Goal: Communication & Community: Answer question/provide support

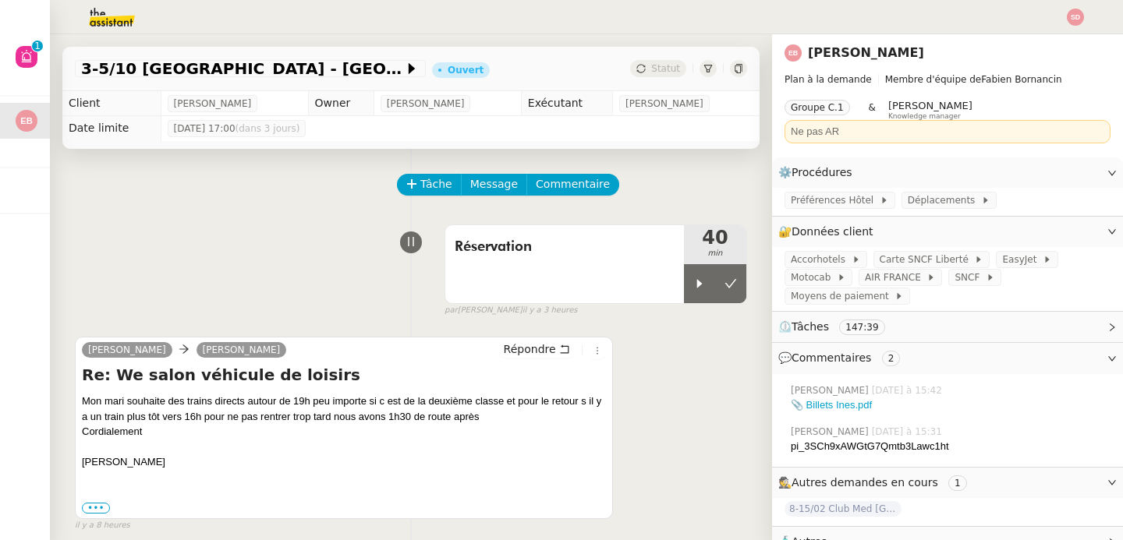
click at [190, 238] on div "Réservation 40 min false par [PERSON_NAME] il y a 3 heures" at bounding box center [411, 267] width 672 height 100
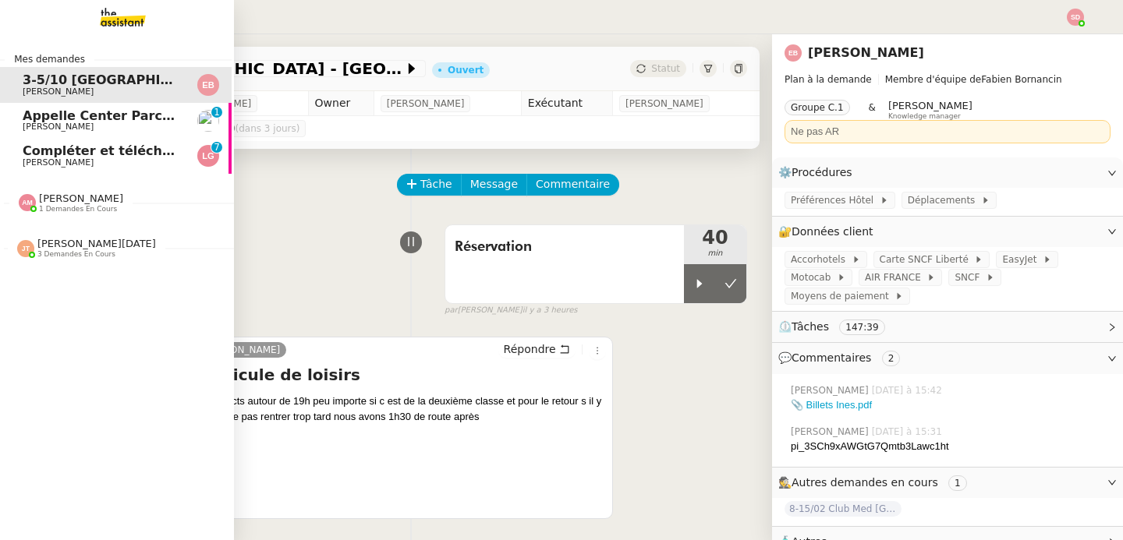
click at [23, 164] on span "[PERSON_NAME]" at bounding box center [58, 162] width 71 height 10
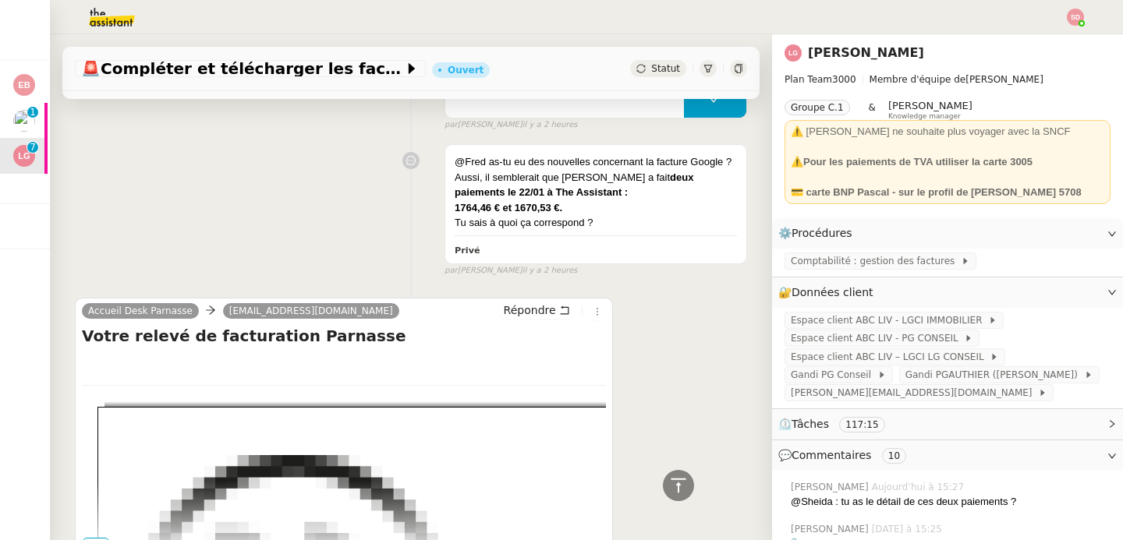
scroll to position [829, 0]
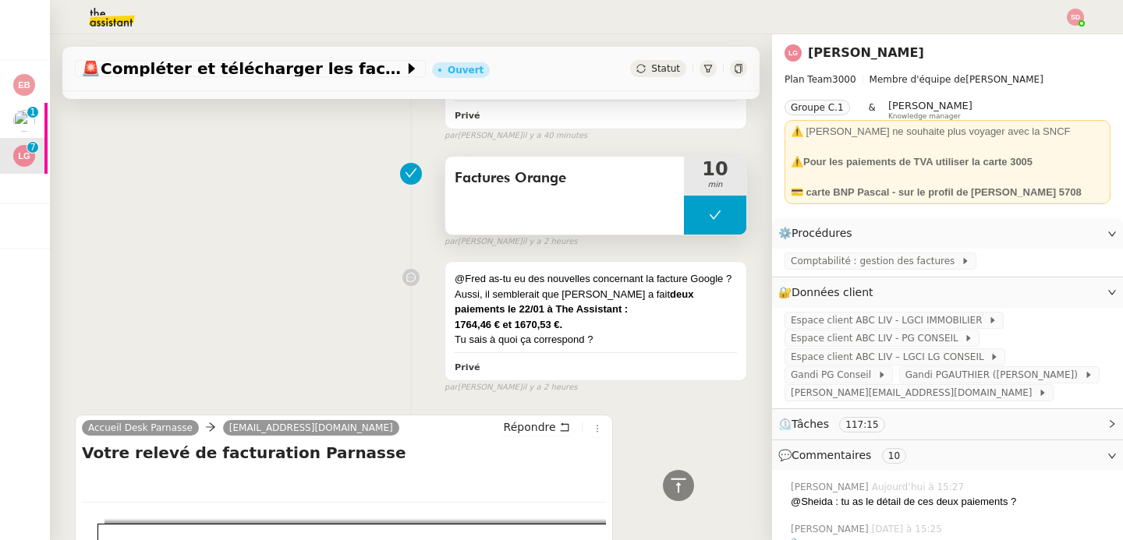
click at [684, 196] on button at bounding box center [715, 215] width 62 height 39
click at [697, 210] on icon at bounding box center [699, 214] width 5 height 9
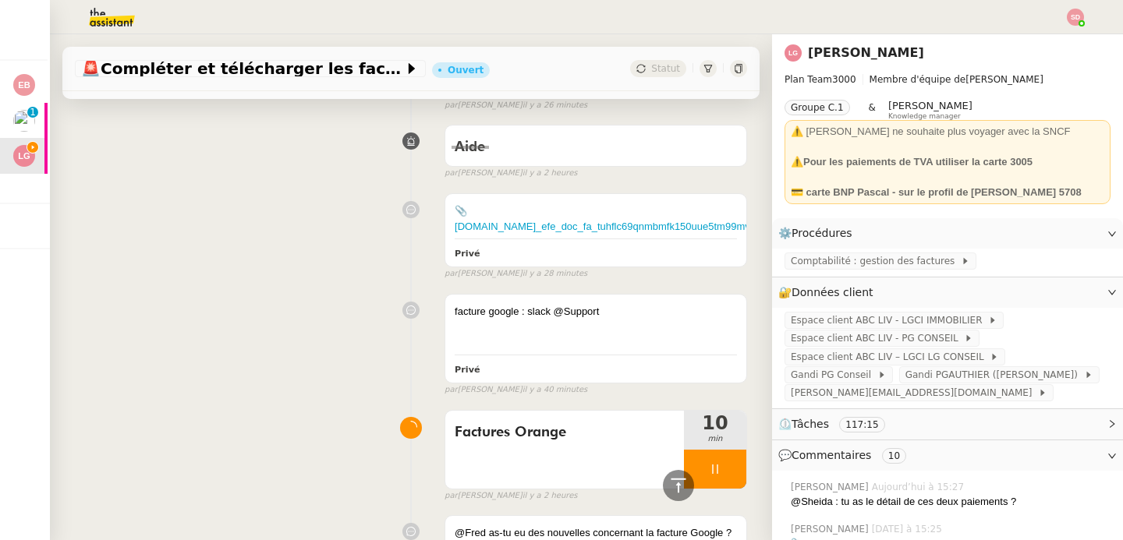
scroll to position [129, 0]
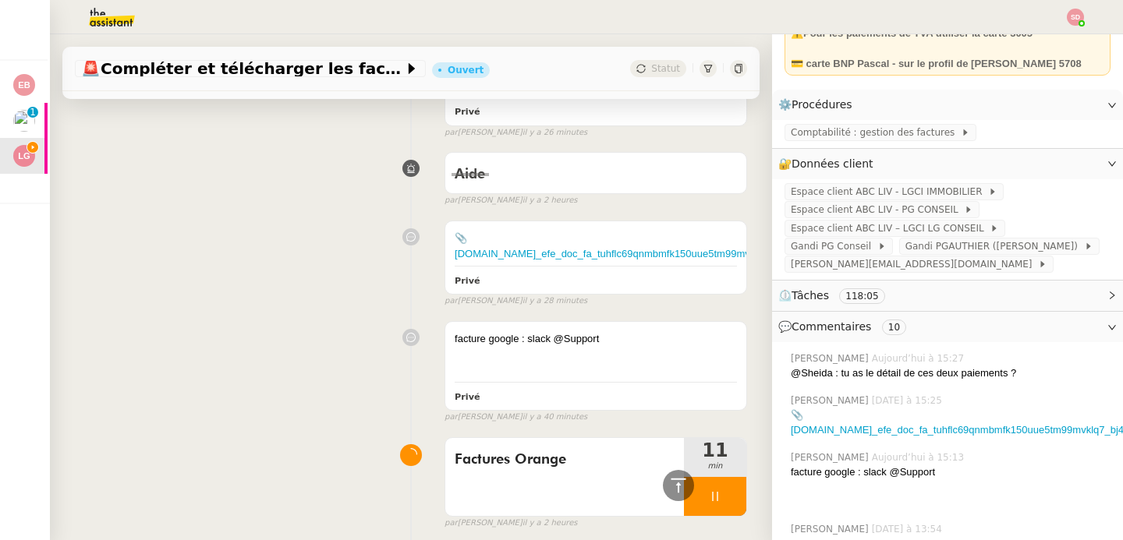
scroll to position [708, 0]
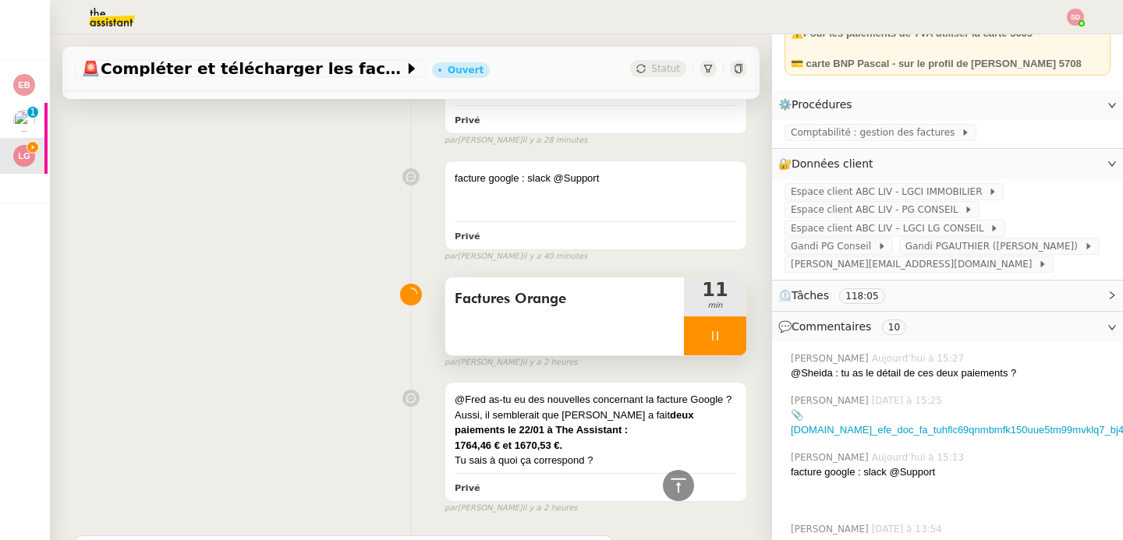
click at [709, 330] on icon at bounding box center [715, 336] width 12 height 12
click at [715, 316] on button at bounding box center [730, 335] width 31 height 39
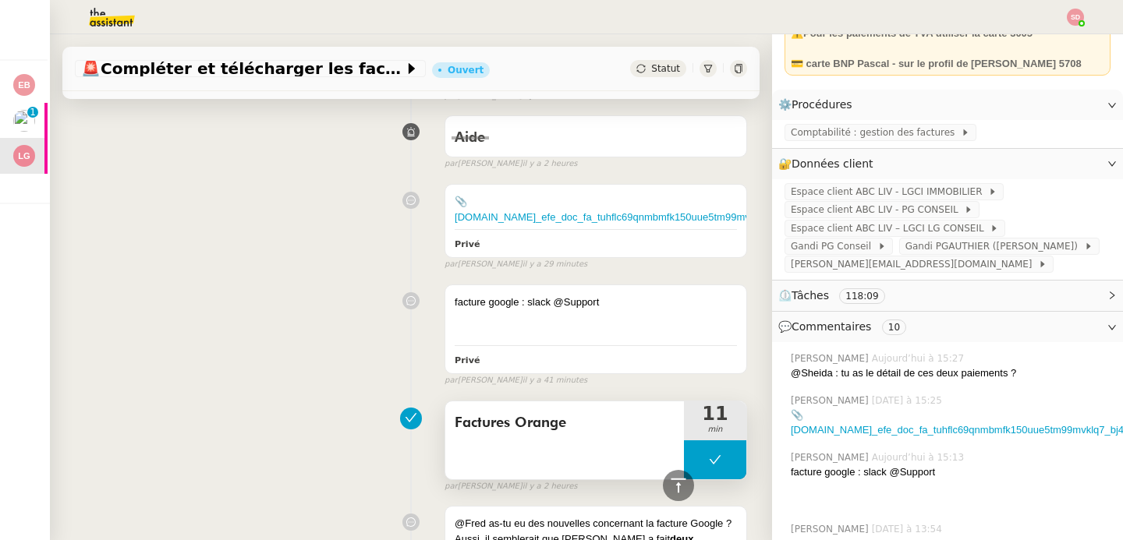
scroll to position [585, 0]
click at [709, 453] on icon at bounding box center [715, 459] width 12 height 12
click at [697, 454] on icon at bounding box center [699, 458] width 5 height 9
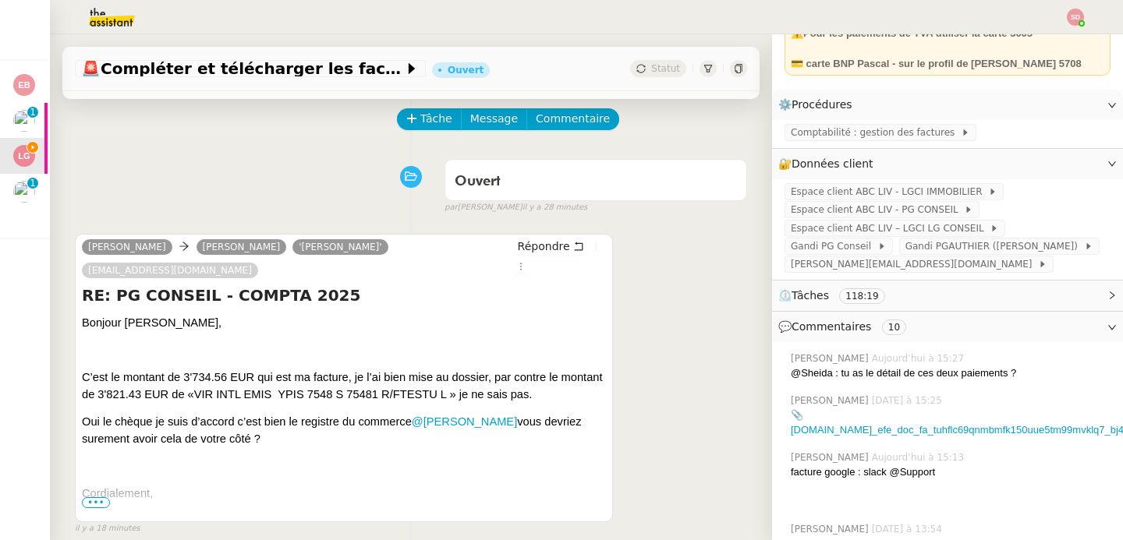
scroll to position [0, 0]
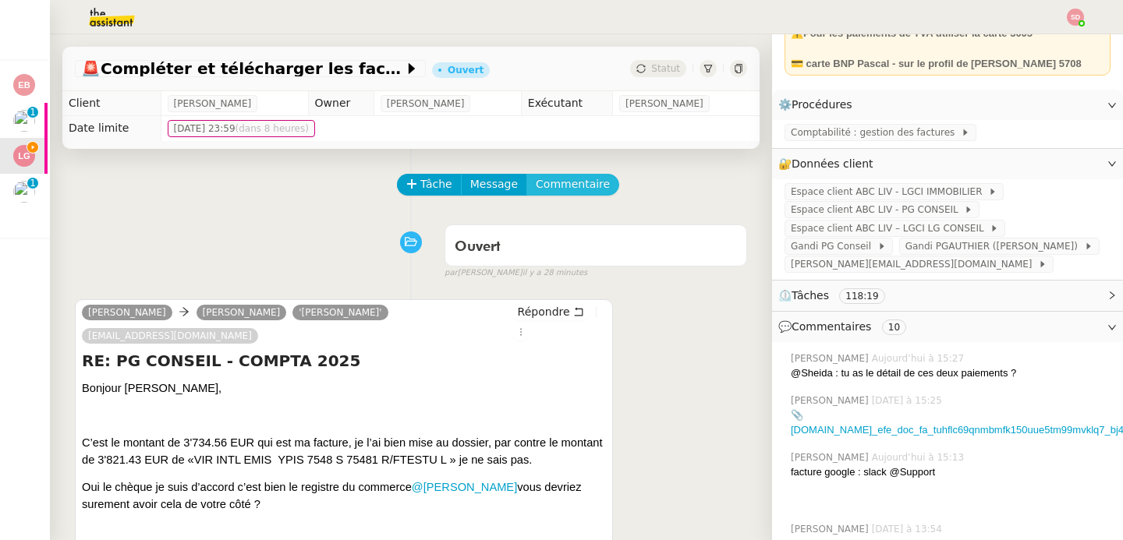
click at [543, 190] on span "Commentaire" at bounding box center [573, 184] width 74 height 18
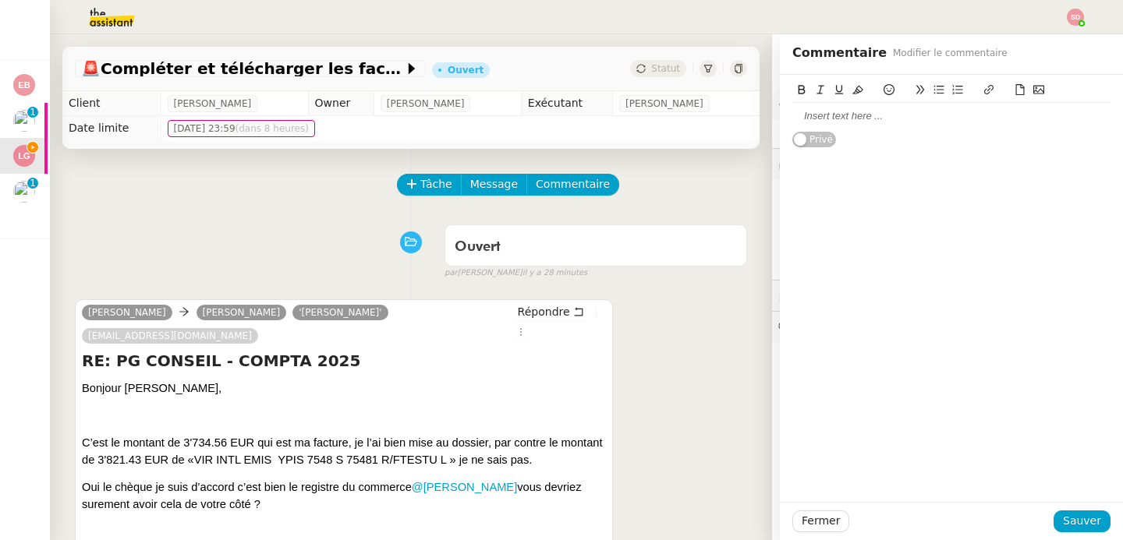
click at [1033, 90] on icon at bounding box center [1038, 89] width 11 height 11
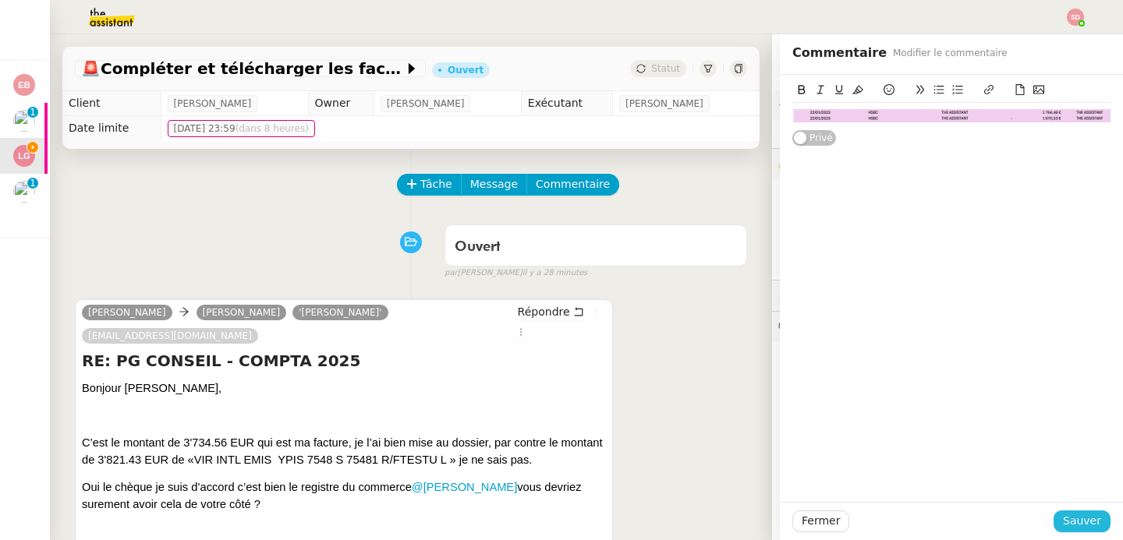
click at [1073, 526] on span "Sauver" at bounding box center [1081, 521] width 38 height 18
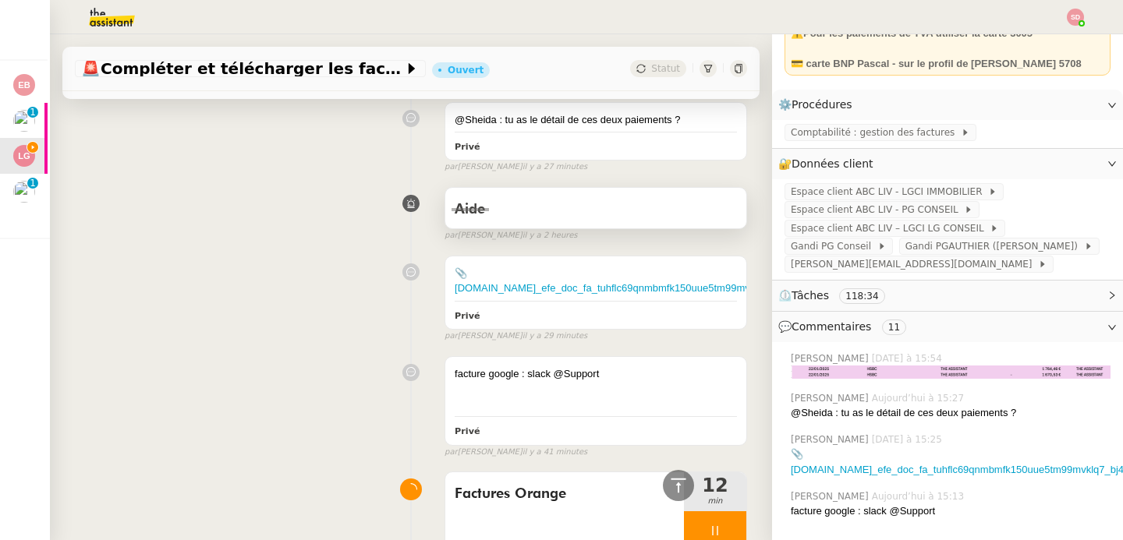
scroll to position [700, 0]
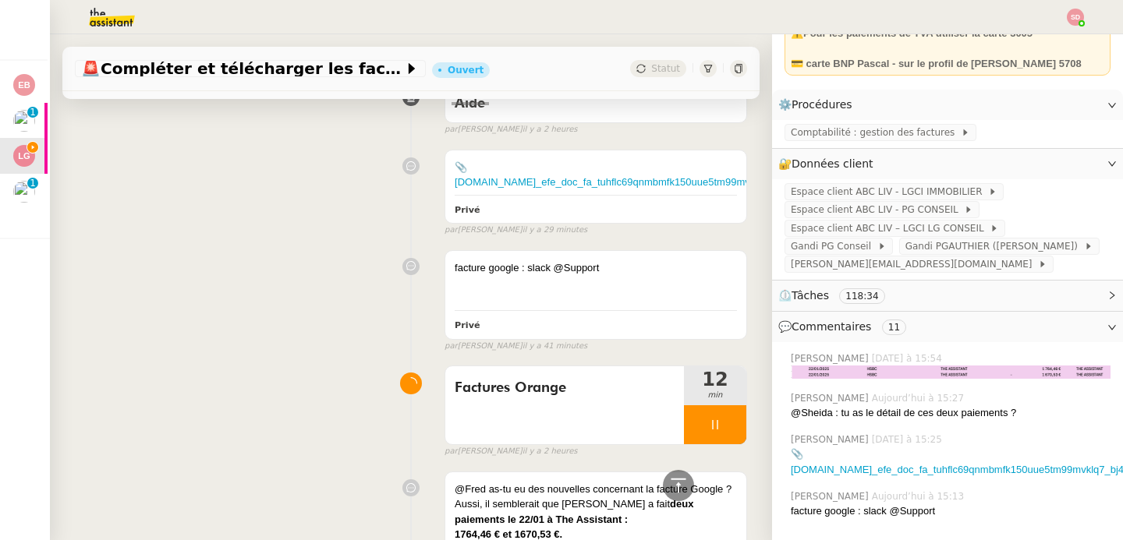
click at [712, 405] on div at bounding box center [715, 424] width 62 height 39
click at [724, 419] on icon at bounding box center [730, 425] width 12 height 12
click at [669, 483] on icon at bounding box center [678, 485] width 19 height 19
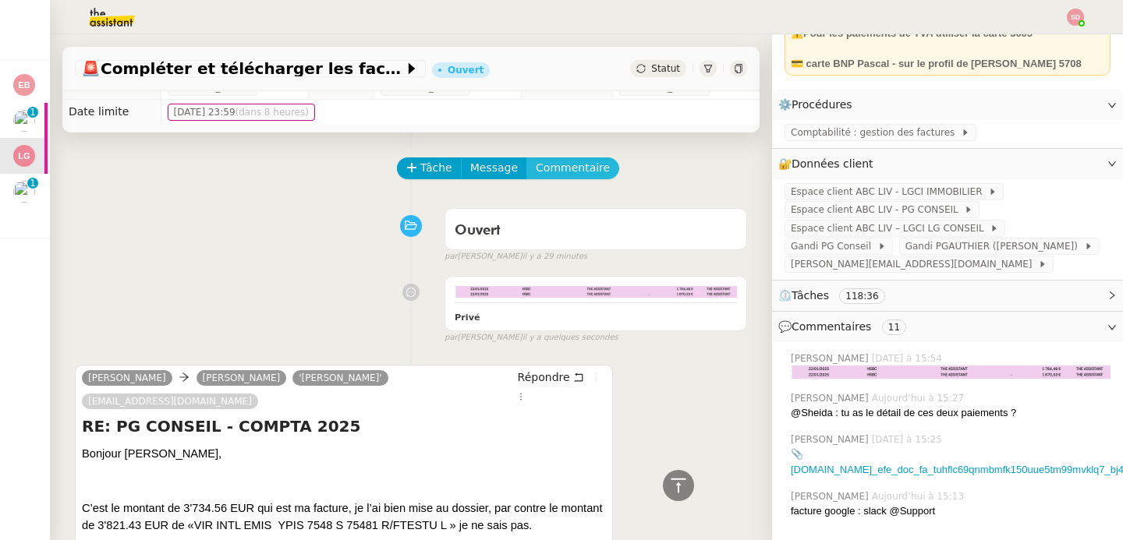
scroll to position [0, 0]
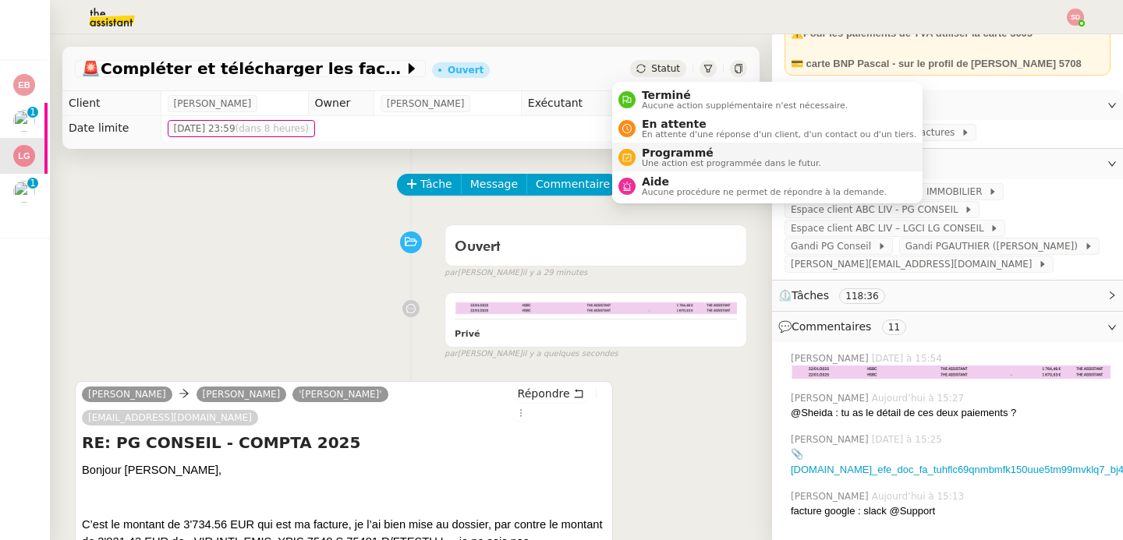
click at [633, 171] on li "Programmé Une action est programmée dans le futur." at bounding box center [767, 157] width 310 height 29
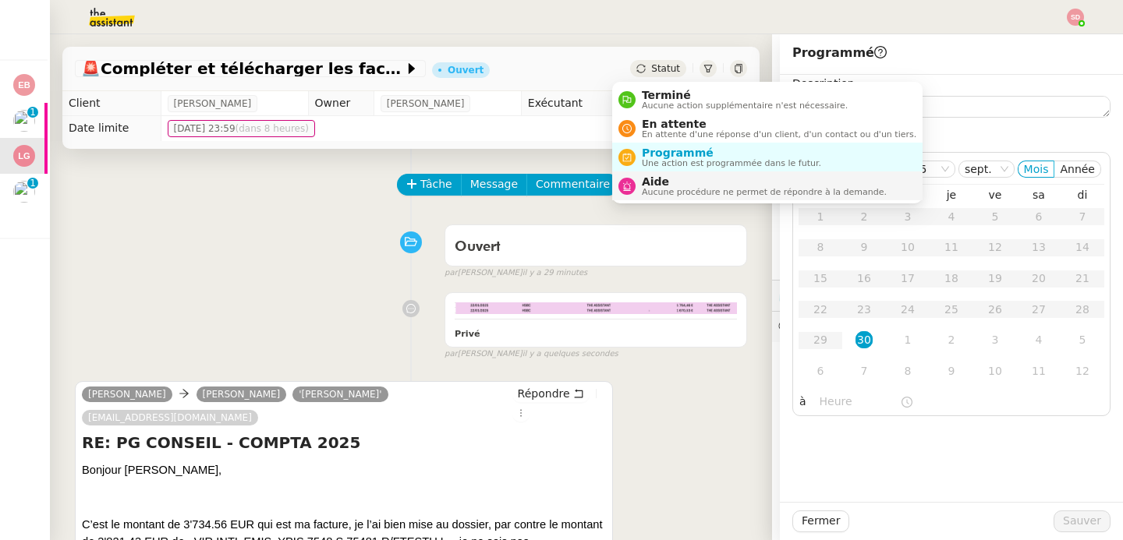
click at [640, 183] on div "Aide Aucune procédure ne permet de répondre à la demande." at bounding box center [760, 185] width 251 height 21
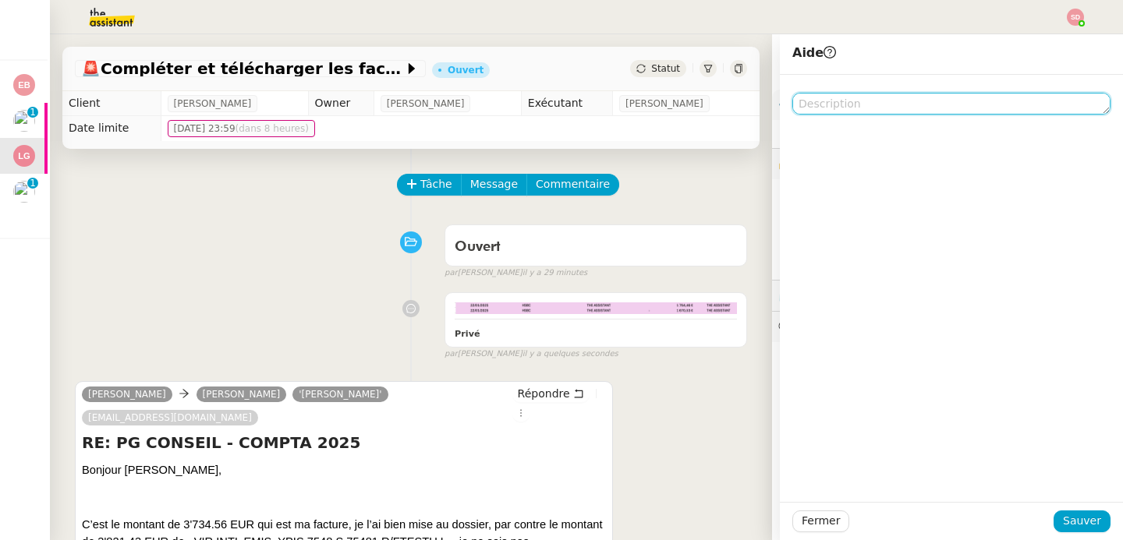
click at [872, 96] on textarea at bounding box center [951, 104] width 318 height 22
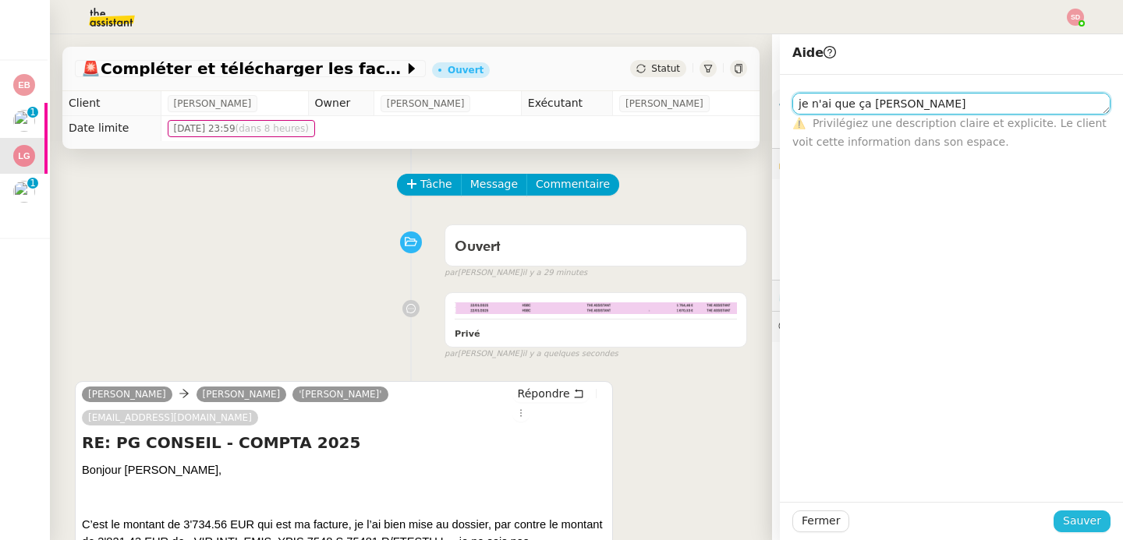
type textarea "je n'ai que ça Fred"
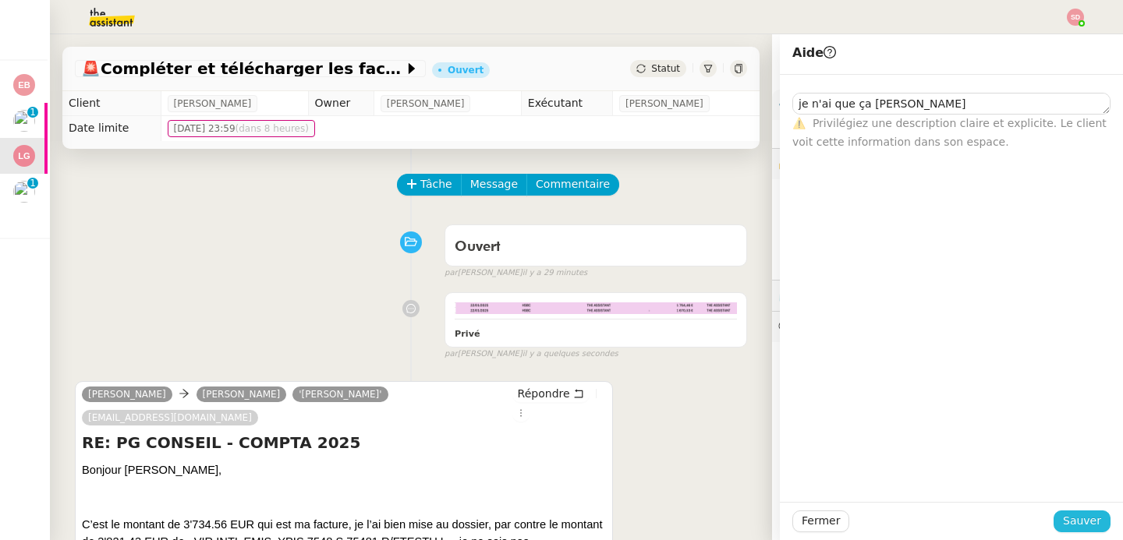
click at [1089, 517] on button "Sauver" at bounding box center [1081, 522] width 57 height 22
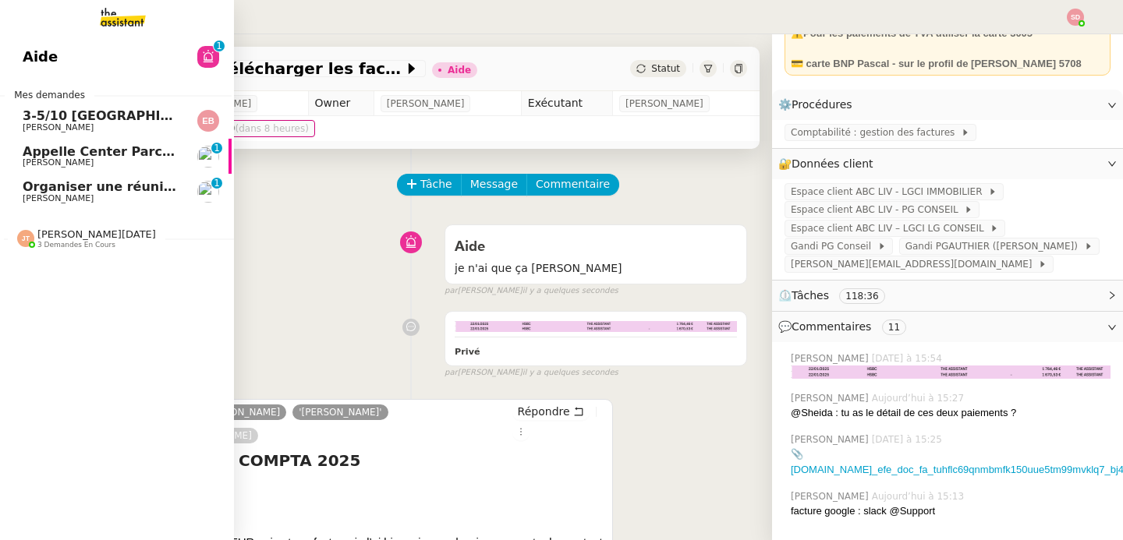
click at [23, 146] on span "Appelle Center Parcs et retrouve le Kindle" at bounding box center [171, 151] width 297 height 15
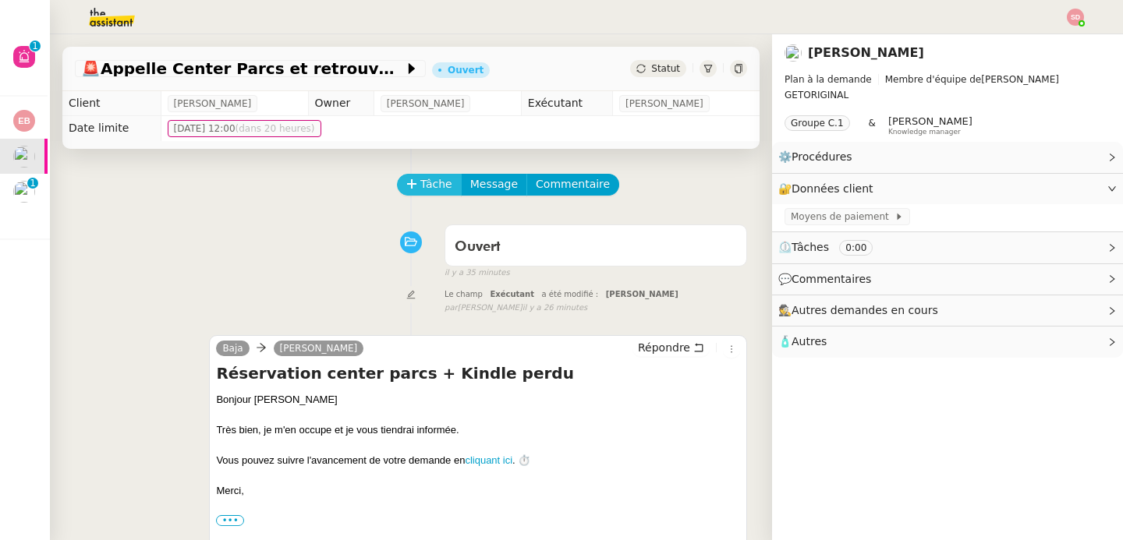
click at [433, 178] on span "Tâche" at bounding box center [436, 184] width 32 height 18
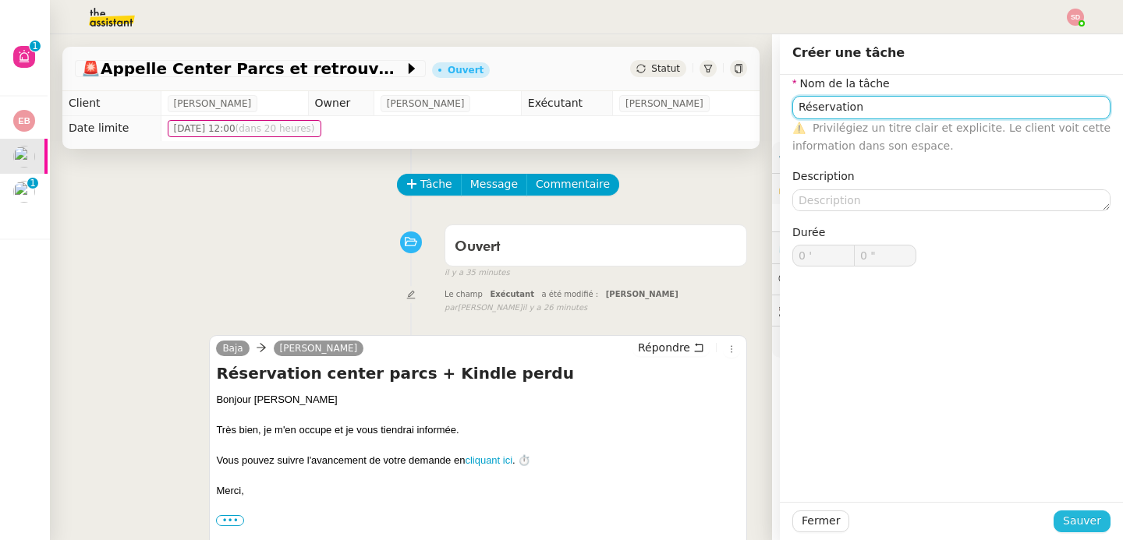
type input "Réservation"
click at [1062, 521] on span "Sauver" at bounding box center [1081, 521] width 38 height 18
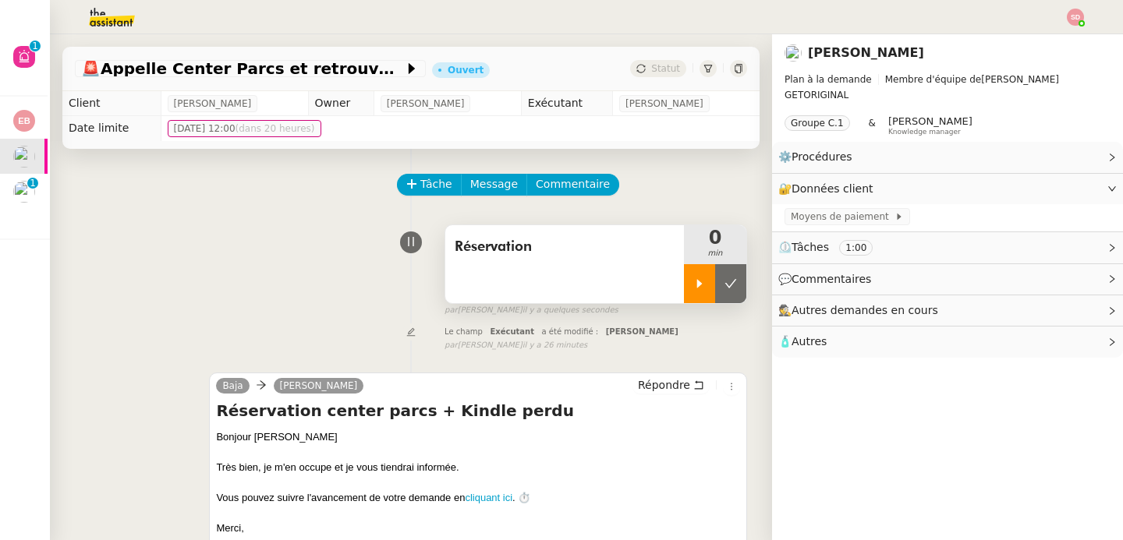
click at [693, 281] on icon at bounding box center [699, 284] width 12 height 12
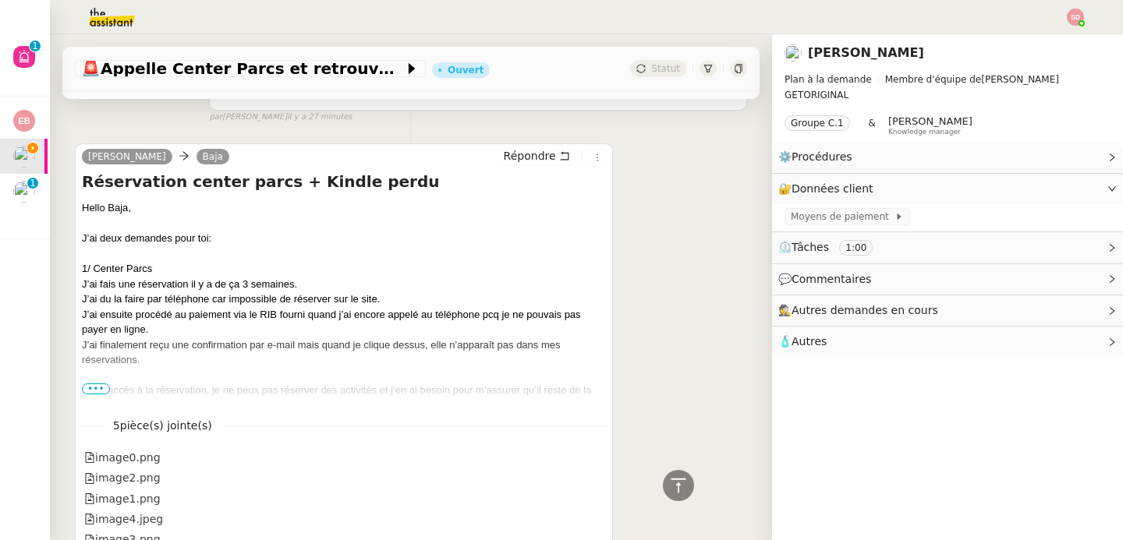
scroll to position [638, 0]
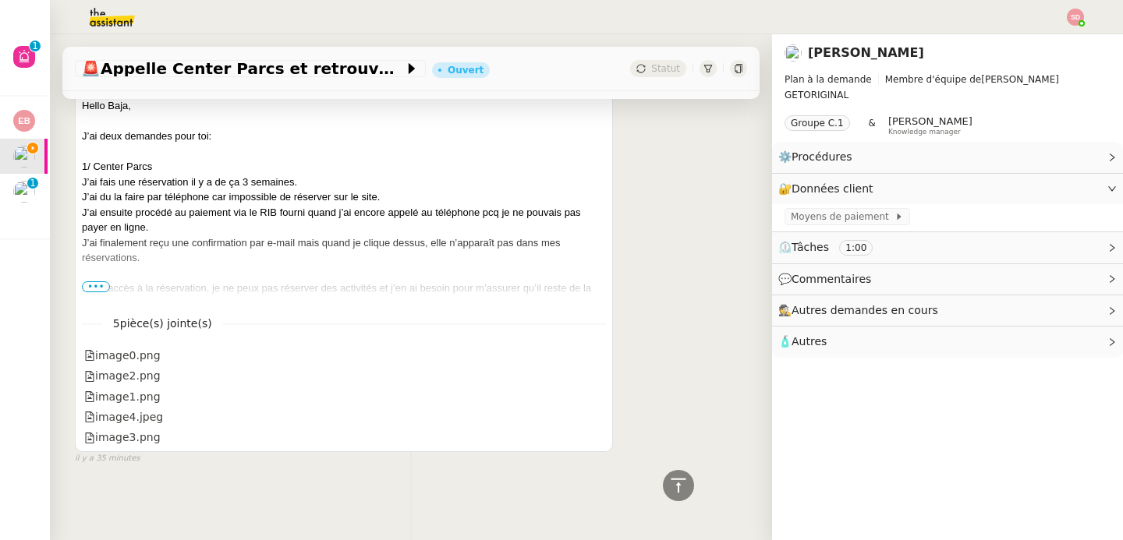
click at [93, 281] on span "•••" at bounding box center [96, 286] width 28 height 11
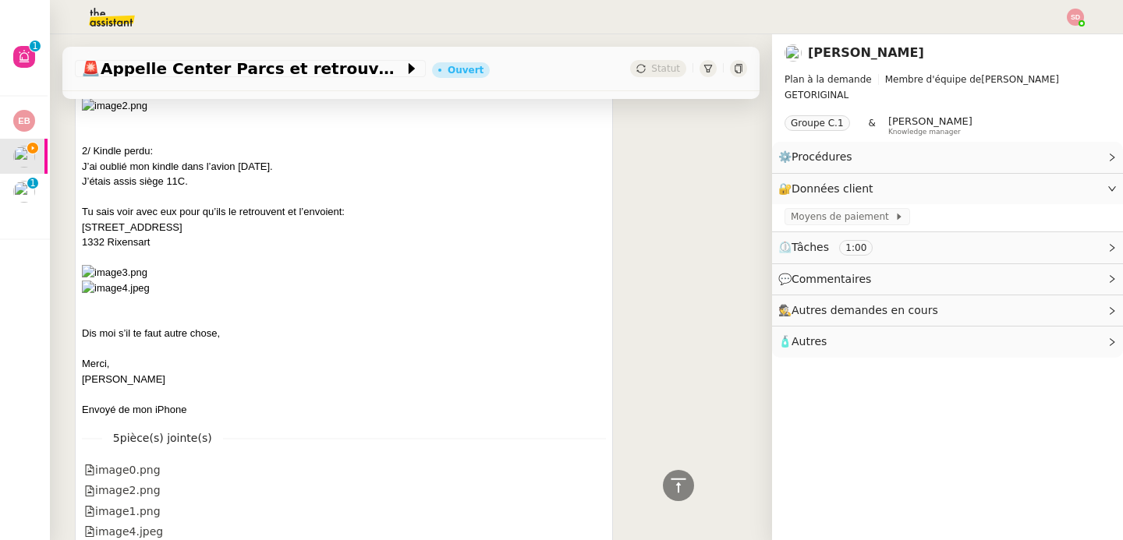
scroll to position [1102, 0]
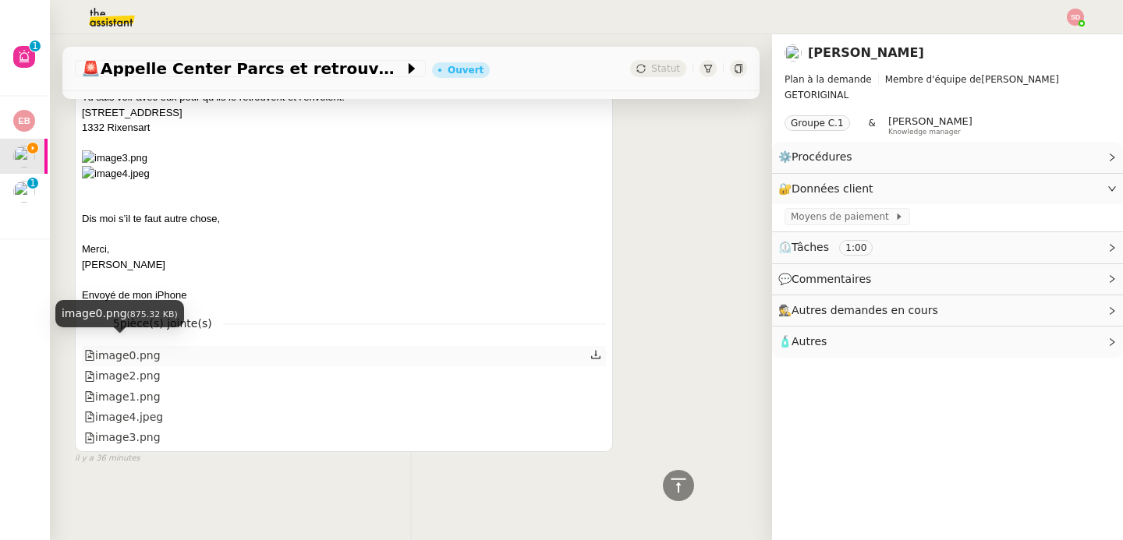
click at [121, 353] on div "image0.png" at bounding box center [122, 356] width 76 height 18
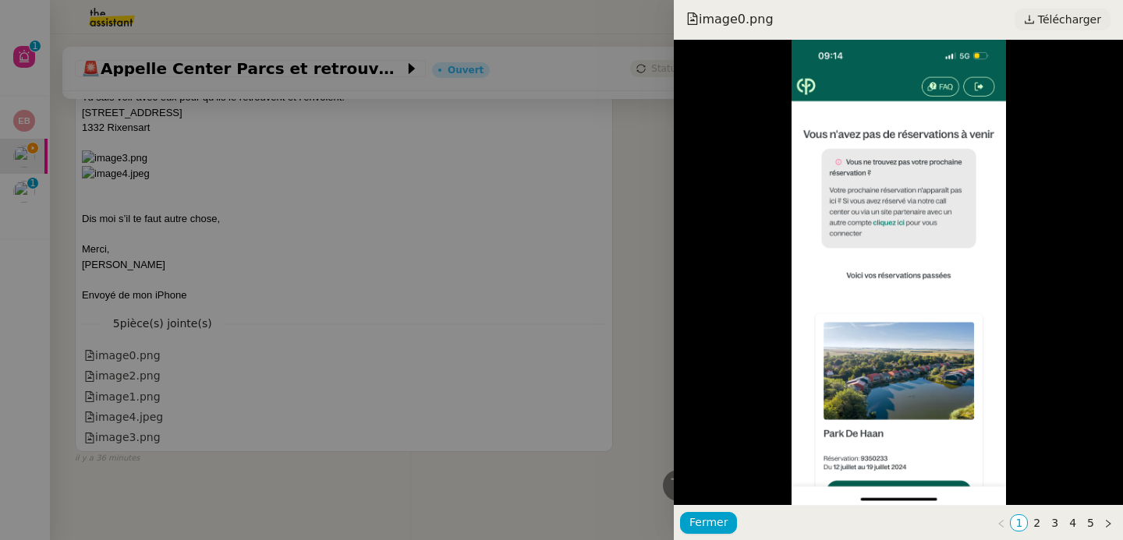
click at [1056, 21] on span "Télécharger" at bounding box center [1069, 19] width 63 height 20
click at [177, 380] on div at bounding box center [561, 270] width 1123 height 540
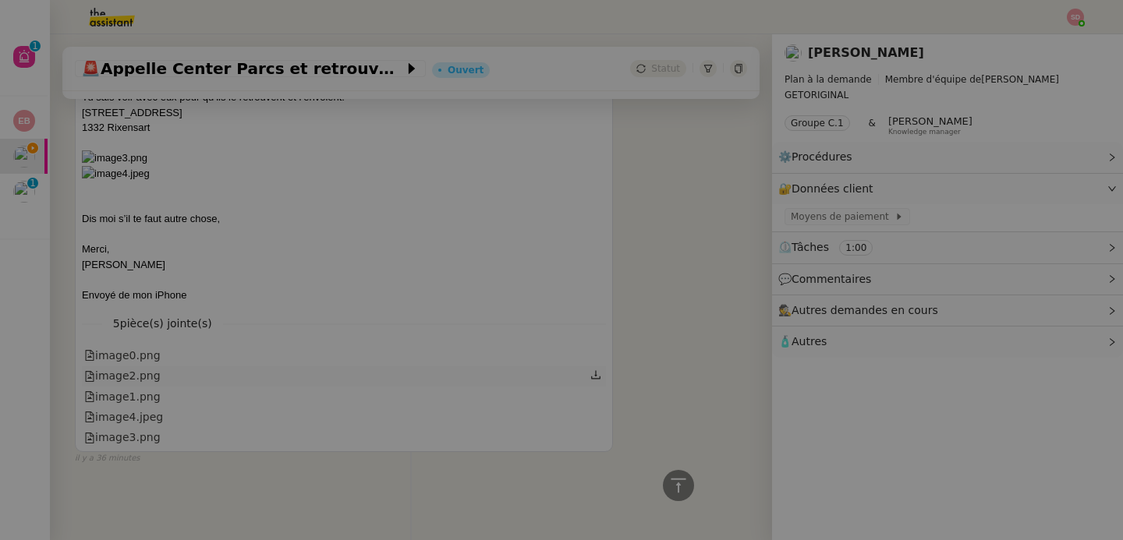
click at [118, 368] on div "image2.png" at bounding box center [122, 376] width 76 height 18
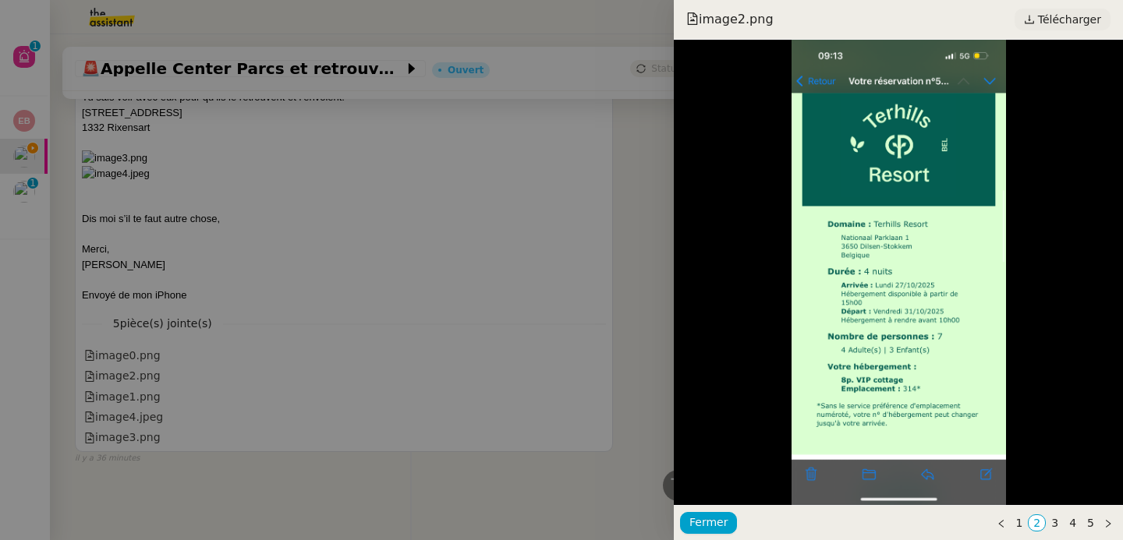
click at [1096, 23] on span "Télécharger" at bounding box center [1069, 19] width 63 height 20
click at [147, 387] on div at bounding box center [561, 270] width 1123 height 540
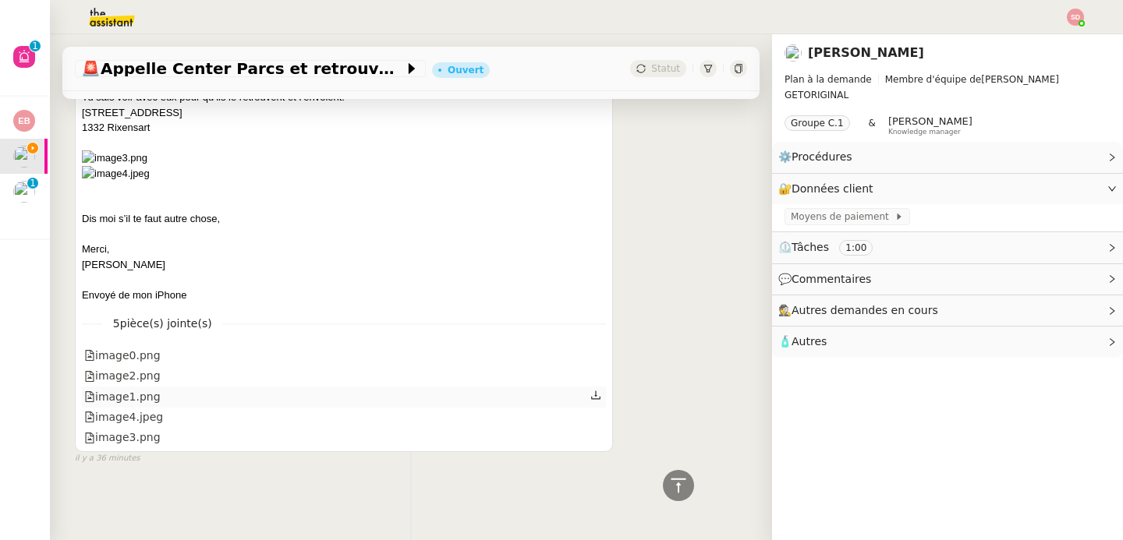
click at [136, 388] on div "image1.png" at bounding box center [122, 397] width 76 height 18
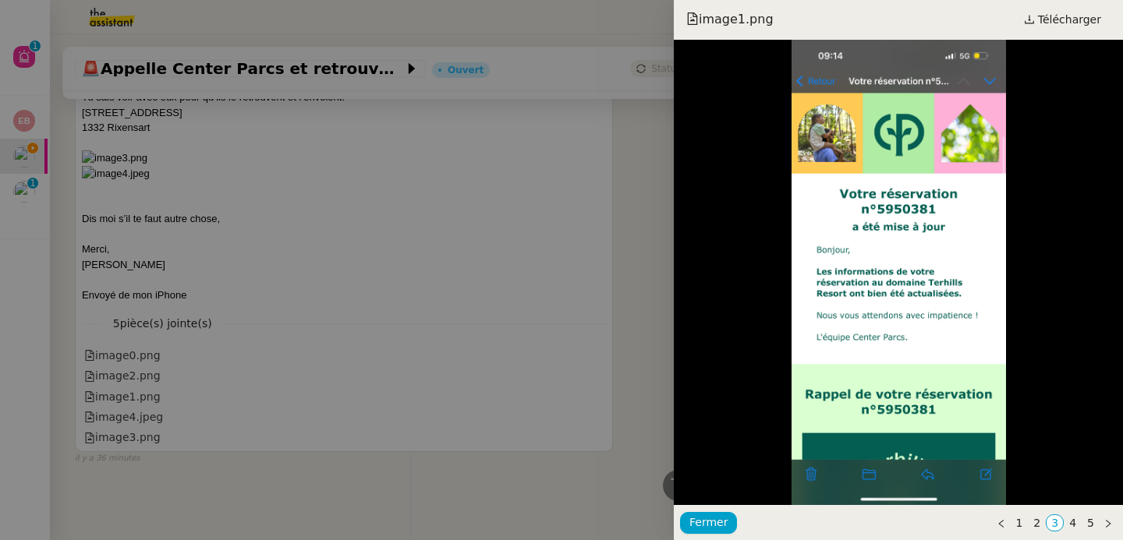
click at [136, 411] on div at bounding box center [561, 270] width 1123 height 540
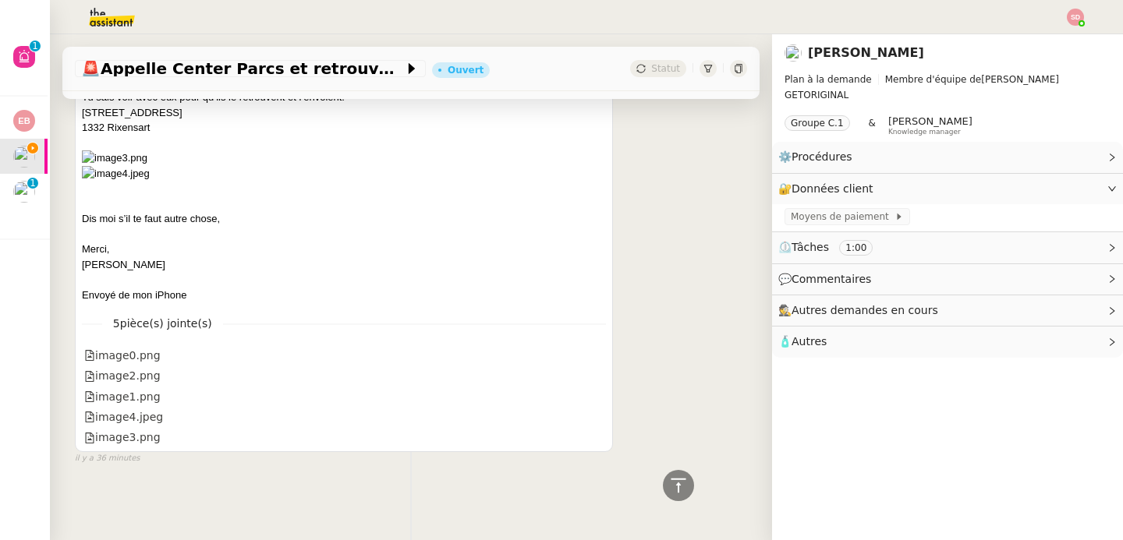
click at [117, 412] on div "image4.jpeg" at bounding box center [123, 417] width 79 height 18
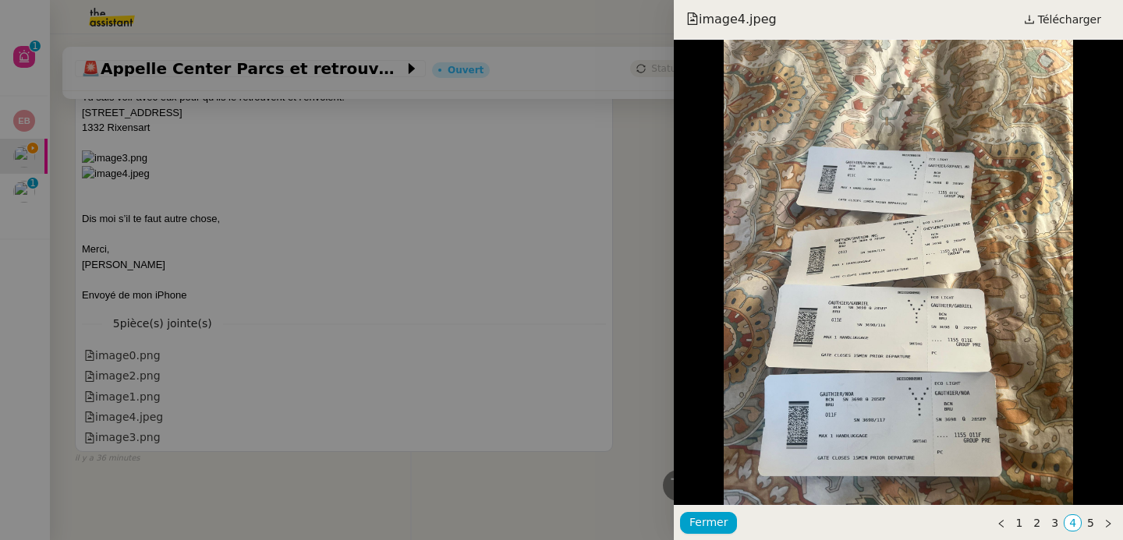
click at [118, 436] on div at bounding box center [561, 270] width 1123 height 540
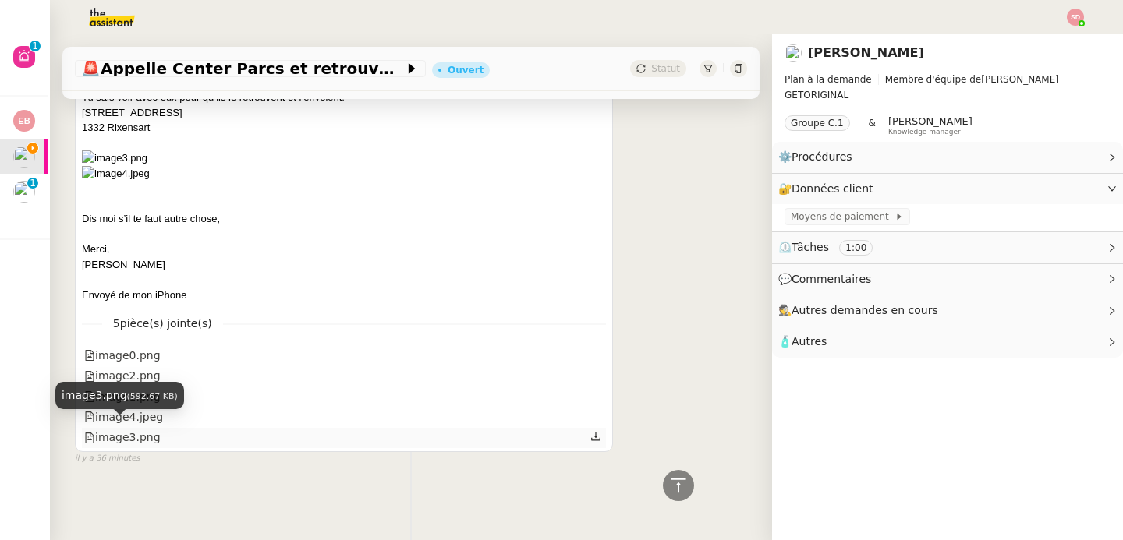
click at [137, 429] on div "image3.png" at bounding box center [122, 438] width 76 height 18
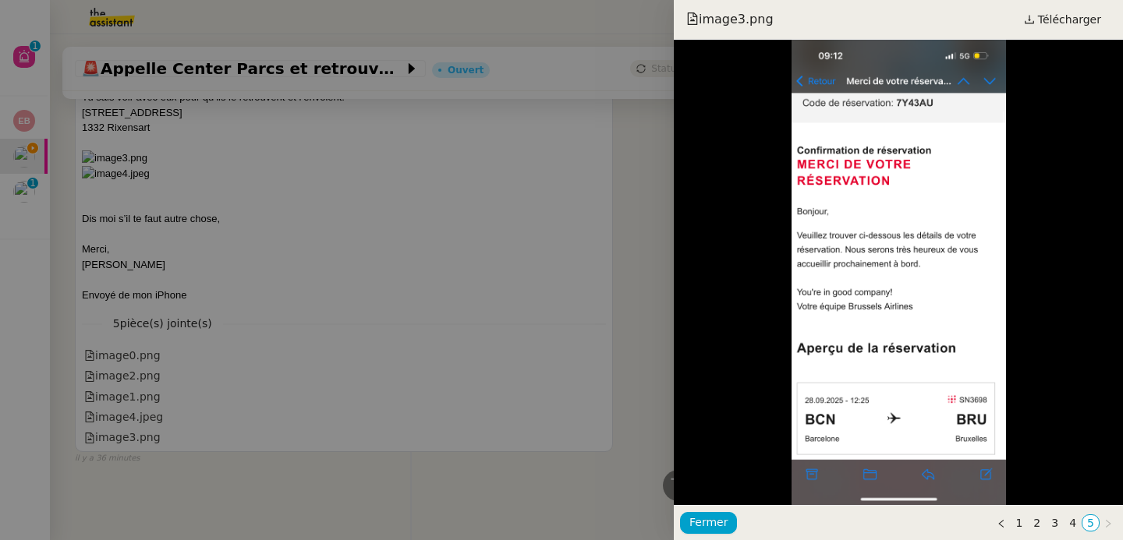
click at [193, 450] on div at bounding box center [561, 270] width 1123 height 540
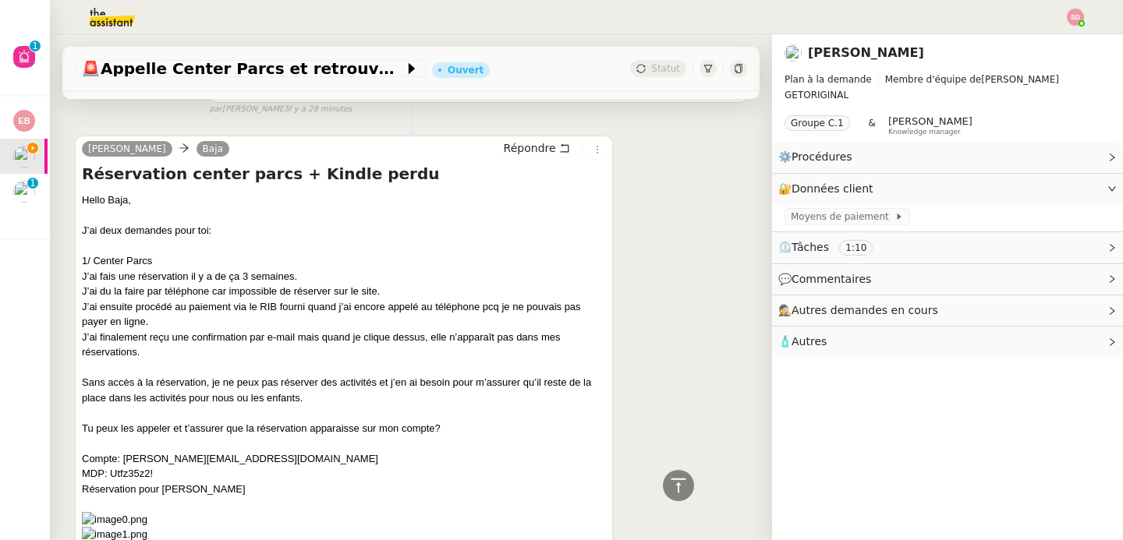
scroll to position [567, 0]
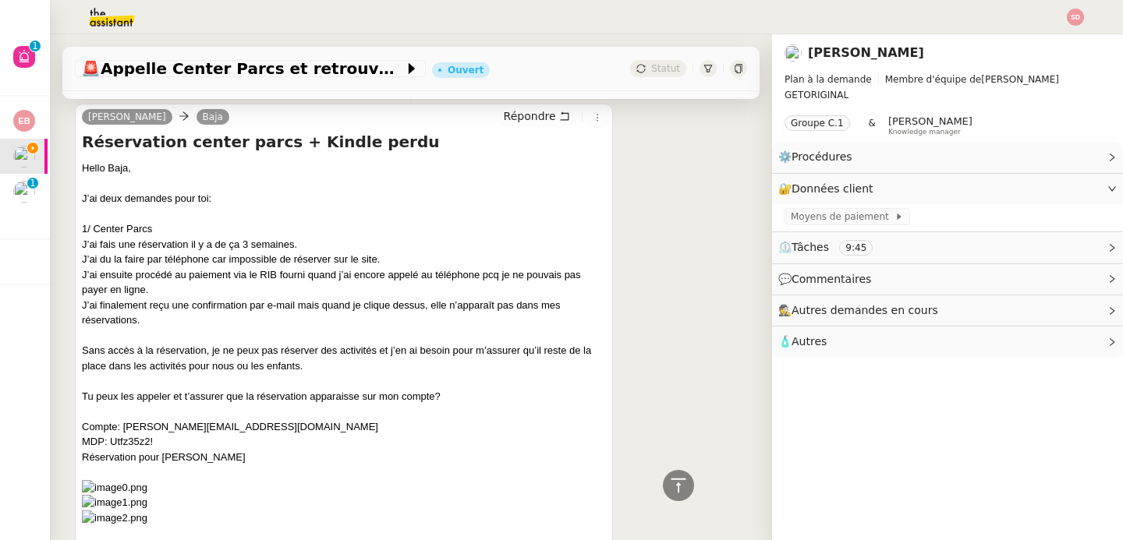
click at [575, 288] on div "J’ai ensuite procédé au paiement via le RIB fourni quand j’ai encore appelé au …" at bounding box center [344, 282] width 524 height 30
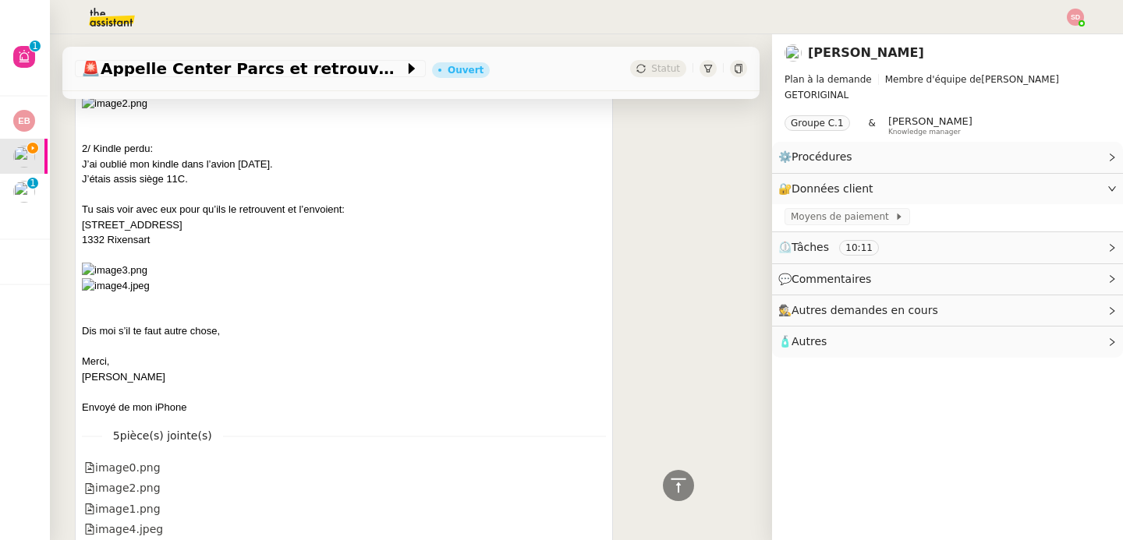
scroll to position [1102, 0]
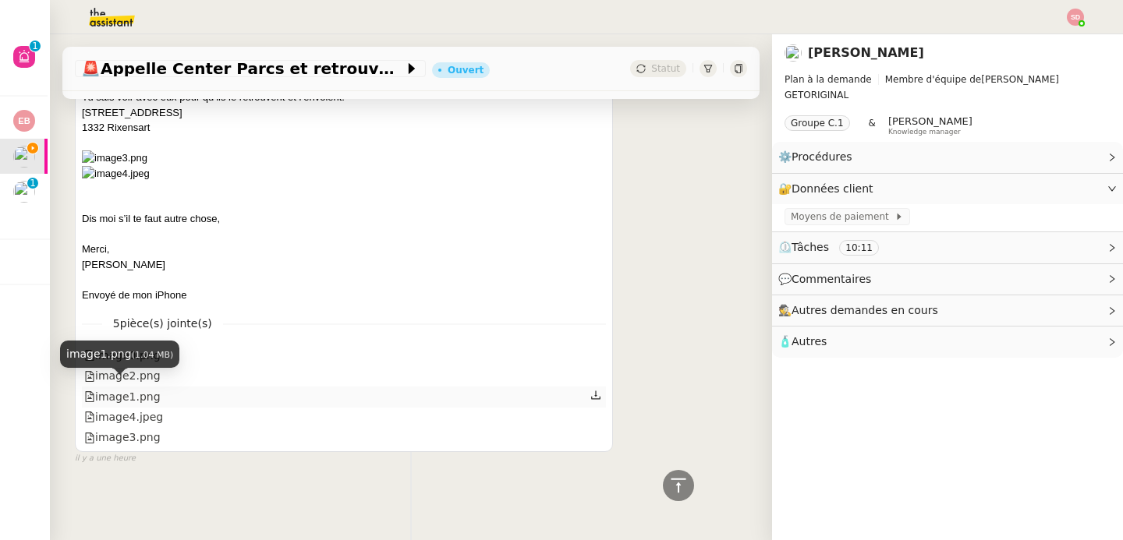
click at [140, 394] on div "image1.png" at bounding box center [122, 397] width 76 height 18
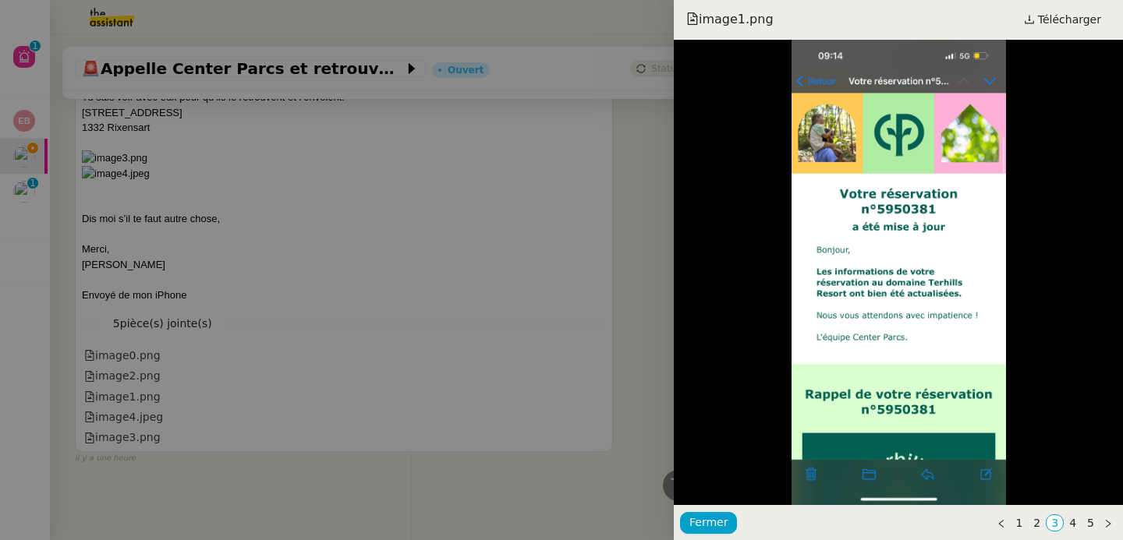
click at [137, 405] on div at bounding box center [561, 270] width 1123 height 540
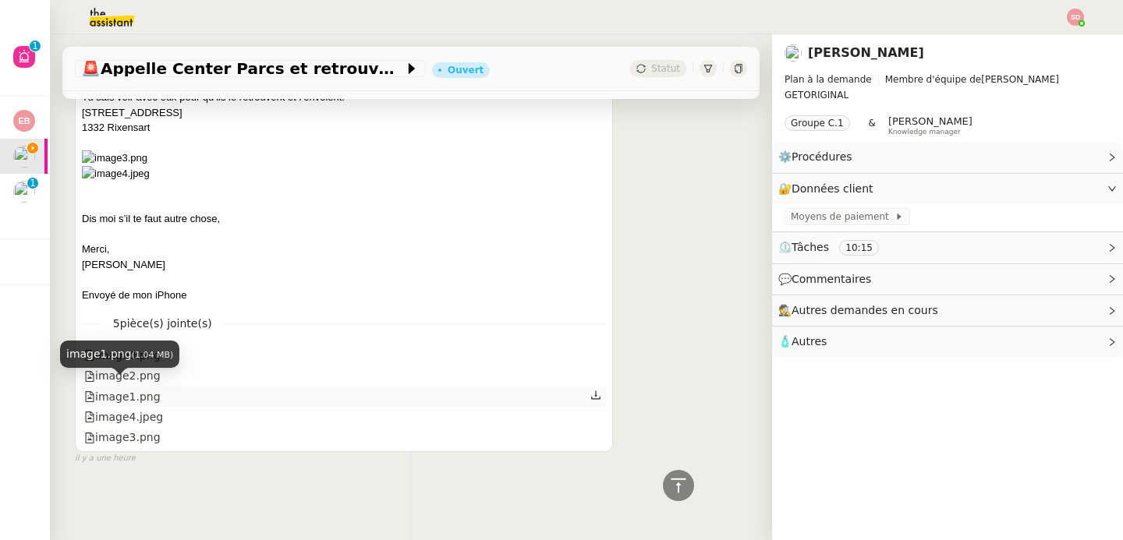
click at [152, 388] on div "image1.png" at bounding box center [122, 397] width 76 height 18
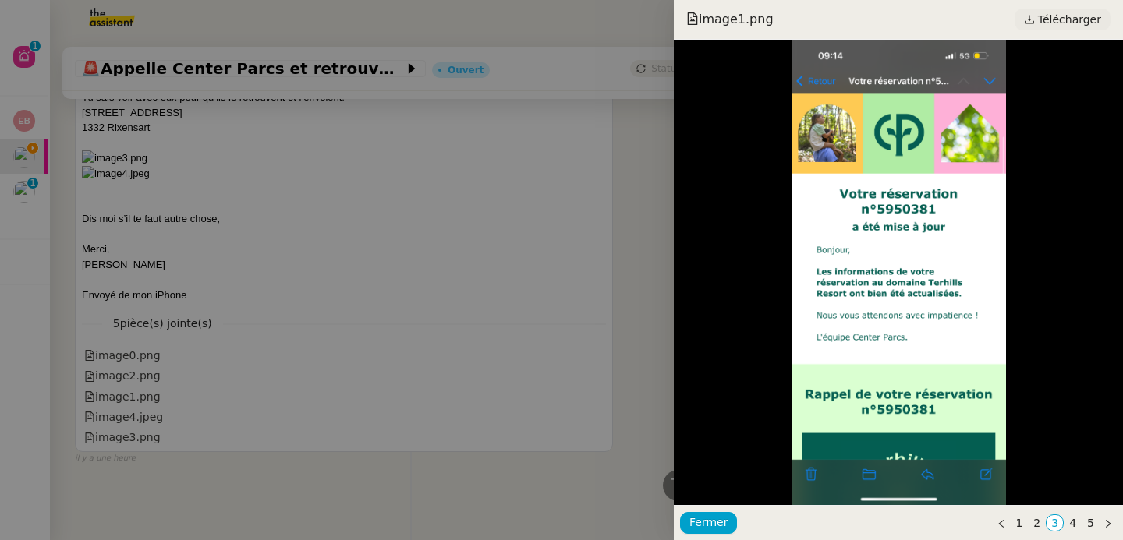
click at [1059, 15] on span "Télécharger" at bounding box center [1069, 19] width 63 height 20
click at [283, 371] on div at bounding box center [561, 270] width 1123 height 540
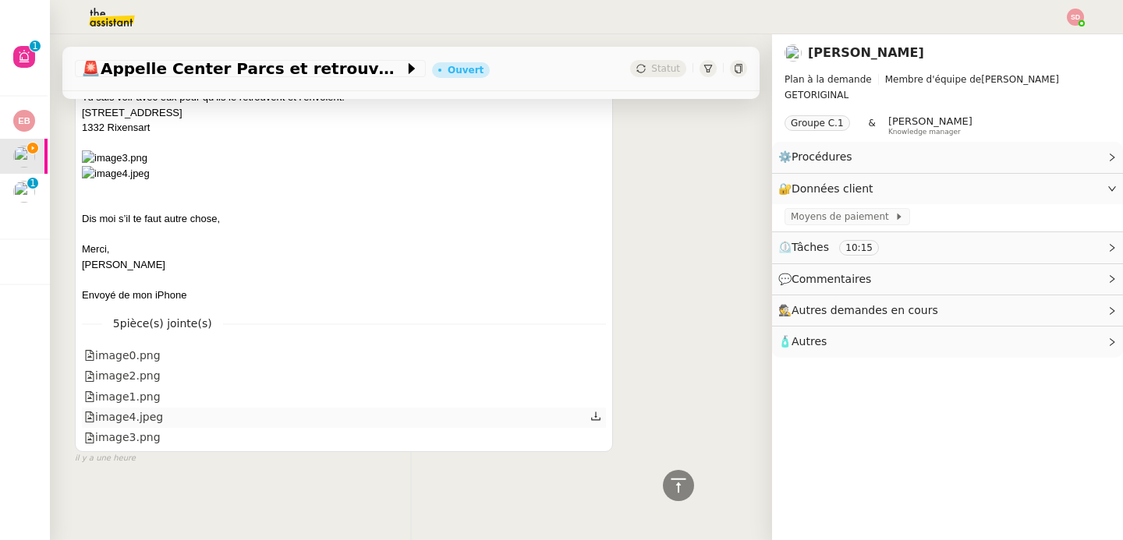
click at [139, 412] on div "image4.jpeg" at bounding box center [123, 417] width 79 height 18
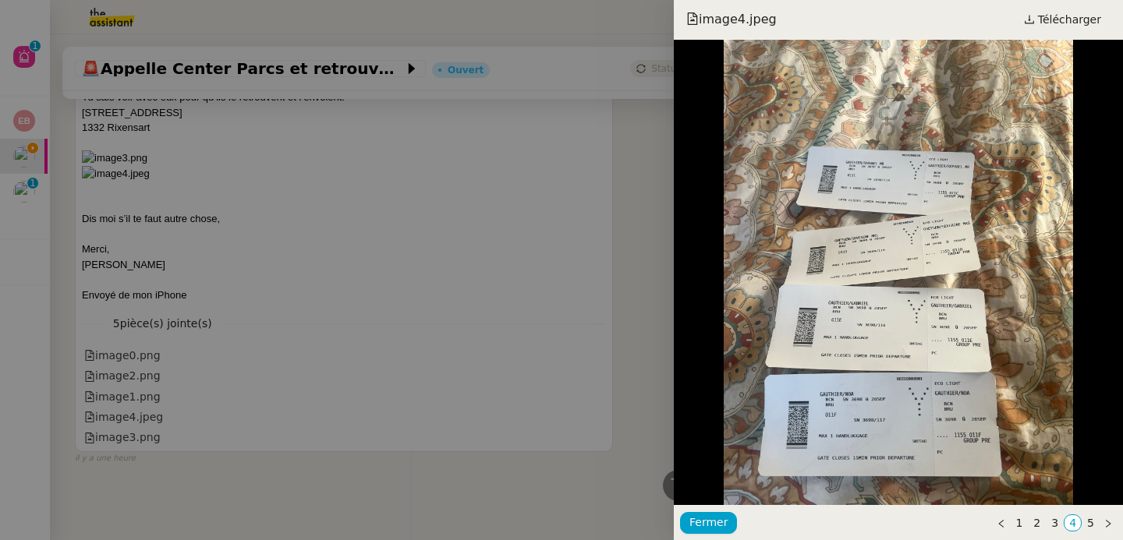
click at [249, 416] on div at bounding box center [561, 270] width 1123 height 540
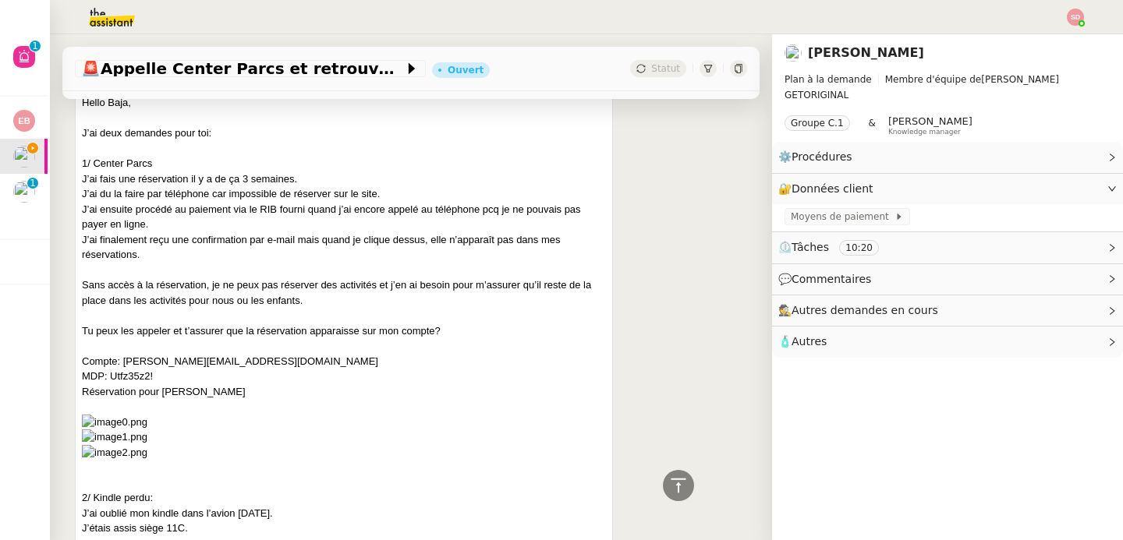
scroll to position [701, 0]
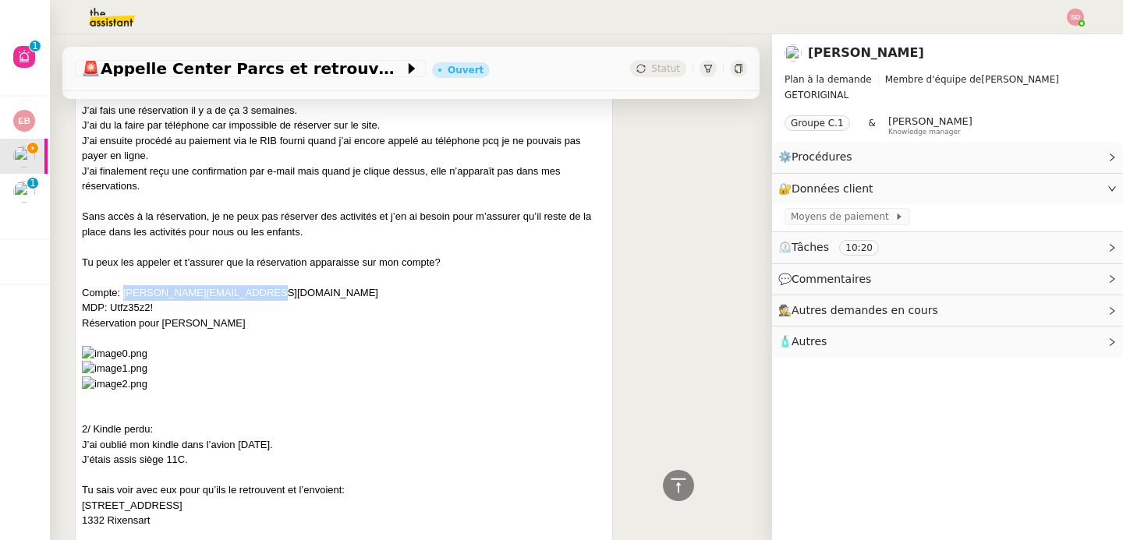
drag, startPoint x: 122, startPoint y: 295, endPoint x: 285, endPoint y: 295, distance: 162.9
click at [285, 295] on div "Compte: Séverine.gheysen@gmail.com" at bounding box center [344, 293] width 524 height 16
copy div "Séverine.gheysen@gmail.com"
drag, startPoint x: 112, startPoint y: 309, endPoint x: 164, endPoint y: 310, distance: 51.5
click at [164, 310] on div "MDP: Utfz35z2!" at bounding box center [344, 308] width 524 height 16
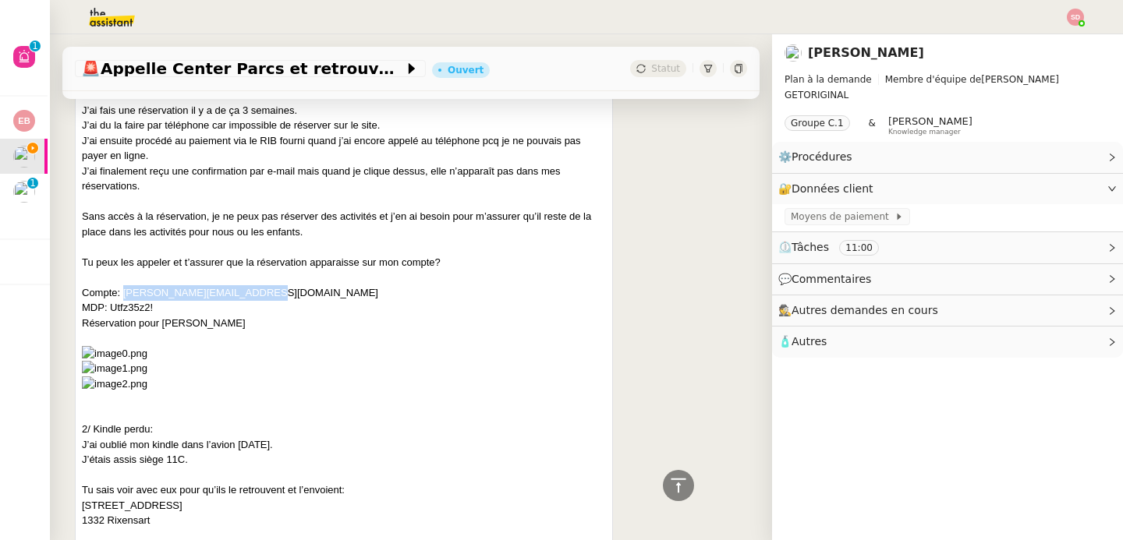
copy div "Utfz35z2!"
drag, startPoint x: 124, startPoint y: 292, endPoint x: 308, endPoint y: 290, distance: 184.0
click at [308, 290] on div "Compte: Séverine.gheysen@gmail.com" at bounding box center [344, 293] width 524 height 16
copy div "Séverine.gheysen@gmail.com"
drag, startPoint x: 112, startPoint y: 309, endPoint x: 174, endPoint y: 304, distance: 61.8
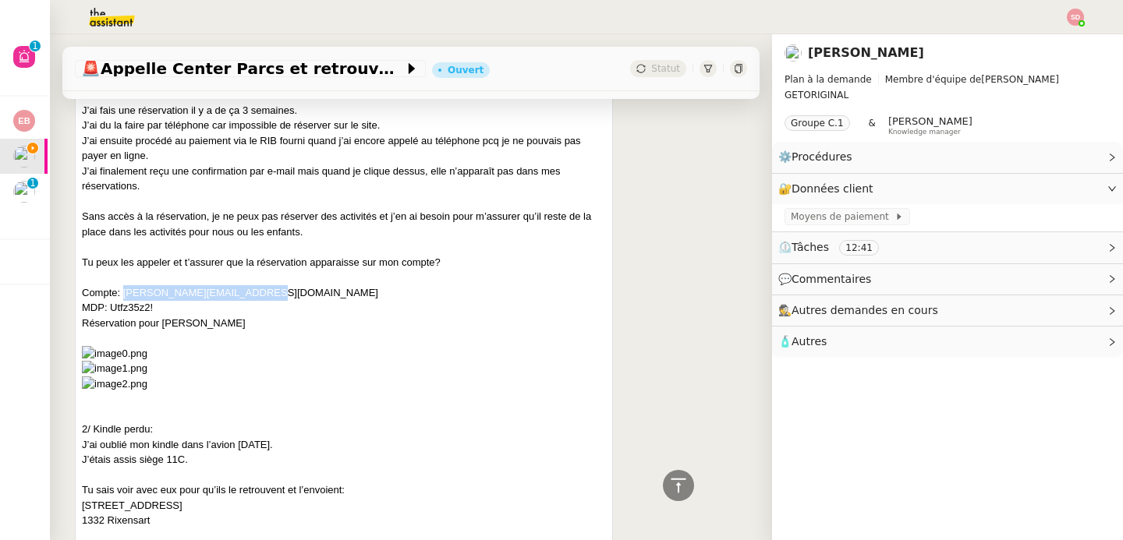
click at [174, 304] on div "MDP: Utfz35z2!" at bounding box center [344, 308] width 524 height 16
copy div "Utfz35z2!"
drag, startPoint x: 123, startPoint y: 292, endPoint x: 267, endPoint y: 292, distance: 143.4
click at [267, 292] on div "Compte: Séverine.gheysen@gmail.com" at bounding box center [344, 293] width 524 height 16
copy div "Séverine.gheysen@gmail.com"
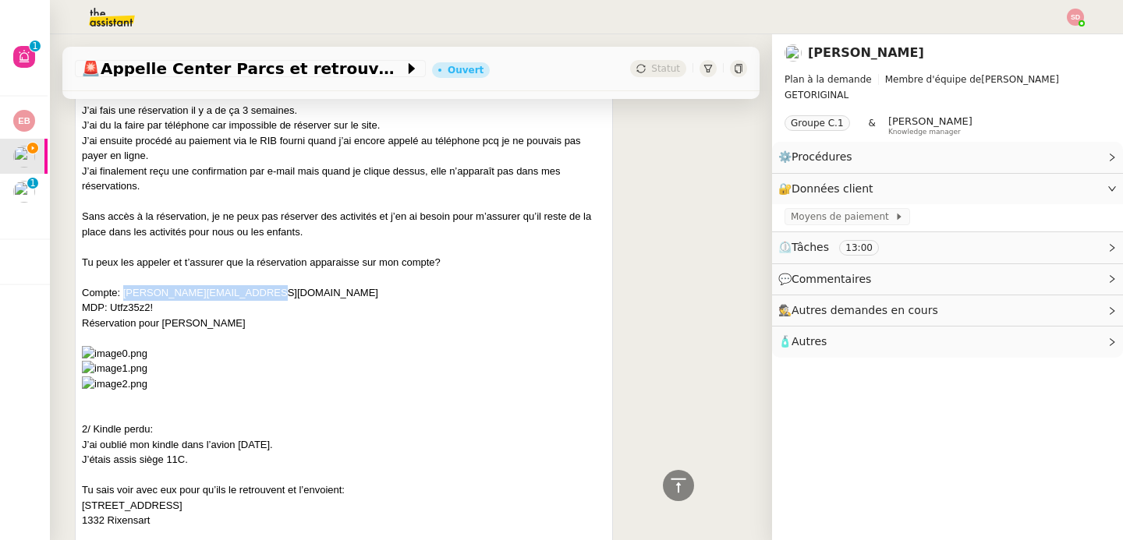
drag, startPoint x: 112, startPoint y: 306, endPoint x: 169, endPoint y: 307, distance: 56.9
click at [169, 307] on div "MDP: Utfz35z2!" at bounding box center [344, 308] width 524 height 16
copy div "Utfz35z2!"
drag, startPoint x: 125, startPoint y: 295, endPoint x: 273, endPoint y: 295, distance: 148.1
click at [273, 295] on div "Compte: Séverine.gheysen@gmail.com" at bounding box center [344, 293] width 524 height 16
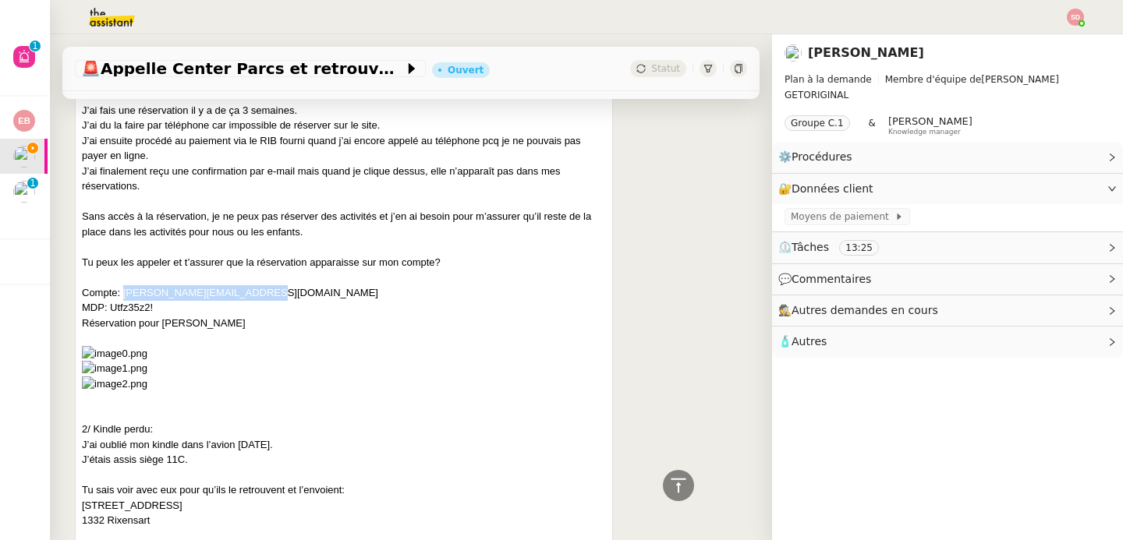
copy div "Séverine.gheysen@gmail.com"
drag, startPoint x: 110, startPoint y: 306, endPoint x: 180, endPoint y: 306, distance: 70.2
click at [180, 306] on div "MDP: Utfz35z2!" at bounding box center [344, 308] width 524 height 16
copy div "Utfz35z2!"
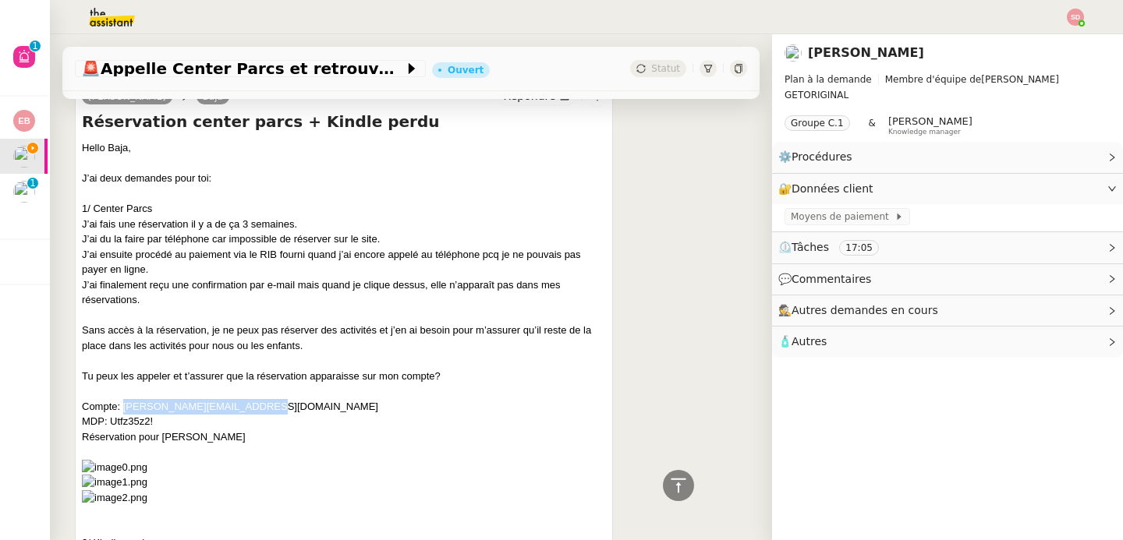
scroll to position [585, 0]
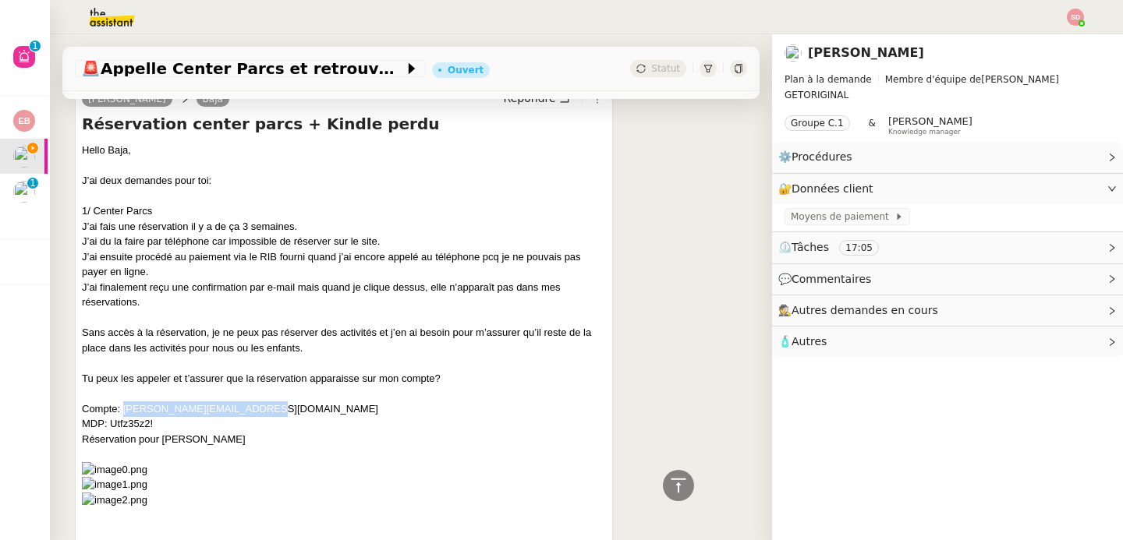
click at [219, 454] on div at bounding box center [344, 455] width 524 height 16
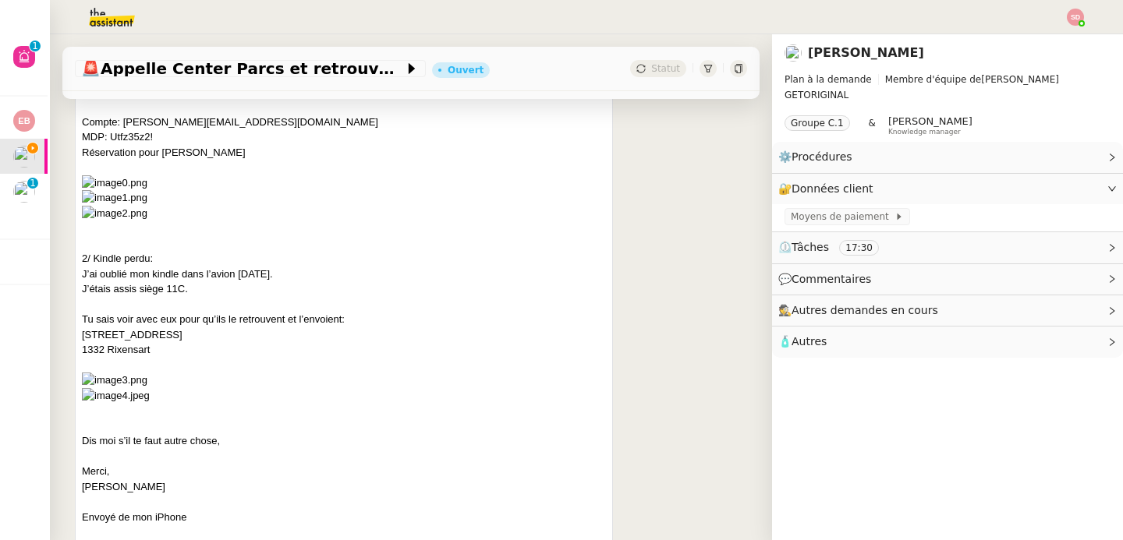
scroll to position [1102, 0]
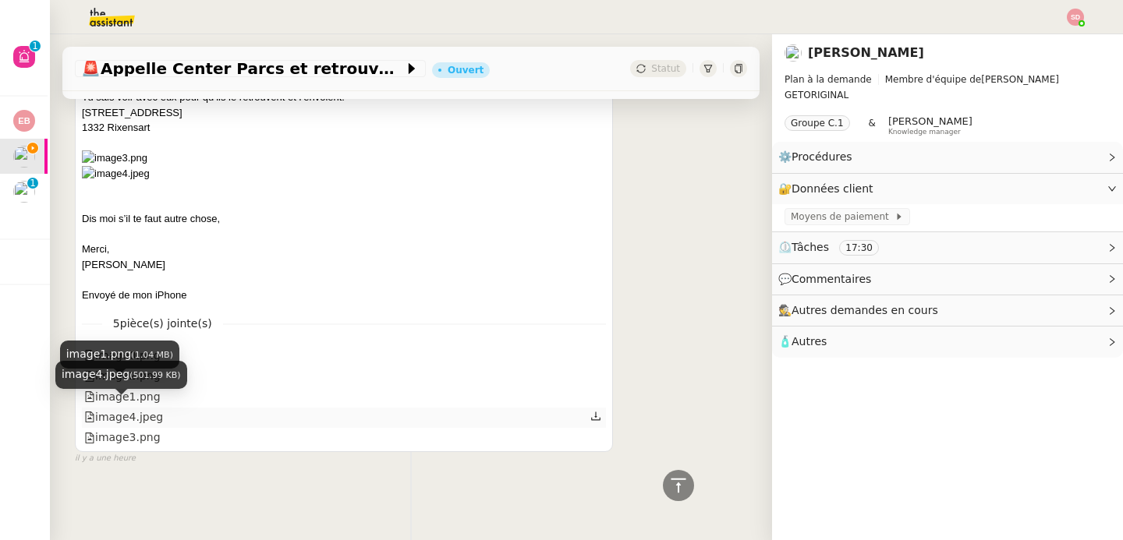
click at [118, 410] on div "image4.jpeg" at bounding box center [123, 417] width 79 height 18
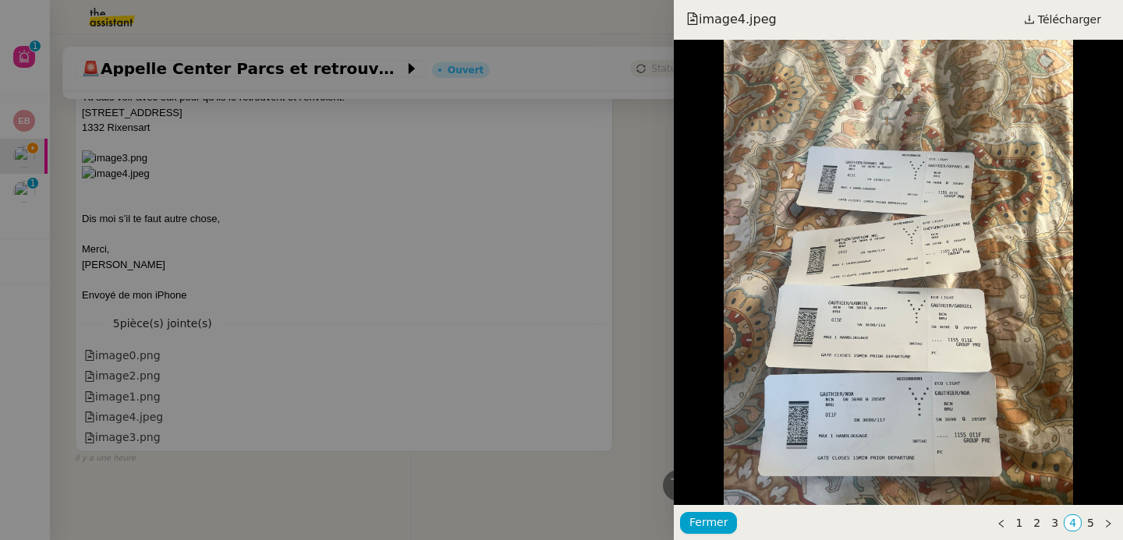
click at [136, 429] on div at bounding box center [561, 270] width 1123 height 540
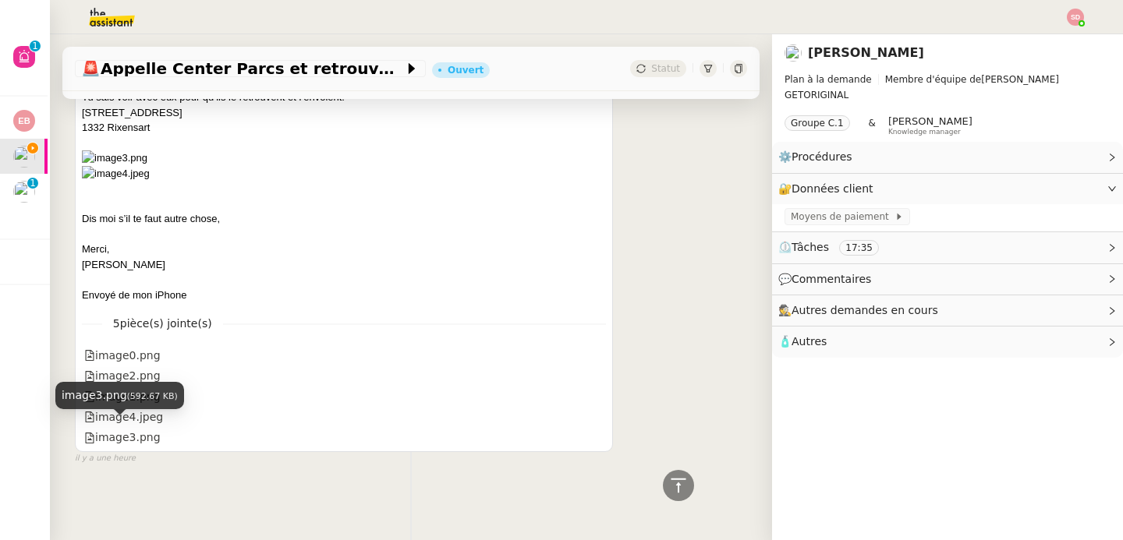
click at [136, 429] on div "image3.png" at bounding box center [122, 438] width 76 height 18
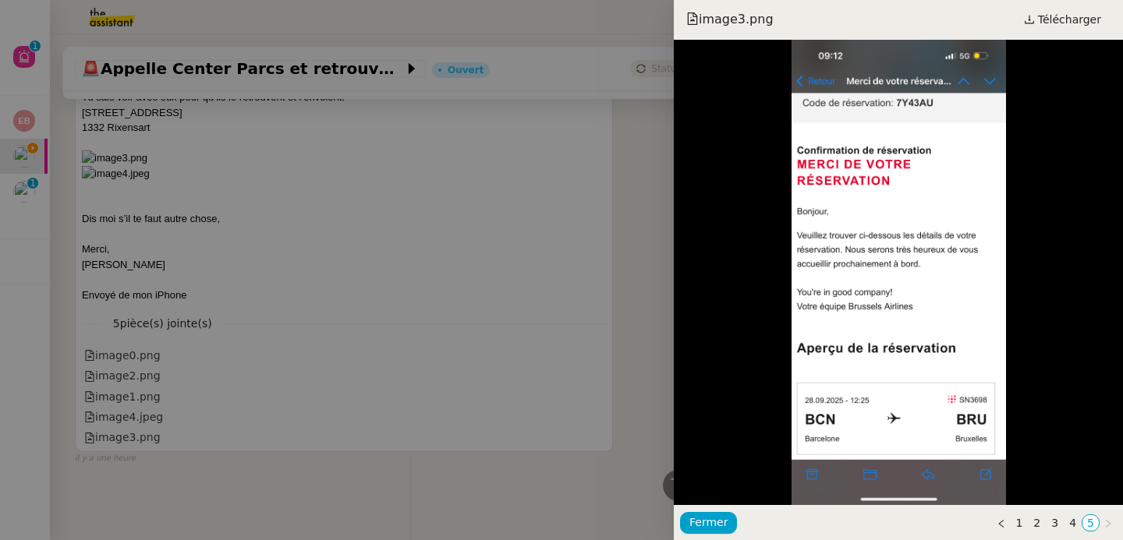
click at [313, 273] on div at bounding box center [561, 270] width 1123 height 540
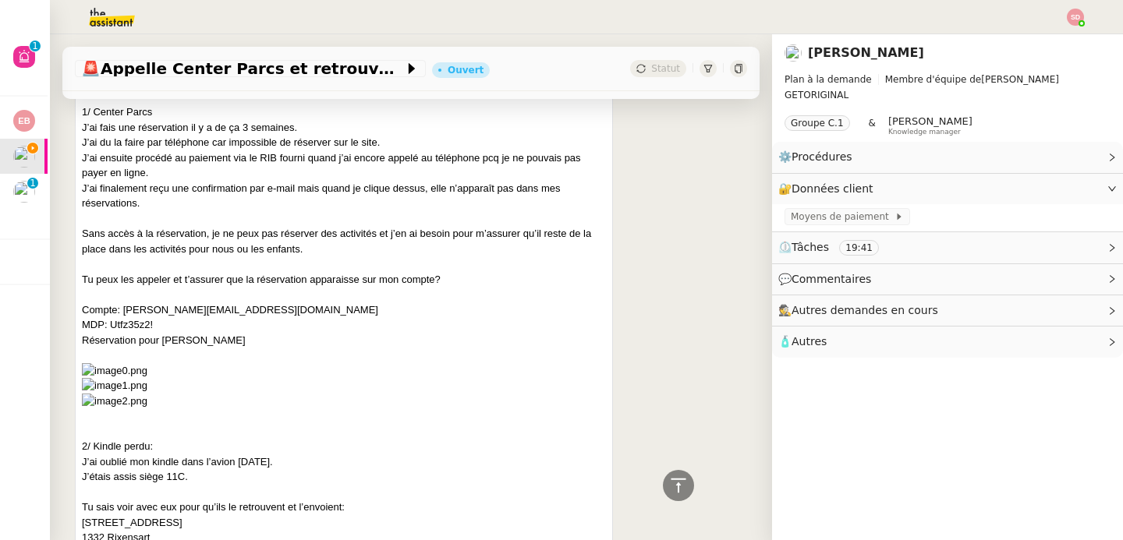
scroll to position [379, 0]
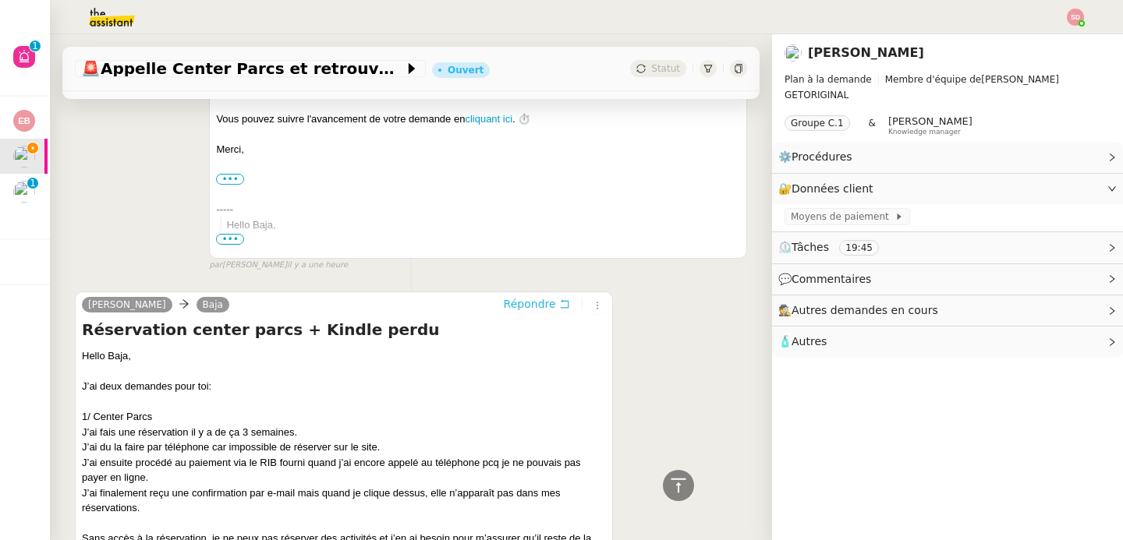
click at [525, 311] on span "Répondre" at bounding box center [530, 304] width 52 height 16
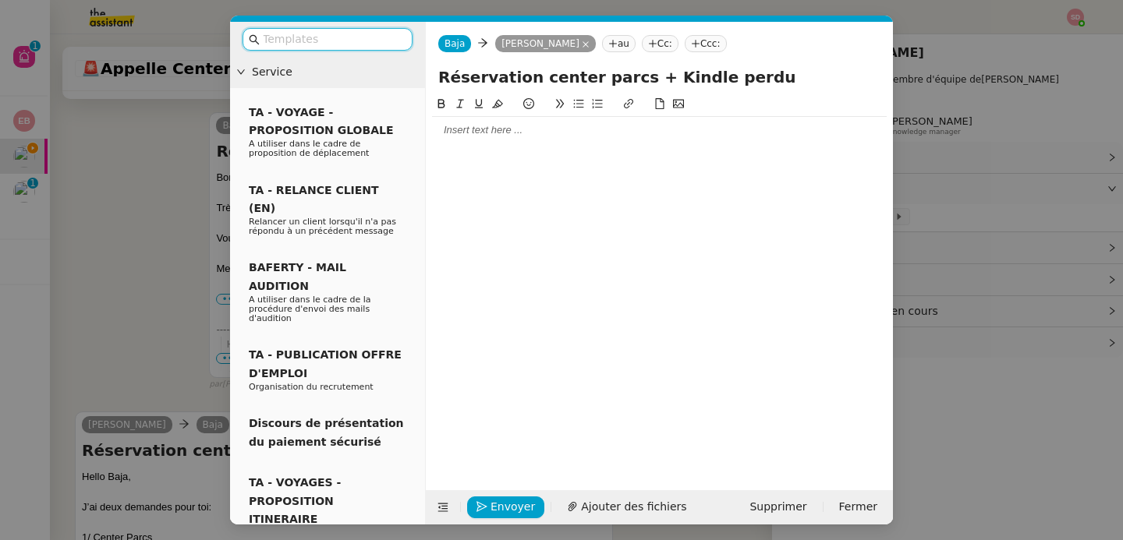
scroll to position [499, 0]
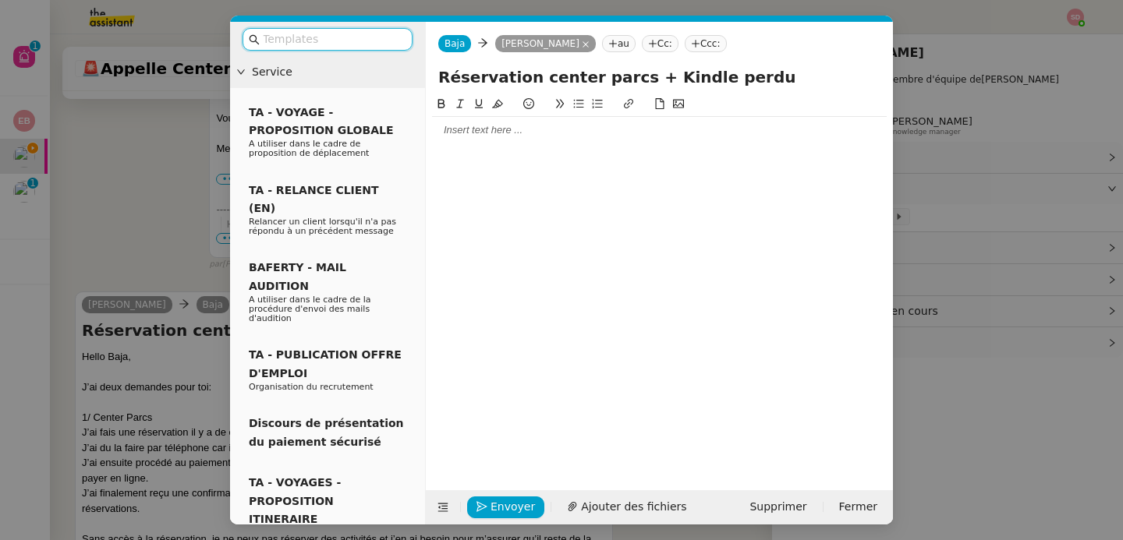
click at [518, 135] on div at bounding box center [659, 130] width 454 height 14
click at [438, 511] on icon at bounding box center [443, 508] width 10 height 9
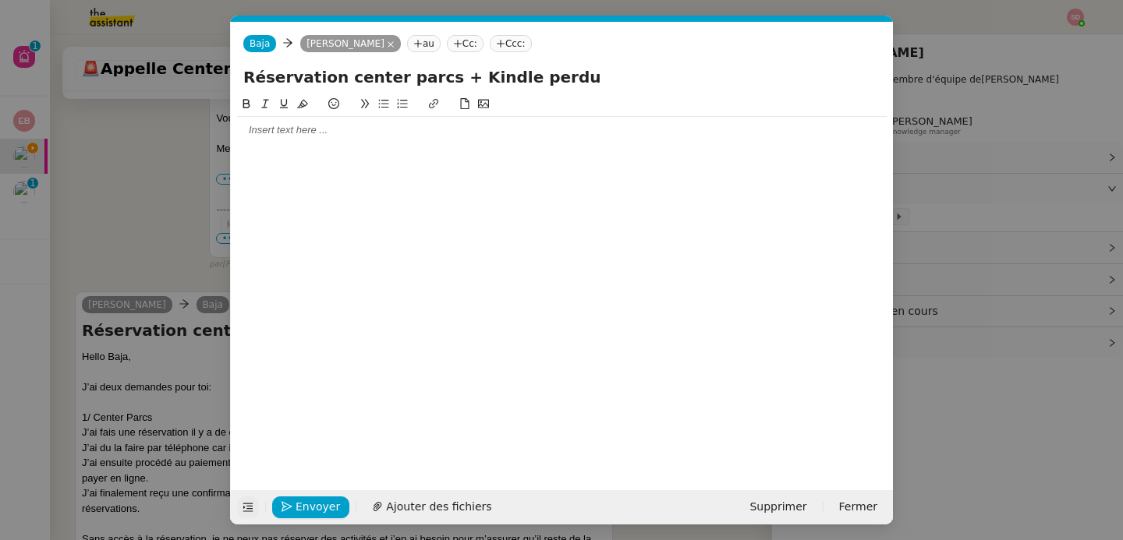
click at [342, 142] on div at bounding box center [561, 130] width 649 height 27
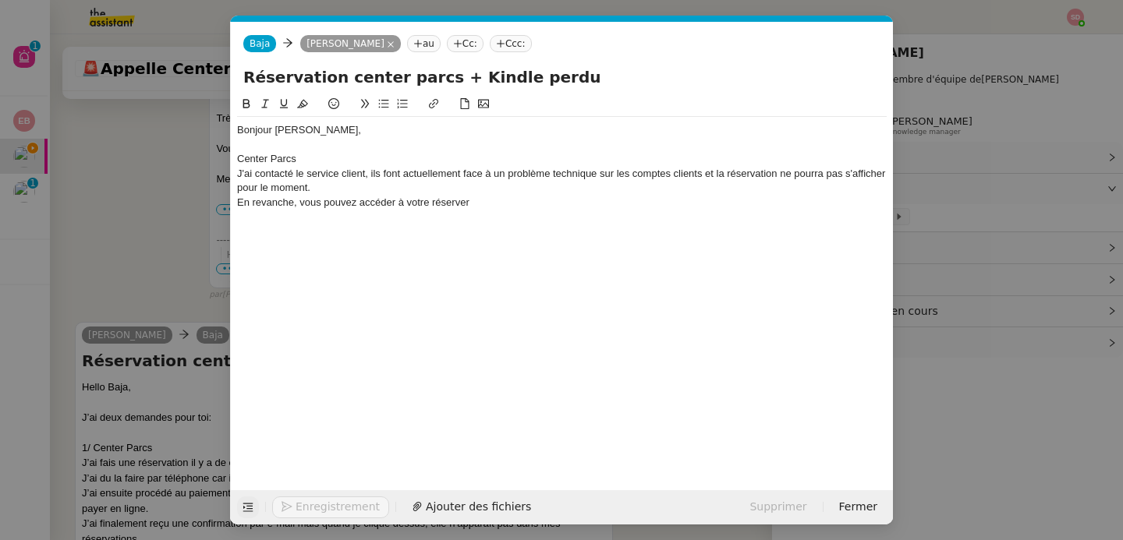
scroll to position [590, 0]
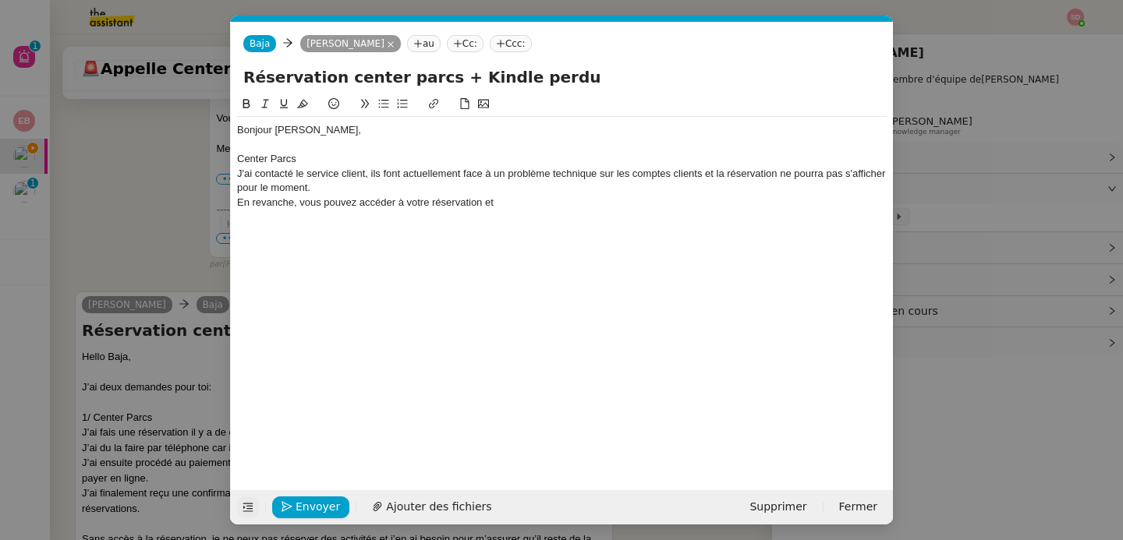
click at [444, 203] on div "En revanche, vous pouvez accéder à votre réservation et" at bounding box center [561, 203] width 649 height 14
click at [503, 206] on div "En revanche, vous pouvez accéder à votre réservation et" at bounding box center [561, 203] width 649 height 14
click at [416, 217] on li "https://www.centerparcs.fr/my/fr-fr/login" at bounding box center [570, 217] width 635 height 14
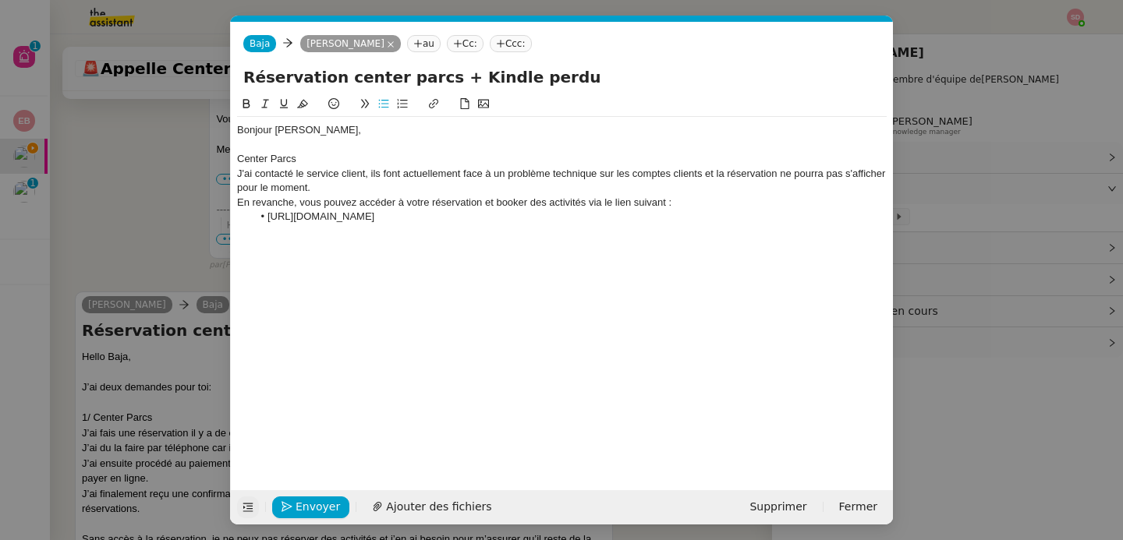
click at [419, 216] on li "https://www.centerparcs.fr/my/fr-fr/login" at bounding box center [570, 217] width 635 height 14
click at [417, 213] on li "https://www.centerparcs.fr/my/fr-fr/login" at bounding box center [570, 217] width 635 height 14
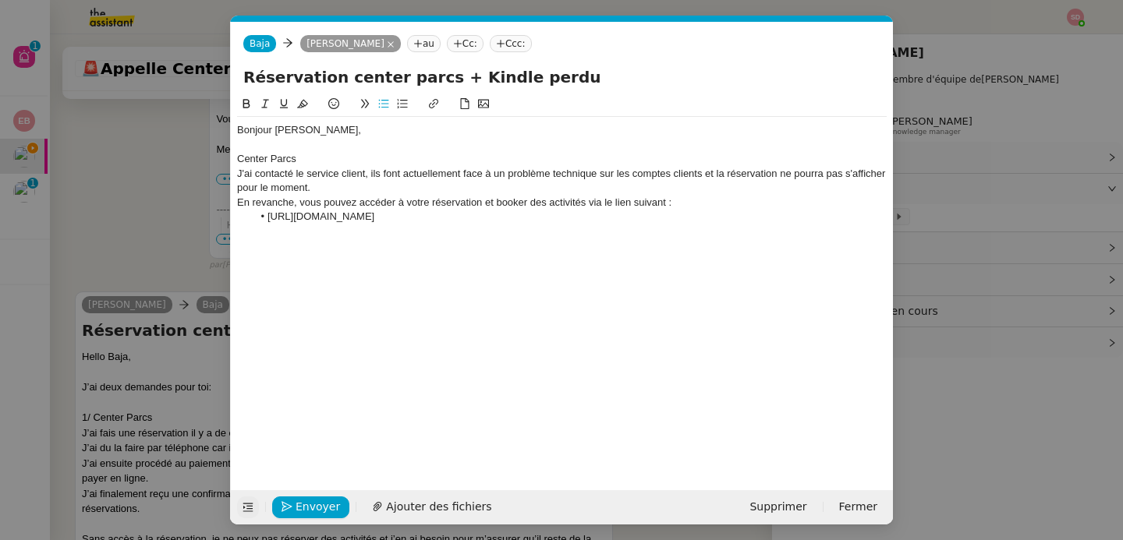
click at [434, 109] on button at bounding box center [433, 104] width 19 height 18
type input "https://www.centerparcs.fr/my/fr-fr/login"
click at [465, 241] on link at bounding box center [448, 245] width 36 height 12
click at [469, 210] on li "https://www.centerparcs.fr/my/fr-fr/login" at bounding box center [570, 217] width 635 height 14
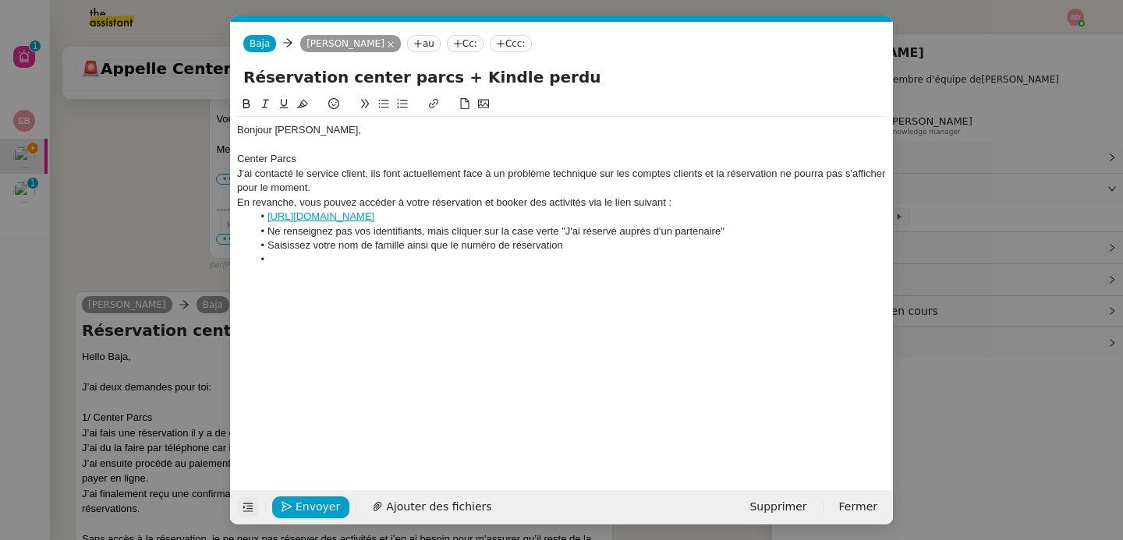
scroll to position [671, 0]
drag, startPoint x: 359, startPoint y: 202, endPoint x: 720, endPoint y: 205, distance: 361.7
click at [720, 205] on div "En revanche, vous pouvez accéder à votre réservation et booker des activités vi…" at bounding box center [561, 203] width 649 height 14
click at [237, 101] on button at bounding box center [246, 104] width 19 height 18
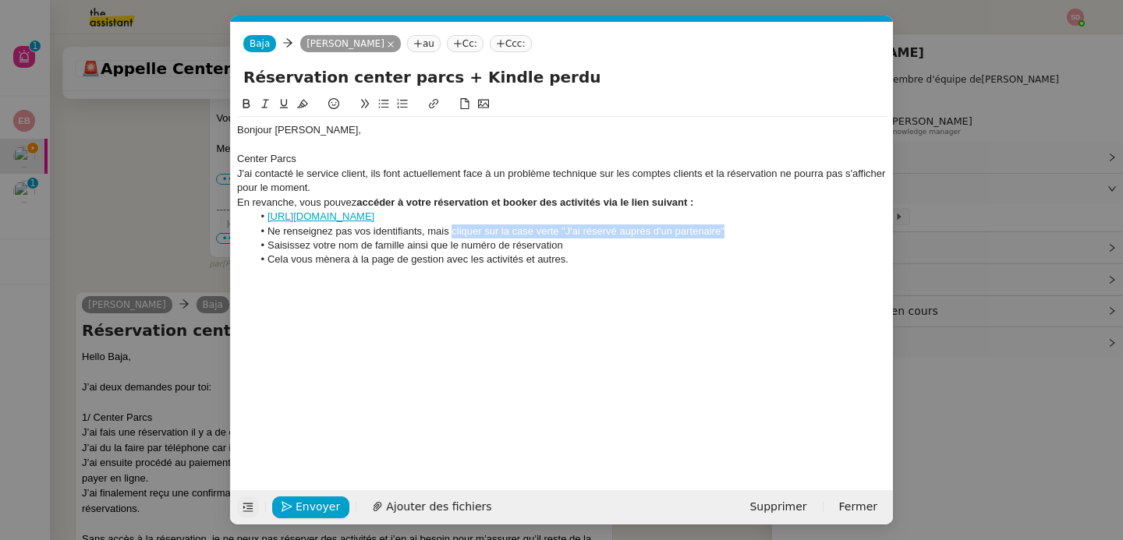
drag, startPoint x: 451, startPoint y: 232, endPoint x: 770, endPoint y: 238, distance: 318.9
click at [770, 238] on li "Ne renseignez pas vos identifiants, mais cliquer sur la case verte "J'ai réserv…" at bounding box center [570, 232] width 635 height 14
click at [249, 104] on icon at bounding box center [246, 103] width 11 height 11
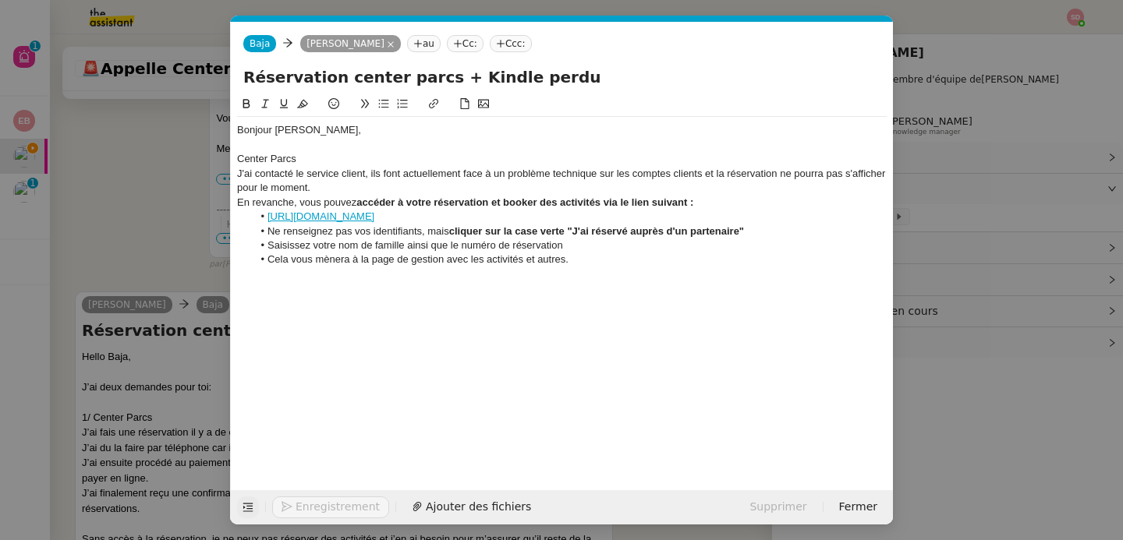
scroll to position [686, 0]
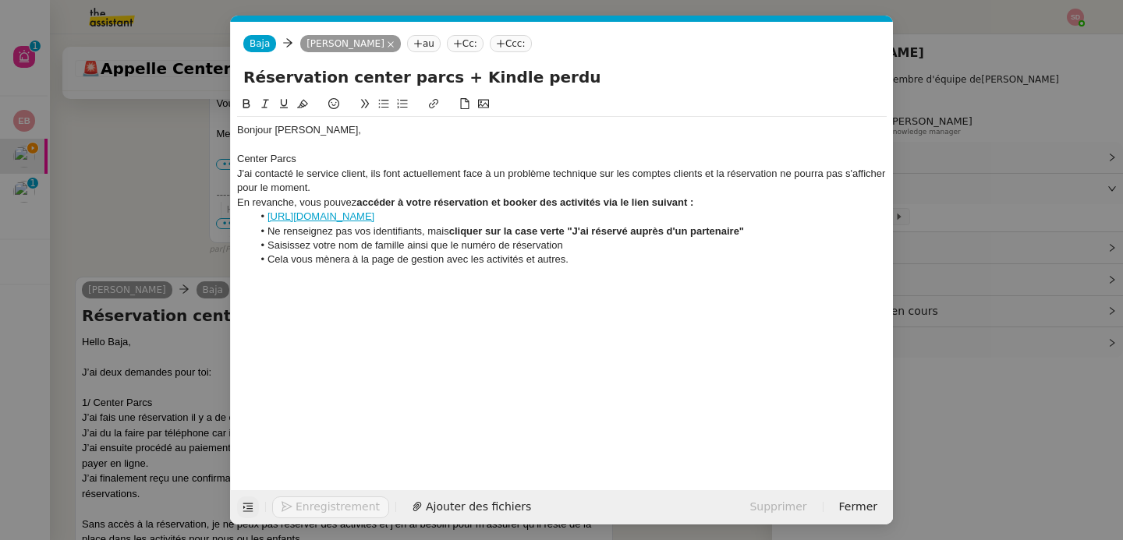
click at [668, 266] on li "Cela vous mènera à la page de gestion avec les activités et autres." at bounding box center [570, 260] width 635 height 14
click at [280, 154] on div "Center Parcs" at bounding box center [561, 159] width 649 height 14
click at [246, 106] on icon at bounding box center [246, 103] width 11 height 11
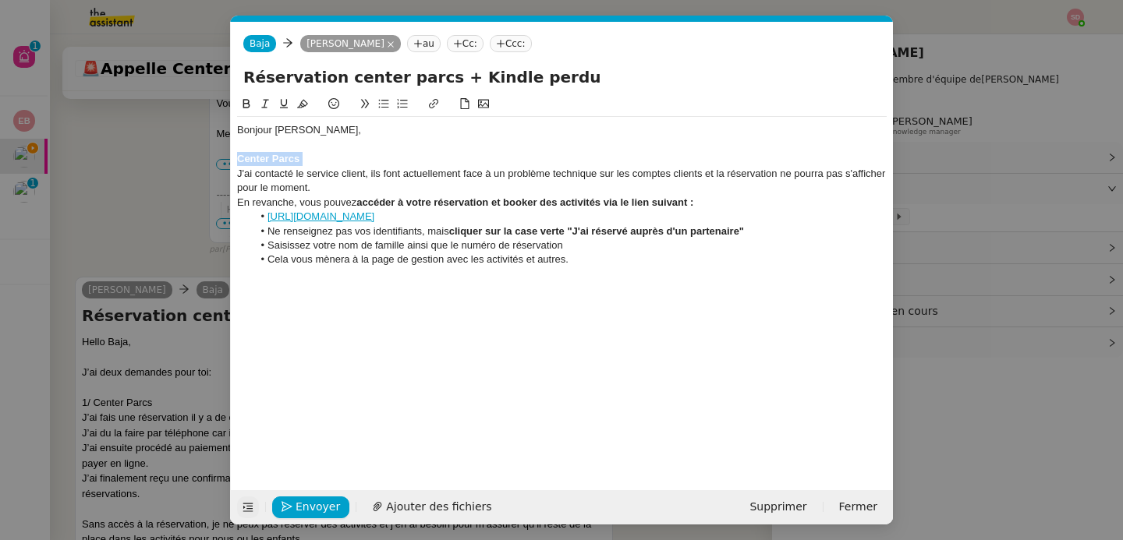
click at [281, 101] on icon at bounding box center [283, 103] width 11 height 11
click at [317, 155] on div "Center Parcs" at bounding box center [561, 159] width 649 height 14
click at [134, 212] on nz-modal-container "Service TA - VOYAGE - PROPOSITION GLOBALE A utiliser dans le cadre de propositi…" at bounding box center [561, 270] width 1123 height 540
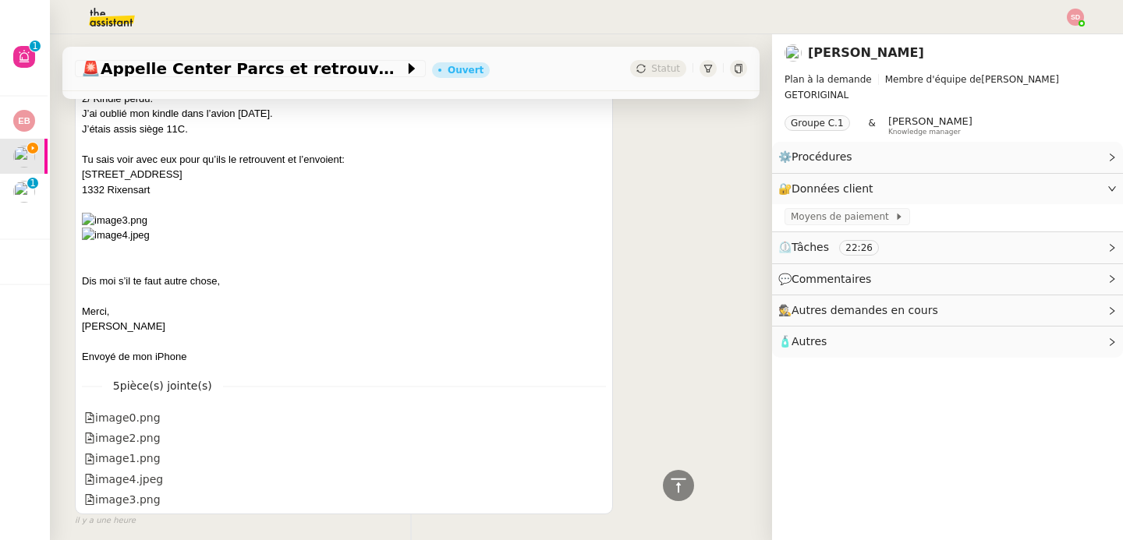
scroll to position [1407, 0]
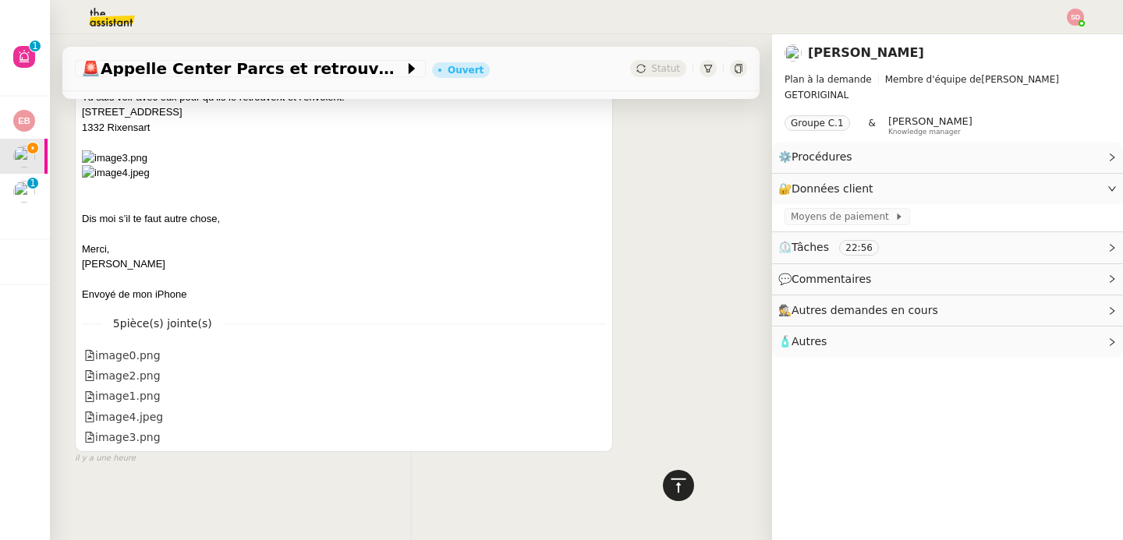
click at [673, 492] on icon at bounding box center [678, 485] width 19 height 19
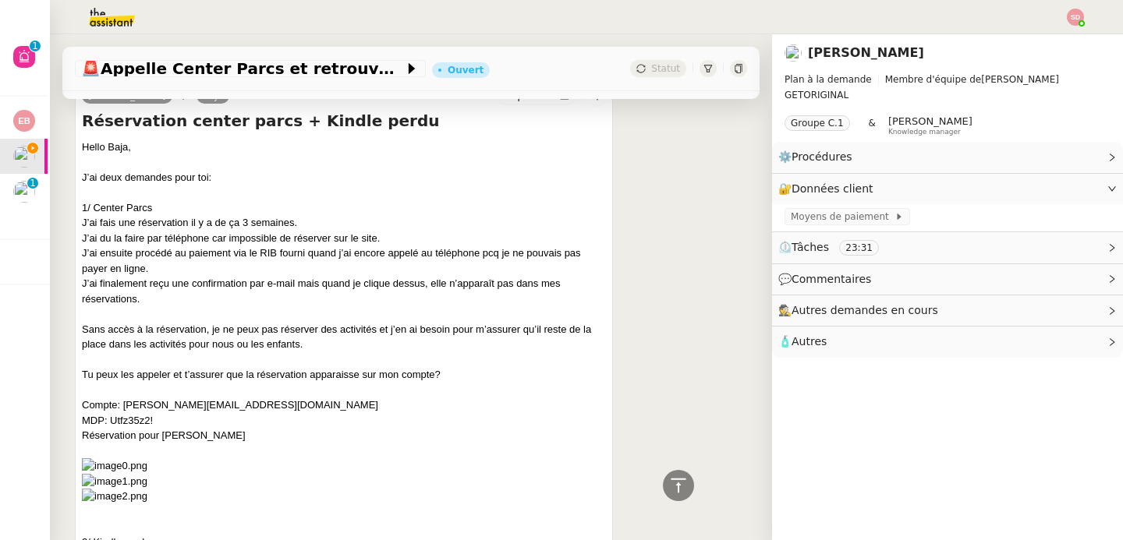
scroll to position [0, 0]
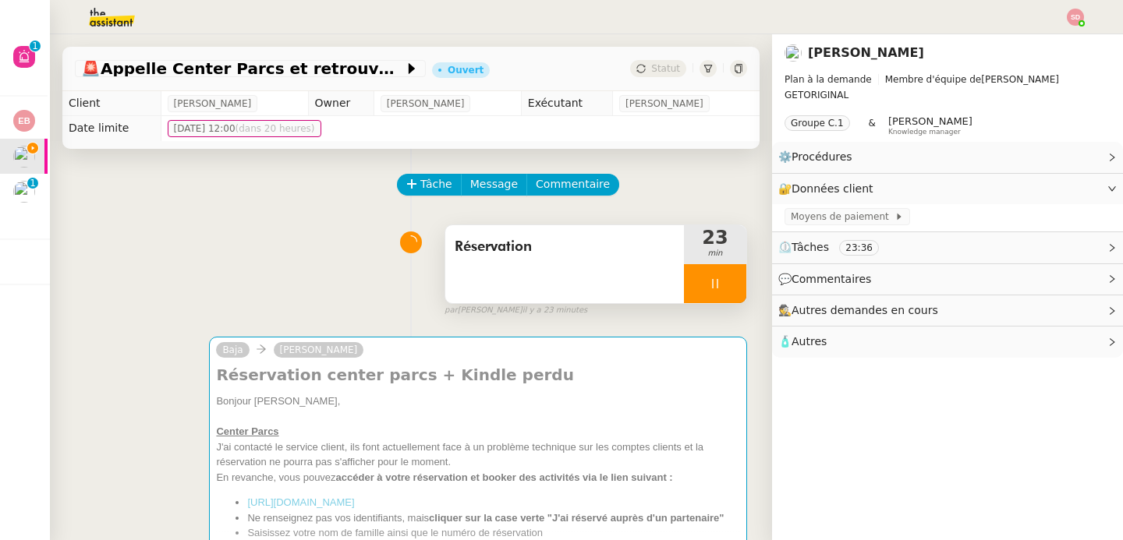
click at [703, 278] on div at bounding box center [715, 283] width 62 height 39
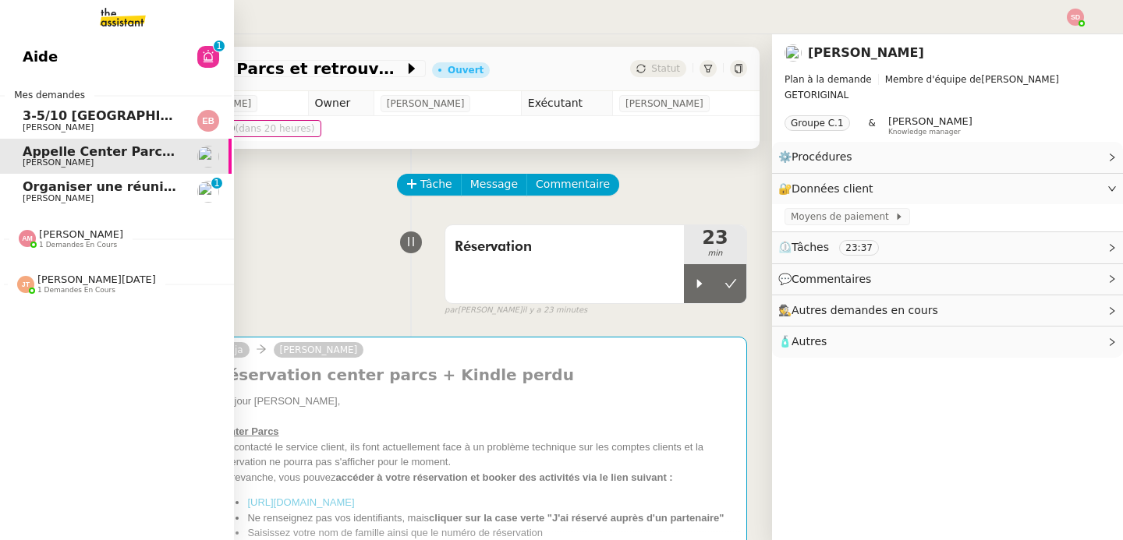
click at [48, 281] on span "Jean-Noël De Tinguy" at bounding box center [96, 280] width 118 height 12
click at [63, 320] on span "Optimisation" at bounding box center [68, 313] width 90 height 15
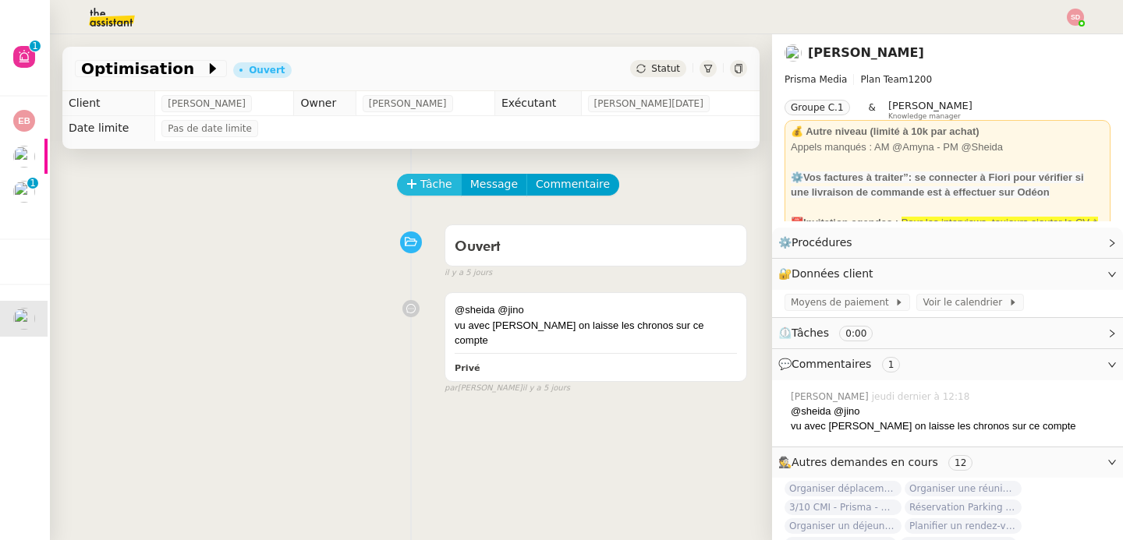
click at [420, 184] on span "Tâche" at bounding box center [436, 184] width 32 height 18
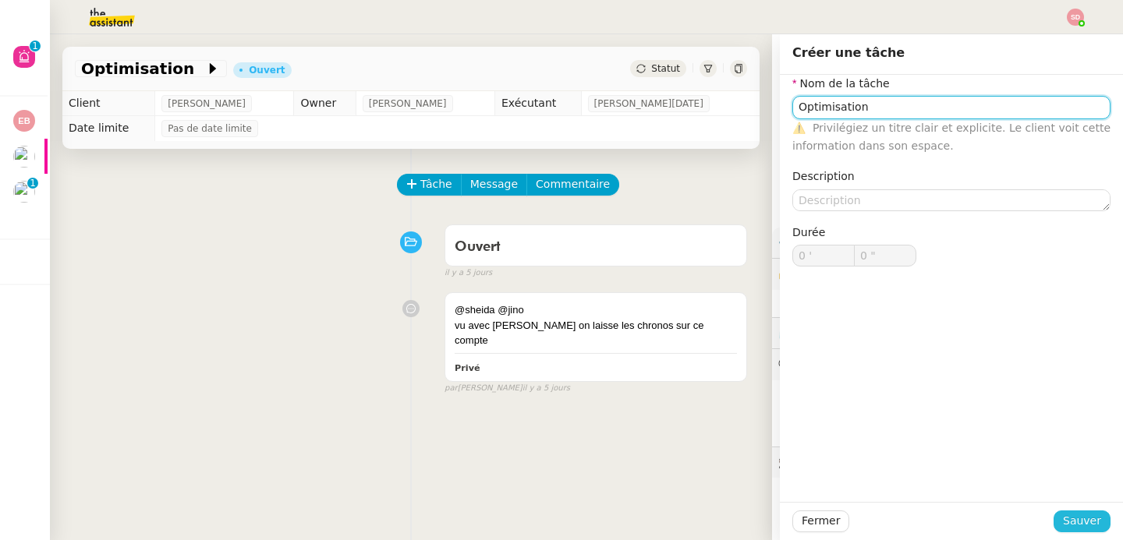
type input "Optimisation"
click at [1077, 517] on span "Sauver" at bounding box center [1081, 521] width 38 height 18
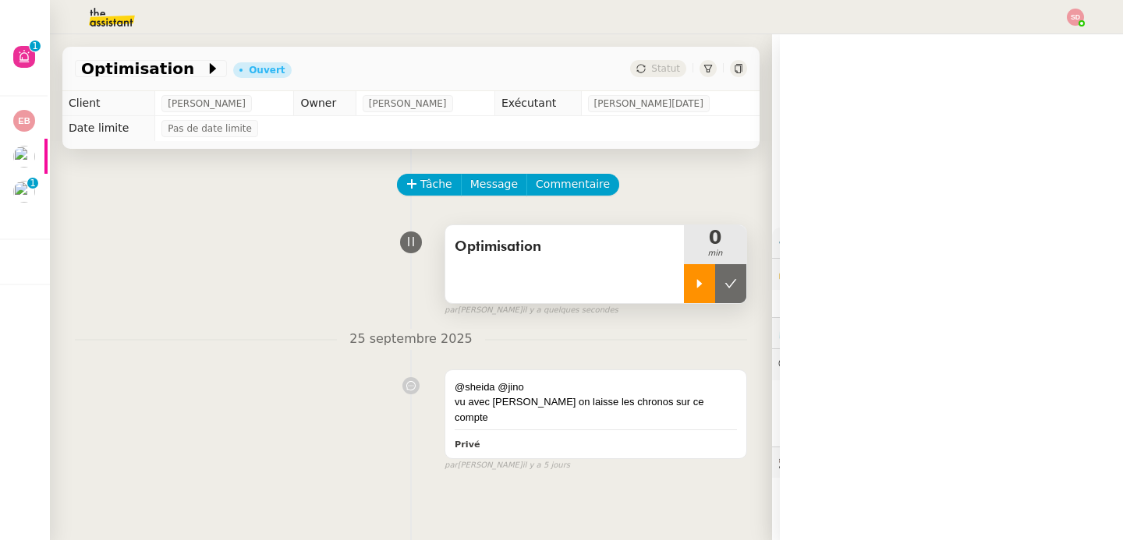
click at [684, 280] on div at bounding box center [699, 283] width 31 height 39
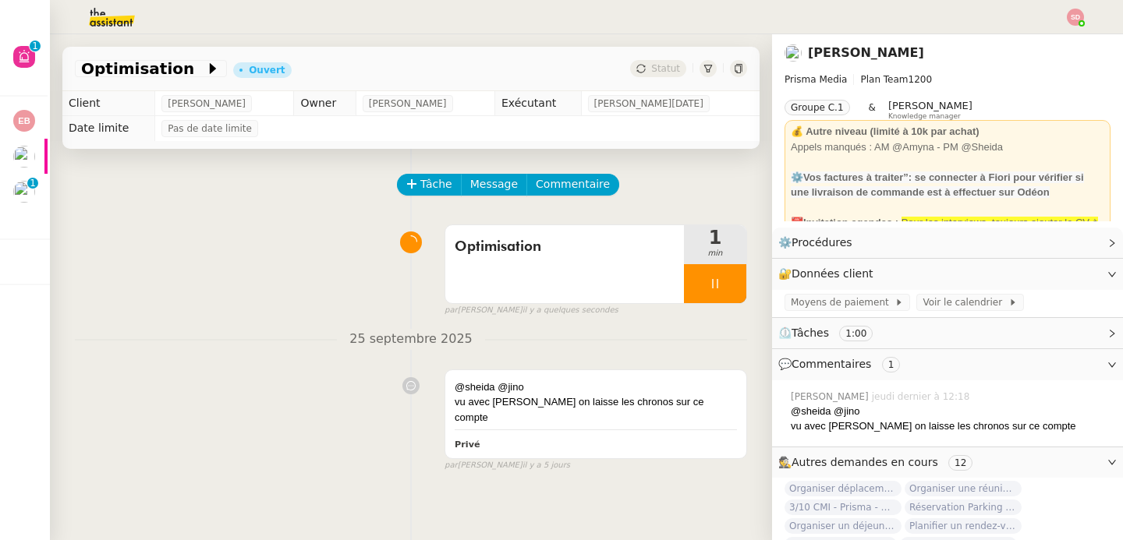
click at [249, 232] on div "Optimisation 1 min false par Sheida D. il y a quelques secondes" at bounding box center [411, 267] width 672 height 100
click at [719, 286] on div at bounding box center [715, 283] width 62 height 39
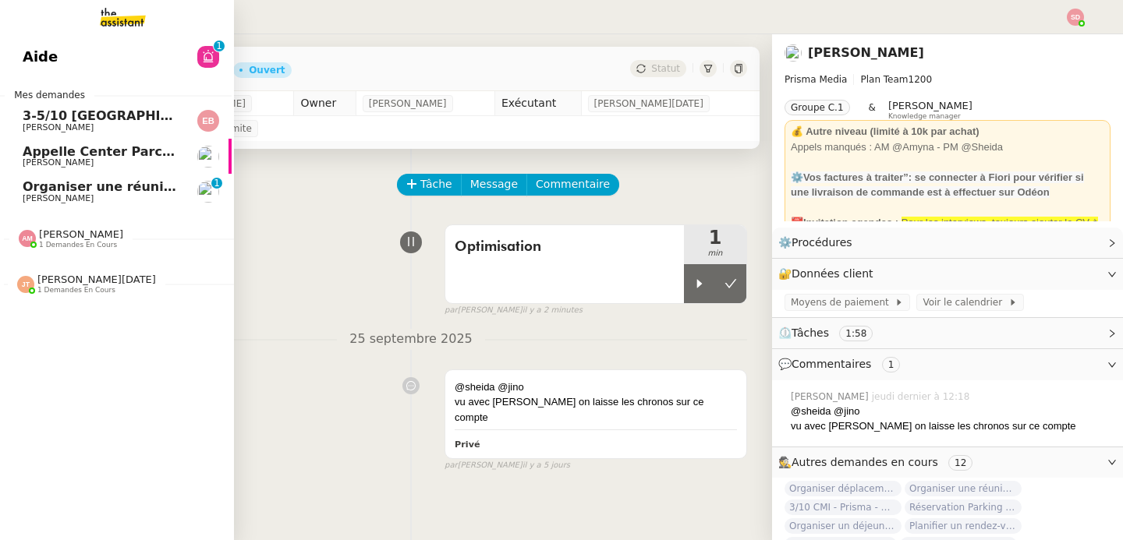
click at [52, 129] on span "Emilie Bornancin" at bounding box center [58, 127] width 71 height 10
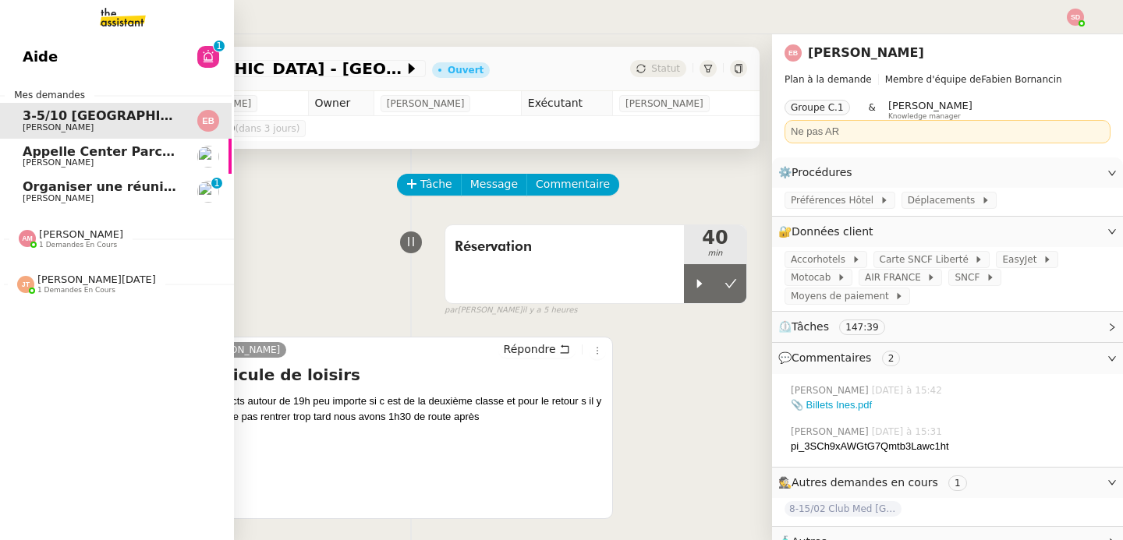
click at [58, 157] on span "Appelle Center Parcs et retrouve le Kindle" at bounding box center [171, 151] width 297 height 15
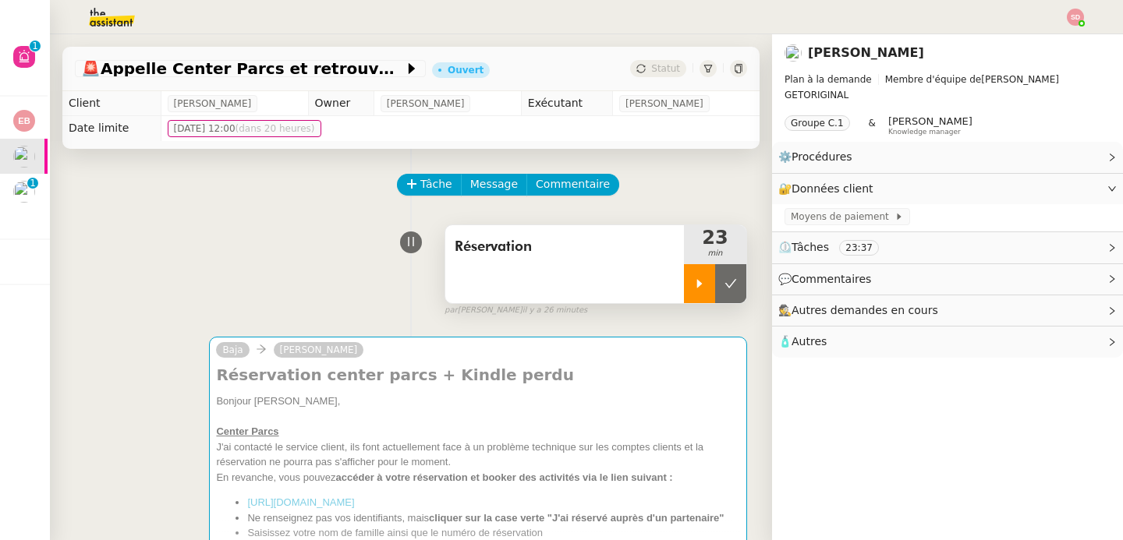
click at [687, 281] on div at bounding box center [699, 283] width 31 height 39
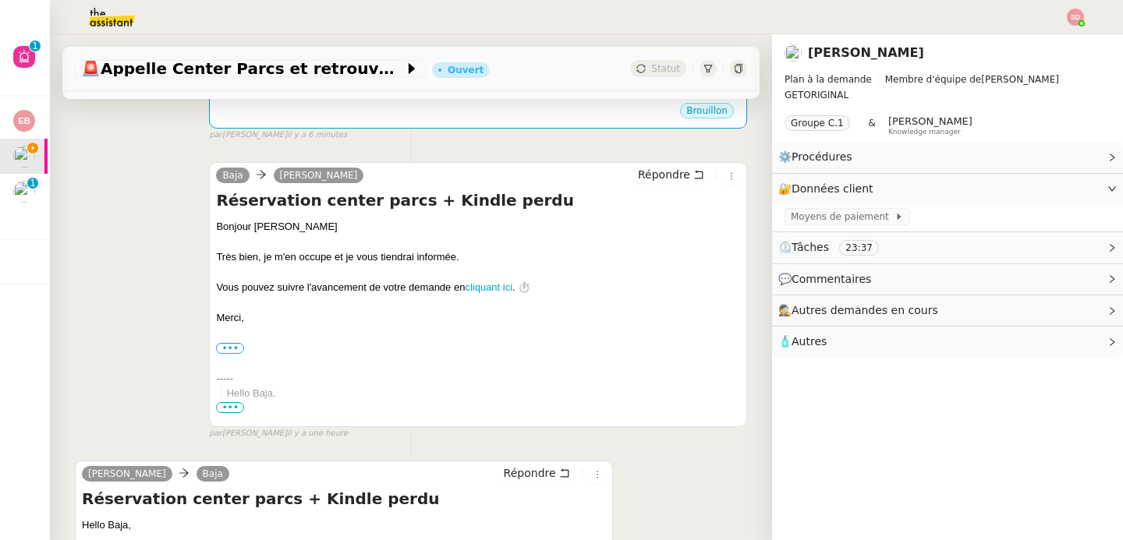
scroll to position [907, 0]
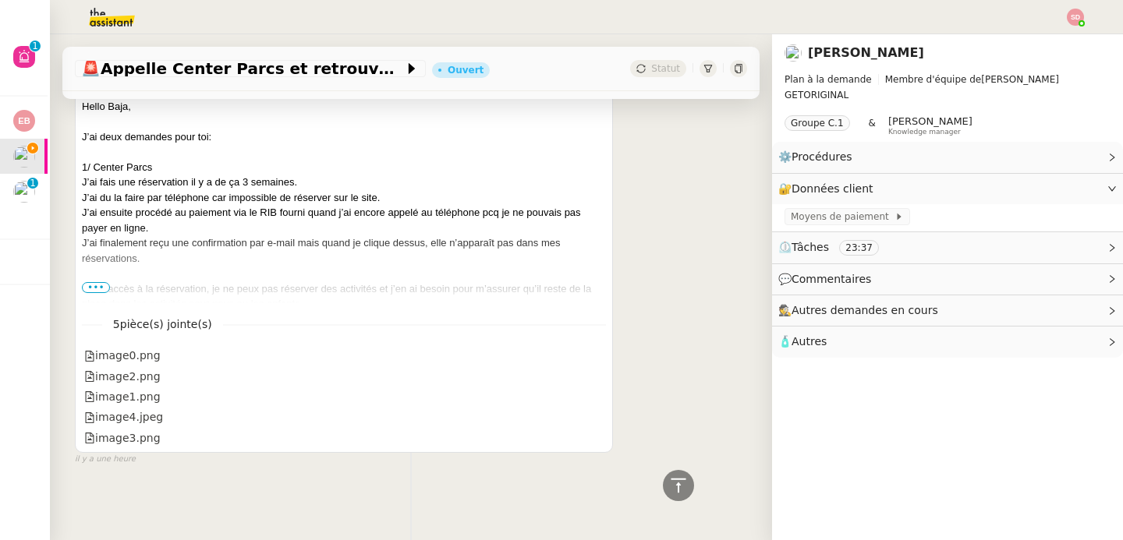
click at [86, 282] on span "•••" at bounding box center [96, 287] width 28 height 11
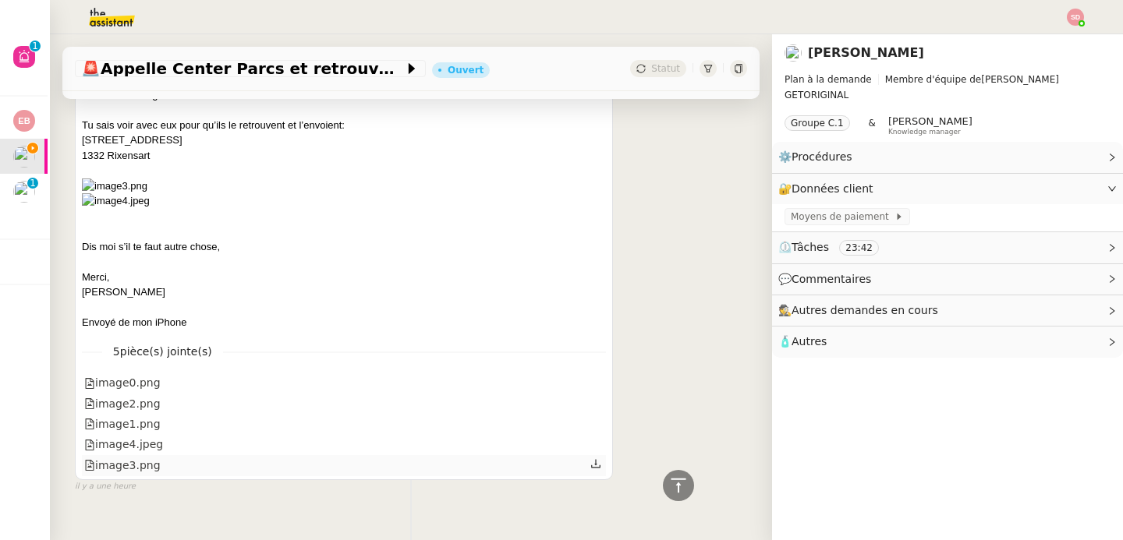
scroll to position [1372, 0]
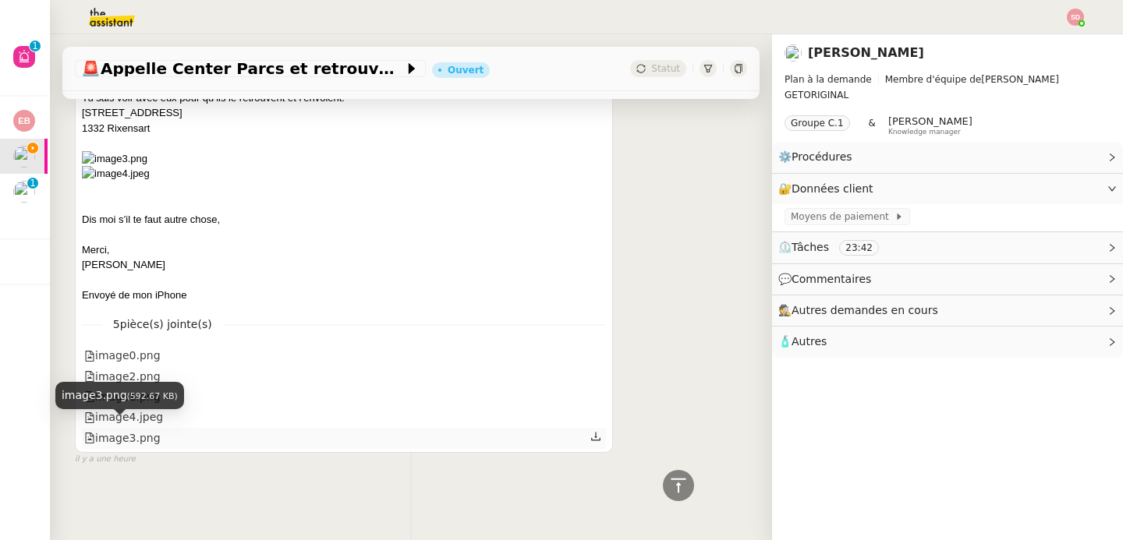
click at [136, 432] on div "image3.png" at bounding box center [122, 439] width 76 height 18
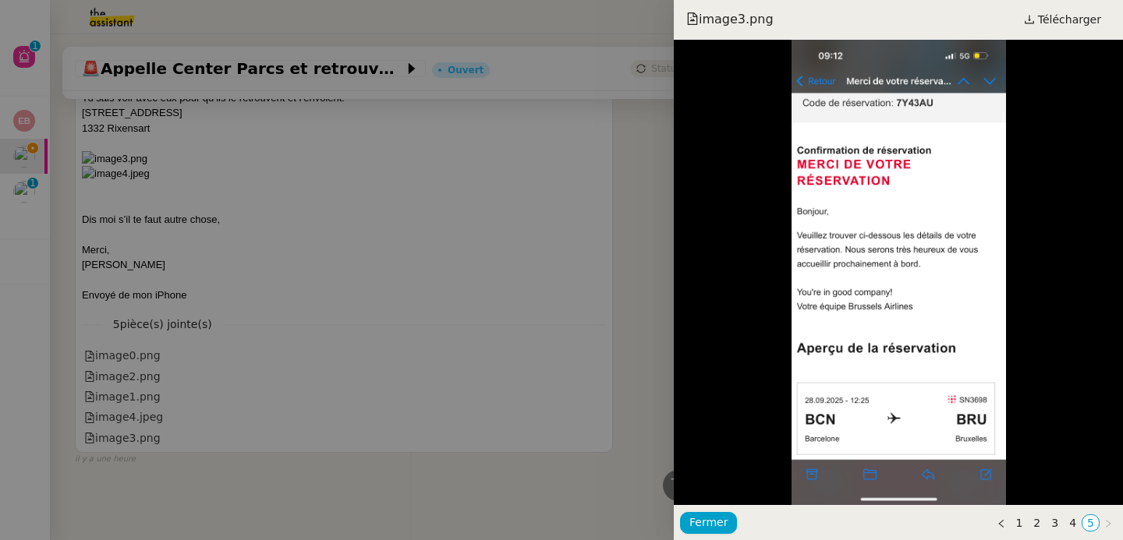
click at [461, 267] on div at bounding box center [561, 270] width 1123 height 540
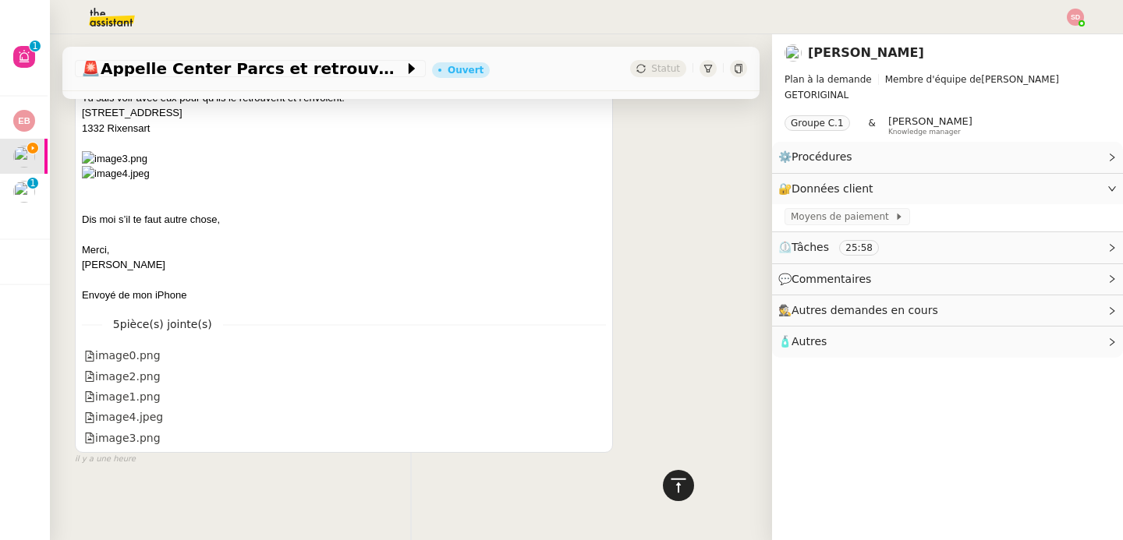
click at [672, 492] on icon at bounding box center [678, 485] width 19 height 19
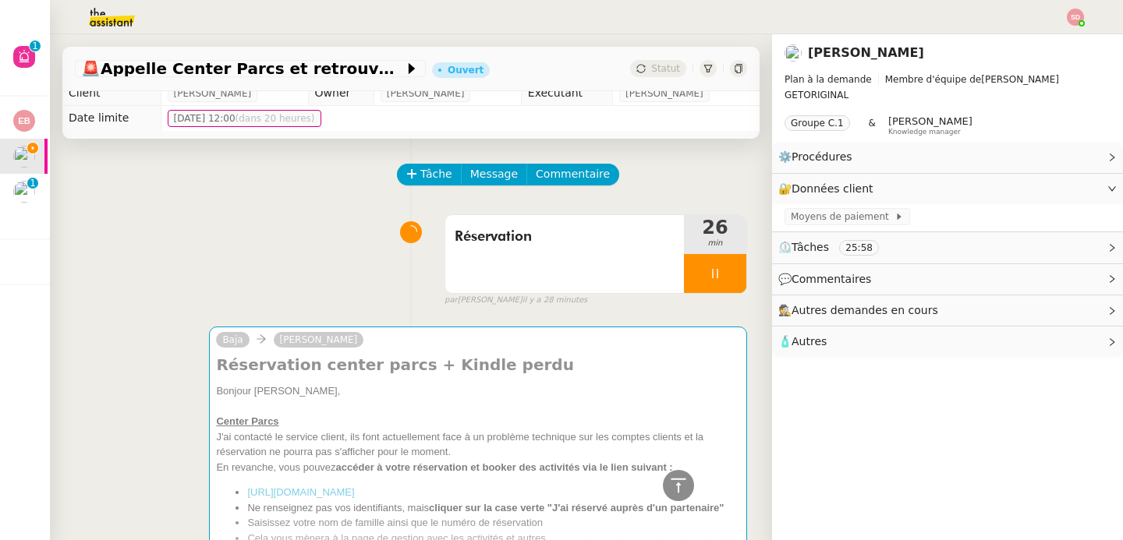
scroll to position [0, 0]
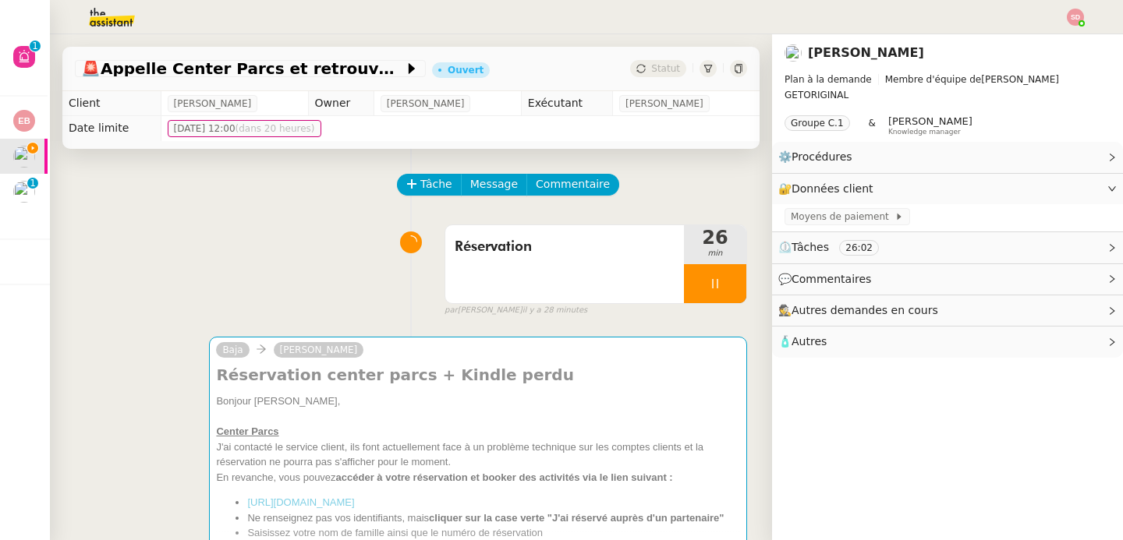
click at [858, 335] on span "🧴 Autres" at bounding box center [934, 342] width 313 height 18
click at [829, 373] on span "Créer un email dédié" at bounding box center [839, 370] width 98 height 11
click at [473, 184] on span "Message" at bounding box center [494, 184] width 48 height 18
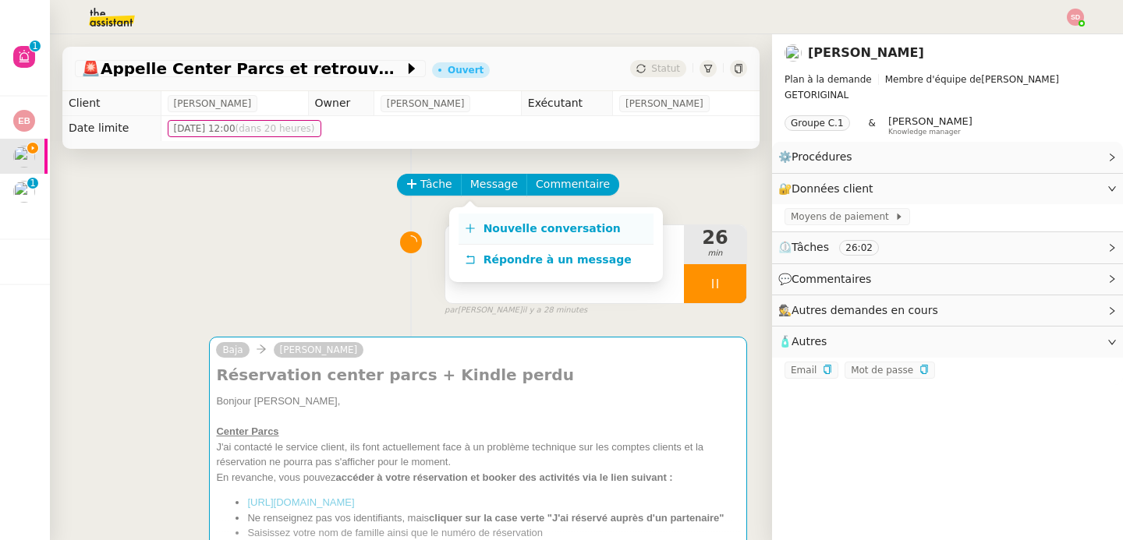
click at [472, 225] on icon at bounding box center [470, 228] width 11 height 11
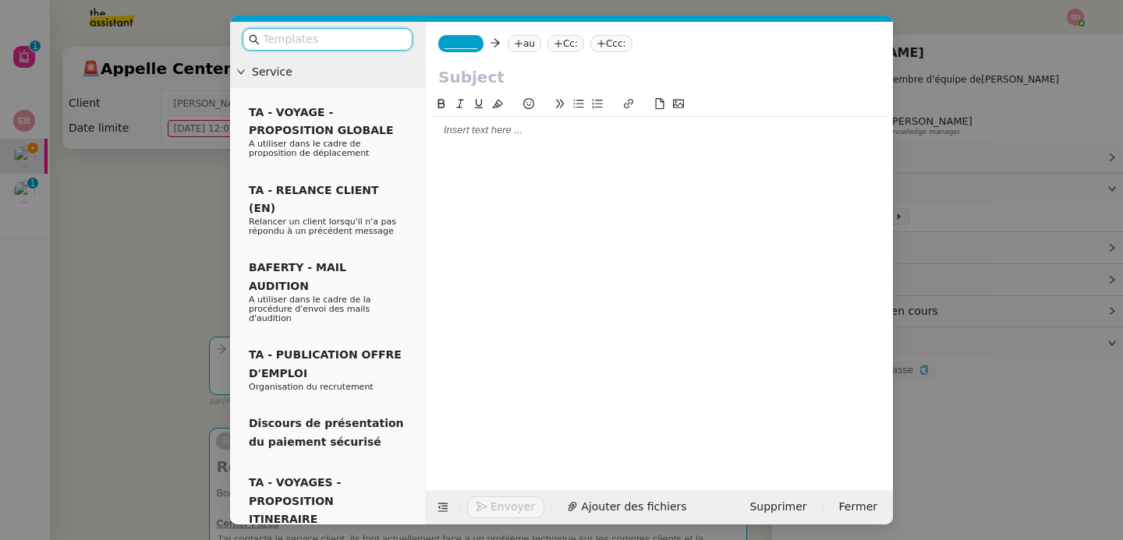
click at [536, 46] on nz-tag "au" at bounding box center [524, 43] width 34 height 17
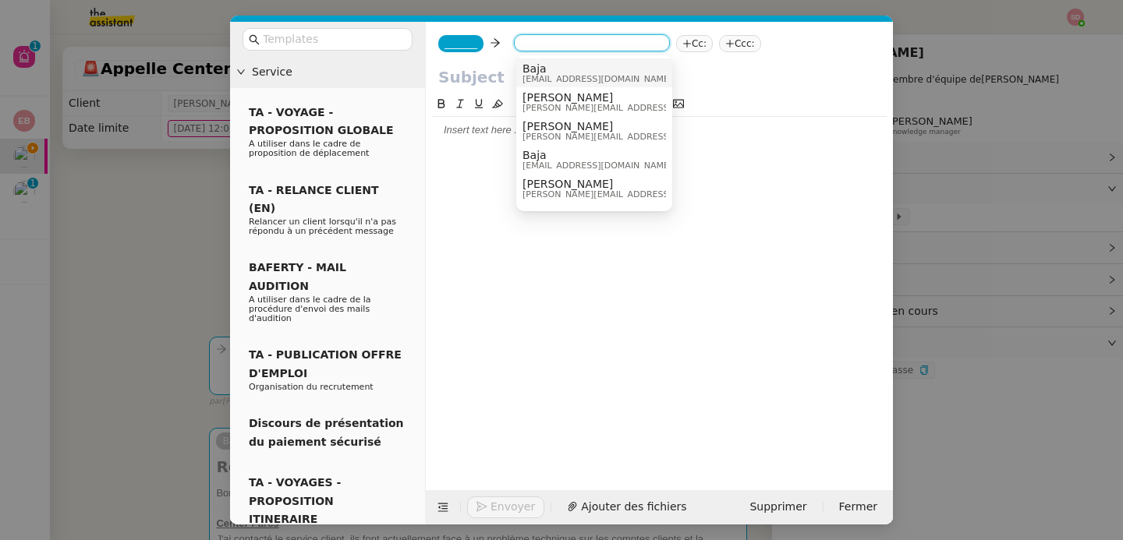
paste input "lost.properties@brusselsairlines.com"
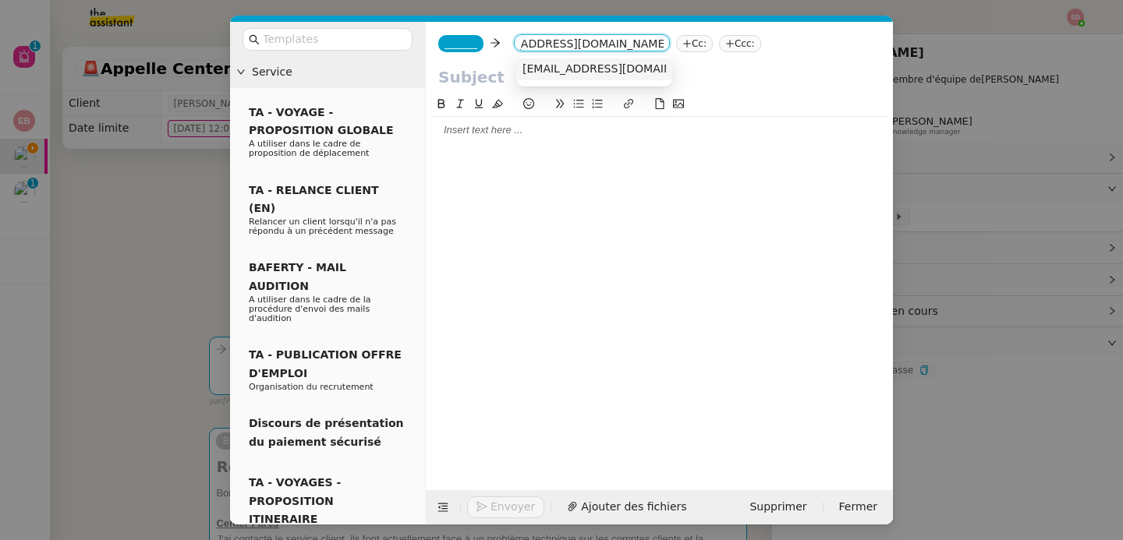
type input "lost.properties@brusselsairlines.com"
click at [549, 62] on span "lost.properties@brusselsairlines.com" at bounding box center [617, 68] width 191 height 12
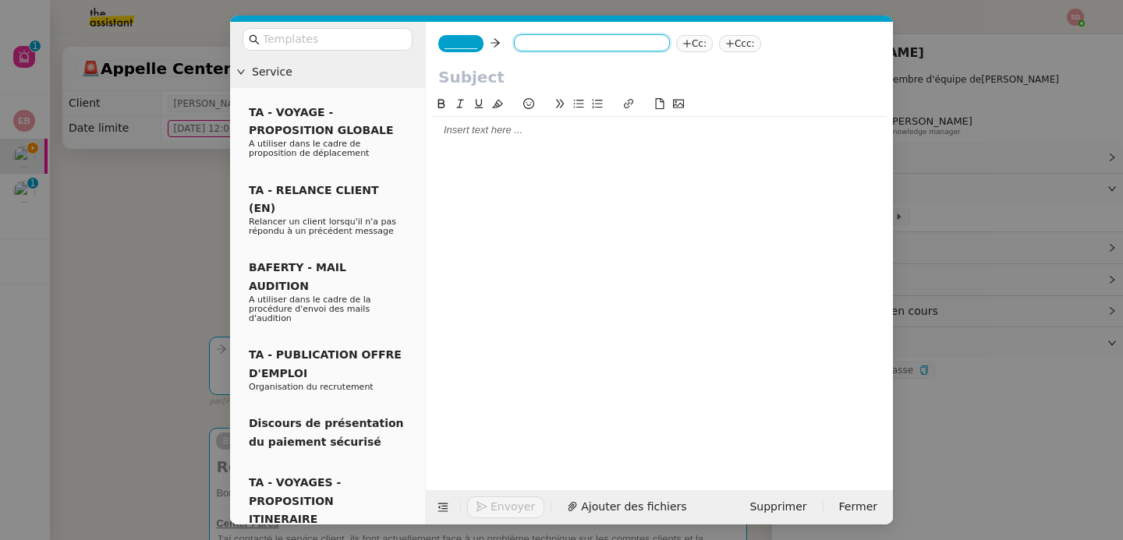
scroll to position [0, 0]
click at [143, 220] on nz-modal-container "Service TA - VOYAGE - PROPOSITION GLOBALE A utiliser dans le cadre de propositi…" at bounding box center [561, 270] width 1123 height 540
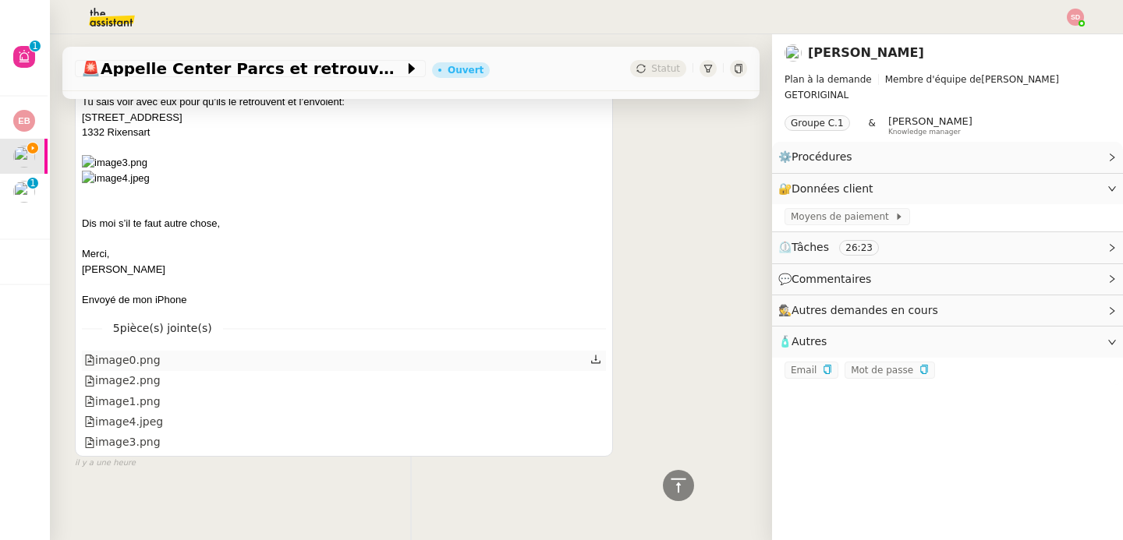
scroll to position [1467, 0]
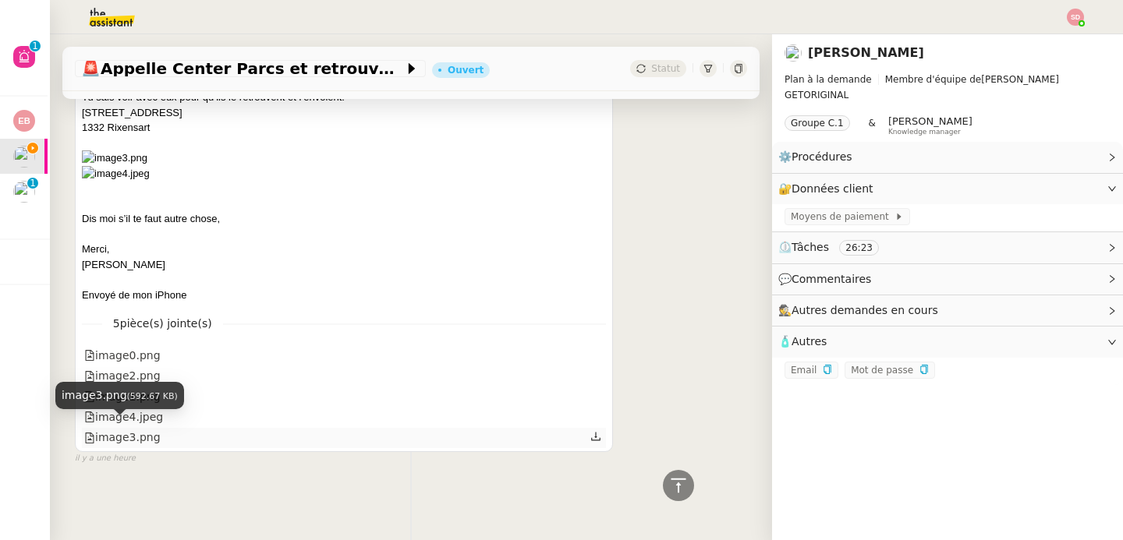
click at [114, 430] on div "image3.png" at bounding box center [122, 438] width 76 height 18
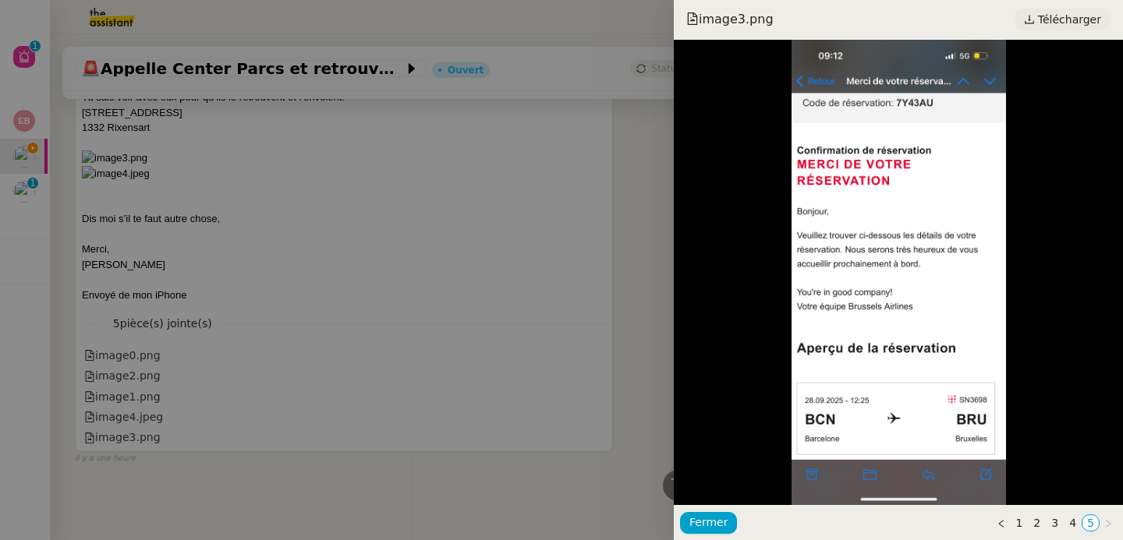
click at [1044, 18] on span "Télécharger" at bounding box center [1069, 19] width 63 height 20
click at [243, 369] on div at bounding box center [561, 270] width 1123 height 540
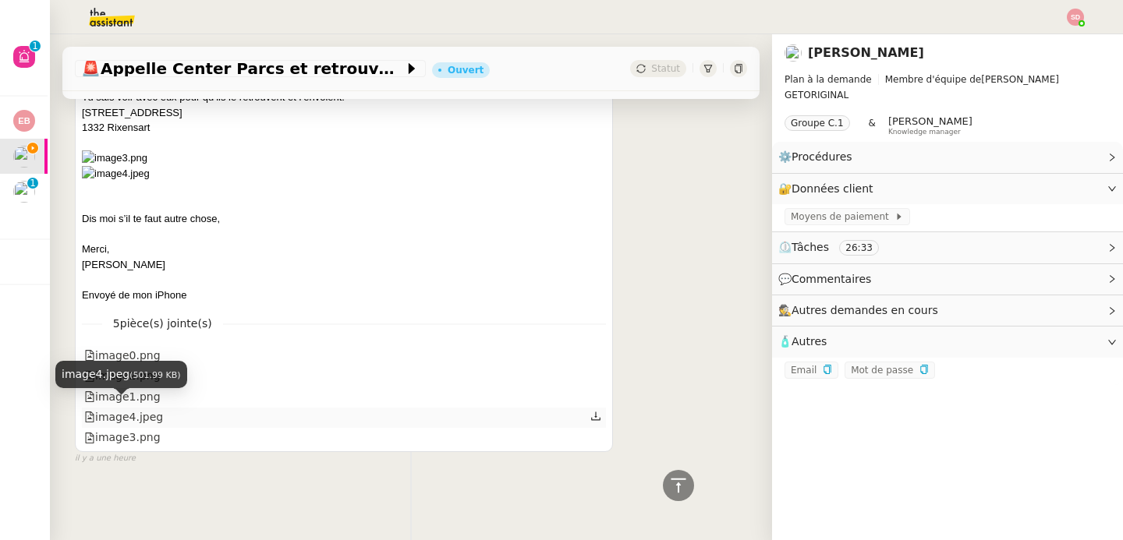
click at [122, 412] on div "image4.jpeg" at bounding box center [123, 417] width 79 height 18
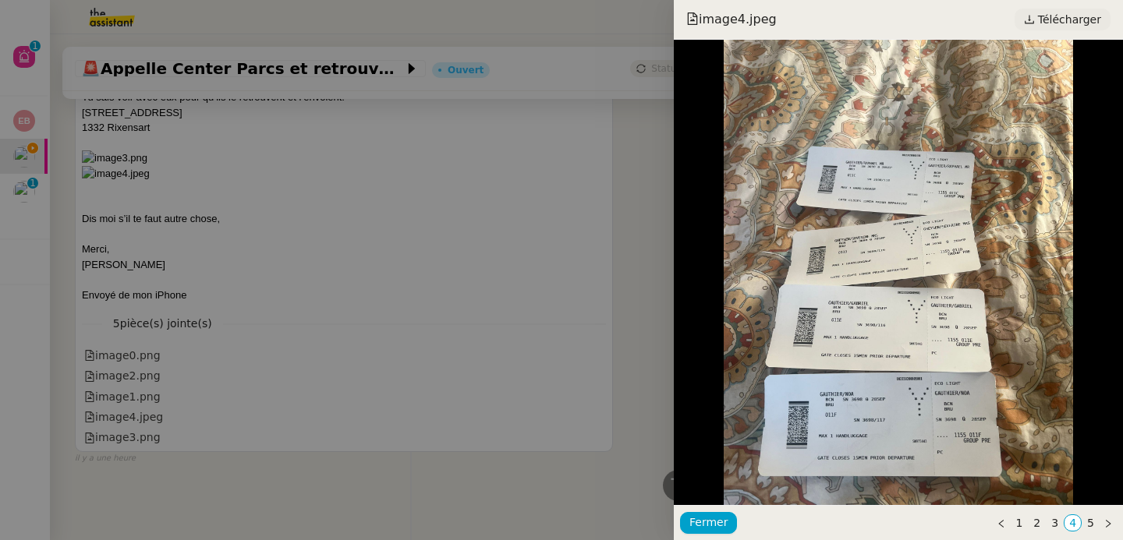
click at [1074, 18] on span "Télécharger" at bounding box center [1069, 19] width 63 height 20
click at [341, 310] on div at bounding box center [561, 270] width 1123 height 540
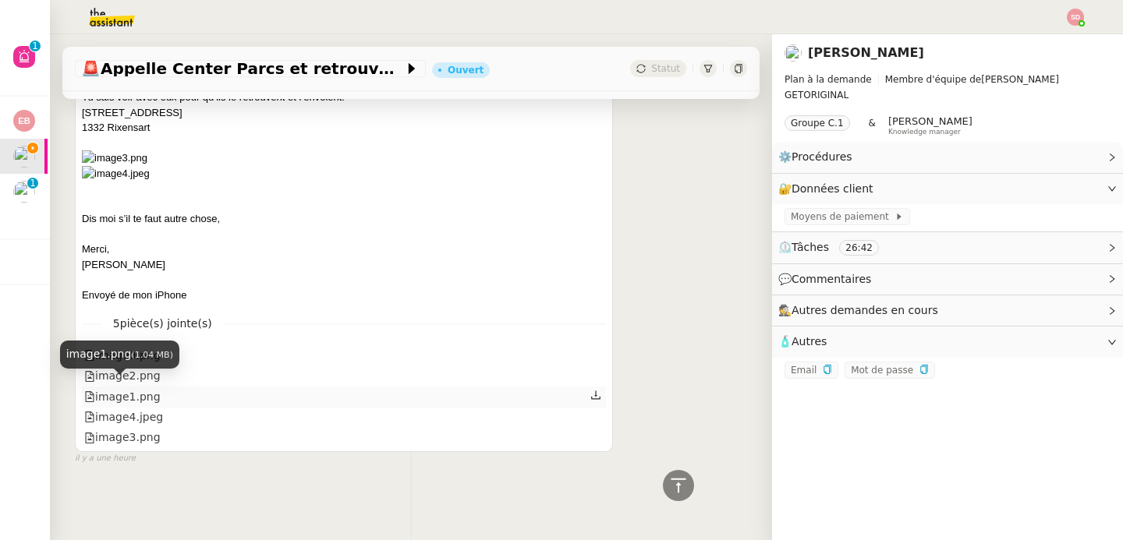
click at [145, 388] on div "image1.png" at bounding box center [122, 397] width 76 height 18
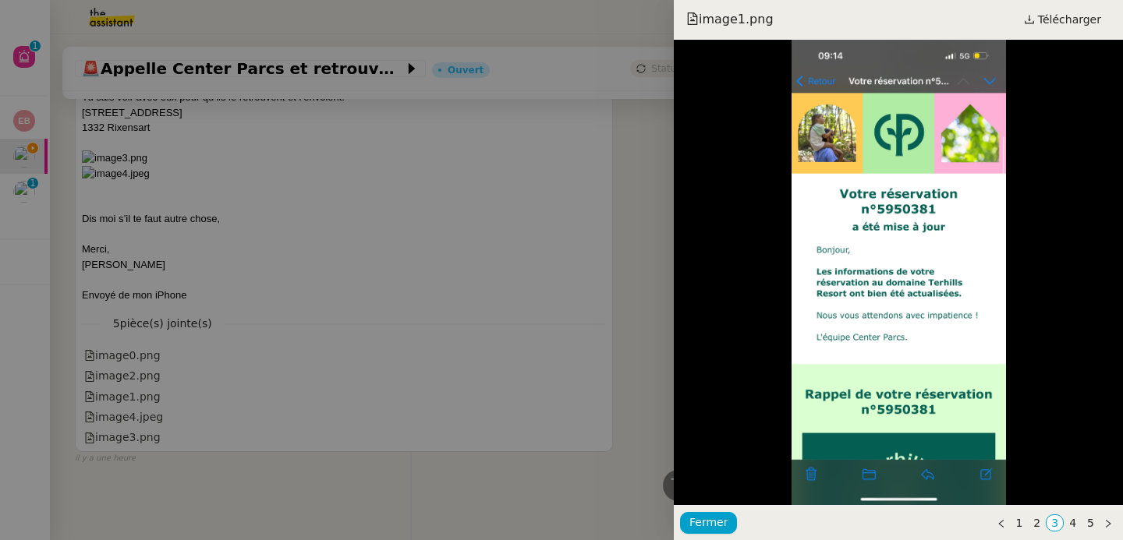
click at [339, 341] on div at bounding box center [561, 270] width 1123 height 540
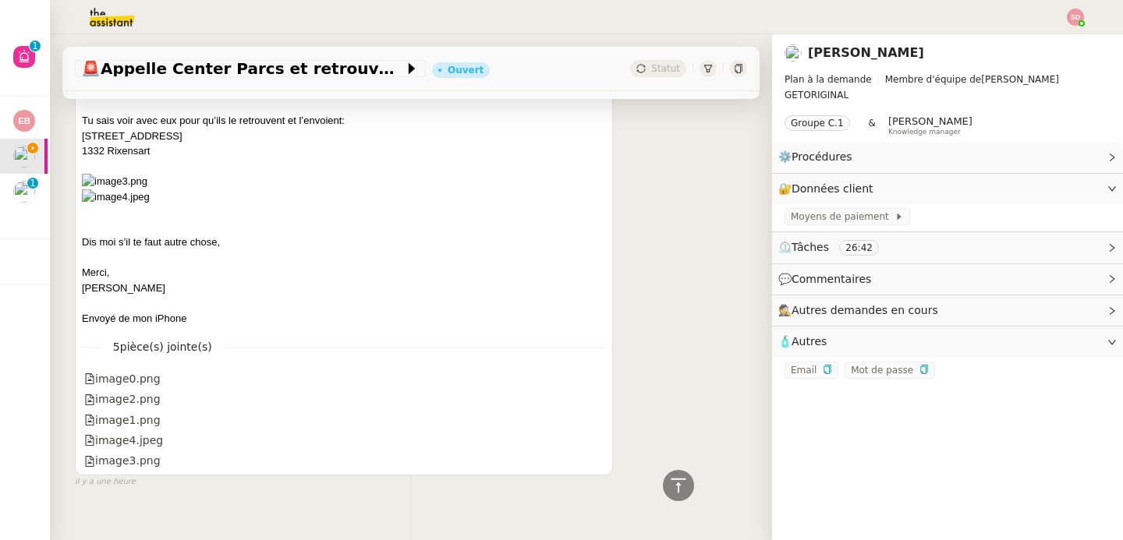
scroll to position [1229, 0]
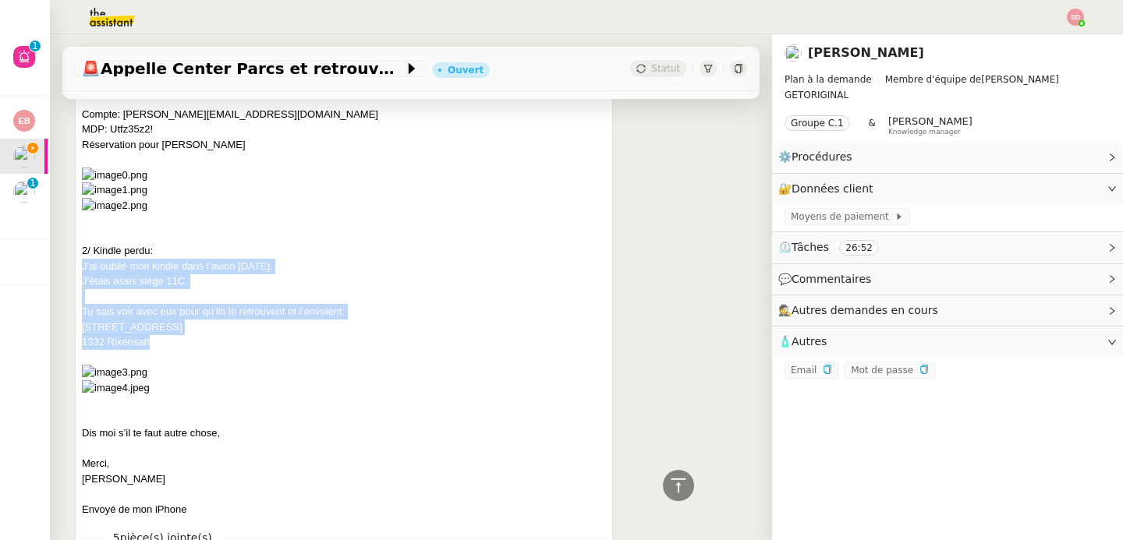
drag, startPoint x: 80, startPoint y: 278, endPoint x: 190, endPoint y: 354, distance: 133.9
click at [190, 354] on div "Severine Gheysen Baja Répondre Réservation center parcs + Kindle perdu Hello Ba…" at bounding box center [344, 228] width 538 height 875
copy div "J’ai oublié mon kindle dans l’avion dimanche. J’étais assis siège 11C. Tu sais …"
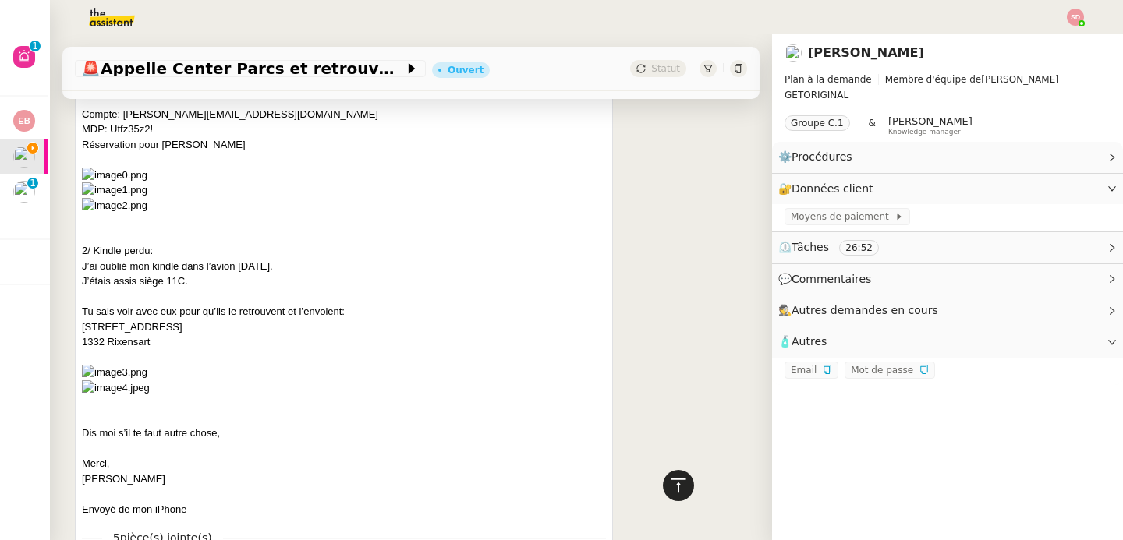
click at [676, 483] on div at bounding box center [678, 485] width 31 height 31
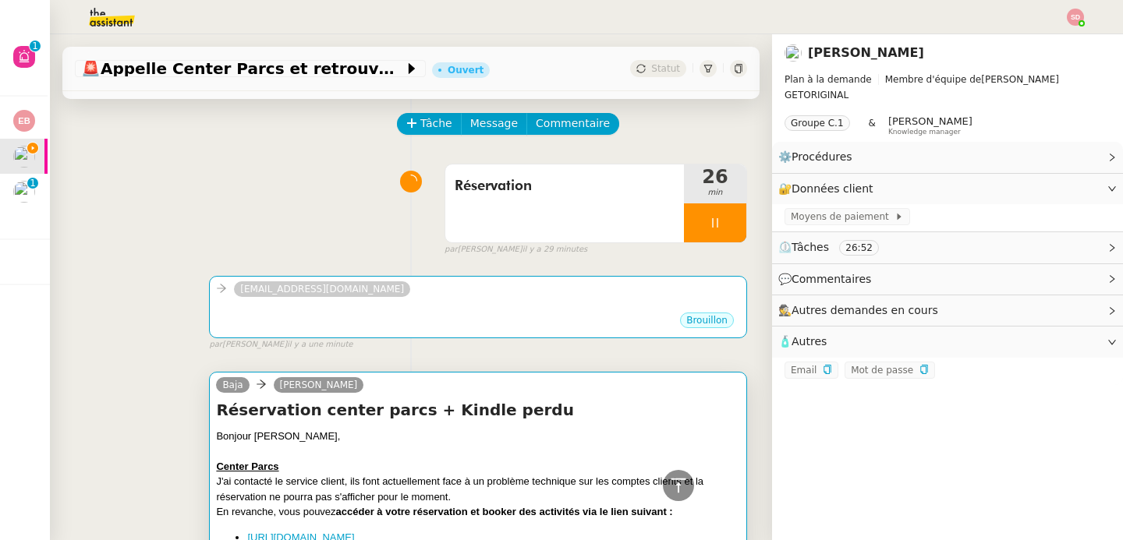
scroll to position [0, 0]
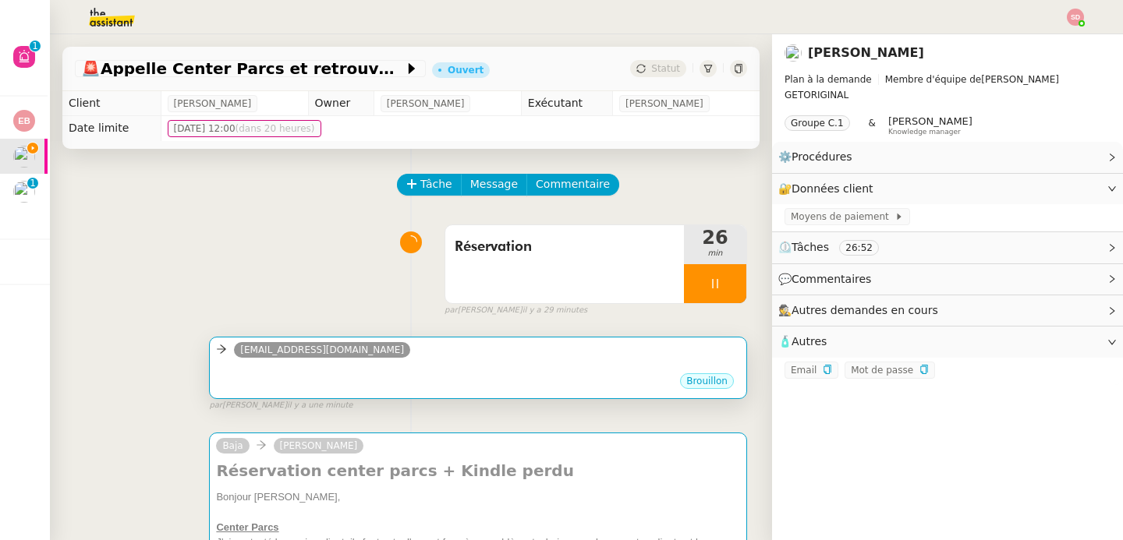
click at [559, 381] on div "Brouillon" at bounding box center [478, 383] width 524 height 23
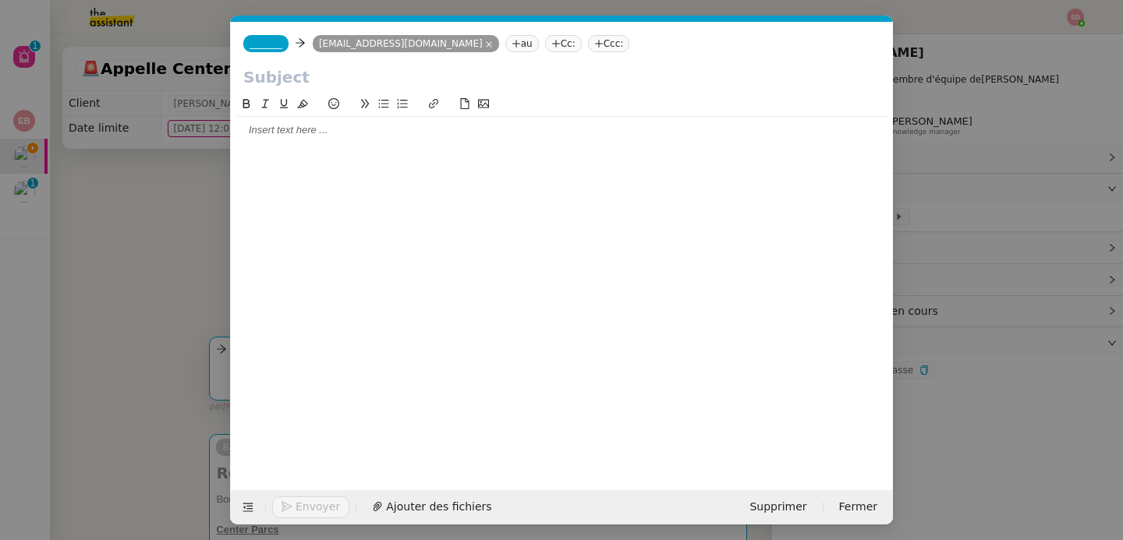
scroll to position [0, 33]
click at [326, 136] on div at bounding box center [561, 130] width 649 height 14
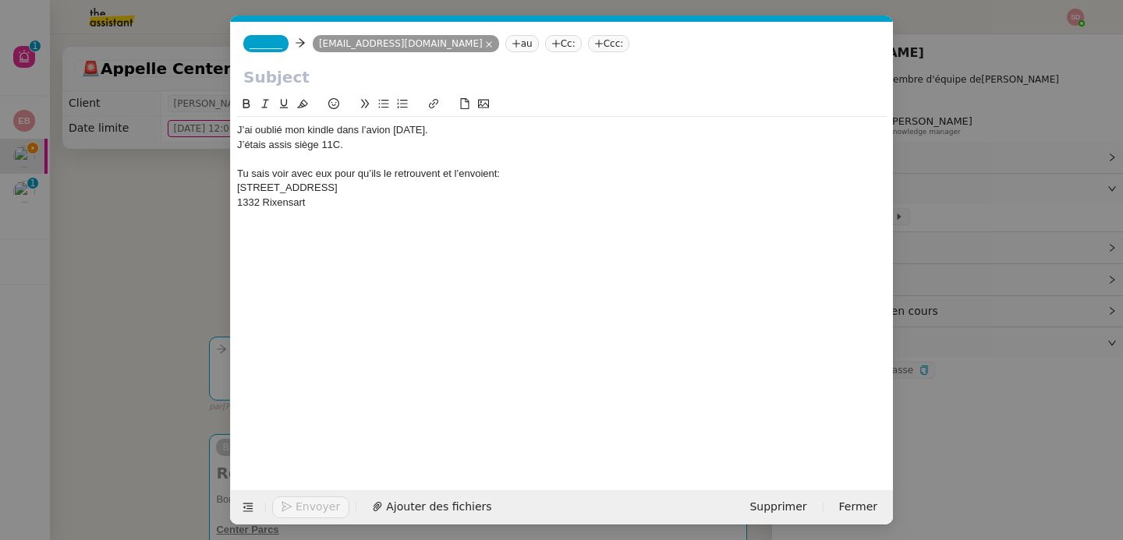
scroll to position [0, 0]
click at [273, 41] on span "_______" at bounding box center [265, 43] width 33 height 11
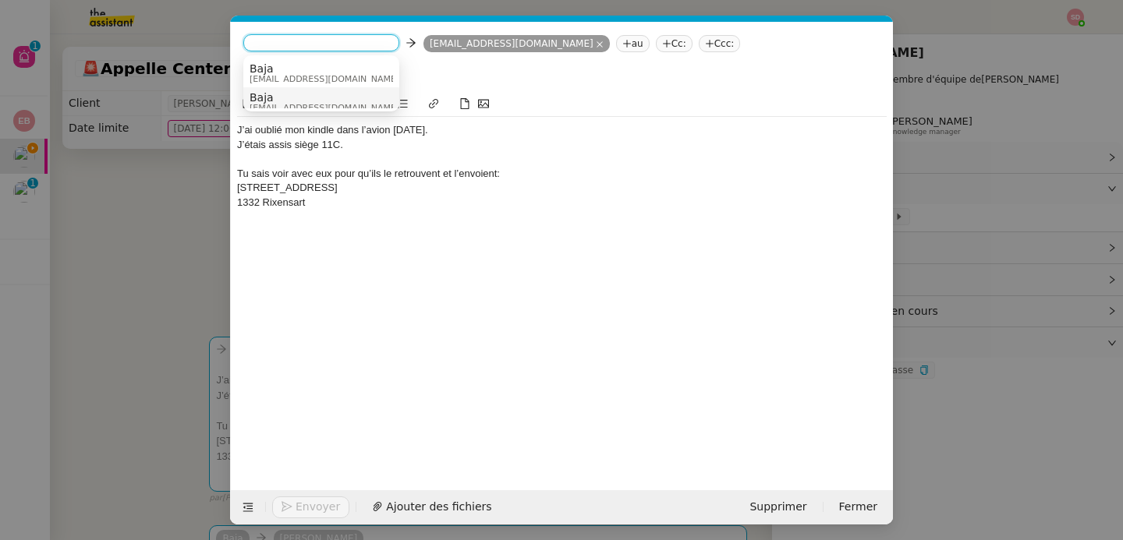
click at [285, 96] on span "Baja" at bounding box center [324, 97] width 150 height 12
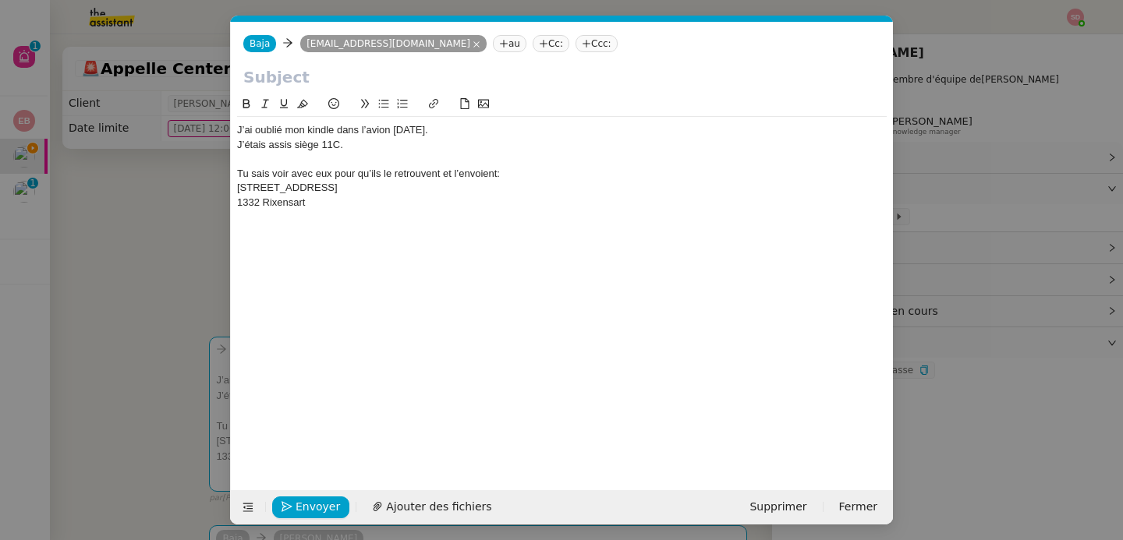
click at [299, 69] on input "text" at bounding box center [561, 76] width 637 height 23
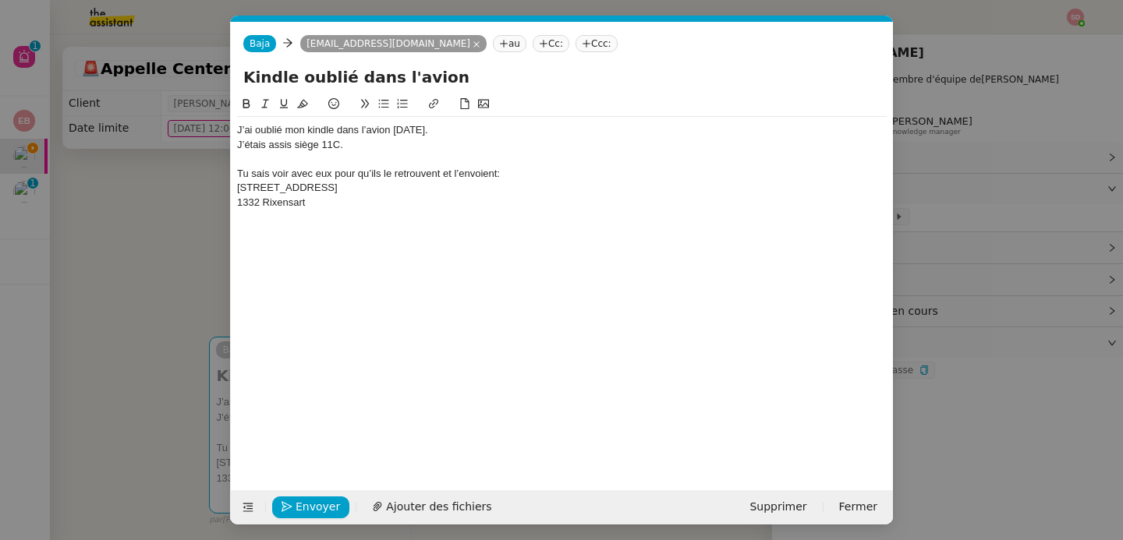
type input "Kindle oublié dans l'avion"
click at [239, 130] on div "J’ai oublié mon kindle dans l’avion dimanche." at bounding box center [561, 130] width 649 height 14
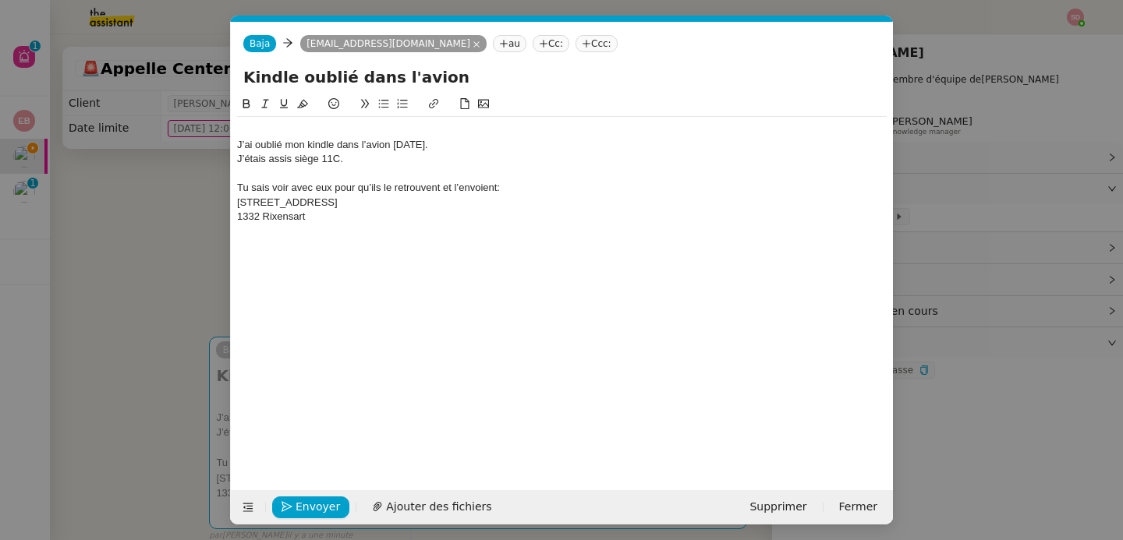
click at [458, 83] on input "Kindle oublié dans l'avion" at bounding box center [561, 76] width 637 height 23
click at [154, 285] on nz-modal-container "Service TA - VOYAGE - PROPOSITION GLOBALE A utiliser dans le cadre de propositi…" at bounding box center [561, 270] width 1123 height 540
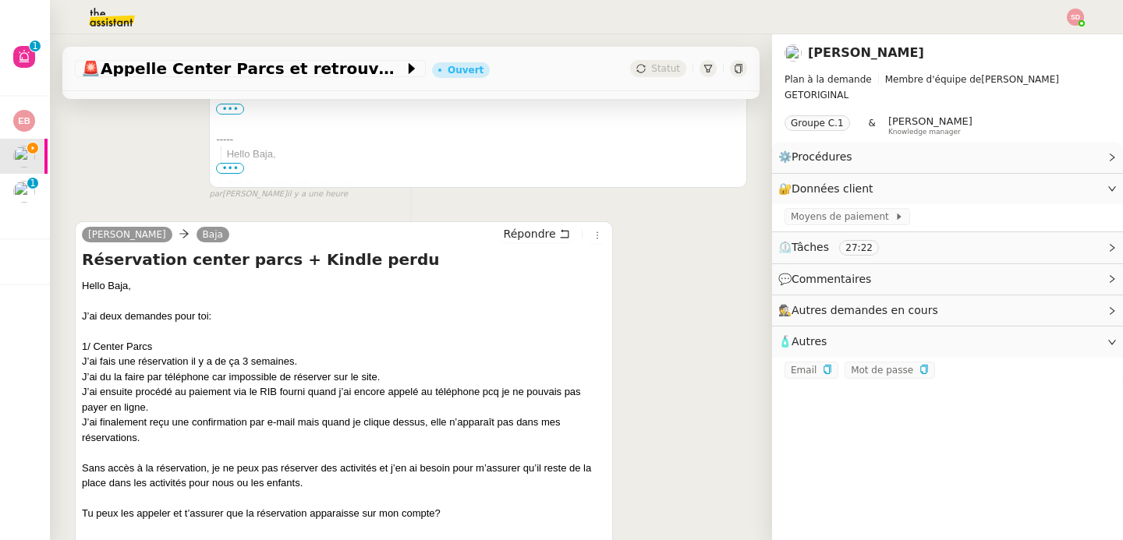
scroll to position [1596, 0]
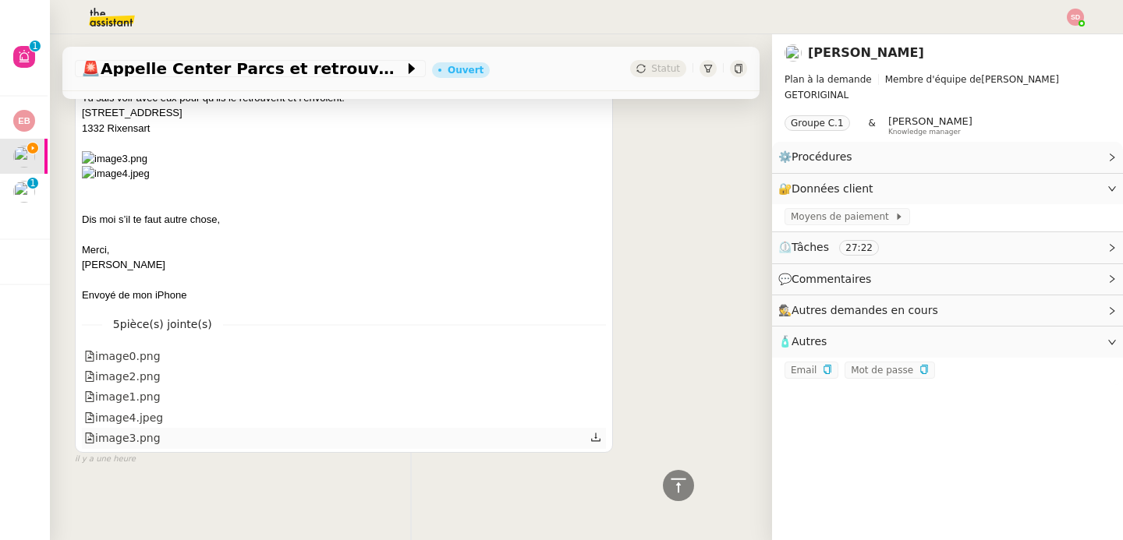
click at [136, 430] on div "image3.png" at bounding box center [122, 439] width 76 height 18
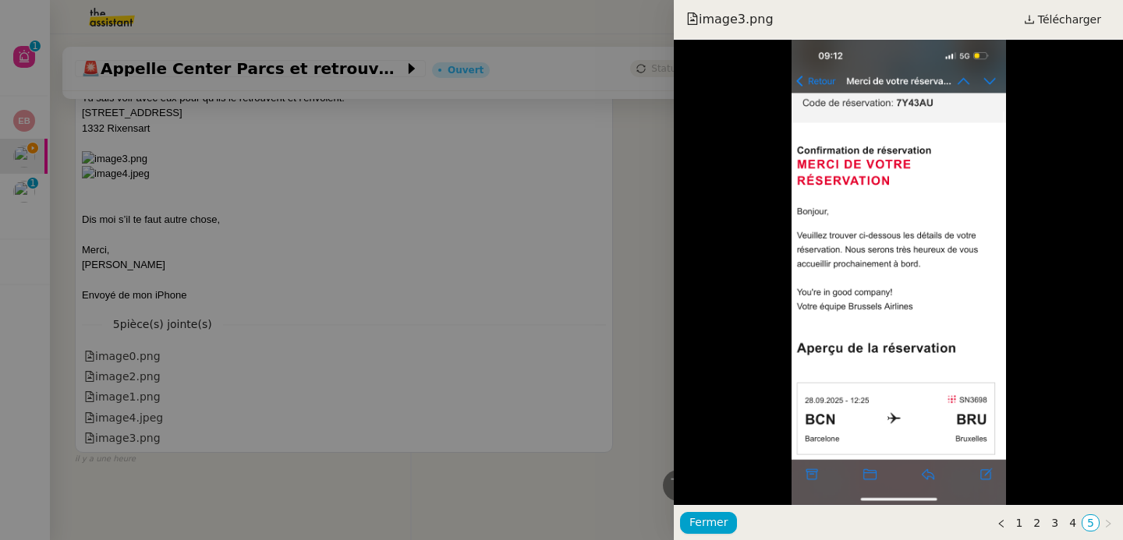
click at [593, 482] on div at bounding box center [561, 270] width 1123 height 540
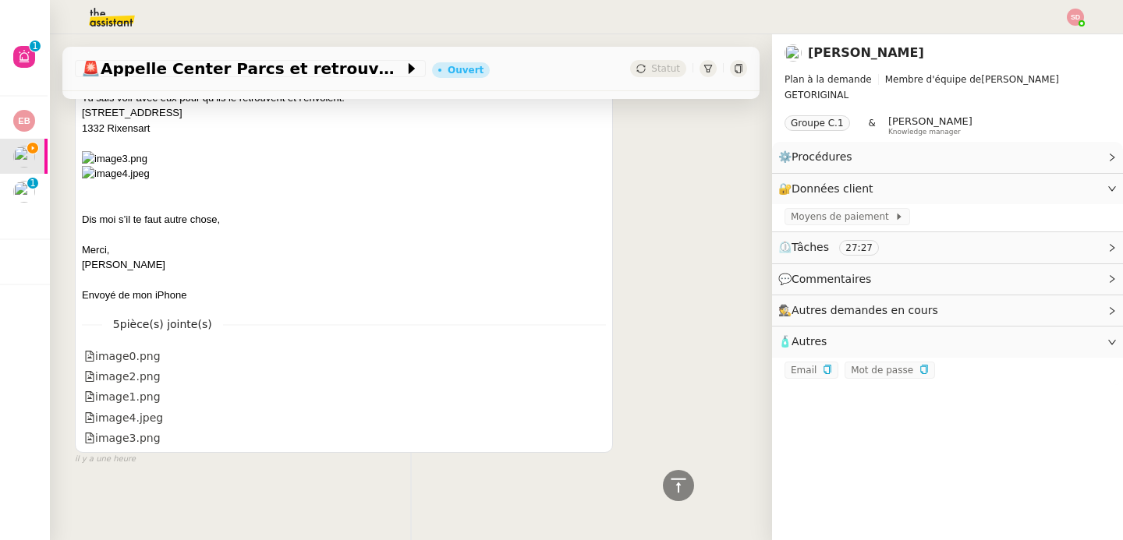
click at [684, 486] on div "🚨 Appelle Center Parcs et retrouve le Kindle Ouvert Statut Client Severine Ghey…" at bounding box center [411, 287] width 722 height 506
click at [670, 486] on icon at bounding box center [677, 485] width 15 height 14
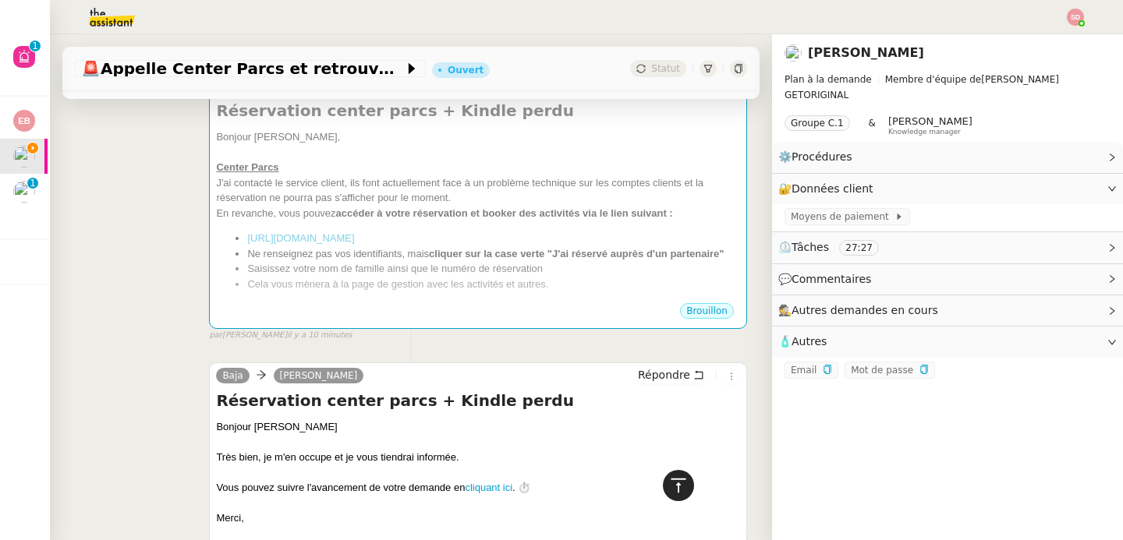
scroll to position [0, 0]
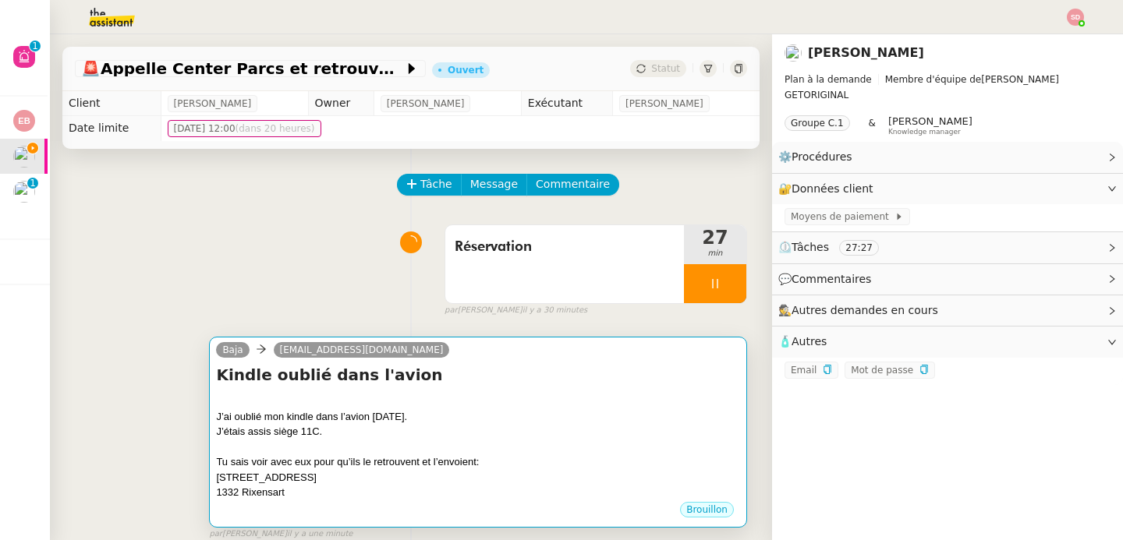
click at [481, 415] on div "J’ai oublié mon kindle dans l’avion dimanche." at bounding box center [478, 417] width 524 height 16
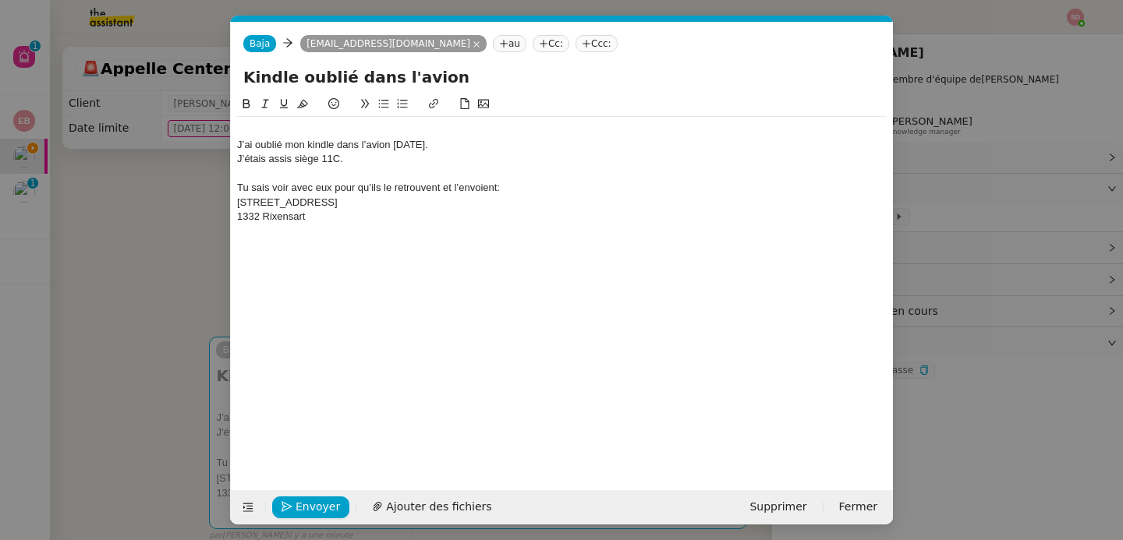
scroll to position [0, 33]
click at [452, 79] on input "Kindle oublié dans l'avion" at bounding box center [561, 76] width 637 height 23
type input "Kindle oublié dans l'avion 28/09/2025"
click at [286, 124] on div at bounding box center [561, 130] width 649 height 14
click at [409, 215] on div "1332 Rixensart" at bounding box center [561, 217] width 649 height 14
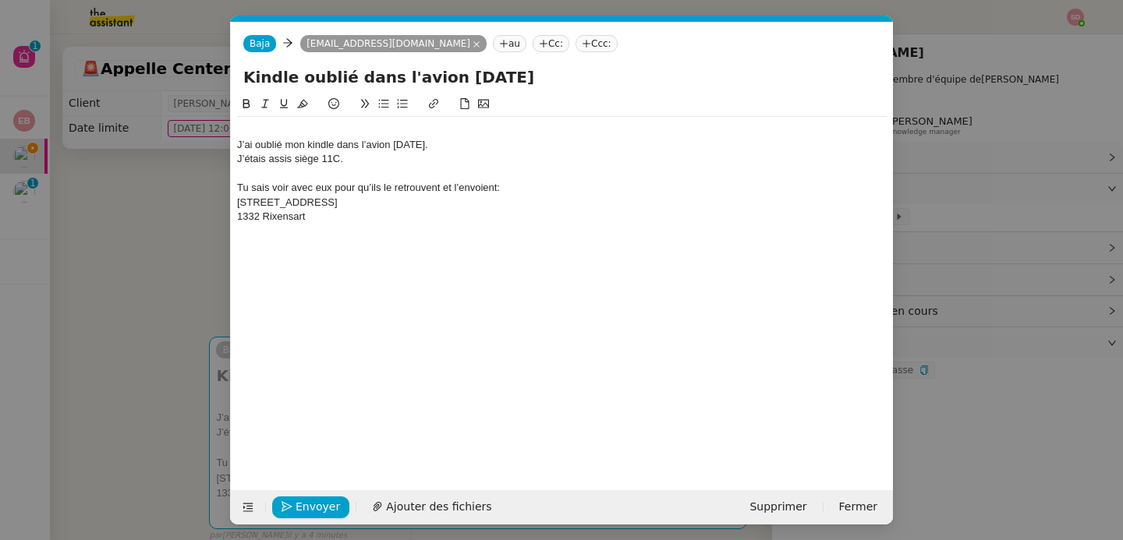
click at [150, 292] on nz-modal-container "Service TA - VOYAGE - PROPOSITION GLOBALE A utiliser dans le cadre de propositi…" at bounding box center [561, 270] width 1123 height 540
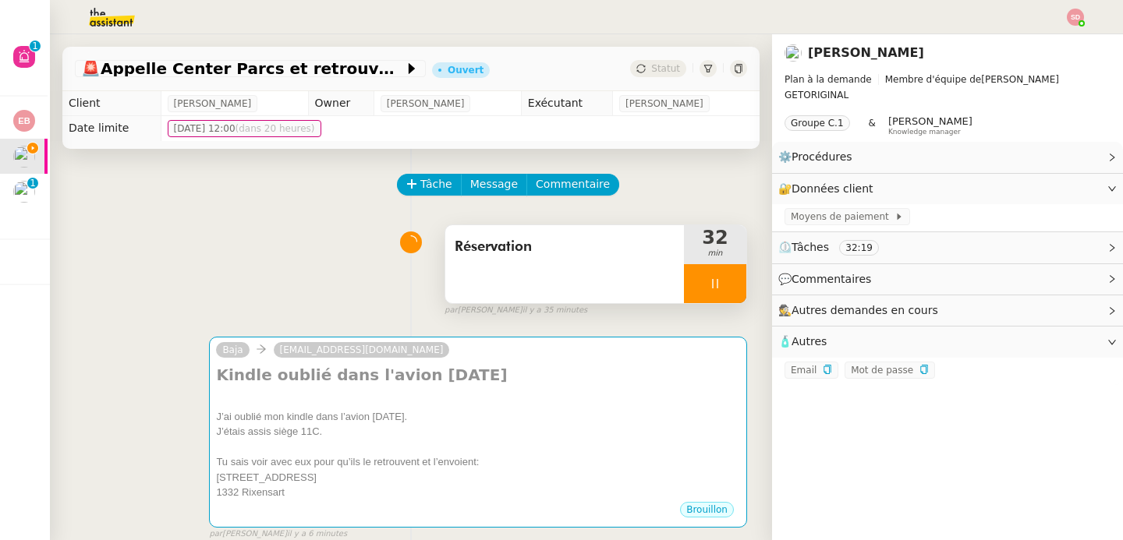
click at [542, 248] on span "Réservation" at bounding box center [564, 246] width 220 height 23
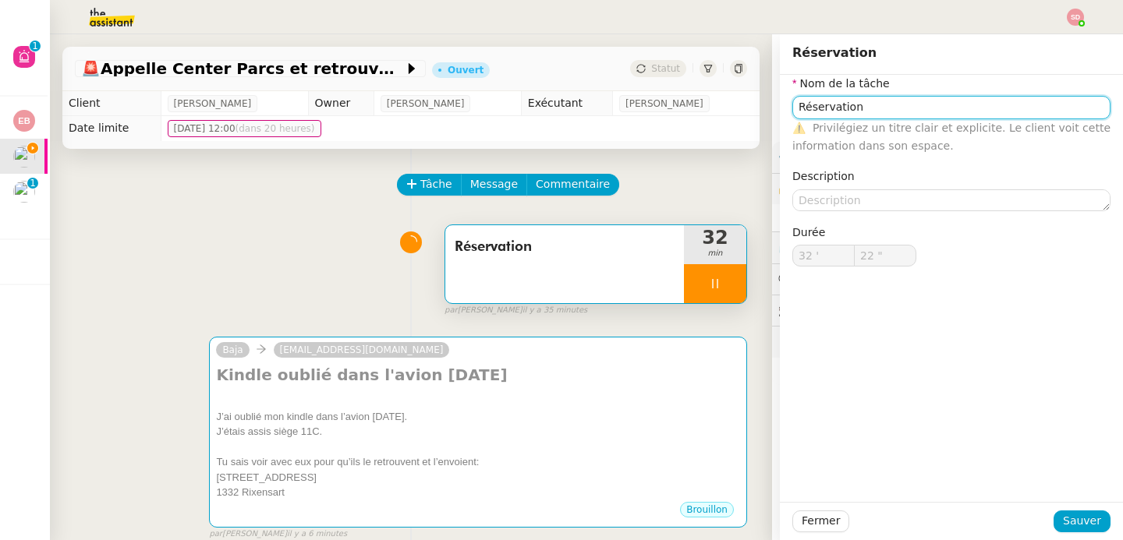
click at [882, 111] on input "Réservation" at bounding box center [951, 107] width 318 height 23
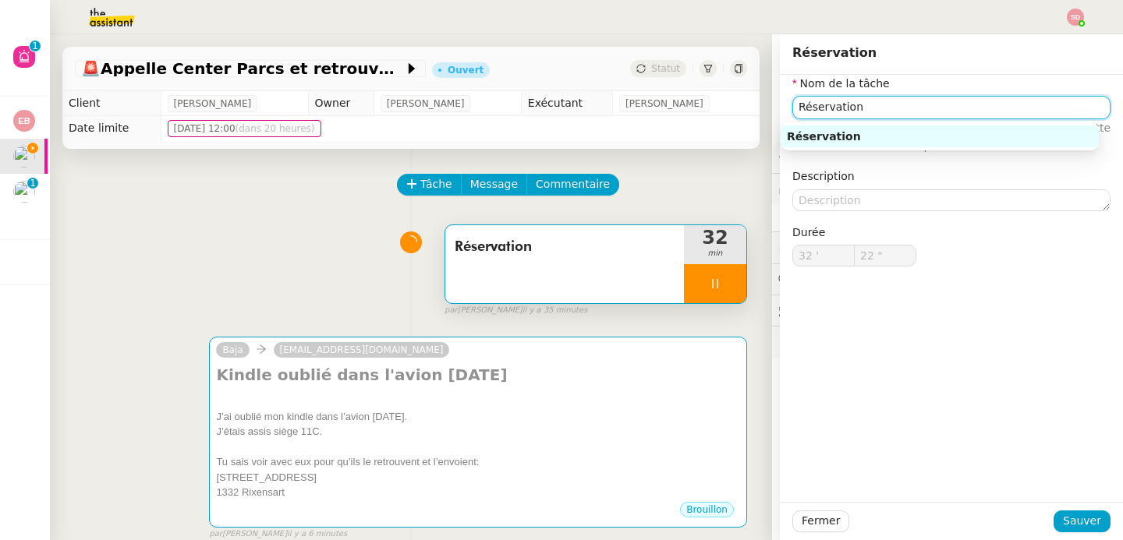
click at [882, 111] on input "Réservation" at bounding box center [951, 107] width 318 height 23
type input "23 ""
type input "Appel C"
type input "24 ""
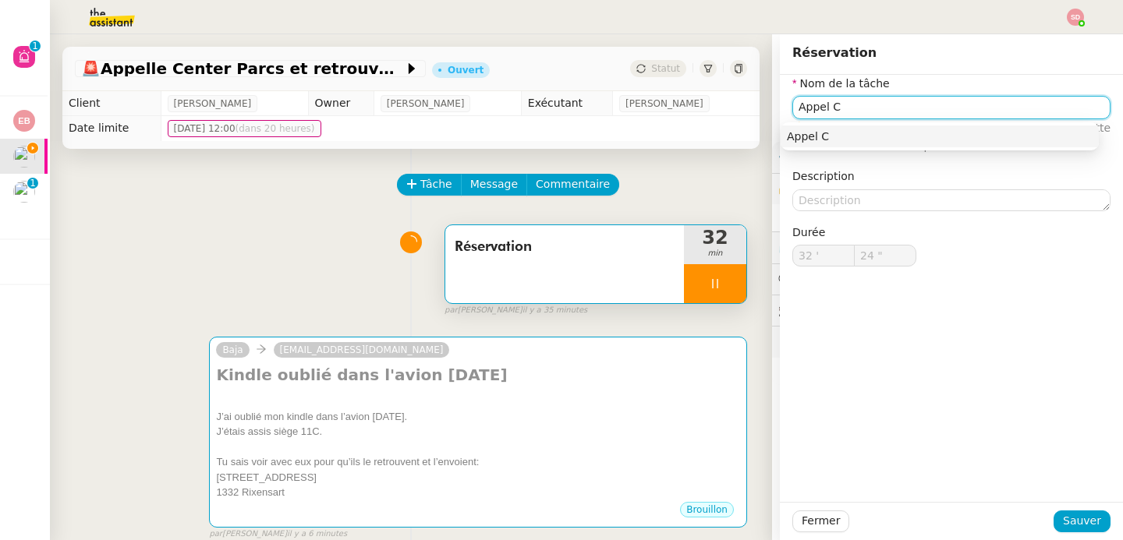
type input "Appel Ce"
type input "25 ""
type input "Appel Center"
type input "26 ""
type input "Appel Center Parx"
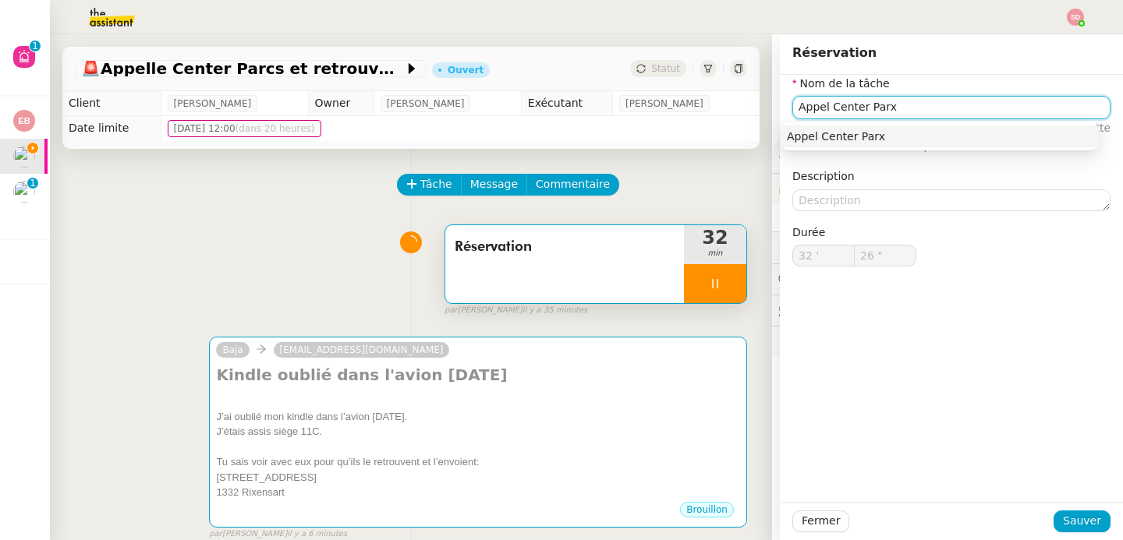
type input "27 ""
type input "Appel Center Par"
type input "28 ""
type input "Appel Center Parcs +"
type input "29 ""
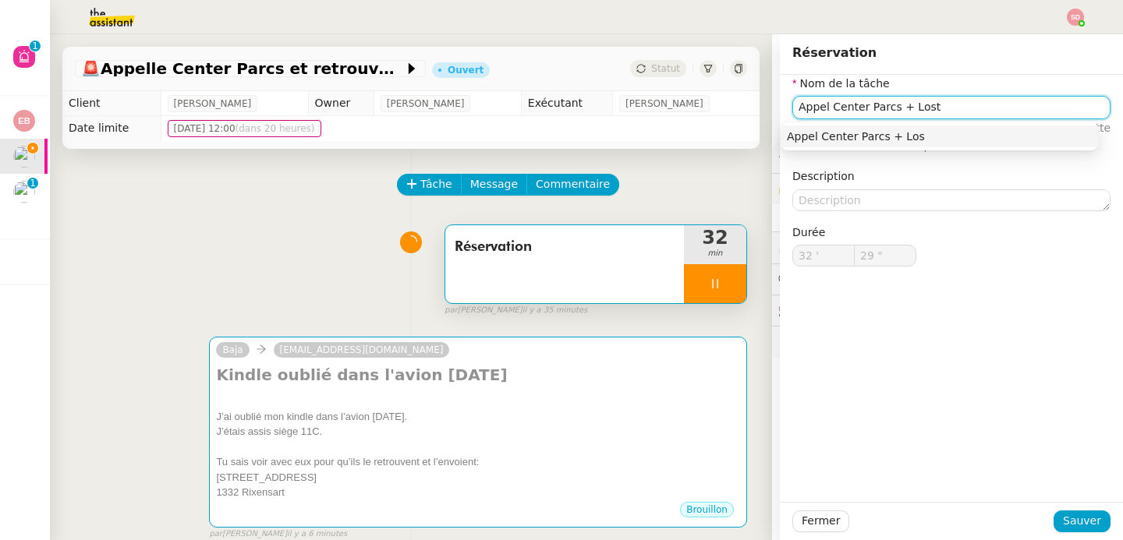
type input "Appel Center Parcs + Lost"
type input "30 ""
type input "Appel Center Parcs + Lost and"
type input "31 ""
type input "Appel Center Parcs + Lost and Fou,nd"
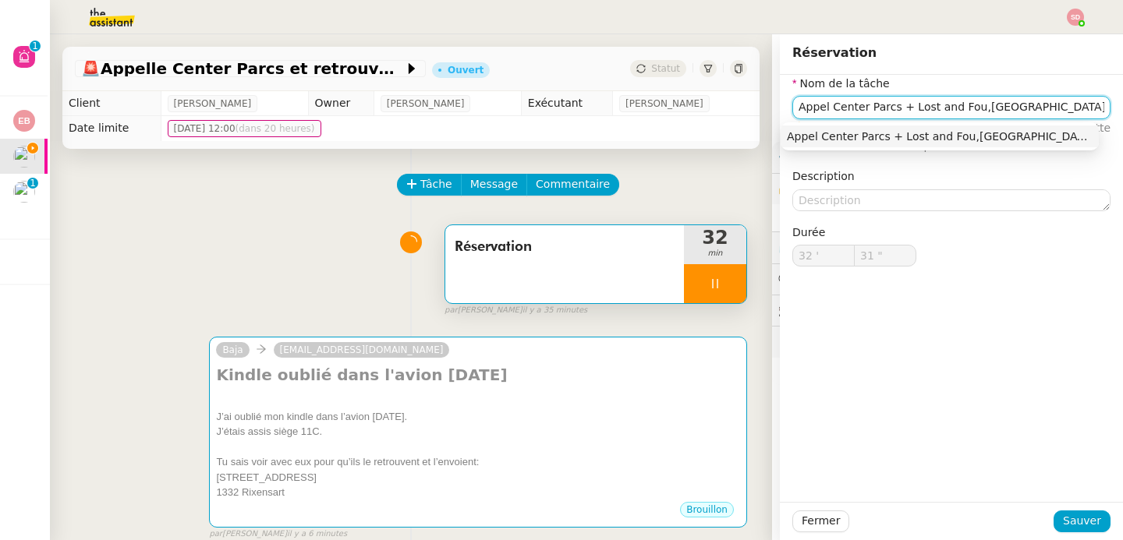
type input "32 ""
type input "Appel Center Parcs + Lost and Found"
type input "33 ""
type input "Appel Center Parcs + Lost and Found"
type input "34 ""
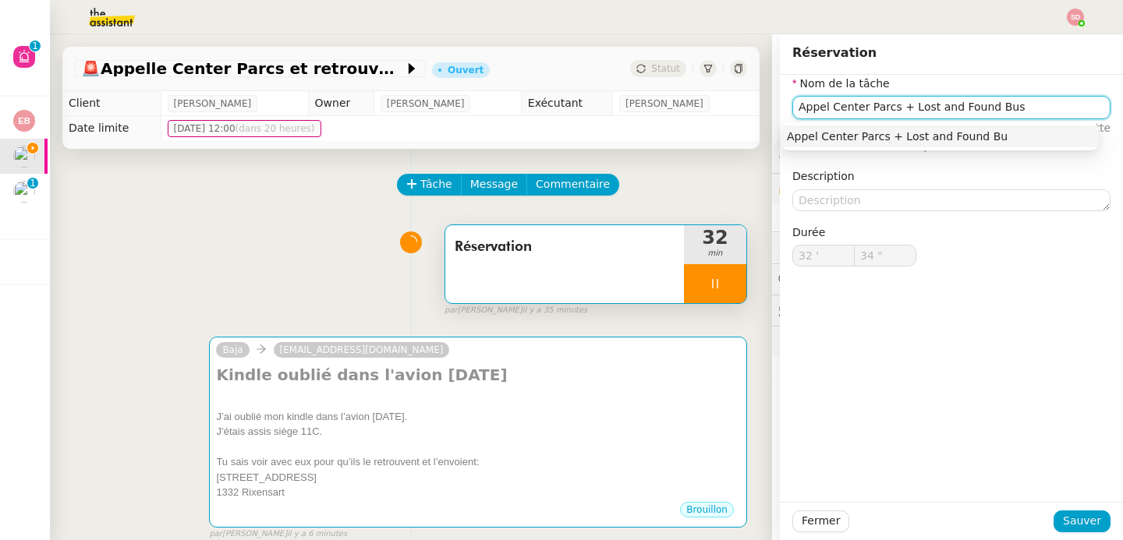
type input "Appel Center Parcs + Lost and Found Busr"
type input "35 ""
type input "Appel Center Parcs + Lost and Found Bri"
type input "36 ""
type input "Appel Center Parcs + Lost and Found Br"
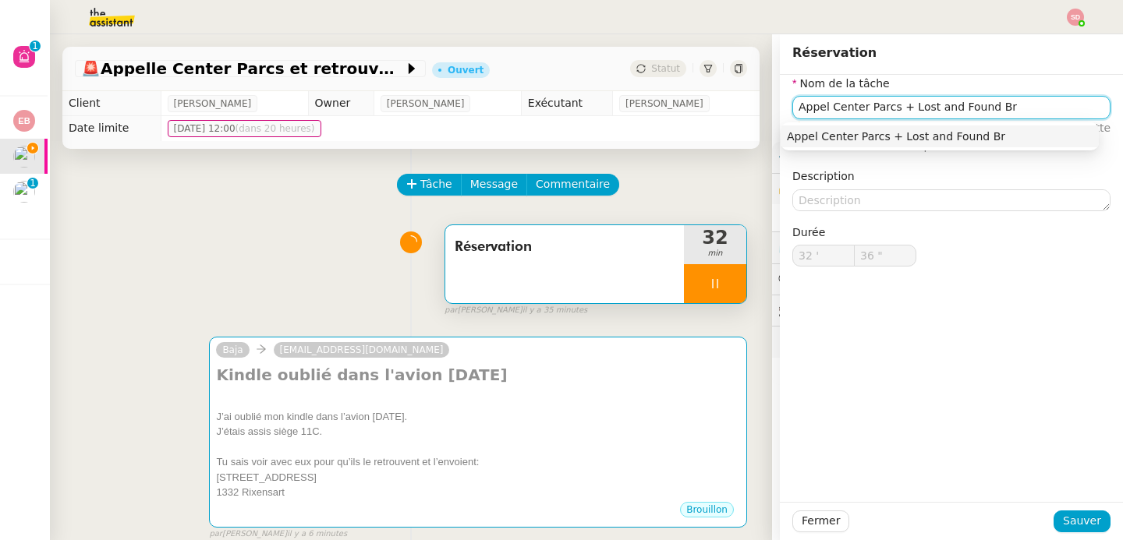
type input "37 ""
type input "Appel Center Parcs + Lost and Found Br"
type input "38 ""
type input "Appel Center Parcs + Lost and Found Brussels"
type input "39 ""
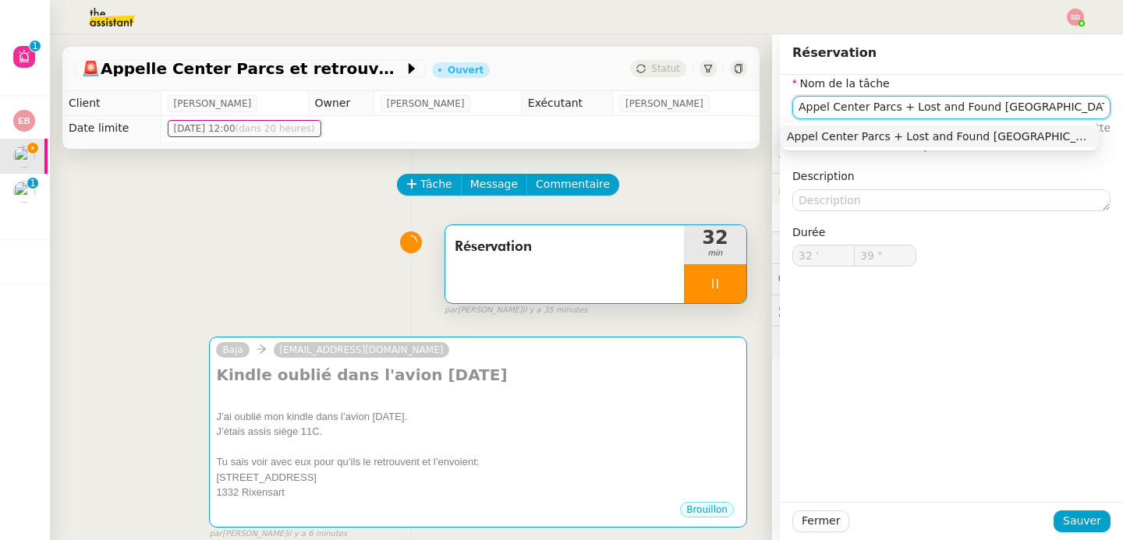
type input "Appel Center Parcs + Lost and Found Brussels A"
type input "40 ""
type input "Appel Center Parcs + Lost and Found Brussels Air"
type input "41 ""
type input "Appel Center Parcs + Lost and Found Brussels Air"
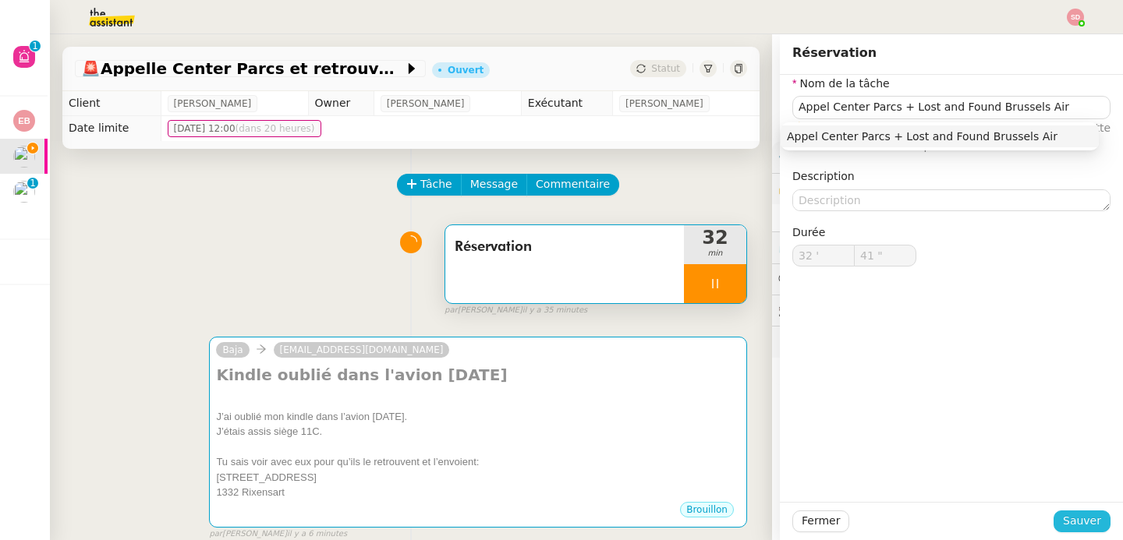
click at [1066, 518] on span "Sauver" at bounding box center [1081, 521] width 38 height 18
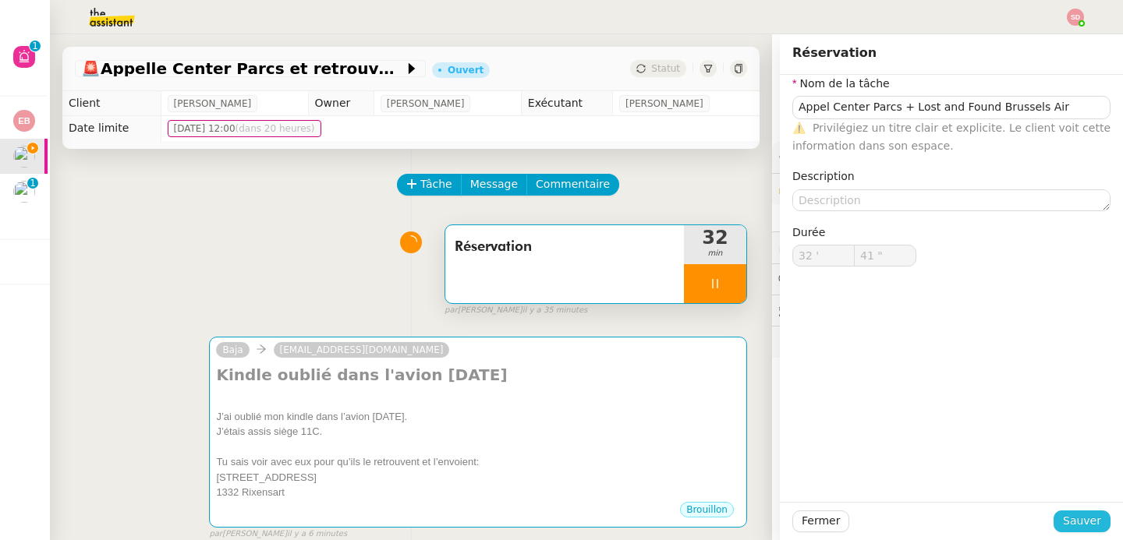
type input "42 ""
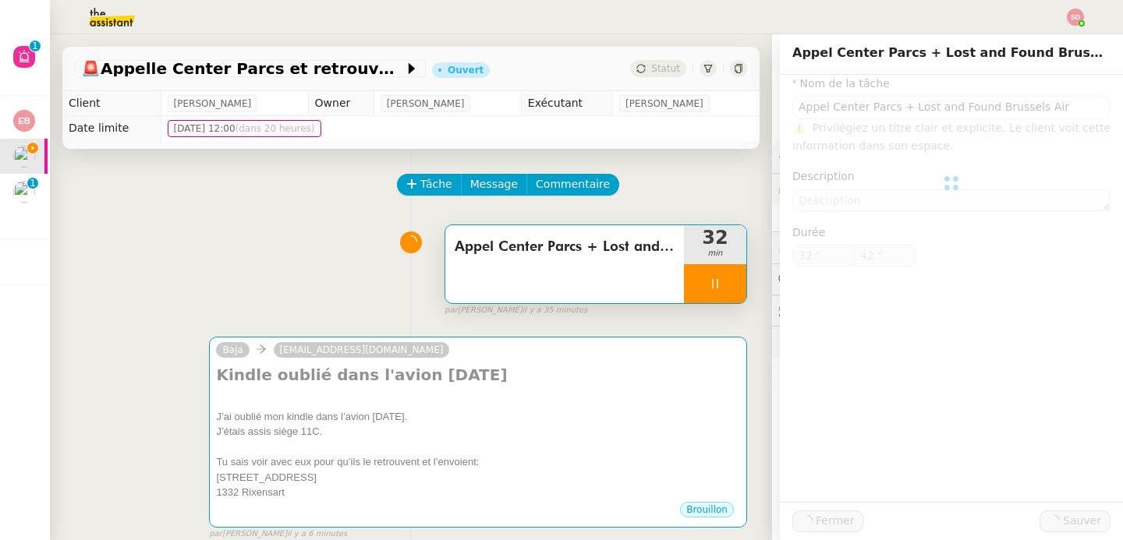
type input "Appel Center Parcs + Lost and Found Brussels Air"
type input "32 '"
type input "42 ""
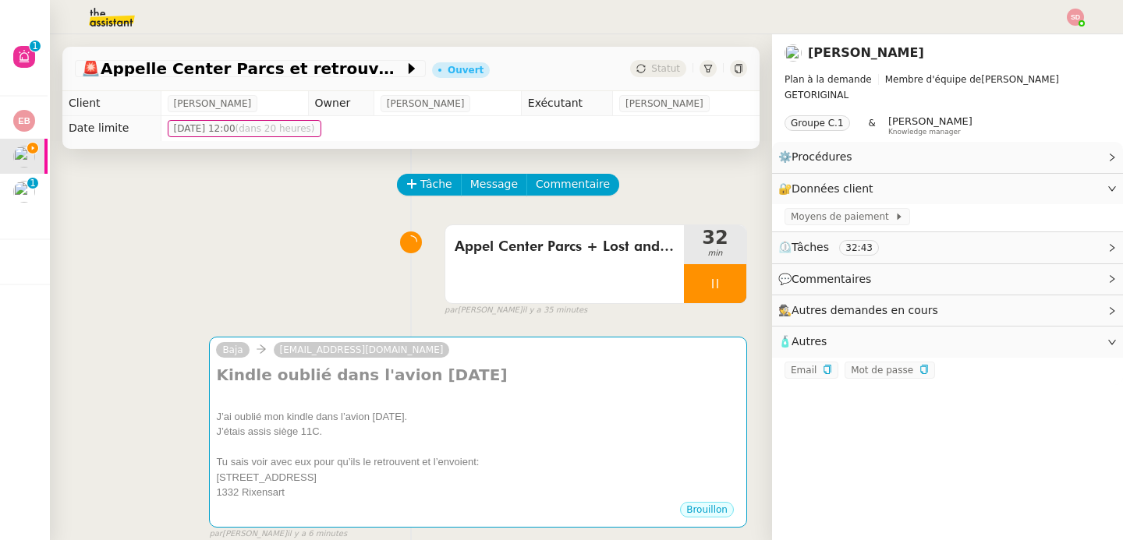
click at [264, 176] on div "Tâche Message Commentaire" at bounding box center [411, 192] width 672 height 37
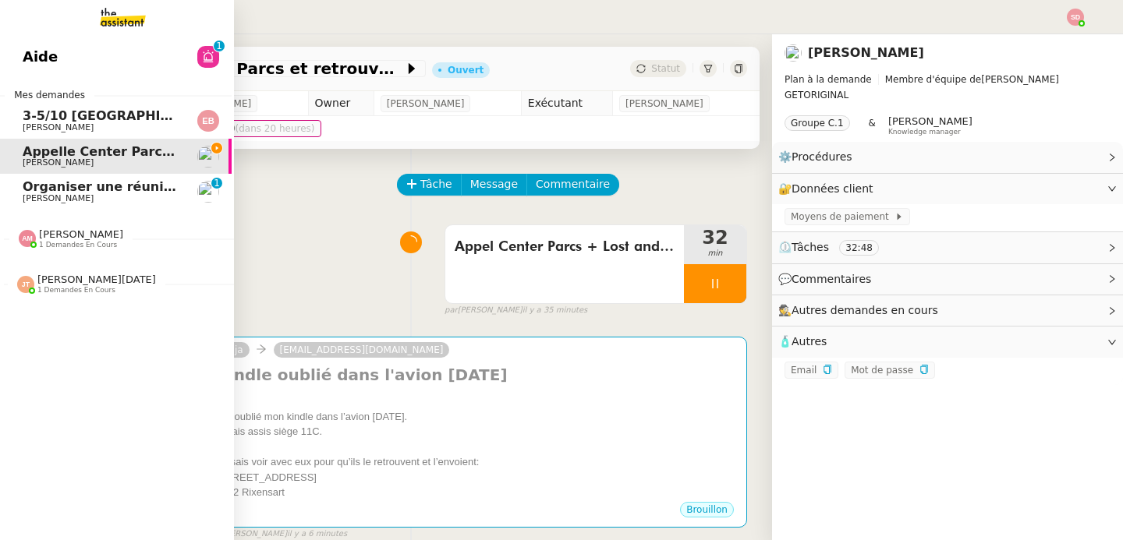
click at [70, 236] on span "Amyna Mehrez" at bounding box center [81, 234] width 84 height 12
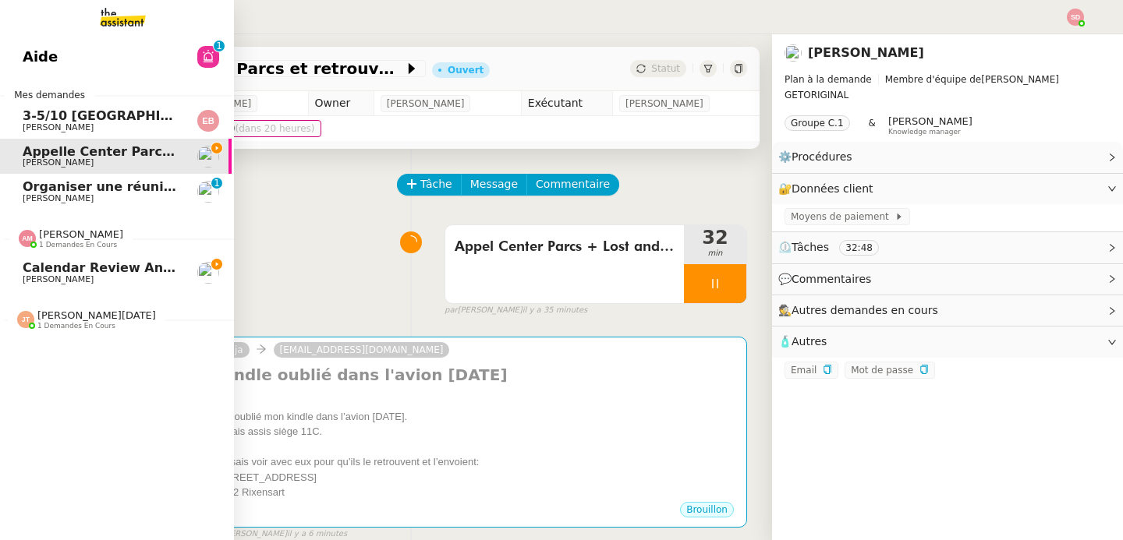
click at [70, 236] on span "Amyna Mehrez" at bounding box center [81, 234] width 84 height 12
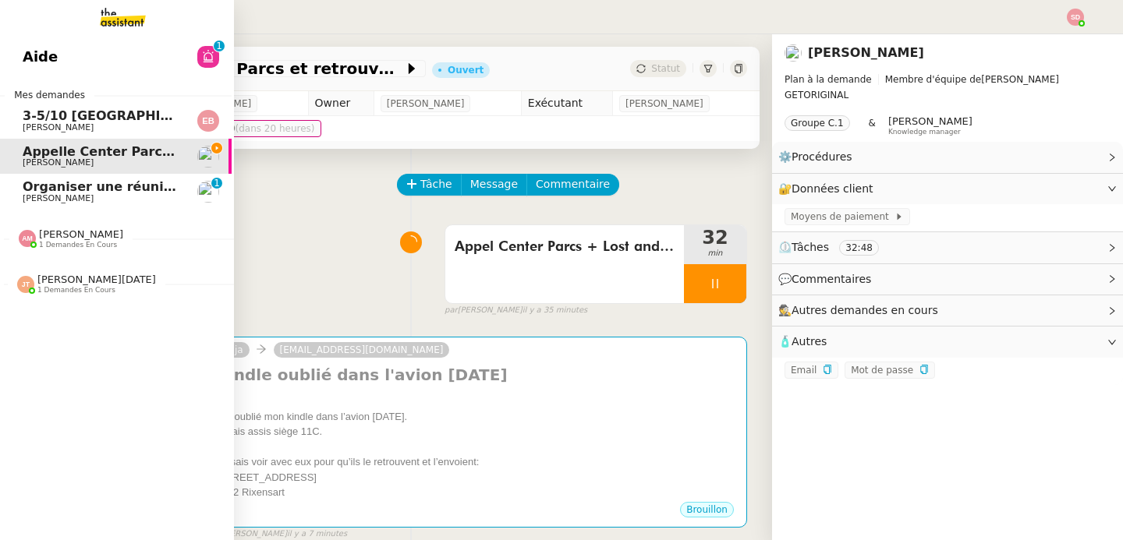
click at [54, 283] on span "Jean-Noël De Tinguy" at bounding box center [96, 280] width 118 height 12
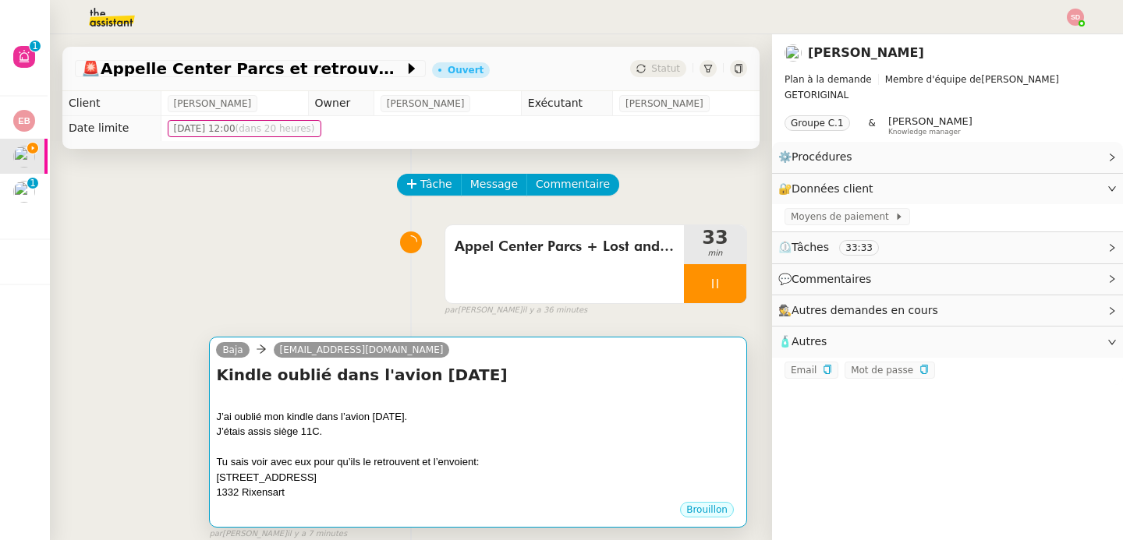
click at [376, 446] on div at bounding box center [478, 448] width 524 height 16
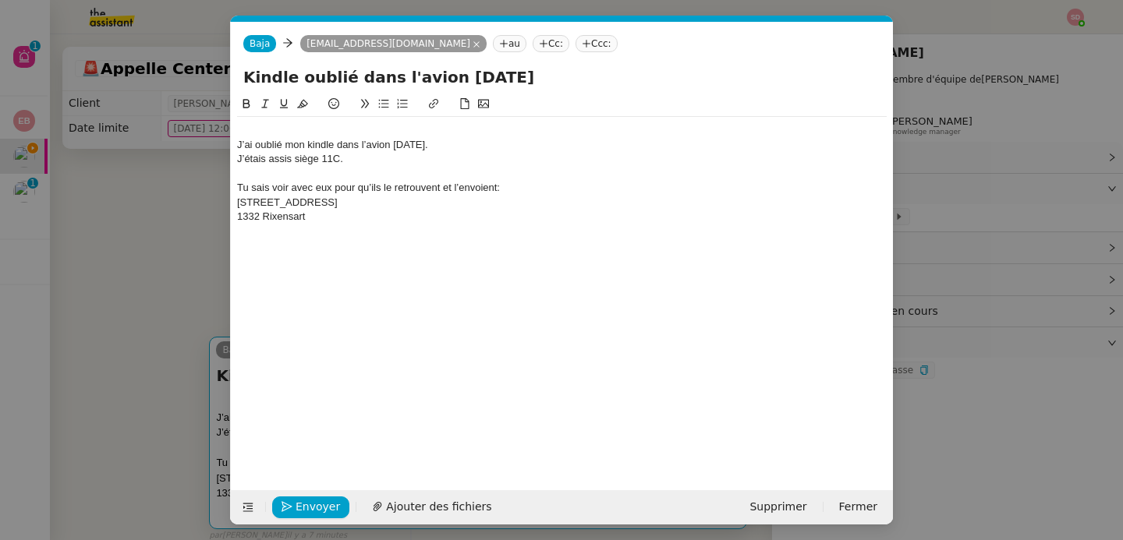
scroll to position [0, 33]
click at [357, 122] on div "J’ai oublié mon kindle dans l’avion dimanche. J’étais assis siège 11C. Tu sais …" at bounding box center [561, 173] width 649 height 113
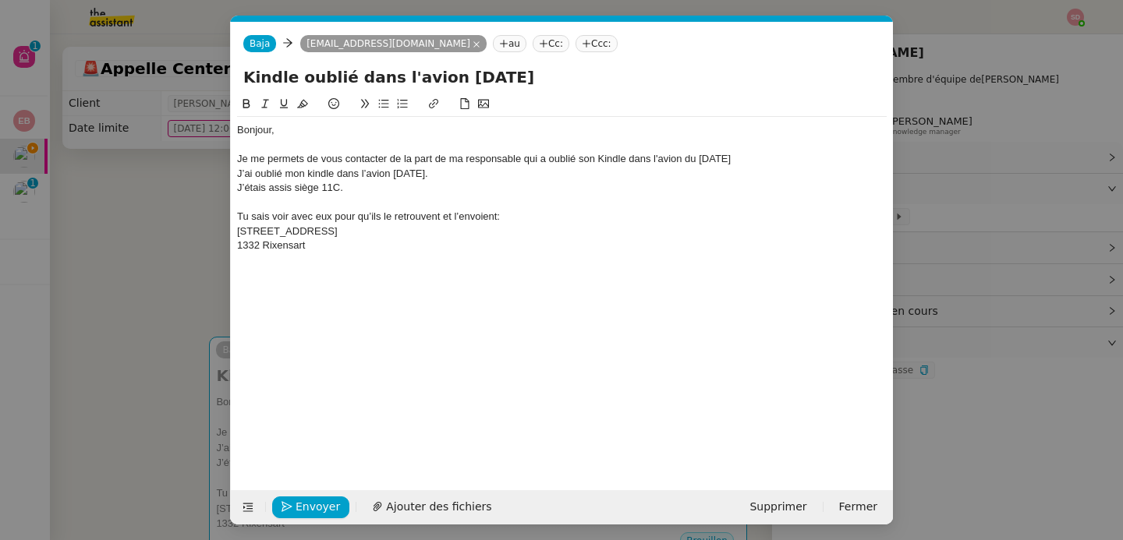
click at [144, 178] on nz-modal-container "Service TA - VOYAGE - PROPOSITION GLOBALE A utiliser dans le cadre de propositi…" at bounding box center [561, 270] width 1123 height 540
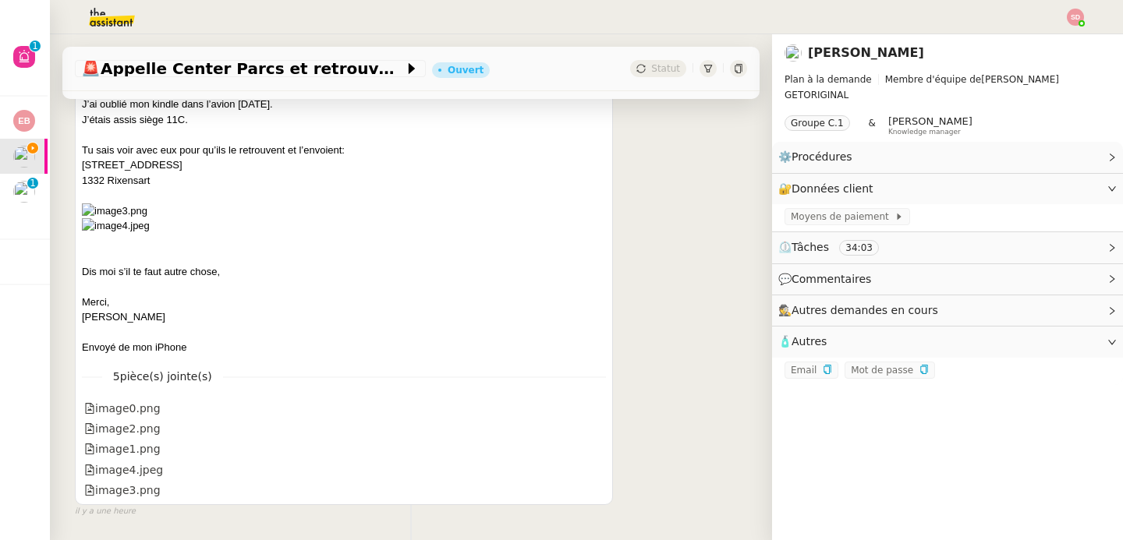
scroll to position [1641, 0]
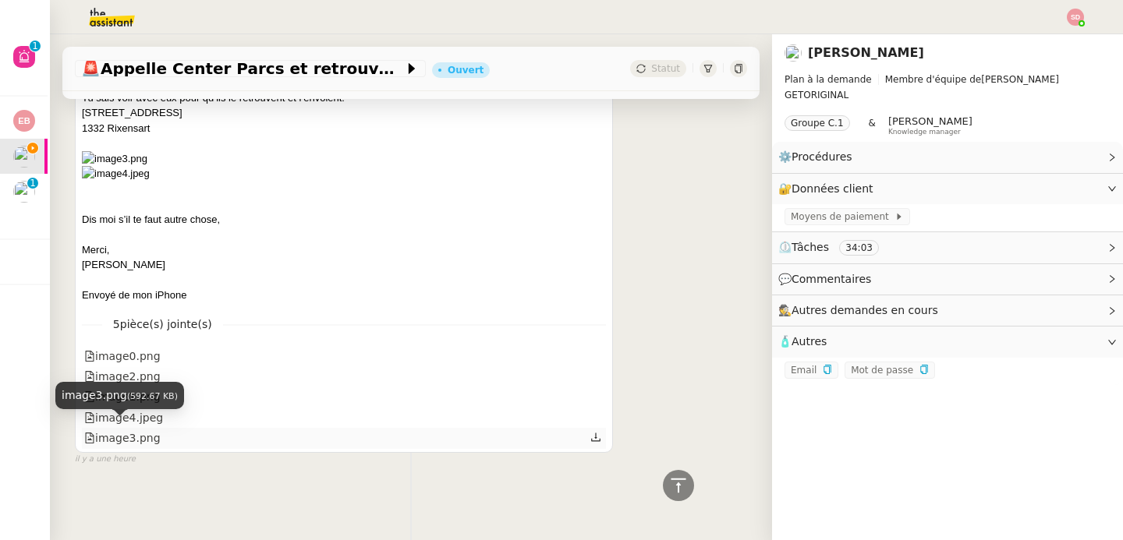
click at [147, 435] on div "image3.png" at bounding box center [122, 439] width 76 height 18
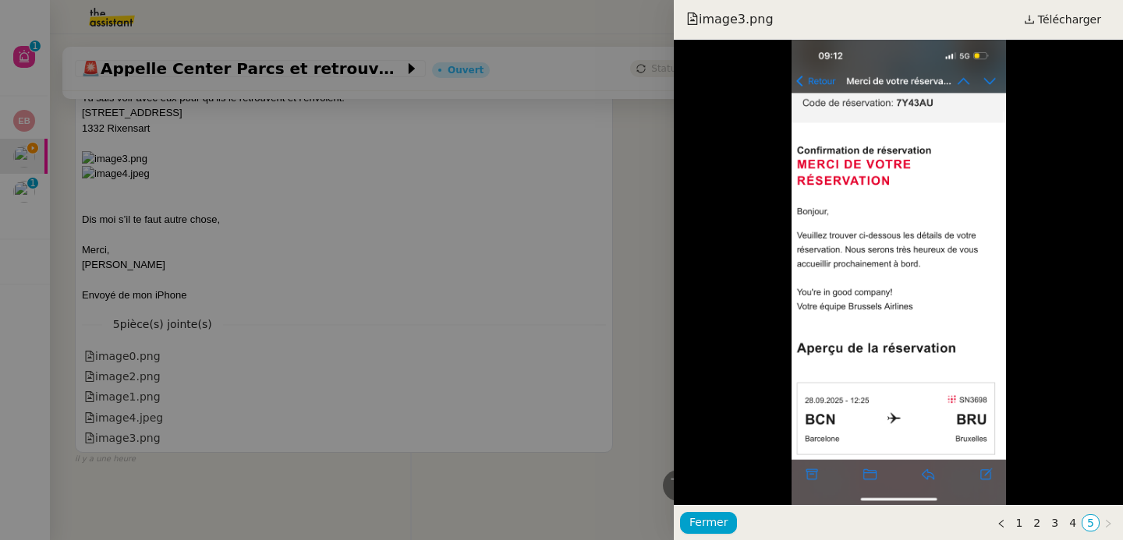
click at [537, 407] on div at bounding box center [561, 270] width 1123 height 540
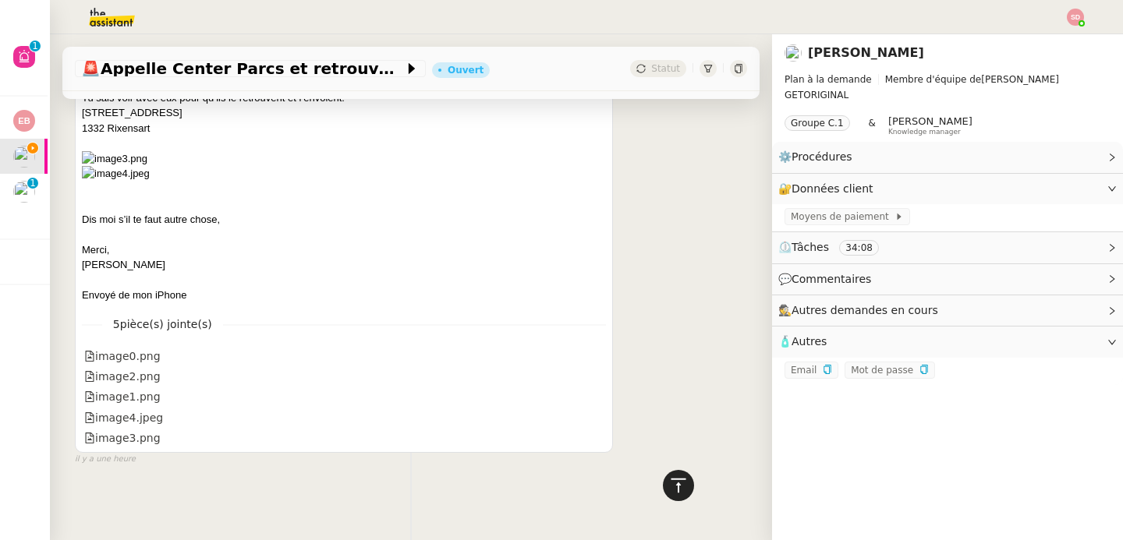
click at [669, 485] on icon at bounding box center [678, 485] width 19 height 19
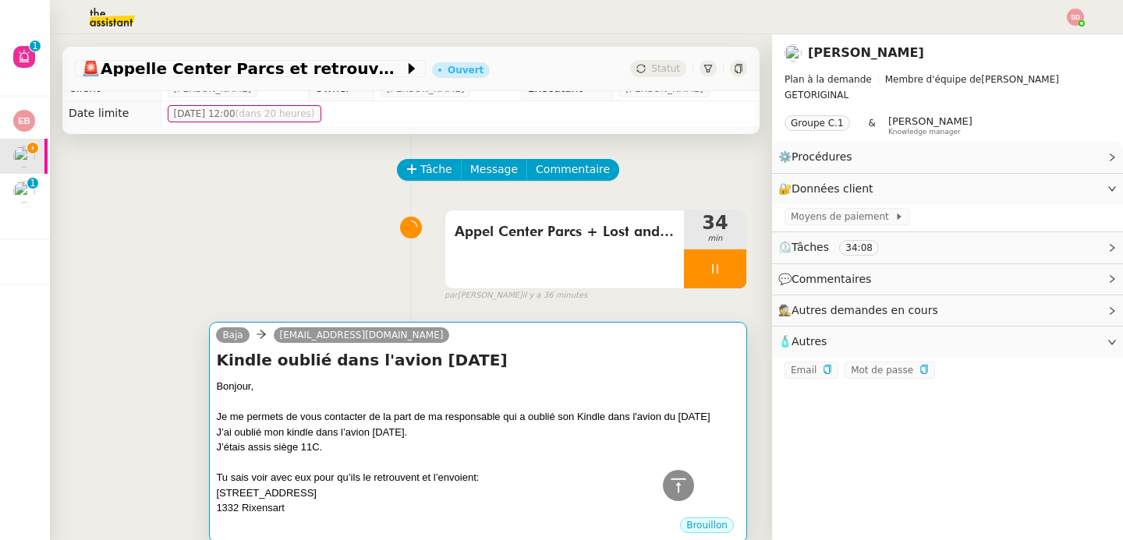
scroll to position [0, 0]
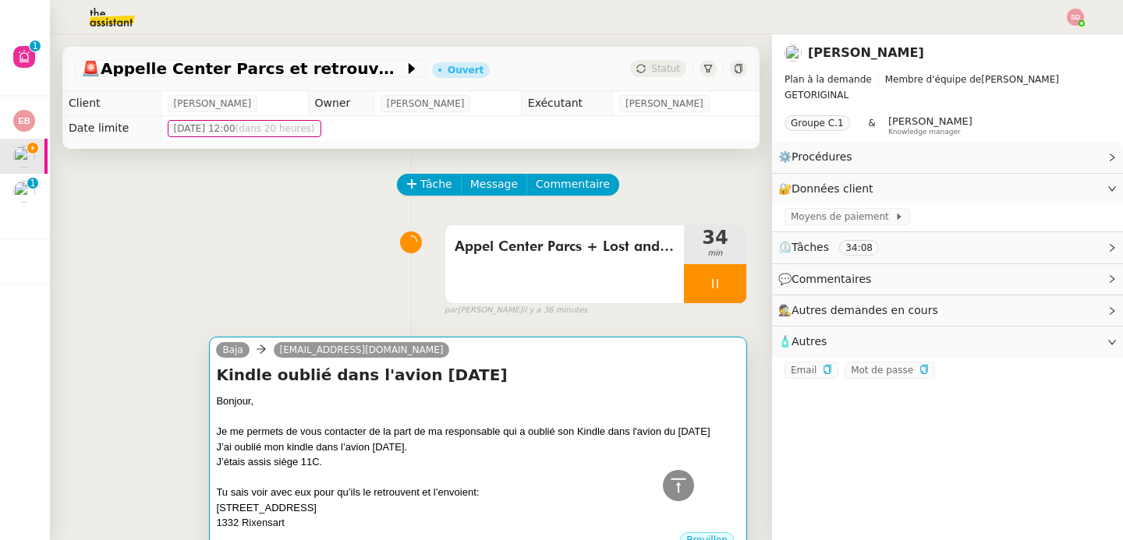
click at [521, 419] on div at bounding box center [478, 417] width 524 height 16
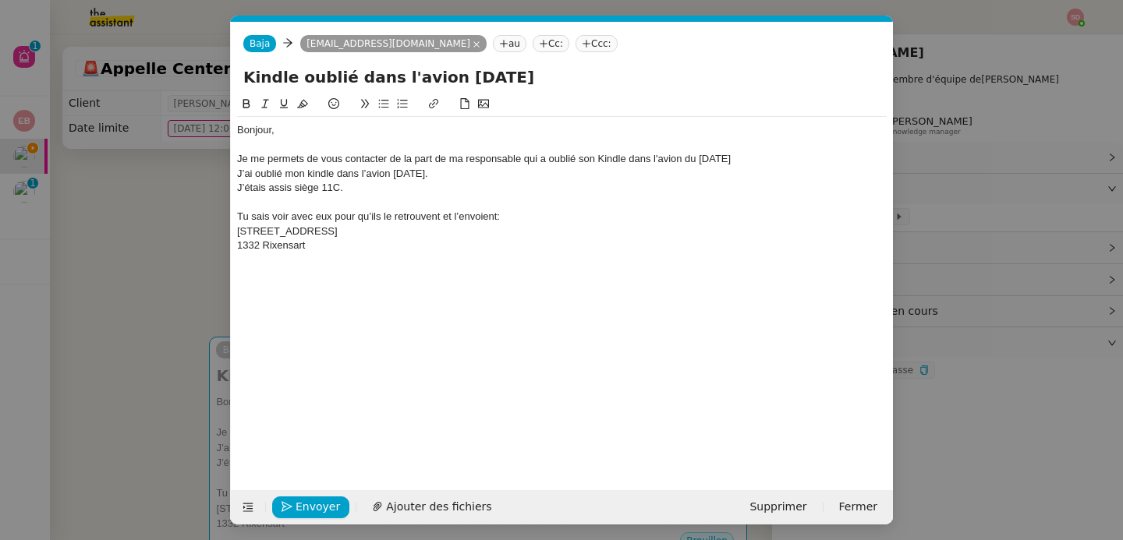
scroll to position [0, 33]
click at [836, 169] on div "J’ai oublié mon kindle dans l’avion dimanche." at bounding box center [561, 174] width 649 height 14
click at [822, 167] on div "J’ai oublié mon kindle dans l’avion dimanche." at bounding box center [561, 174] width 649 height 14
click at [808, 156] on div "Je me permets de vous contacter de la part de ma responsable qui a oublié son K…" at bounding box center [561, 159] width 649 height 14
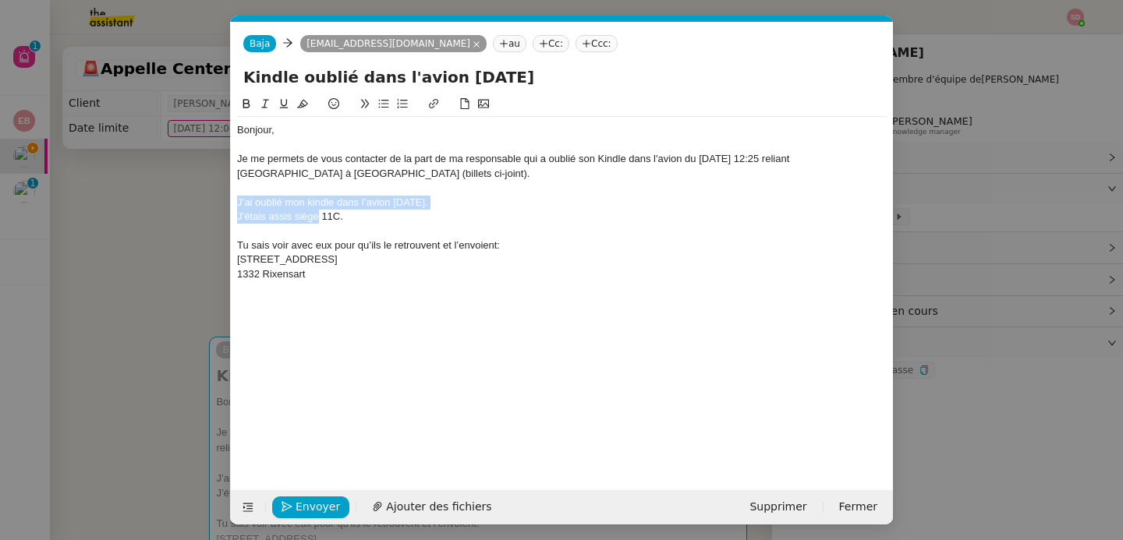
drag, startPoint x: 316, startPoint y: 217, endPoint x: 220, endPoint y: 196, distance: 99.1
click at [220, 196] on nz-modal-container "Service TA - VOYAGE - PROPOSITION GLOBALE A utiliser dans le cadre de propositi…" at bounding box center [561, 270] width 1123 height 540
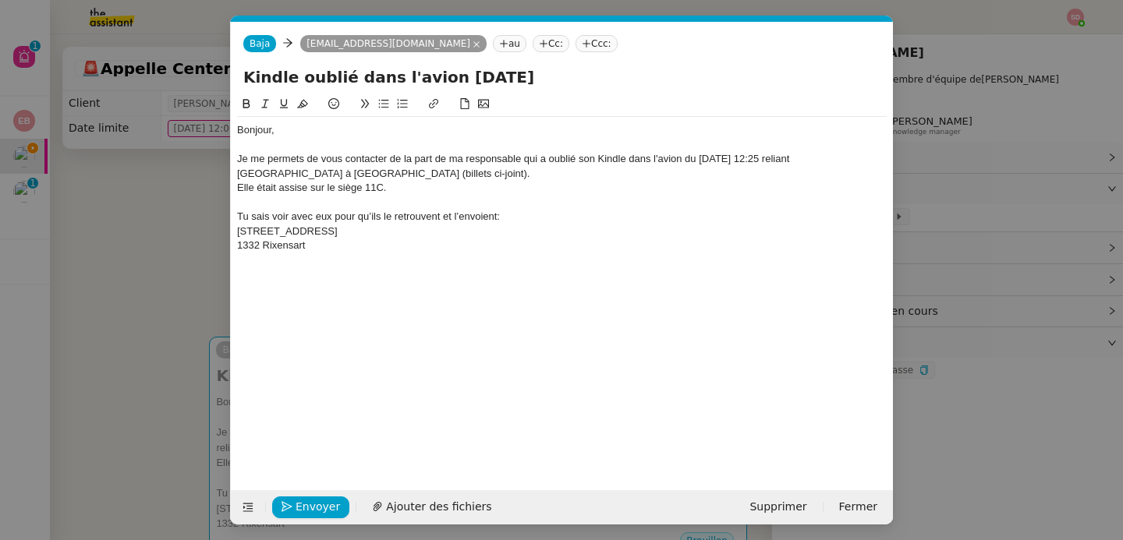
click at [292, 198] on div at bounding box center [561, 203] width 649 height 14
click at [270, 216] on div "Tu sais voir avec eux pour qu’ils le retrouvent et l’envoient:" at bounding box center [561, 217] width 649 height 14
click at [126, 291] on nz-modal-container "Service TA - VOYAGE - PROPOSITION GLOBALE A utiliser dans le cadre de propositi…" at bounding box center [561, 270] width 1123 height 540
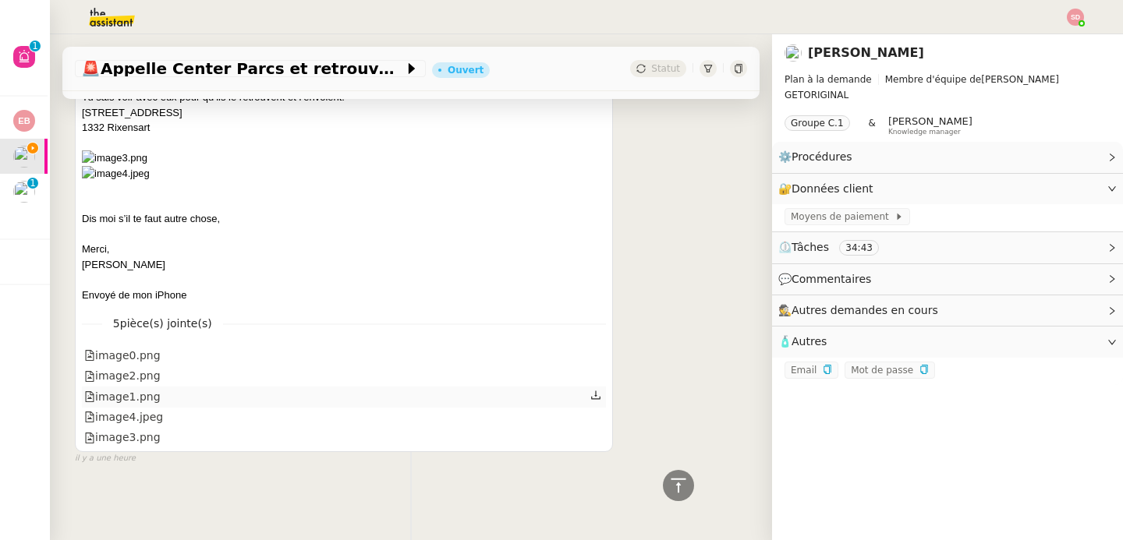
scroll to position [1610, 0]
click at [131, 433] on div "image3.png" at bounding box center [122, 438] width 76 height 18
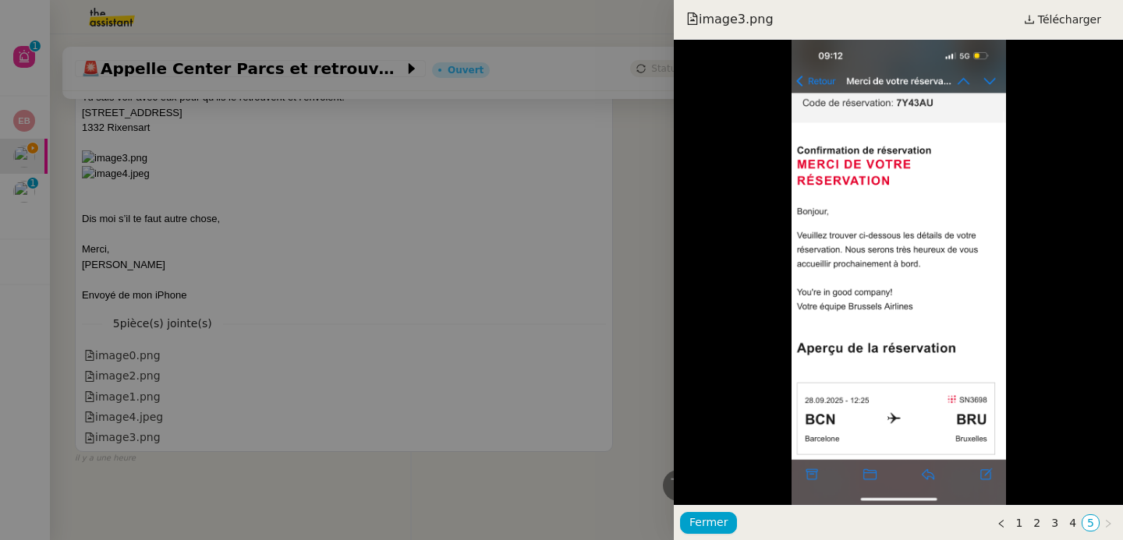
click at [575, 399] on div at bounding box center [561, 270] width 1123 height 540
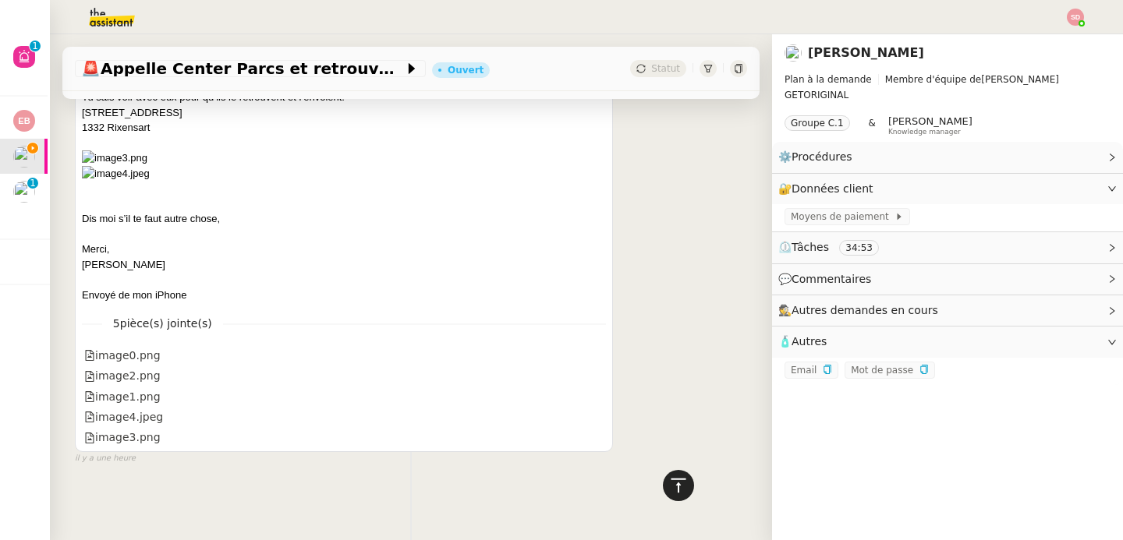
click at [675, 487] on icon at bounding box center [678, 485] width 19 height 19
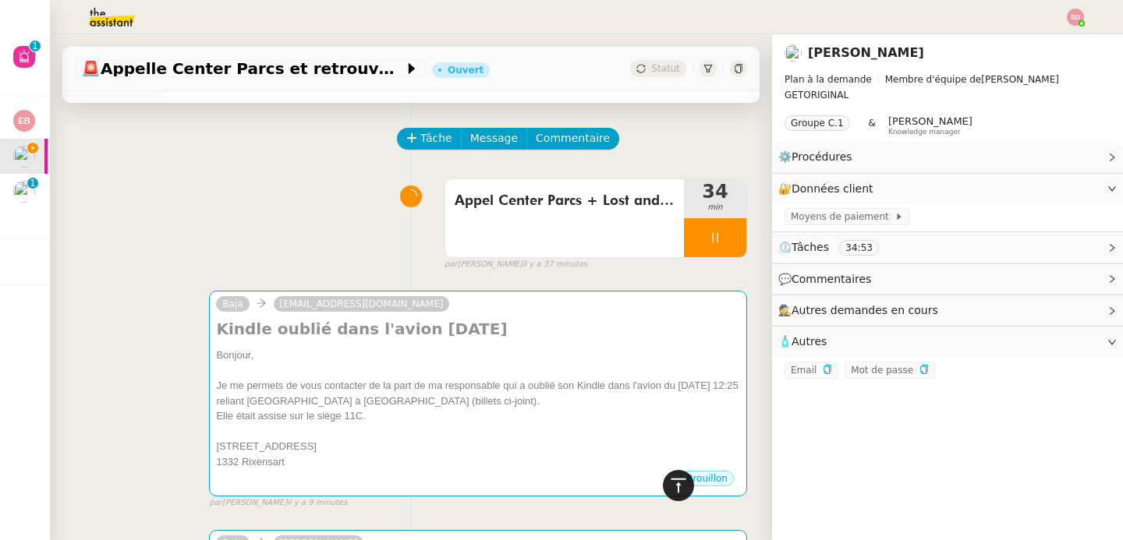
scroll to position [0, 0]
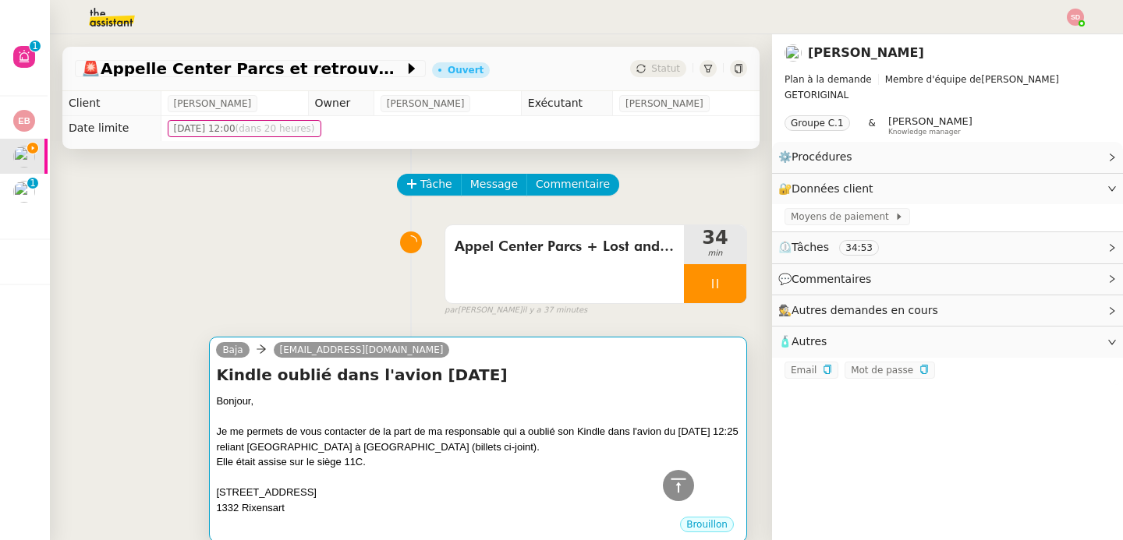
click at [545, 453] on div "Je me permets de vous contacter de la part de ma responsable qui a oublié son K…" at bounding box center [478, 439] width 524 height 30
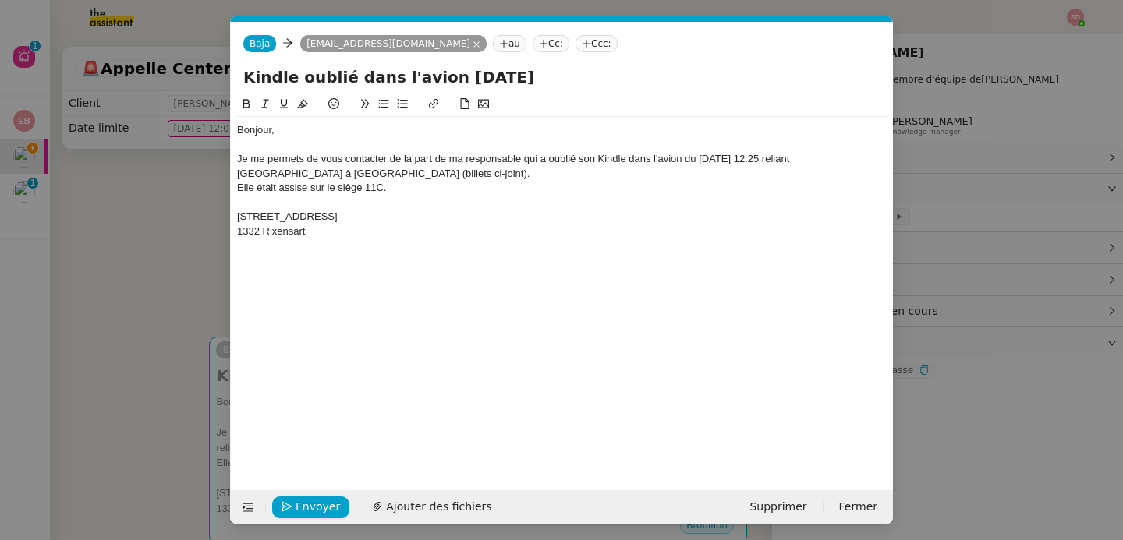
scroll to position [0, 33]
click at [404, 192] on div "Elle était assise sur le siège 11C." at bounding box center [561, 188] width 649 height 14
click at [328, 205] on div at bounding box center [561, 203] width 649 height 14
click at [437, 500] on span "Ajouter des fichiers" at bounding box center [438, 507] width 105 height 18
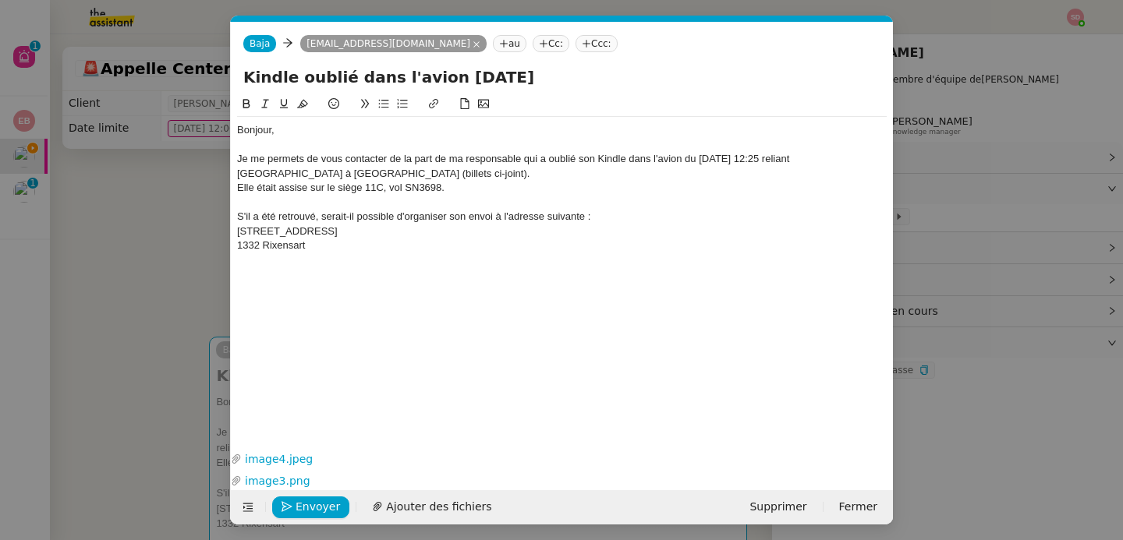
click at [138, 212] on nz-modal-container "Service TA - VOYAGE - PROPOSITION GLOBALE A utiliser dans le cadre de propositi…" at bounding box center [561, 270] width 1123 height 540
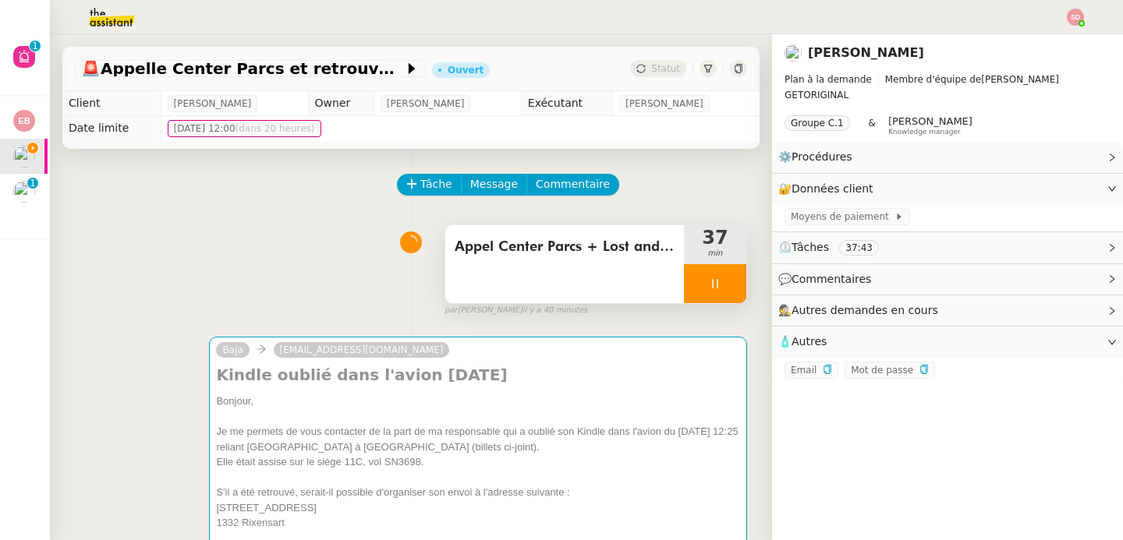
click at [705, 281] on div at bounding box center [715, 283] width 62 height 39
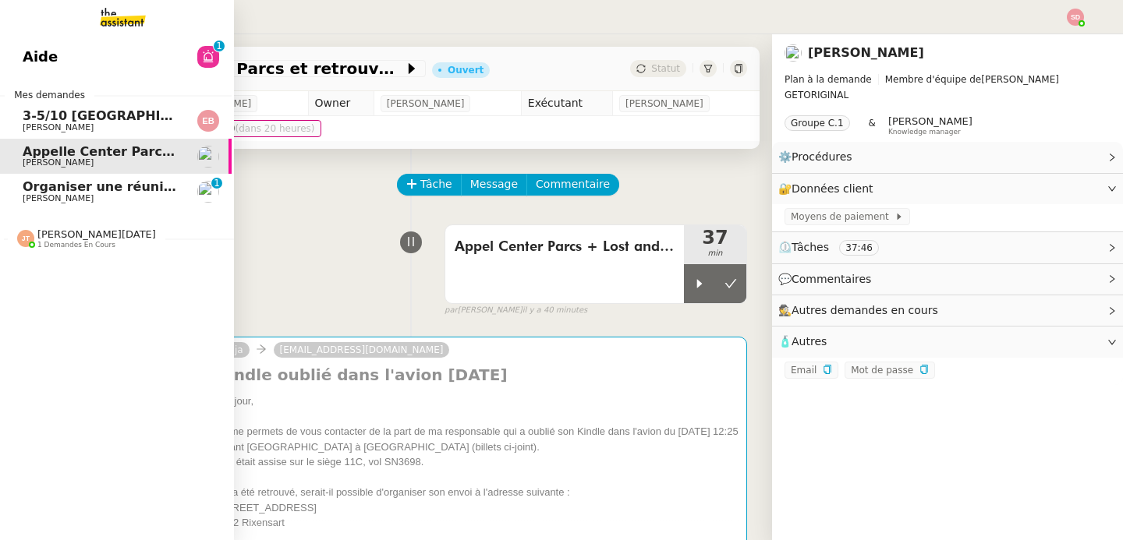
click at [80, 225] on span "Jean-Noël De Tinguy 1 demandes en cours" at bounding box center [121, 232] width 234 height 33
click at [85, 268] on span "Optimisation" at bounding box center [68, 267] width 90 height 15
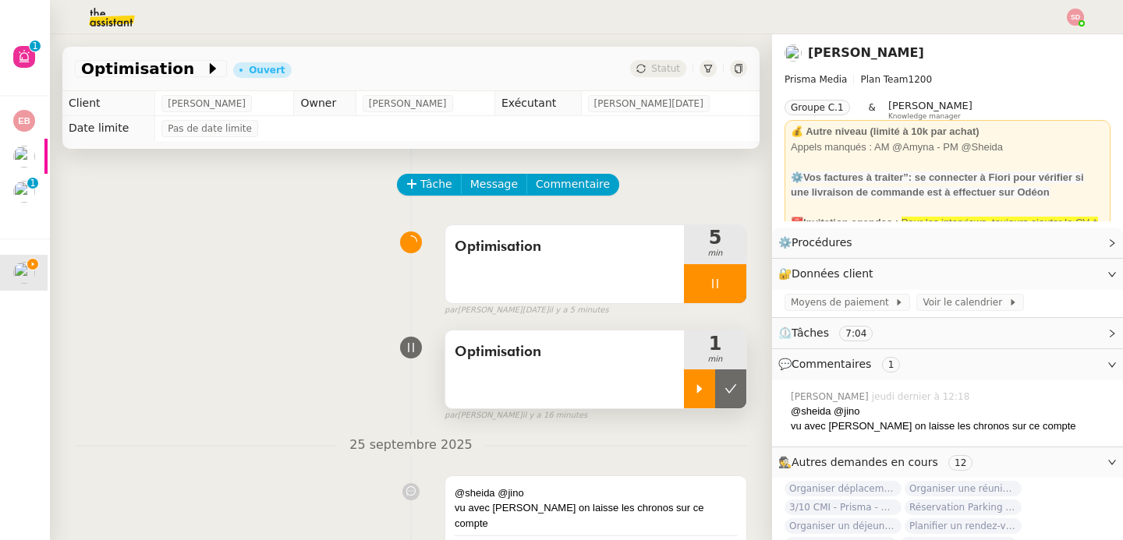
click at [693, 391] on icon at bounding box center [699, 389] width 12 height 12
click at [143, 214] on div "Tâche Message Commentaire Veuillez patienter une erreur s'est produite 👌👌👌 mess…" at bounding box center [411, 419] width 722 height 540
click at [170, 235] on div "Optimisation 7 min false par Jean-Noël D. il y a 7 minutes" at bounding box center [411, 267] width 672 height 100
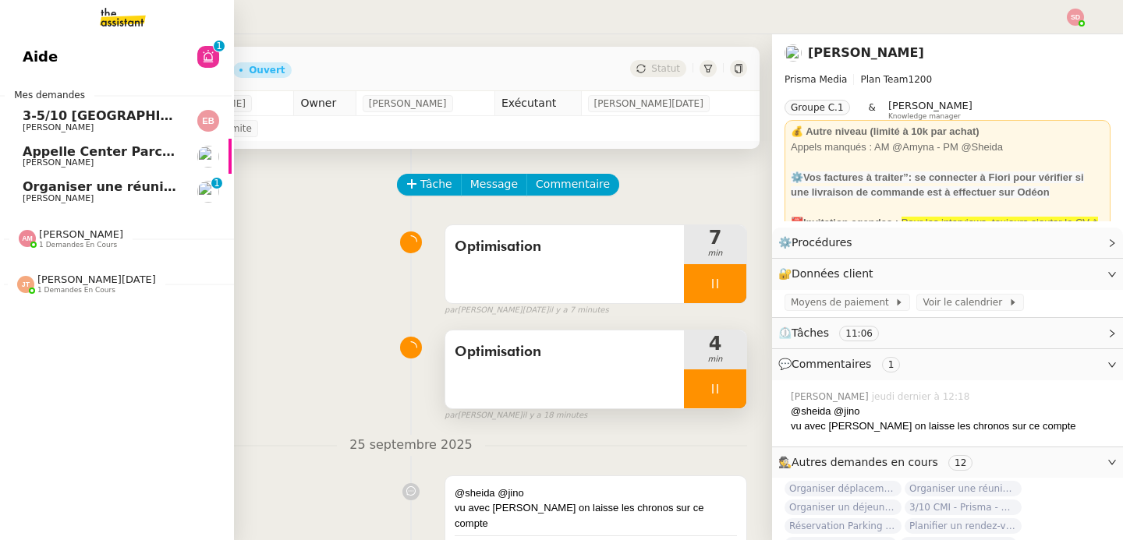
click at [23, 236] on img at bounding box center [27, 238] width 17 height 17
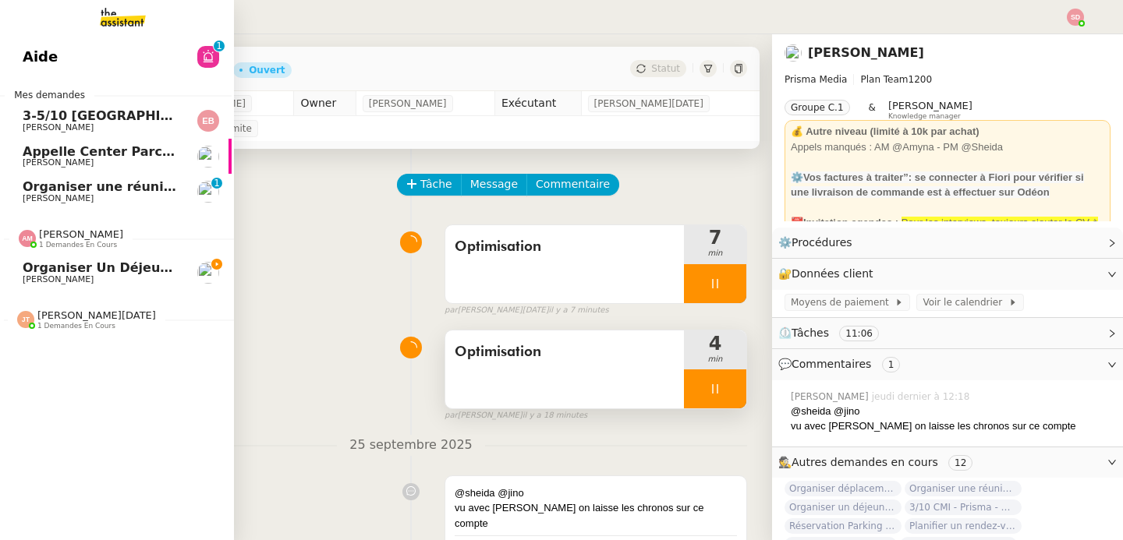
click at [23, 236] on img at bounding box center [27, 238] width 17 height 17
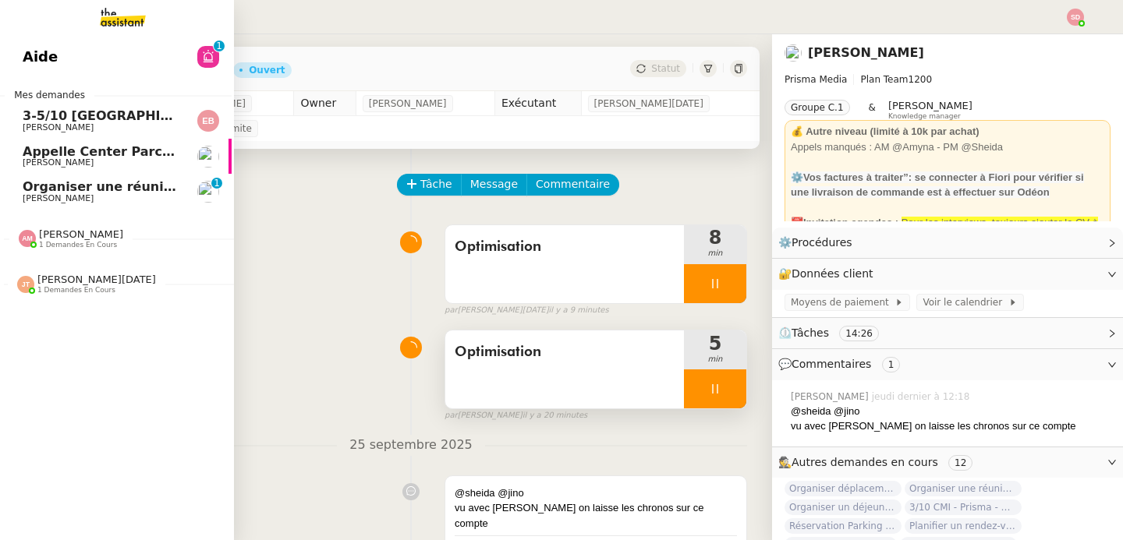
click at [41, 288] on span "1 demandes en cours" at bounding box center [76, 290] width 78 height 9
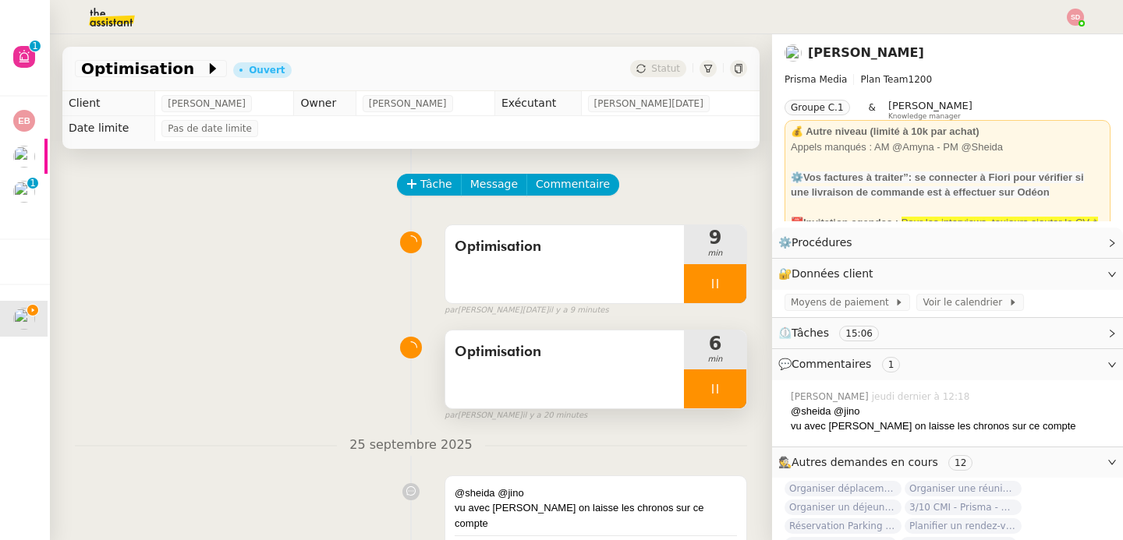
scroll to position [108, 0]
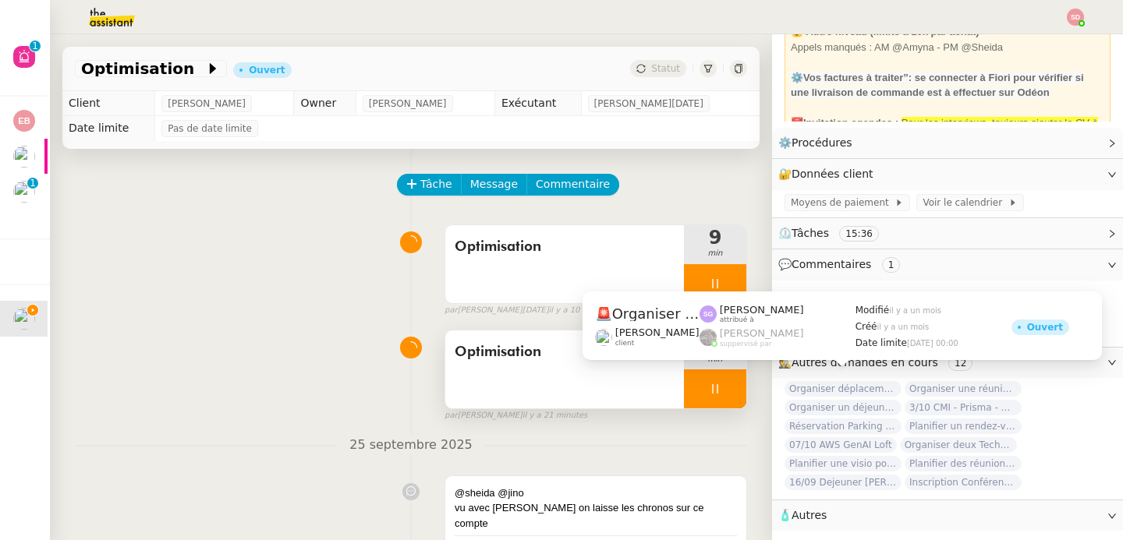
click at [795, 381] on span "Organiser déplacement Londres" at bounding box center [842, 389] width 117 height 16
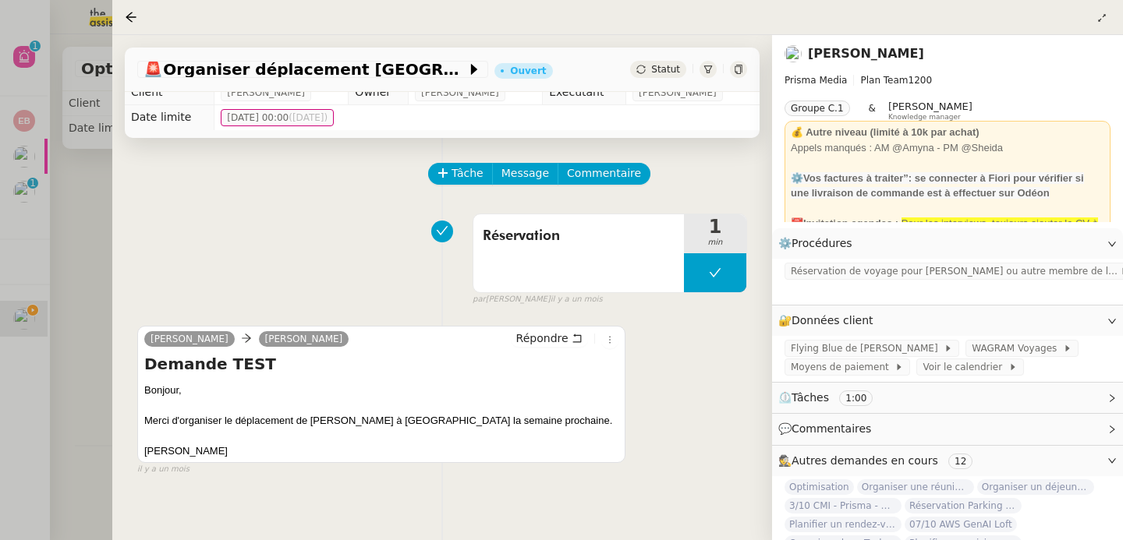
scroll to position [116, 0]
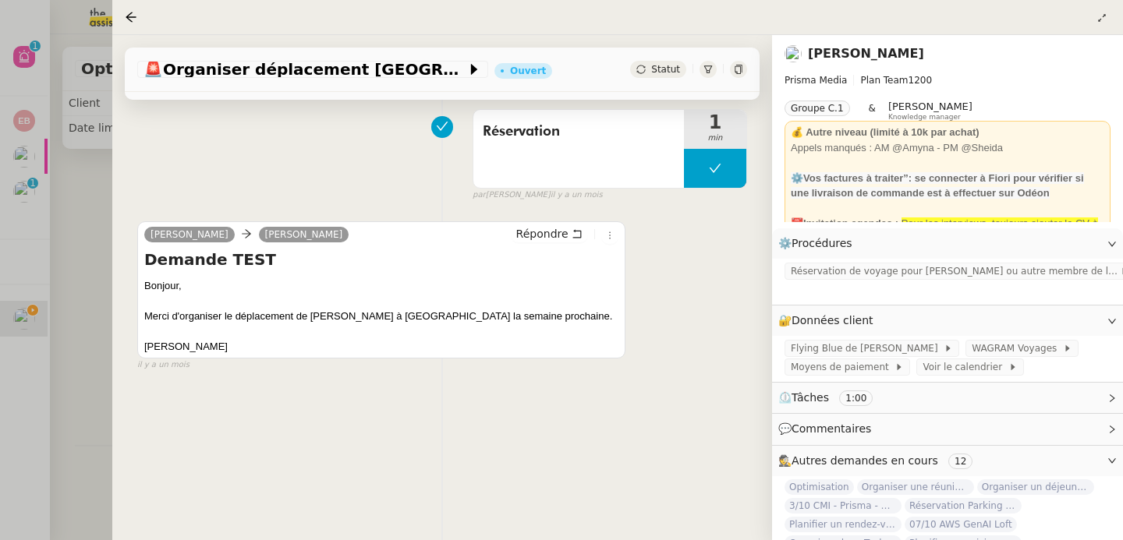
click at [91, 328] on div at bounding box center [561, 270] width 1123 height 540
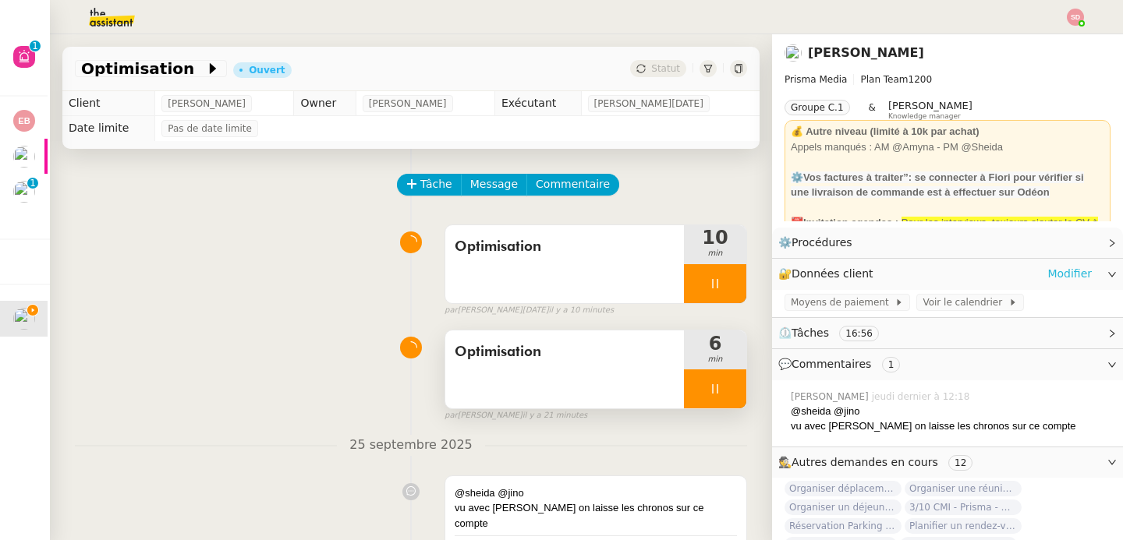
click at [1059, 272] on link "Modifier" at bounding box center [1069, 274] width 44 height 18
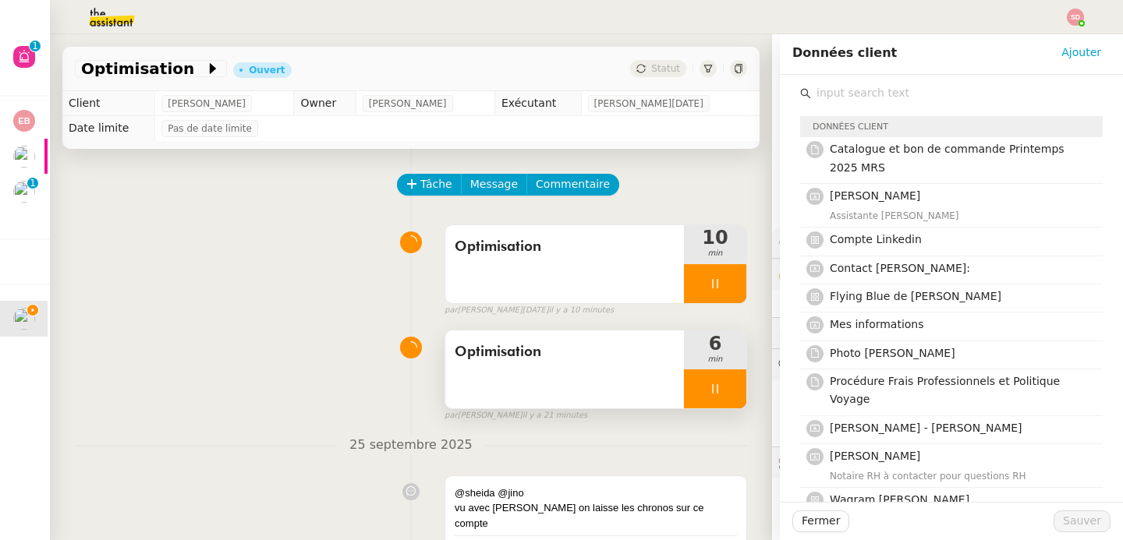
click at [823, 87] on input "text" at bounding box center [957, 93] width 292 height 21
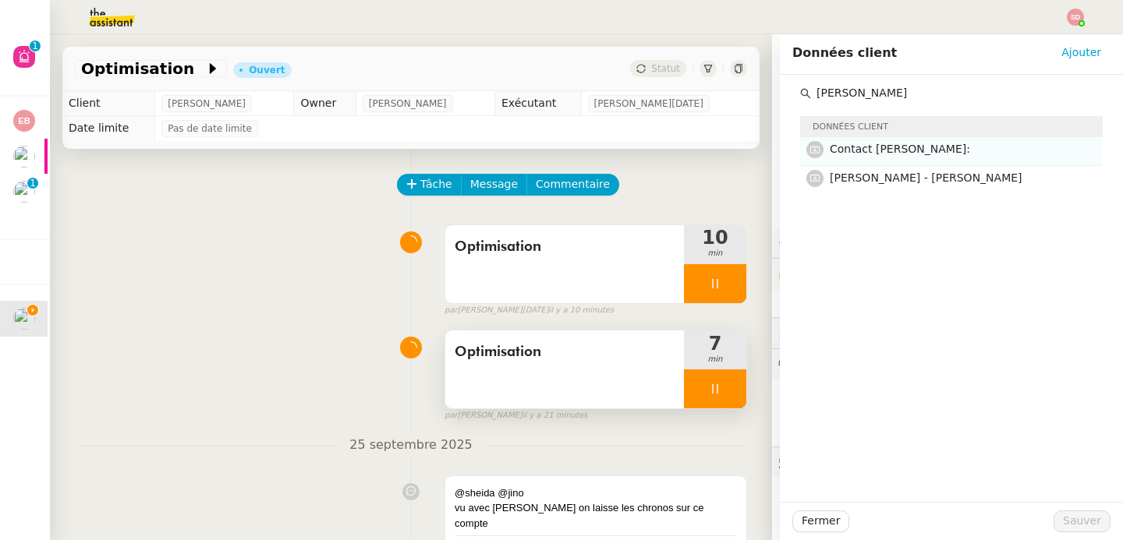
type input "sylvie leg"
click at [891, 150] on span "Contact Sylvie Legendarme:" at bounding box center [899, 149] width 140 height 12
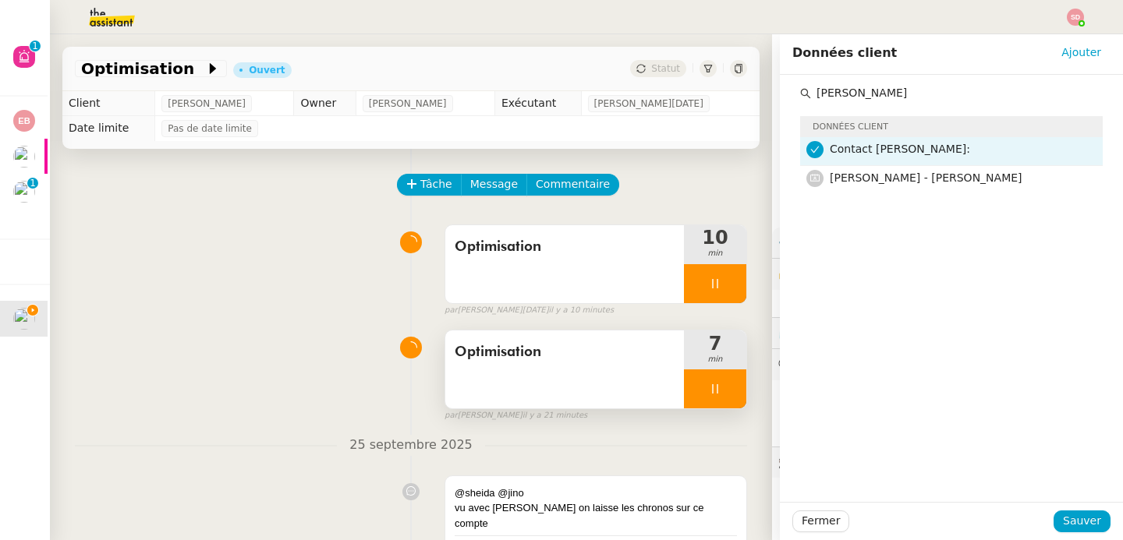
click at [947, 145] on span "Contact Sylvie Legendarme:" at bounding box center [899, 149] width 140 height 12
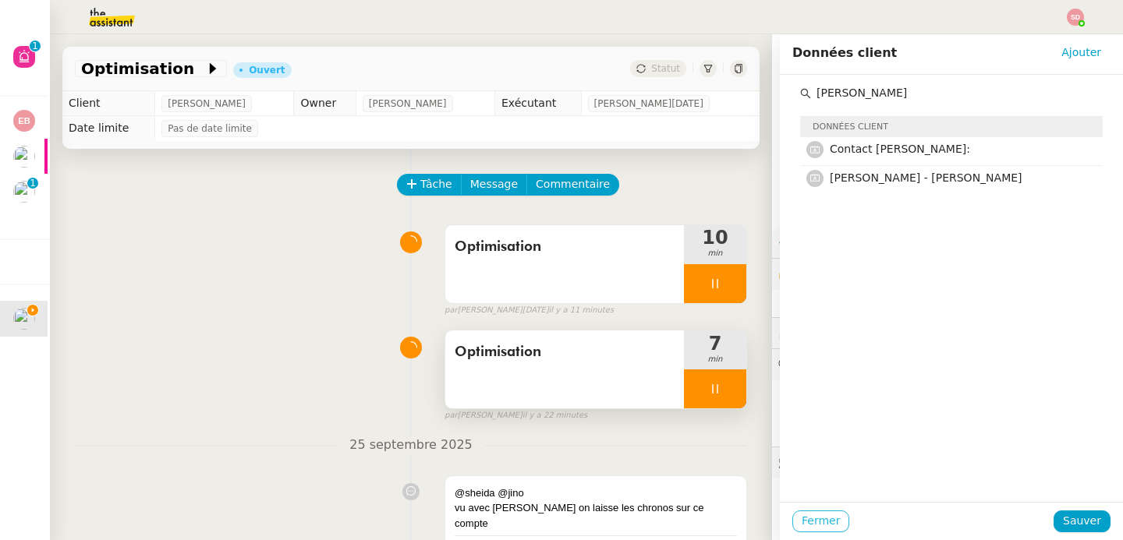
click at [822, 523] on span "Fermer" at bounding box center [820, 521] width 38 height 18
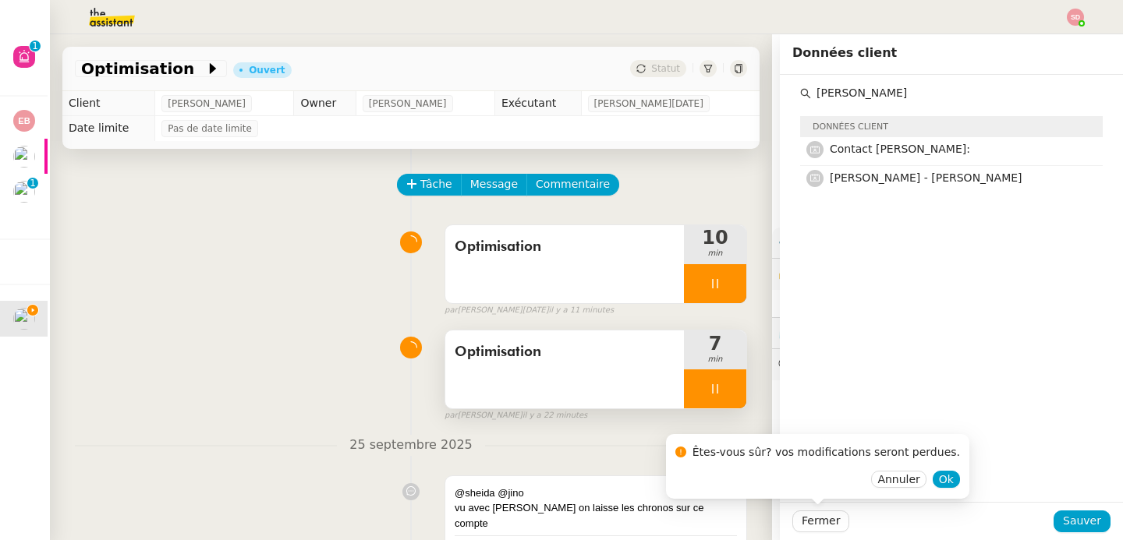
click at [175, 219] on div "Optimisation 10 min false par Jean-Noël D. il y a 11 minutes" at bounding box center [411, 267] width 672 height 100
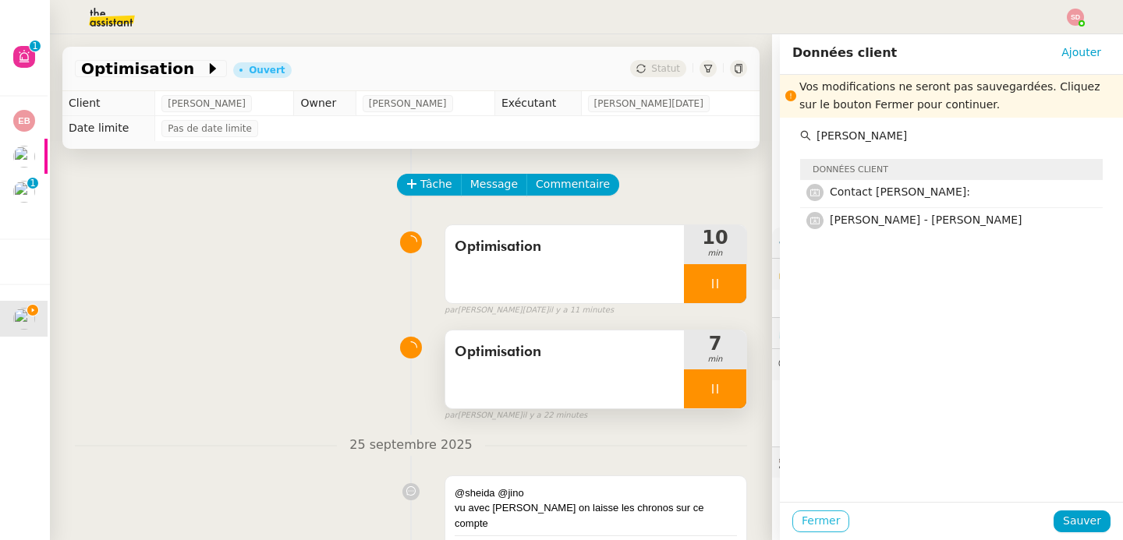
click at [821, 526] on span "Fermer" at bounding box center [820, 521] width 38 height 18
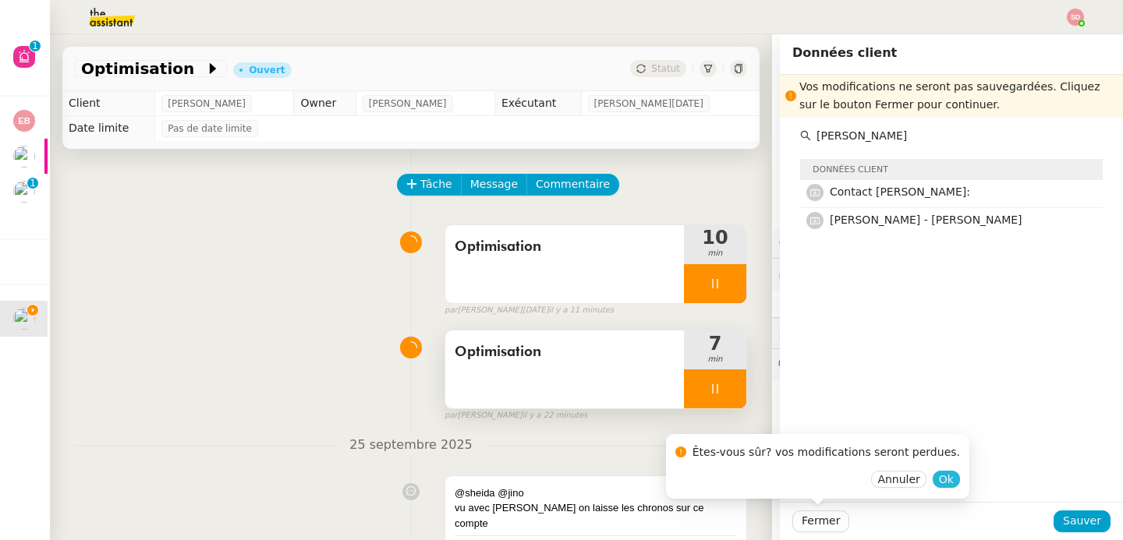
click at [939, 479] on span "Ok" at bounding box center [946, 480] width 15 height 16
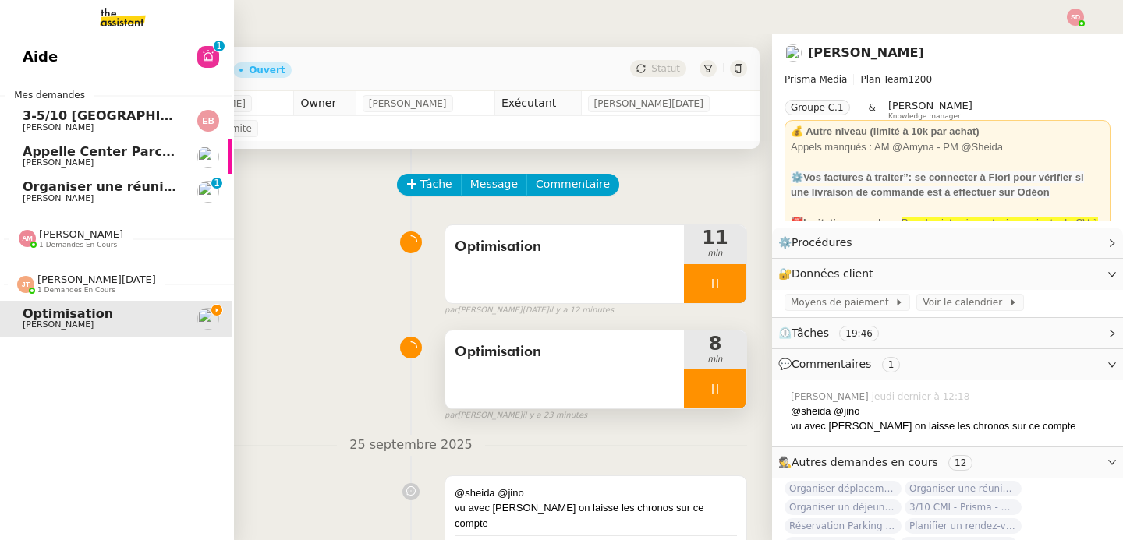
click at [17, 283] on img at bounding box center [25, 284] width 17 height 17
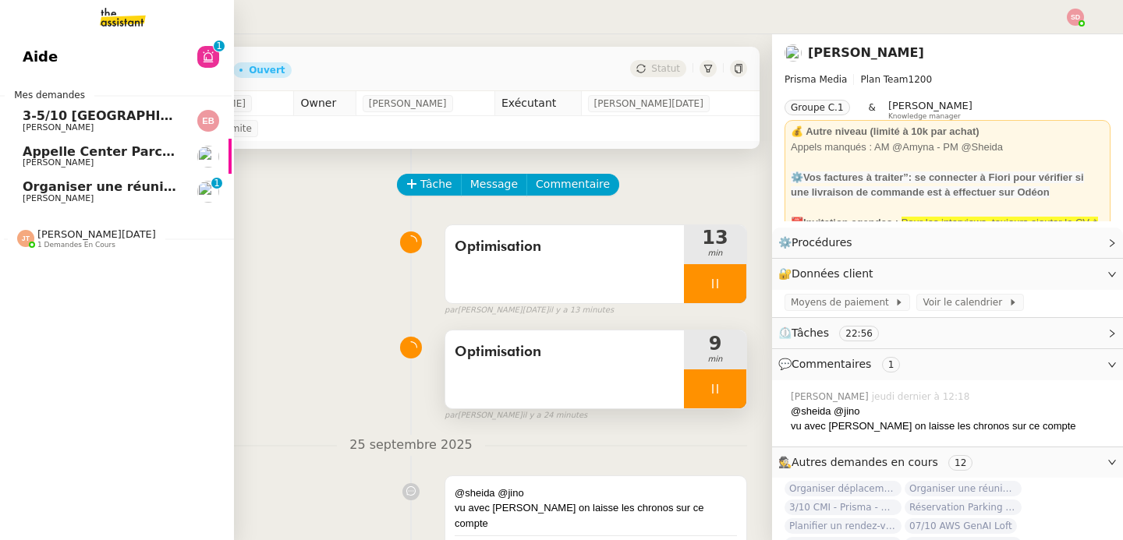
click at [93, 45] on link "Aide 0 1 2 3 4 5 6 7 8 9" at bounding box center [115, 57] width 234 height 36
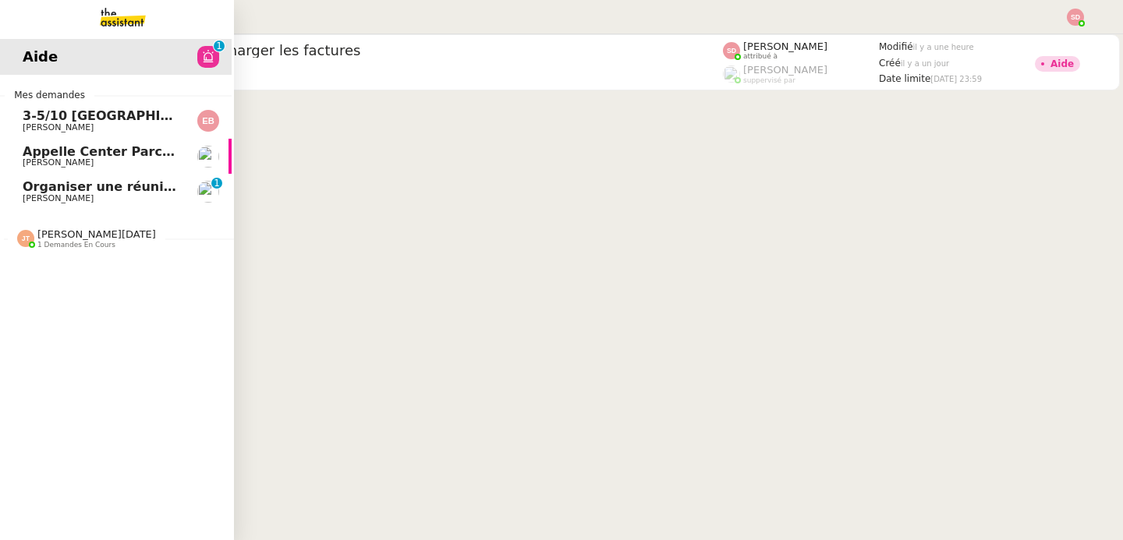
click at [87, 242] on span "1 demandes en cours" at bounding box center [76, 245] width 78 height 9
click at [108, 281] on span "Jean-Noël De Tinguy" at bounding box center [96, 280] width 118 height 12
click at [108, 316] on span "Optimisation" at bounding box center [101, 314] width 157 height 14
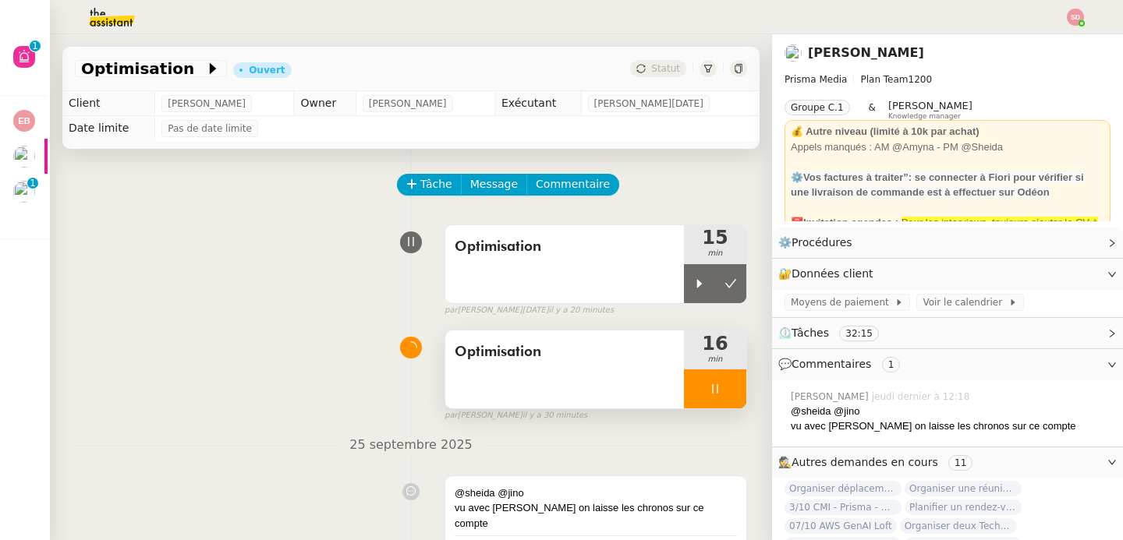
click at [711, 398] on div at bounding box center [715, 388] width 62 height 39
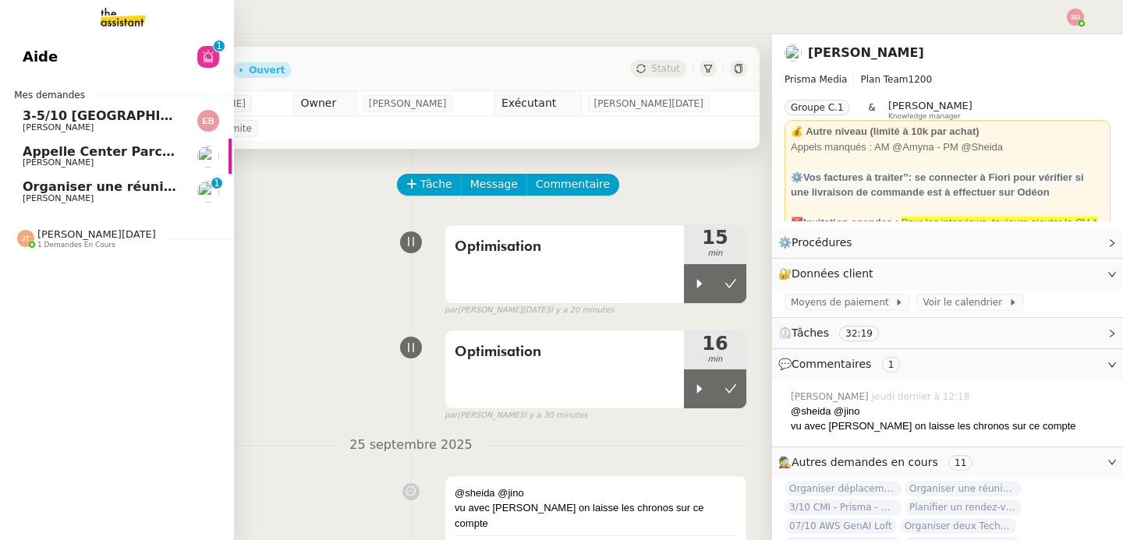
click at [44, 164] on span "Severine Gheysen" at bounding box center [58, 162] width 71 height 10
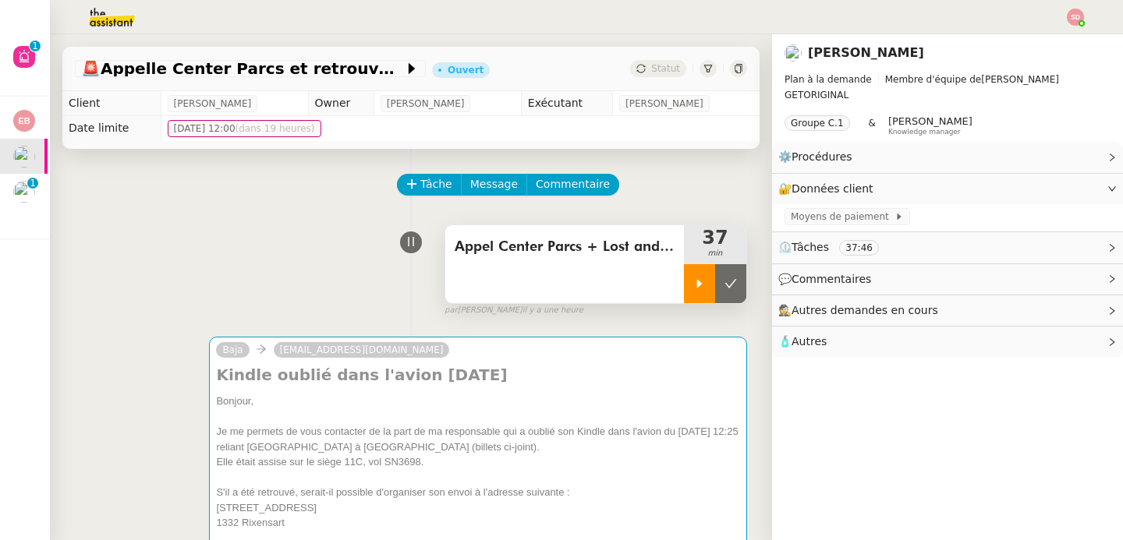
click at [691, 298] on div at bounding box center [699, 283] width 31 height 39
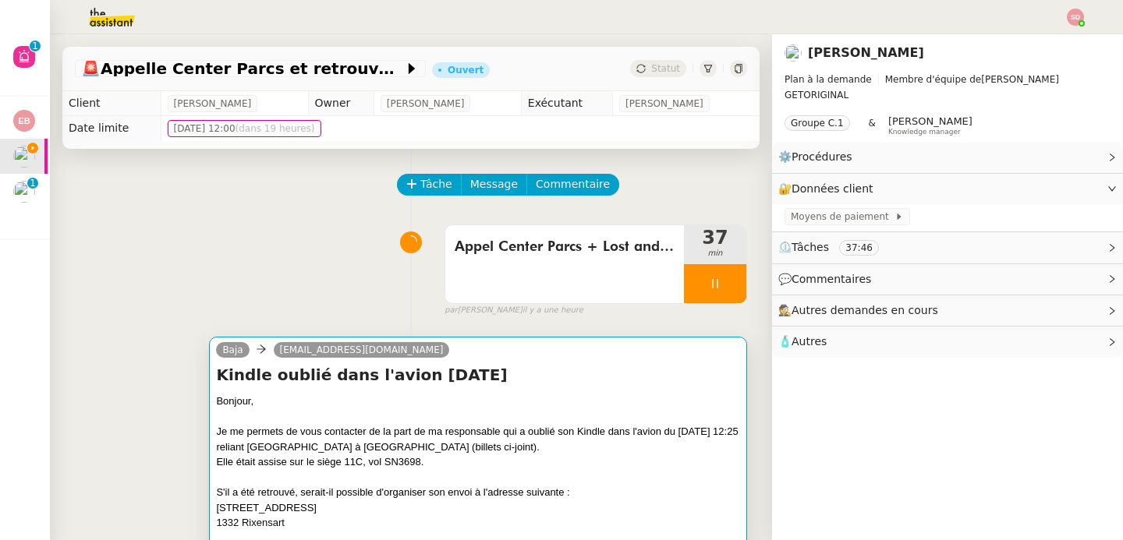
click at [616, 381] on h4 "Kindle oublié dans l'avion 28/09/2025" at bounding box center [478, 375] width 524 height 22
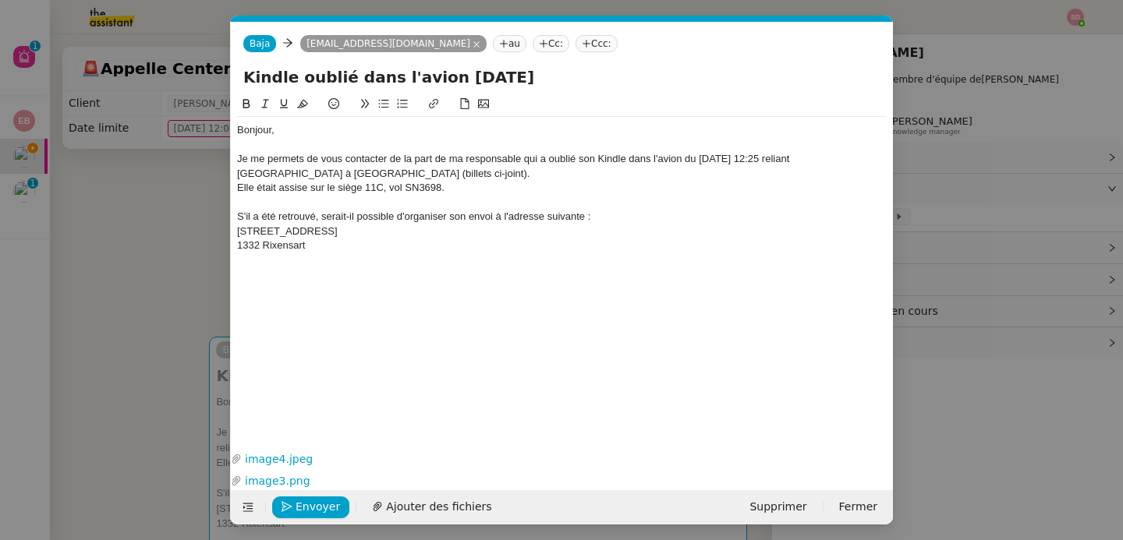
scroll to position [0, 33]
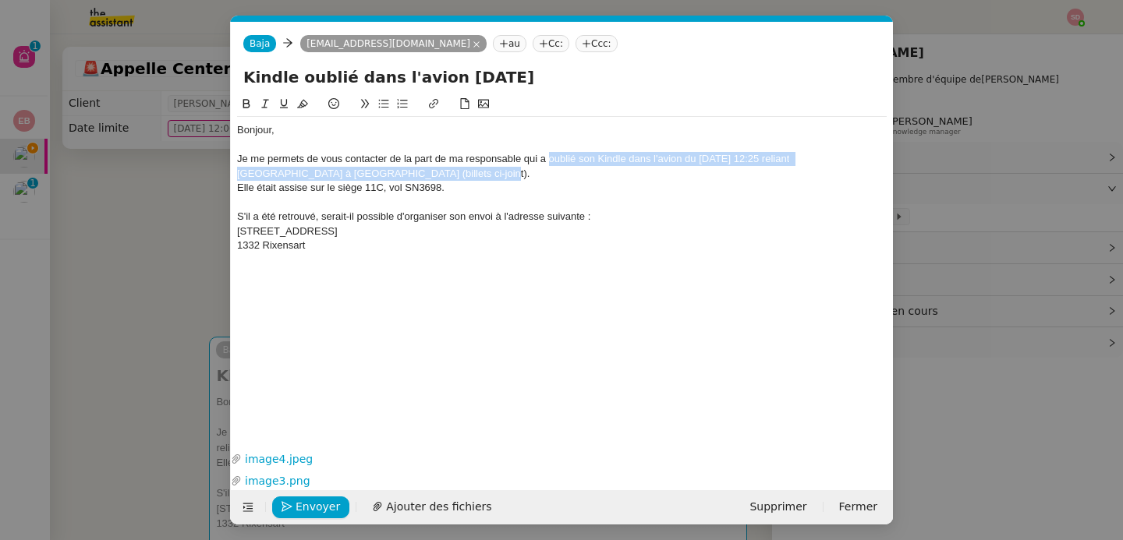
drag, startPoint x: 550, startPoint y: 160, endPoint x: 872, endPoint y: 167, distance: 322.0
click at [872, 167] on div "Je me permets de vous contacter de la part de ma responsable qui a oublié son K…" at bounding box center [561, 166] width 649 height 29
click at [622, 168] on div "Je me permets de vous contacter de la part de ma responsable qui a oublié son K…" at bounding box center [561, 166] width 649 height 29
drag, startPoint x: 550, startPoint y: 163, endPoint x: 337, endPoint y: 171, distance: 213.0
click at [337, 171] on div "Je me permets de vous contacter de la part de ma responsable qui a oublié son K…" at bounding box center [561, 166] width 649 height 29
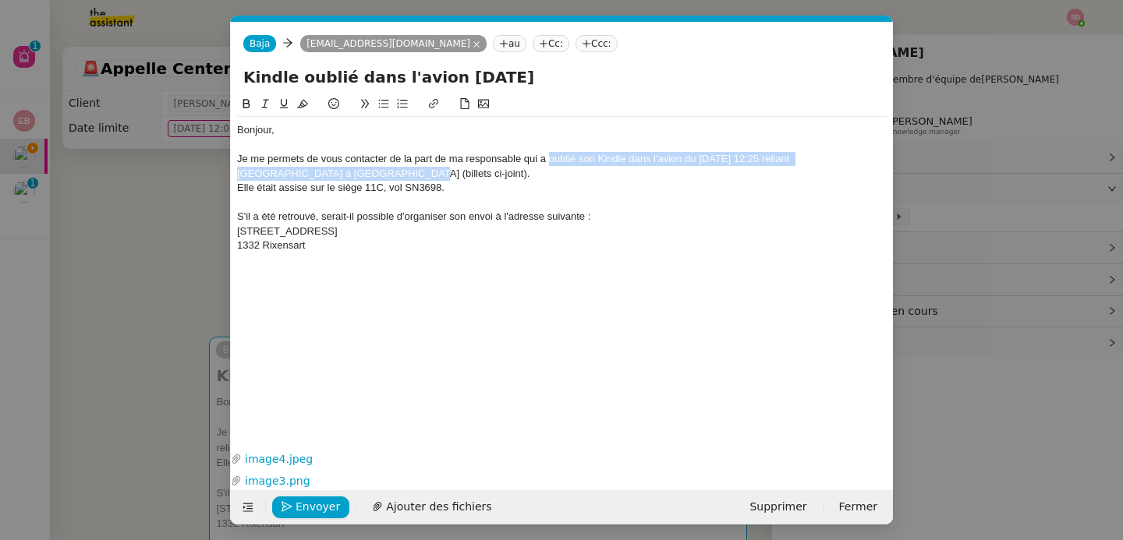
click at [242, 108] on icon at bounding box center [246, 103] width 11 height 11
drag, startPoint x: 341, startPoint y: 188, endPoint x: 384, endPoint y: 189, distance: 43.7
click at [384, 189] on div "Elle était assise sur le siège 11C, vol SN3698." at bounding box center [561, 188] width 649 height 14
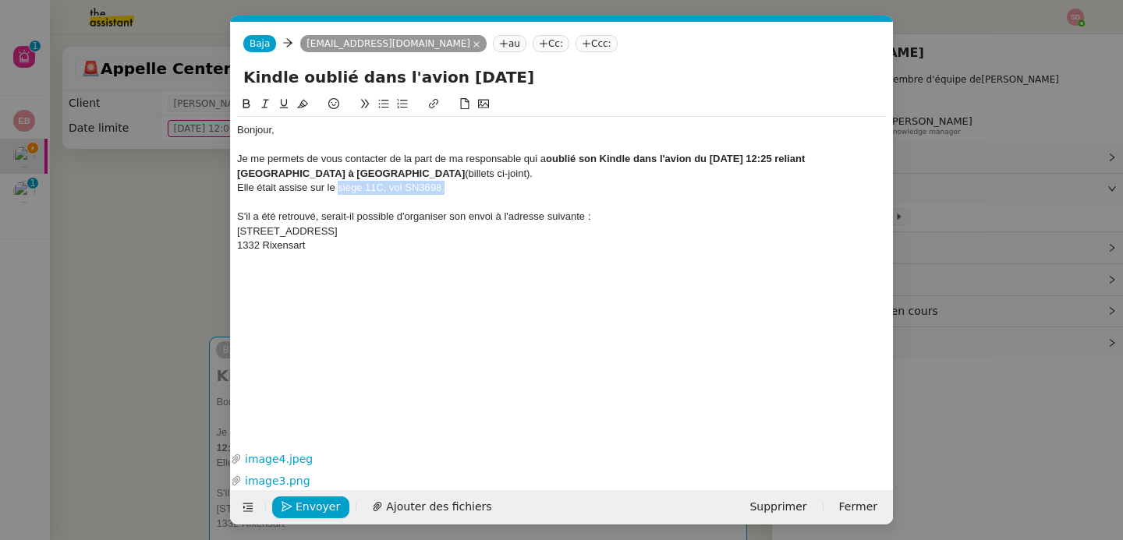
drag, startPoint x: 457, startPoint y: 186, endPoint x: 338, endPoint y: 193, distance: 119.5
click at [338, 193] on div "Elle était assise sur le siège 11C, vol SN3698." at bounding box center [561, 188] width 649 height 14
click at [246, 101] on icon at bounding box center [246, 103] width 11 height 11
click at [161, 236] on nz-modal-container "Service TA - VOYAGE - PROPOSITION GLOBALE A utiliser dans le cadre de propositi…" at bounding box center [561, 270] width 1123 height 540
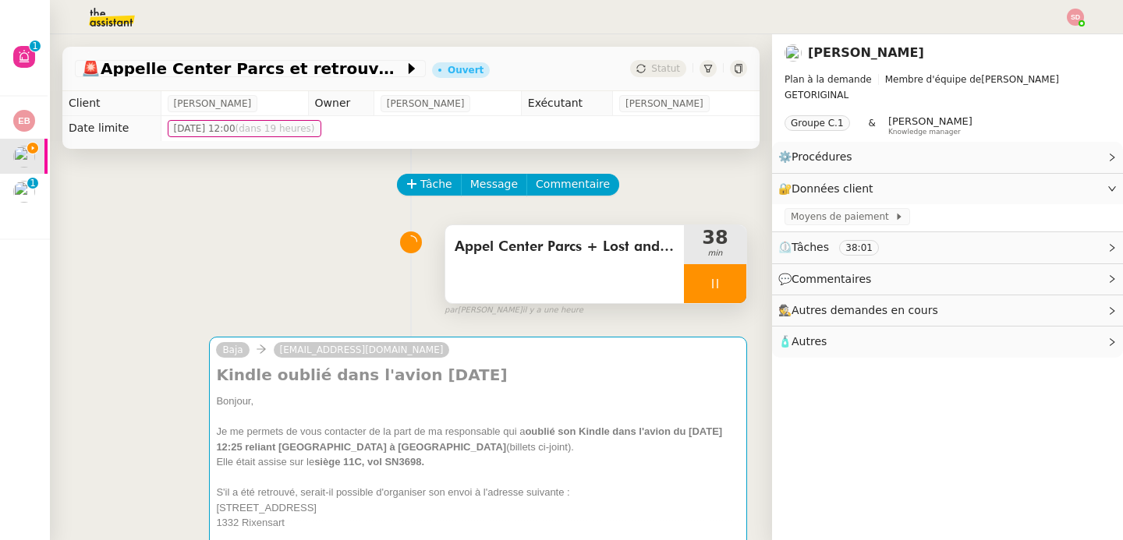
click at [720, 279] on div at bounding box center [715, 283] width 62 height 39
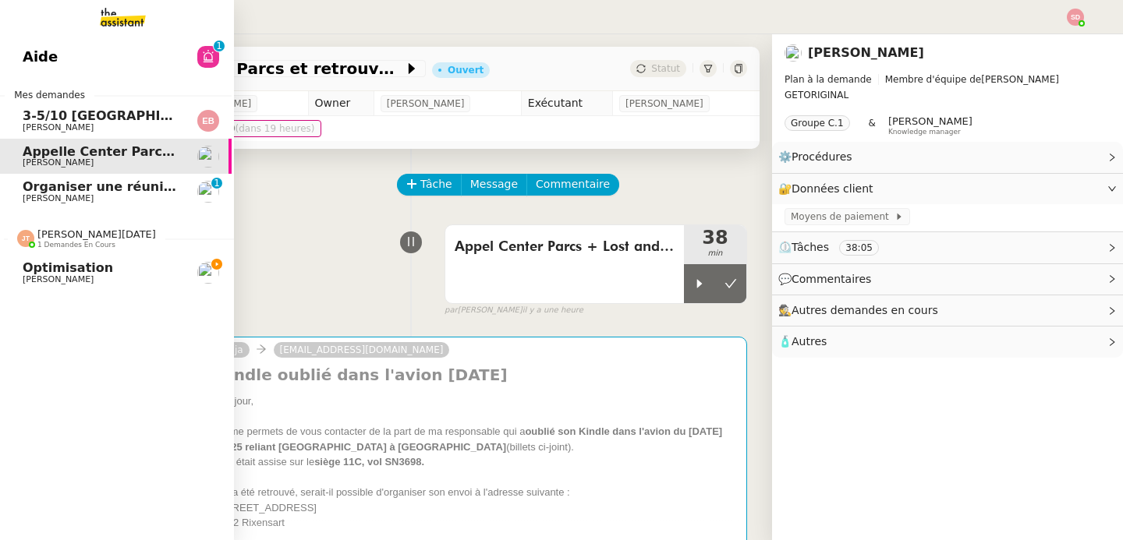
click at [109, 270] on span "Optimisation" at bounding box center [101, 268] width 157 height 14
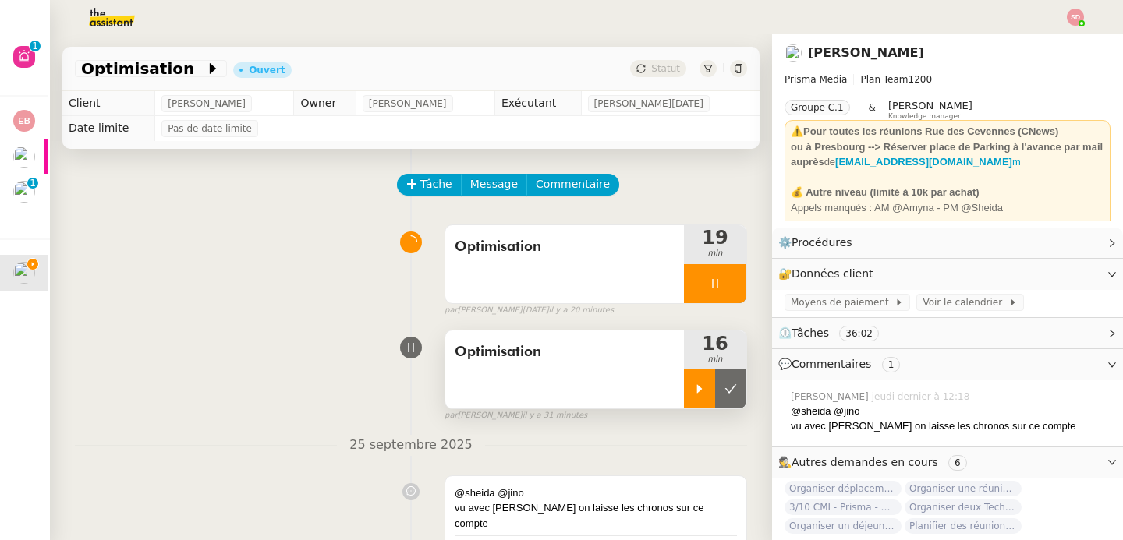
click at [694, 386] on div at bounding box center [699, 388] width 31 height 39
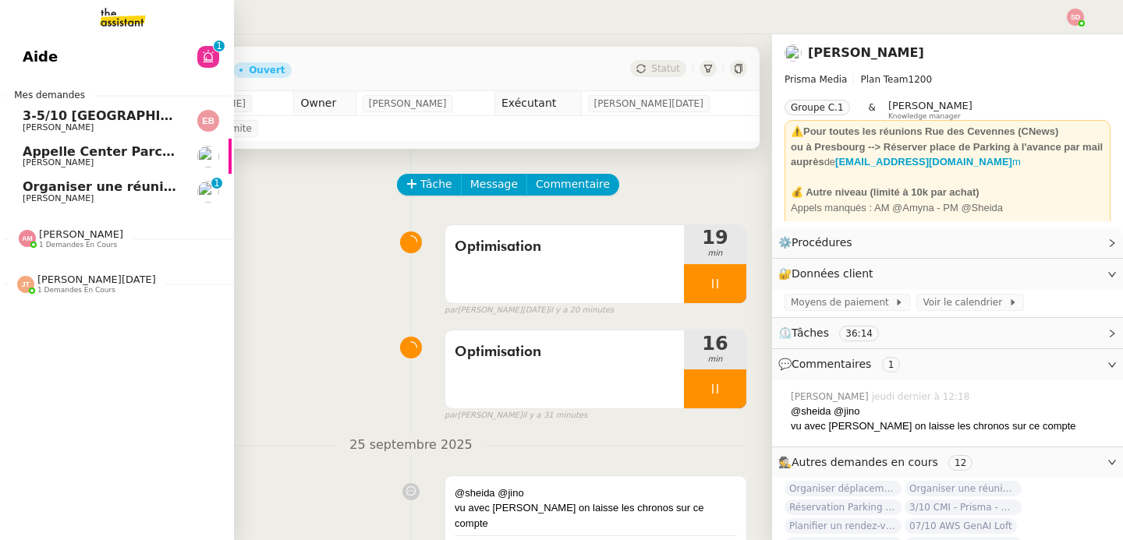
click at [77, 283] on span "Jean-Noël De Tinguy" at bounding box center [96, 280] width 118 height 12
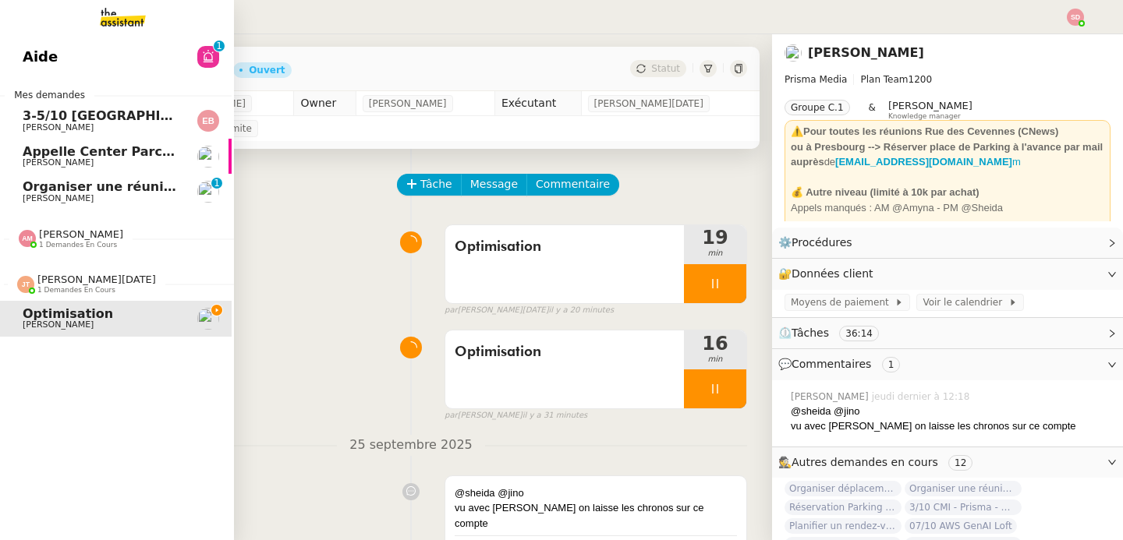
click at [83, 326] on span "David Berrebi" at bounding box center [101, 324] width 157 height 9
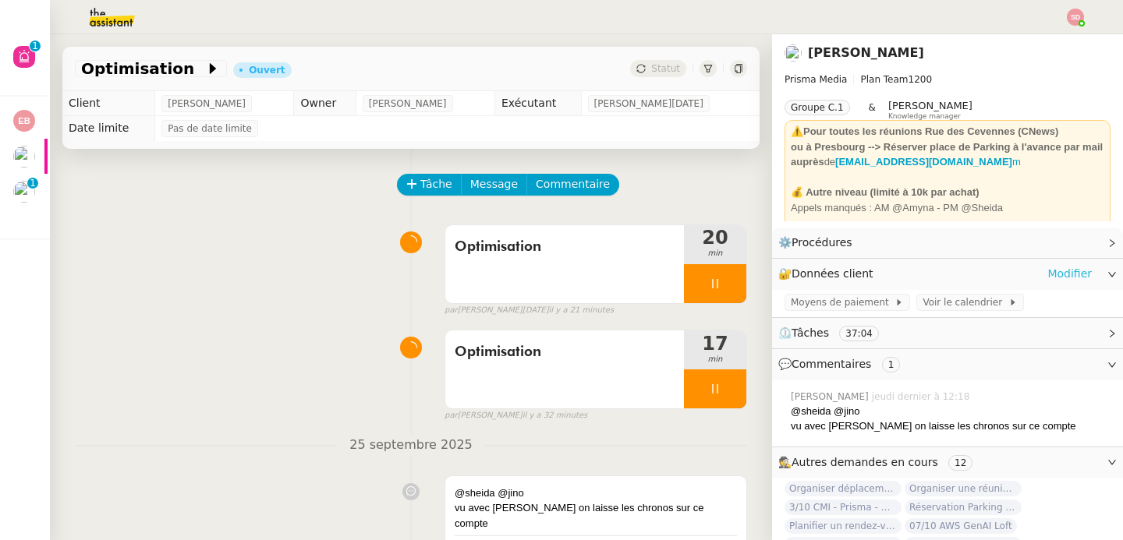
click at [1058, 271] on link "Modifier" at bounding box center [1069, 274] width 44 height 18
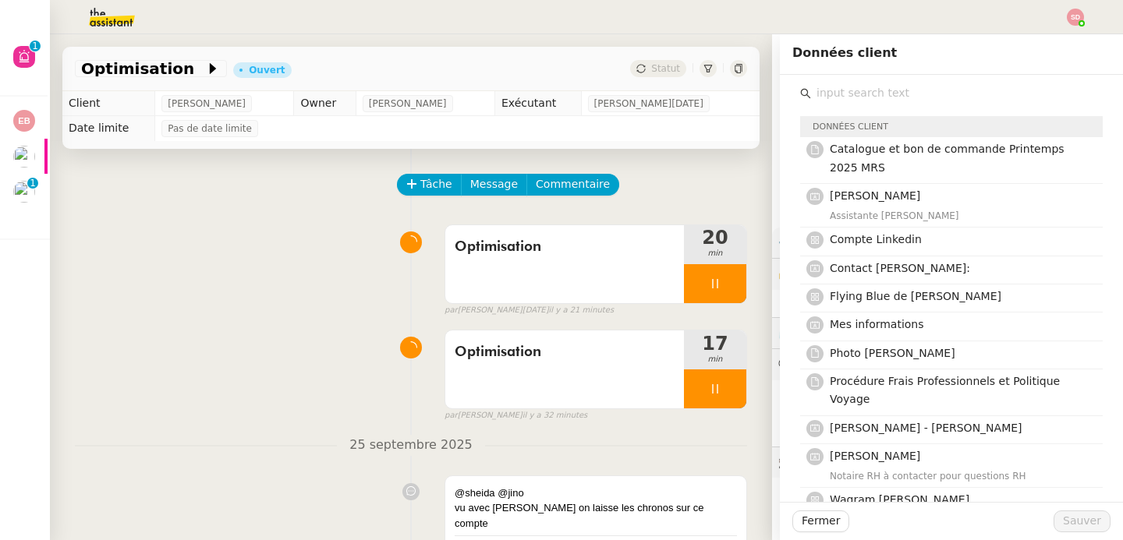
click at [162, 319] on div "Tâche Message Commentaire Veuillez patienter une erreur s'est produite 👌👌👌 mess…" at bounding box center [411, 419] width 722 height 540
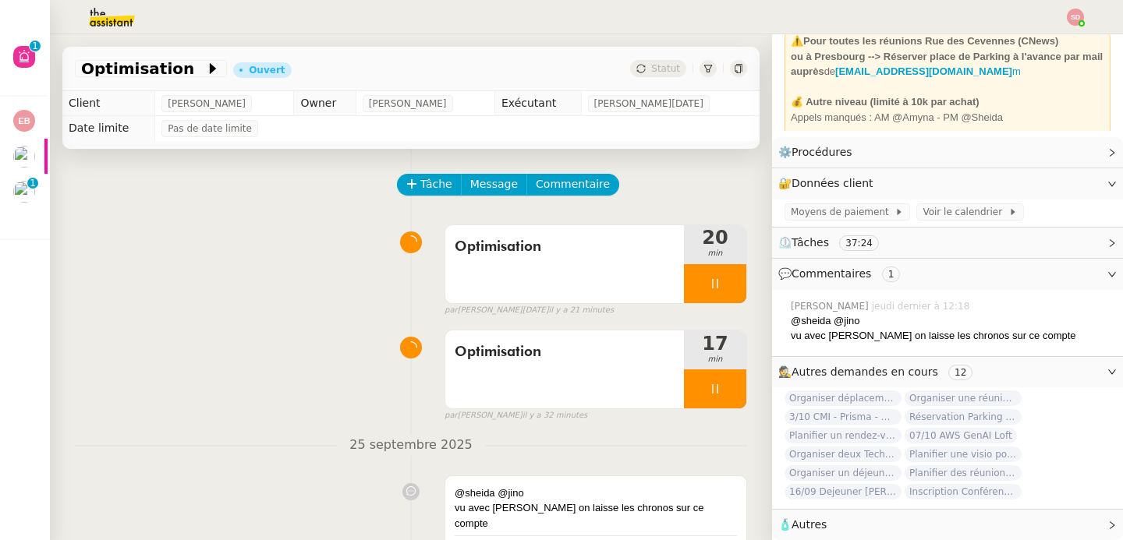
click at [122, 19] on img at bounding box center [99, 17] width 121 height 34
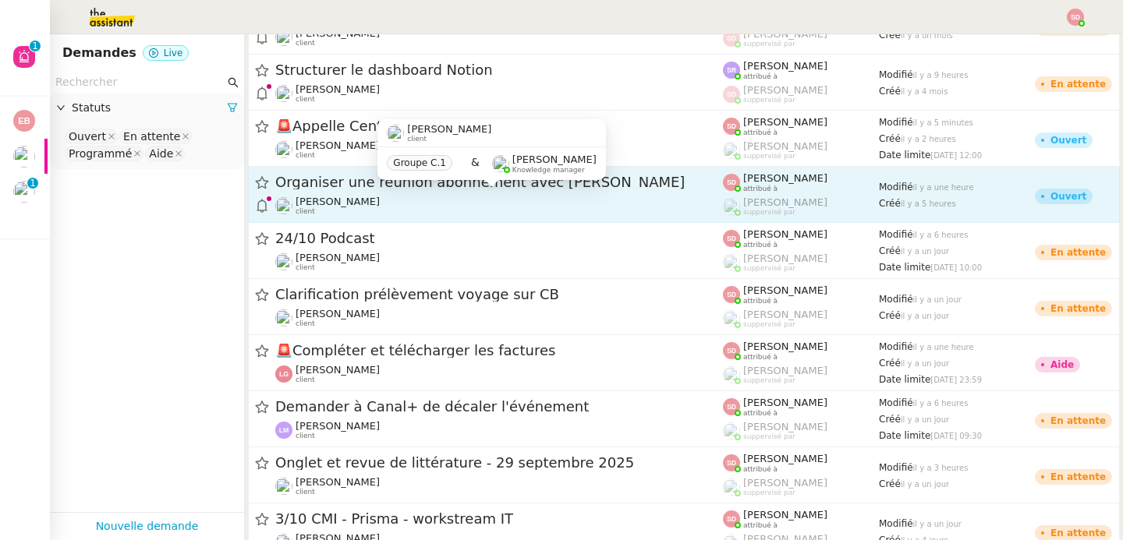
scroll to position [122, 0]
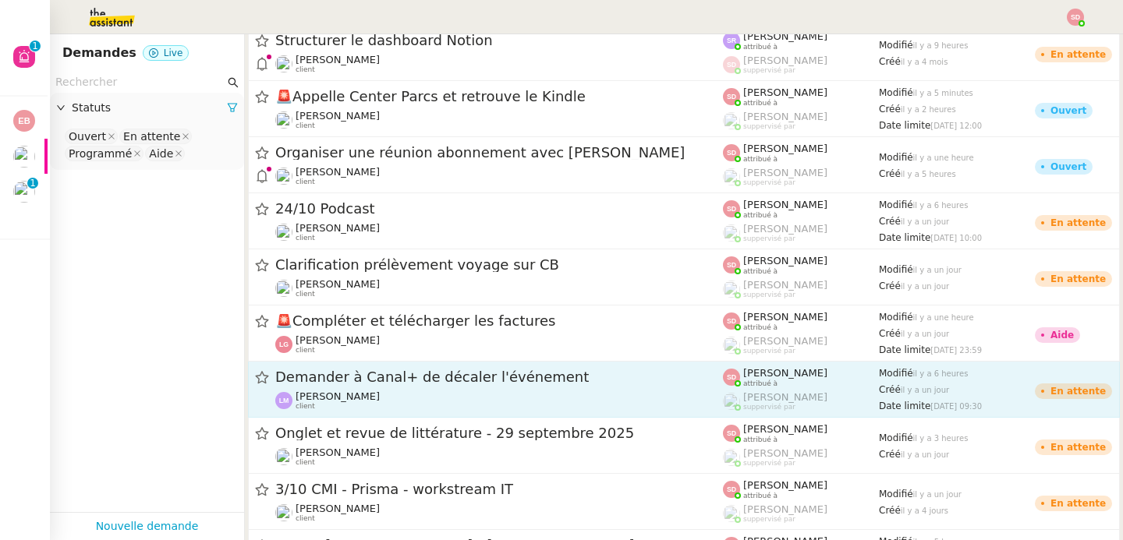
click at [464, 402] on div "Laurence NARCISI-MAROTEL client" at bounding box center [498, 401] width 447 height 20
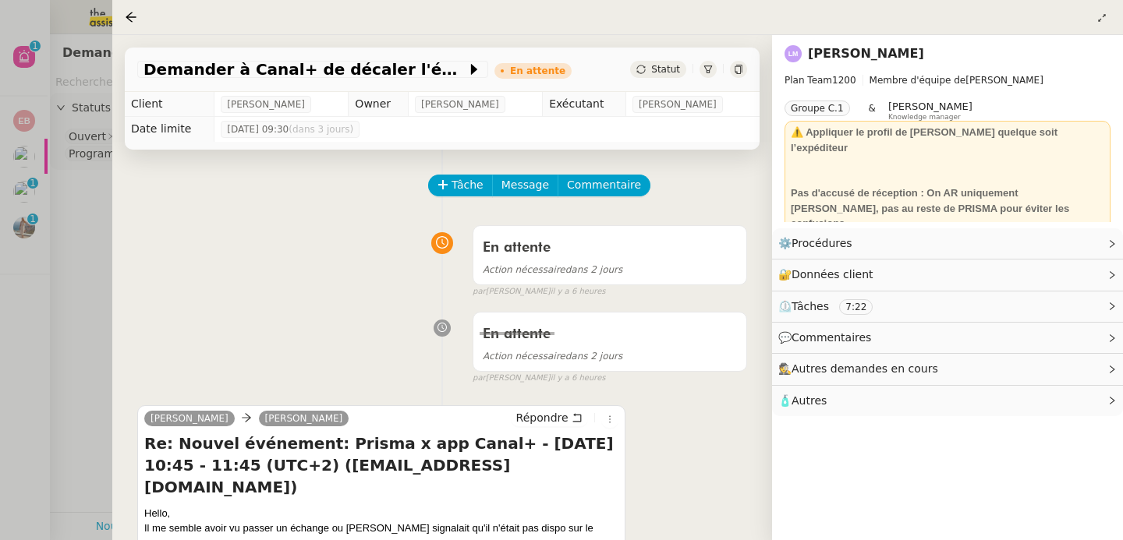
click at [87, 306] on div at bounding box center [561, 270] width 1123 height 540
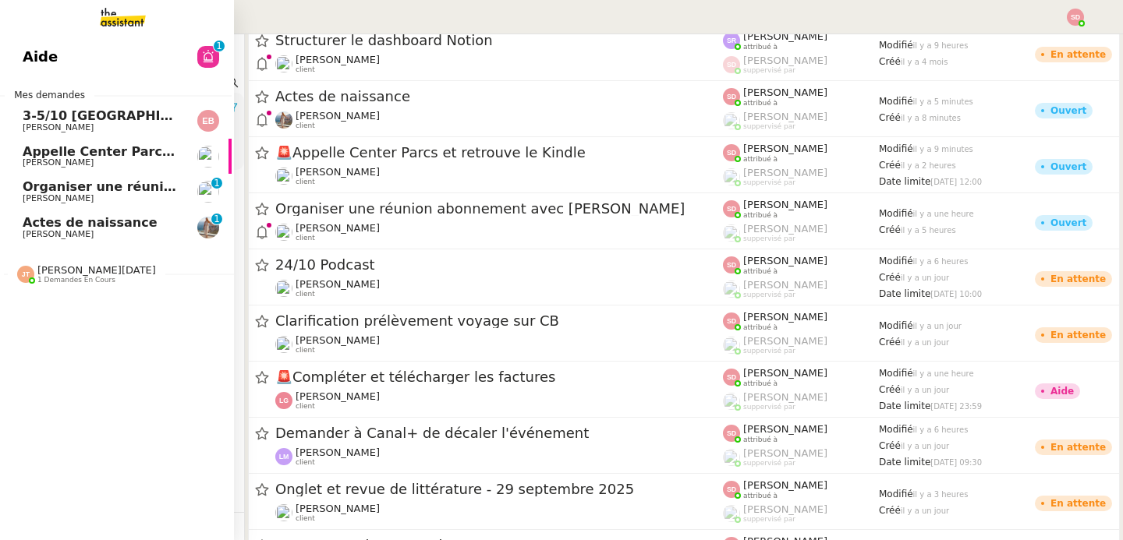
click at [41, 186] on span "Organiser une réunion abonnement avec Michel" at bounding box center [227, 186] width 408 height 15
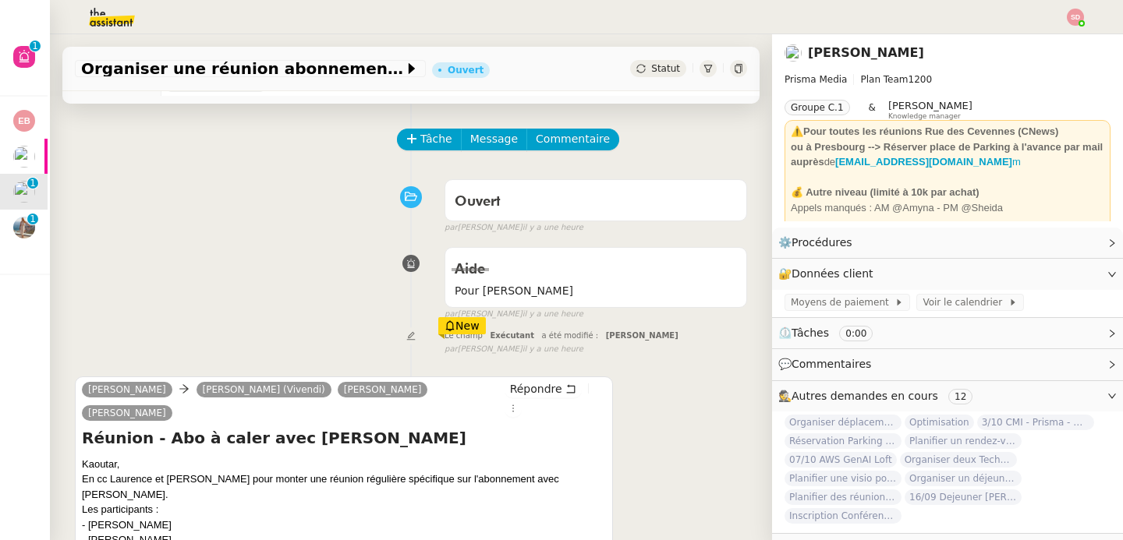
scroll to position [227, 0]
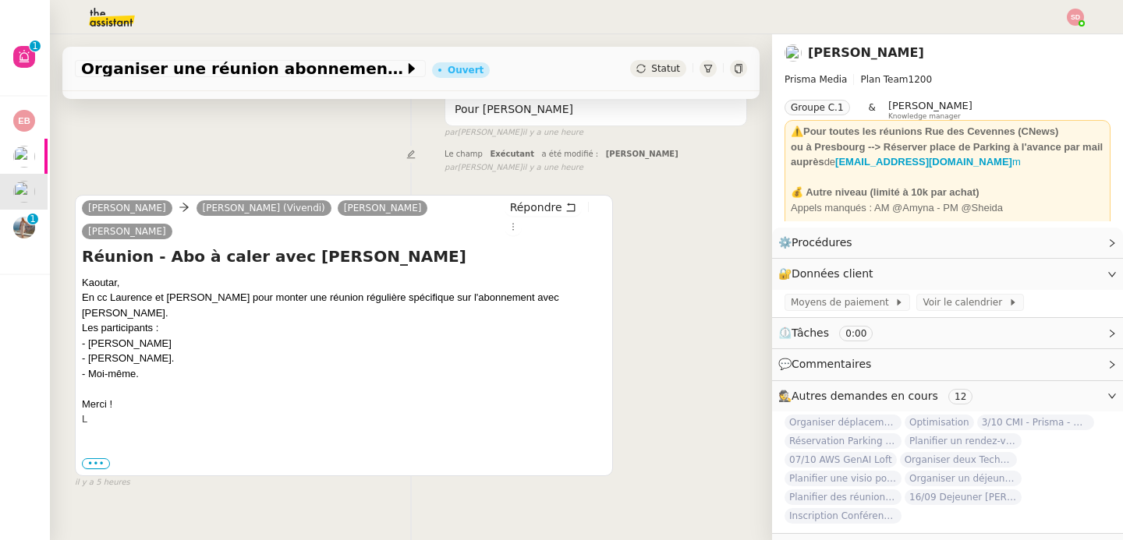
click at [94, 459] on label "•••" at bounding box center [96, 464] width 28 height 11
click at [0, 0] on input "•••" at bounding box center [0, 0] width 0 height 0
click at [96, 461] on span "•••" at bounding box center [96, 463] width 28 height 11
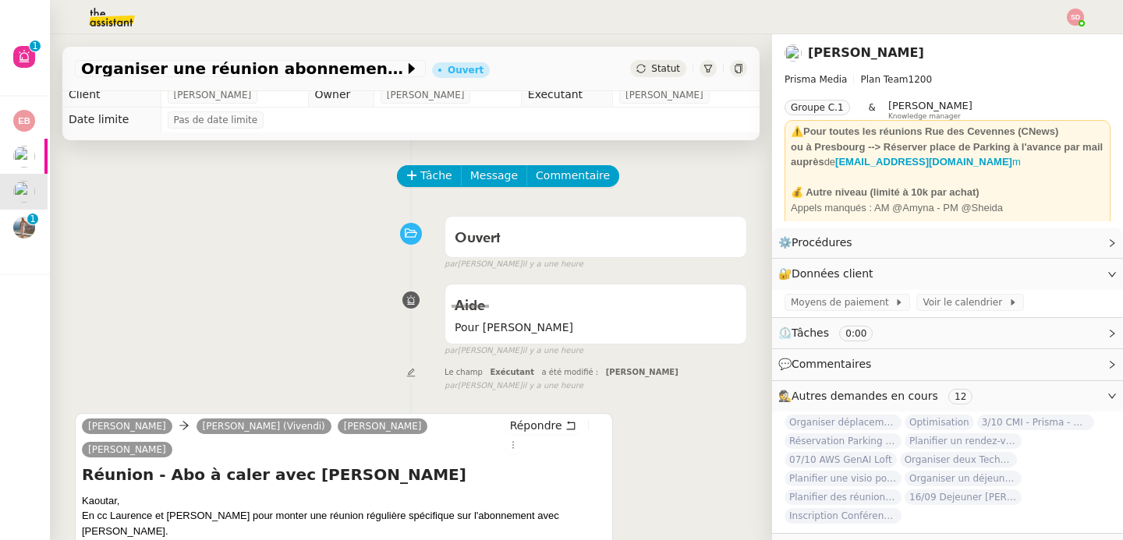
scroll to position [0, 0]
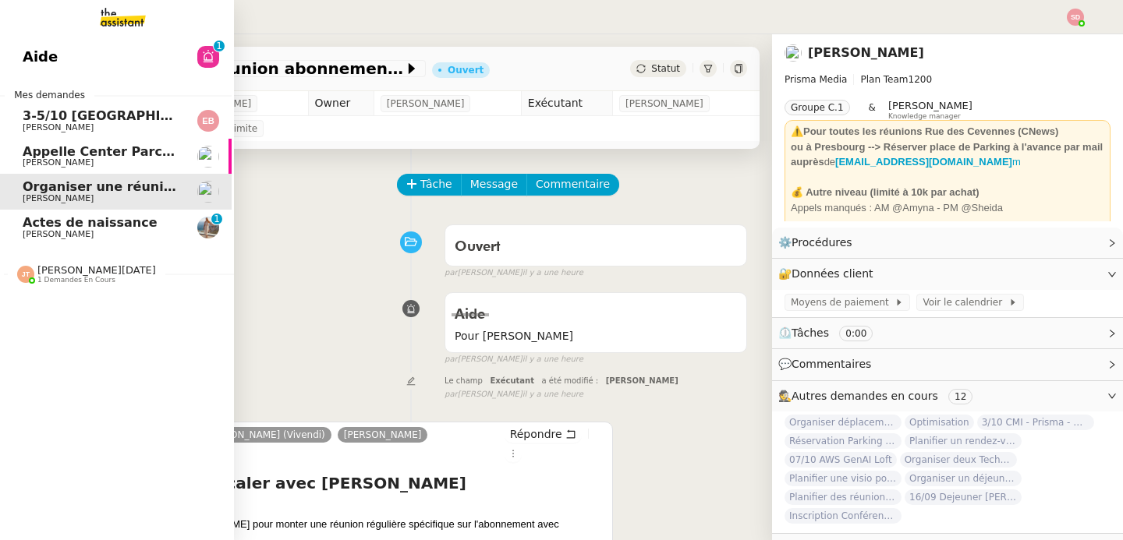
click at [132, 233] on span "Laura Gauthier" at bounding box center [101, 234] width 157 height 9
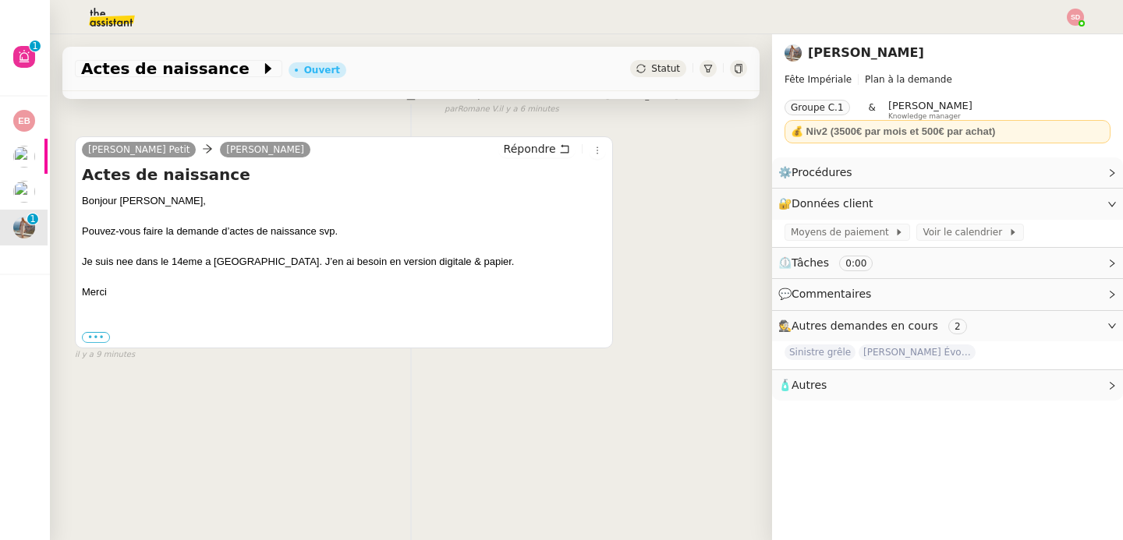
scroll to position [207, 0]
click at [87, 334] on label "•••" at bounding box center [96, 337] width 28 height 11
click at [0, 0] on input "•••" at bounding box center [0, 0] width 0 height 0
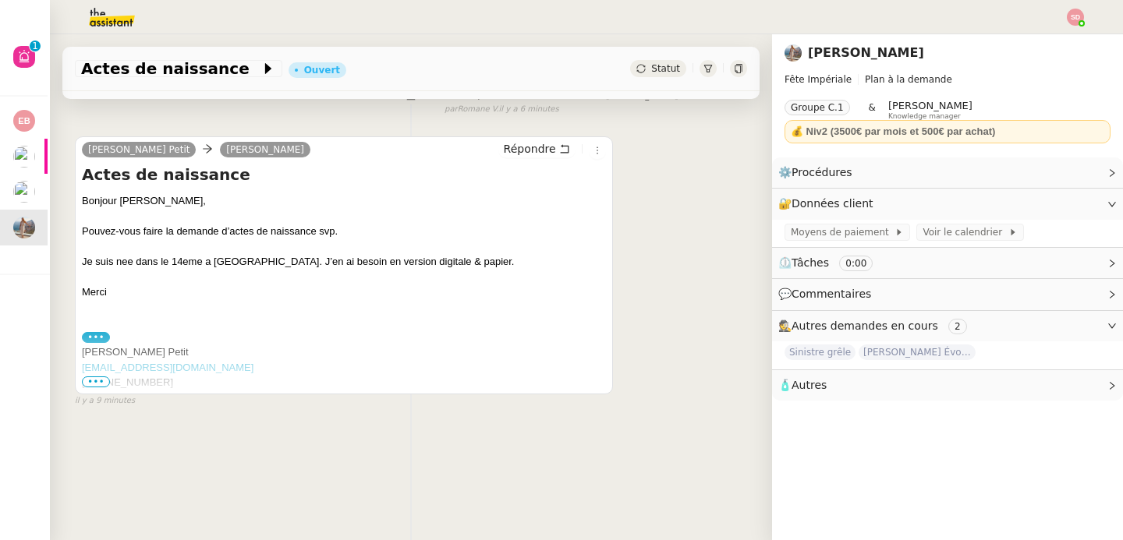
click at [90, 377] on span "•••" at bounding box center [96, 382] width 28 height 11
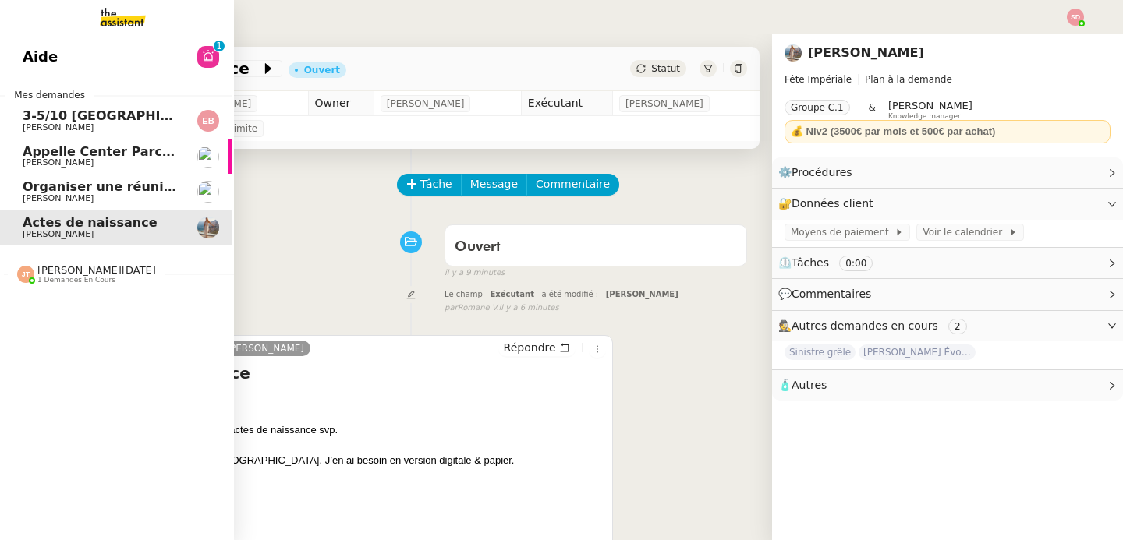
click at [17, 267] on img at bounding box center [25, 274] width 17 height 17
click at [48, 297] on span "Optimisation" at bounding box center [68, 303] width 90 height 15
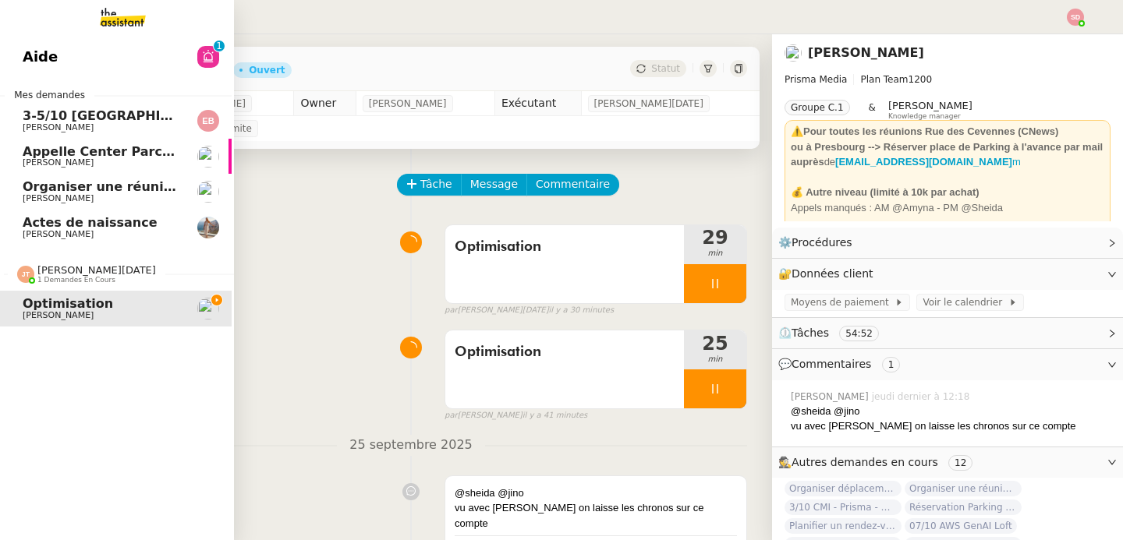
click at [65, 186] on span "Organiser une réunion abonnement avec Michel" at bounding box center [227, 186] width 408 height 15
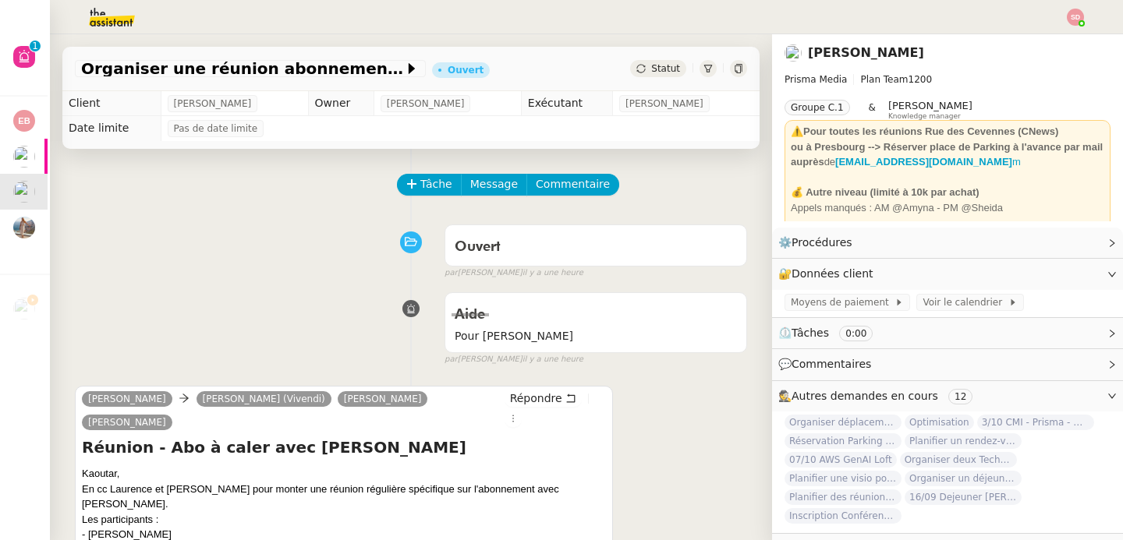
scroll to position [208, 0]
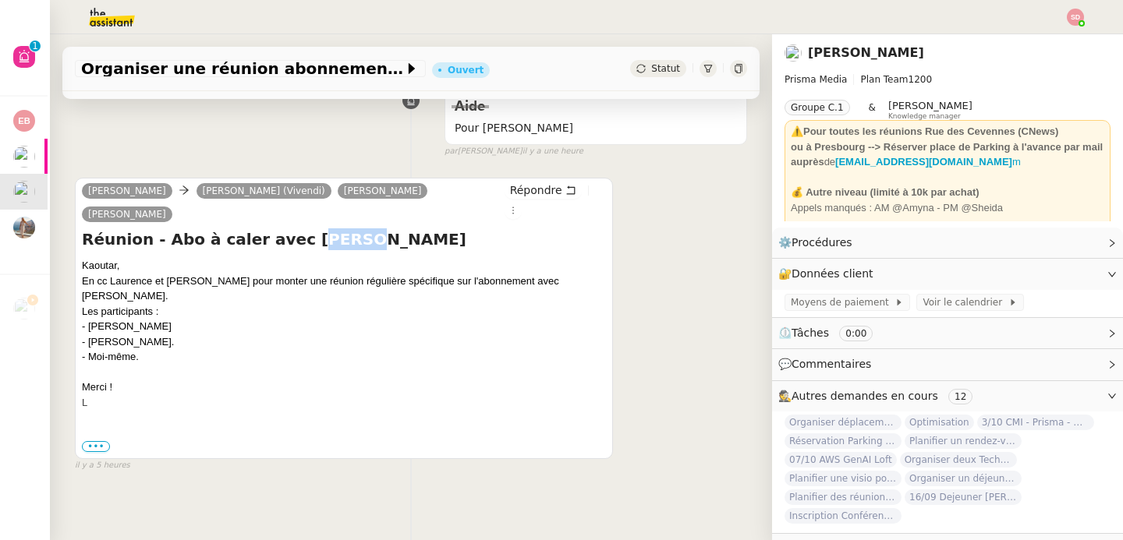
drag, startPoint x: 282, startPoint y: 239, endPoint x: 355, endPoint y: 245, distance: 72.7
click at [355, 245] on h4 "Réunion - Abo à caler avec Michel" at bounding box center [344, 239] width 524 height 22
drag, startPoint x: 276, startPoint y: 247, endPoint x: 362, endPoint y: 246, distance: 85.8
click at [362, 246] on h4 "Réunion - Abo à caler avec Michel" at bounding box center [344, 239] width 524 height 22
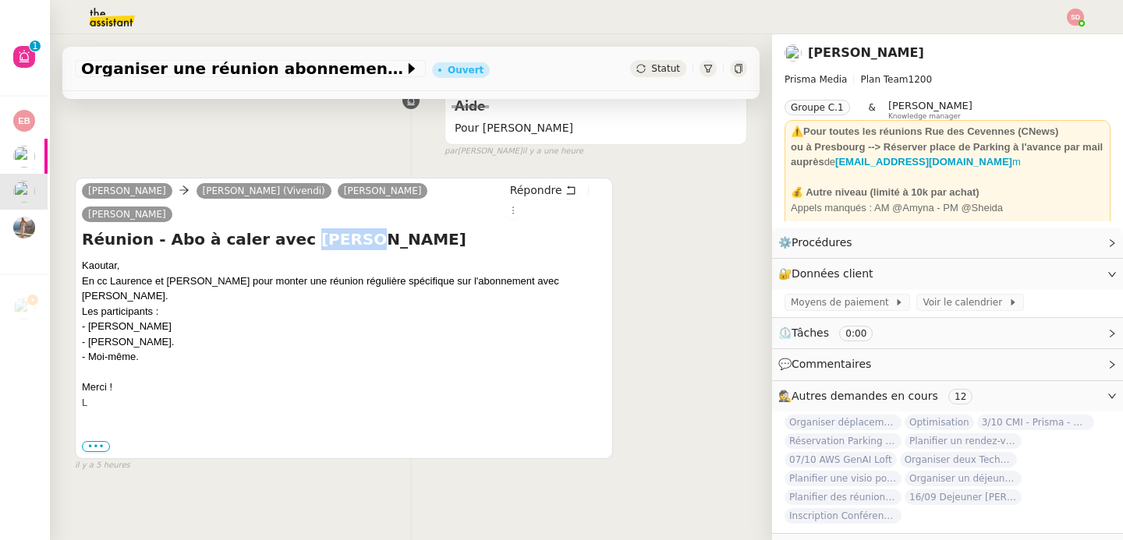
click at [362, 246] on h4 "Réunion - Abo à caler avec Michel" at bounding box center [344, 239] width 524 height 22
click at [136, 323] on div "Kaoutar, En cc Laurence et Lisa pour monter une réunion régulière spécifique su…" at bounding box center [344, 334] width 524 height 152
click at [190, 325] on div "Kaoutar, En cc Laurence et Lisa pour monter une réunion régulière spécifique su…" at bounding box center [344, 334] width 524 height 152
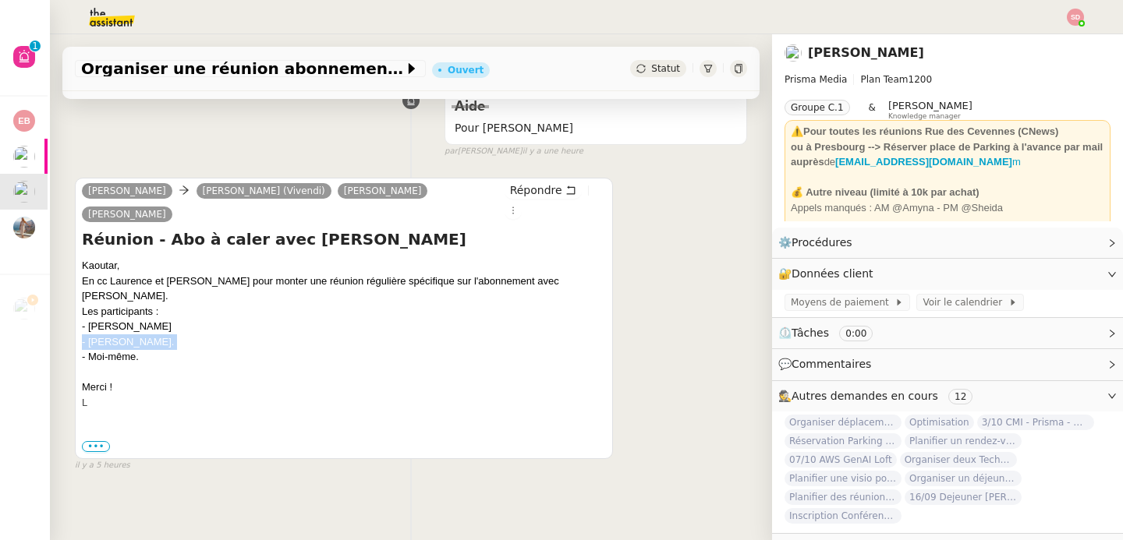
click at [190, 325] on div "Kaoutar, En cc Laurence et Lisa pour monter une réunion régulière spécifique su…" at bounding box center [344, 334] width 524 height 152
click at [1041, 426] on span "3/10 CMI - Prisma - workstream IT" at bounding box center [1035, 423] width 117 height 16
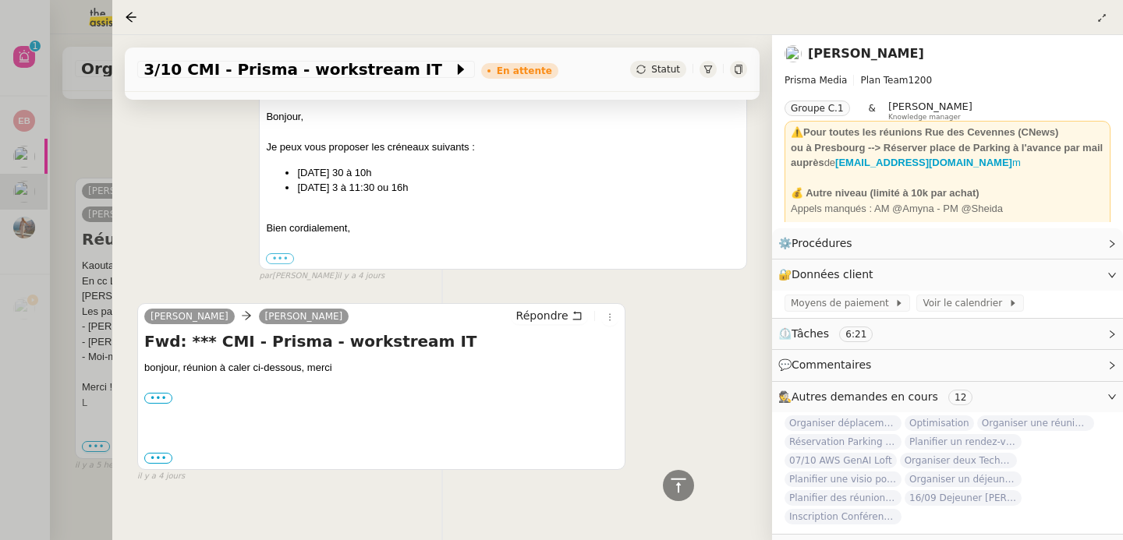
scroll to position [1191, 0]
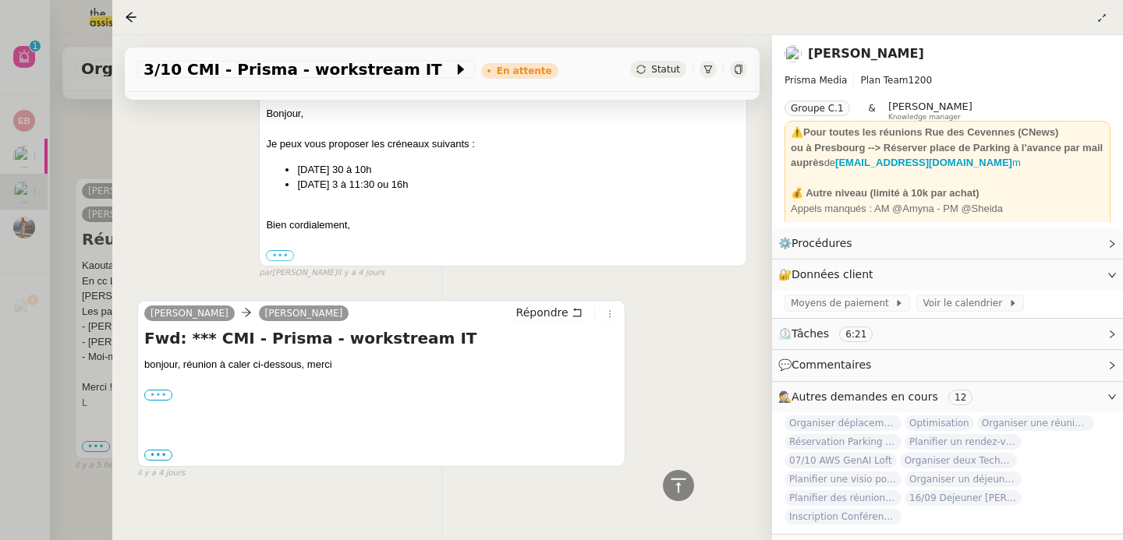
click at [157, 390] on label "•••" at bounding box center [158, 395] width 28 height 11
click at [0, 0] on input "•••" at bounding box center [0, 0] width 0 height 0
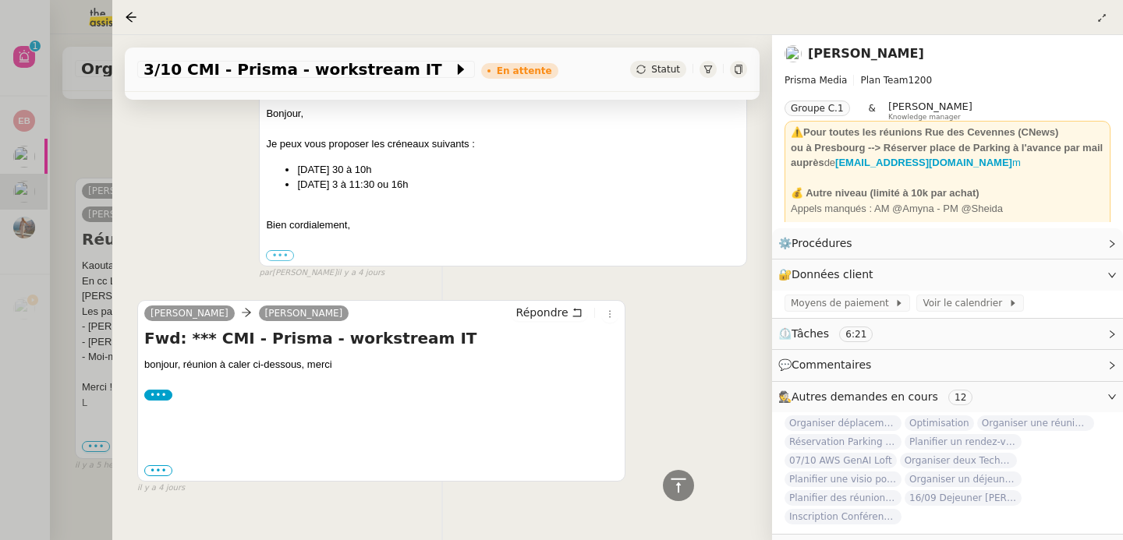
click at [164, 463] on div "••• ---------- Forwarded message --------- De : David BERREBI < dberrebi@prisma…" at bounding box center [381, 471] width 474 height 16
click at [163, 465] on label "•••" at bounding box center [158, 470] width 28 height 11
click at [0, 0] on input "•••" at bounding box center [0, 0] width 0 height 0
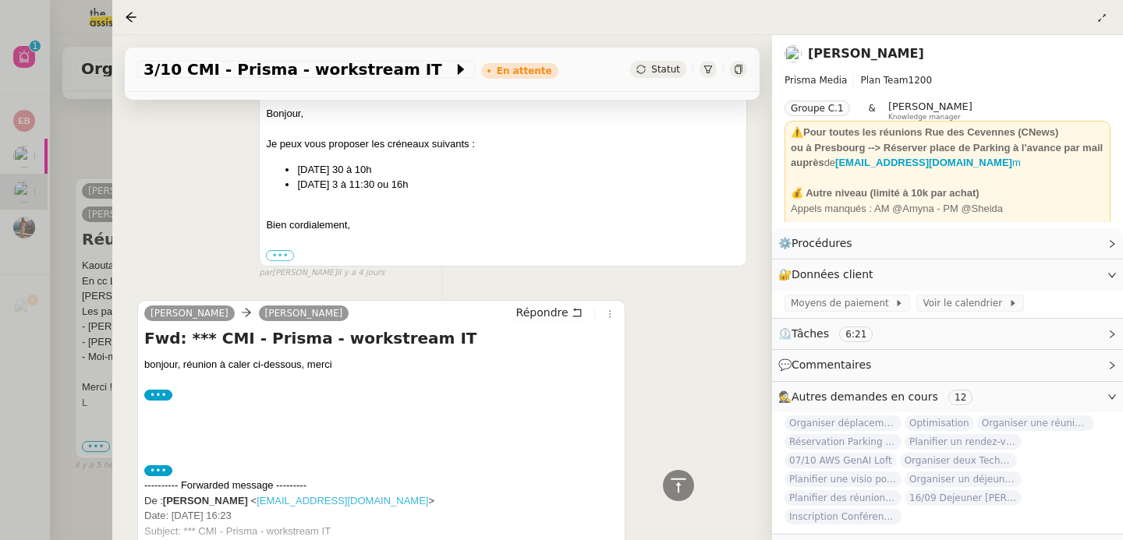
scroll to position [1289, 0]
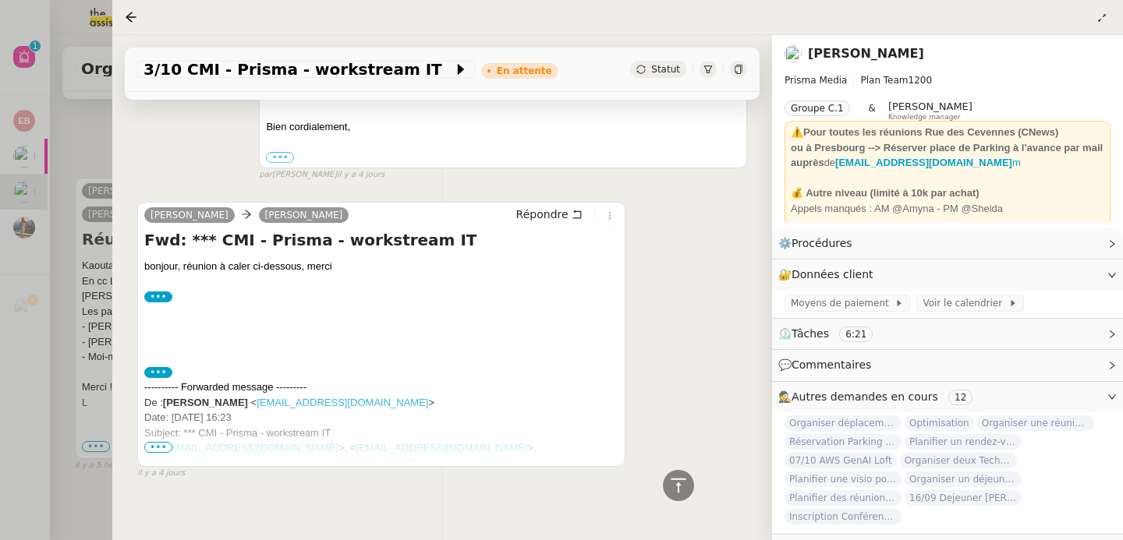
click at [166, 442] on span "•••" at bounding box center [158, 447] width 28 height 11
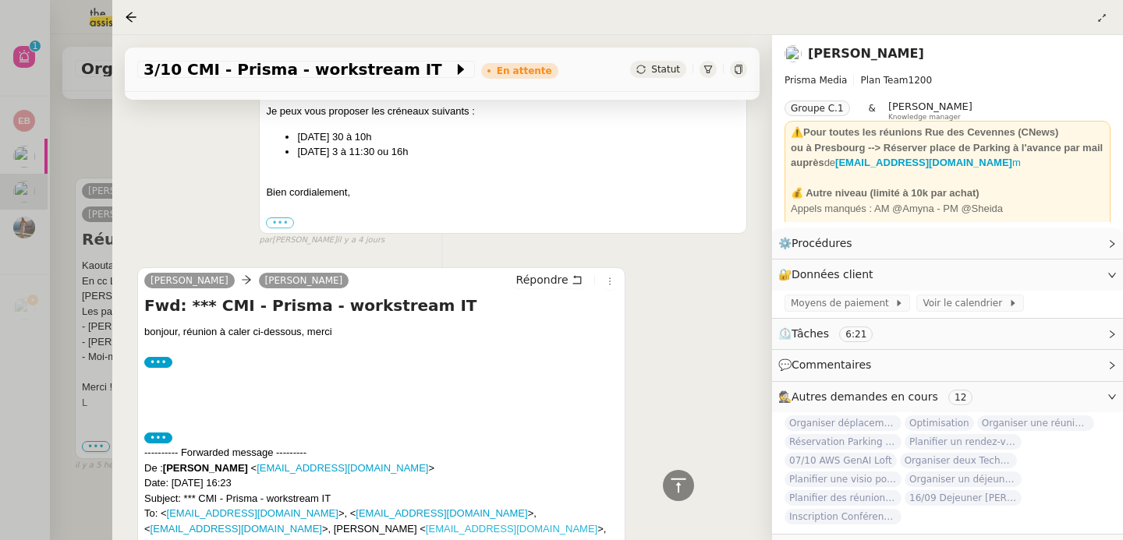
scroll to position [1020, 0]
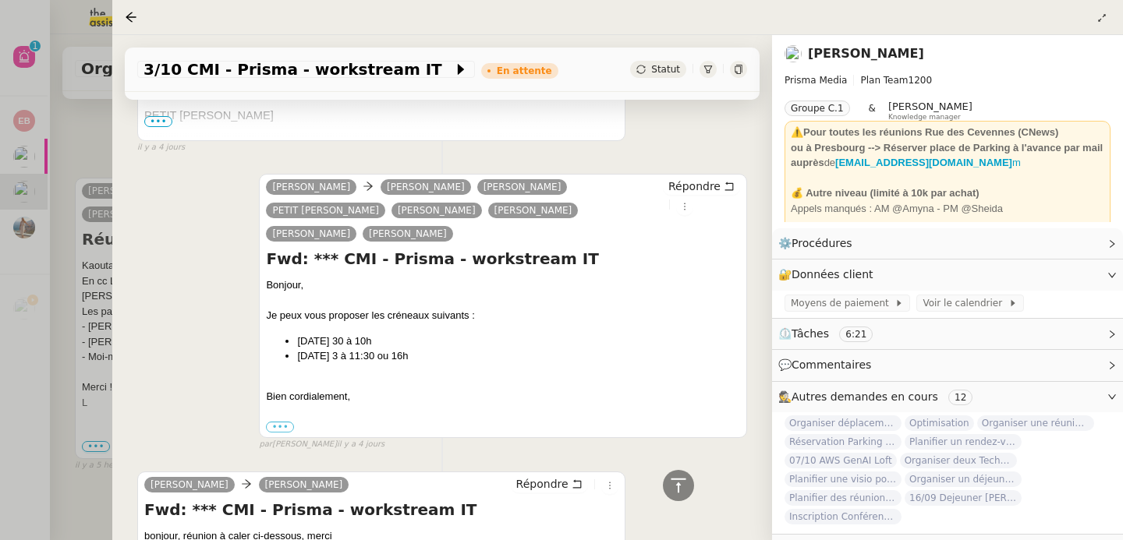
drag, startPoint x: 265, startPoint y: 288, endPoint x: 458, endPoint y: 335, distance: 198.1
click at [458, 335] on div "Bonjour, Je peux vous proposer les créneaux suivants : mardi 30 à 10h vendredi …" at bounding box center [503, 356] width 474 height 157
click at [458, 348] on li "vendredi 3 à 11:30 ou 16h" at bounding box center [518, 356] width 443 height 16
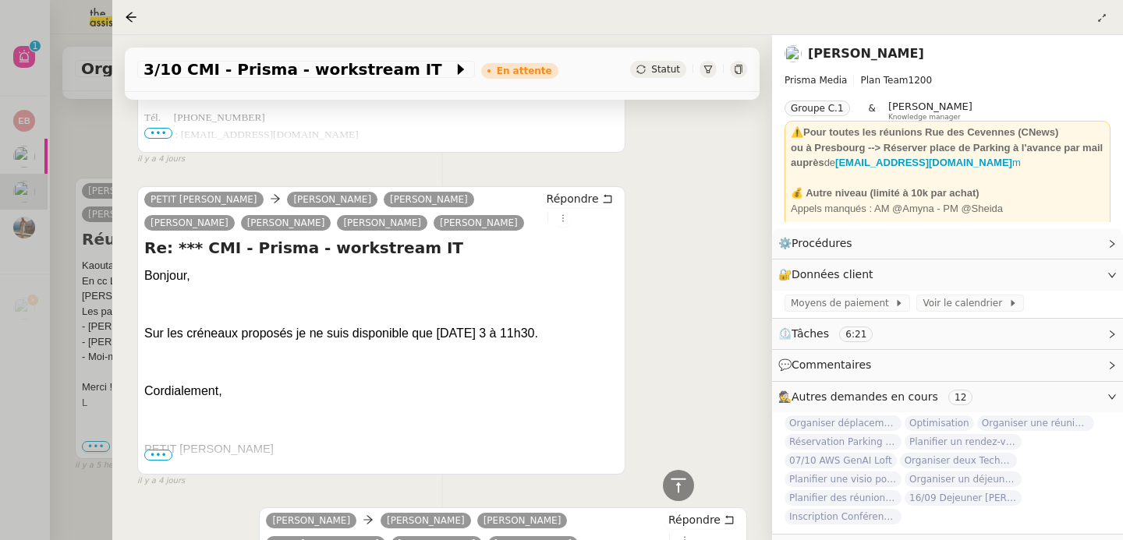
scroll to position [695, 0]
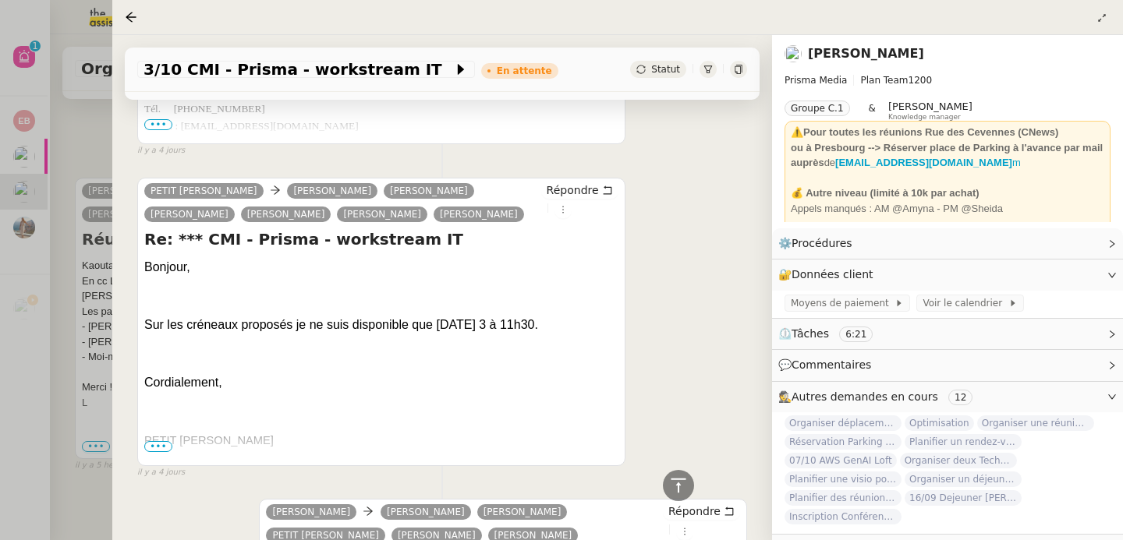
drag, startPoint x: 476, startPoint y: 325, endPoint x: 569, endPoint y: 333, distance: 93.1
click at [569, 333] on p "Sur les créneaux proposés je ne suis disponible que vendredi 3 à 11h30." at bounding box center [381, 325] width 474 height 19
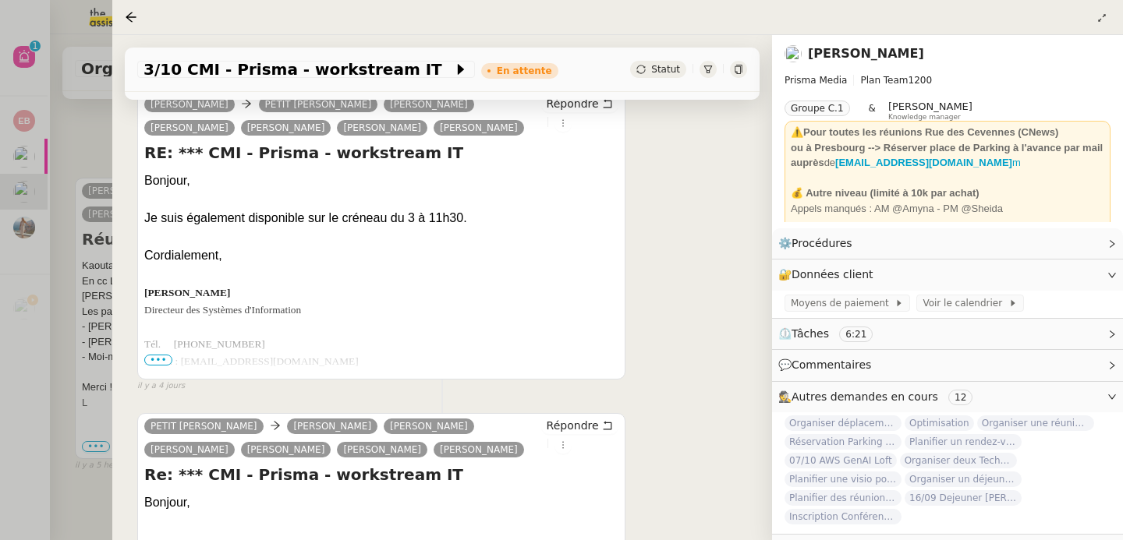
scroll to position [0, 0]
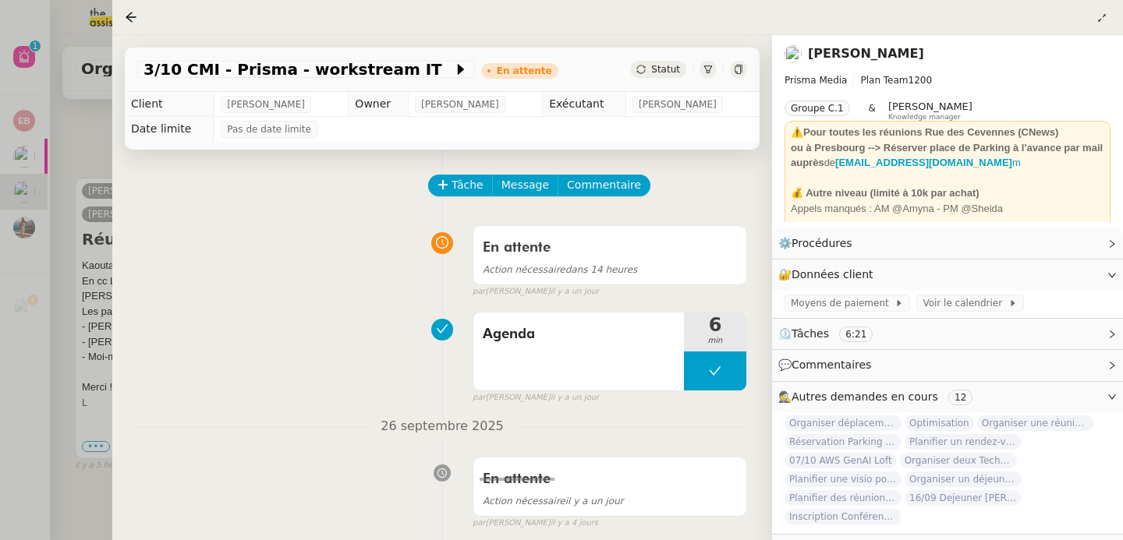
click at [79, 271] on div at bounding box center [561, 270] width 1123 height 540
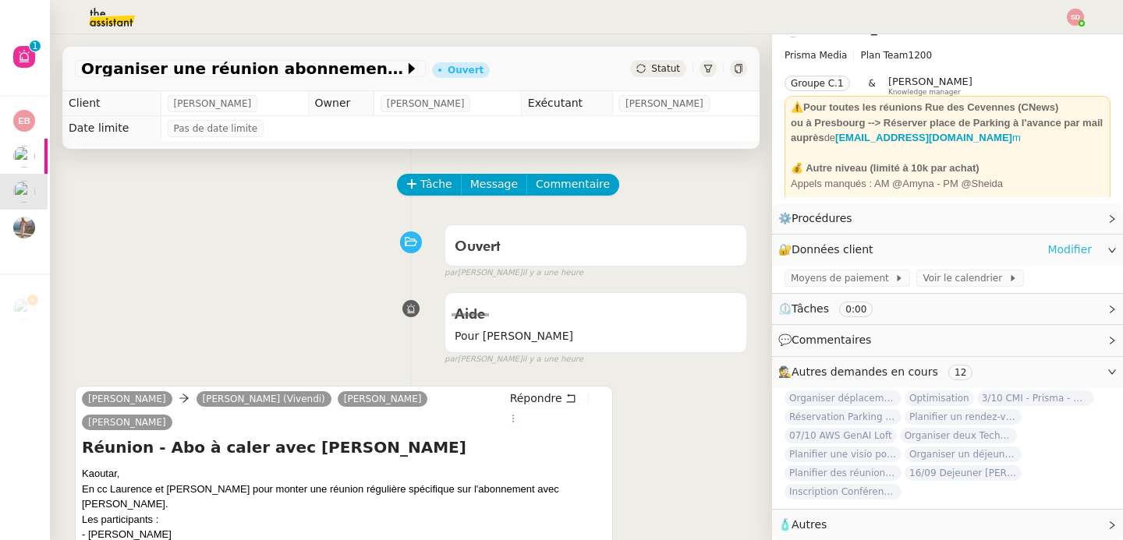
click at [1047, 241] on link "Modifier" at bounding box center [1069, 250] width 44 height 18
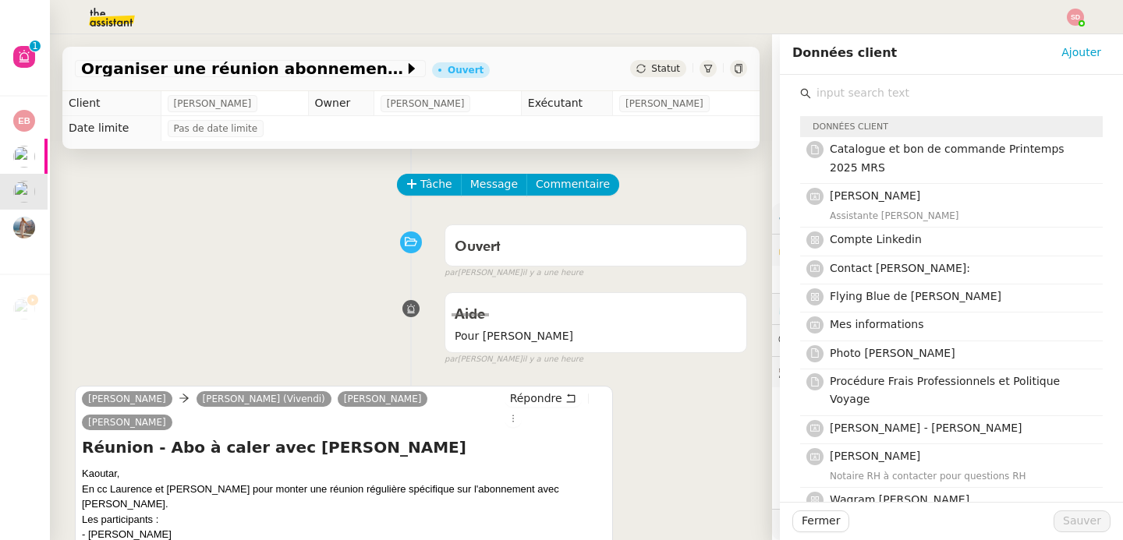
click at [844, 91] on input "text" at bounding box center [957, 93] width 292 height 21
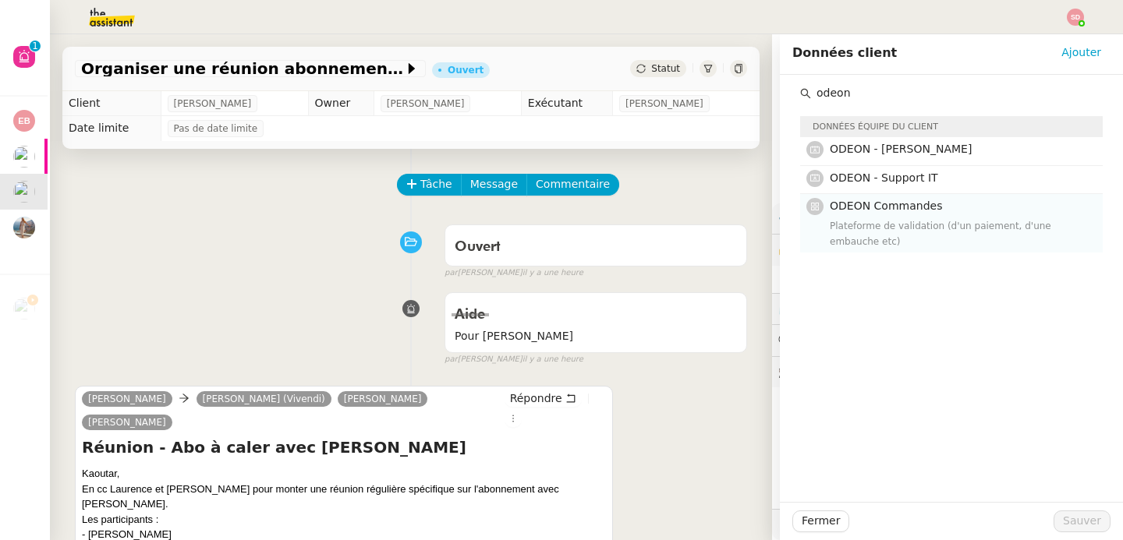
type input "odeon"
click at [860, 211] on span "ODEON Commandes" at bounding box center [885, 206] width 112 height 12
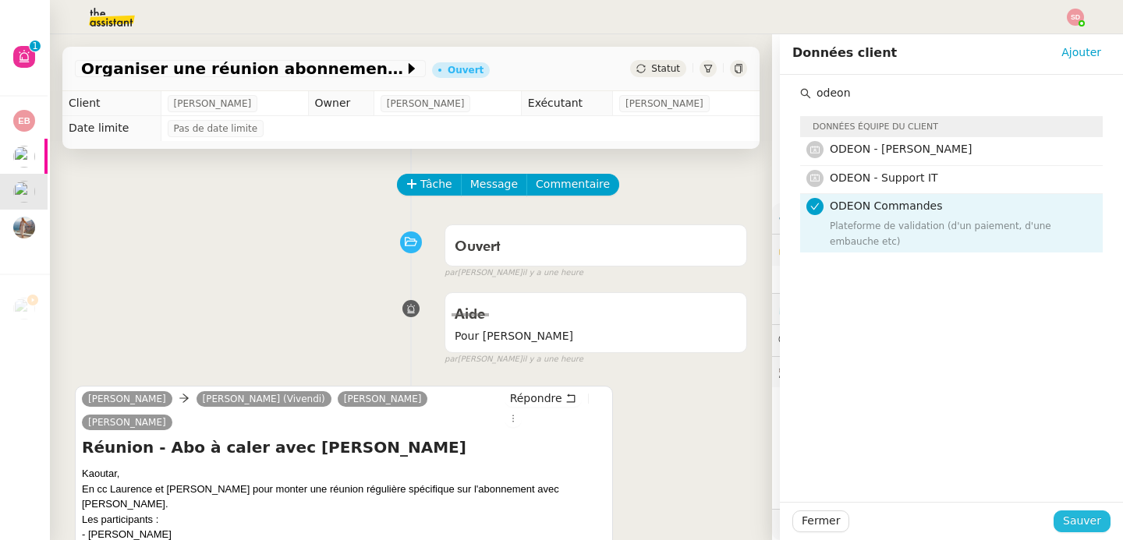
click at [1066, 522] on span "Sauver" at bounding box center [1081, 521] width 38 height 18
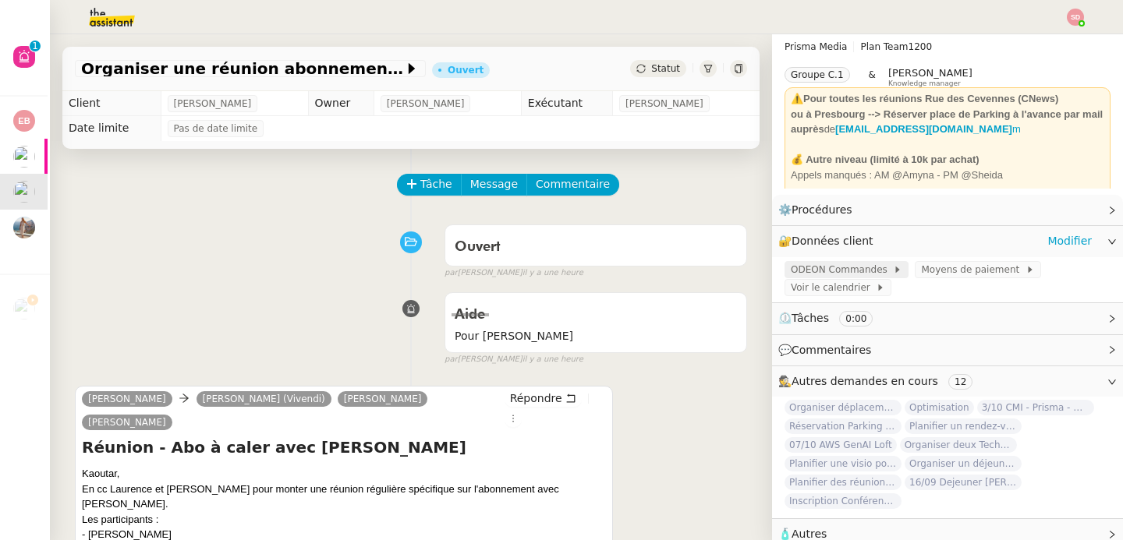
click at [802, 276] on span "ODEON Commandes" at bounding box center [841, 270] width 102 height 16
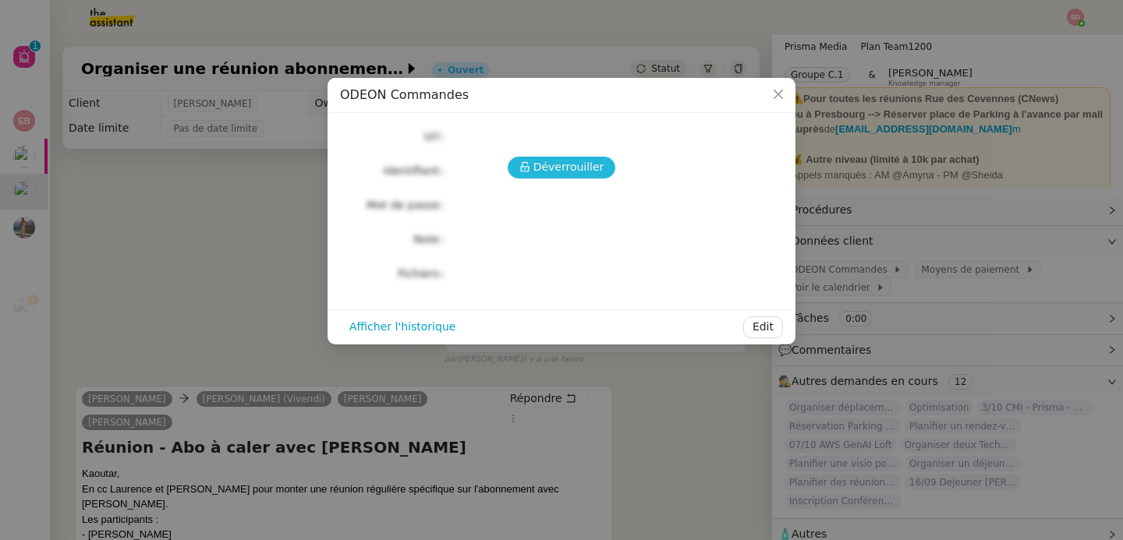
click at [526, 168] on icon at bounding box center [524, 166] width 11 height 11
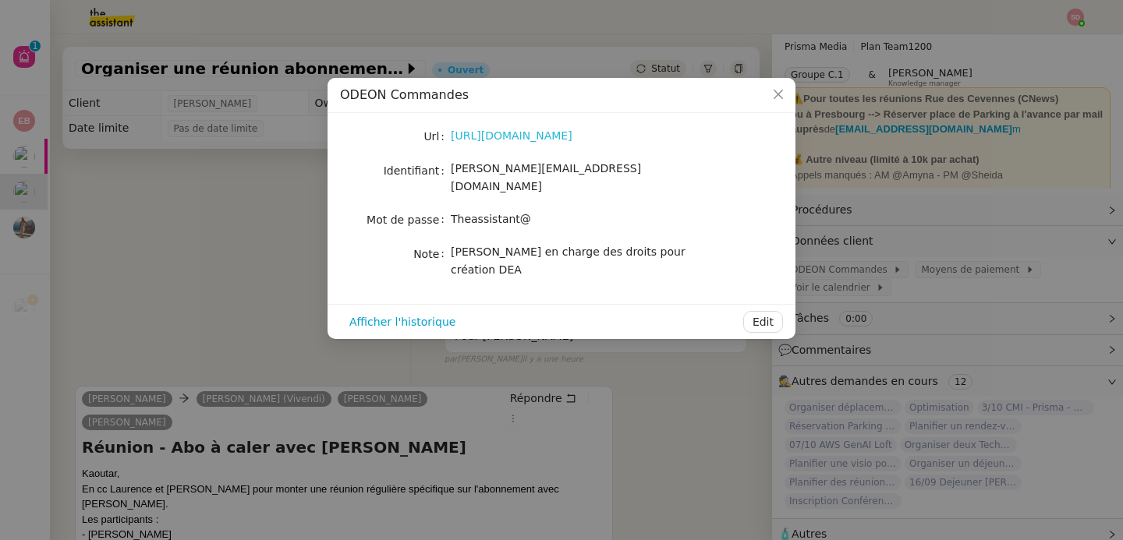
click at [525, 136] on link "https://odeon.prismamedia.com/" at bounding box center [512, 135] width 122 height 12
click at [978, 230] on nz-modal-container "ODEON Commandes Url https://odeon.prismamedia.com/ Identifiant lisa@prismamedia…" at bounding box center [561, 270] width 1123 height 540
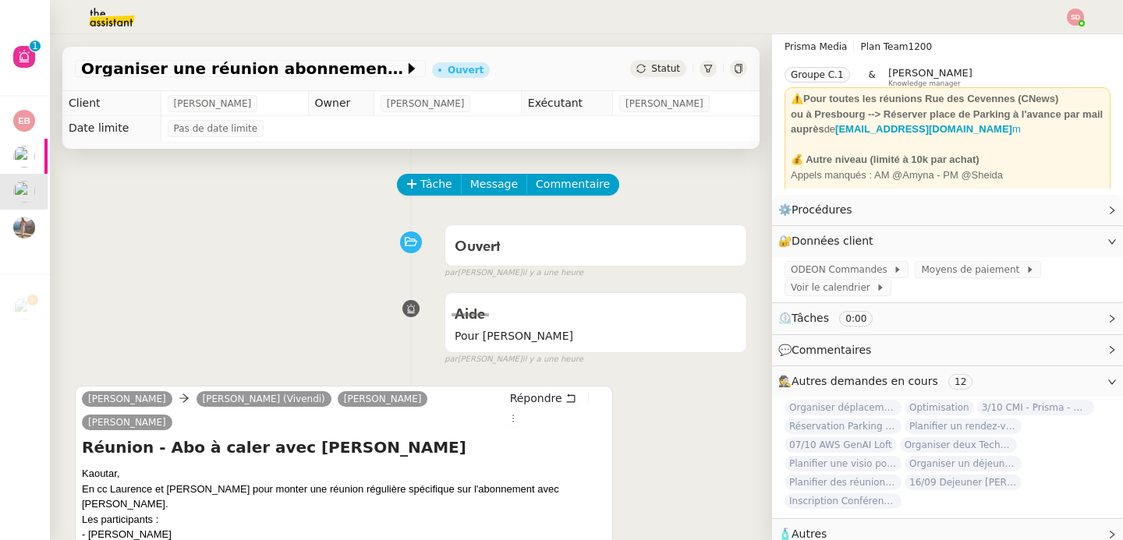
click at [313, 164] on div "Tâche Message Commentaire Veuillez patienter une erreur s'est produite 👌👌👌 mess…" at bounding box center [411, 427] width 722 height 557
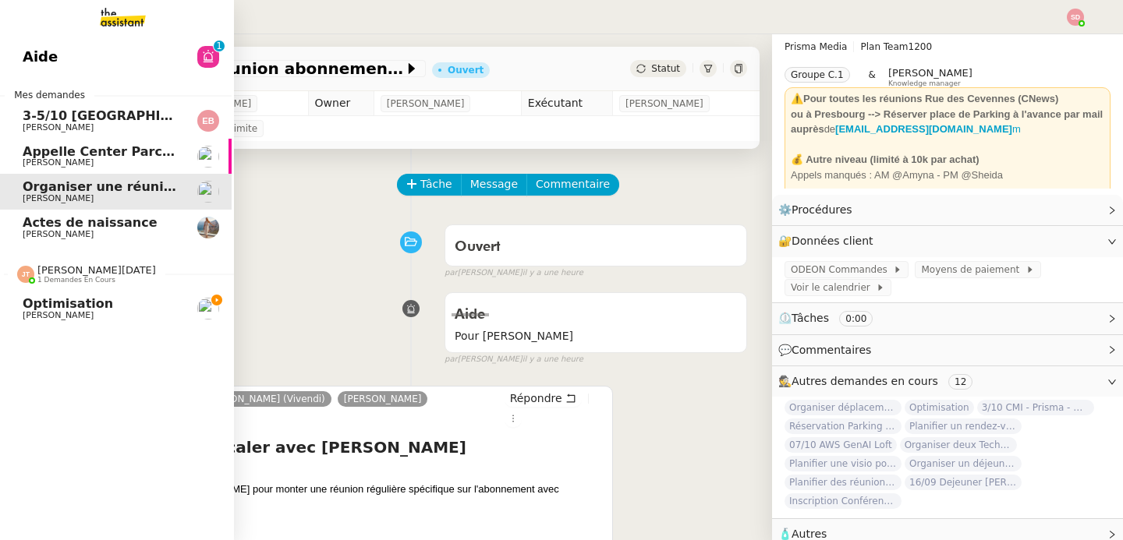
click at [41, 304] on span "Optimisation" at bounding box center [68, 303] width 90 height 15
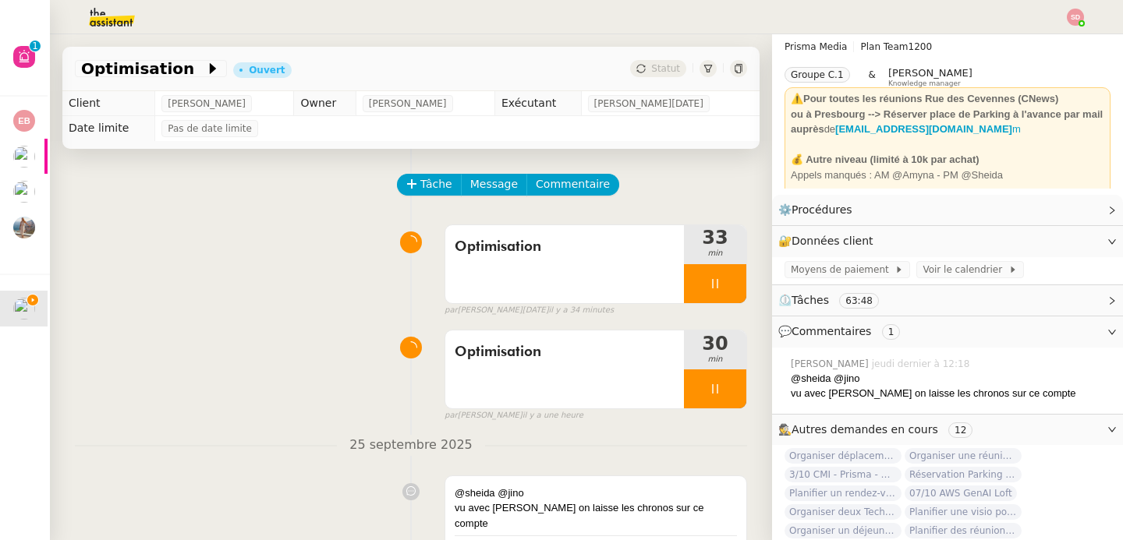
click at [232, 231] on div "Optimisation 33 min false par Jean-Noël D. il y a 34 minutes" at bounding box center [411, 267] width 672 height 100
click at [235, 325] on div "Optimisation 30 min false par Sheida D. il y a une heure" at bounding box center [411, 373] width 672 height 100
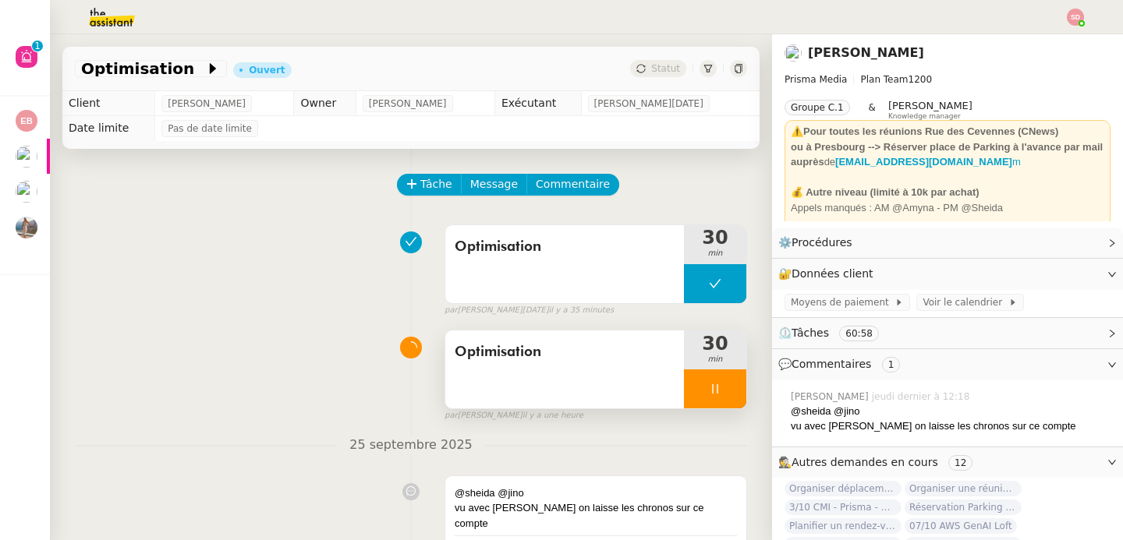
click at [719, 385] on div at bounding box center [715, 388] width 62 height 39
click at [724, 385] on icon at bounding box center [730, 389] width 12 height 12
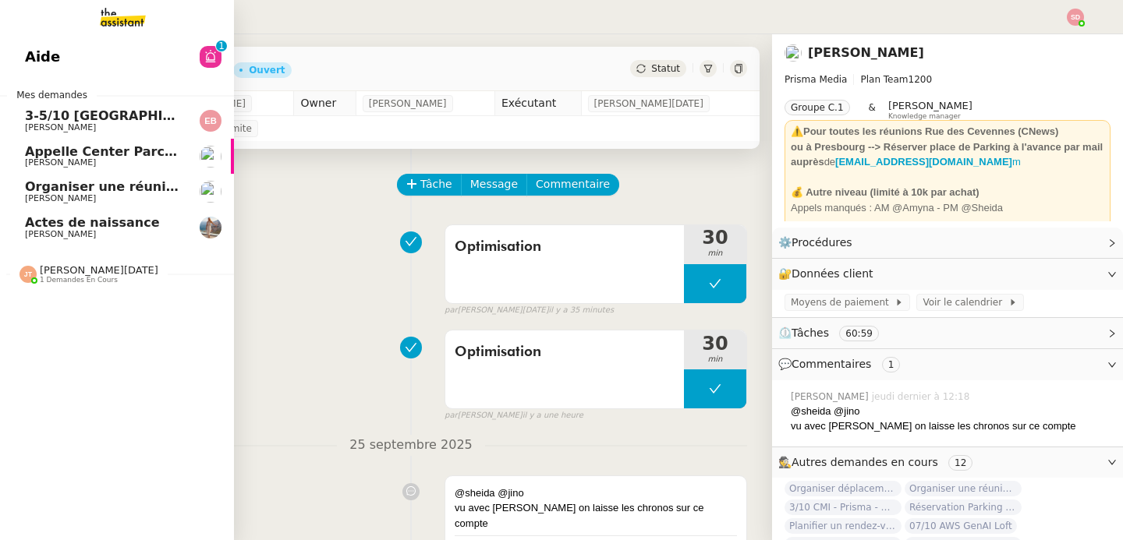
click at [19, 154] on link "Appelle Center Parcs et retrouve le Kindle [PERSON_NAME]" at bounding box center [117, 157] width 234 height 36
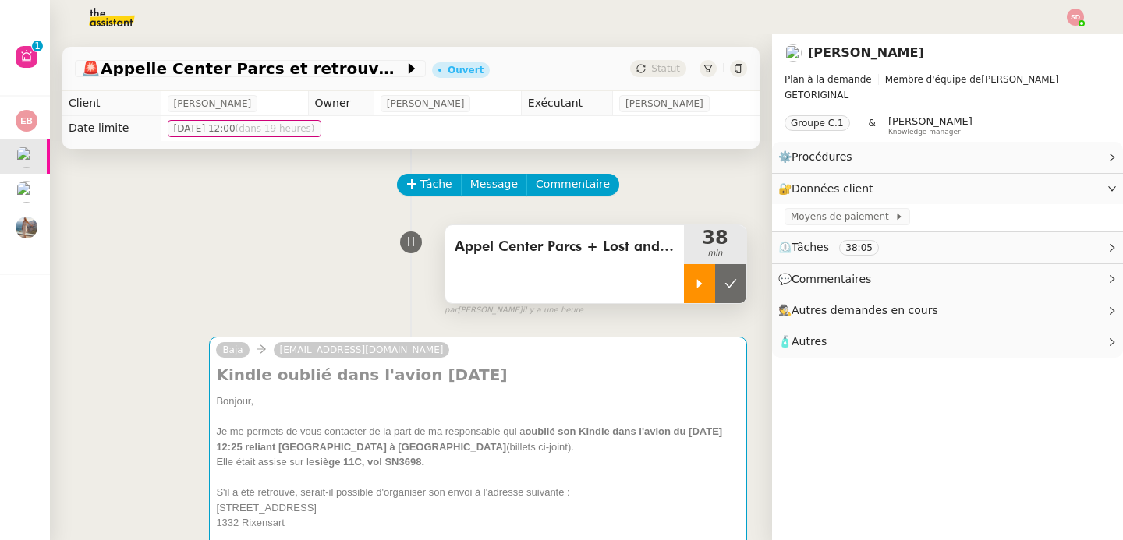
click at [693, 282] on icon at bounding box center [699, 284] width 12 height 12
click at [134, 200] on div "Tâche Message Commentaire" at bounding box center [411, 192] width 672 height 37
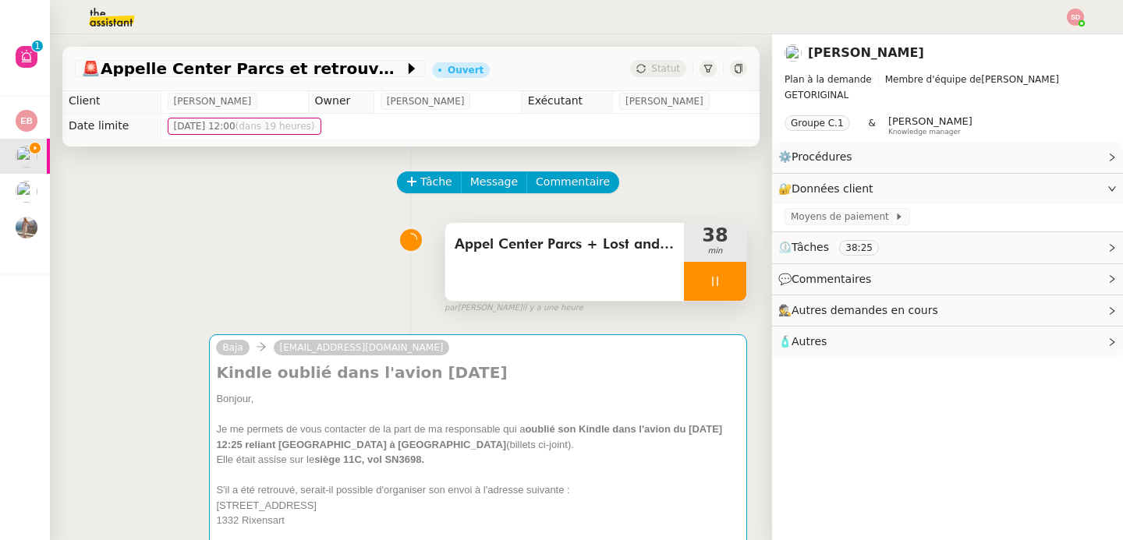
scroll to position [3, 0]
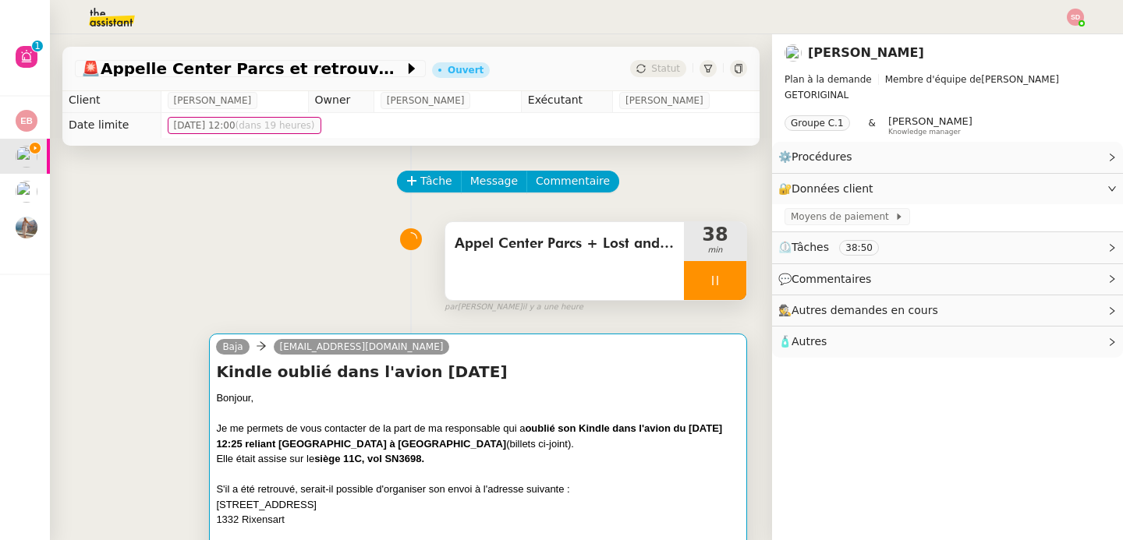
click at [563, 392] on div "Bonjour," at bounding box center [478, 399] width 524 height 16
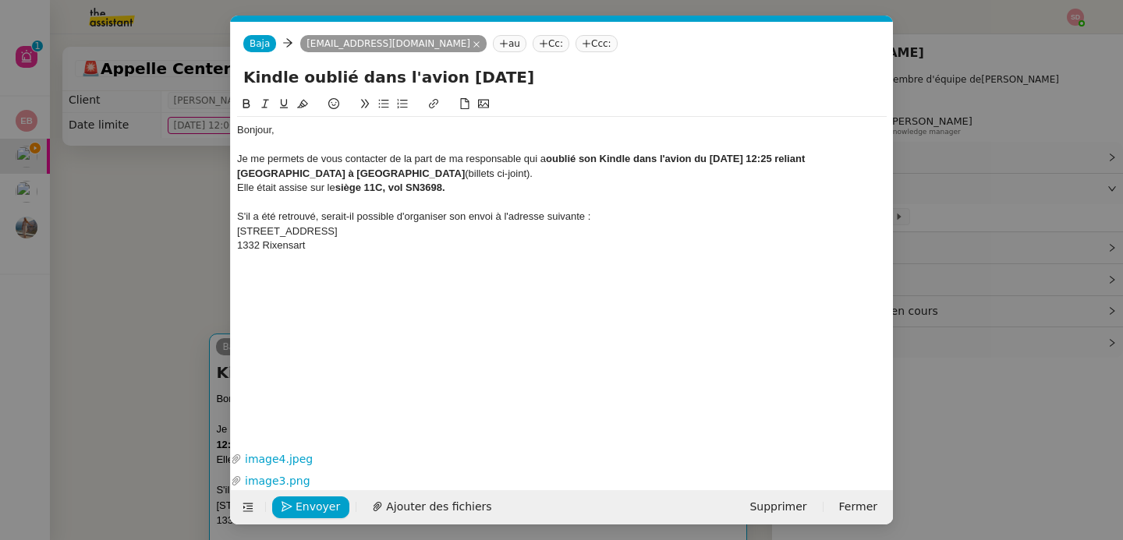
scroll to position [0, 33]
click at [430, 252] on div "1332 Rixensart" at bounding box center [561, 246] width 649 height 14
click at [323, 507] on span "Envoyer" at bounding box center [317, 507] width 44 height 18
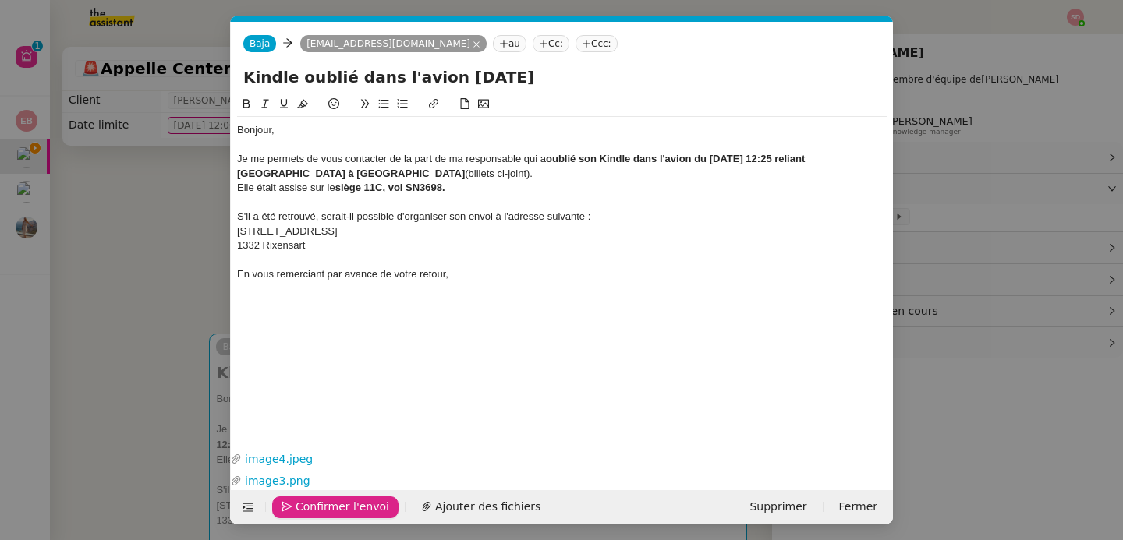
click at [323, 507] on span "Confirmer l'envoi" at bounding box center [342, 507] width 94 height 18
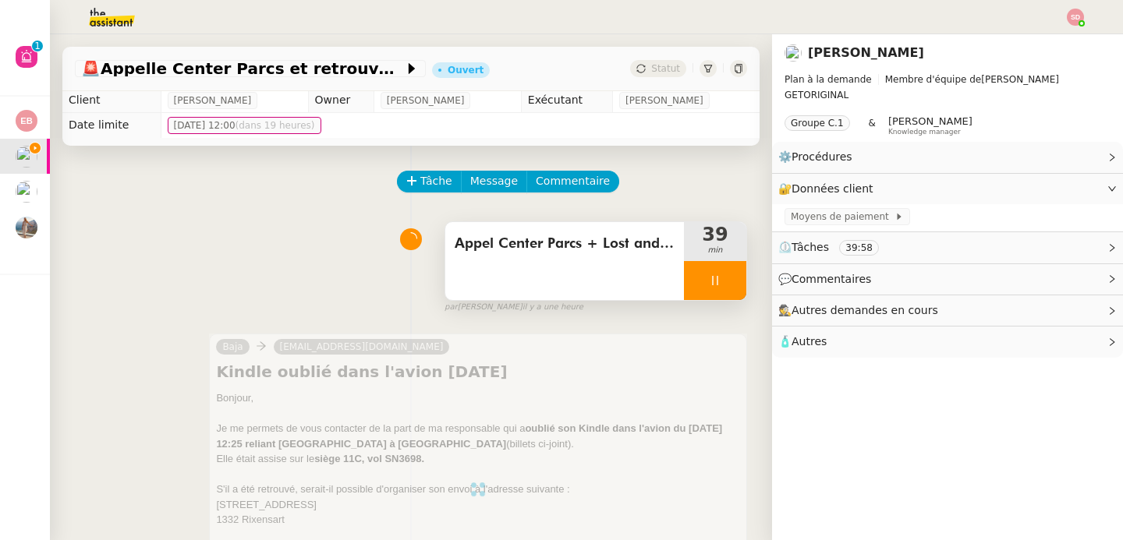
scroll to position [279, 0]
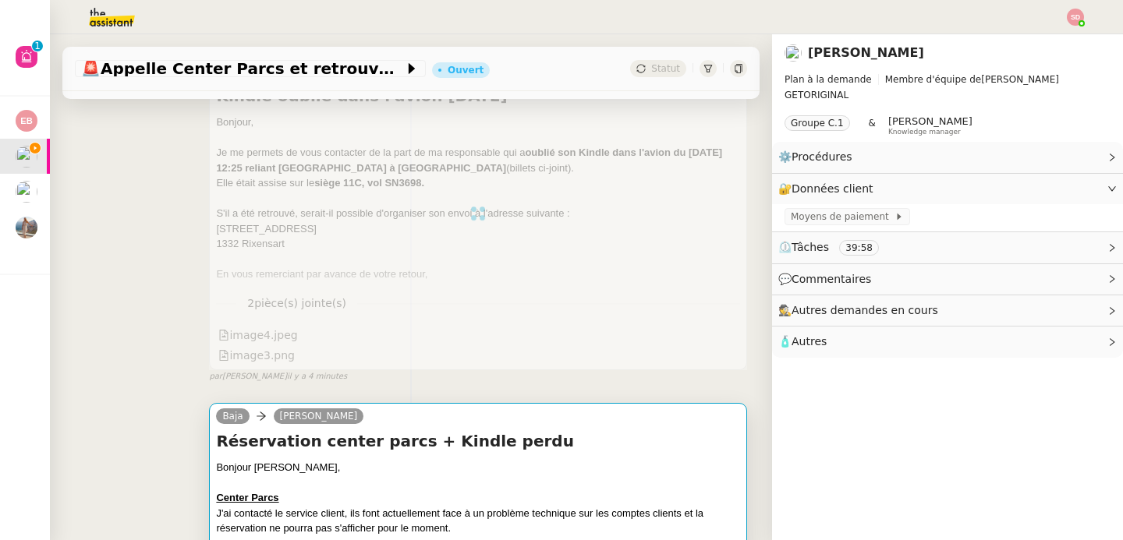
click at [514, 472] on div "Bonjour [PERSON_NAME]," at bounding box center [478, 468] width 524 height 16
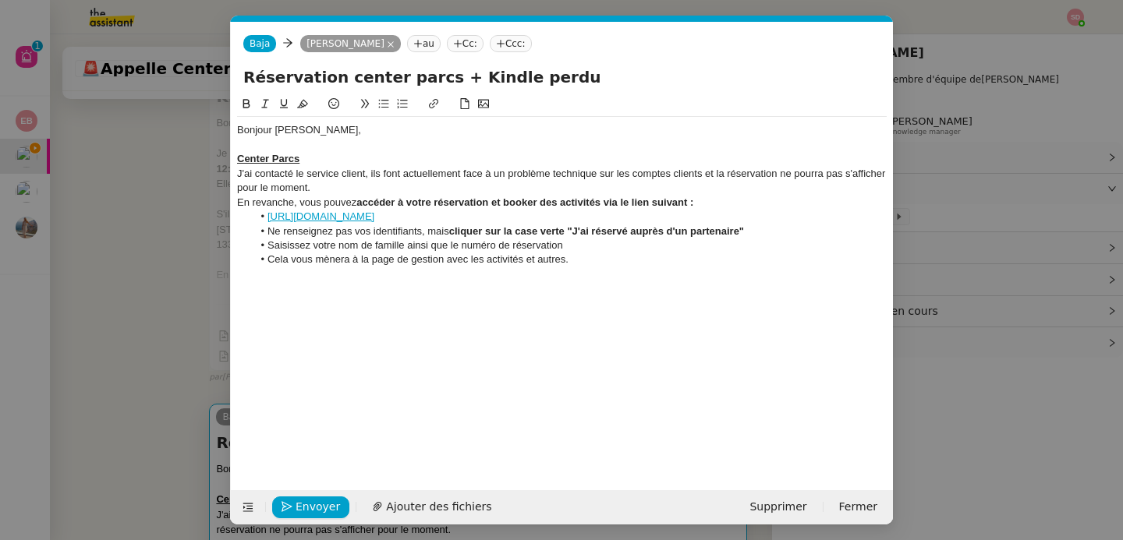
scroll to position [0, 33]
click at [617, 261] on li "Cela vous mènera à la page de gestion avec les activités et autres." at bounding box center [570, 260] width 635 height 14
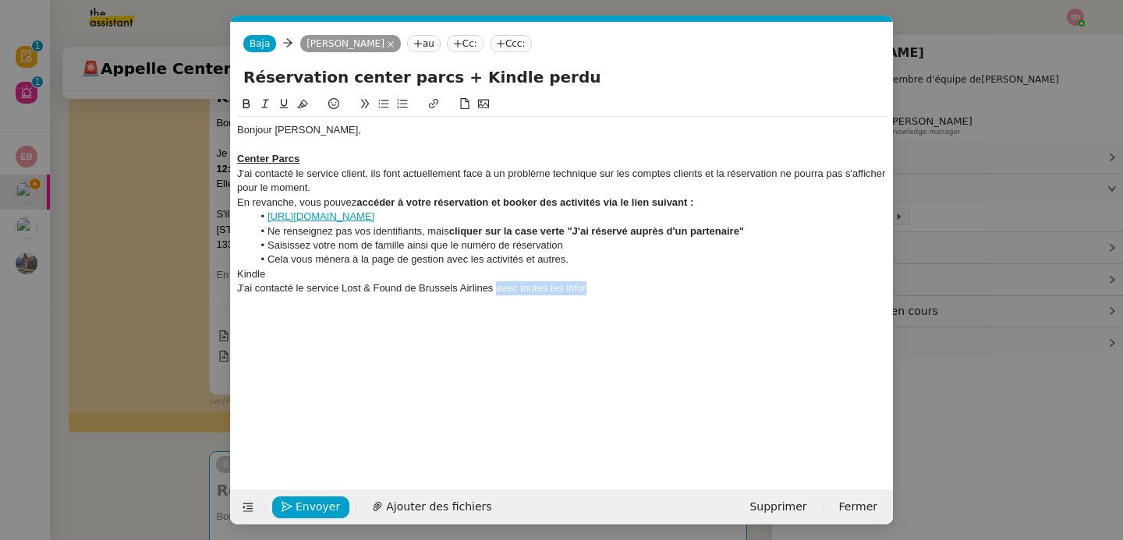
drag, startPoint x: 496, startPoint y: 289, endPoint x: 669, endPoint y: 293, distance: 173.1
click at [669, 293] on div "J'ai contacté le service Lost & Found de Brussels Airlines avec toutes les infor" at bounding box center [561, 288] width 649 height 14
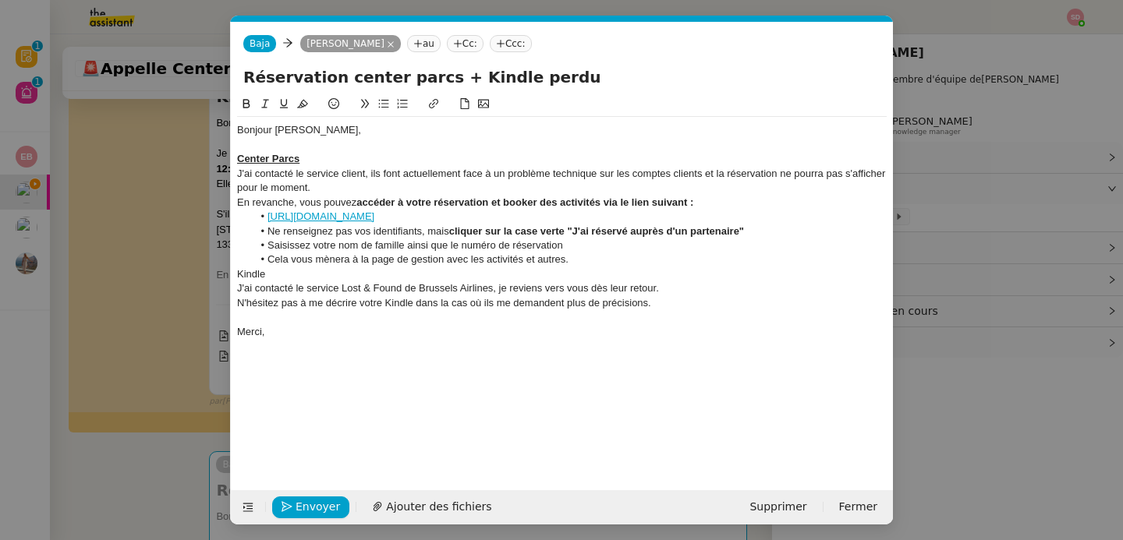
click at [252, 277] on div "Kindle" at bounding box center [561, 274] width 649 height 14
click at [238, 101] on button at bounding box center [246, 104] width 19 height 18
click at [287, 100] on icon at bounding box center [283, 103] width 11 height 11
click at [333, 325] on div "Merci," at bounding box center [561, 332] width 649 height 14
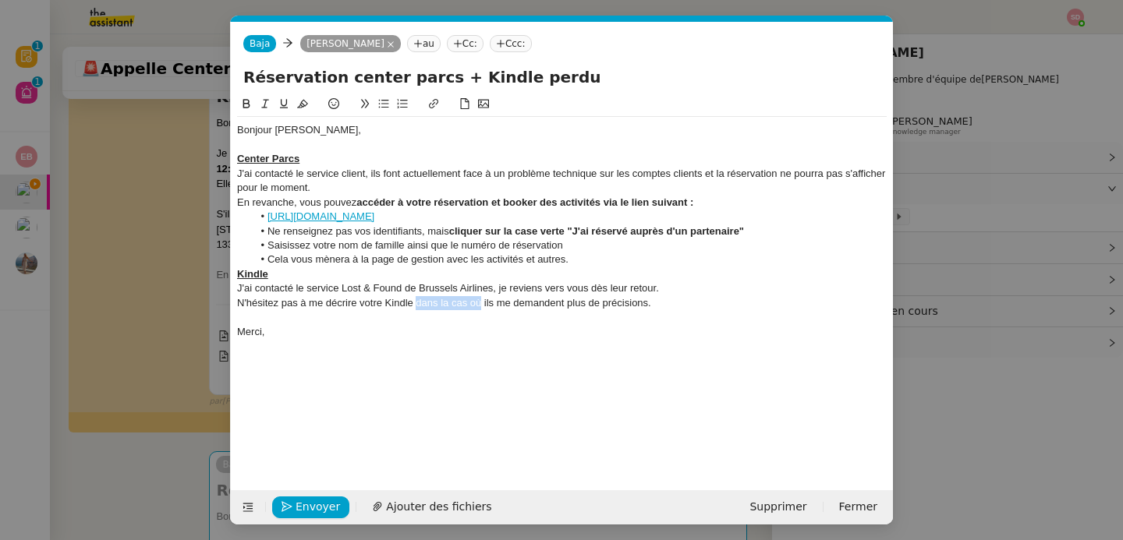
drag, startPoint x: 415, startPoint y: 306, endPoint x: 480, endPoint y: 304, distance: 64.7
click at [480, 304] on div "N'hésitez pas à me décrire votre Kindle dans la cas où ils me demandent plus de…" at bounding box center [561, 303] width 649 height 14
click at [360, 320] on div at bounding box center [561, 317] width 649 height 14
click at [359, 333] on div "Merci," at bounding box center [561, 332] width 649 height 14
click at [314, 500] on span "Envoyer" at bounding box center [317, 507] width 44 height 18
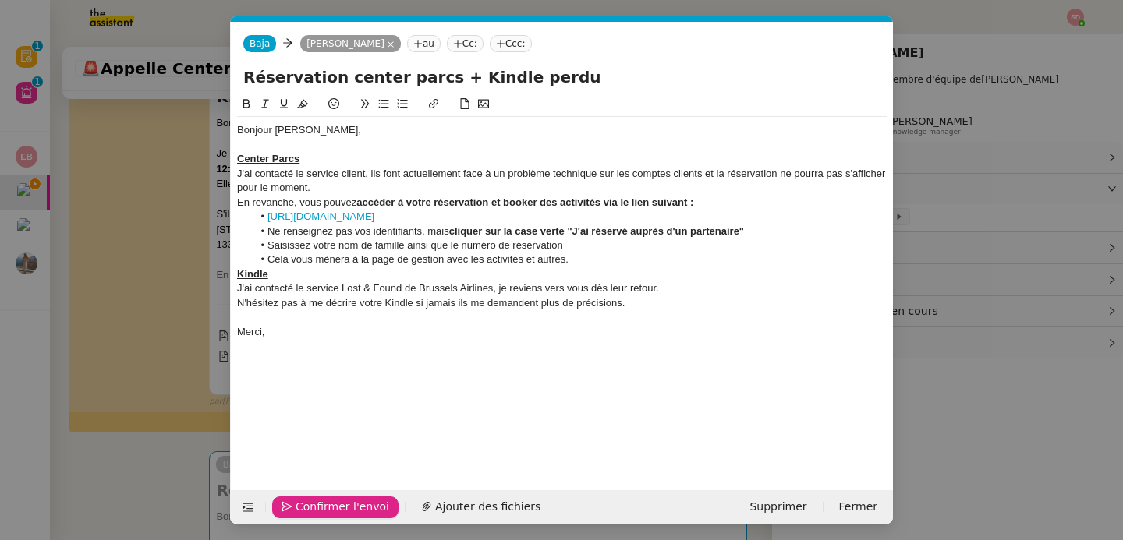
click at [314, 500] on span "Confirmer l'envoi" at bounding box center [342, 507] width 94 height 18
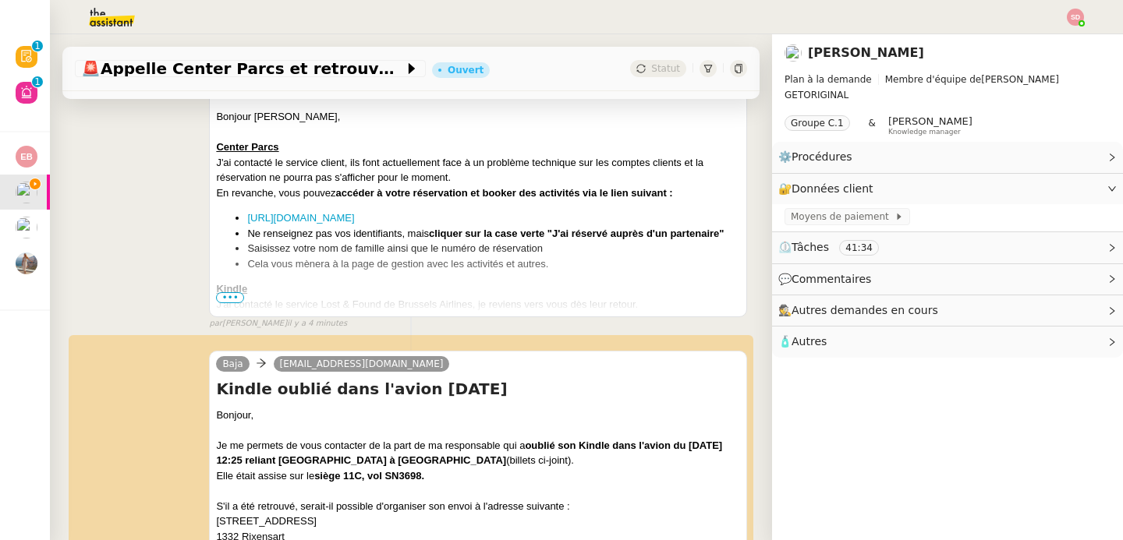
scroll to position [145, 0]
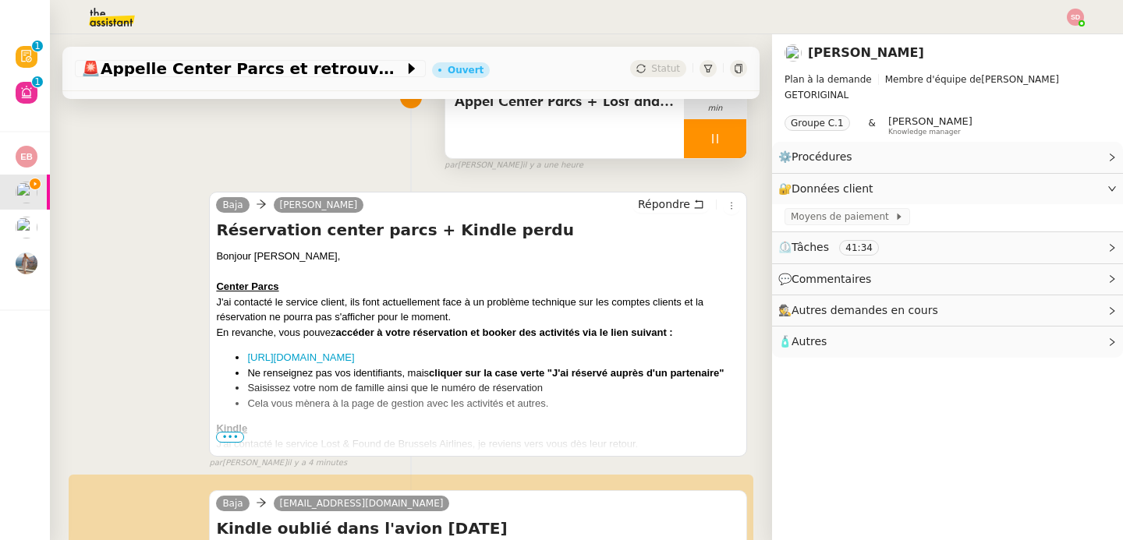
click at [229, 434] on span "•••" at bounding box center [230, 437] width 28 height 11
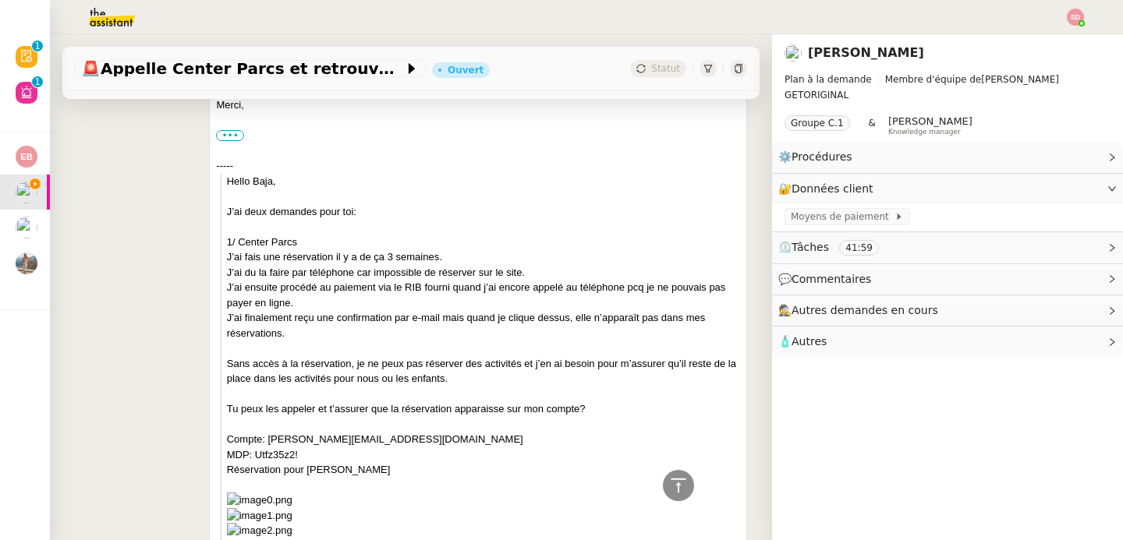
scroll to position [0, 0]
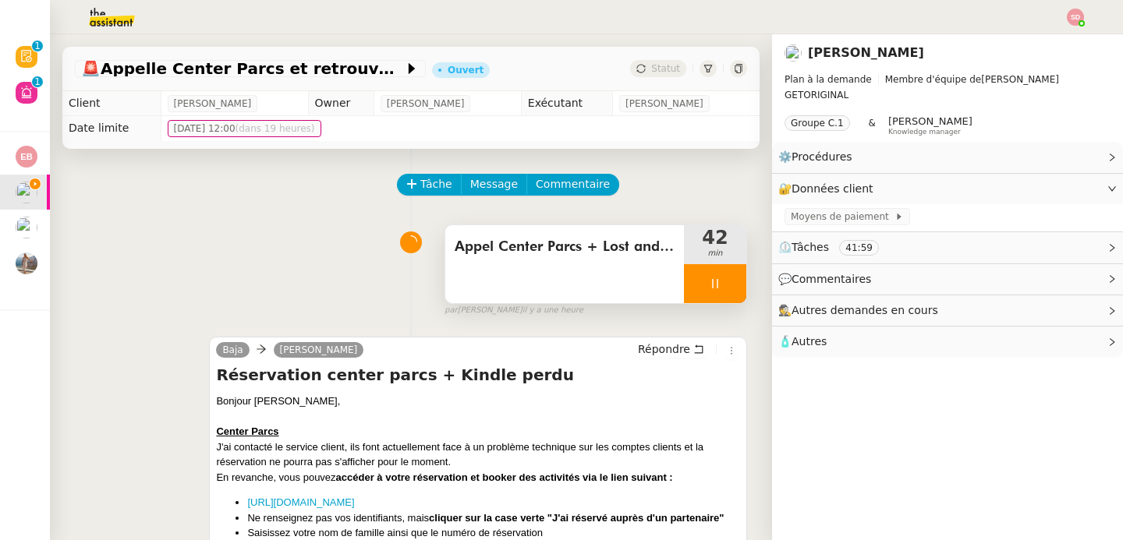
click at [712, 284] on div at bounding box center [715, 283] width 62 height 39
click at [724, 284] on icon at bounding box center [730, 284] width 12 height 12
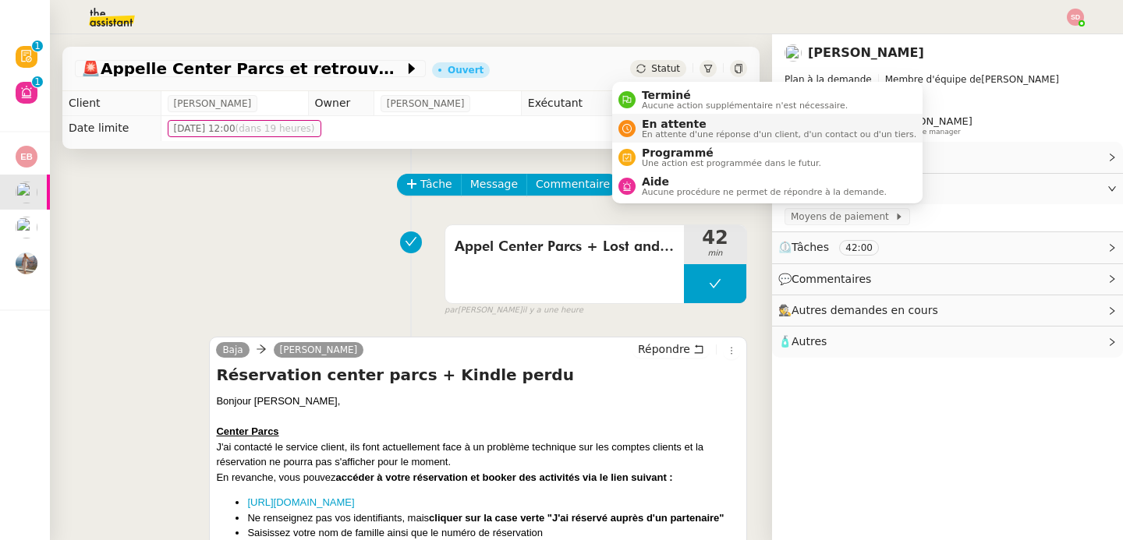
click at [648, 115] on li "En attente En attente d'une réponse d'un client, d'un contact ou d'un tiers." at bounding box center [767, 128] width 310 height 29
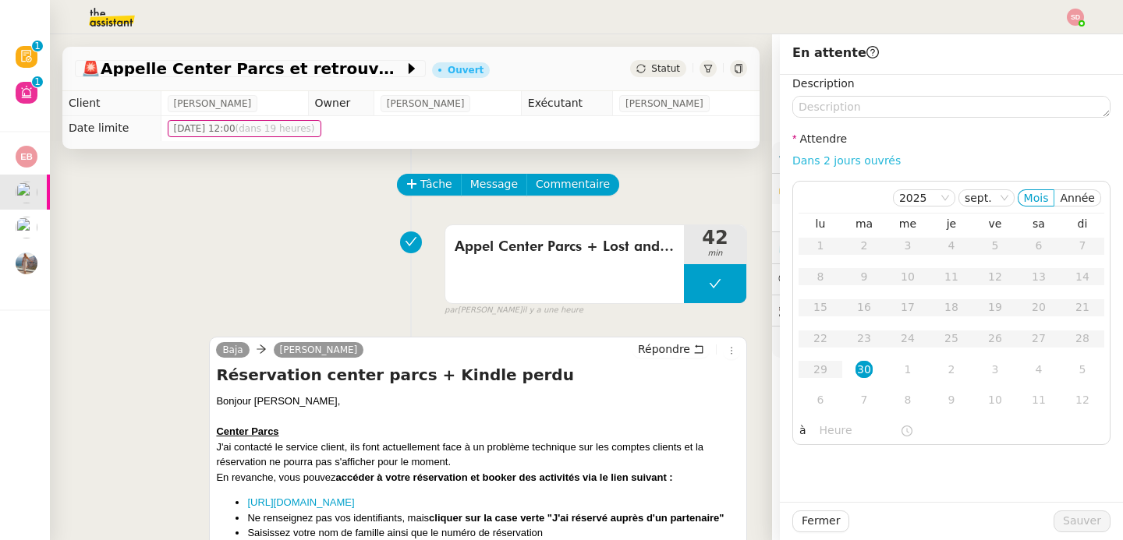
click at [862, 159] on link "Dans 2 jours ouvrés" at bounding box center [846, 160] width 108 height 12
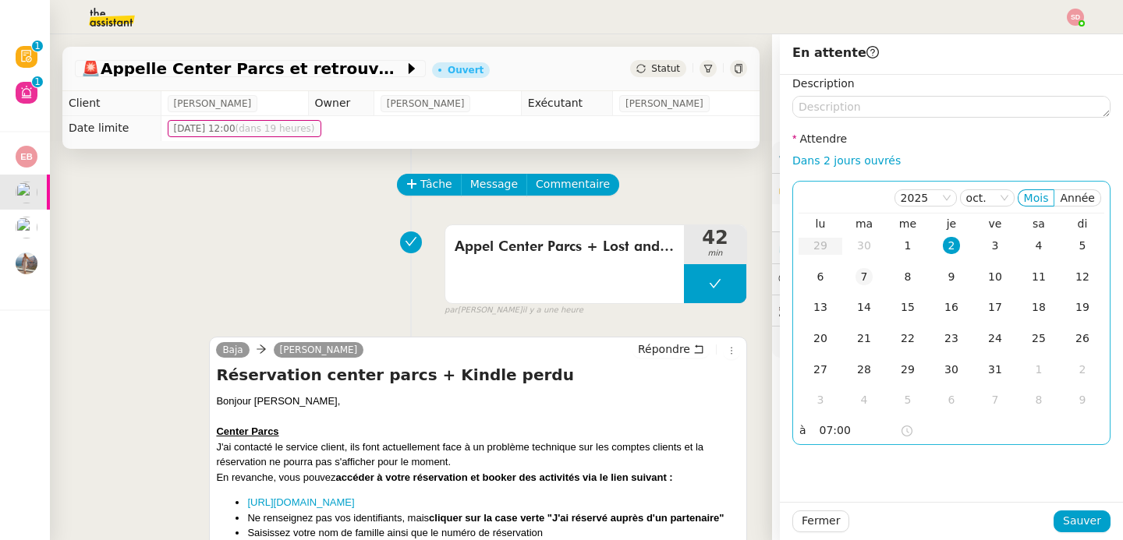
click at [855, 278] on div "7" at bounding box center [863, 276] width 17 height 17
click at [835, 433] on input "07:00" at bounding box center [859, 431] width 80 height 18
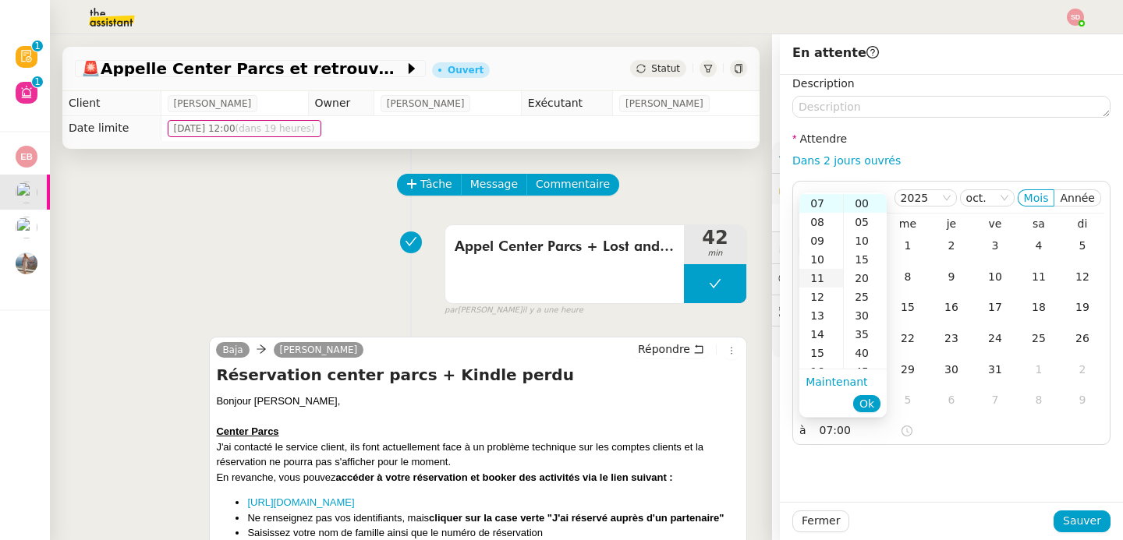
click at [818, 279] on div "11" at bounding box center [821, 278] width 44 height 19
type input "11:00"
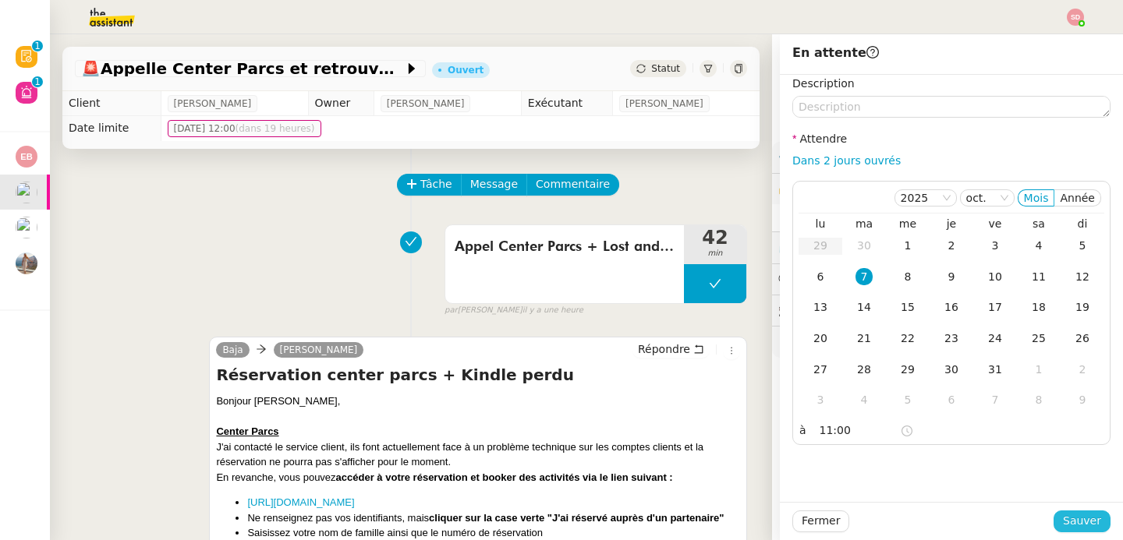
click at [1074, 521] on span "Sauver" at bounding box center [1081, 521] width 38 height 18
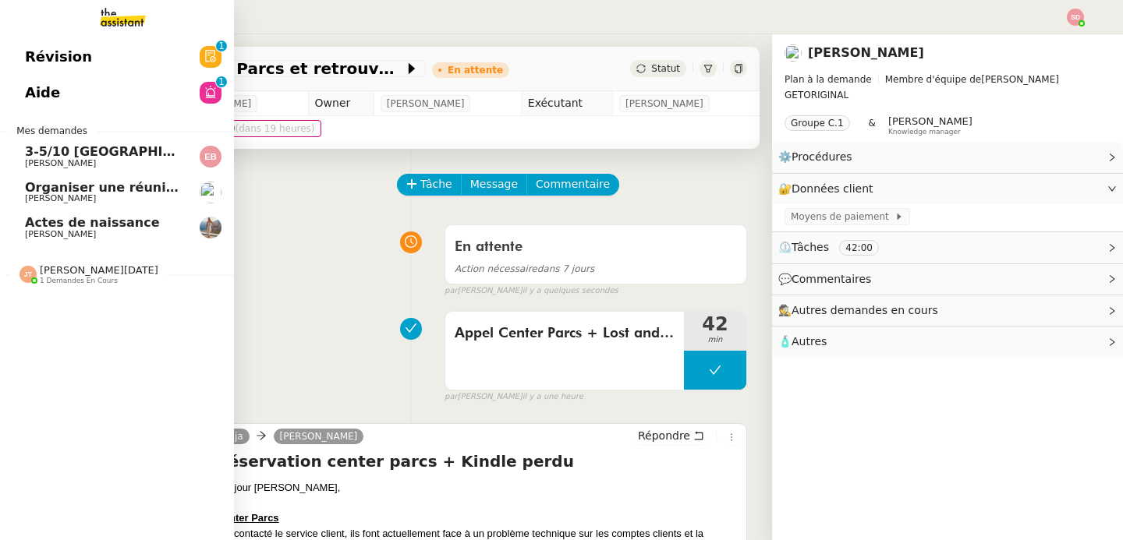
click at [81, 161] on span "[PERSON_NAME]" at bounding box center [60, 163] width 71 height 10
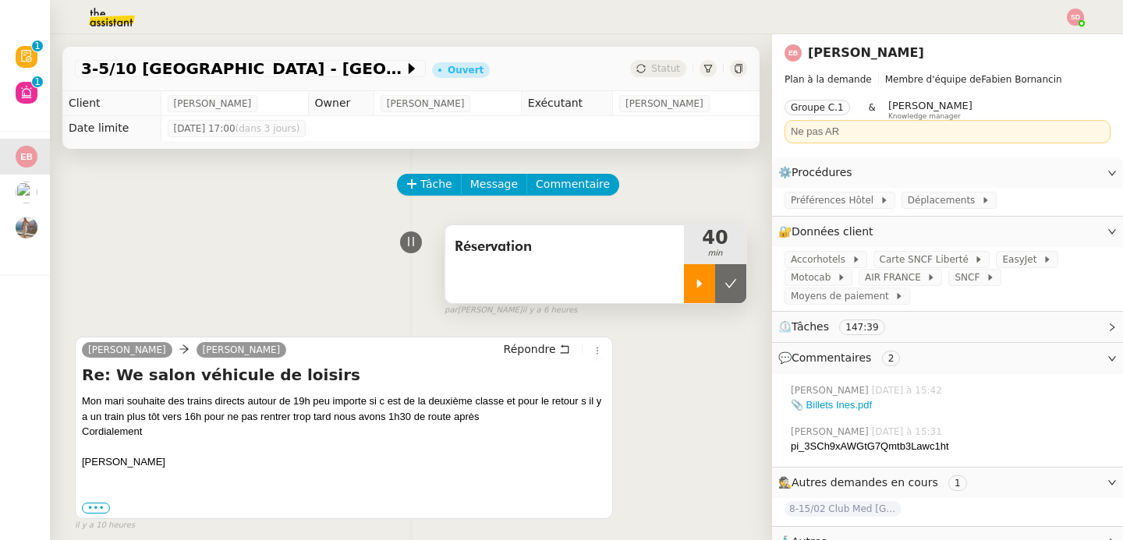
click at [686, 280] on div at bounding box center [699, 283] width 31 height 39
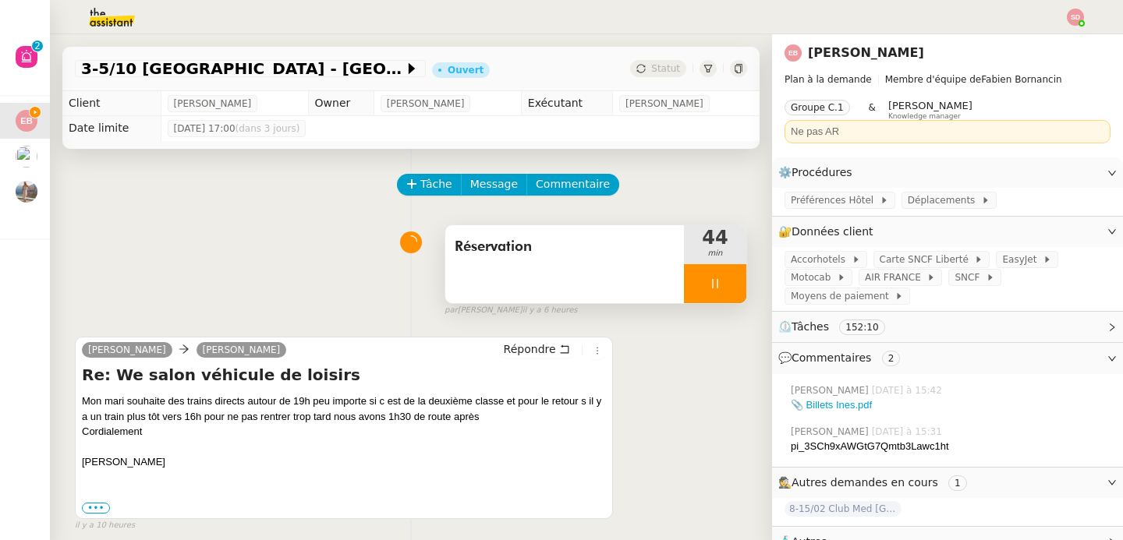
click at [713, 278] on div at bounding box center [715, 283] width 62 height 39
click at [724, 278] on icon at bounding box center [730, 284] width 12 height 12
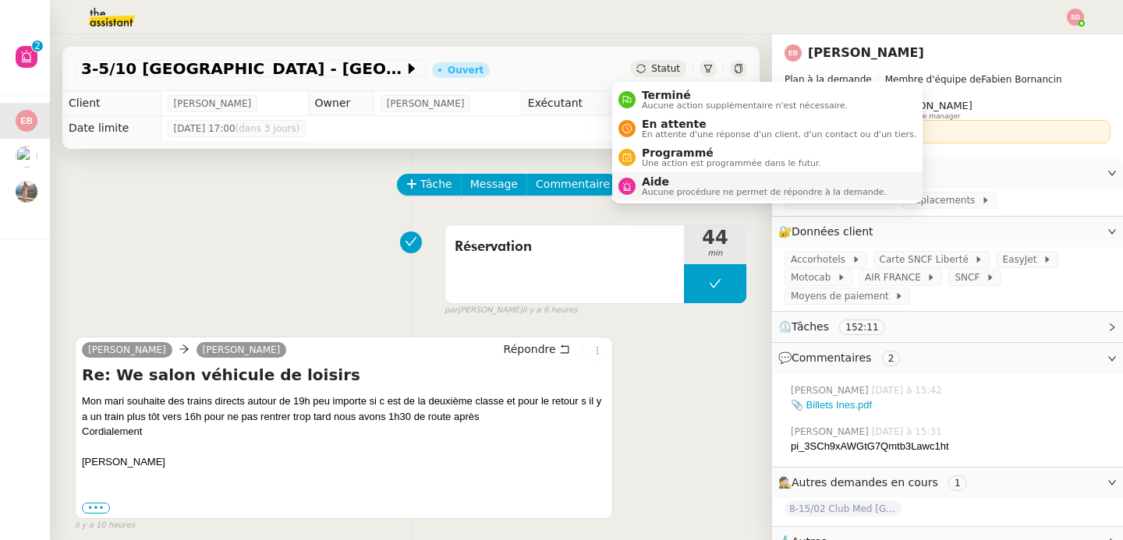
click at [628, 183] on icon at bounding box center [626, 186] width 9 height 9
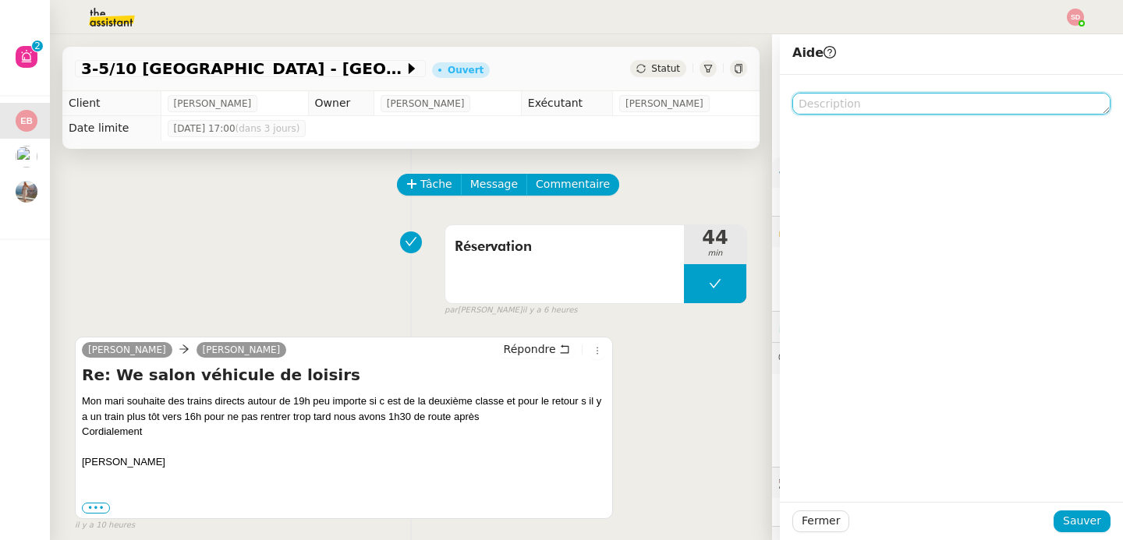
click at [907, 100] on textarea at bounding box center [951, 104] width 318 height 22
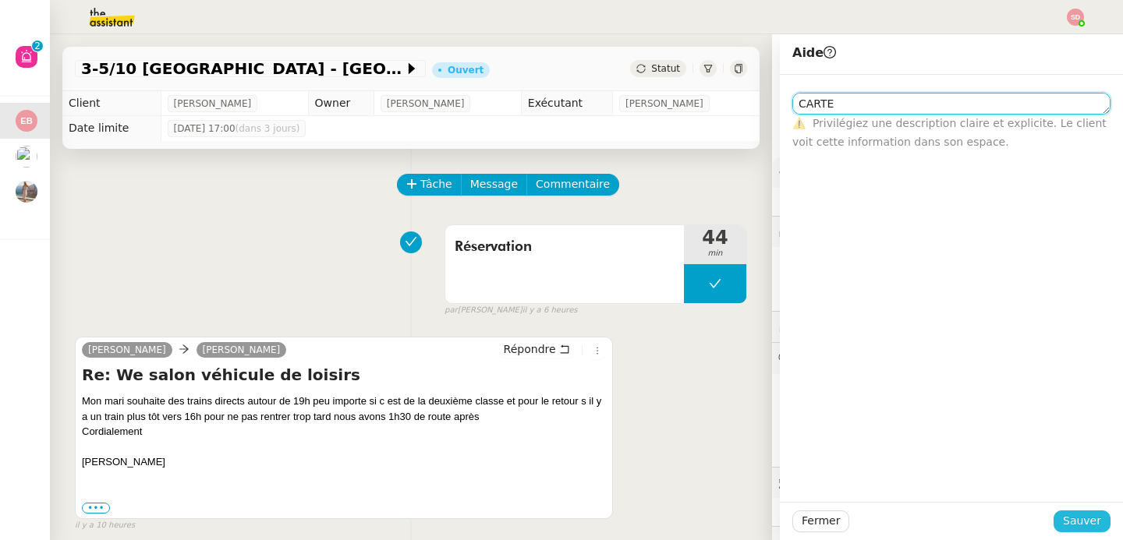
type textarea "CARTE"
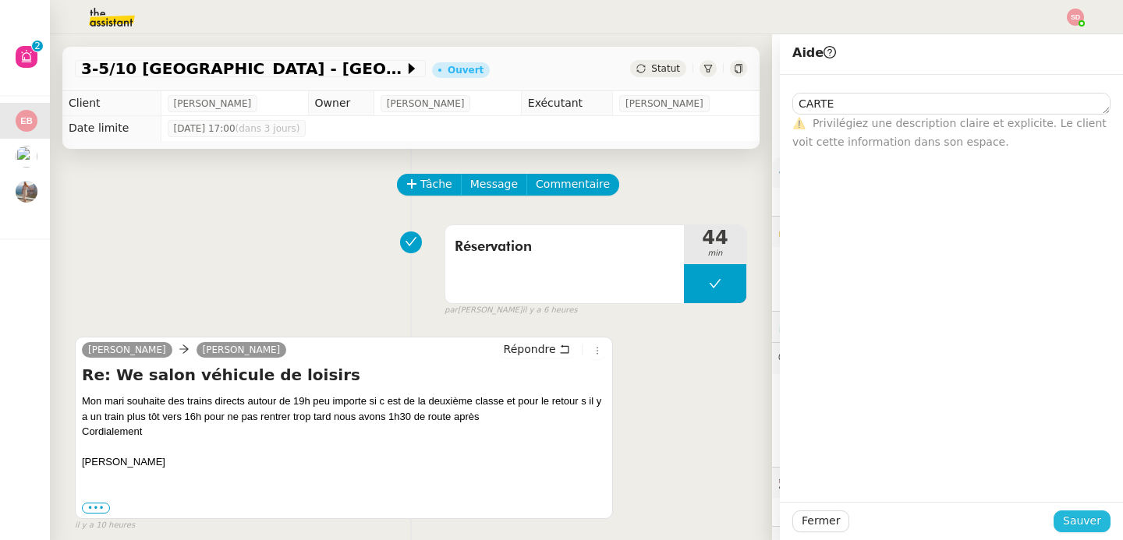
click at [1083, 524] on span "Sauver" at bounding box center [1081, 521] width 38 height 18
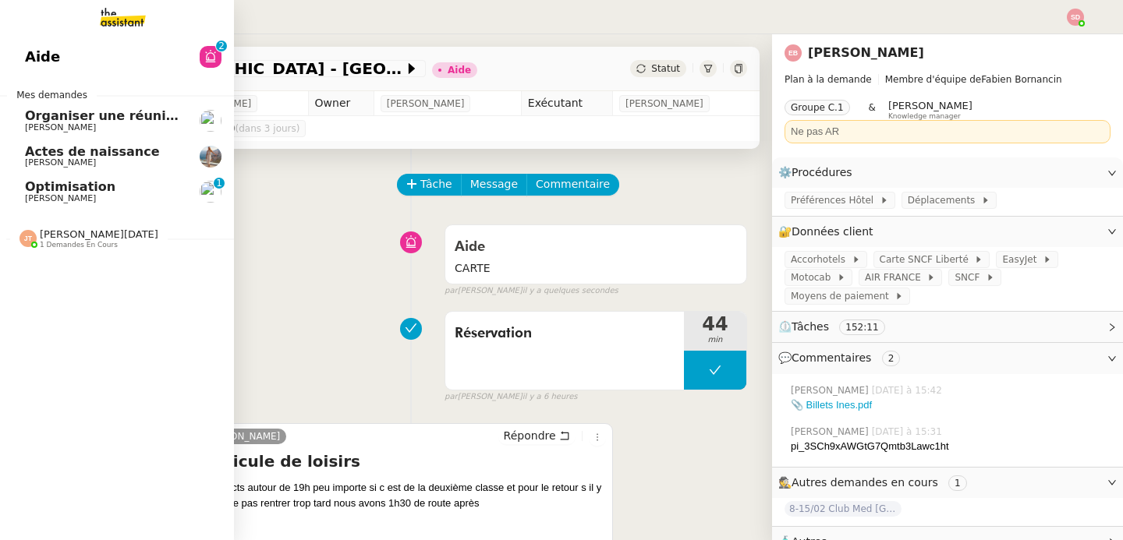
click at [64, 189] on span "Optimisation" at bounding box center [70, 186] width 90 height 15
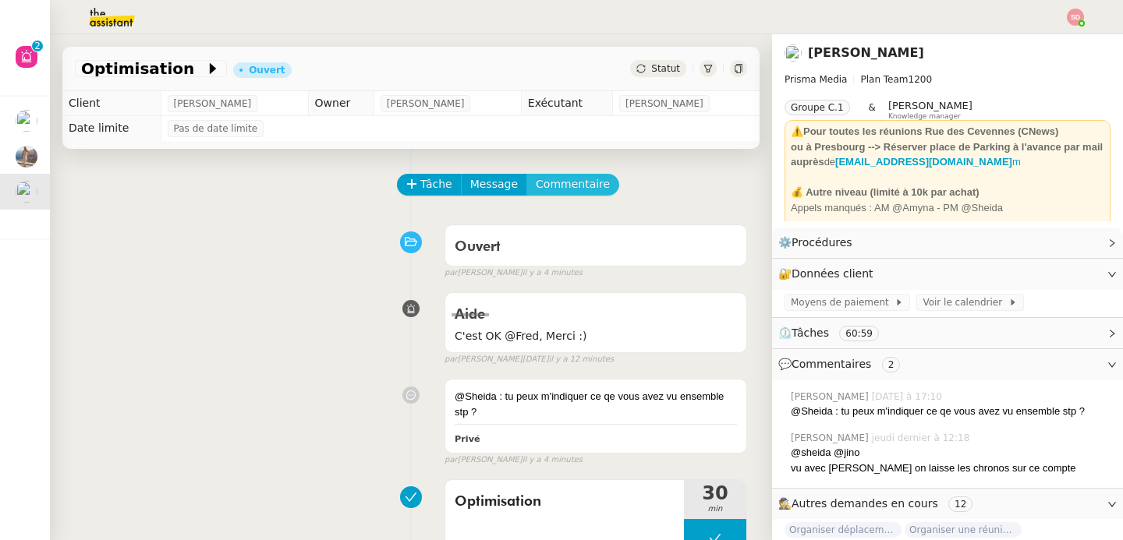
click at [560, 189] on span "Commentaire" at bounding box center [573, 184] width 74 height 18
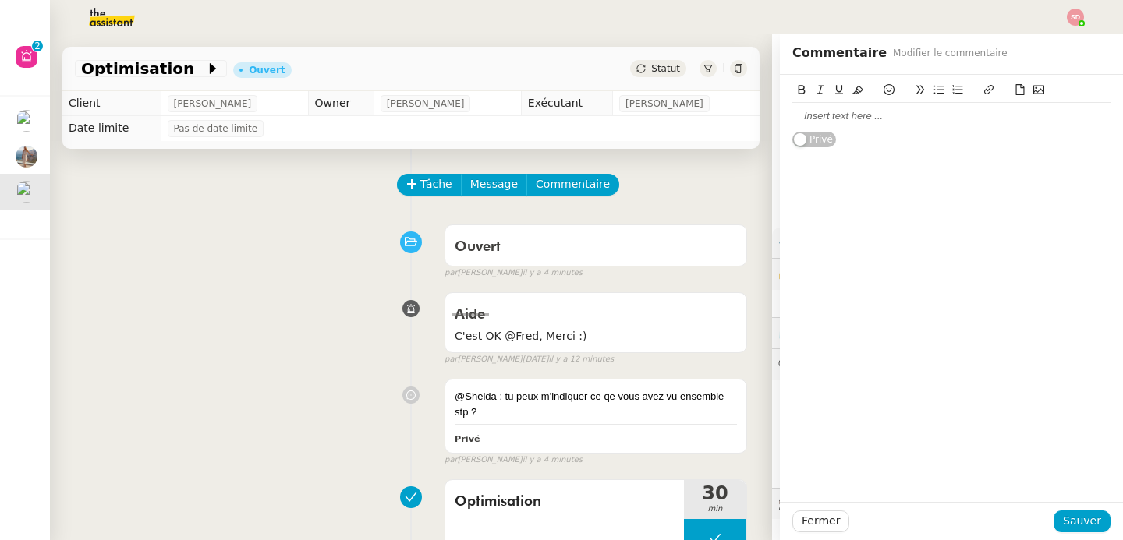
click at [936, 118] on div at bounding box center [951, 116] width 318 height 14
click at [800, 118] on div "Agenda de David +" at bounding box center [951, 116] width 318 height 14
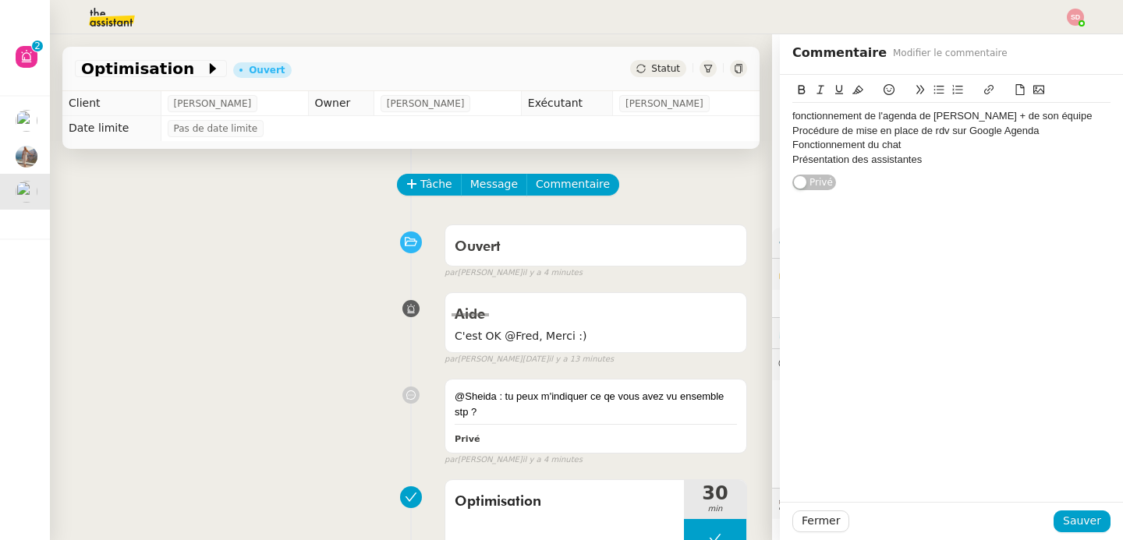
click at [862, 160] on div "Présentation des assistantes" at bounding box center [951, 160] width 318 height 14
click at [976, 159] on div "Présentation des autres assistantes" at bounding box center [951, 160] width 318 height 14
click at [1070, 525] on span "Sauver" at bounding box center [1081, 521] width 38 height 18
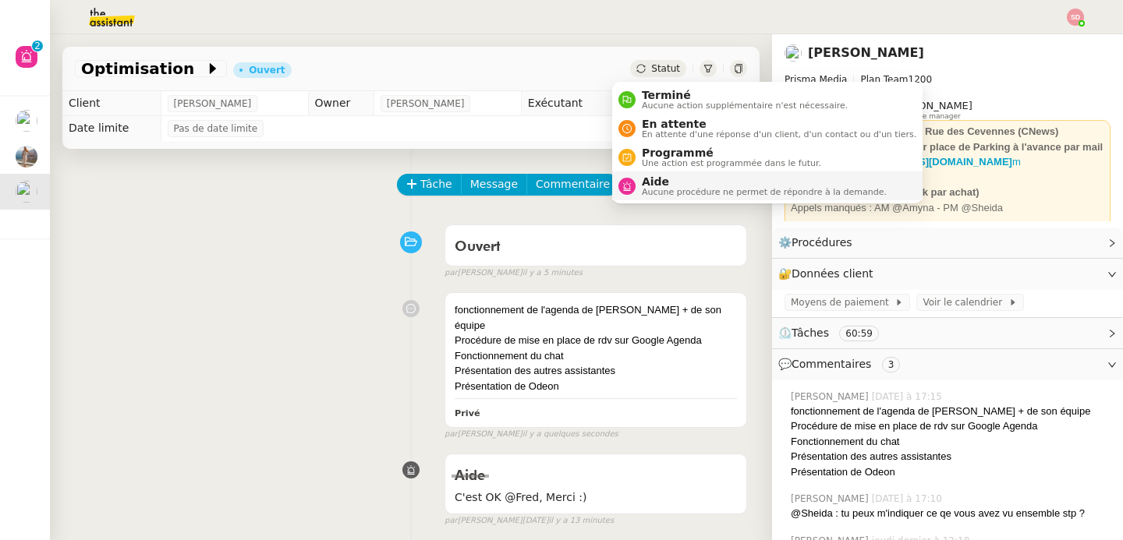
click at [660, 193] on span "Aucune procédure ne permet de répondre à la demande." at bounding box center [764, 192] width 245 height 9
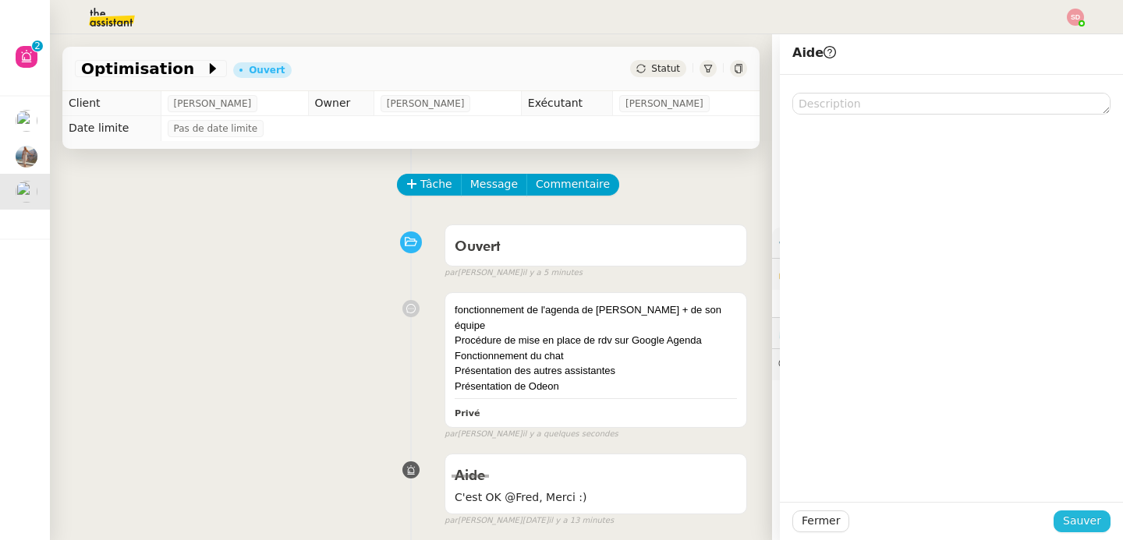
click at [1078, 521] on span "Sauver" at bounding box center [1081, 521] width 38 height 18
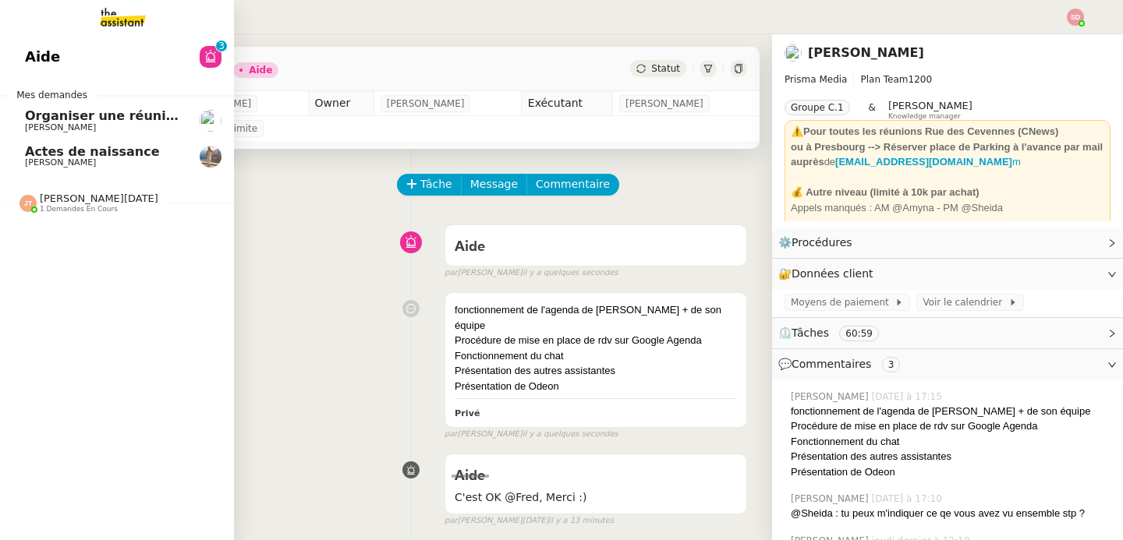
click at [60, 157] on span "Actes de naissance" at bounding box center [92, 151] width 135 height 15
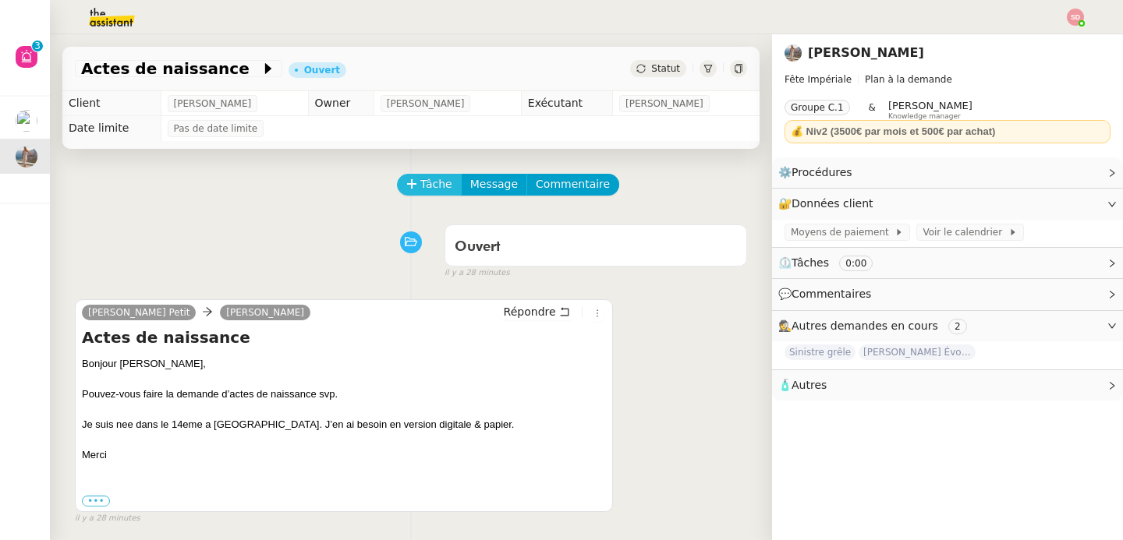
click at [409, 179] on button "Tâche" at bounding box center [429, 185] width 65 height 22
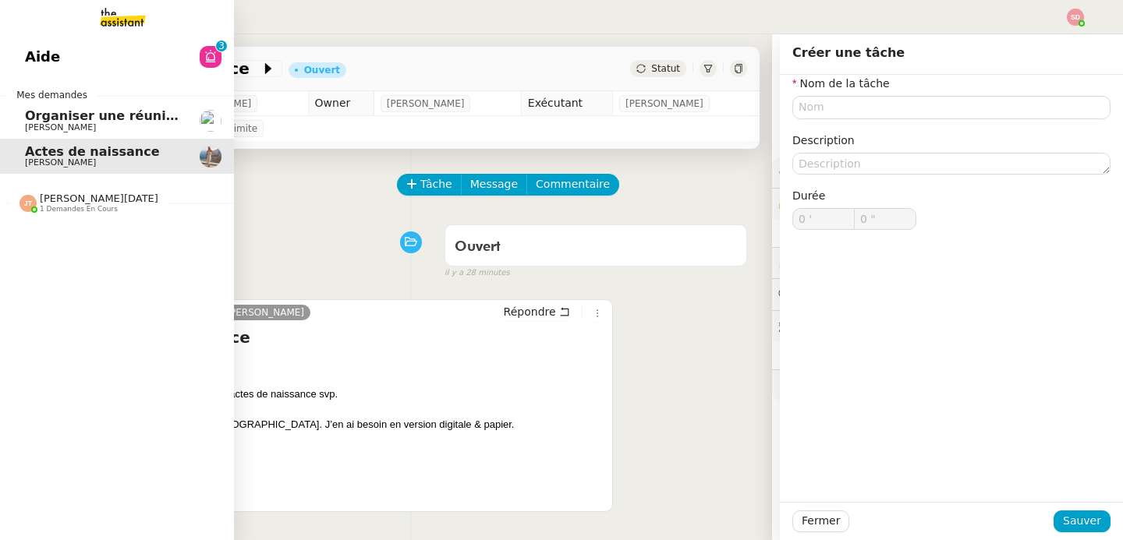
click at [39, 57] on span "Aide" at bounding box center [42, 56] width 35 height 23
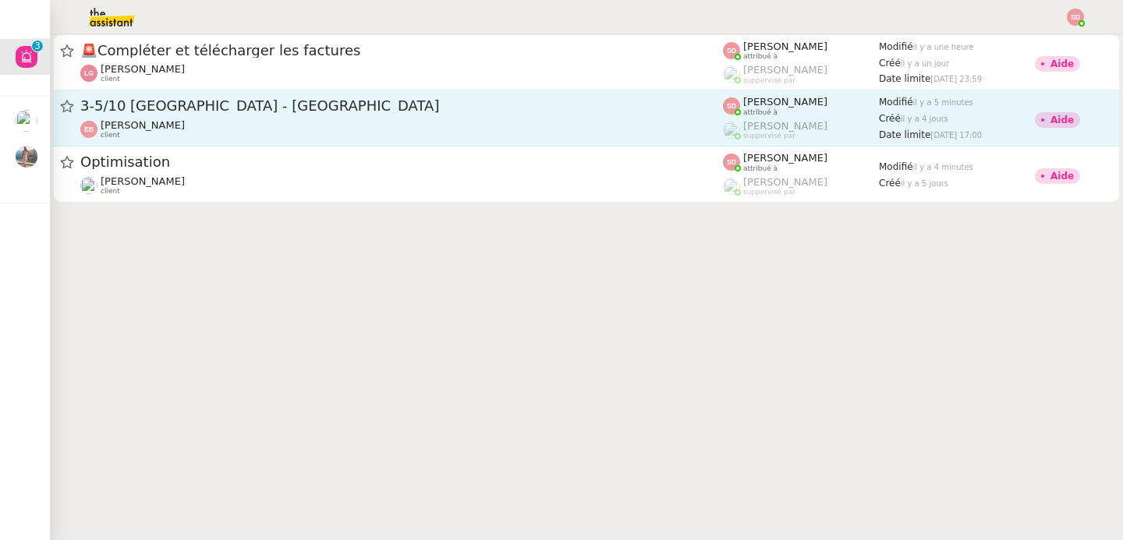
click at [388, 117] on div "3-5/10 Bordeaux - Paris Emilie Bornancin client" at bounding box center [401, 118] width 642 height 43
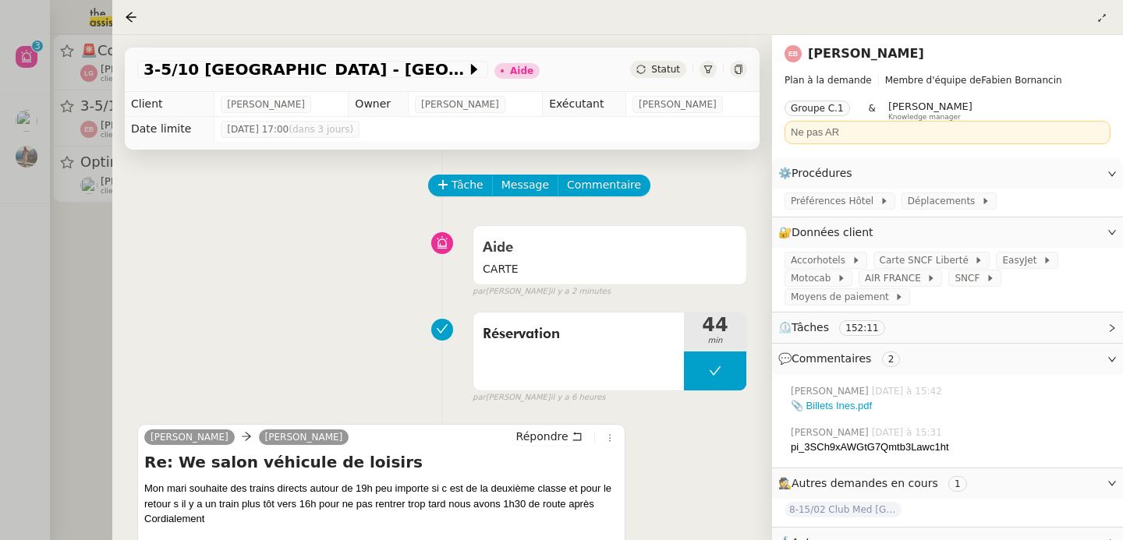
click at [81, 233] on div at bounding box center [561, 270] width 1123 height 540
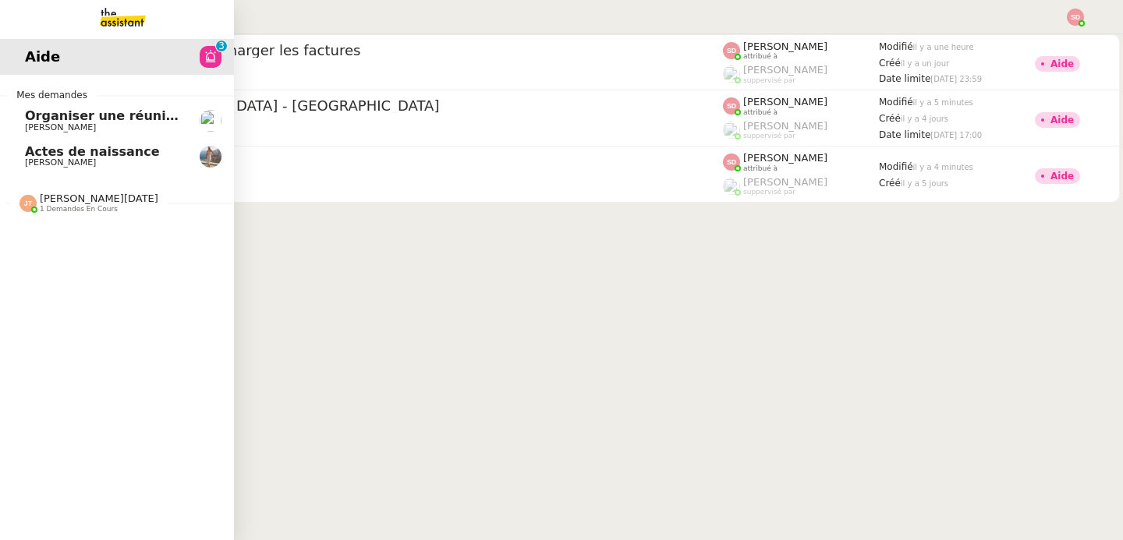
click at [52, 118] on span "Organiser une réunion abonnement avec Michel" at bounding box center [229, 115] width 408 height 15
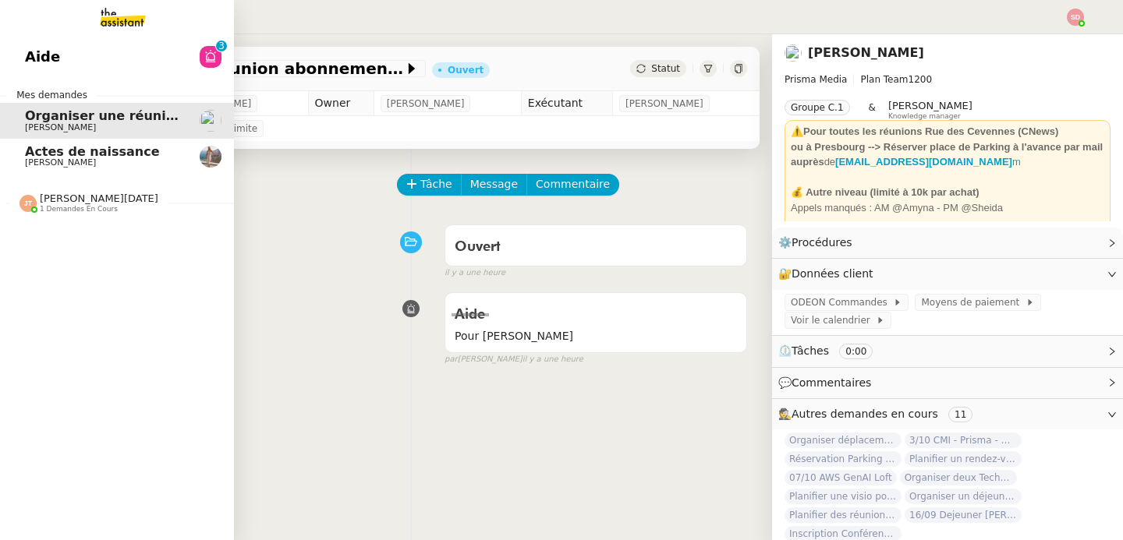
click at [65, 153] on span "Actes de naissance" at bounding box center [92, 151] width 135 height 15
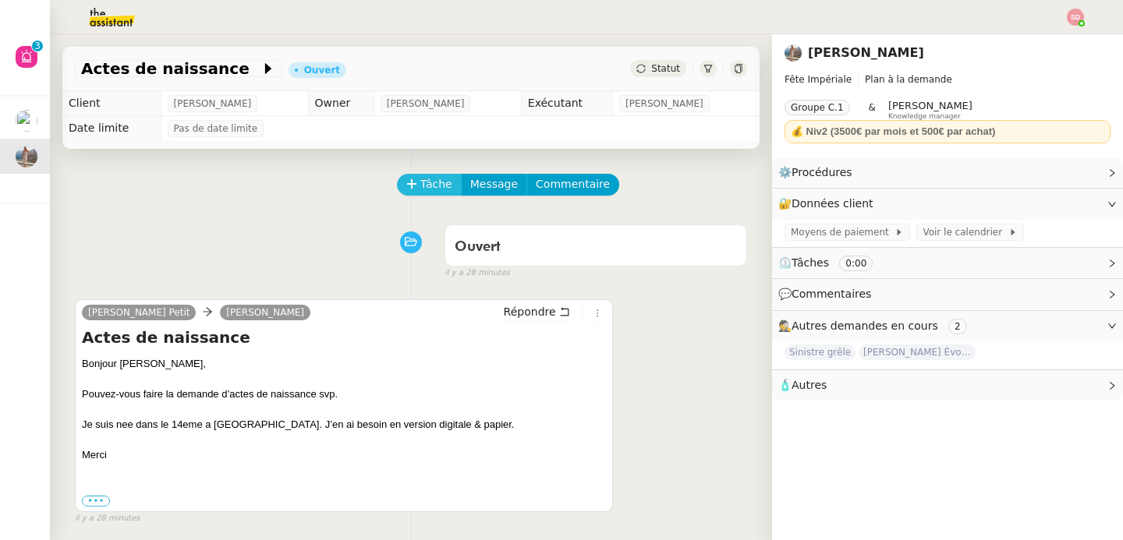
click at [420, 177] on span "Tâche" at bounding box center [436, 184] width 32 height 18
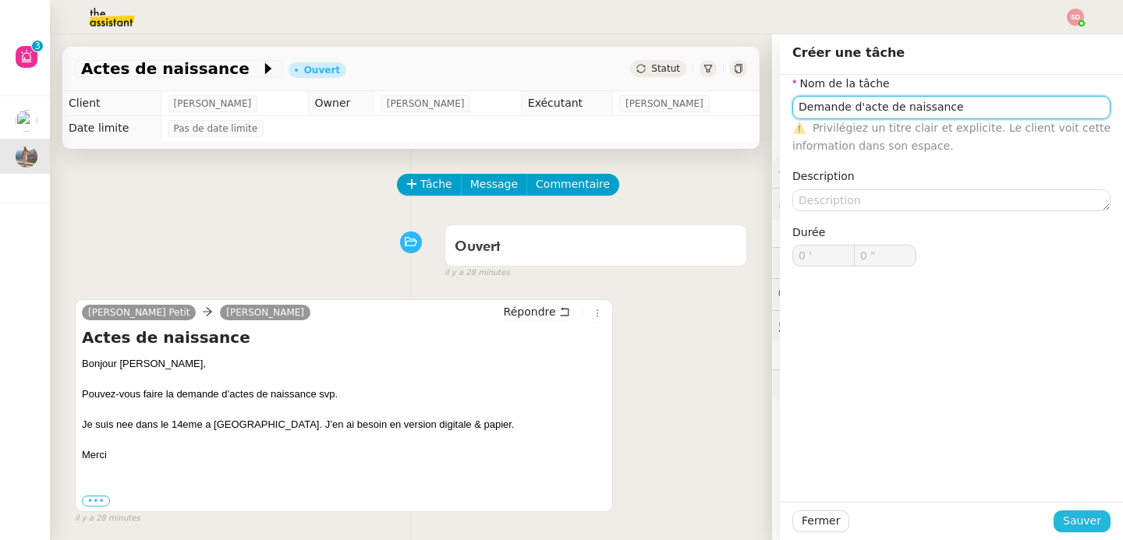
type input "Demande d'acte de naissance"
click at [1062, 528] on span "Sauver" at bounding box center [1081, 521] width 38 height 18
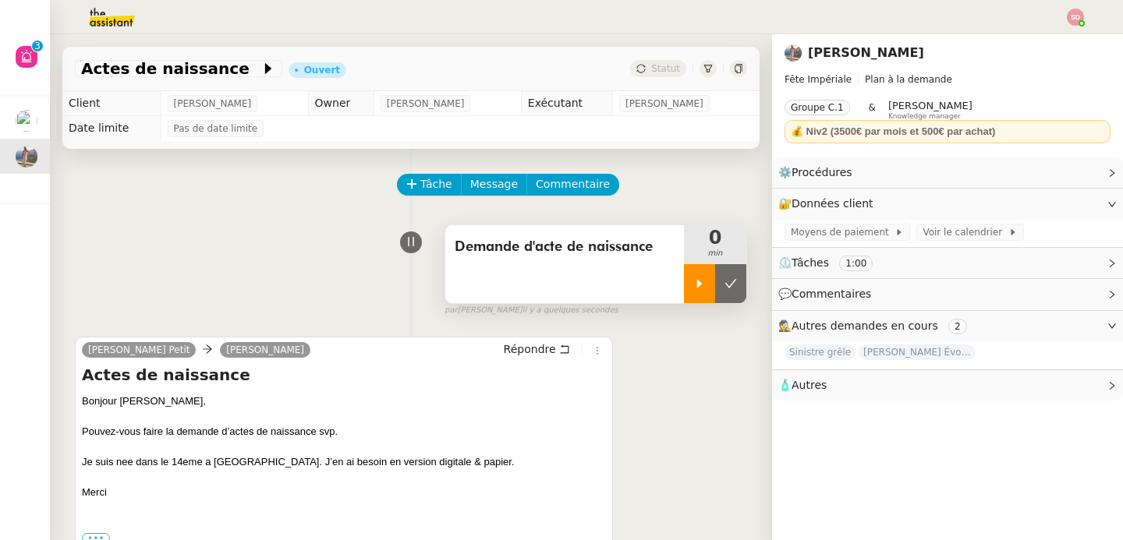
click at [693, 280] on icon at bounding box center [699, 284] width 12 height 12
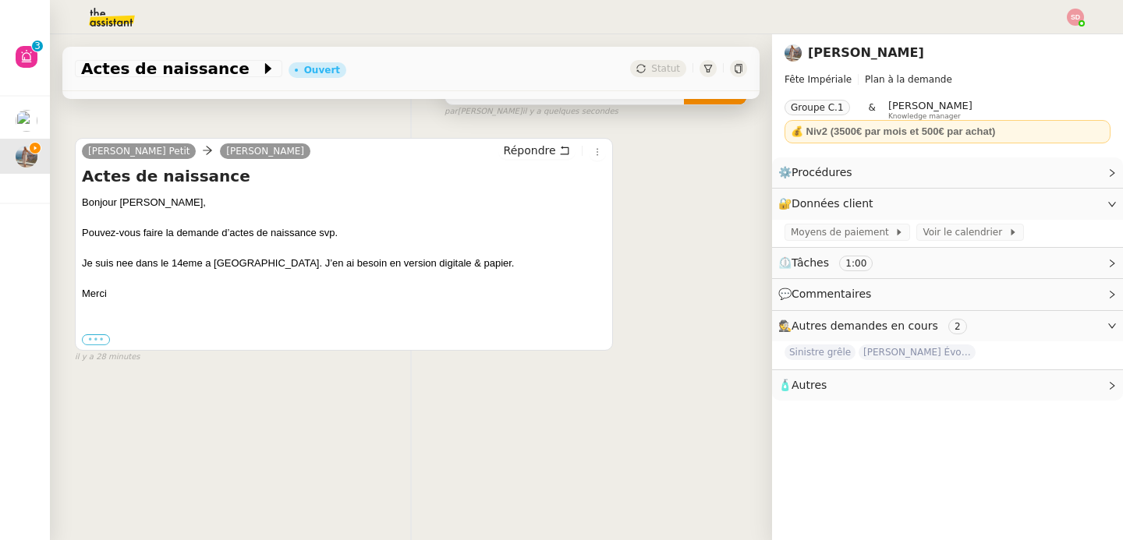
click at [92, 334] on label "•••" at bounding box center [96, 339] width 28 height 11
click at [0, 0] on input "•••" at bounding box center [0, 0] width 0 height 0
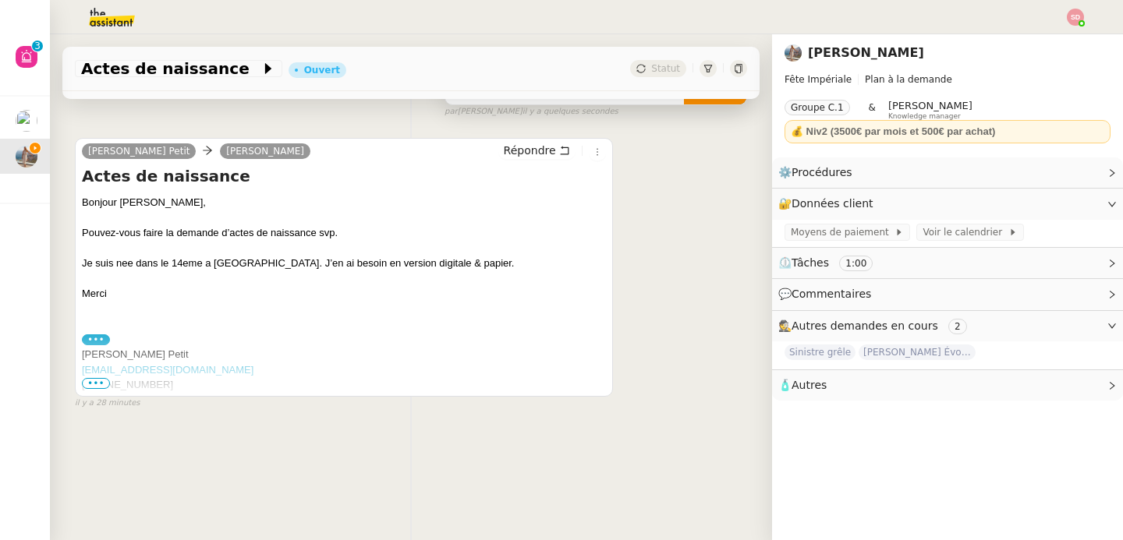
click at [86, 378] on span "•••" at bounding box center [96, 383] width 28 height 11
click at [1047, 206] on link "Modifier" at bounding box center [1069, 204] width 44 height 18
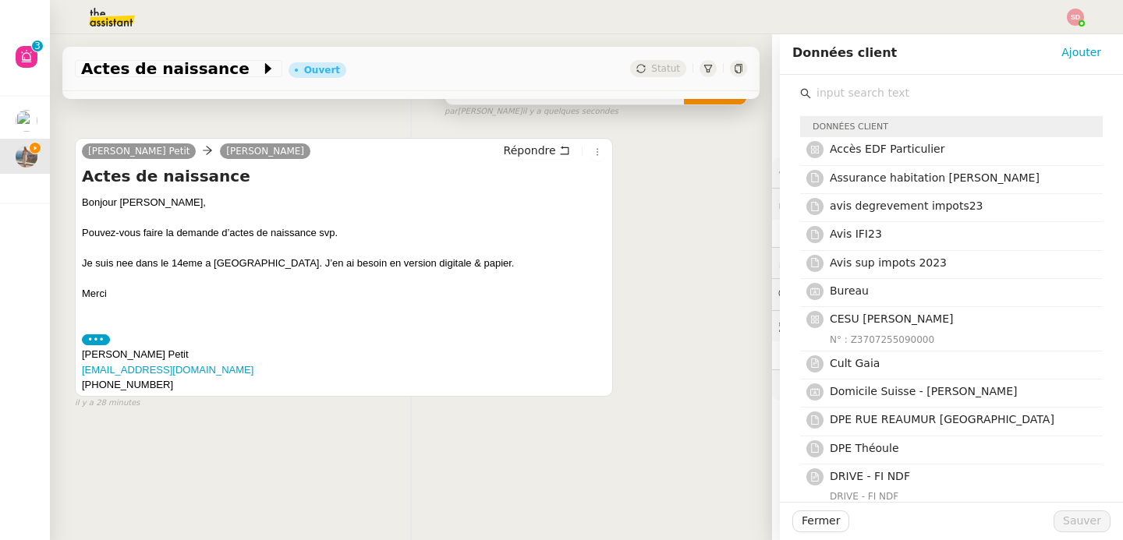
click at [884, 96] on input "text" at bounding box center [957, 93] width 292 height 21
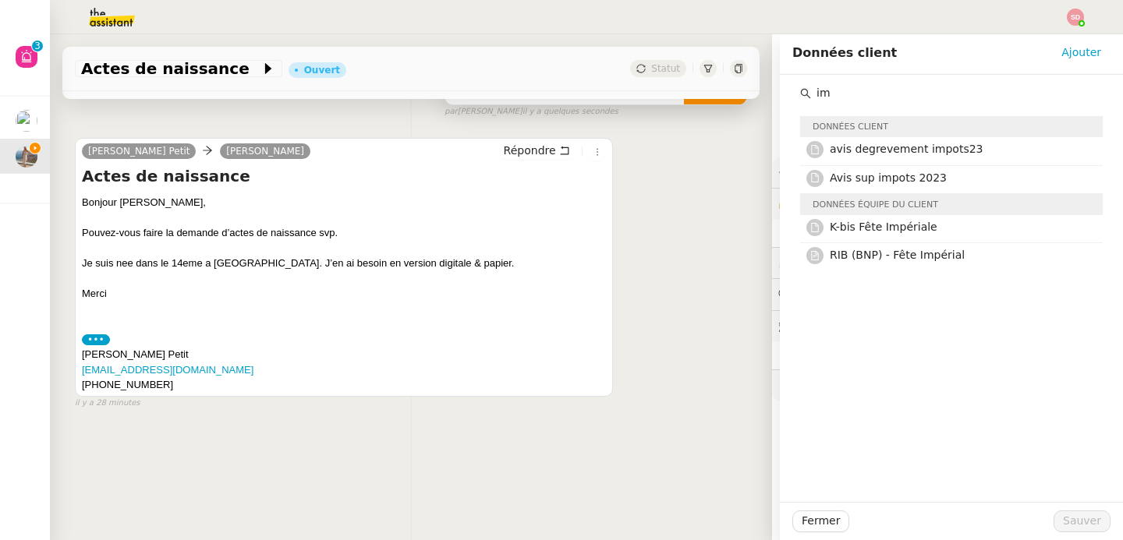
type input "i"
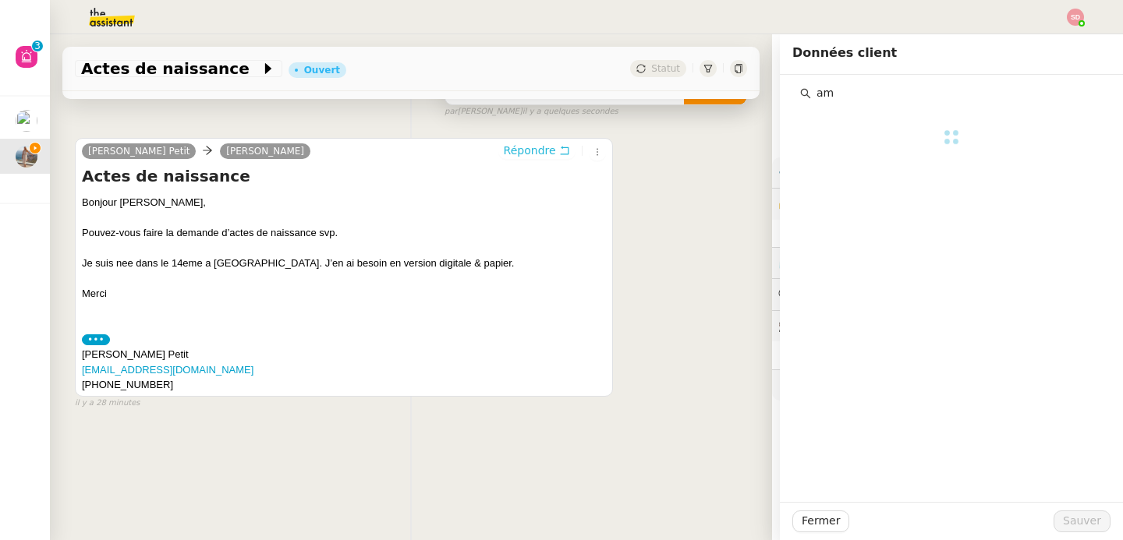
type input "a"
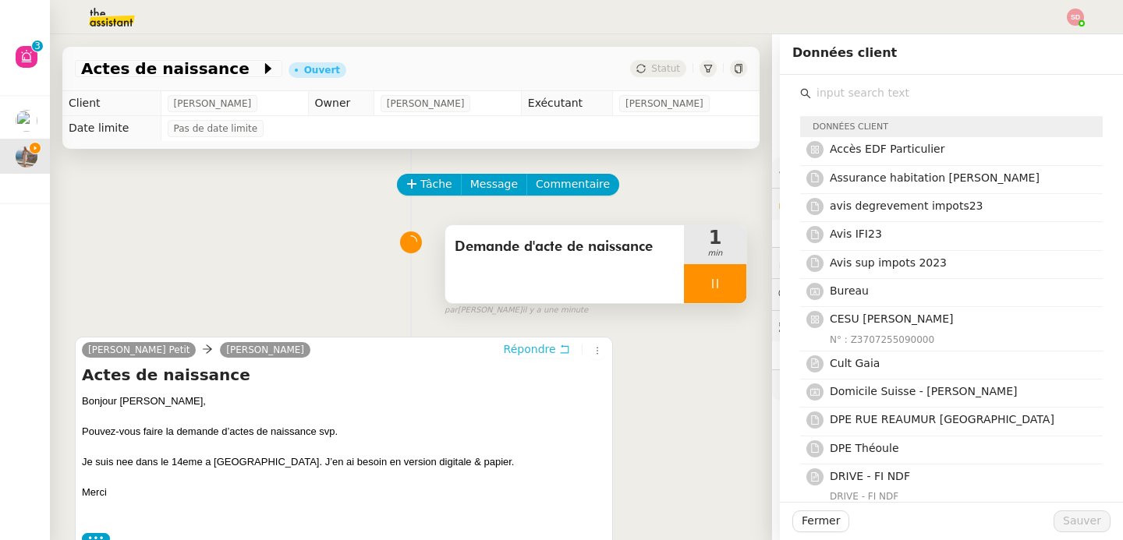
click at [512, 348] on span "Répondre" at bounding box center [530, 349] width 52 height 16
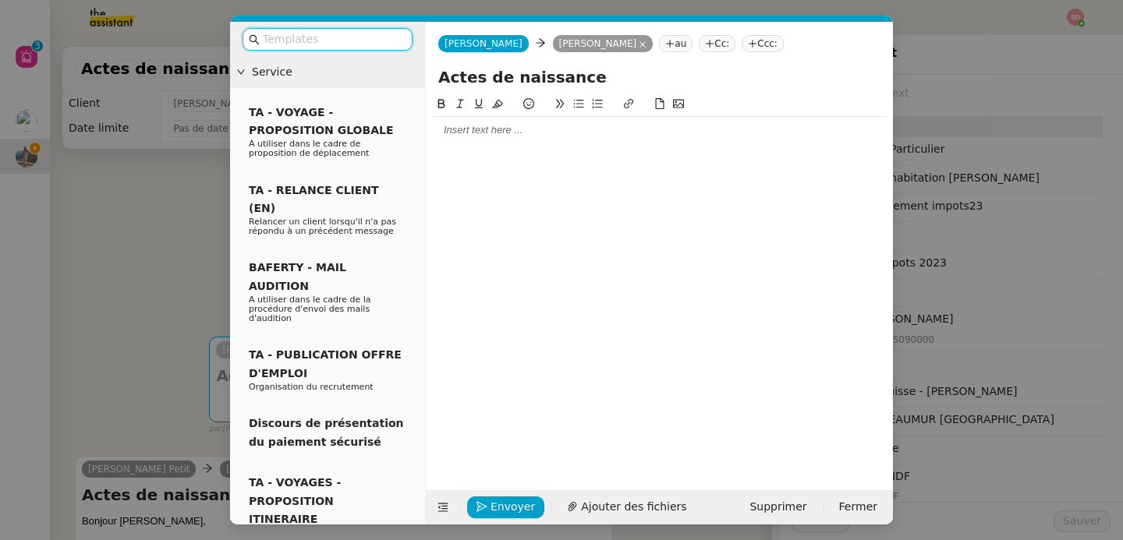
click at [524, 135] on div at bounding box center [659, 130] width 454 height 14
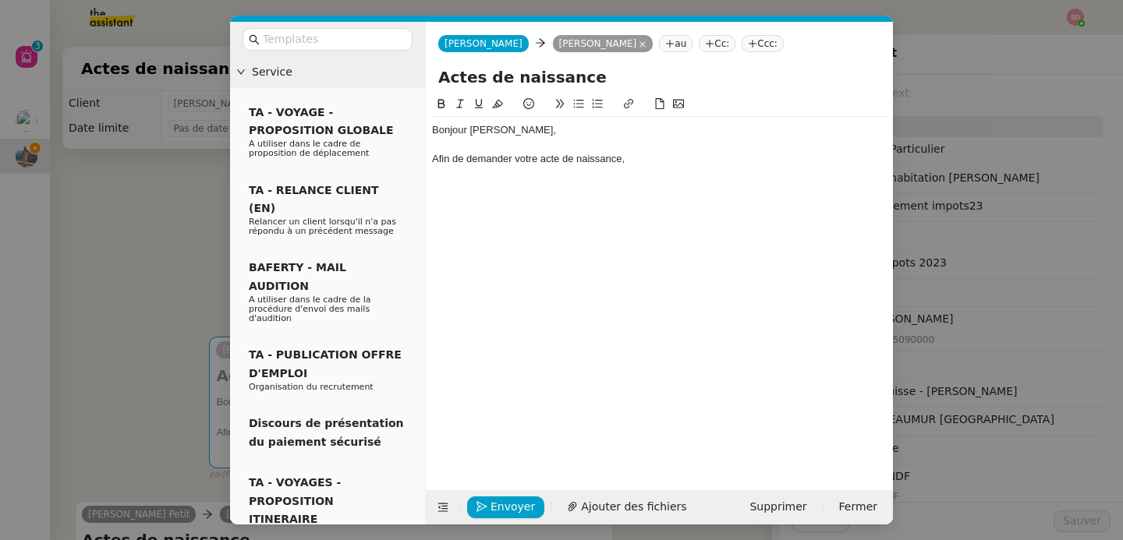
click at [444, 494] on div "Envoyer Ajouter des fichiers Supprimer Fermer" at bounding box center [659, 507] width 467 height 34
click at [440, 511] on icon at bounding box center [443, 508] width 10 height 9
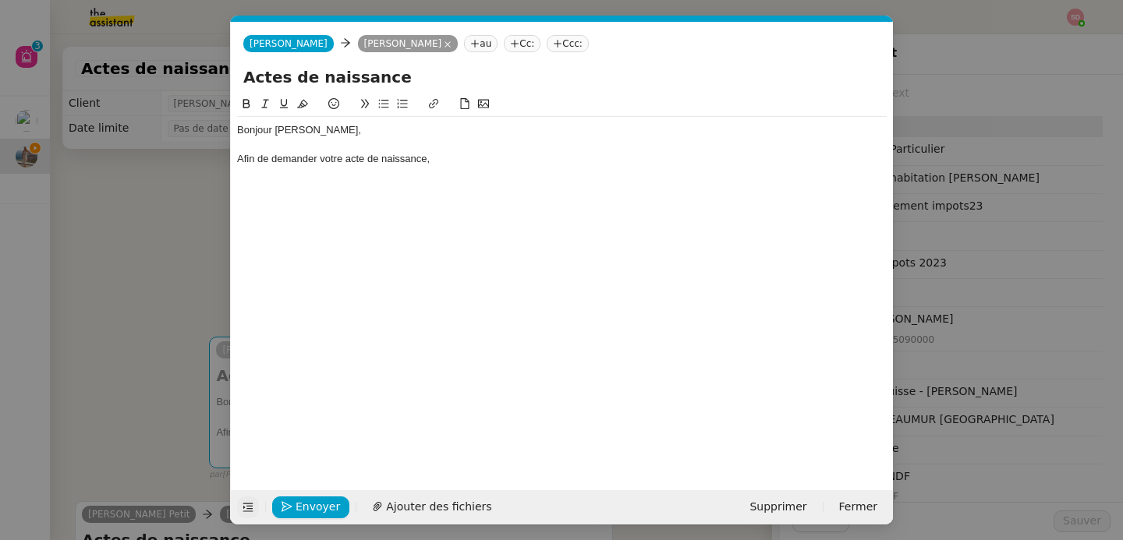
click at [473, 168] on div "Bonjour Laura, Afin de demander votre acte de naissance," at bounding box center [561, 144] width 649 height 55
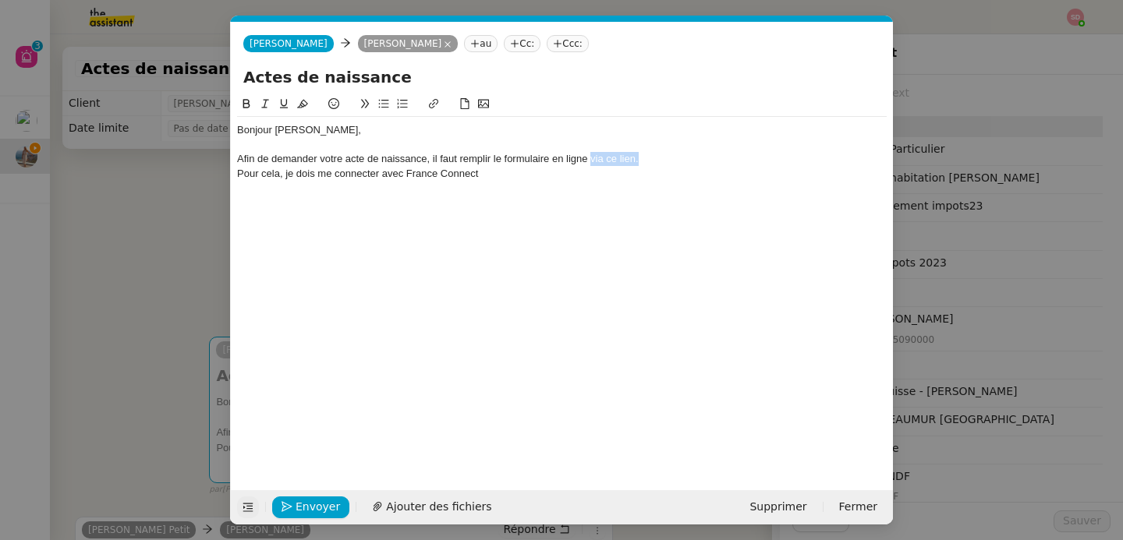
drag, startPoint x: 591, startPoint y: 161, endPoint x: 695, endPoint y: 157, distance: 104.5
click at [695, 157] on div "Afin de demander votre acte de naissance, il faut remplir le formulaire en lign…" at bounding box center [561, 159] width 649 height 14
click at [438, 102] on icon at bounding box center [433, 103] width 11 height 11
paste input "https://www.service-public.fr/particuliers/vosdroits/R1406"
type input "https://www.service-public.fr/particuliers/vosdroits/R1406"
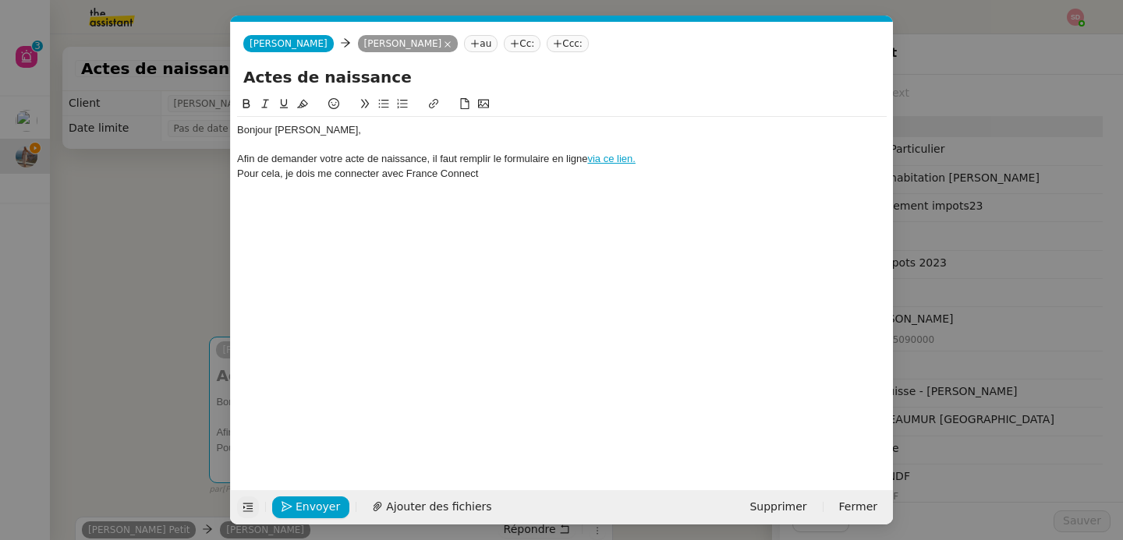
click at [582, 183] on div "Bonjour Laura, Afin de demander votre acte de naissance, il faut remplir le for…" at bounding box center [561, 152] width 649 height 70
drag, startPoint x: 496, startPoint y: 177, endPoint x: 222, endPoint y: 161, distance: 274.1
click at [222, 161] on nz-modal-container "Service TA - VOYAGE - PROPOSITION GLOBALE A utiliser dans le cadre de propositi…" at bounding box center [561, 270] width 1123 height 540
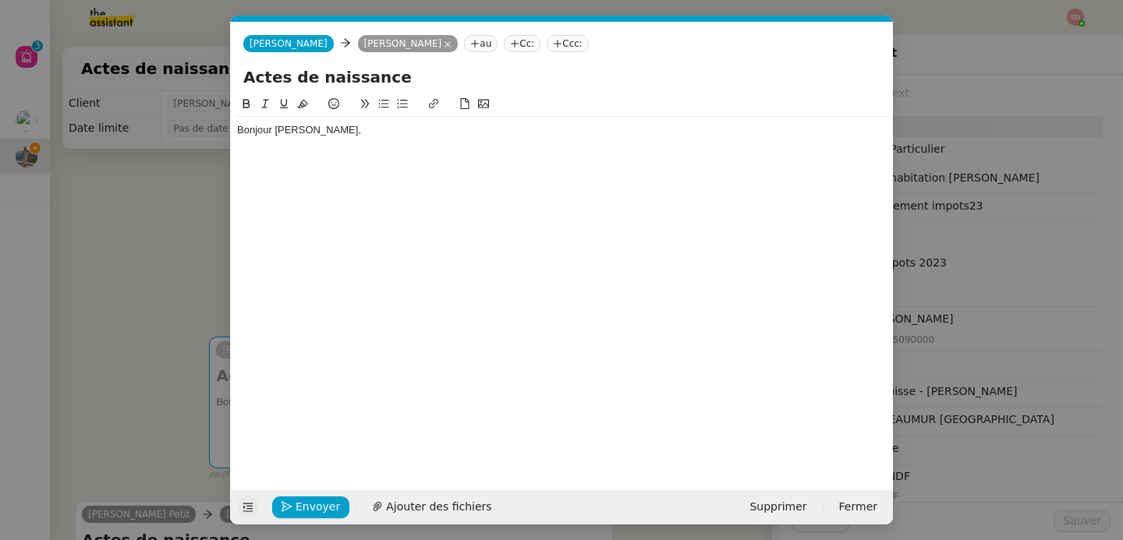
click at [244, 505] on icon at bounding box center [247, 507] width 11 height 11
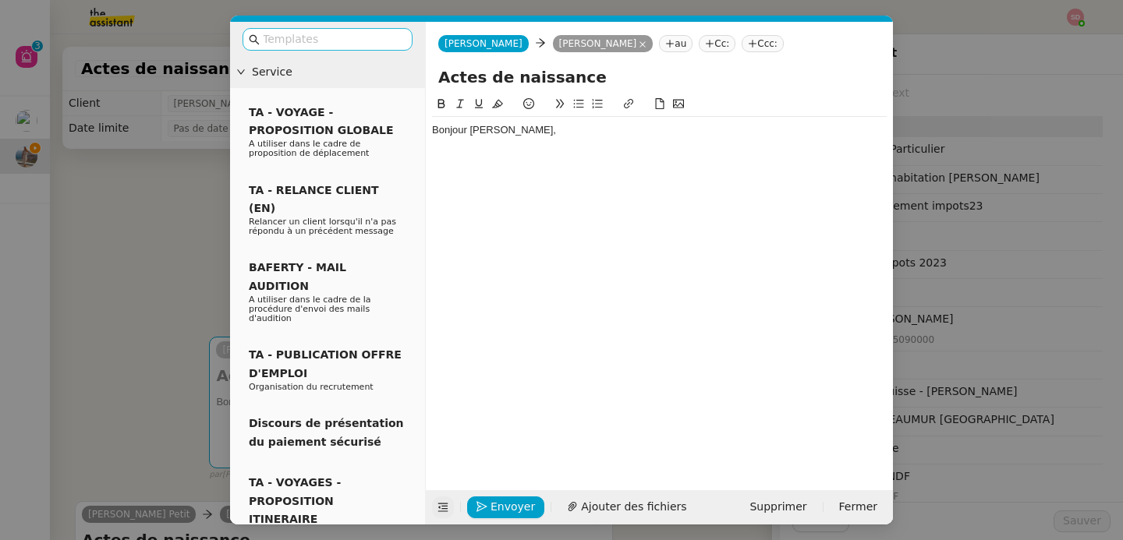
click at [352, 40] on input "text" at bounding box center [333, 39] width 140 height 18
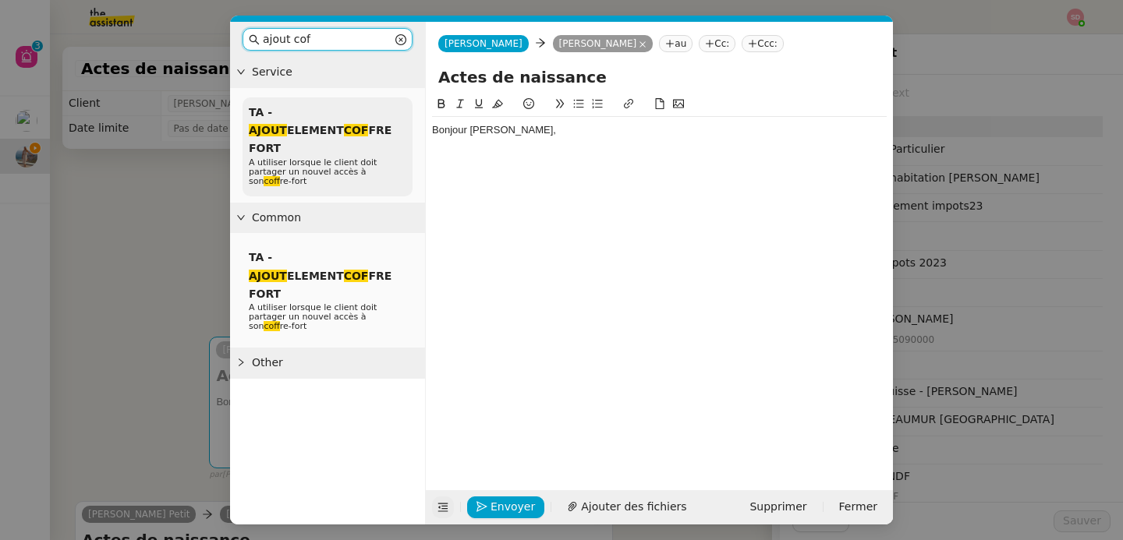
type input "ajout cof"
click at [346, 157] on span "A utiliser lorsque le client doit partager un nouvel accès à son cof fre-fort" at bounding box center [313, 171] width 128 height 29
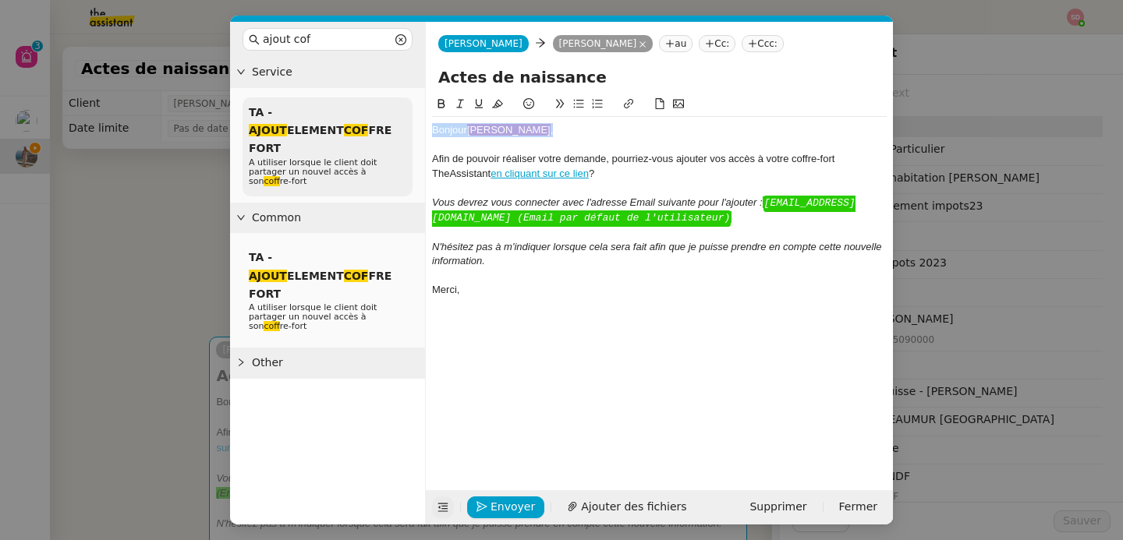
drag, startPoint x: 536, startPoint y: 131, endPoint x: 412, endPoint y: 134, distance: 124.8
click at [412, 134] on nz-layout "ajout cof Service TA - AJOUT ELEMENT COF FRE FORT A utiliser lorsque le client …" at bounding box center [561, 273] width 663 height 503
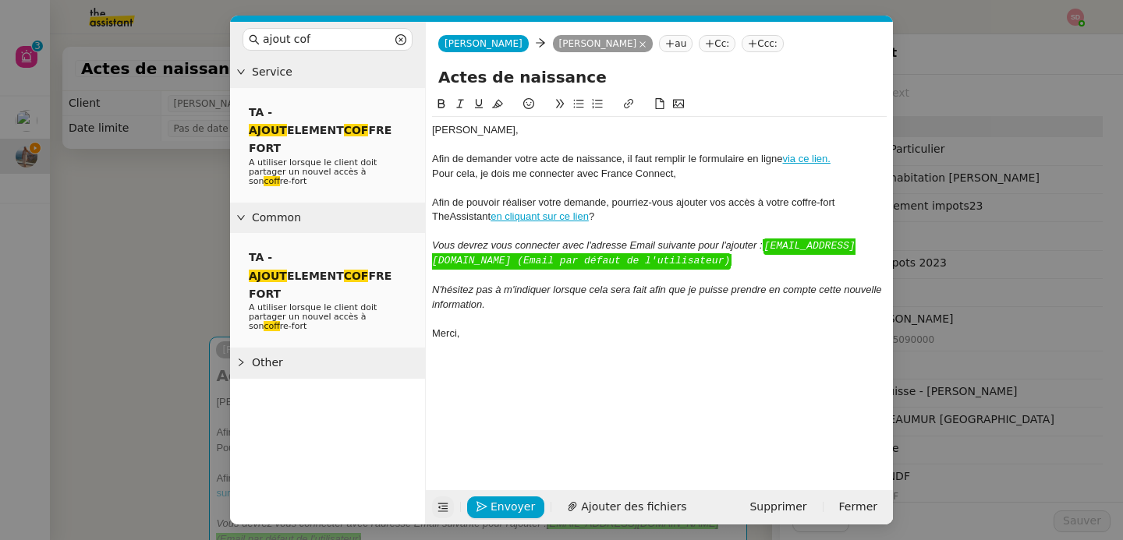
click at [443, 506] on icon at bounding box center [442, 507] width 11 height 11
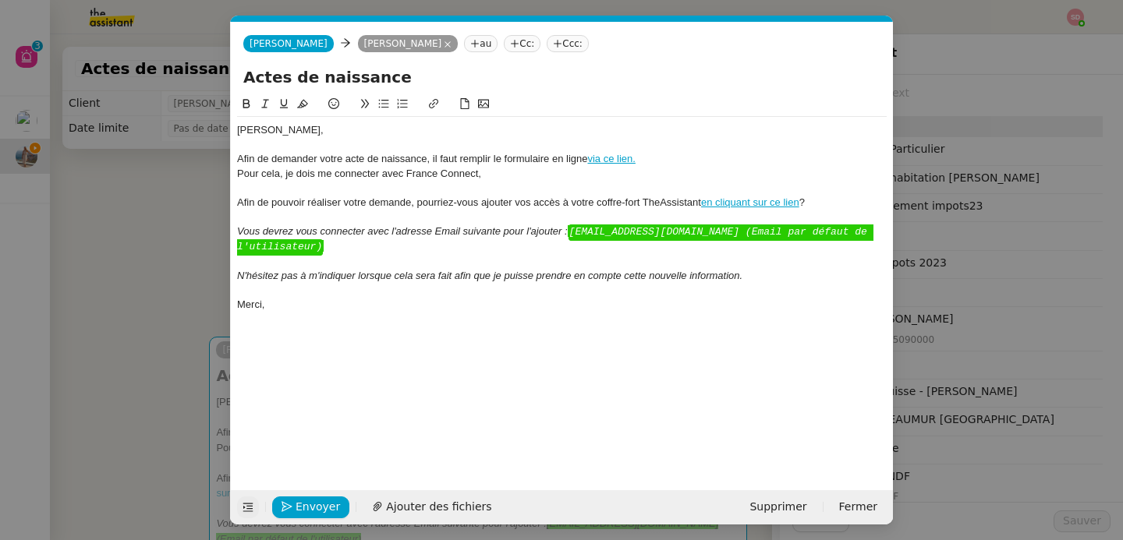
click at [510, 181] on div at bounding box center [561, 188] width 649 height 14
click at [508, 174] on div "Pour cela, je dois me connecter avec France Connect," at bounding box center [561, 174] width 649 height 14
click at [818, 204] on div "Afin de pouvoir réaliser votre demande, pourriez-vous ajouter vos accès à votre…" at bounding box center [561, 203] width 649 height 14
click at [380, 104] on icon at bounding box center [384, 104] width 10 height 9
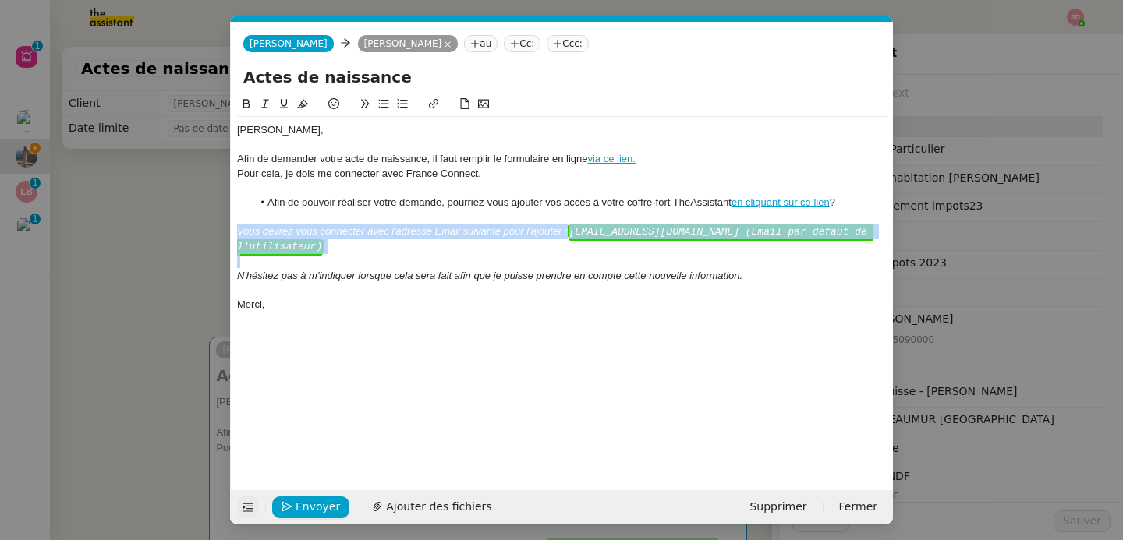
drag, startPoint x: 239, startPoint y: 230, endPoint x: 534, endPoint y: 249, distance: 296.0
click at [534, 249] on div "Laura, Afin de demander votre acte de naissance, il faut remplir le formulaire …" at bounding box center [561, 217] width 649 height 201
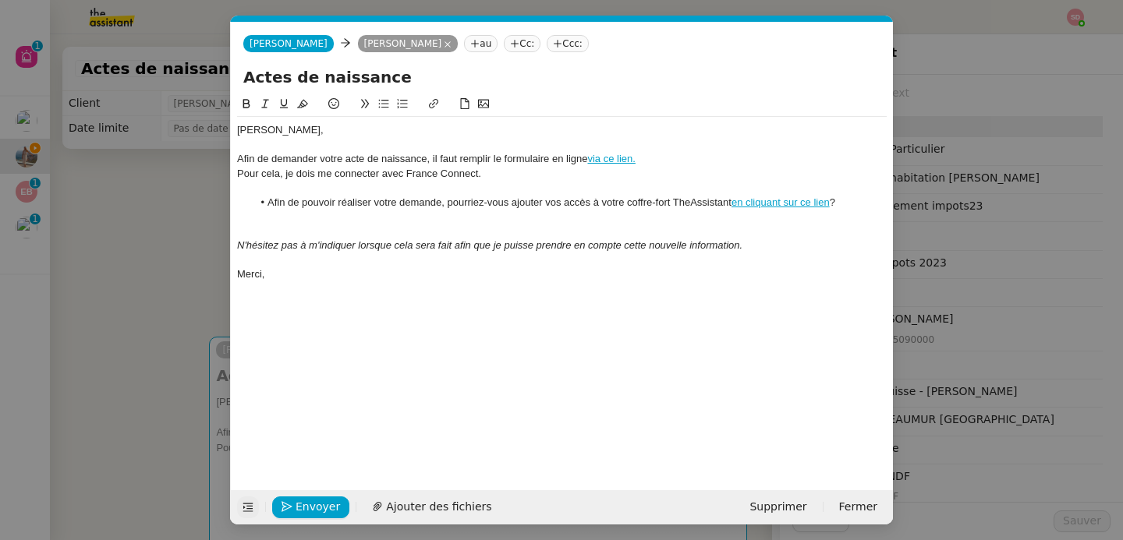
click at [390, 190] on div at bounding box center [561, 188] width 649 height 14
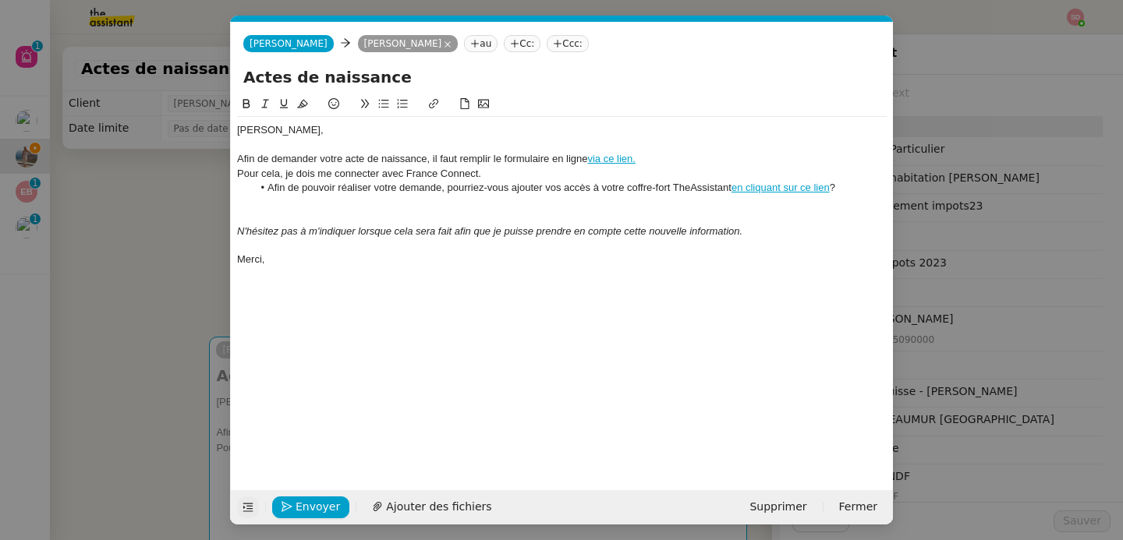
click at [589, 190] on li "Afin de pouvoir réaliser votre demande, pourriez-vous ajouter vos accès à votre…" at bounding box center [570, 188] width 635 height 14
drag, startPoint x: 543, startPoint y: 191, endPoint x: 589, endPoint y: 193, distance: 46.0
click at [589, 193] on li "Afin de pouvoir réaliser votre demande, pourriez-vous ajouter vos accès à votre…" at bounding box center [570, 188] width 635 height 14
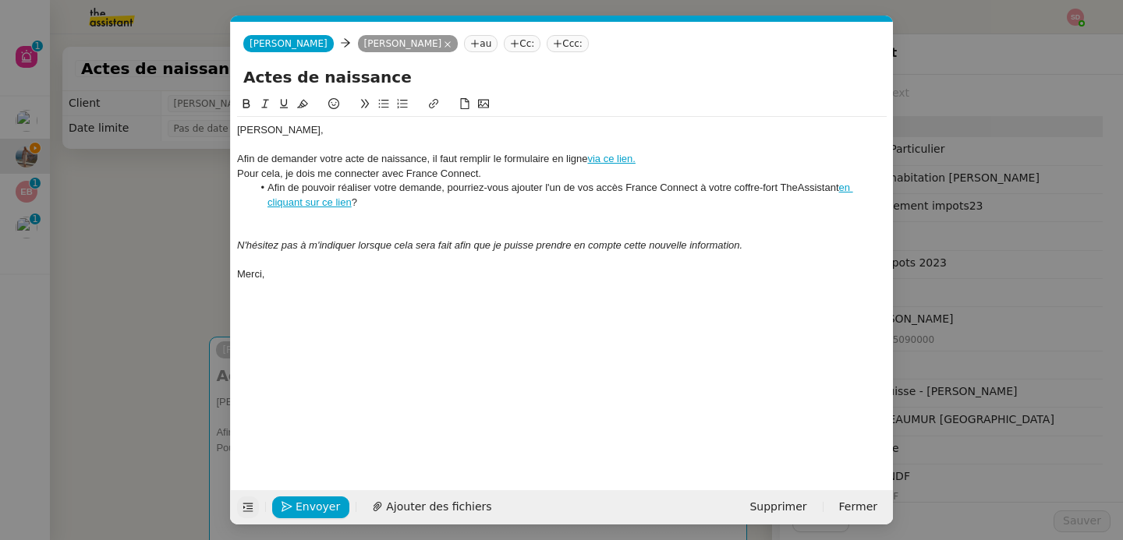
click at [502, 230] on div at bounding box center [561, 232] width 649 height 14
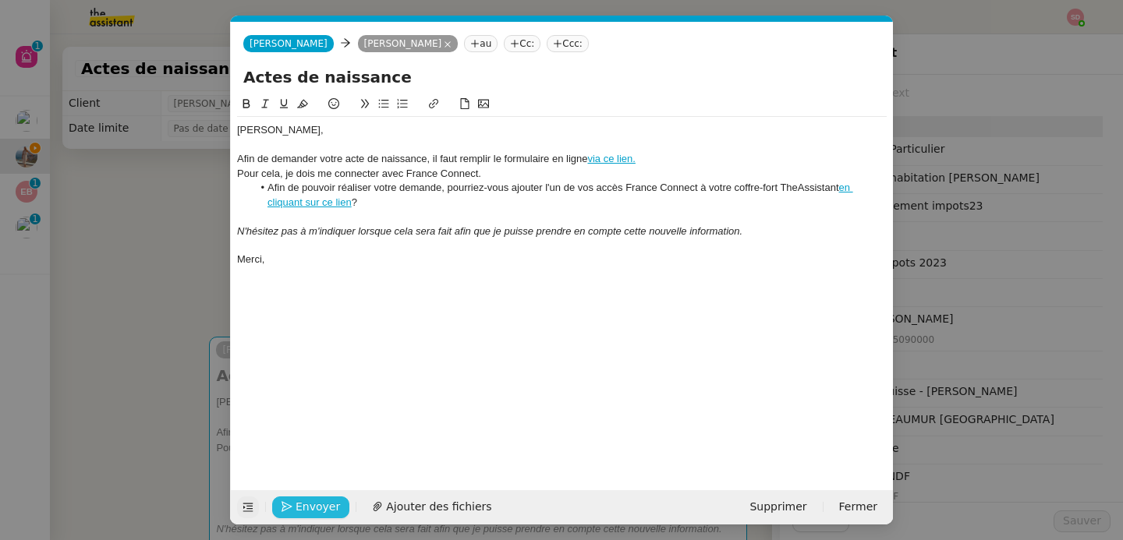
click at [304, 507] on span "Envoyer" at bounding box center [317, 507] width 44 height 18
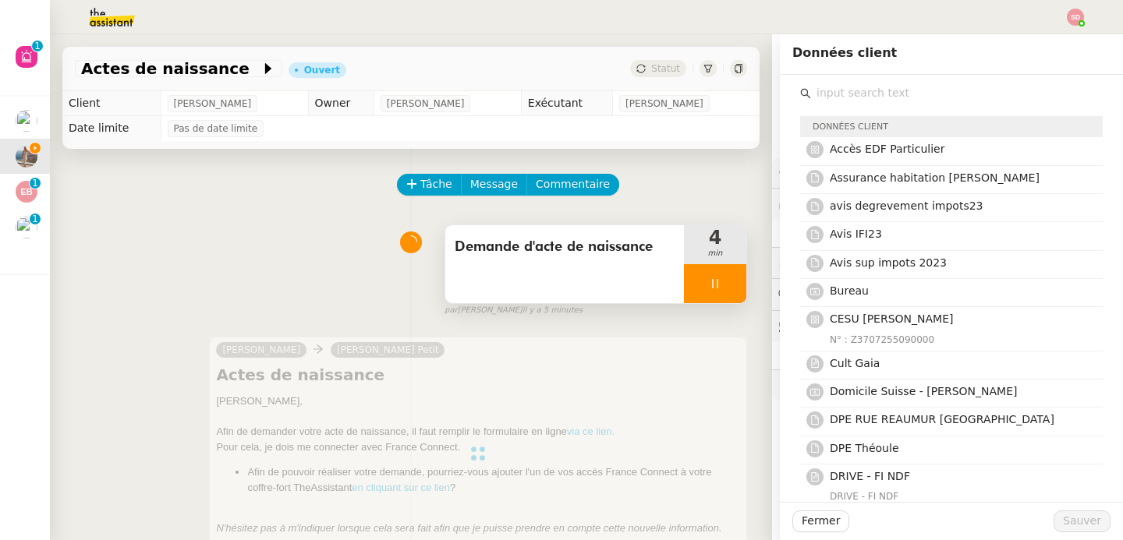
click at [702, 279] on div at bounding box center [715, 283] width 62 height 39
click at [715, 279] on button at bounding box center [730, 283] width 31 height 39
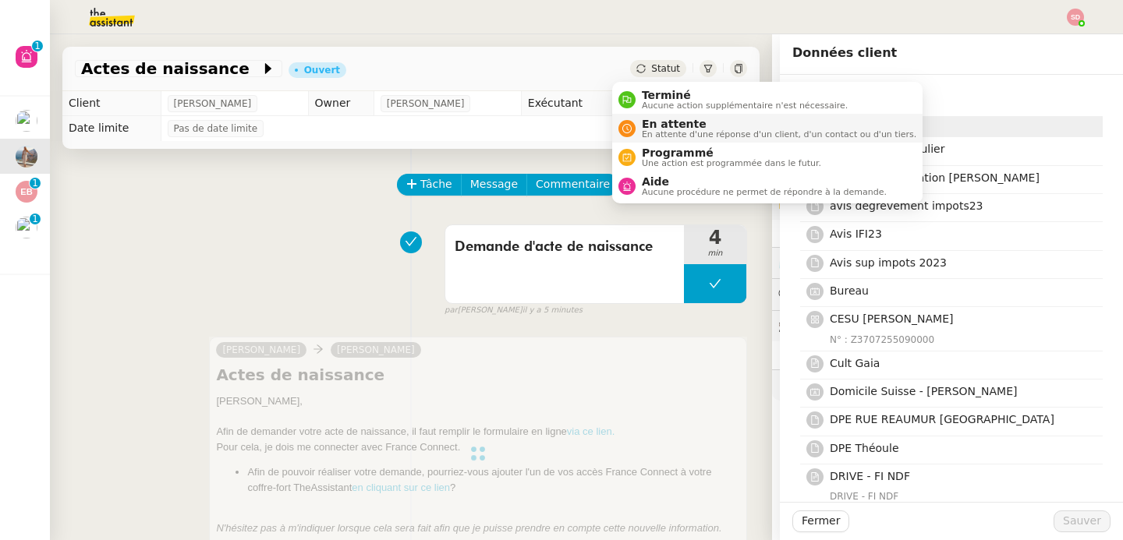
click at [630, 122] on nz-avatar at bounding box center [626, 128] width 17 height 17
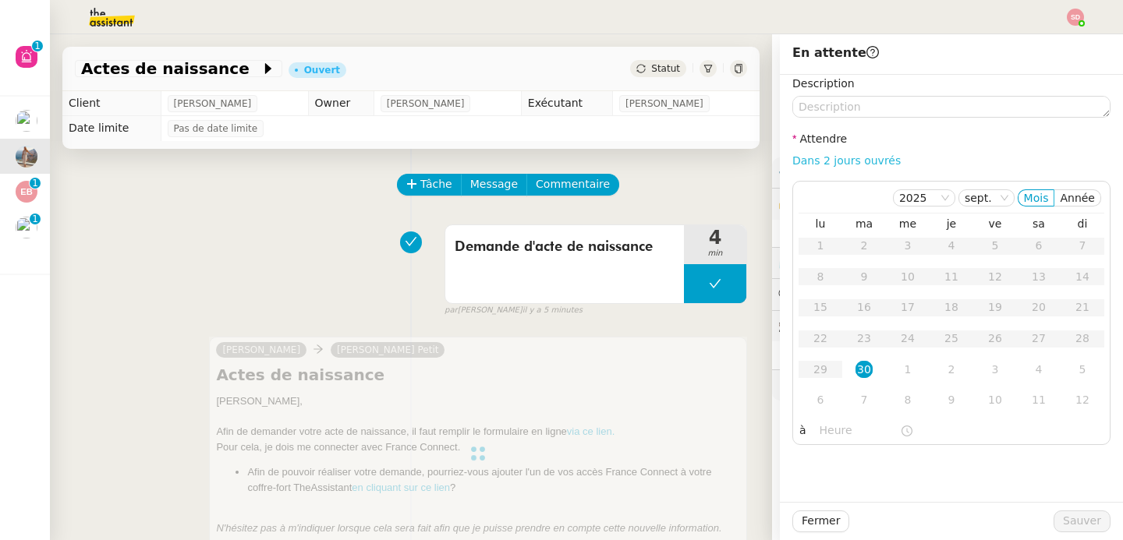
click at [843, 164] on link "Dans 2 jours ouvrés" at bounding box center [846, 160] width 108 height 12
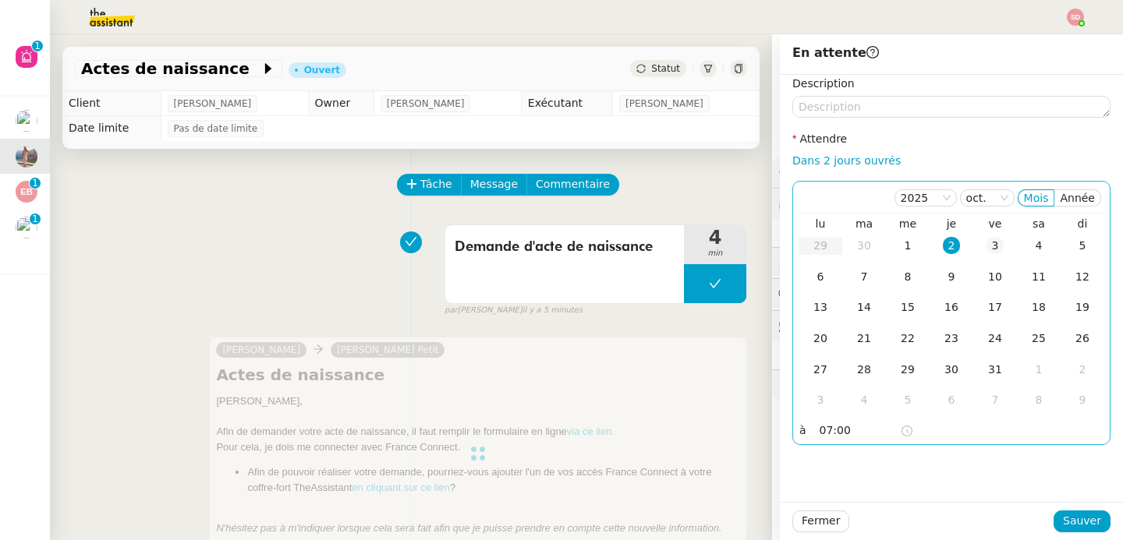
click at [986, 243] on div "3" at bounding box center [994, 245] width 17 height 17
click at [825, 431] on input "07:00" at bounding box center [859, 431] width 80 height 18
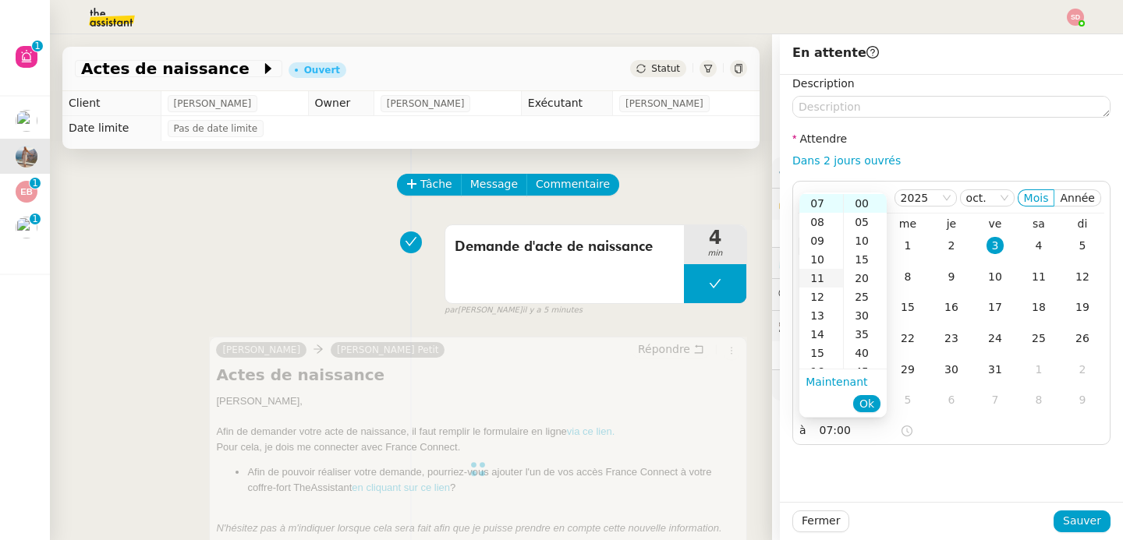
click at [813, 275] on div "11" at bounding box center [821, 278] width 44 height 19
type input "11:00"
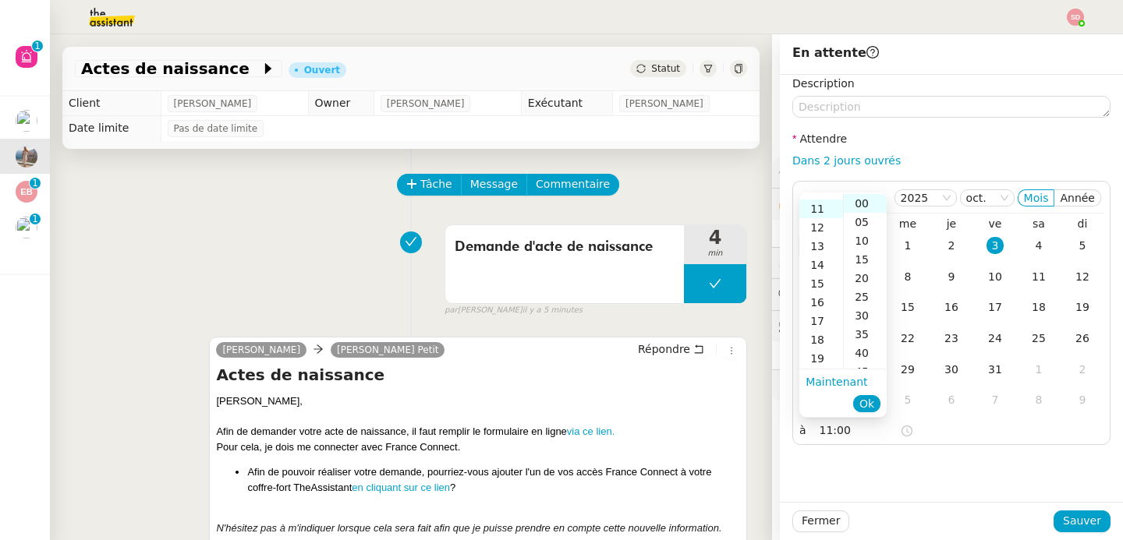
scroll to position [206, 0]
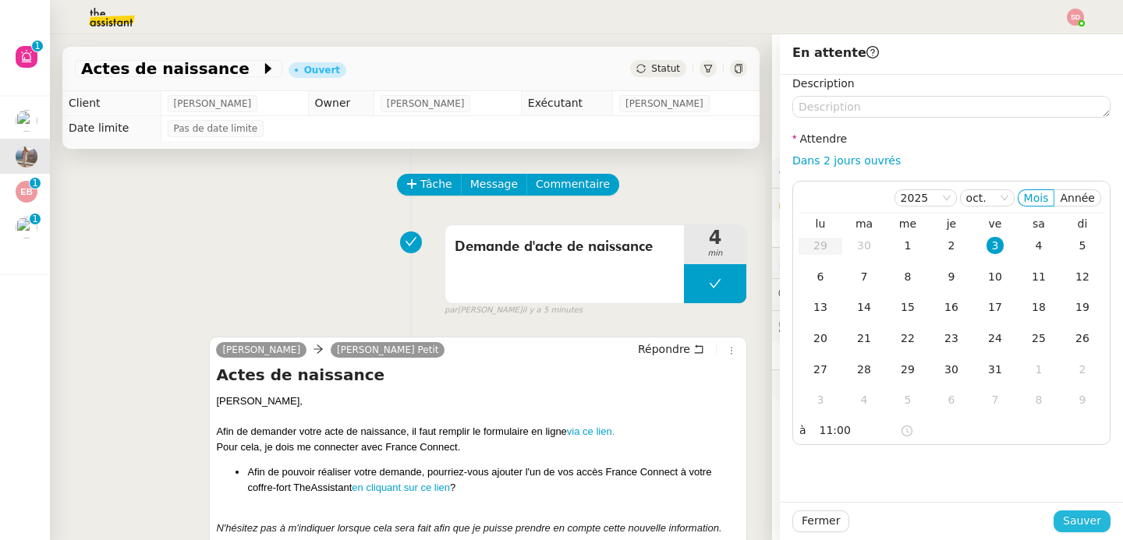
click at [1074, 524] on span "Sauver" at bounding box center [1081, 521] width 38 height 18
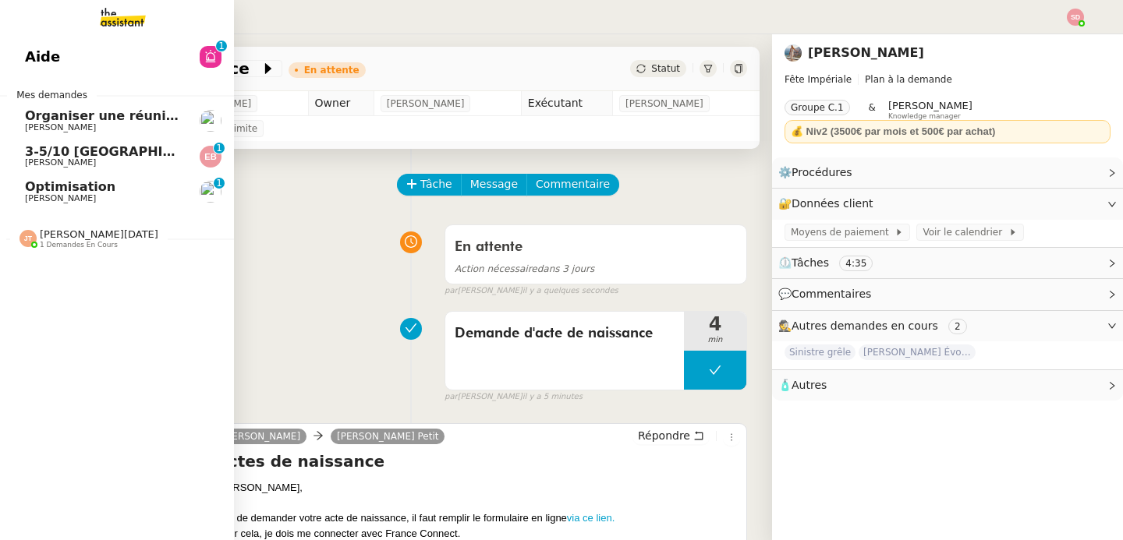
click at [37, 150] on span "3-5/10 Bordeaux - Paris" at bounding box center [202, 151] width 355 height 15
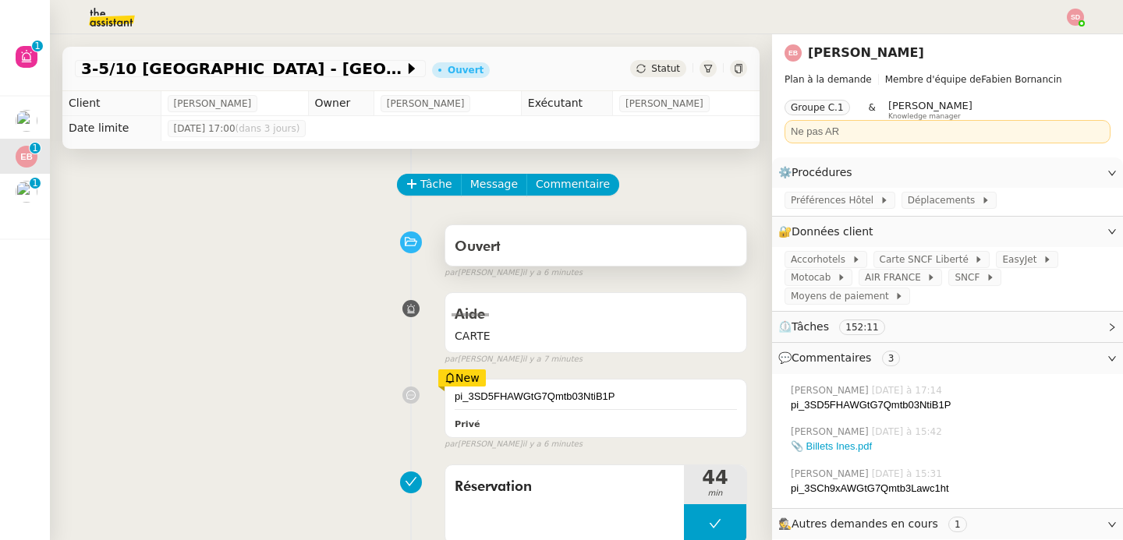
scroll to position [129, 0]
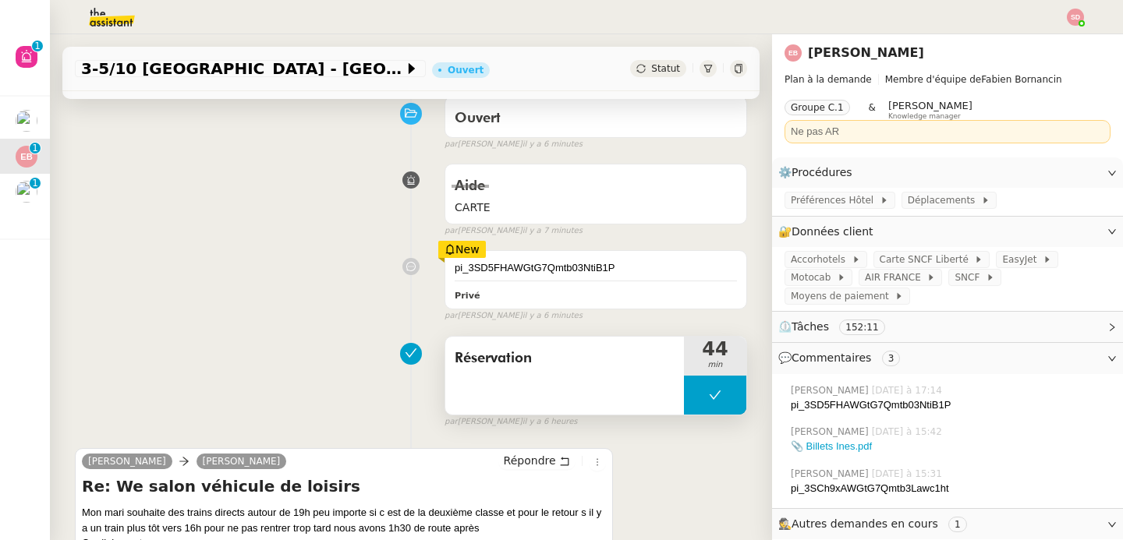
click at [684, 402] on button at bounding box center [715, 395] width 62 height 39
click at [684, 402] on div at bounding box center [699, 395] width 31 height 39
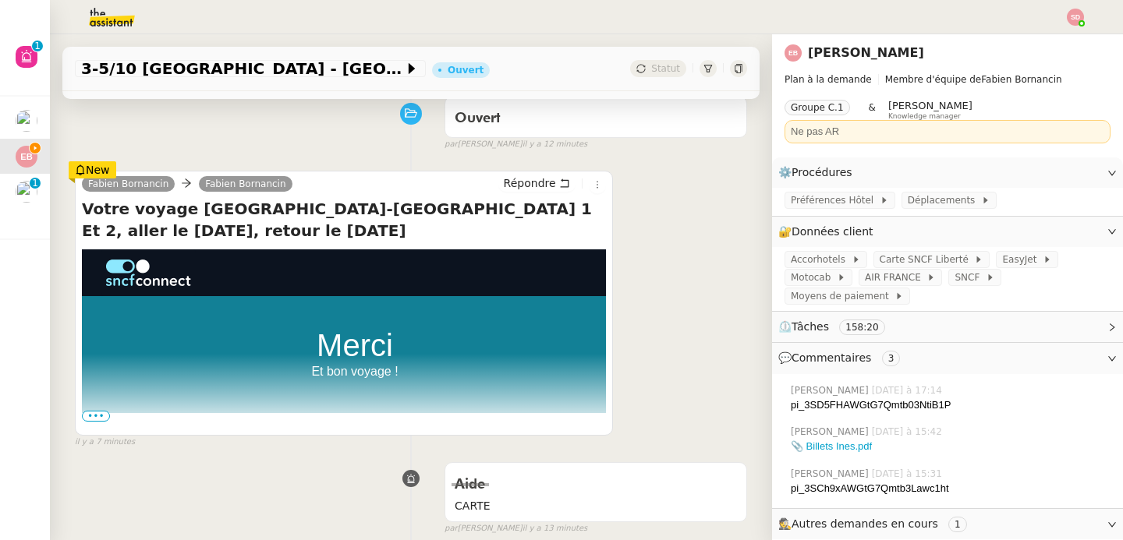
click at [882, 361] on nz-tag "3" at bounding box center [891, 359] width 19 height 16
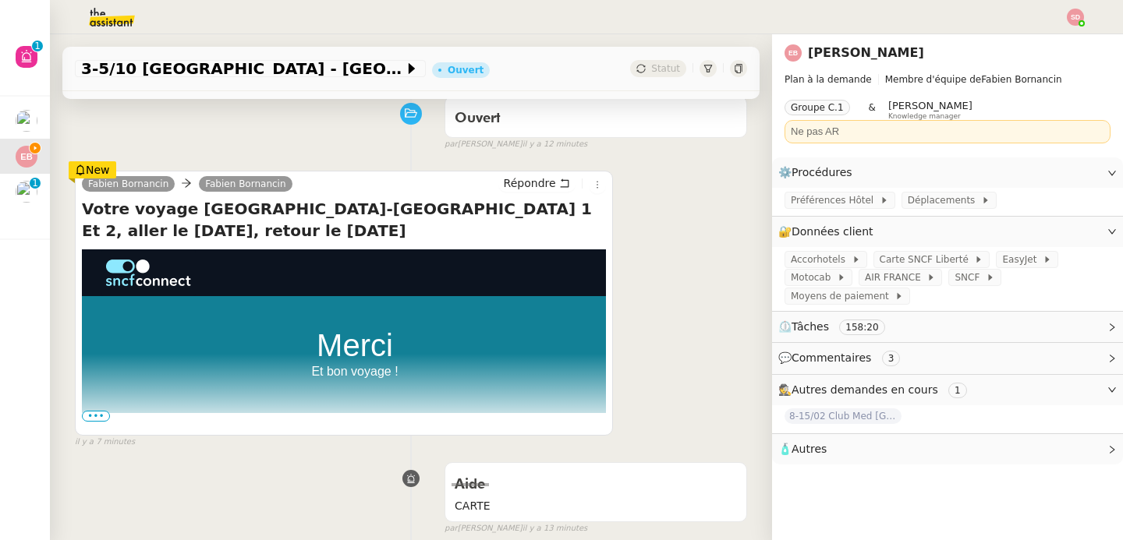
click at [835, 447] on span "🧴 Autres" at bounding box center [934, 449] width 313 height 18
click at [822, 476] on icon "button" at bounding box center [826, 476] width 9 height 9
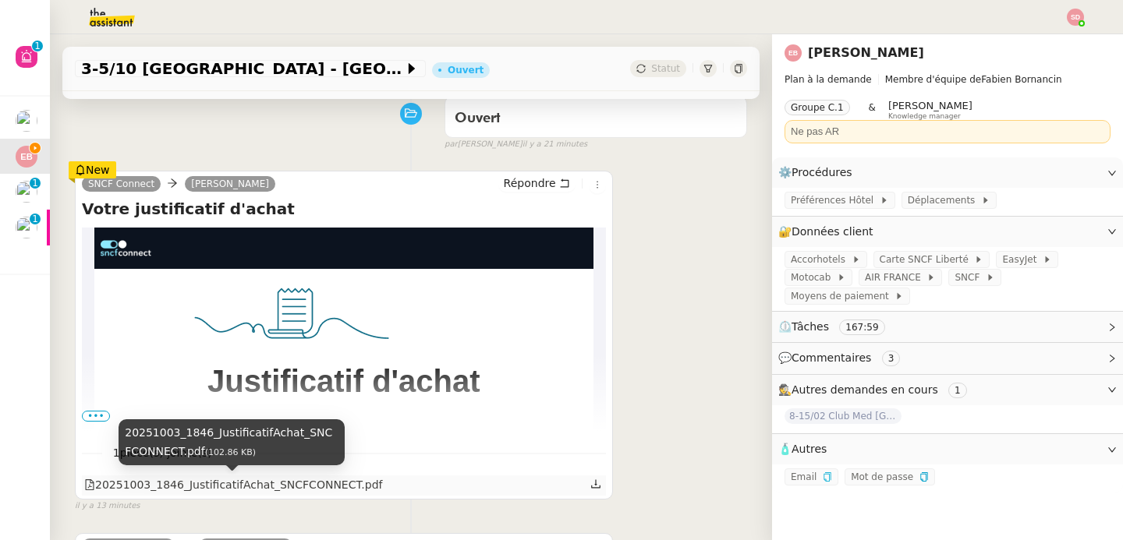
click at [270, 485] on div "20251003_1846_JustificatifAchat_SNCFCONNECT.pdf" at bounding box center [233, 485] width 299 height 18
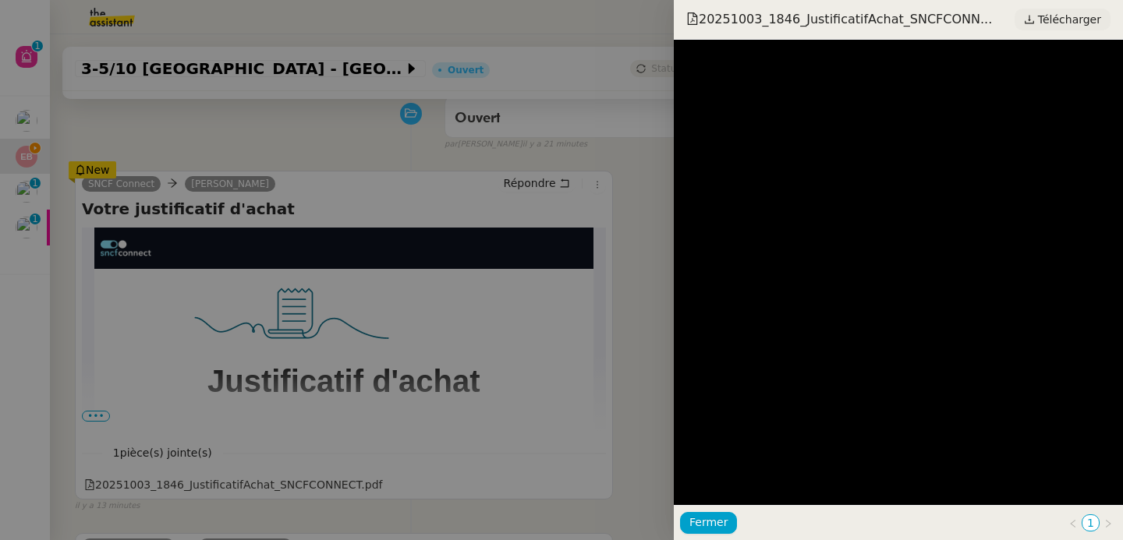
click at [1064, 20] on span "Télécharger" at bounding box center [1069, 19] width 63 height 20
click at [348, 337] on div at bounding box center [561, 270] width 1123 height 540
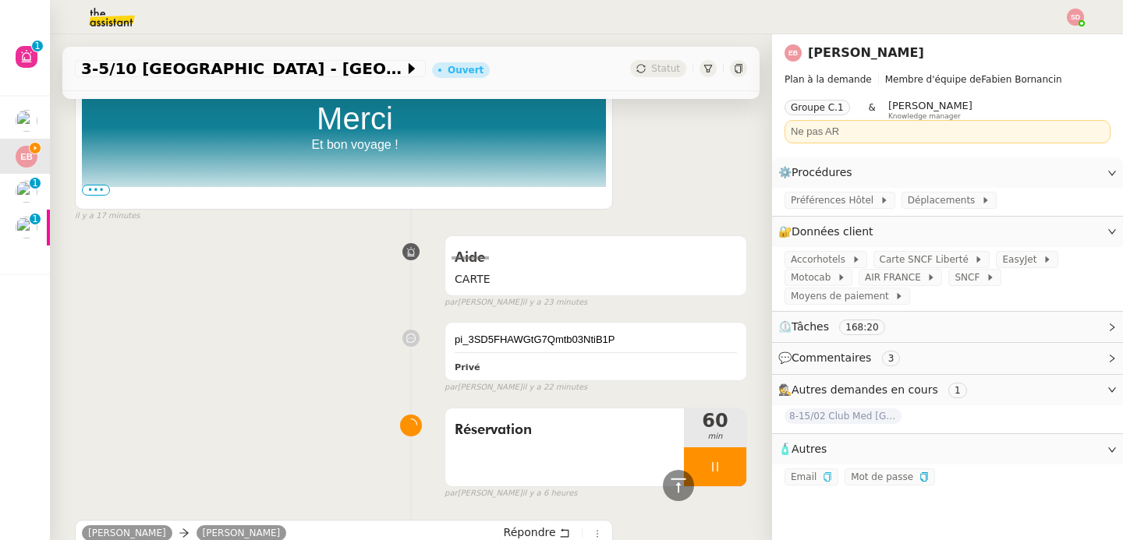
scroll to position [0, 0]
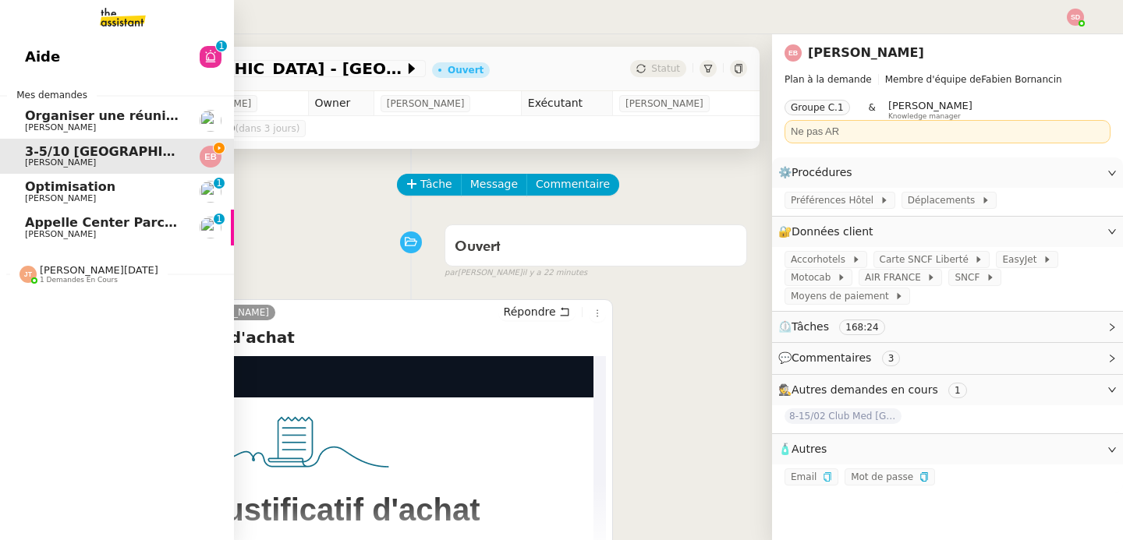
click at [56, 189] on span "Optimisation" at bounding box center [70, 186] width 90 height 15
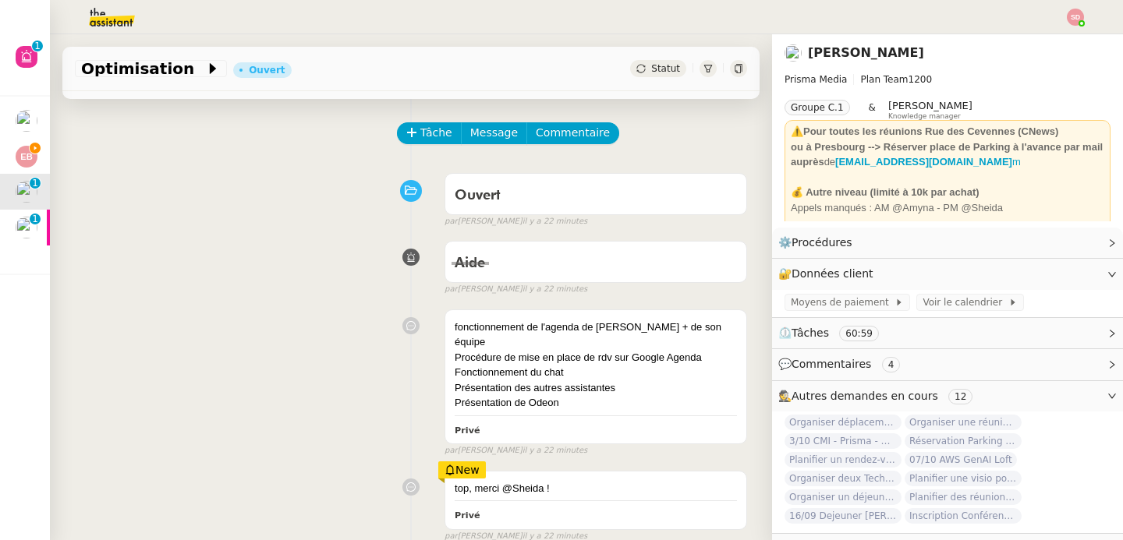
scroll to position [117, 0]
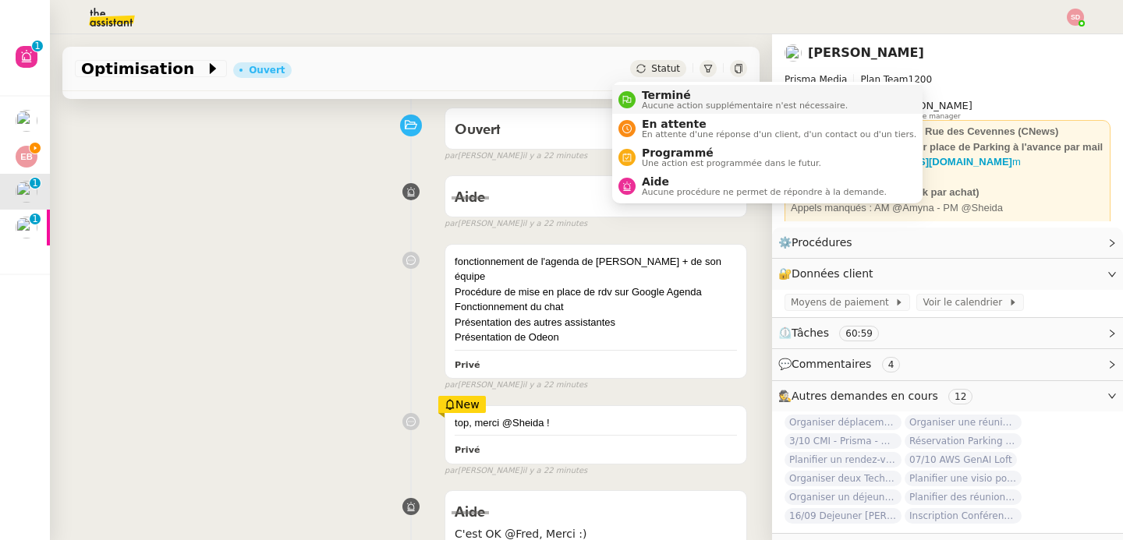
click at [630, 92] on nz-avatar at bounding box center [626, 99] width 17 height 17
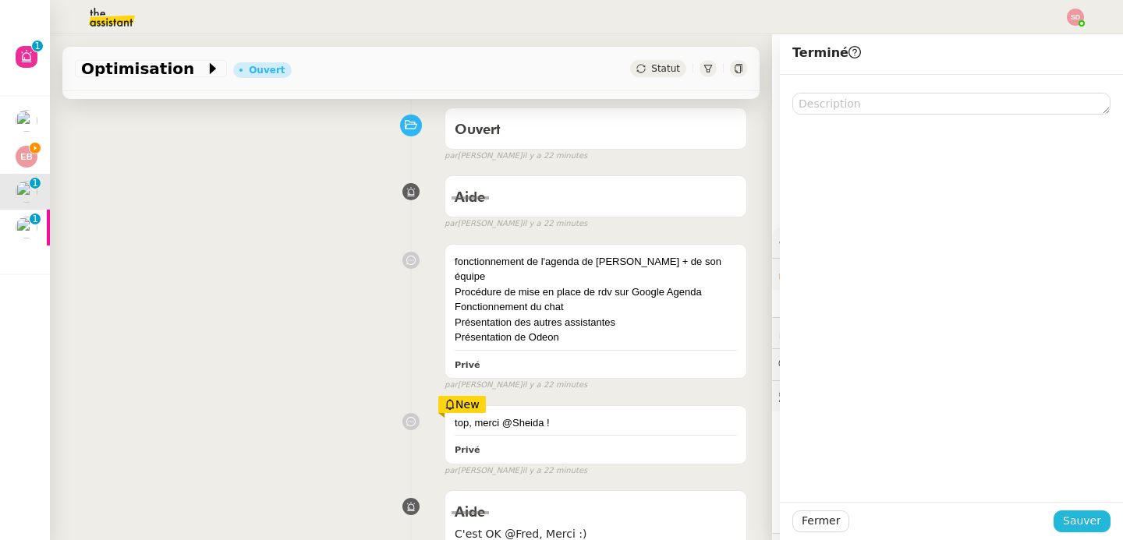
click at [1062, 527] on span "Sauver" at bounding box center [1081, 521] width 38 height 18
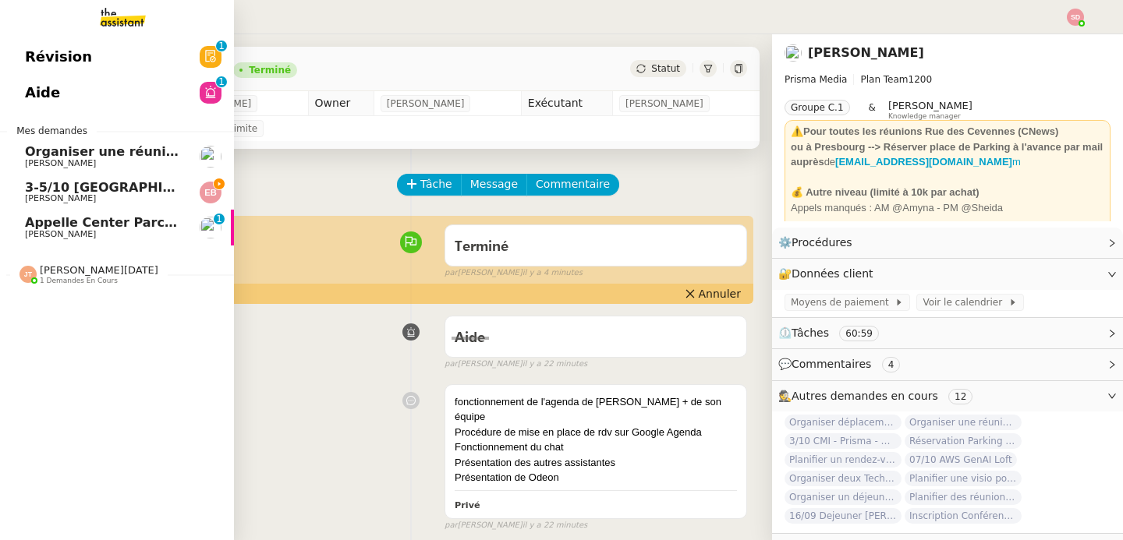
click at [47, 227] on span "Appelle Center Parcs et retrouve le Kindle" at bounding box center [173, 222] width 297 height 15
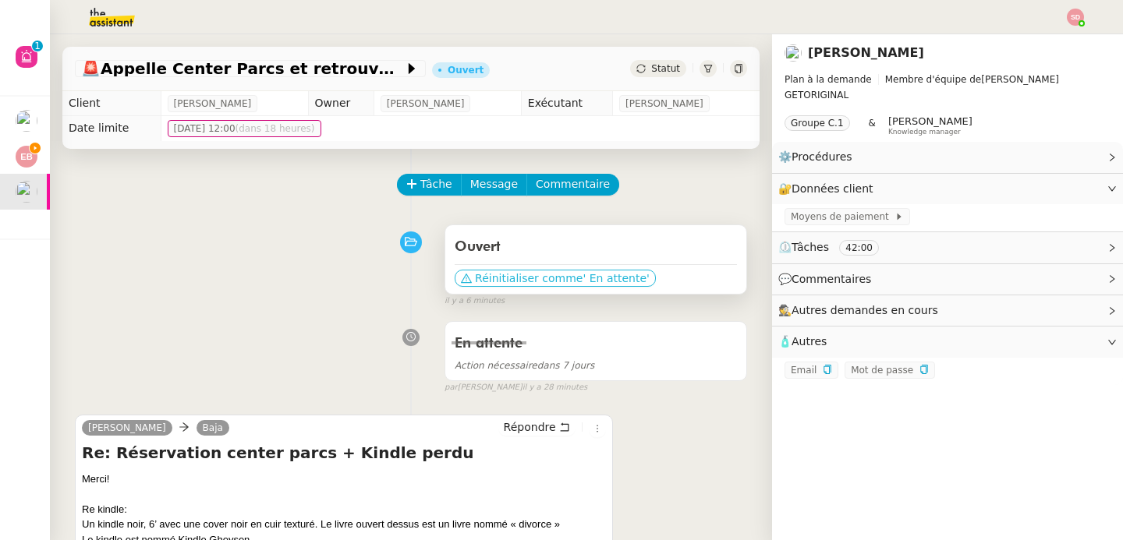
click at [552, 277] on span "Réinitialiser comme" at bounding box center [529, 278] width 108 height 16
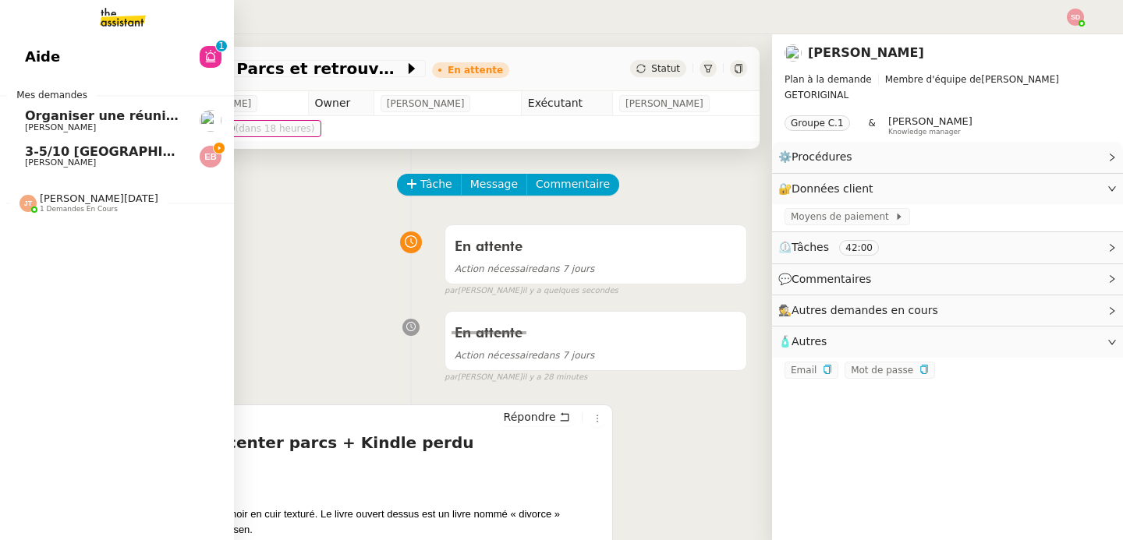
click at [48, 161] on span "Emilie Bornancin" at bounding box center [60, 162] width 71 height 10
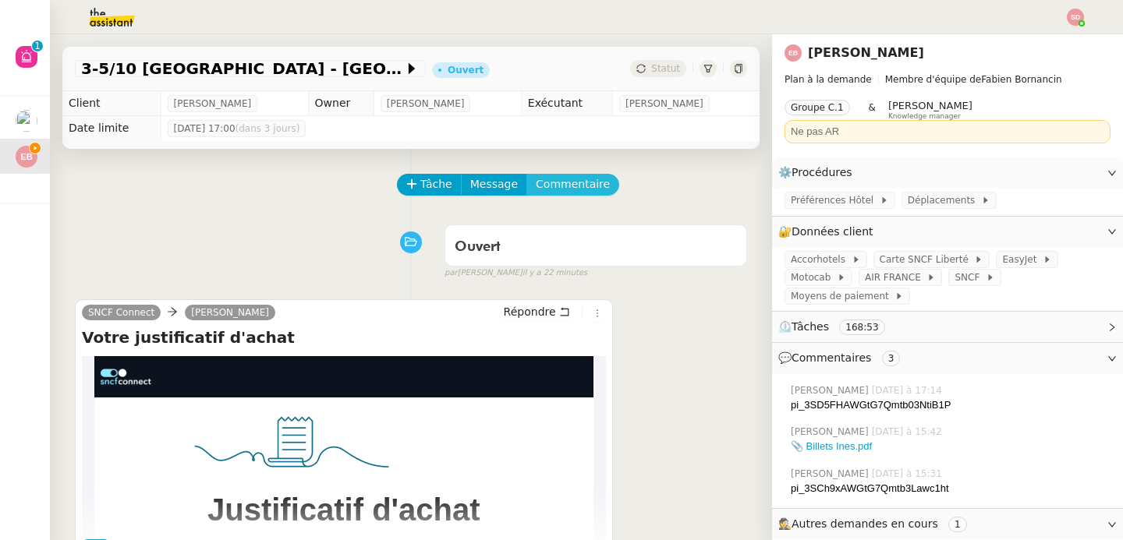
click at [569, 183] on span "Commentaire" at bounding box center [573, 184] width 74 height 18
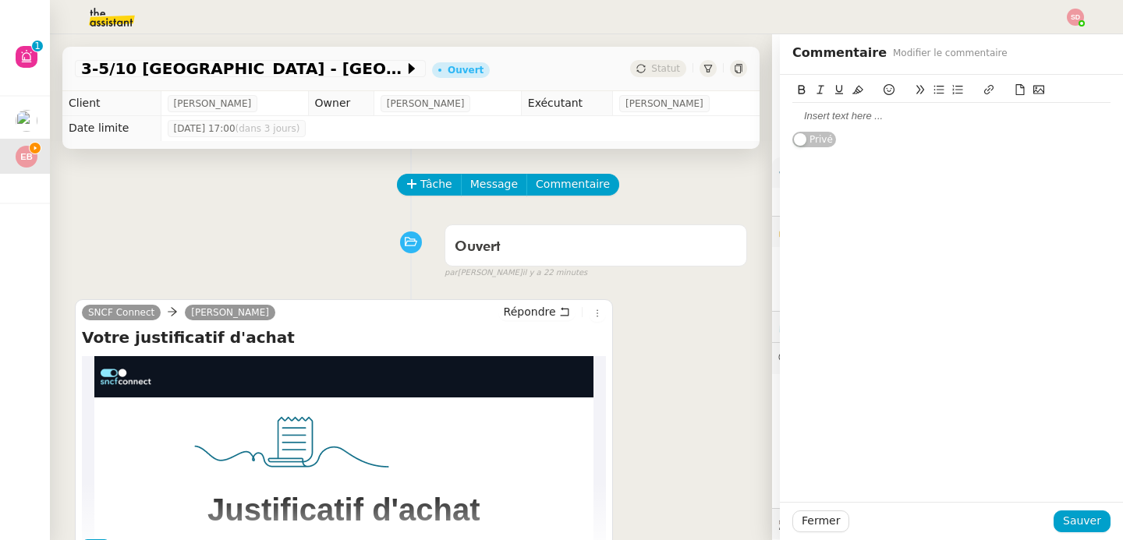
click at [835, 128] on div at bounding box center [951, 116] width 318 height 27
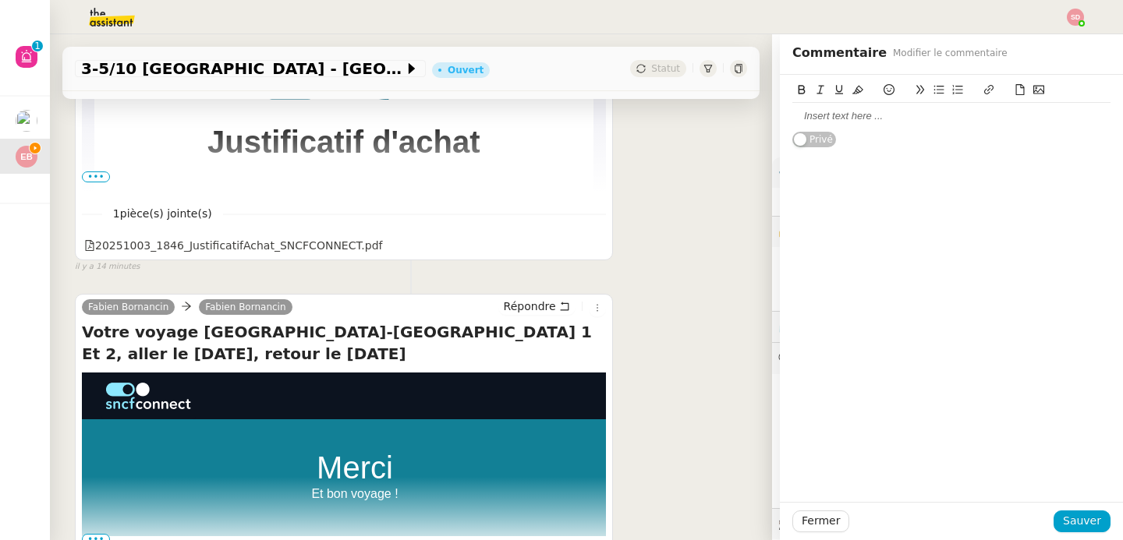
scroll to position [370, 0]
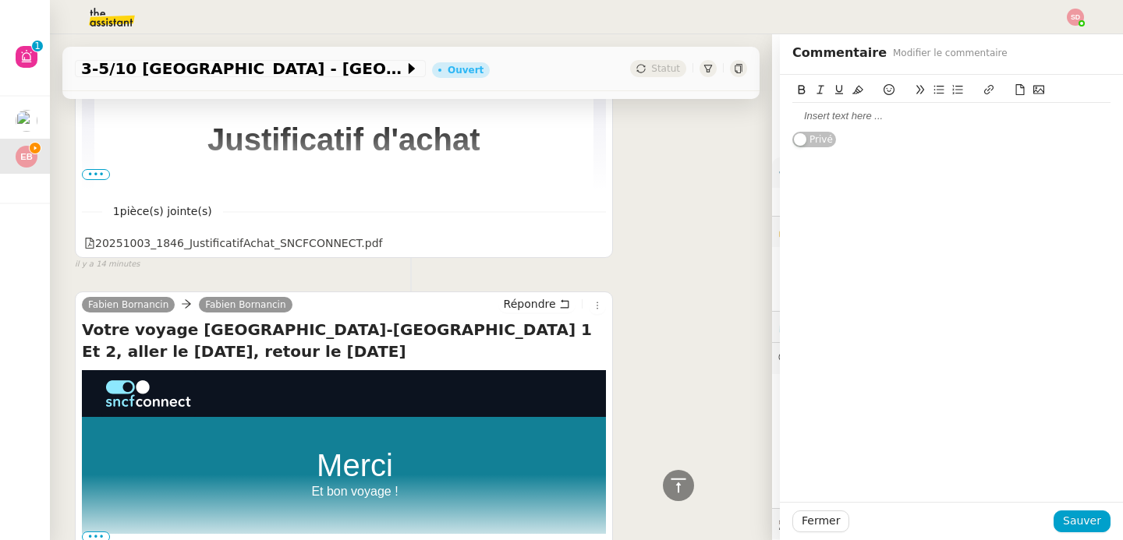
click at [94, 177] on span "•••" at bounding box center [96, 174] width 28 height 11
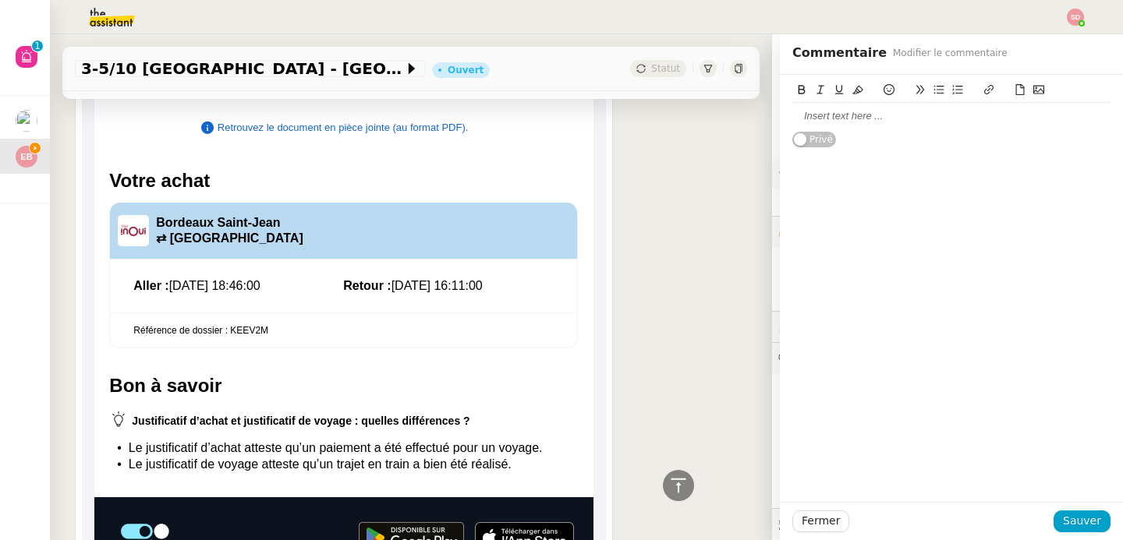
scroll to position [449, 0]
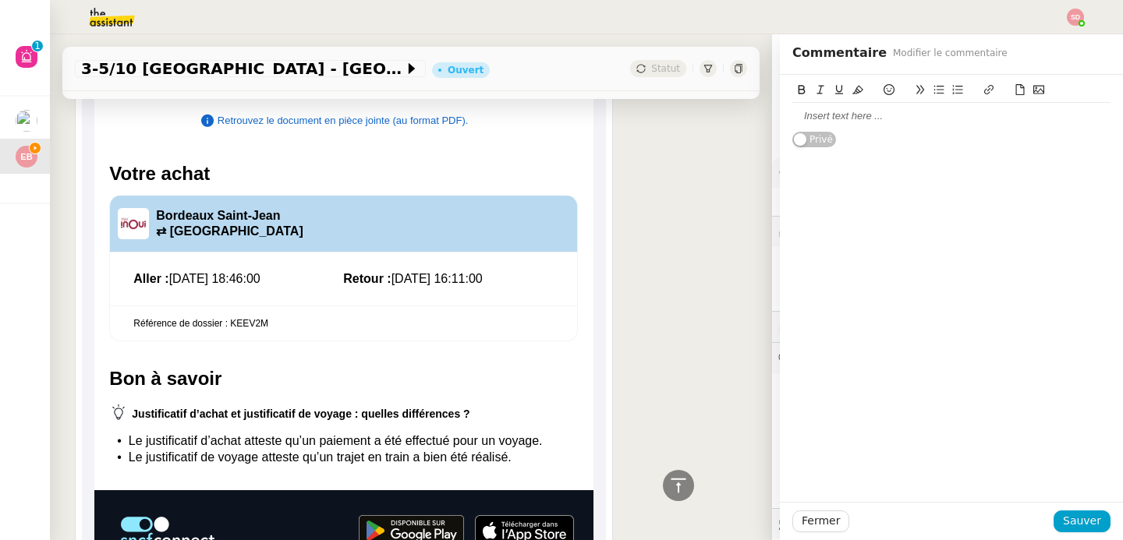
drag, startPoint x: 126, startPoint y: 280, endPoint x: 491, endPoint y: 282, distance: 365.6
click at [491, 282] on td "Aller : 03/10/2025 à 18:46:00" at bounding box center [343, 279] width 420 height 28
copy td "Aller : 03/10/2025 à 18:46:00 Retour : 05/10/2025 à 16:11"
click at [841, 121] on div at bounding box center [951, 116] width 318 height 14
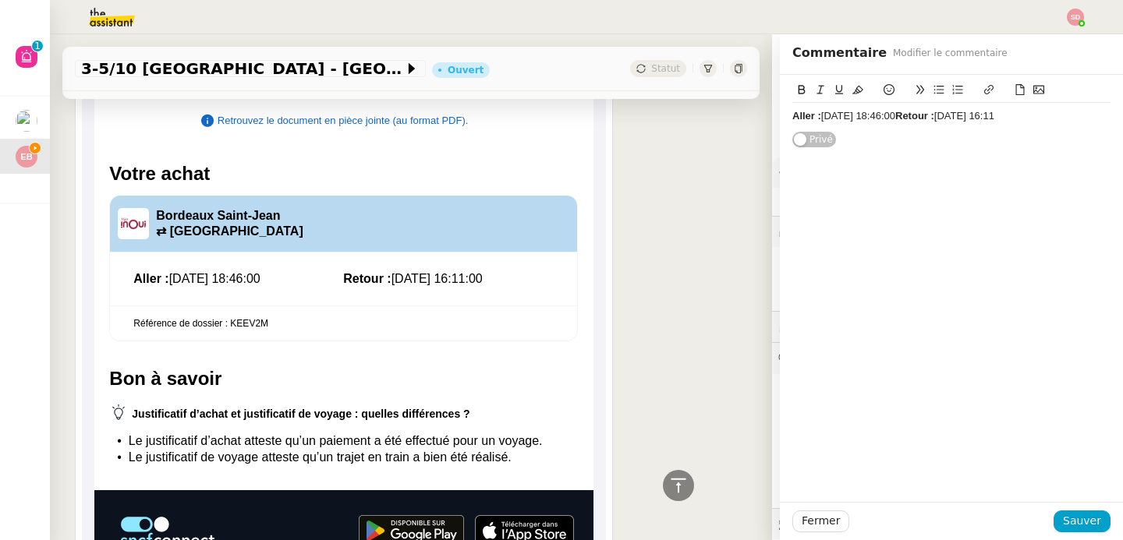
drag, startPoint x: 147, startPoint y: 218, endPoint x: 290, endPoint y: 232, distance: 143.3
click at [290, 232] on td "Bordeaux Saint-Jean ⇄ Paris Montparnasse" at bounding box center [366, 224] width 421 height 56
drag, startPoint x: 290, startPoint y: 232, endPoint x: 146, endPoint y: 219, distance: 144.7
click at [146, 219] on div at bounding box center [343, 224] width 467 height 57
copy div "Bordeaux Saint-Jean ⇄ Paris Montparnasse"
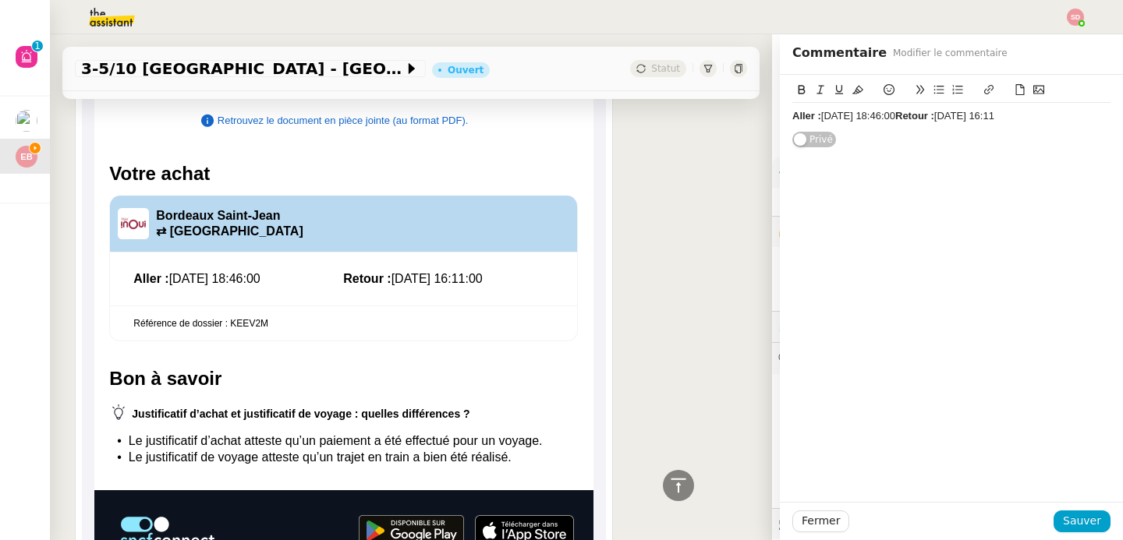
click at [792, 116] on strong "Aller :" at bounding box center [806, 116] width 29 height 12
click at [792, 118] on strong "Aller :" at bounding box center [806, 116] width 29 height 12
click at [792, 129] on strong "⇄ Paris MontparnasseAller :" at bounding box center [855, 131] width 126 height 12
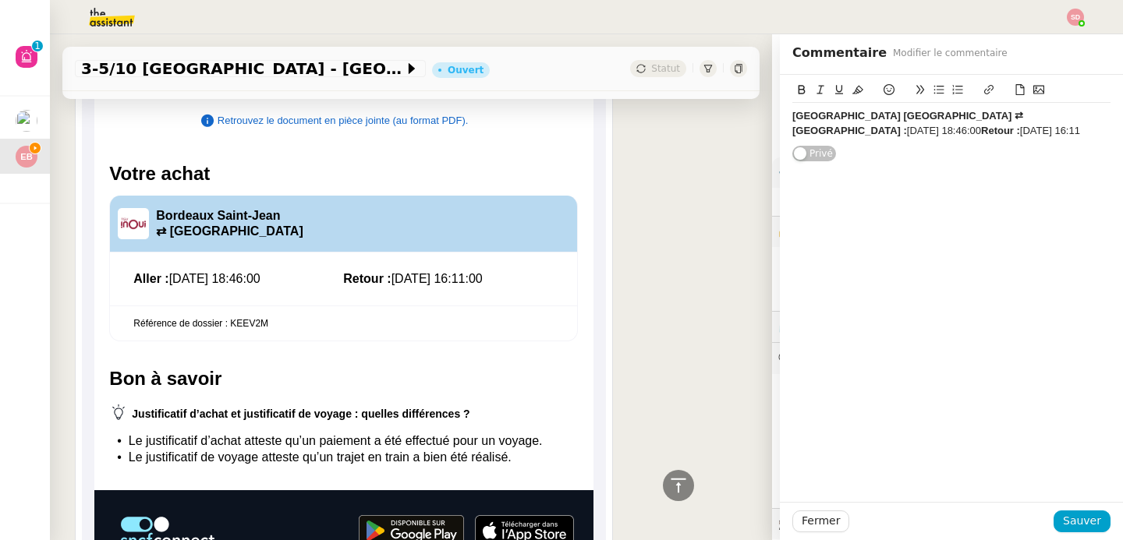
click at [992, 117] on strong "Bordeaux Saint-Jean ⇄ Paris MontparnasseAller :" at bounding box center [909, 123] width 234 height 26
click at [912, 138] on div "﻿ Aller : 03/10/2025 à 18:46:00 Retour : 05/10/2025 à 16:11" at bounding box center [951, 145] width 318 height 14
click at [965, 153] on div "Retour : 05/10/2025 à 16:11" at bounding box center [951, 160] width 318 height 14
click at [872, 117] on strong "Bordeaux Saint-Jean ⇄ Paris Montparnasse" at bounding box center [909, 123] width 234 height 26
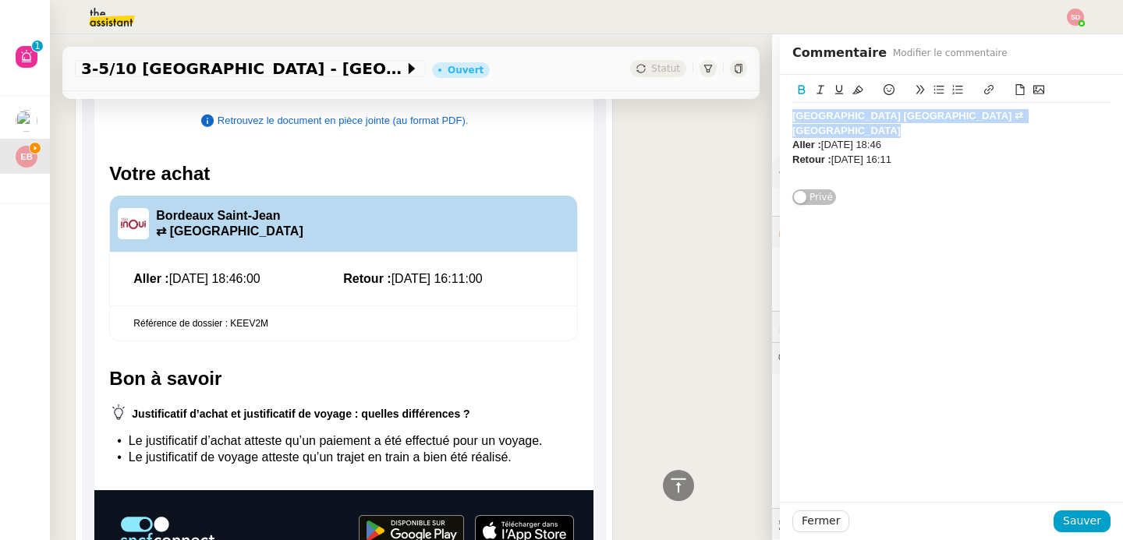
click at [872, 117] on strong "Bordeaux Saint-Jean ⇄ Paris Montparnasse" at bounding box center [909, 123] width 234 height 26
click at [835, 94] on icon at bounding box center [839, 89] width 8 height 9
click at [824, 167] on div at bounding box center [951, 174] width 318 height 14
click at [1014, 87] on icon at bounding box center [1019, 89] width 11 height 11
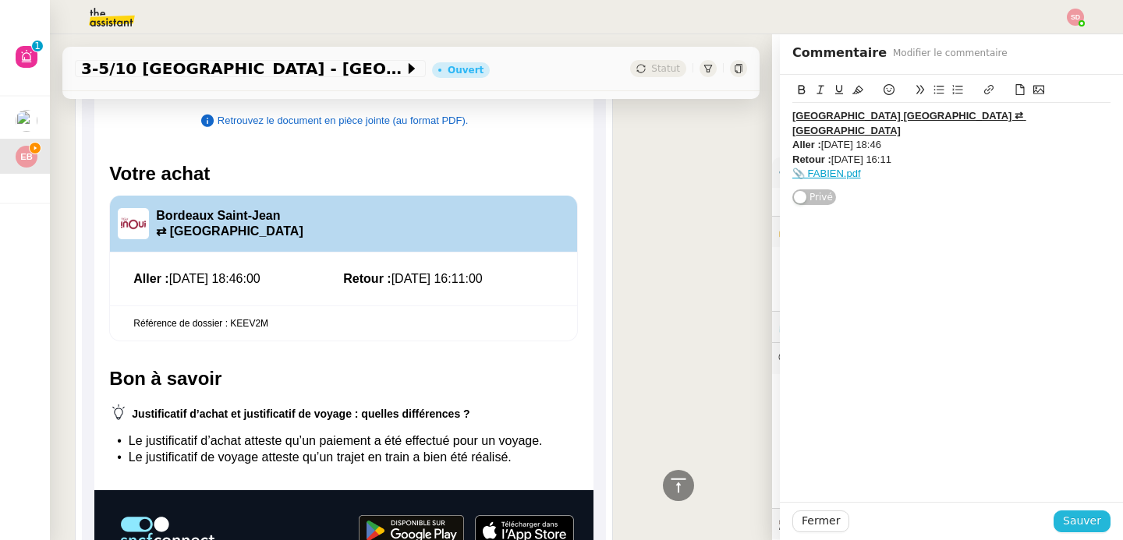
click at [1077, 519] on span "Sauver" at bounding box center [1081, 521] width 38 height 18
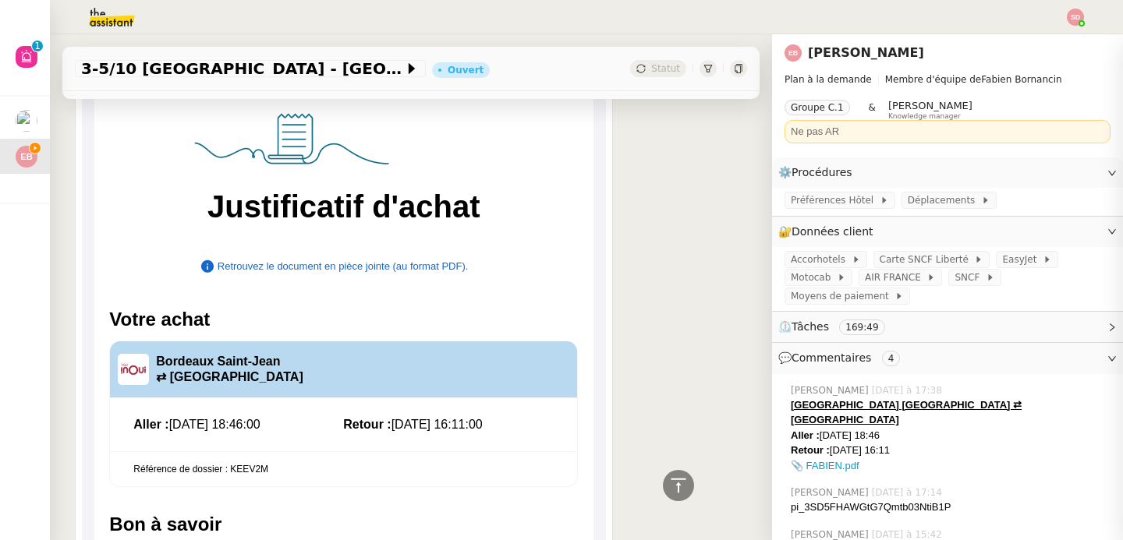
scroll to position [580, 0]
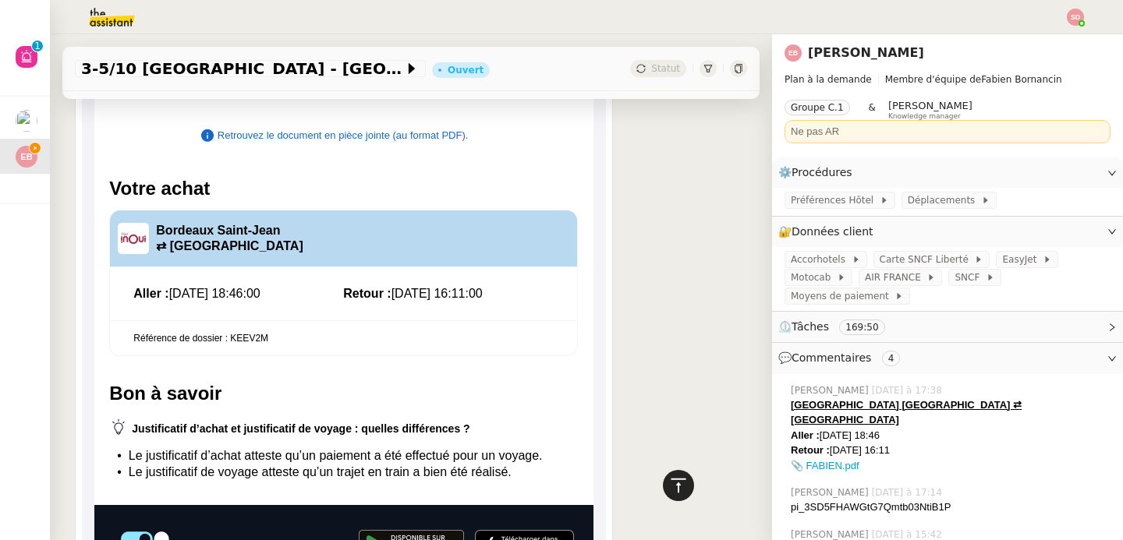
click at [669, 483] on icon at bounding box center [678, 485] width 19 height 19
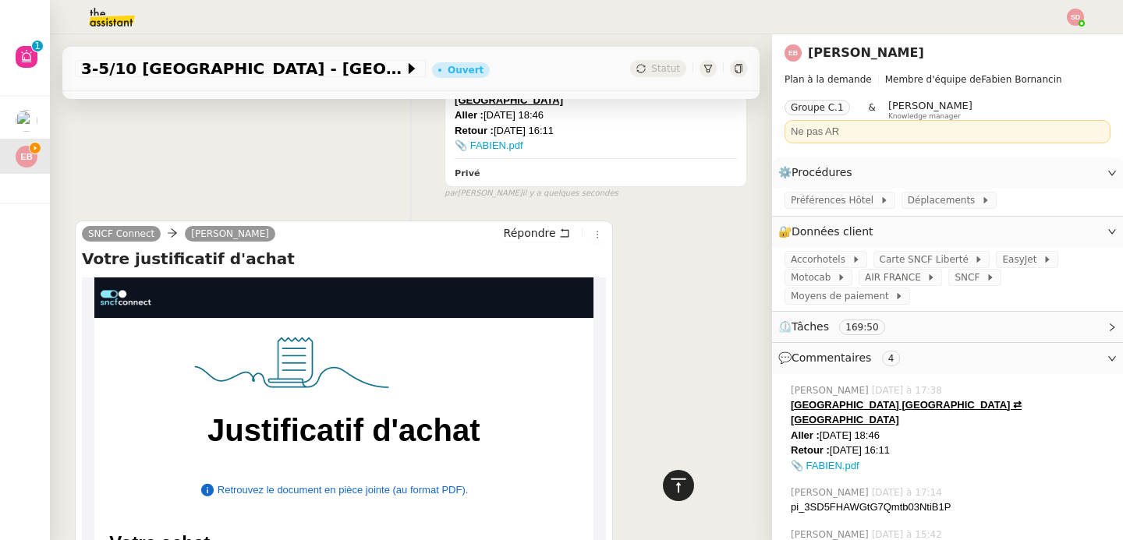
scroll to position [0, 0]
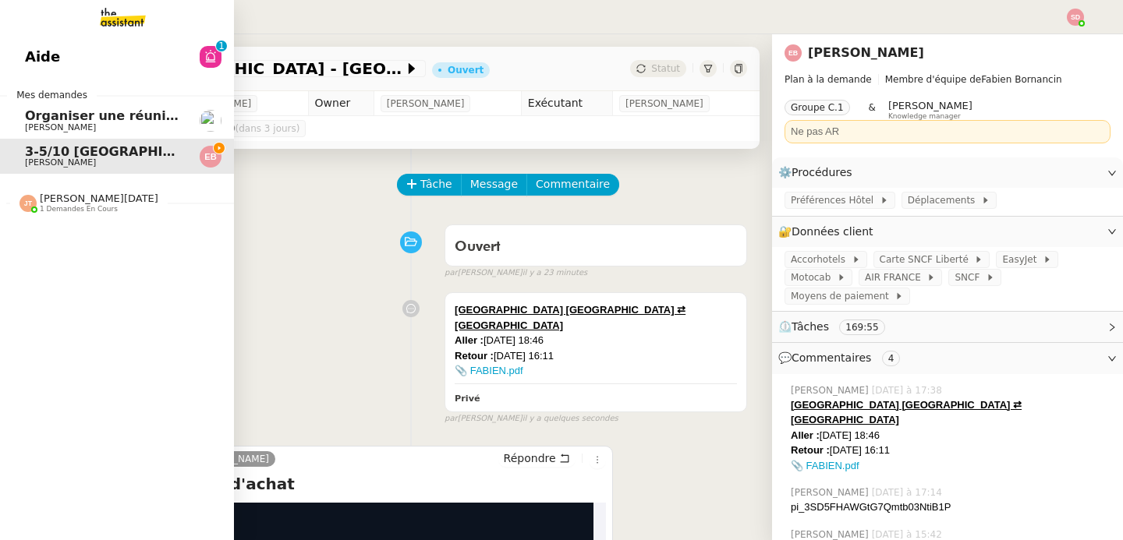
click at [143, 21] on img at bounding box center [110, 17] width 121 height 34
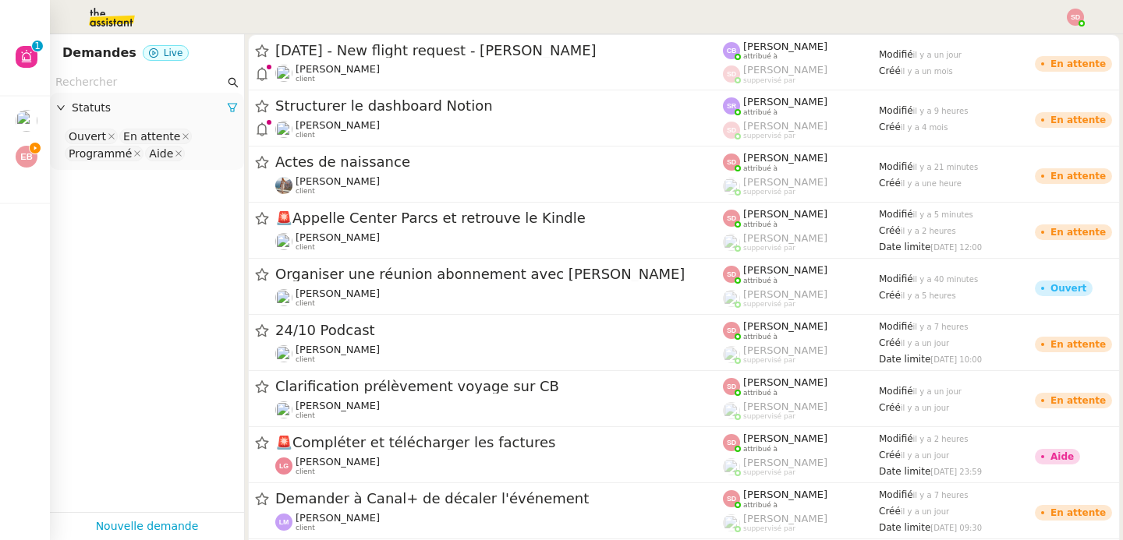
click at [160, 90] on input "text" at bounding box center [139, 82] width 169 height 18
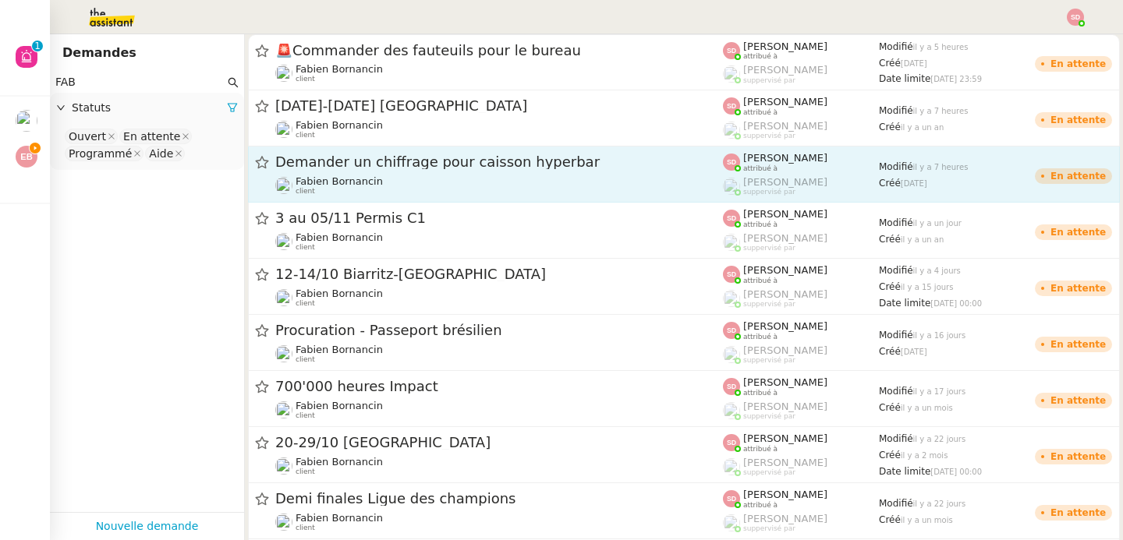
type input "FAB"
click at [394, 179] on div "Fabien Bornancin client" at bounding box center [498, 185] width 447 height 20
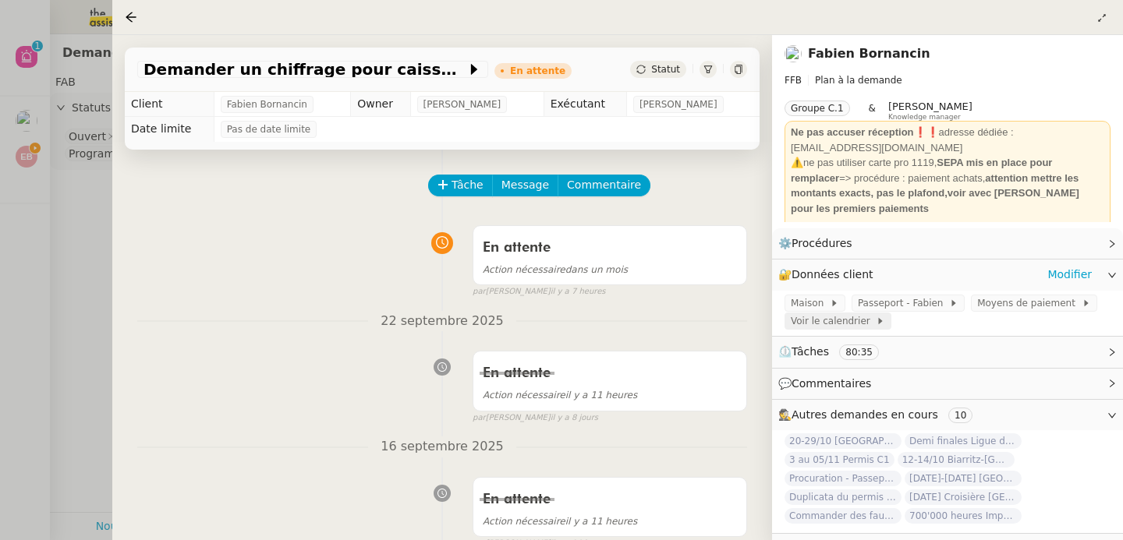
click at [860, 322] on span "Voir le calendrier" at bounding box center [832, 321] width 85 height 16
click at [95, 282] on div at bounding box center [561, 270] width 1123 height 540
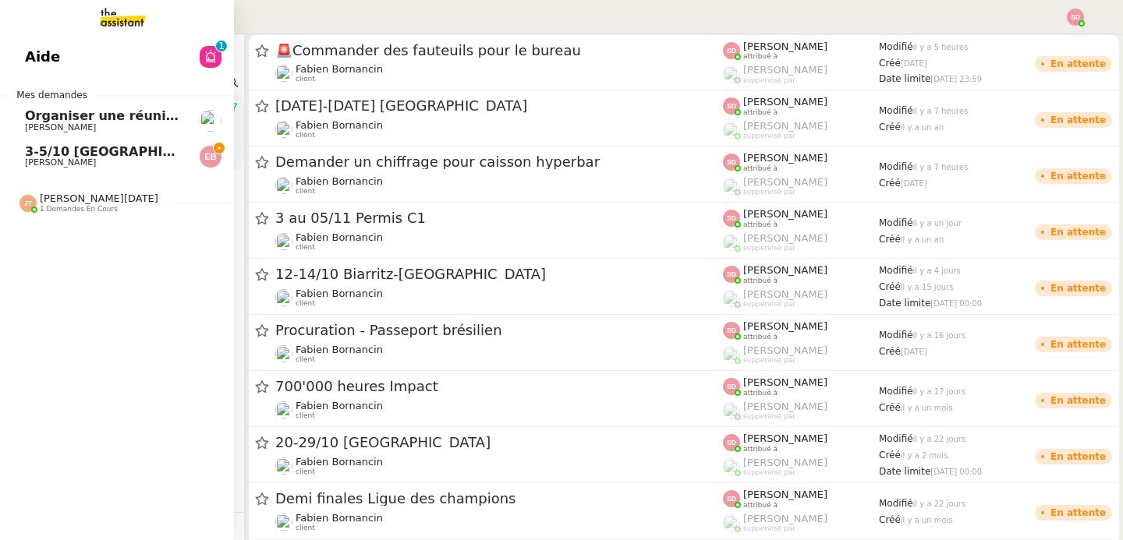
click at [38, 161] on span "Emilie Bornancin" at bounding box center [60, 162] width 71 height 10
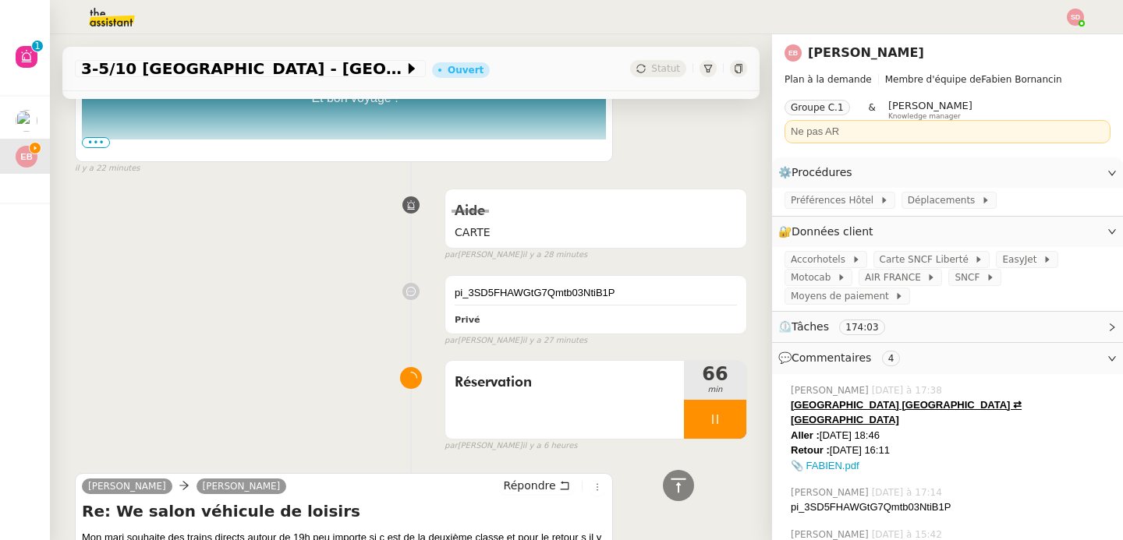
scroll to position [1033, 0]
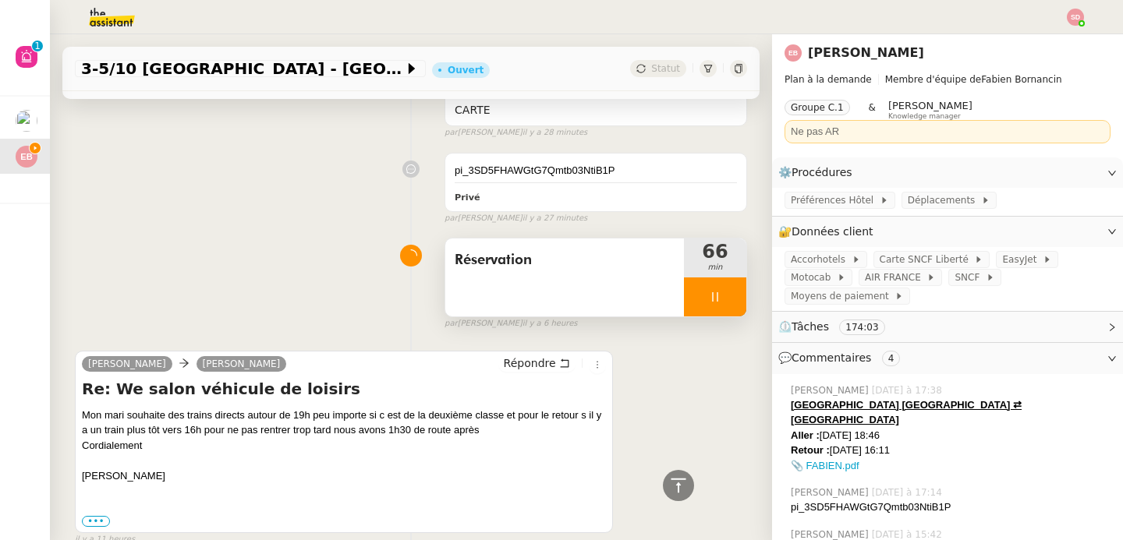
click at [706, 281] on div at bounding box center [715, 297] width 62 height 39
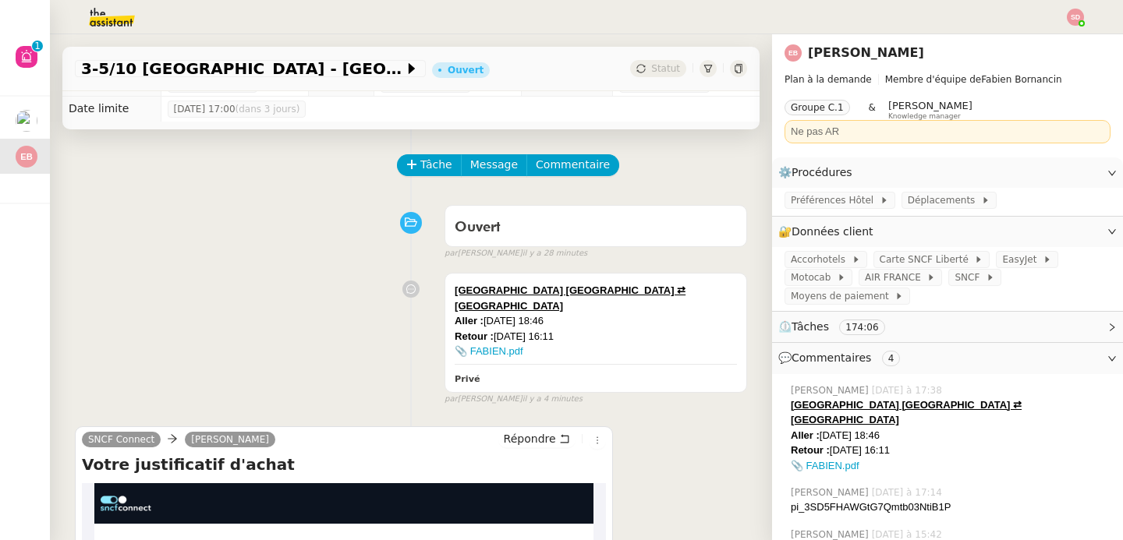
scroll to position [0, 0]
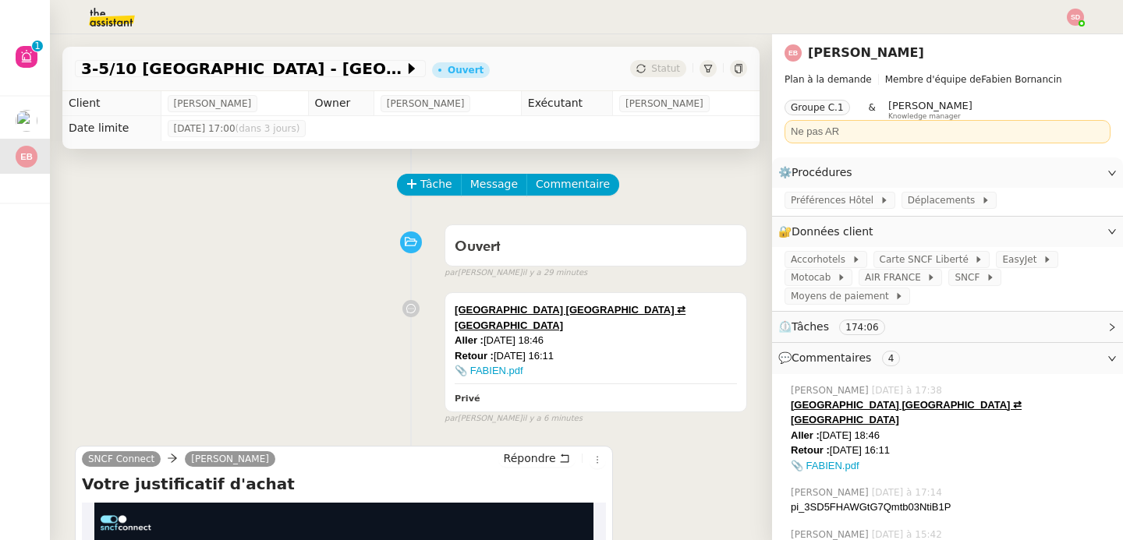
click at [236, 225] on div "Ouvert false par Frédérique A. il y a 29 minutes" at bounding box center [411, 248] width 672 height 62
click at [734, 70] on icon at bounding box center [737, 68] width 7 height 9
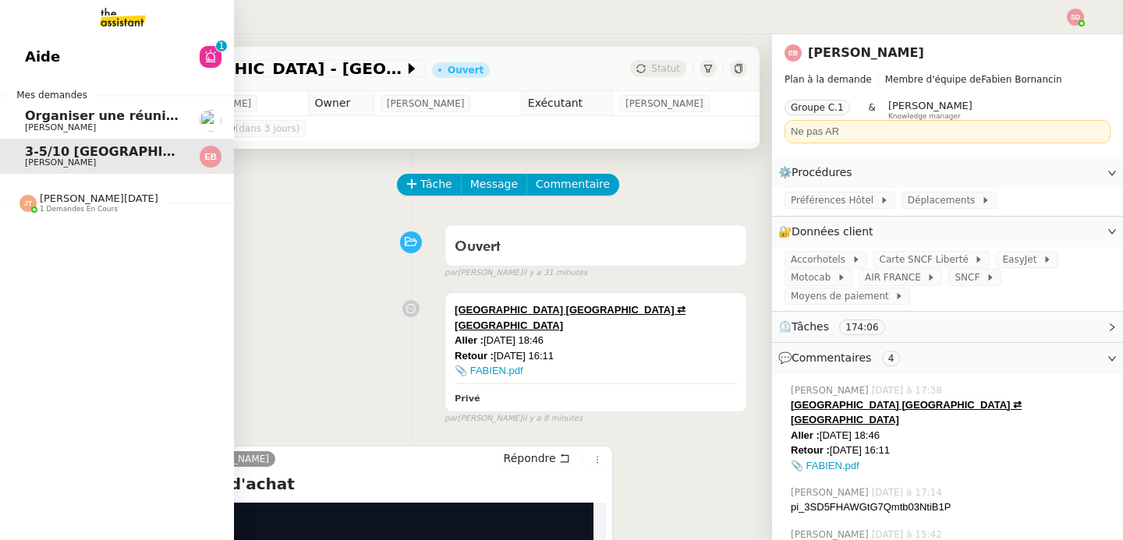
click at [57, 194] on span "Jean-Noël De Tinguy" at bounding box center [99, 199] width 118 height 12
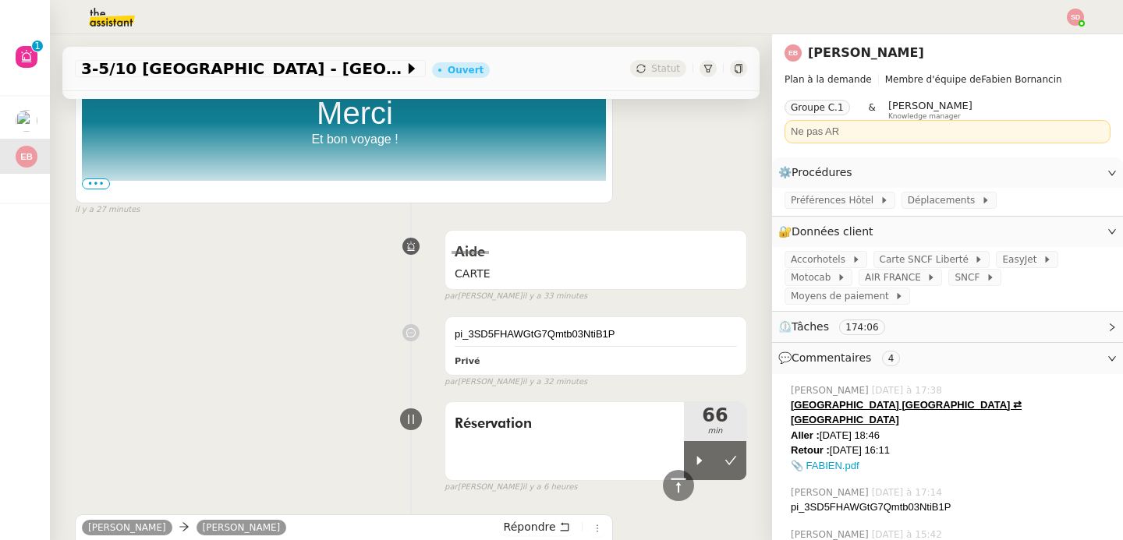
scroll to position [1198, 0]
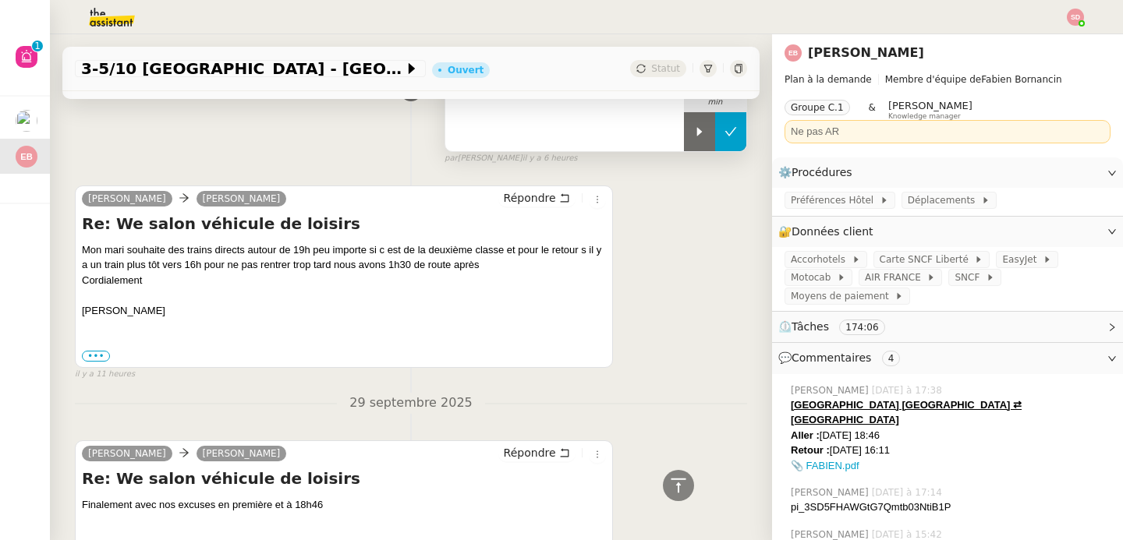
click at [715, 129] on button at bounding box center [730, 131] width 31 height 39
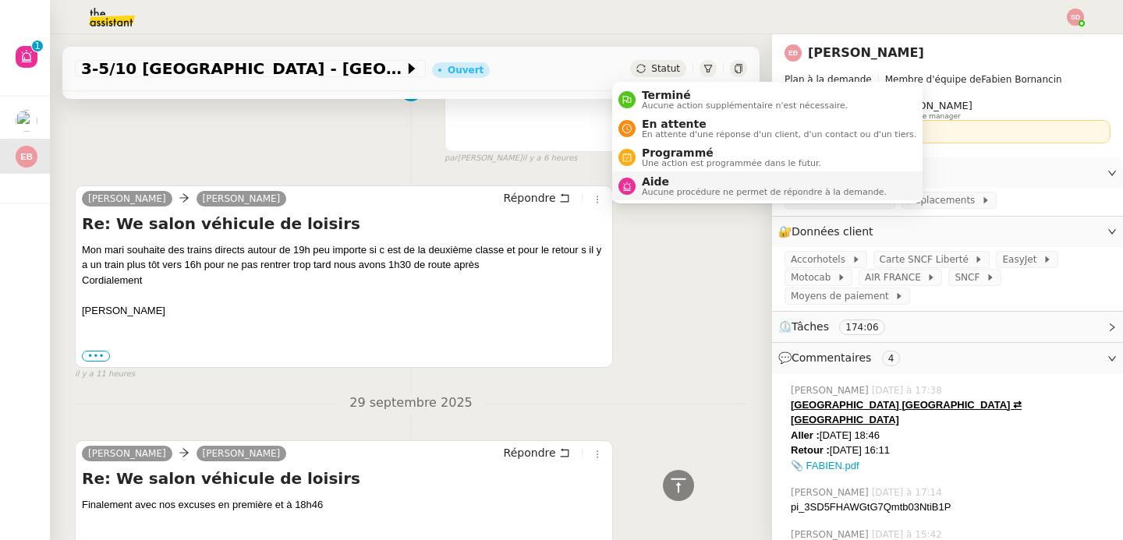
click at [651, 179] on span "Aide" at bounding box center [764, 181] width 245 height 12
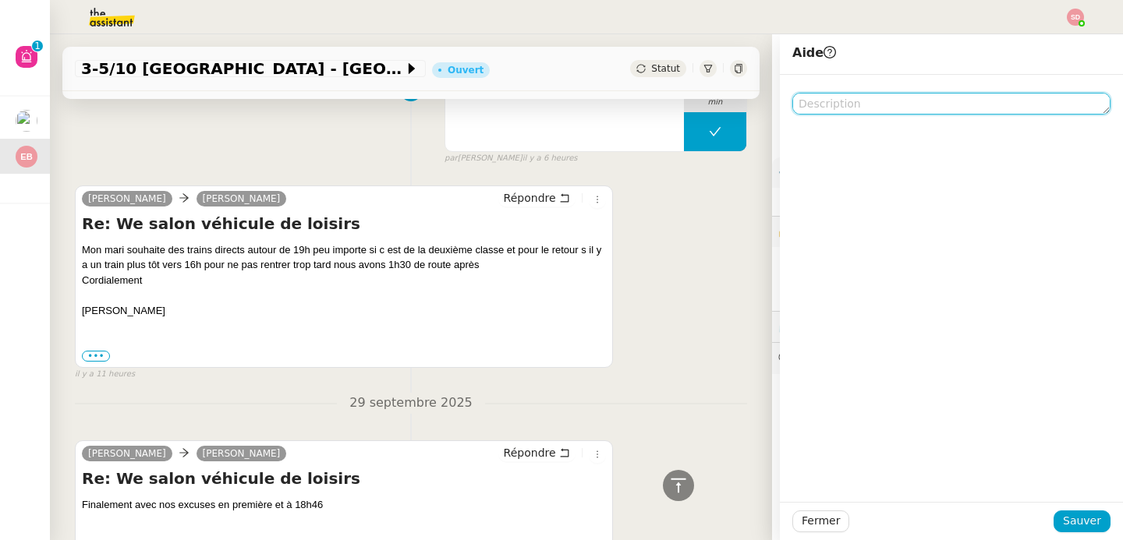
click at [938, 101] on textarea at bounding box center [951, 104] width 318 height 22
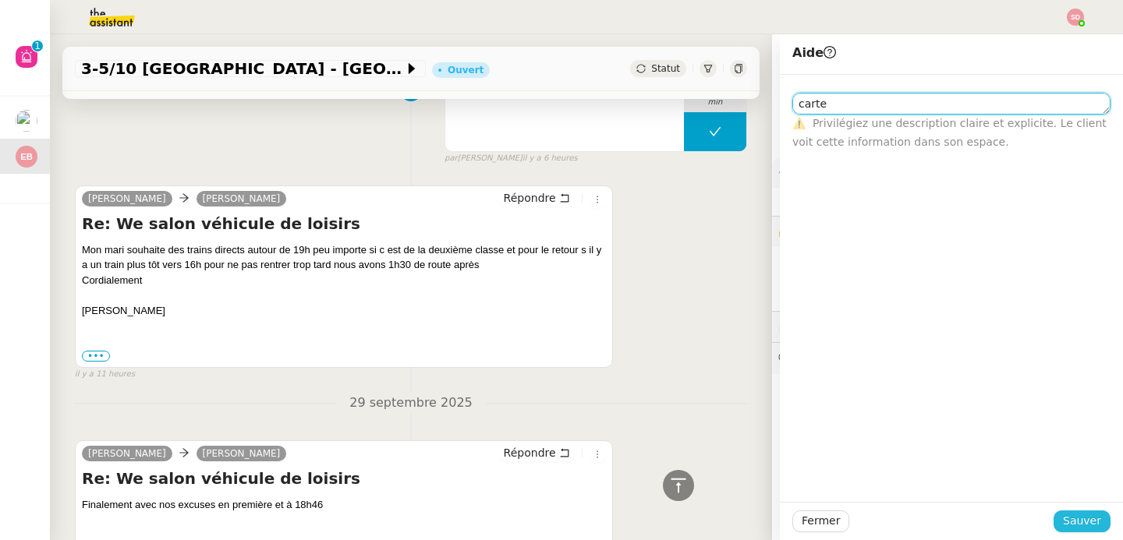
type textarea "carte"
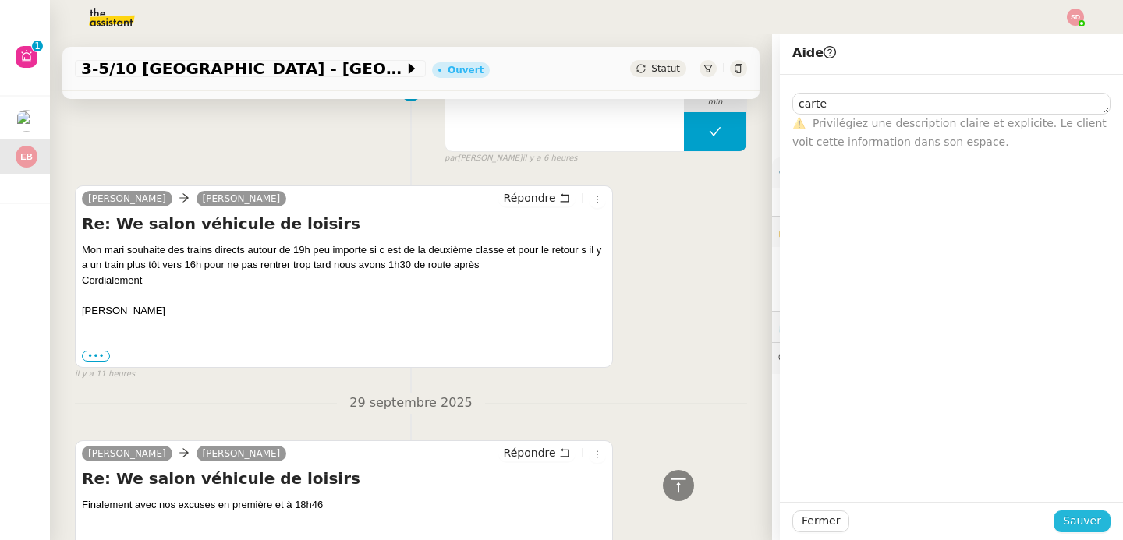
click at [1077, 518] on span "Sauver" at bounding box center [1081, 521] width 38 height 18
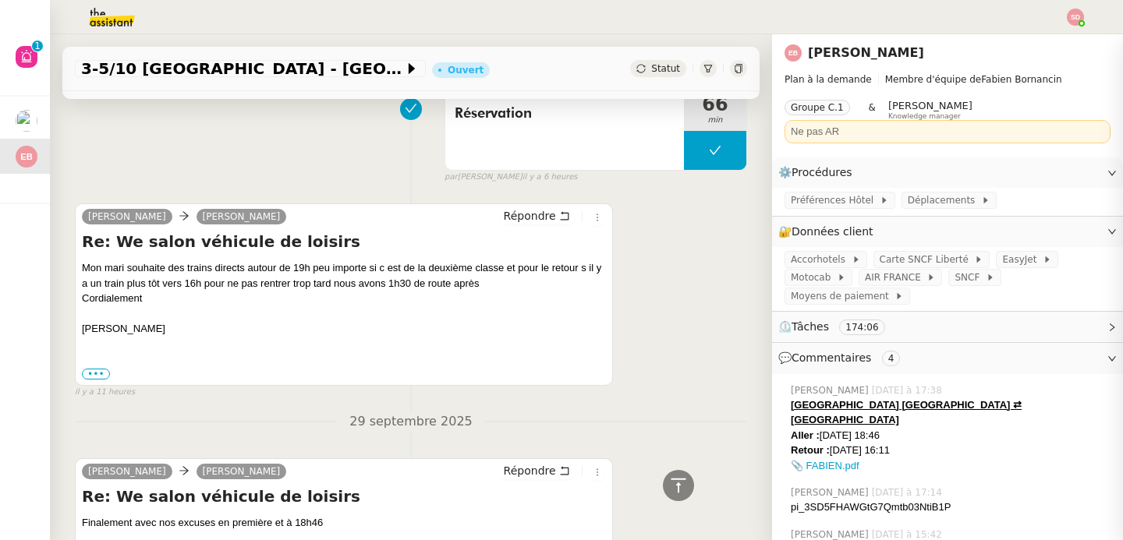
scroll to position [1217, 0]
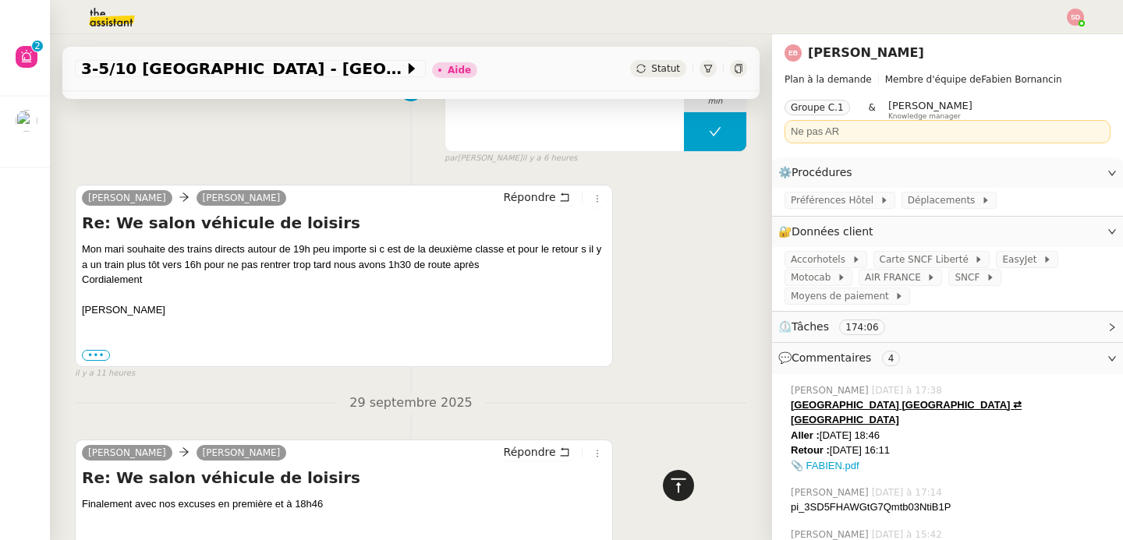
click at [663, 488] on div at bounding box center [678, 485] width 31 height 31
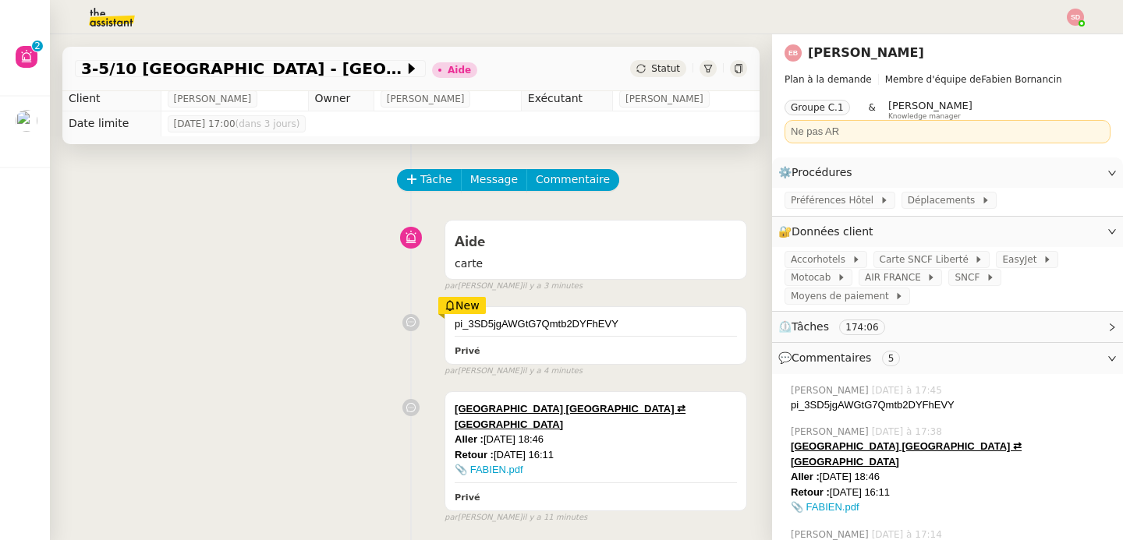
scroll to position [6, 0]
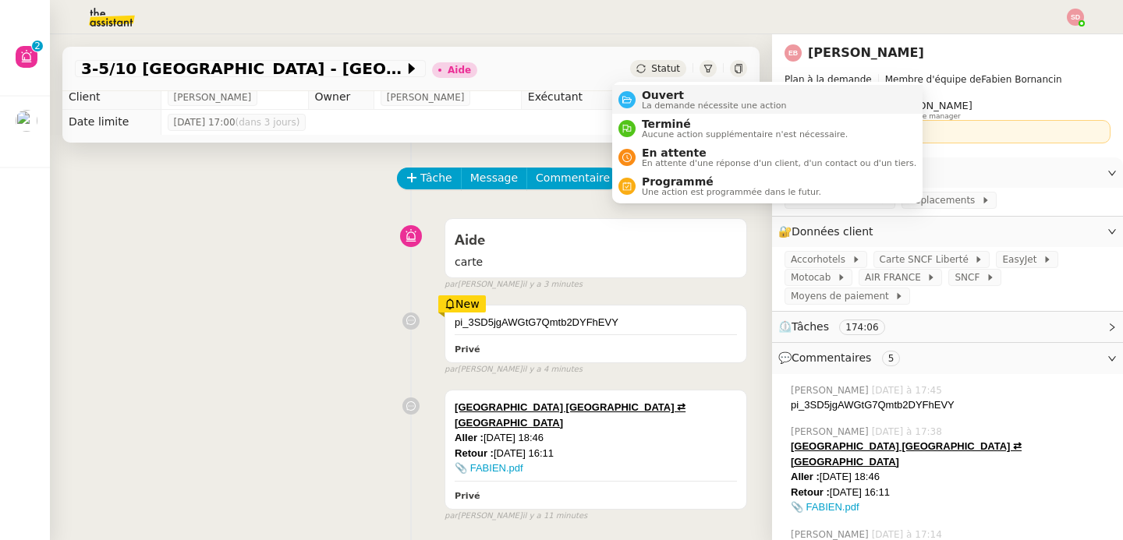
click at [631, 90] on div "Ouvert La demande nécessite une action" at bounding box center [702, 99] width 168 height 21
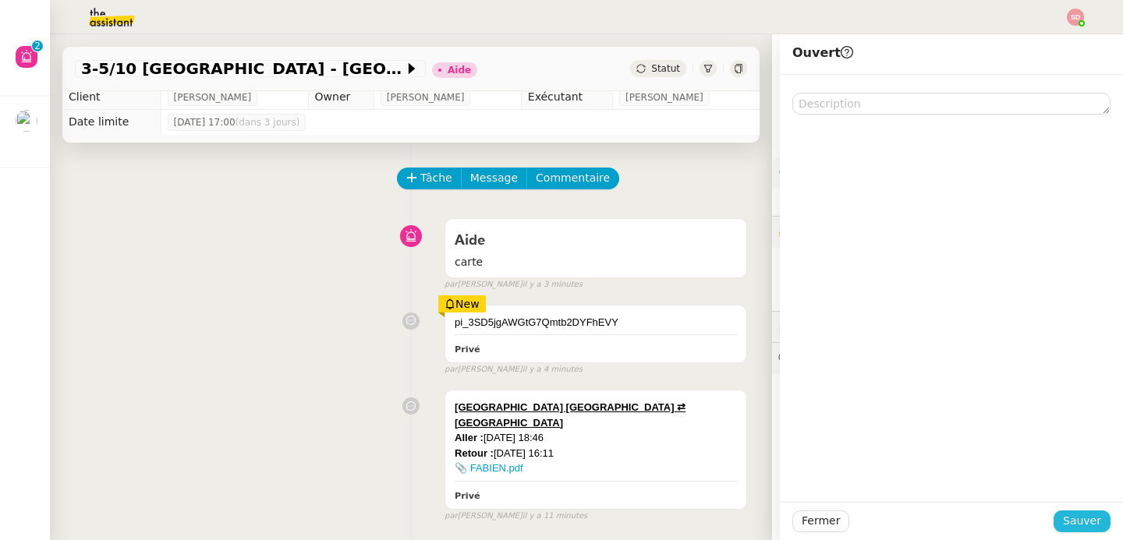
click at [1088, 521] on span "Sauver" at bounding box center [1081, 521] width 38 height 18
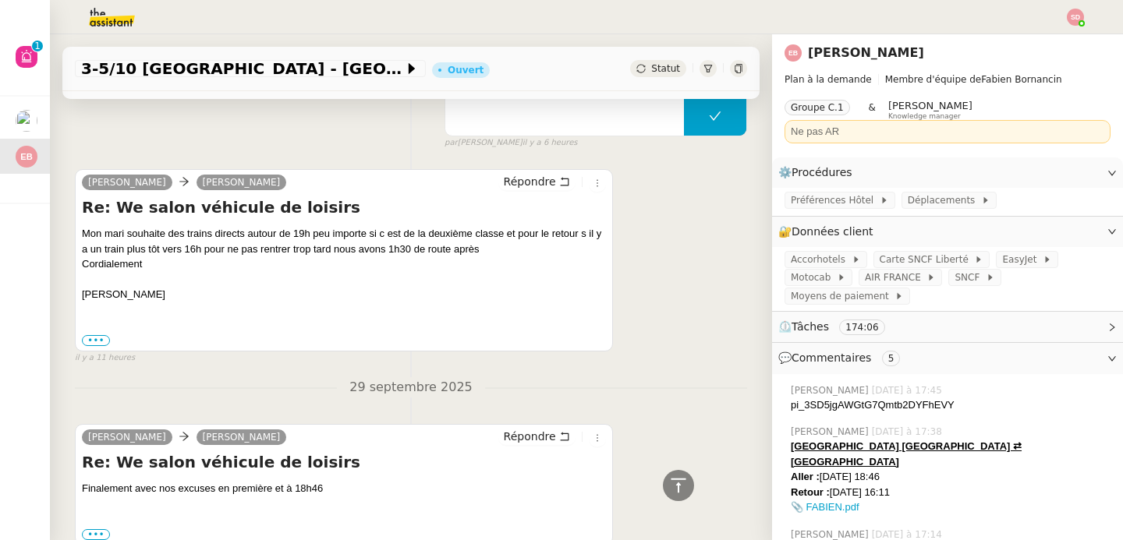
scroll to position [1218, 0]
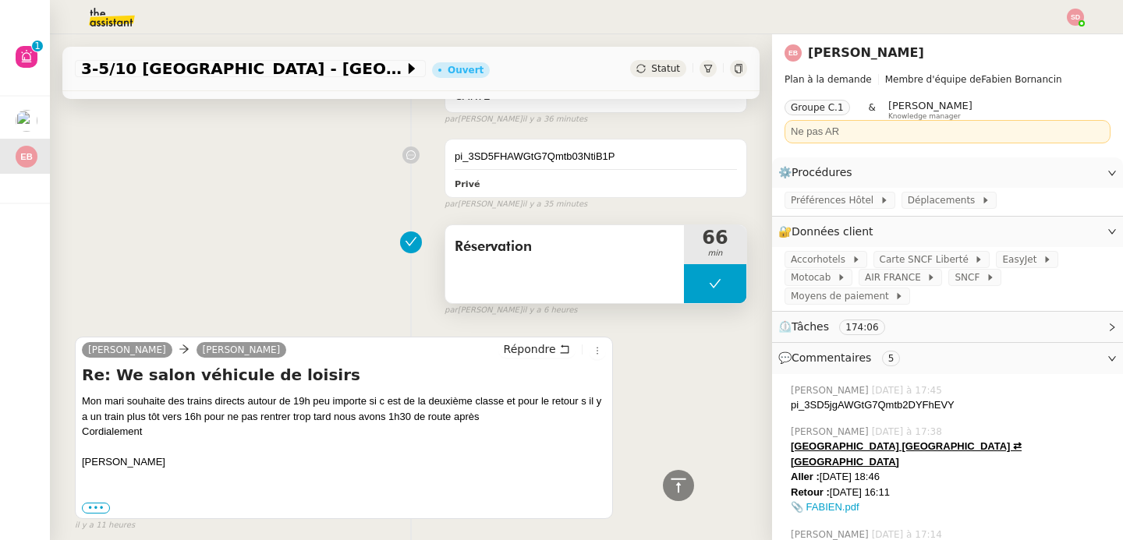
click at [684, 274] on button at bounding box center [715, 283] width 62 height 39
click at [684, 274] on div at bounding box center [699, 283] width 31 height 39
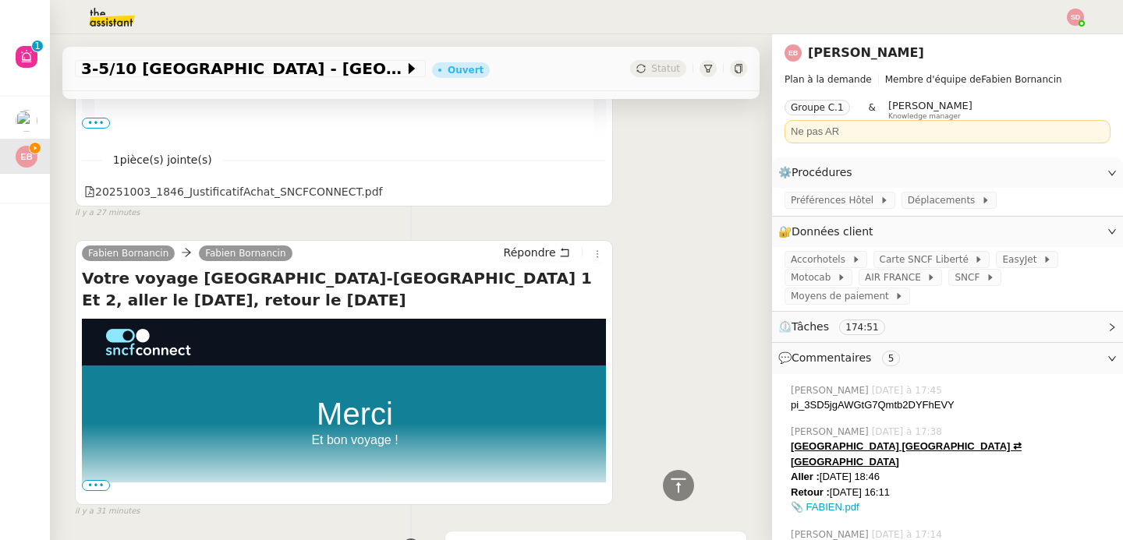
scroll to position [246, 0]
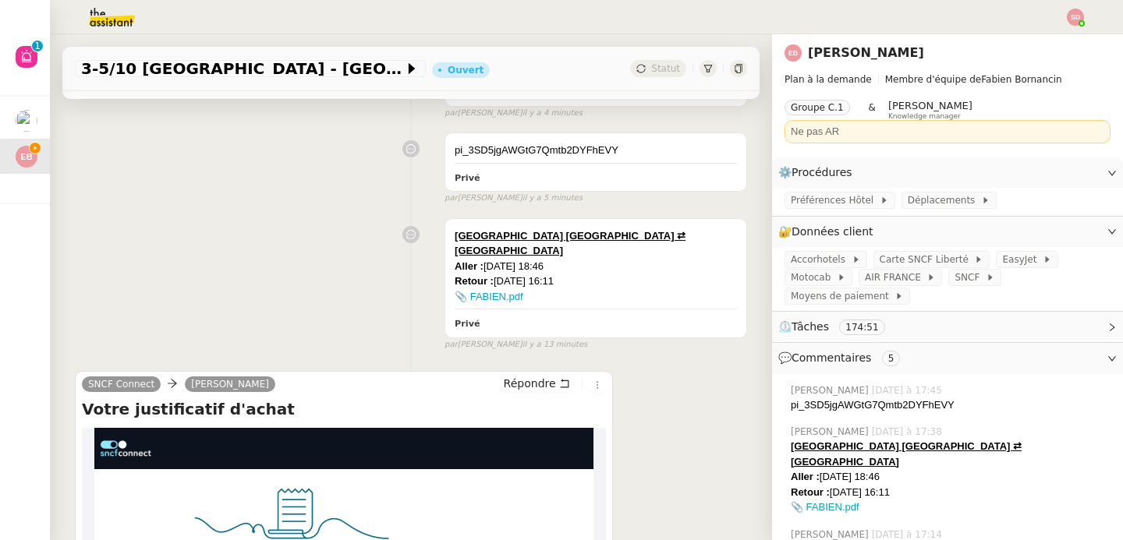
click at [96, 19] on img at bounding box center [99, 17] width 121 height 34
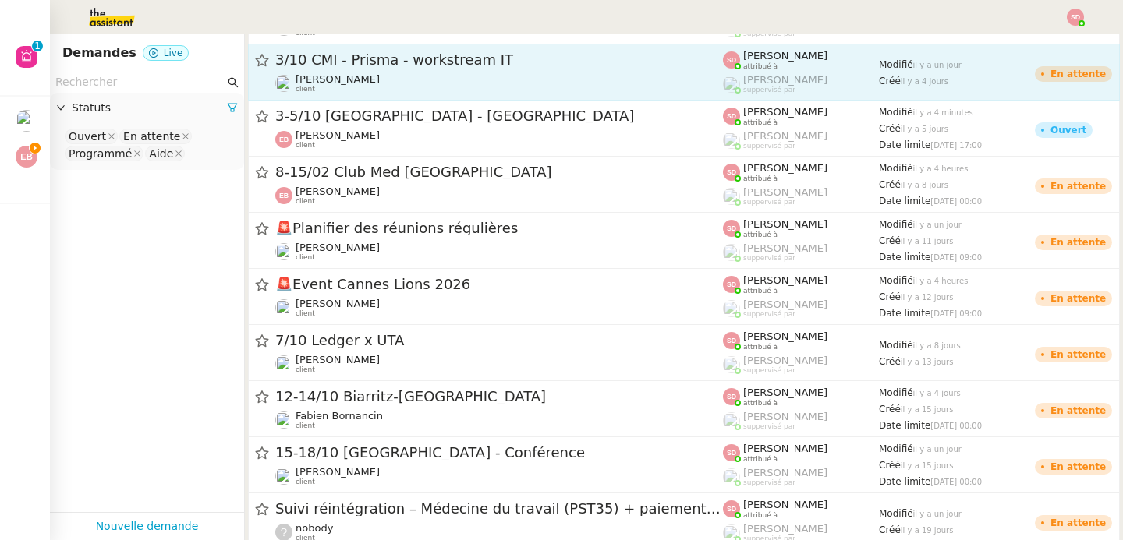
scroll to position [593, 0]
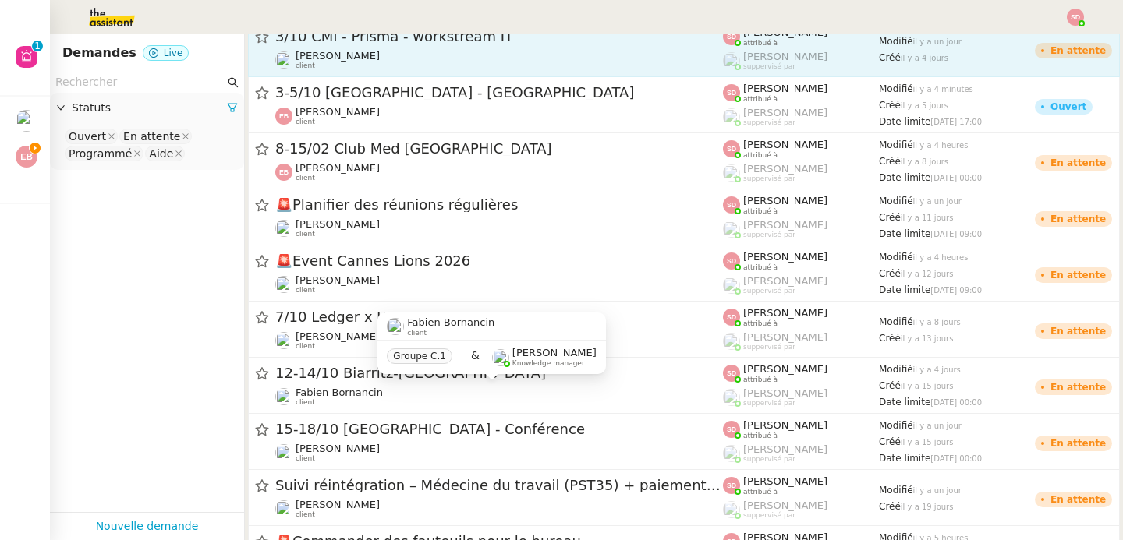
click at [475, 385] on div "Fabien Bornancin client Groupe C.1 & Frédérique Albert Knowledge manager" at bounding box center [491, 349] width 228 height 73
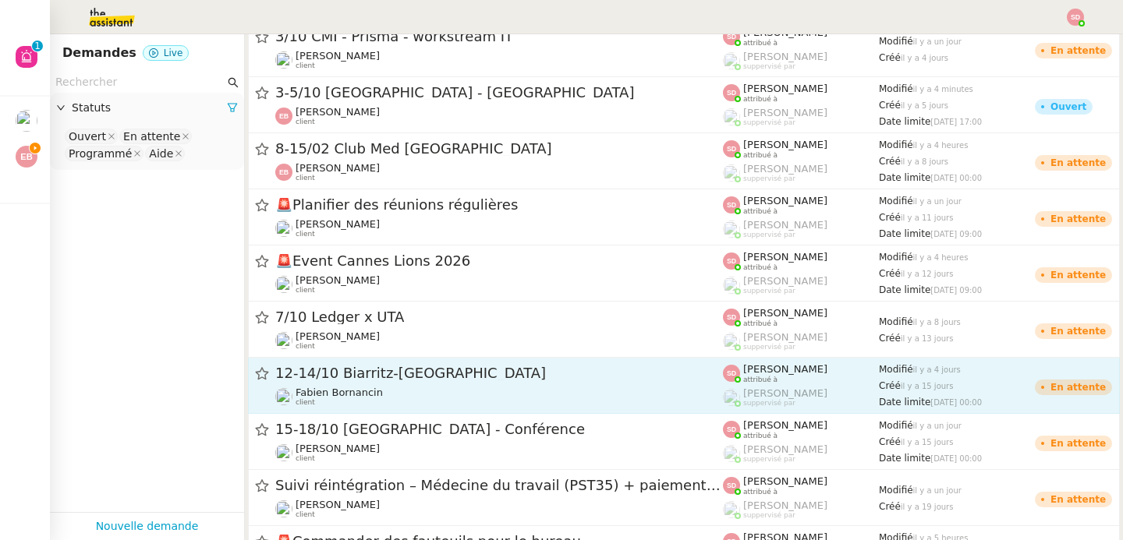
click at [619, 379] on span "12-14/10 Biarritz-Paris" at bounding box center [498, 373] width 447 height 14
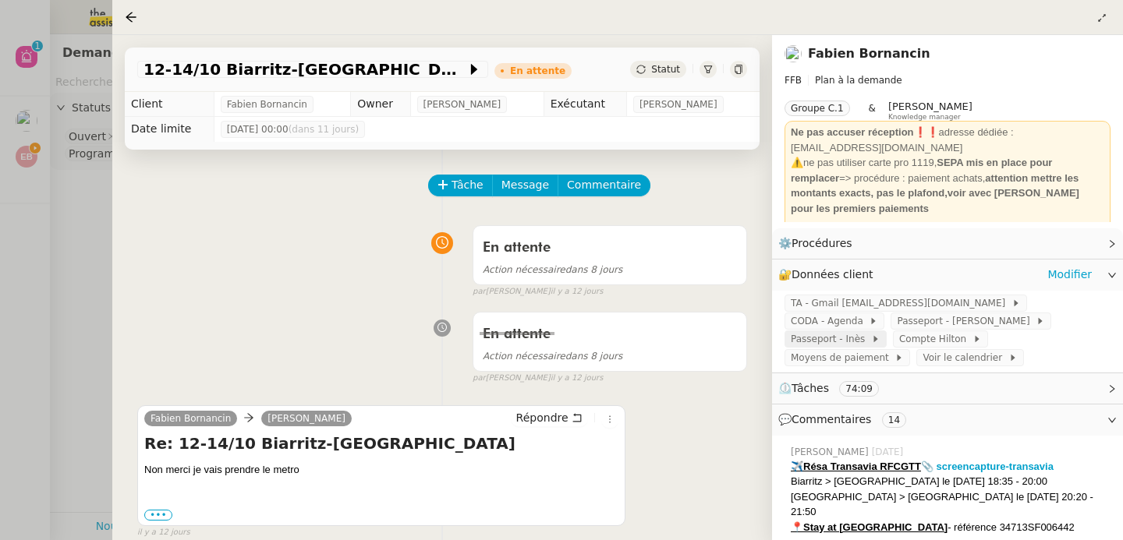
click at [871, 331] on span "Passeport - Inès" at bounding box center [830, 339] width 80 height 16
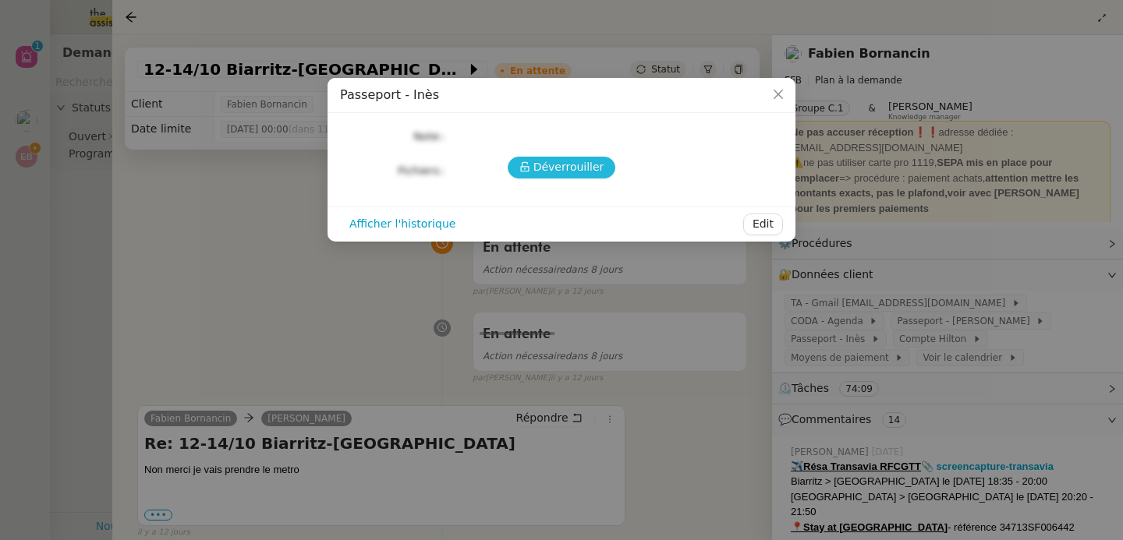
click at [556, 168] on span "Déverrouiller" at bounding box center [568, 167] width 71 height 18
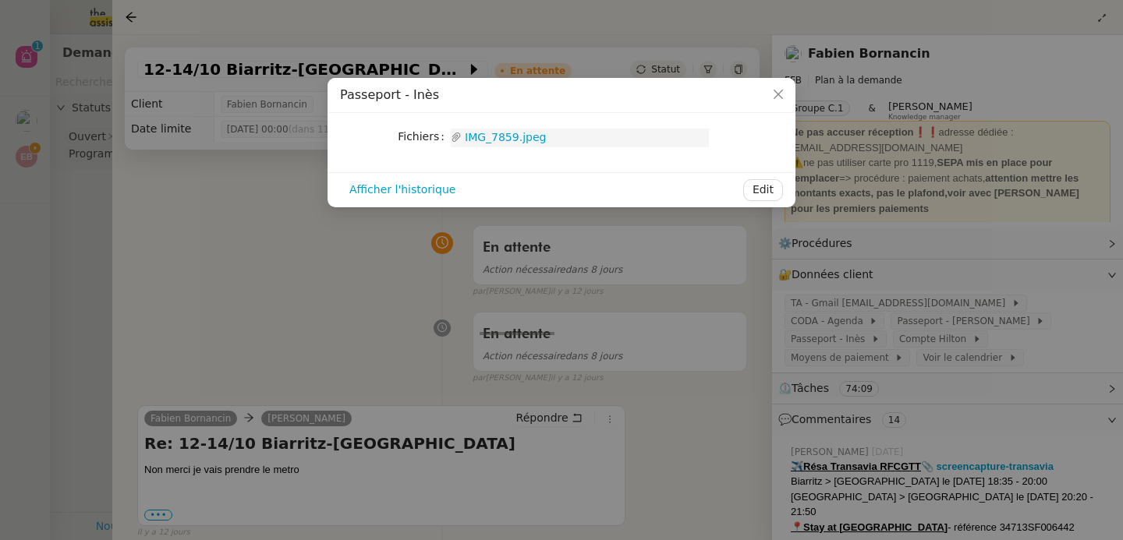
click at [538, 136] on link "IMG_7859.jpeg" at bounding box center [584, 138] width 247 height 18
click at [193, 196] on nz-modal-container "Passeport - Inès Fichiers Upload IMG_7859.jpeg Afficher l'historique Edit" at bounding box center [561, 270] width 1123 height 540
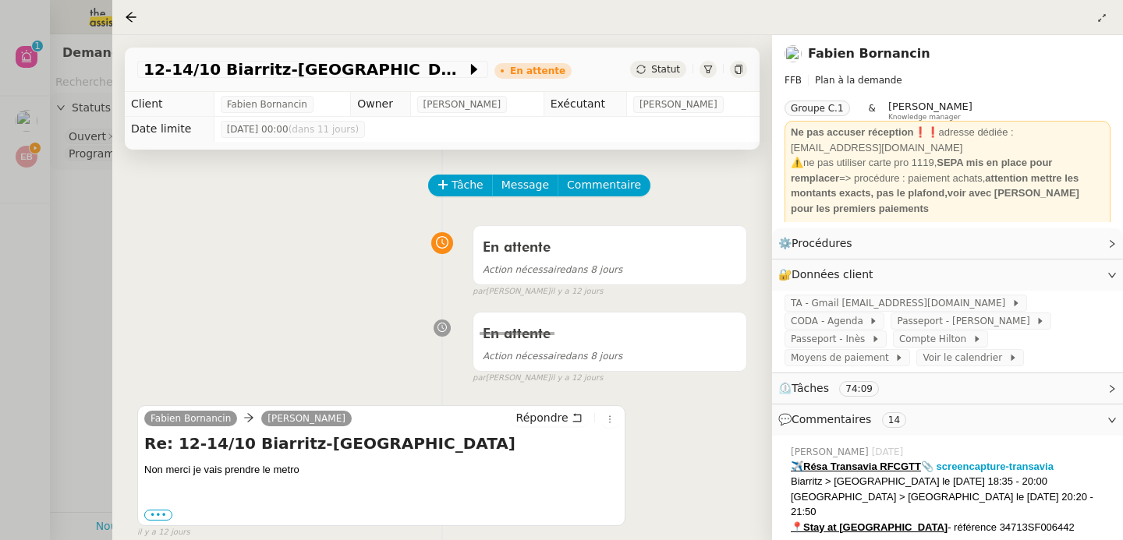
click at [65, 211] on div at bounding box center [561, 270] width 1123 height 540
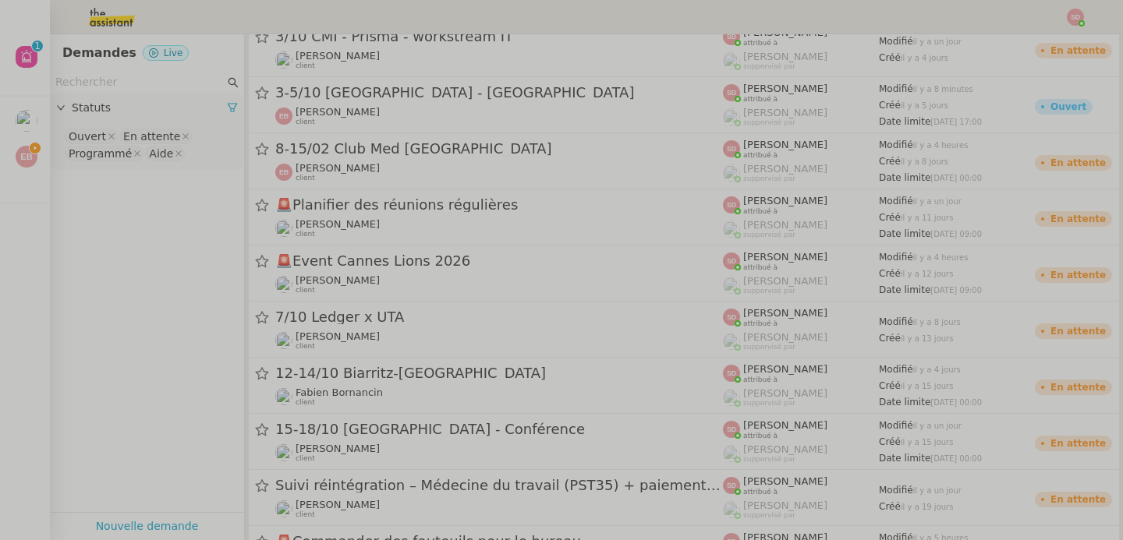
click at [25, 154] on span "3-5/10 Bordeaux - Paris" at bounding box center [18, 151] width 355 height 15
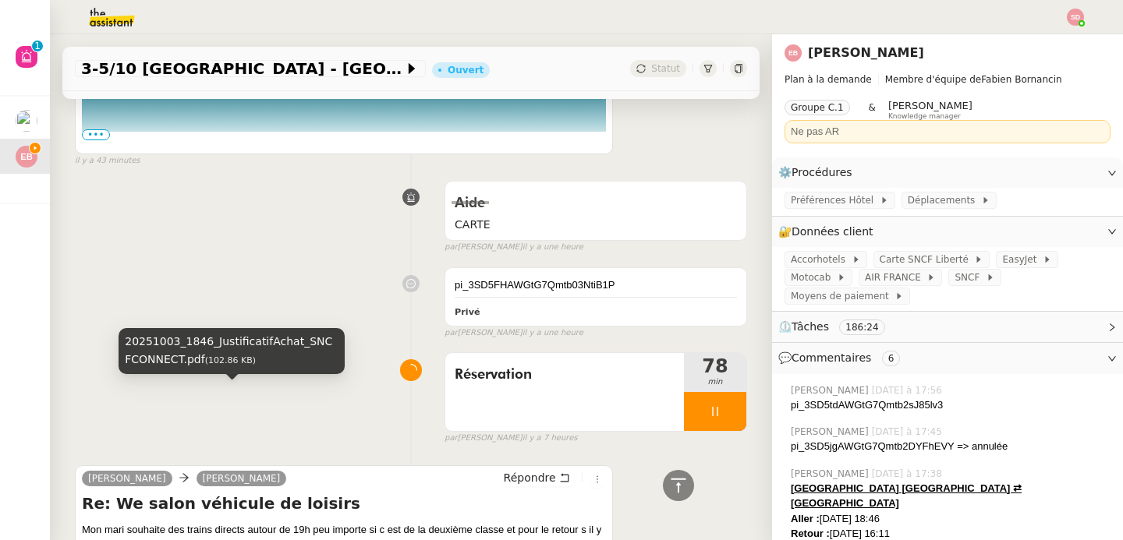
scroll to position [1364, 0]
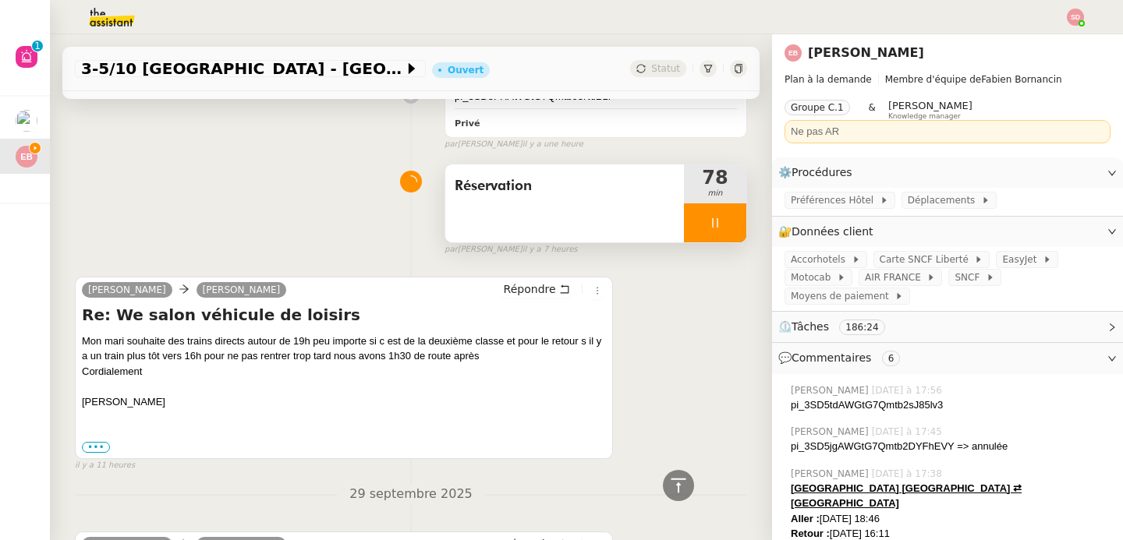
click at [712, 217] on div at bounding box center [715, 222] width 62 height 39
click at [715, 217] on button at bounding box center [730, 222] width 31 height 39
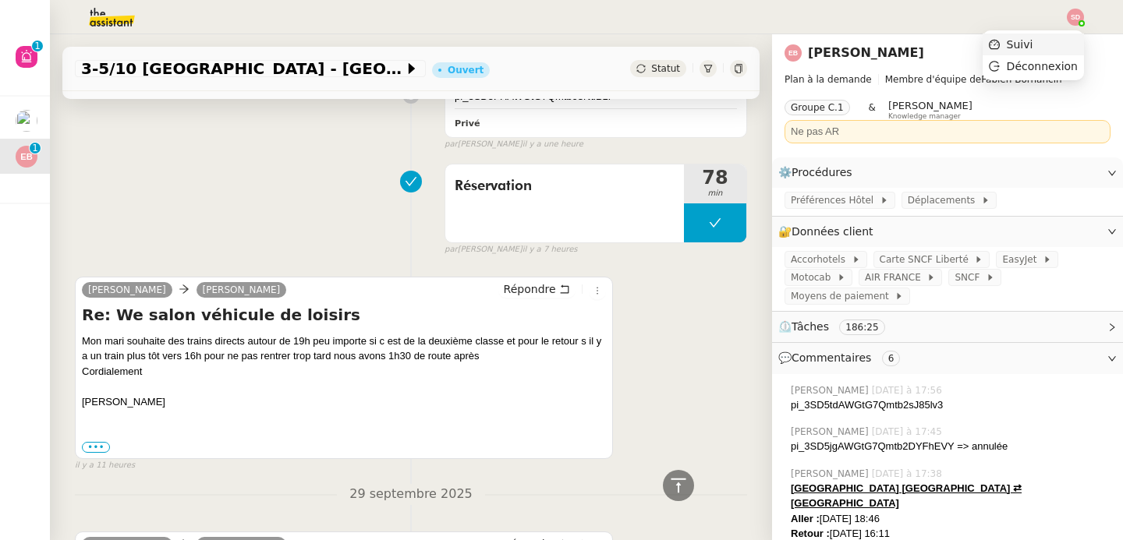
click at [1063, 34] on li "Suivi" at bounding box center [1032, 45] width 101 height 22
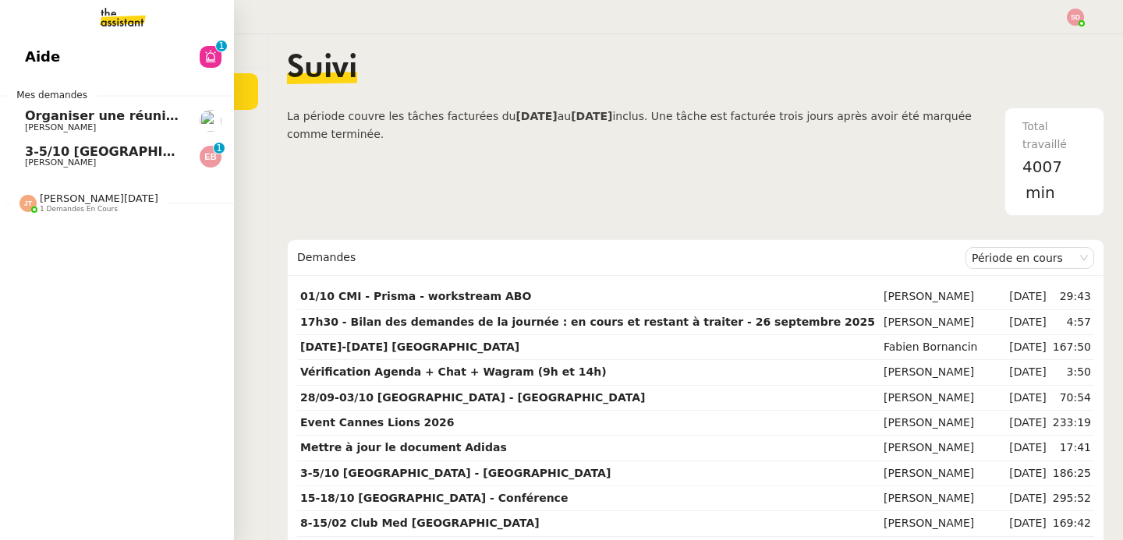
click at [89, 202] on span "Jean-Noël De Tinguy" at bounding box center [99, 199] width 118 height 12
click at [147, 131] on span "David Berrebi" at bounding box center [103, 127] width 157 height 9
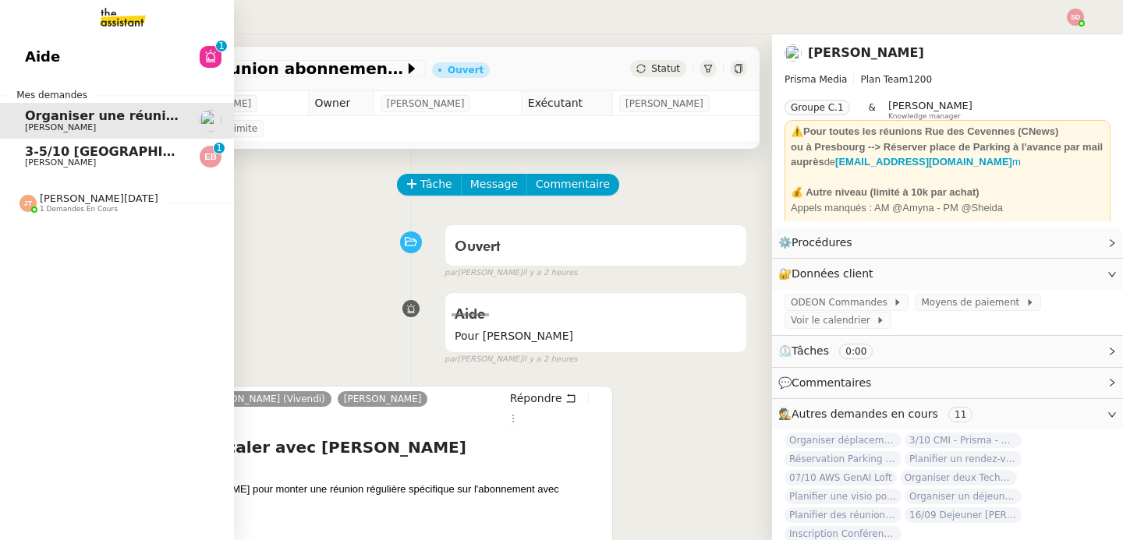
click at [17, 156] on link "3-5/10 Bordeaux - Paris Emilie Bornancin 0 1 2 3 4 5 6 7 8 9" at bounding box center [117, 157] width 234 height 36
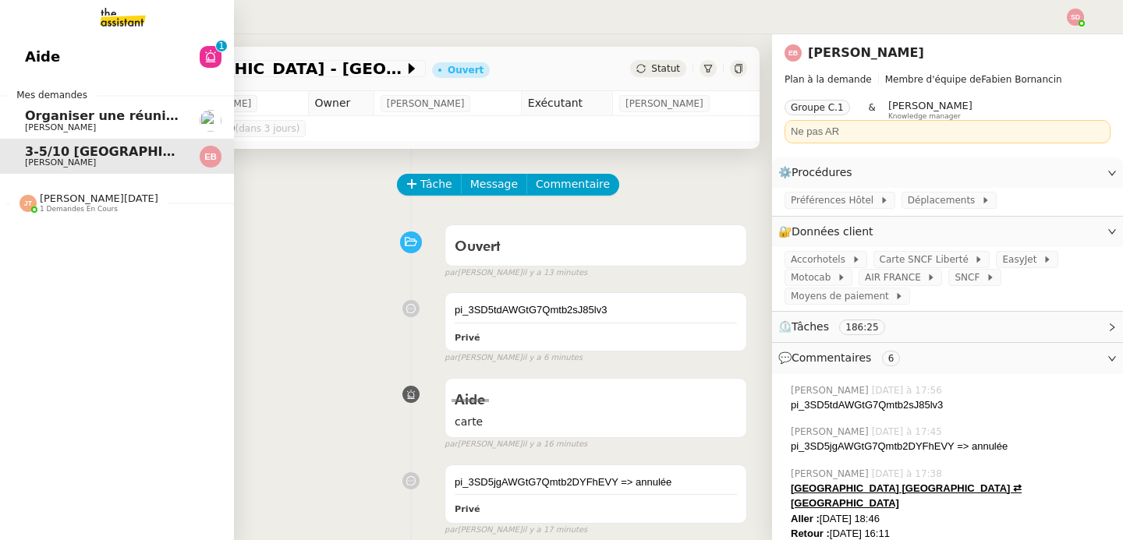
click at [22, 126] on link "Organiser une réunion abonnement avec Michel David Berrebi" at bounding box center [117, 121] width 234 height 36
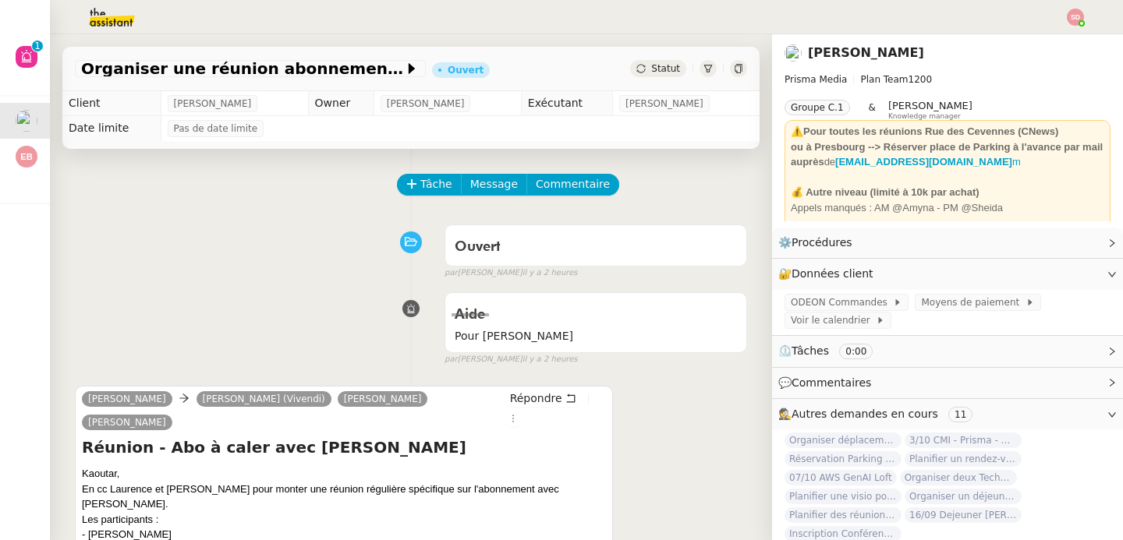
click at [385, 189] on div "Tâche Message Commentaire" at bounding box center [411, 192] width 672 height 37
click at [406, 183] on icon at bounding box center [411, 184] width 11 height 11
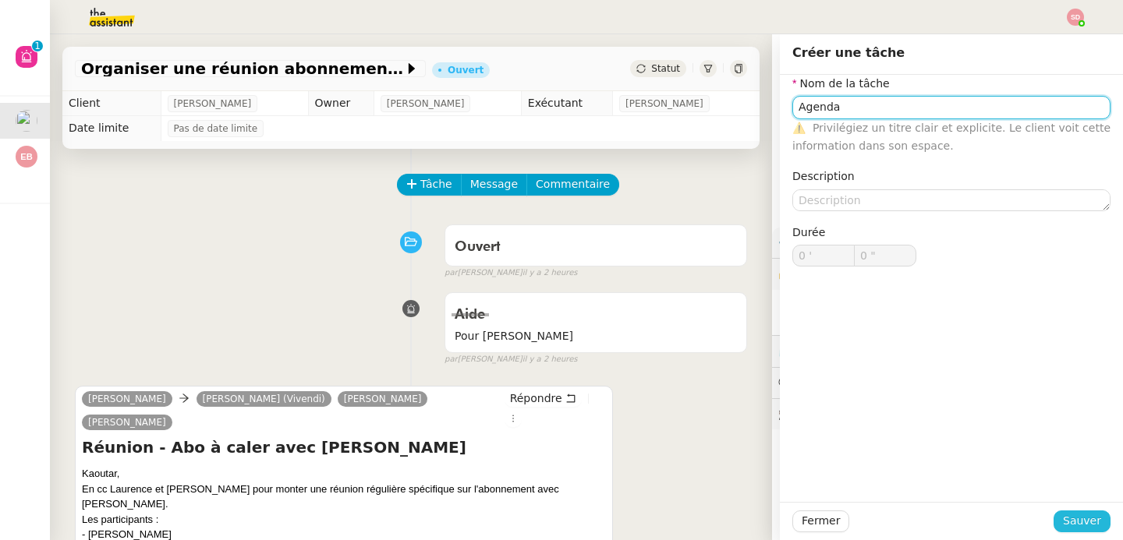
type input "Agenda"
click at [1077, 529] on span "Sauver" at bounding box center [1081, 521] width 38 height 18
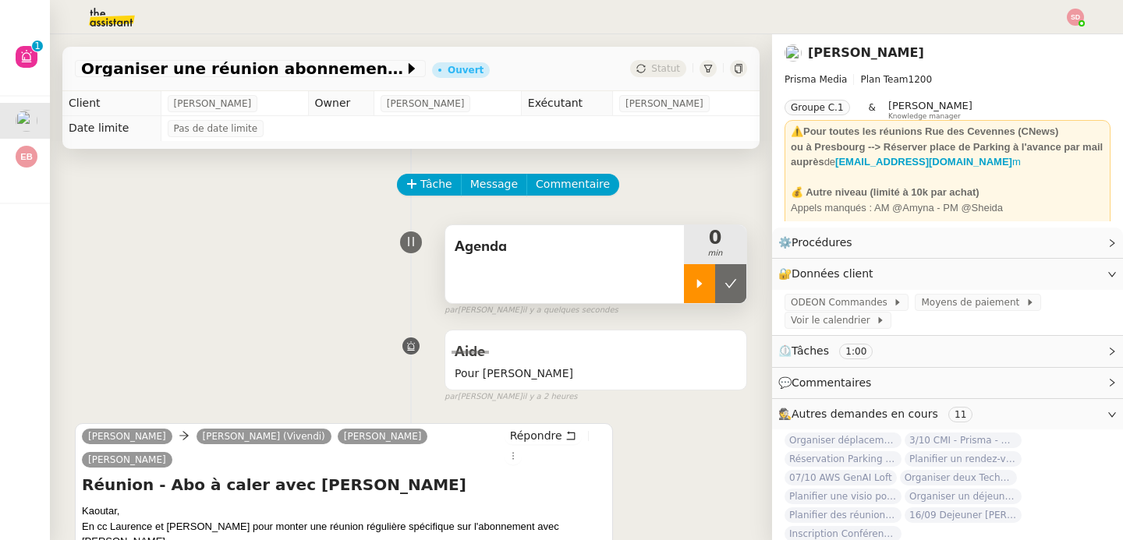
click at [684, 295] on div at bounding box center [699, 283] width 31 height 39
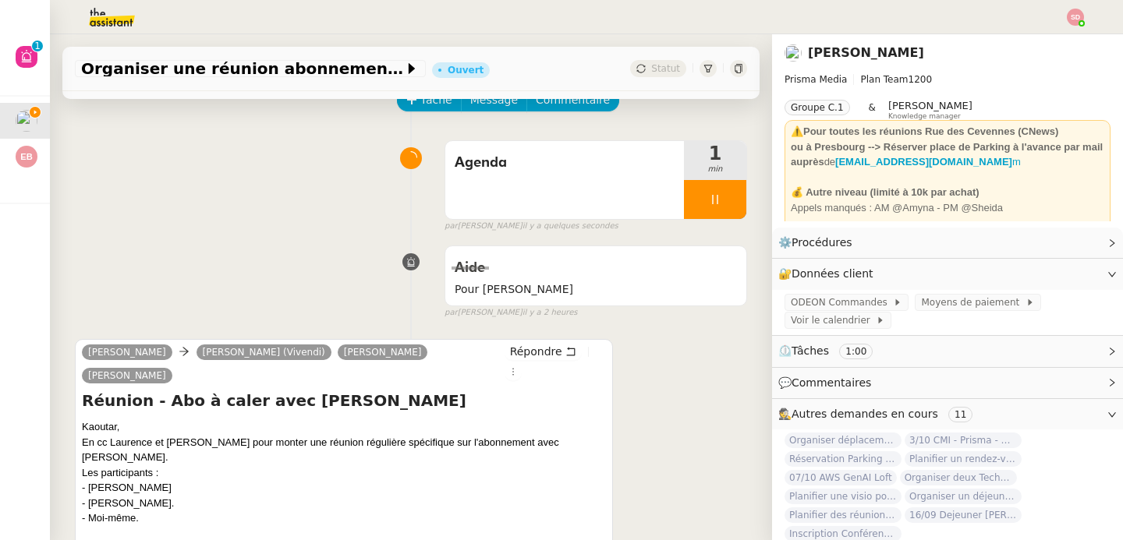
scroll to position [246, 0]
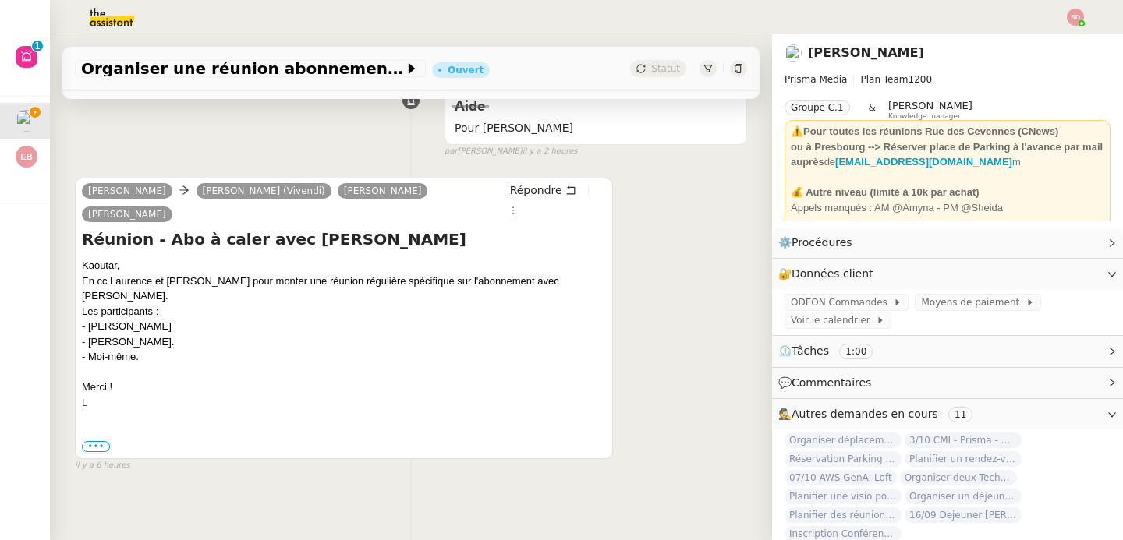
click at [92, 443] on label "•••" at bounding box center [96, 448] width 28 height 11
click at [0, 0] on input "•••" at bounding box center [0, 0] width 0 height 0
click at [92, 444] on span "•••" at bounding box center [96, 446] width 28 height 11
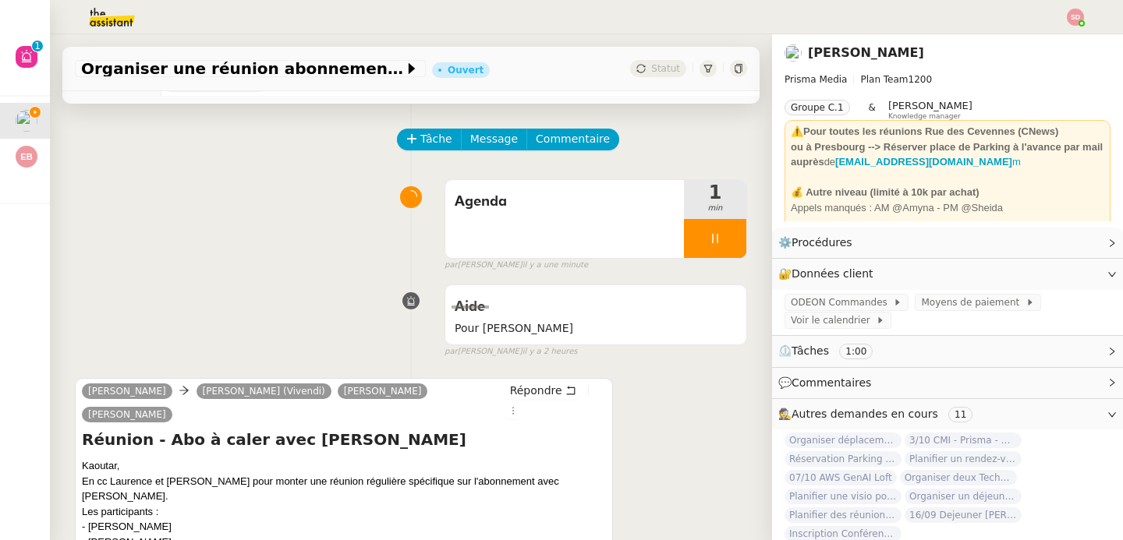
scroll to position [0, 0]
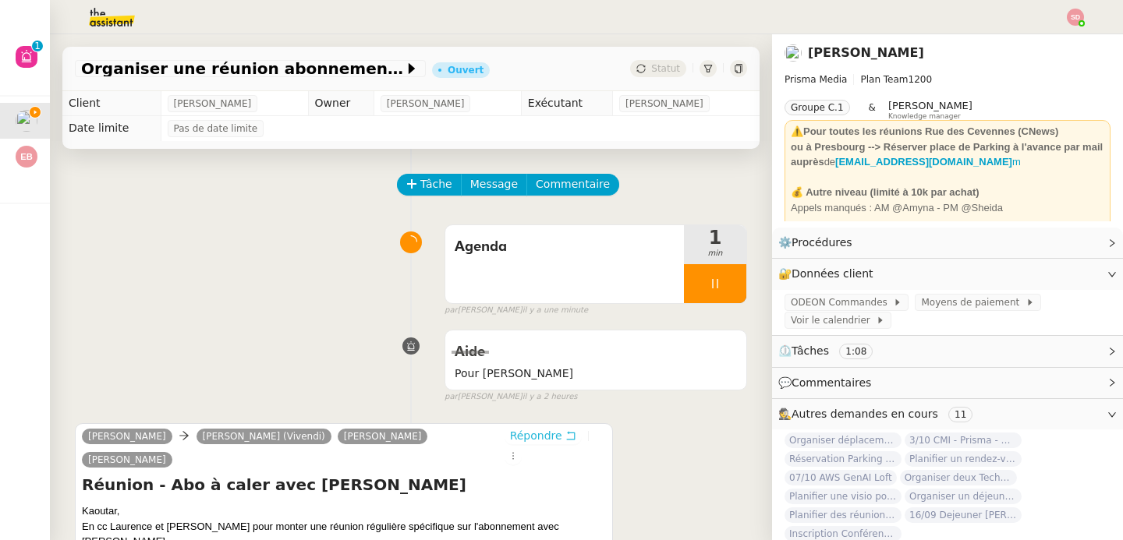
click at [532, 437] on span "Répondre" at bounding box center [536, 436] width 52 height 16
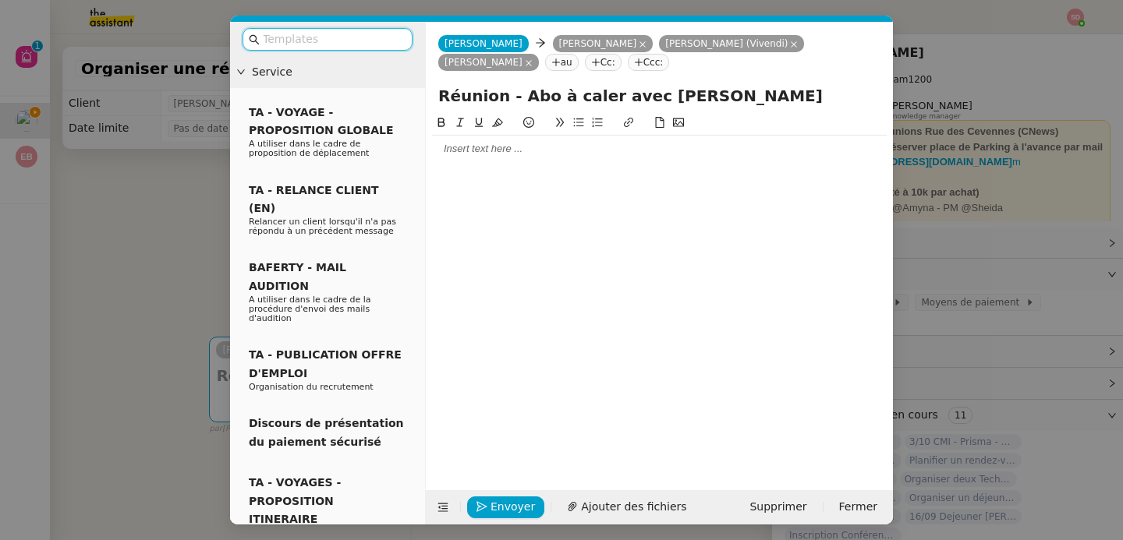
click at [521, 161] on div at bounding box center [659, 149] width 454 height 27
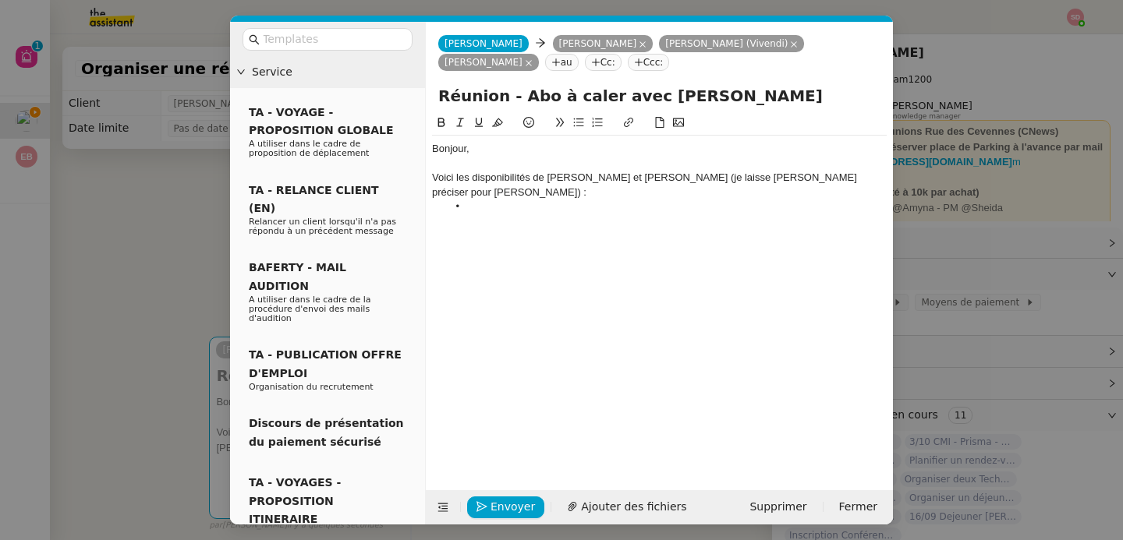
click at [171, 239] on nz-modal-container "Service TA - VOYAGE - PROPOSITION GLOBALE A utiliser dans le cadre de propositi…" at bounding box center [561, 270] width 1123 height 540
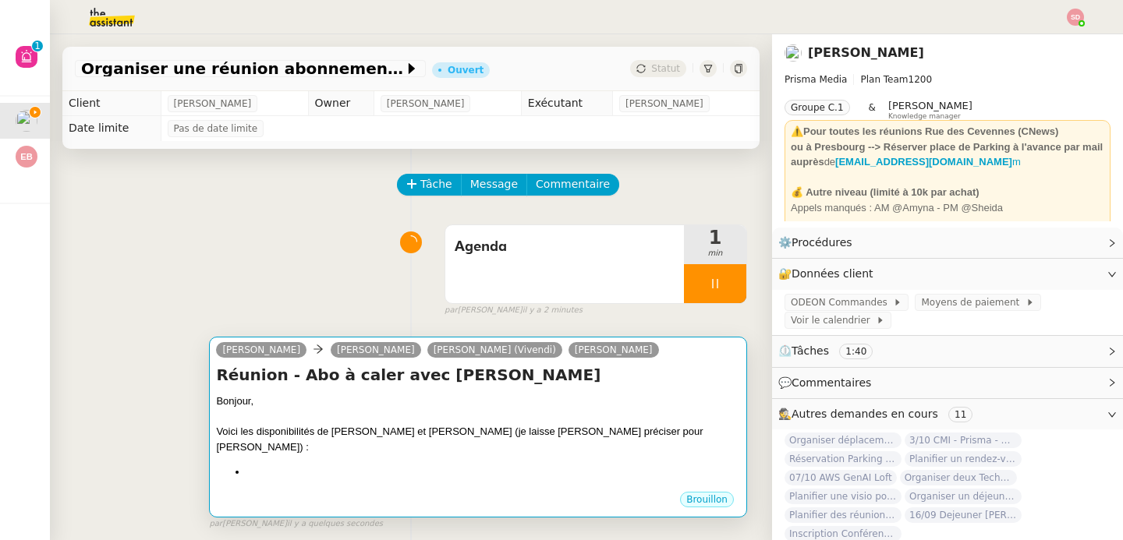
click at [540, 390] on div "Réunion - Abo à caler avec Michel Bonjour, Voici les disponibilités de David et…" at bounding box center [478, 427] width 524 height 126
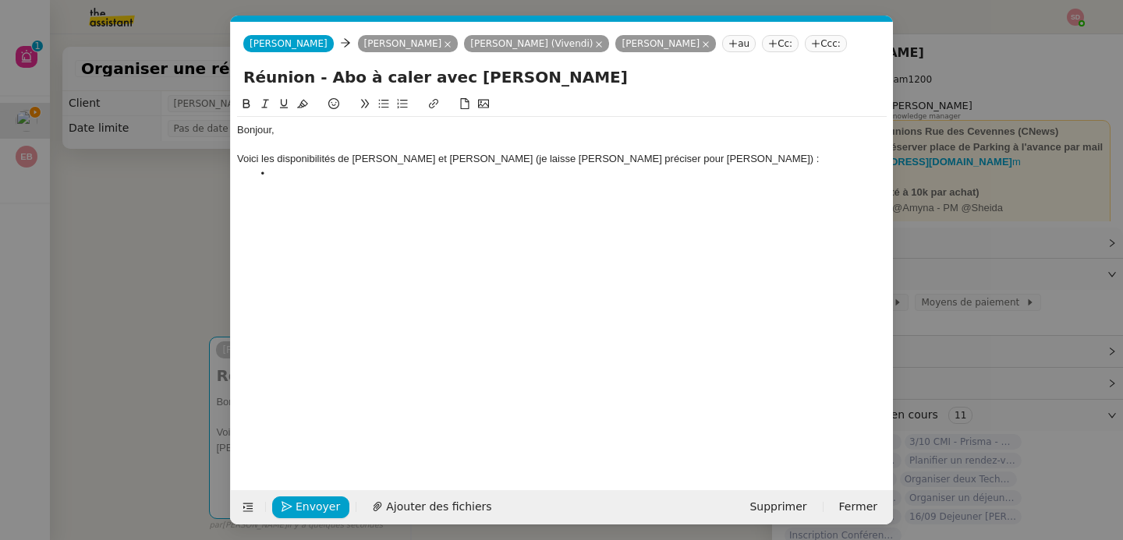
scroll to position [0, 33]
click at [299, 175] on li at bounding box center [570, 174] width 635 height 14
click at [294, 174] on li "11:15 jeudi 9 octobre" at bounding box center [570, 174] width 635 height 14
click at [304, 189] on li at bounding box center [570, 188] width 635 height 14
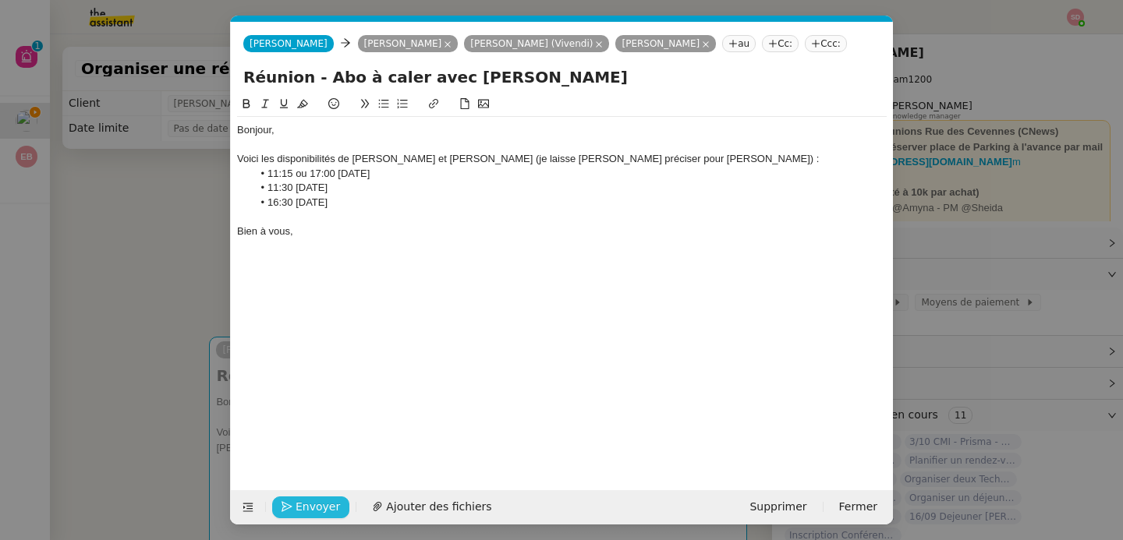
click at [332, 506] on span "Envoyer" at bounding box center [317, 507] width 44 height 18
click at [332, 505] on span "Confirmer l'envoi" at bounding box center [342, 507] width 94 height 18
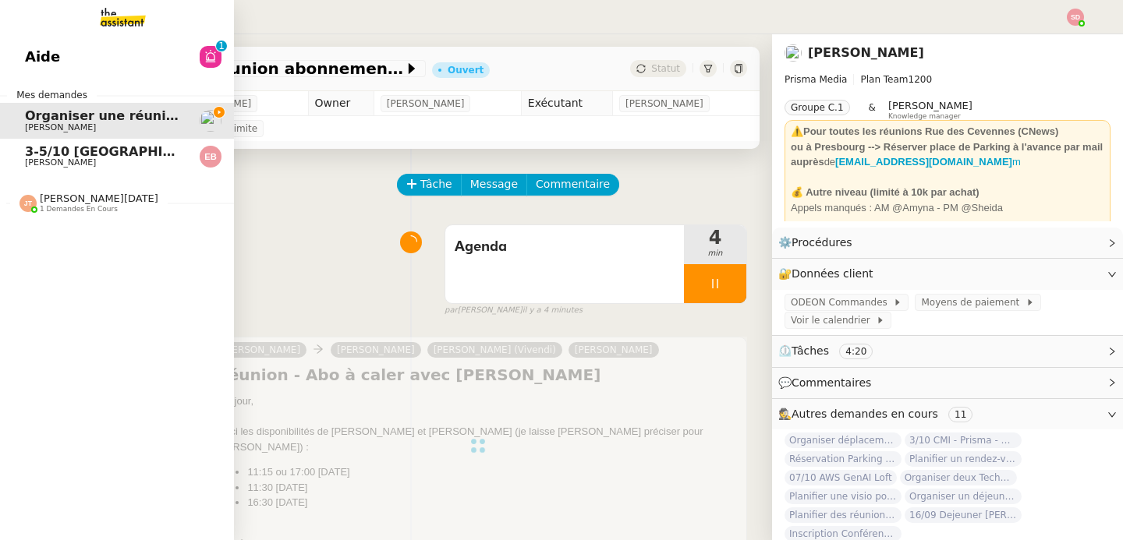
click at [32, 203] on img at bounding box center [27, 203] width 17 height 17
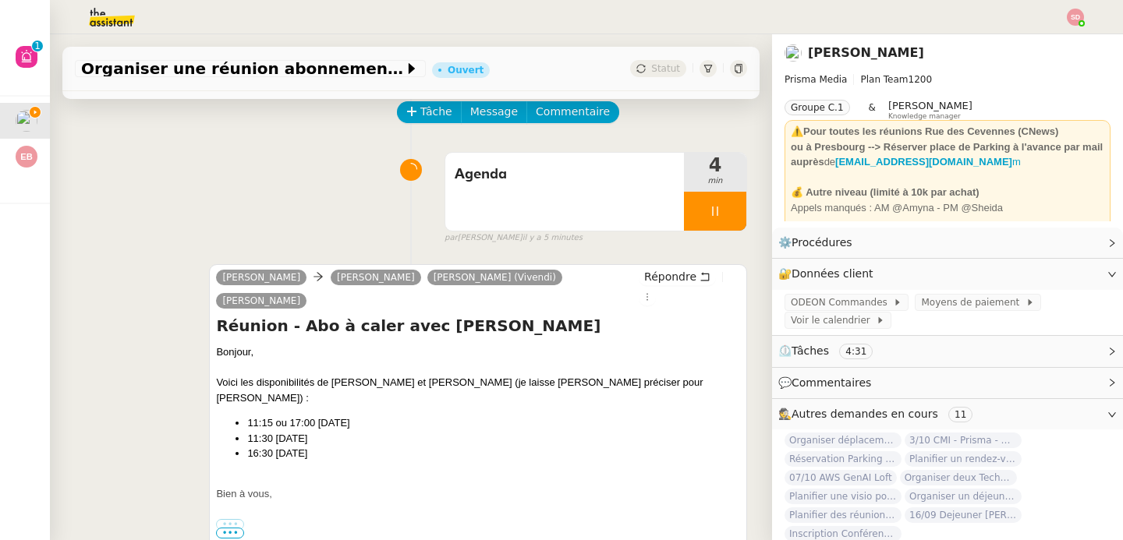
scroll to position [148, 0]
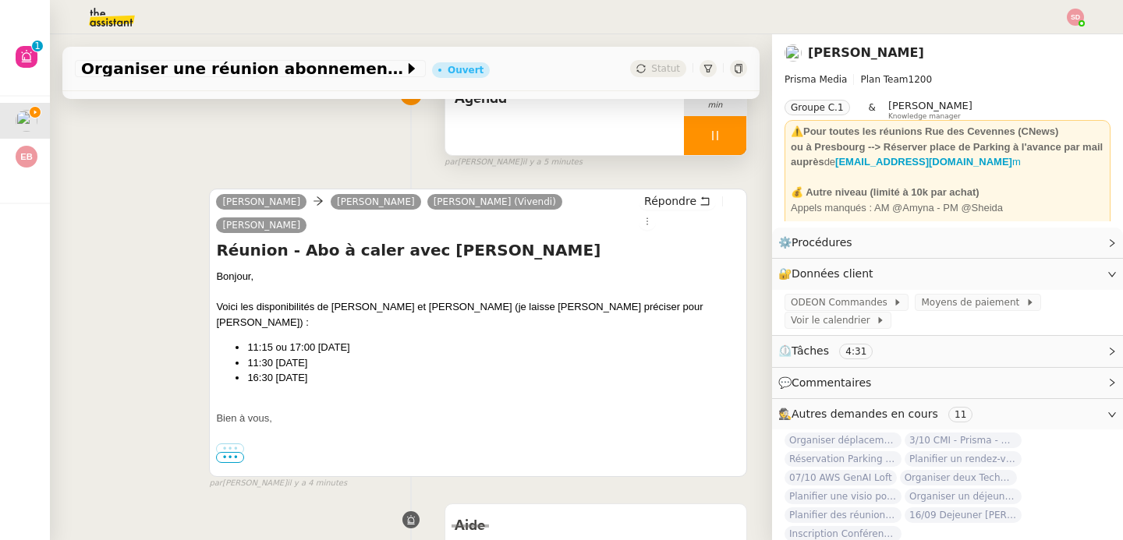
click at [712, 143] on div at bounding box center [715, 135] width 62 height 39
click at [715, 143] on button at bounding box center [730, 135] width 31 height 39
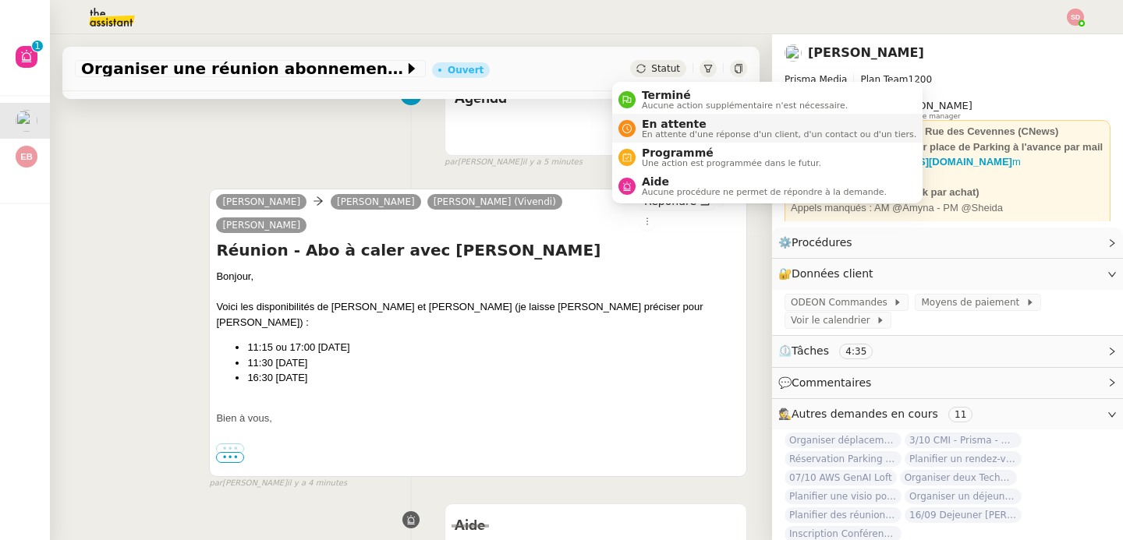
click at [655, 127] on span "En attente" at bounding box center [779, 124] width 274 height 12
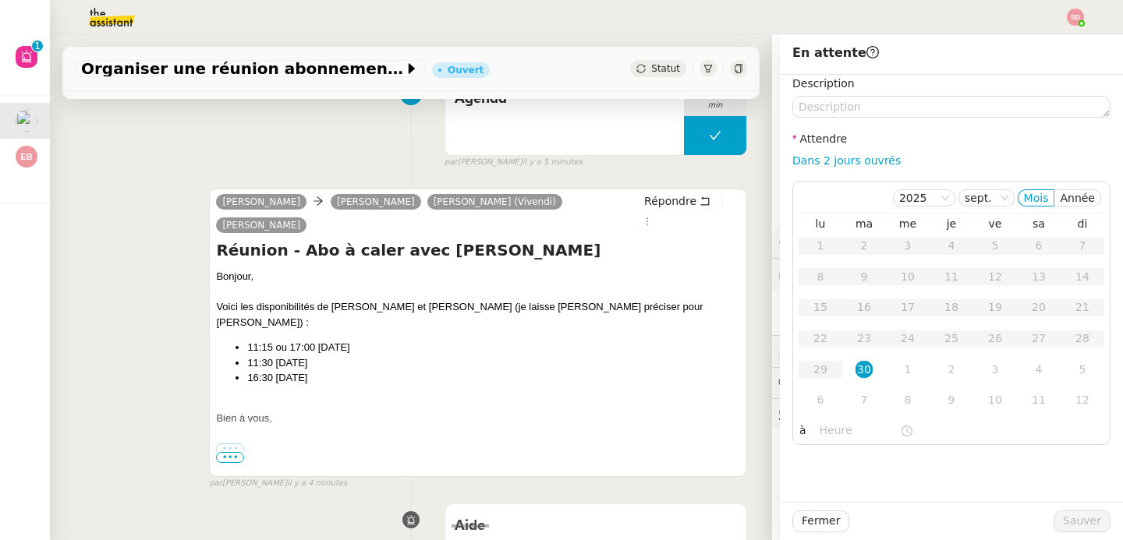
click at [811, 167] on div "Dans 2 jours ouvrés" at bounding box center [951, 161] width 318 height 18
click at [815, 164] on link "Dans 2 jours ouvrés" at bounding box center [846, 160] width 108 height 12
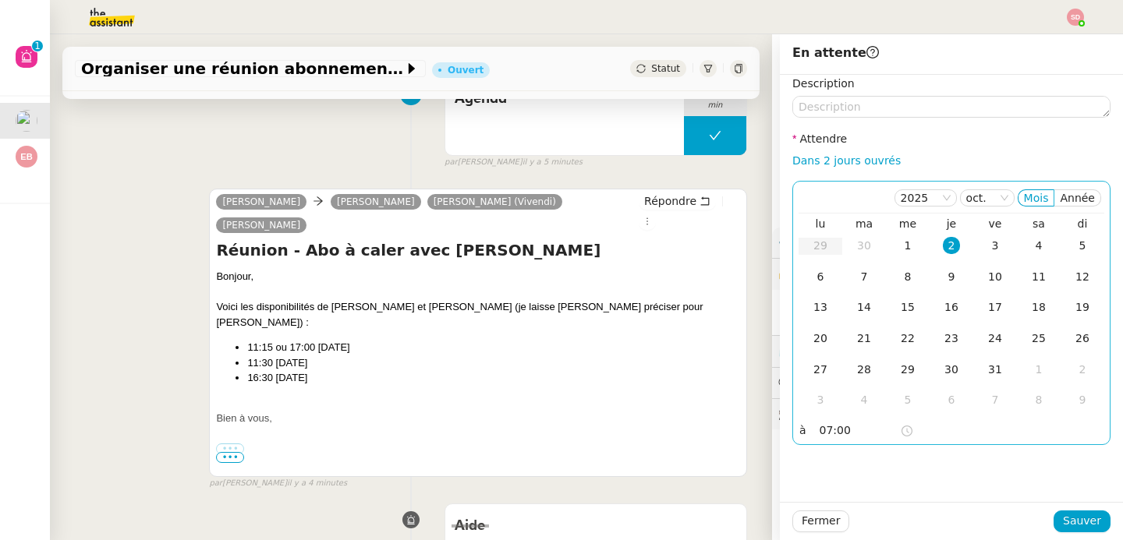
click at [824, 430] on input "07:00" at bounding box center [859, 431] width 80 height 18
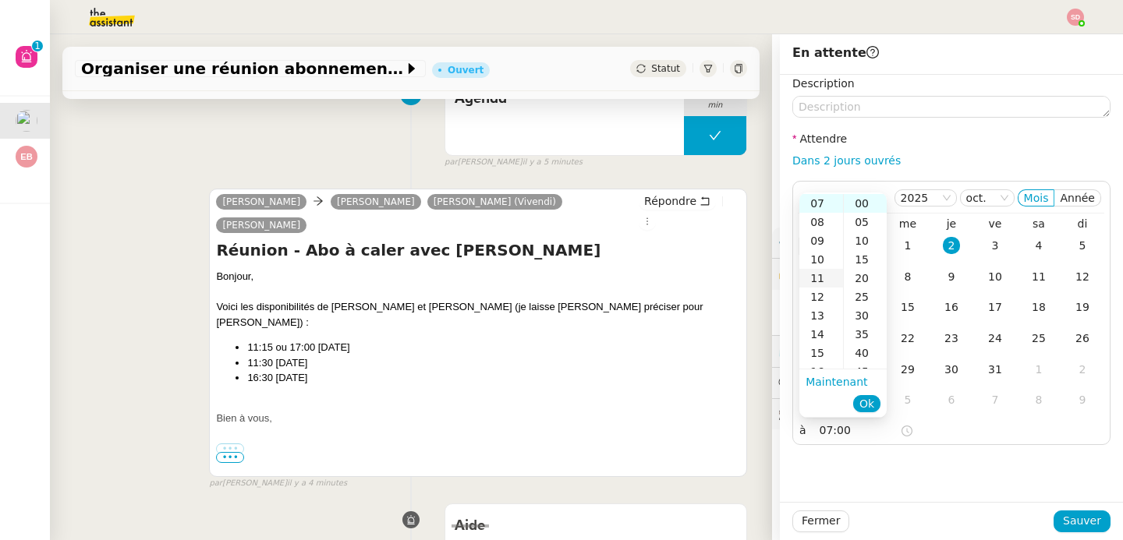
click at [821, 281] on div "11" at bounding box center [821, 278] width 44 height 19
type input "11:00"
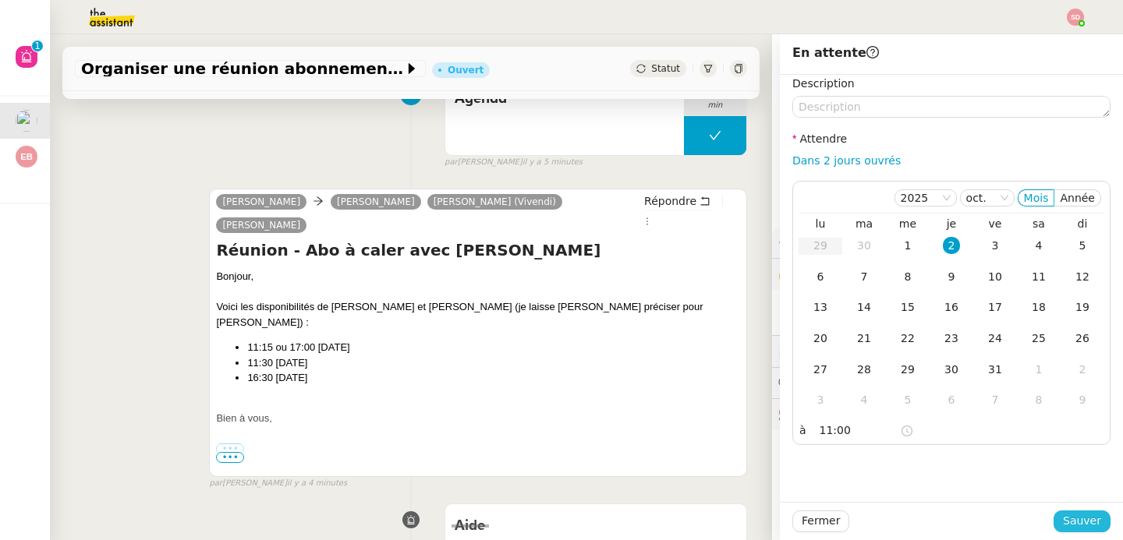
click at [1077, 517] on span "Sauver" at bounding box center [1081, 521] width 38 height 18
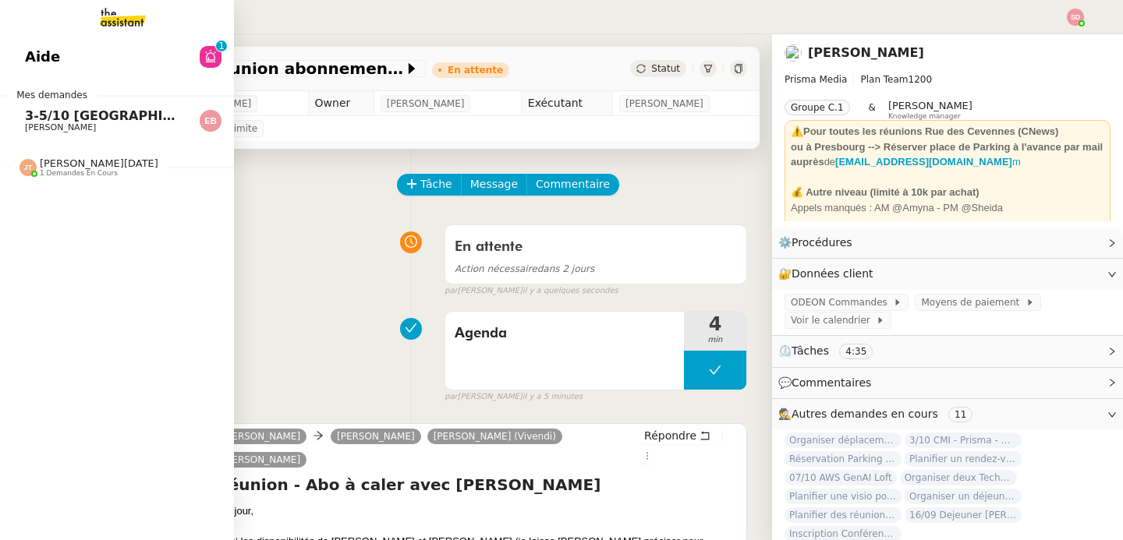
click at [32, 113] on span "3-5/10 Bordeaux - Paris" at bounding box center [202, 115] width 355 height 15
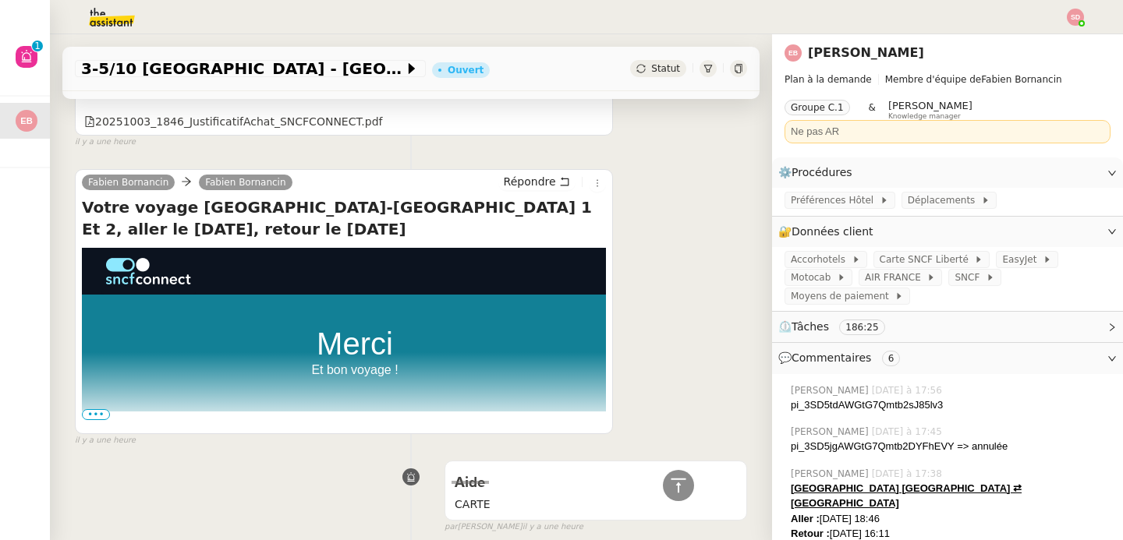
scroll to position [1207, 0]
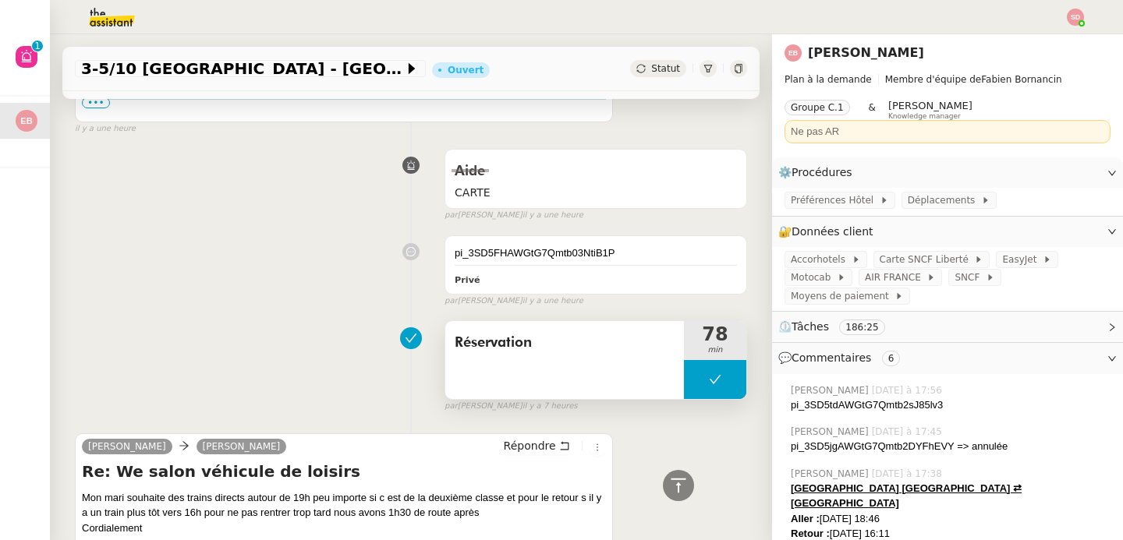
click at [684, 366] on button at bounding box center [715, 379] width 62 height 39
click at [697, 376] on icon at bounding box center [699, 380] width 5 height 9
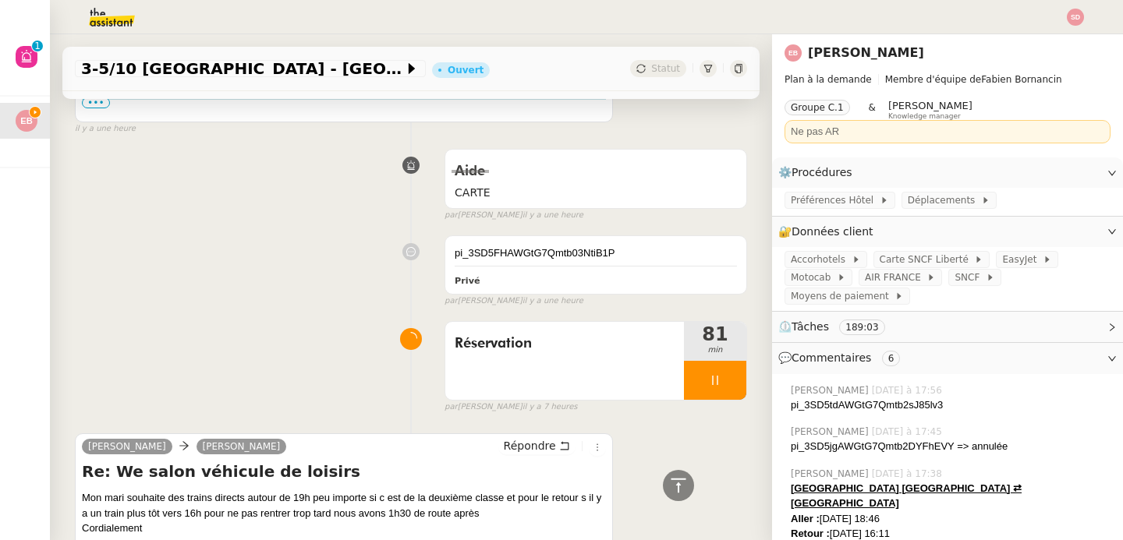
scroll to position [238, 0]
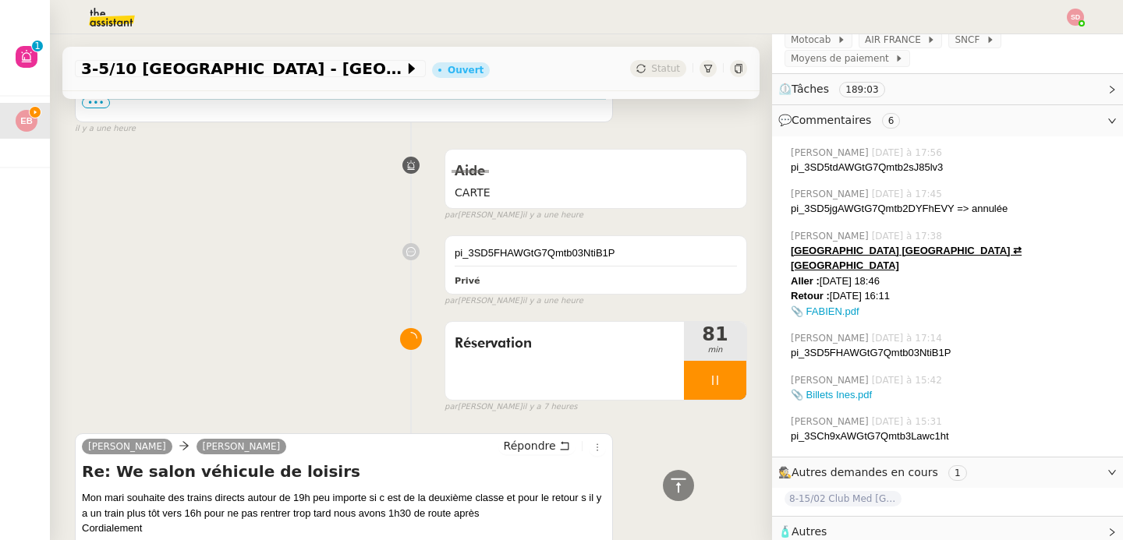
click at [878, 523] on span "🧴 Autres" at bounding box center [934, 532] width 313 height 18
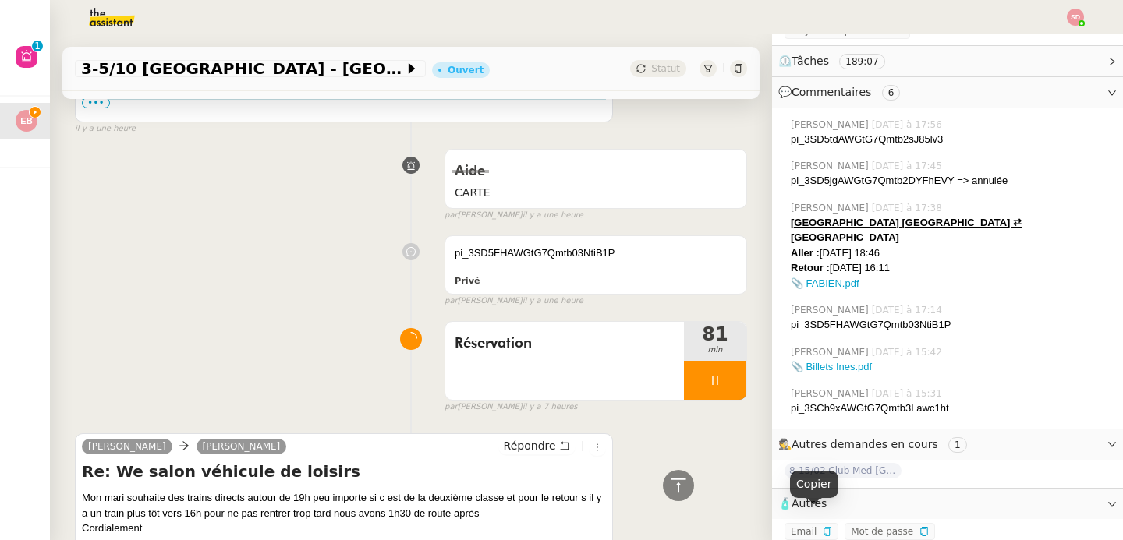
click at [822, 527] on icon "button" at bounding box center [826, 531] width 9 height 9
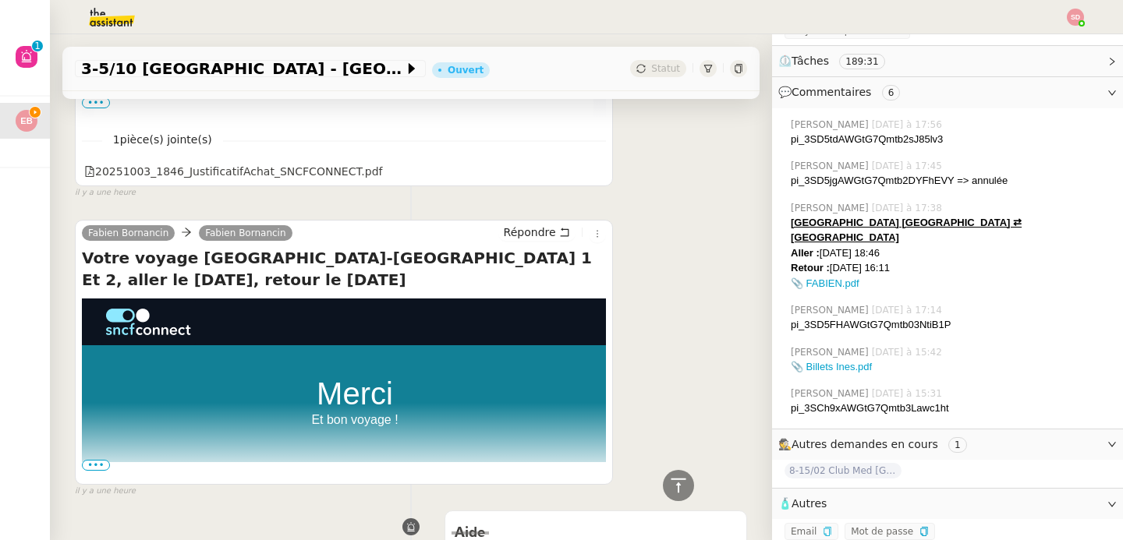
scroll to position [2166, 0]
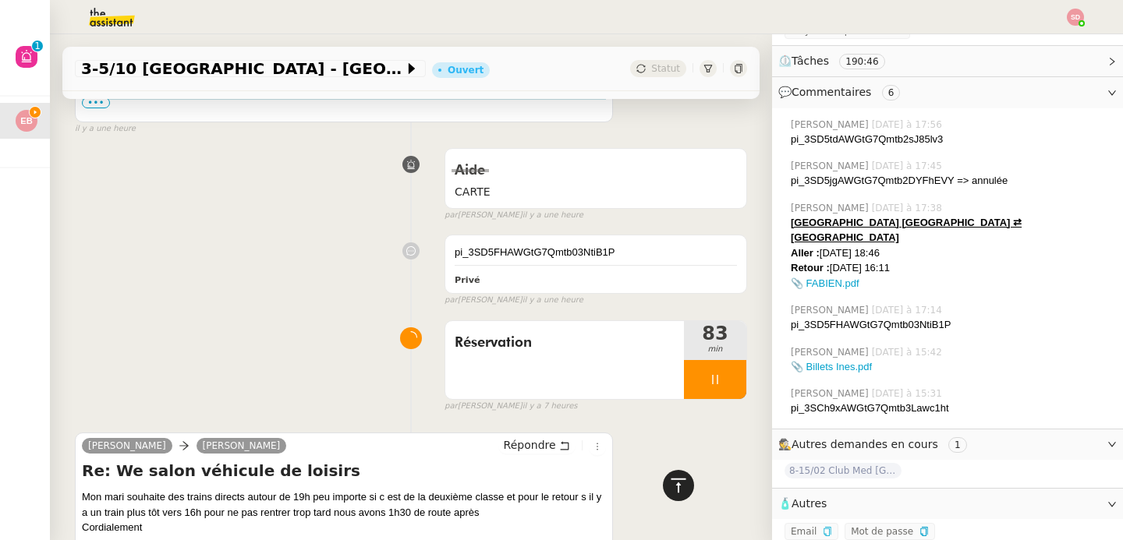
click at [669, 493] on icon at bounding box center [678, 485] width 19 height 19
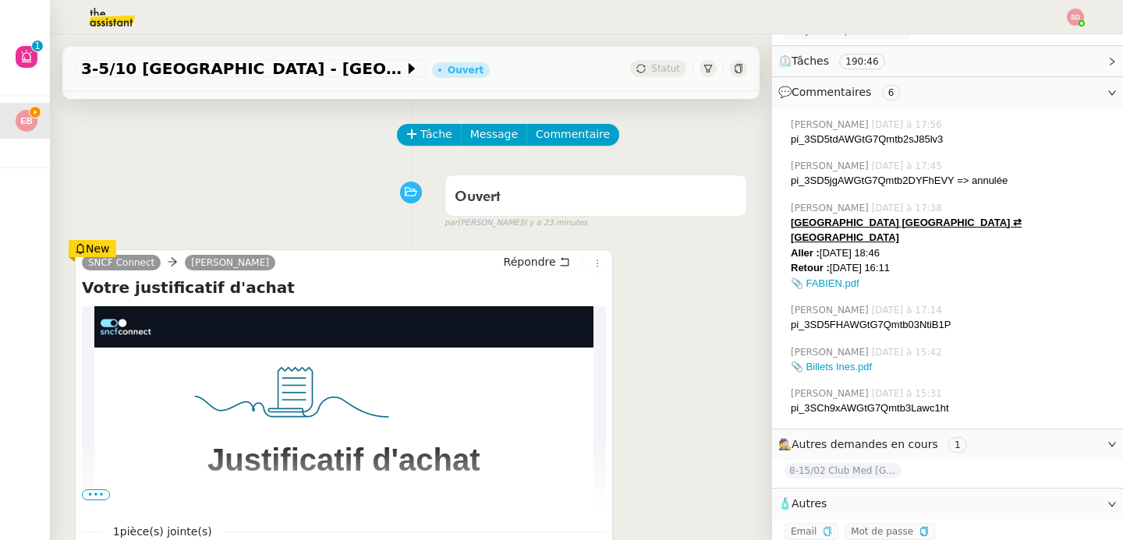
scroll to position [395, 0]
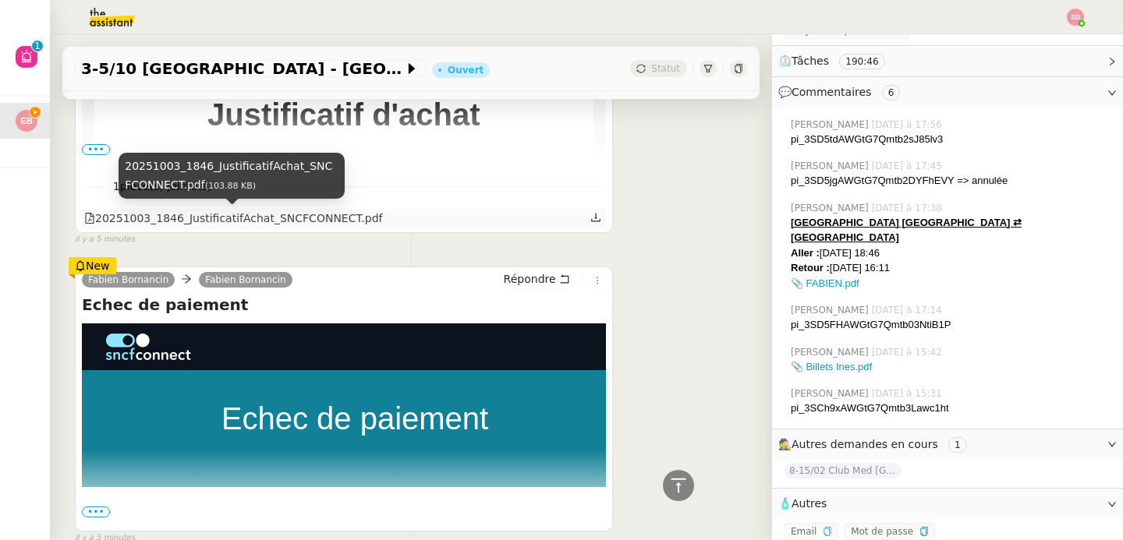
click at [198, 218] on div "20251003_1846_JustificatifAchat_SNCFCONNECT.pdf" at bounding box center [233, 219] width 299 height 18
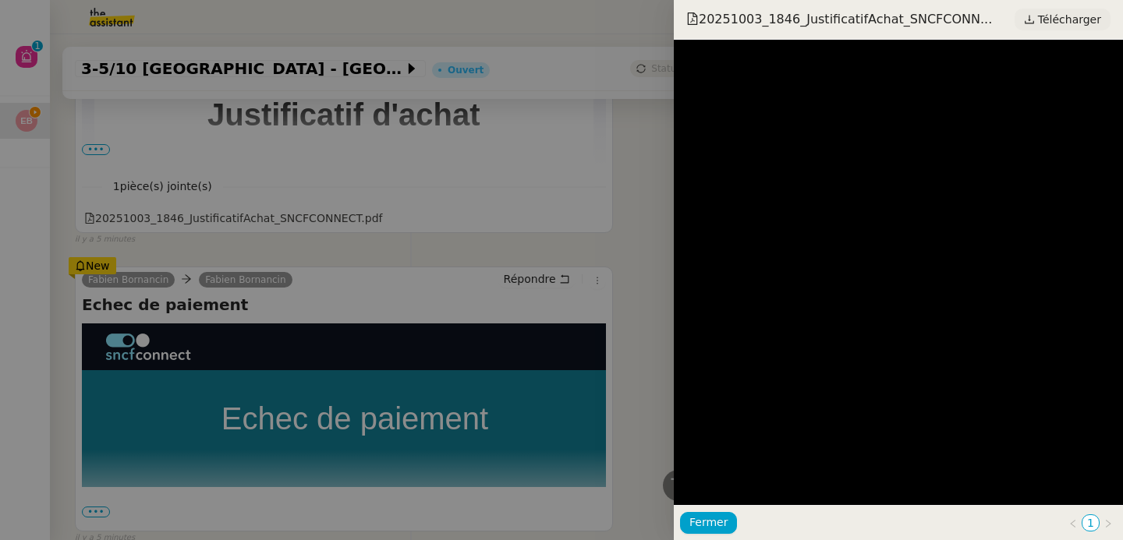
click at [1082, 20] on span "Télécharger" at bounding box center [1069, 19] width 63 height 20
click at [602, 449] on div at bounding box center [561, 270] width 1123 height 540
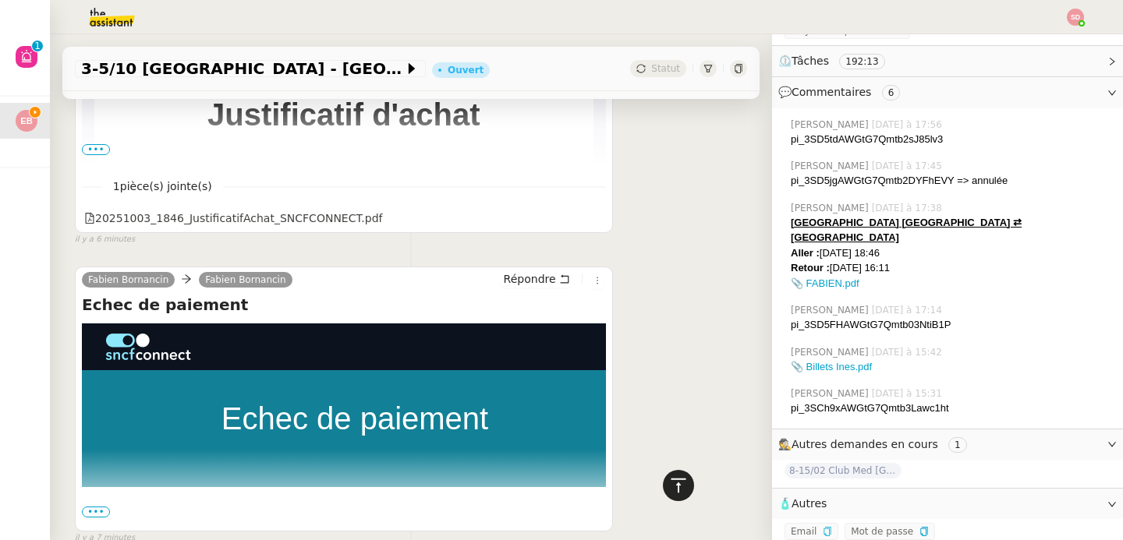
click at [669, 485] on icon at bounding box center [678, 485] width 19 height 19
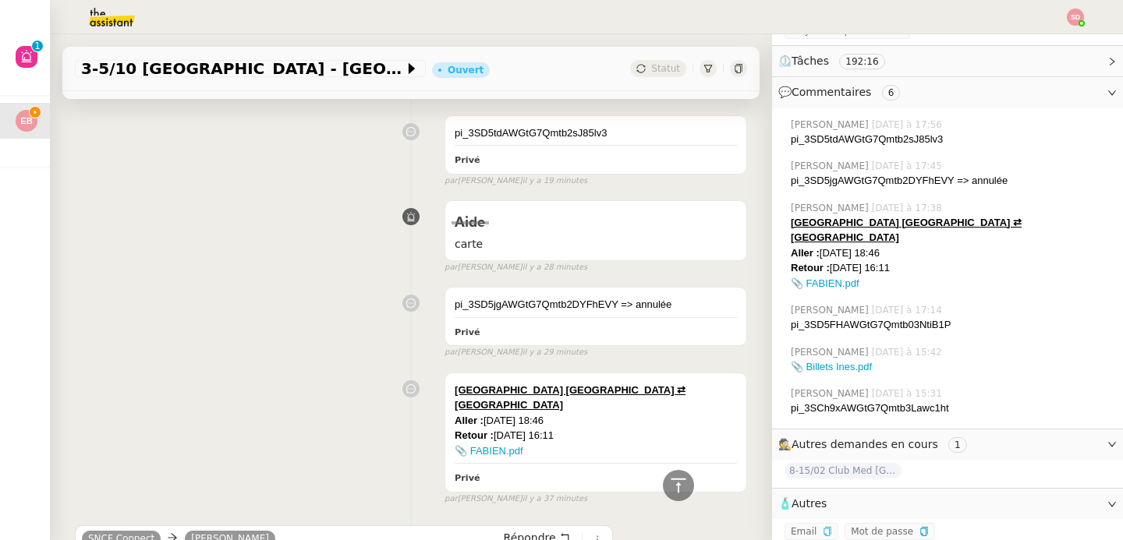
scroll to position [1171, 0]
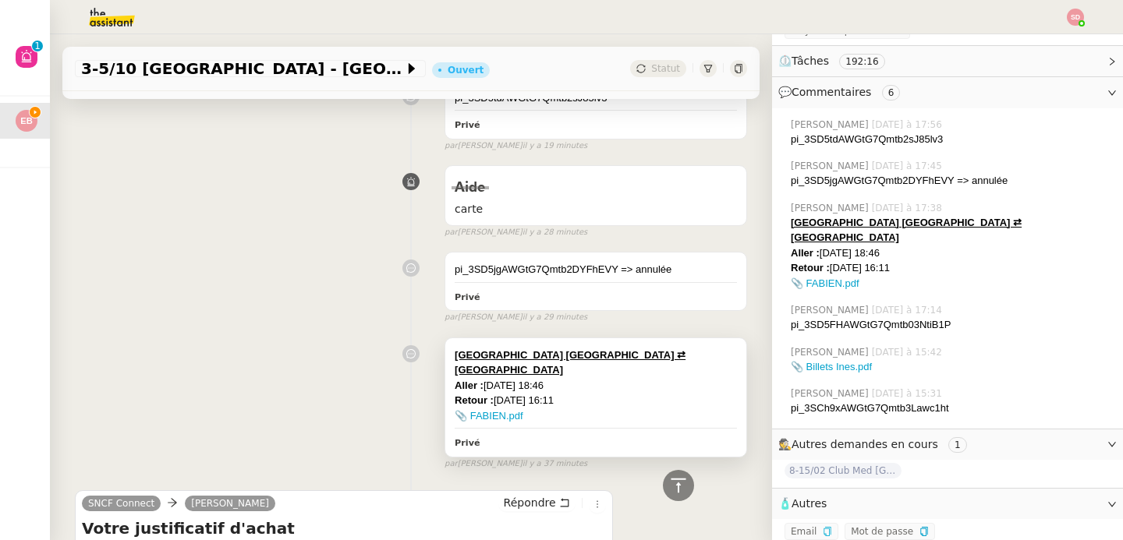
click at [660, 408] on div "📎 FABIEN.pdf" at bounding box center [595, 416] width 282 height 16
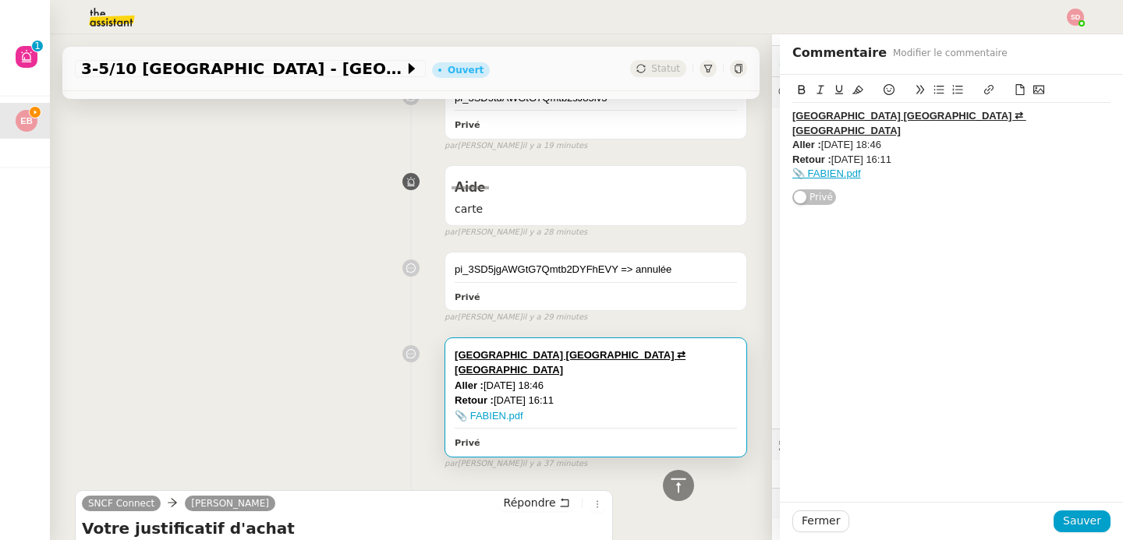
click at [867, 167] on div "📎 FABIEN.pdf" at bounding box center [951, 174] width 318 height 14
click at [1014, 86] on icon at bounding box center [1019, 89] width 11 height 11
click at [1014, 88] on icon at bounding box center [1019, 89] width 11 height 11
click at [1016, 90] on icon at bounding box center [1020, 89] width 9 height 11
click at [1080, 520] on span "Sauver" at bounding box center [1081, 521] width 38 height 18
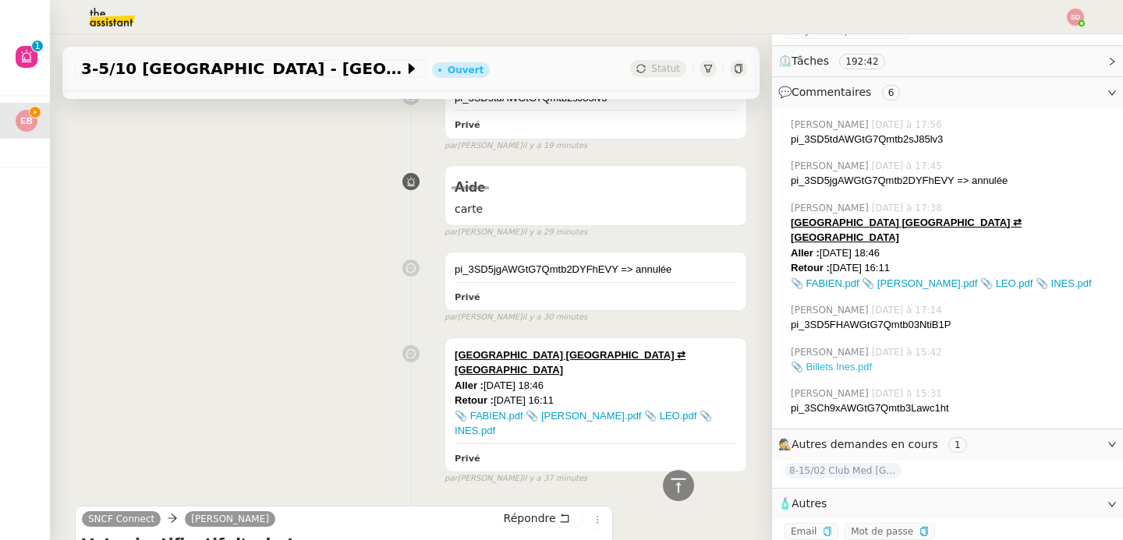
click at [823, 361] on link "📎 Billets Ines.pdf" at bounding box center [830, 367] width 81 height 12
click at [281, 375] on div "Bordeaux Saint-Jean ⇄ Paris Montparnasse Aller : 03/10/2025 à 18:46 Retour : 05…" at bounding box center [411, 408] width 672 height 155
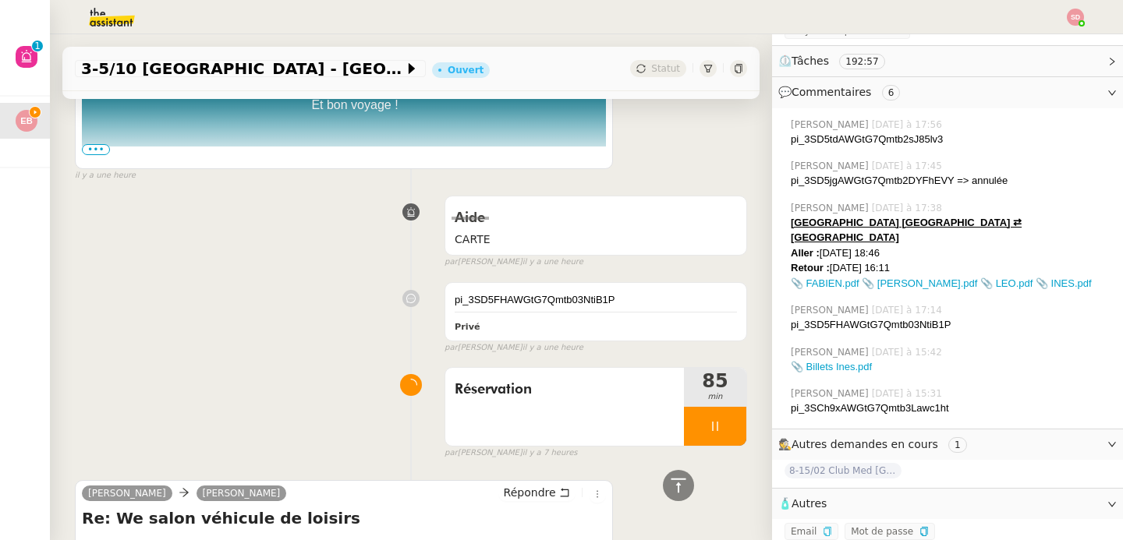
scroll to position [2278, 0]
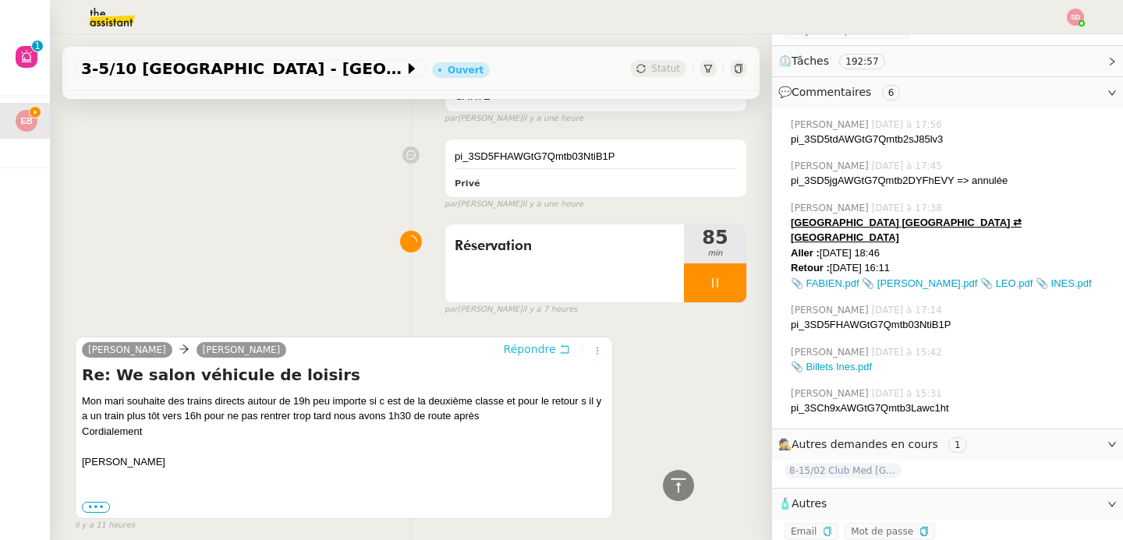
click at [522, 341] on span "Répondre" at bounding box center [530, 349] width 52 height 16
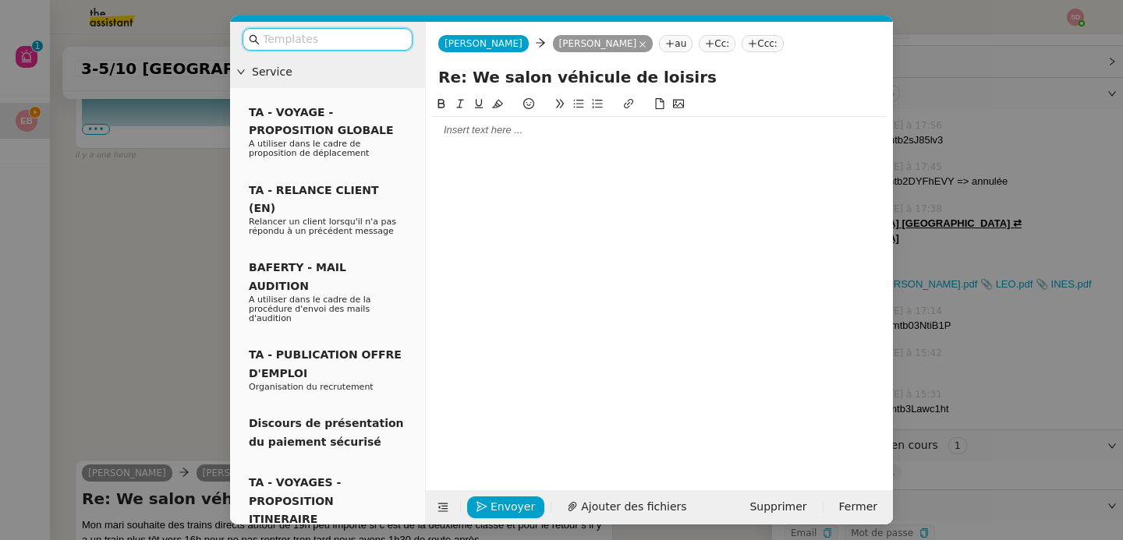
scroll to position [2400, 0]
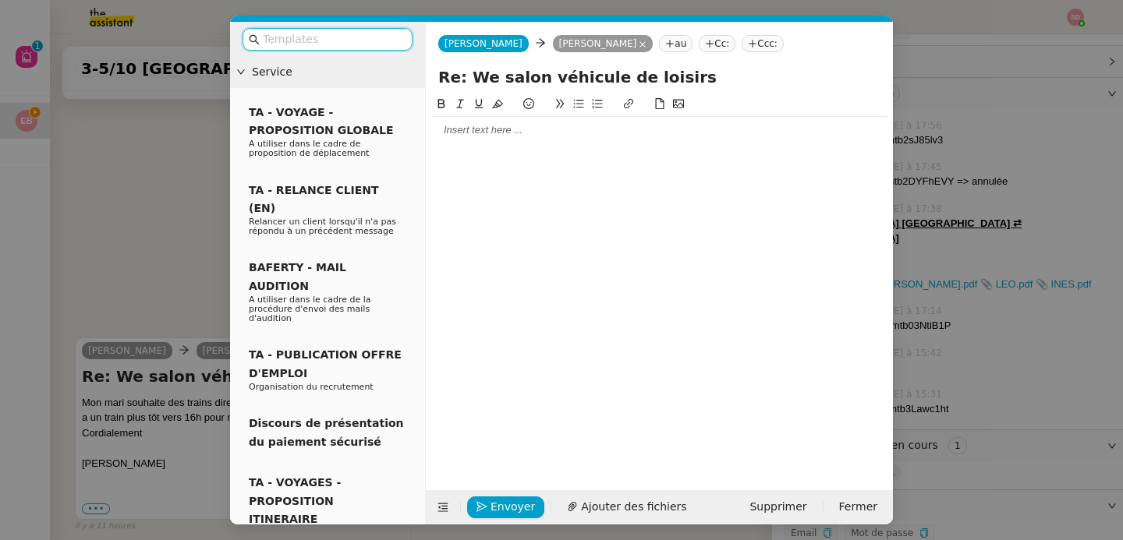
click at [500, 141] on div at bounding box center [659, 130] width 454 height 27
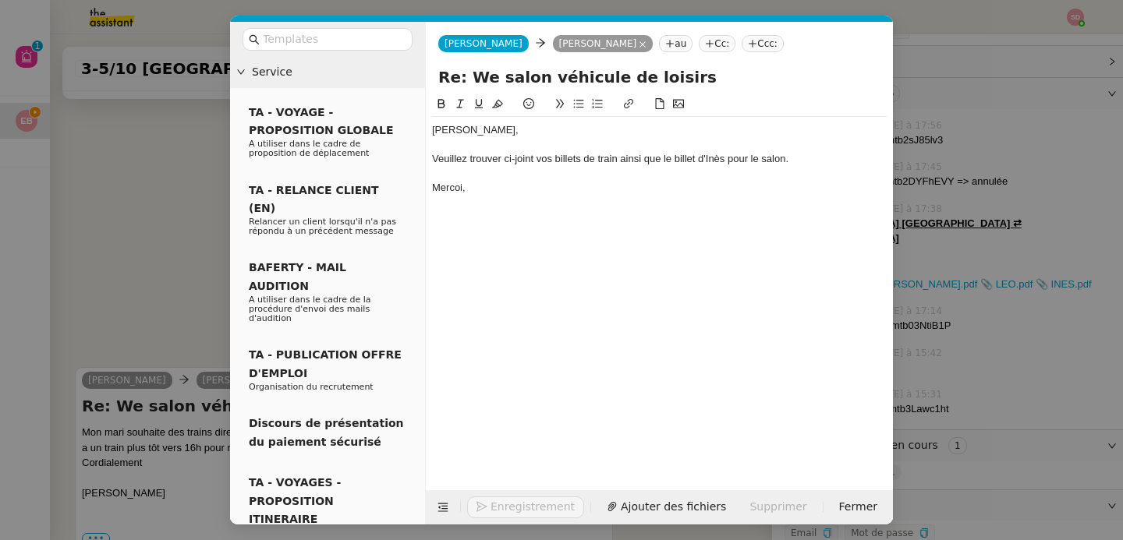
scroll to position [2477, 0]
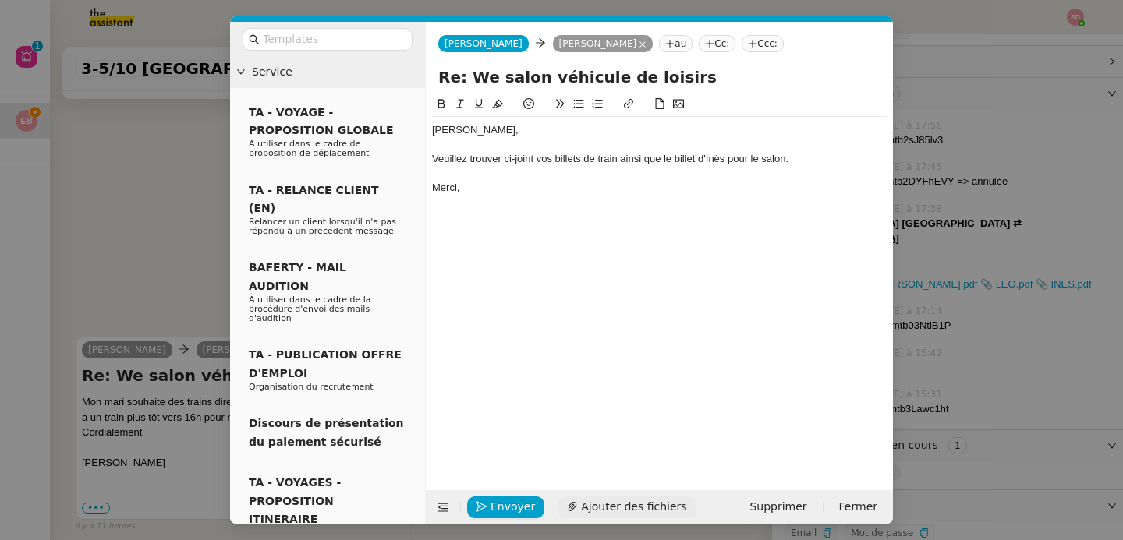
click at [618, 507] on span "Ajouter des fichiers" at bounding box center [633, 507] width 105 height 18
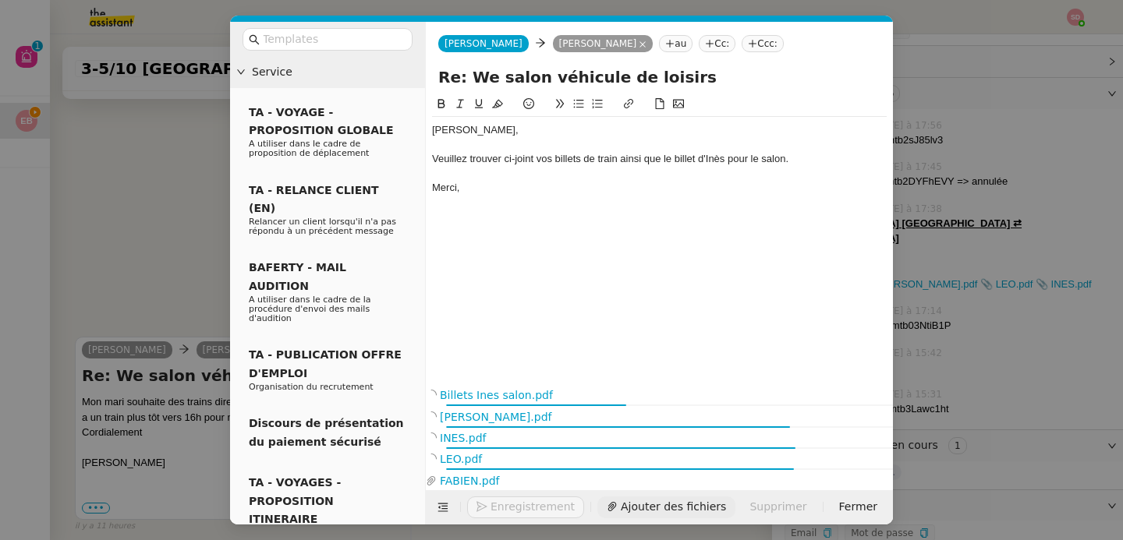
scroll to position [2622, 0]
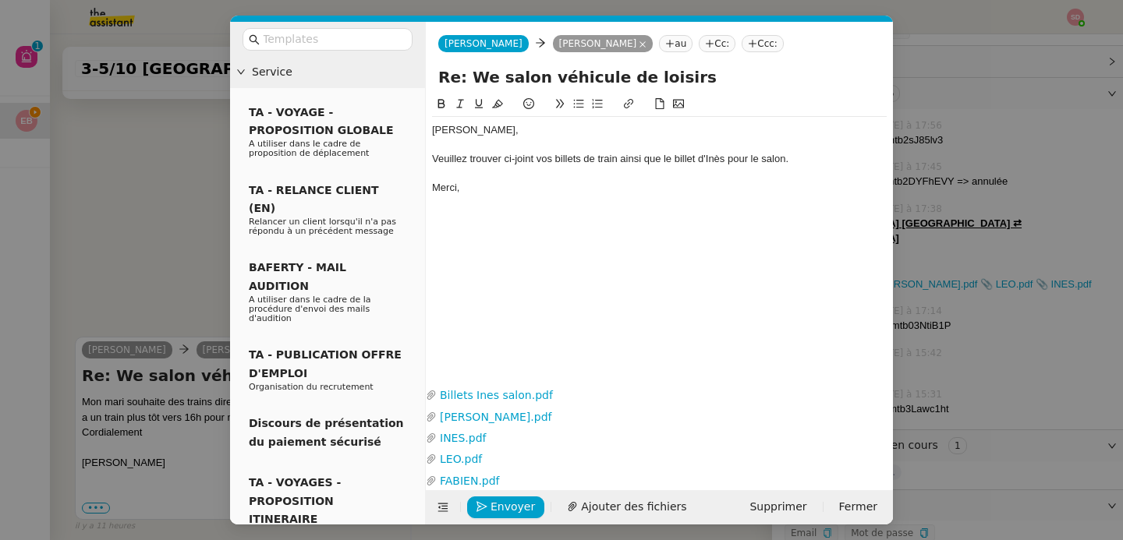
click at [179, 256] on nz-modal-container "Service TA - VOYAGE - PROPOSITION GLOBALE A utiliser dans le cadre de propositi…" at bounding box center [561, 270] width 1123 height 540
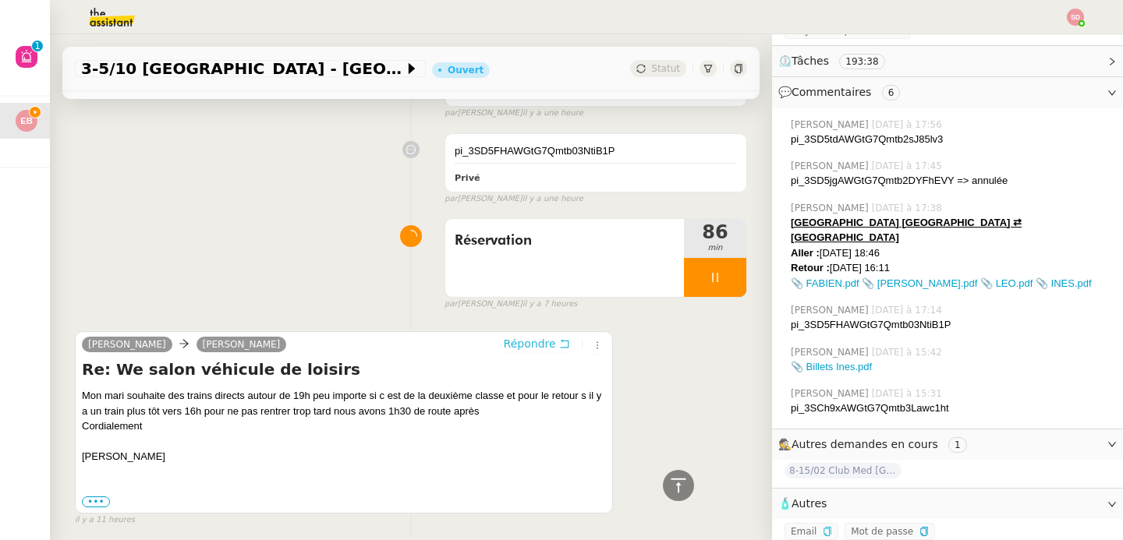
scroll to position [2617, 0]
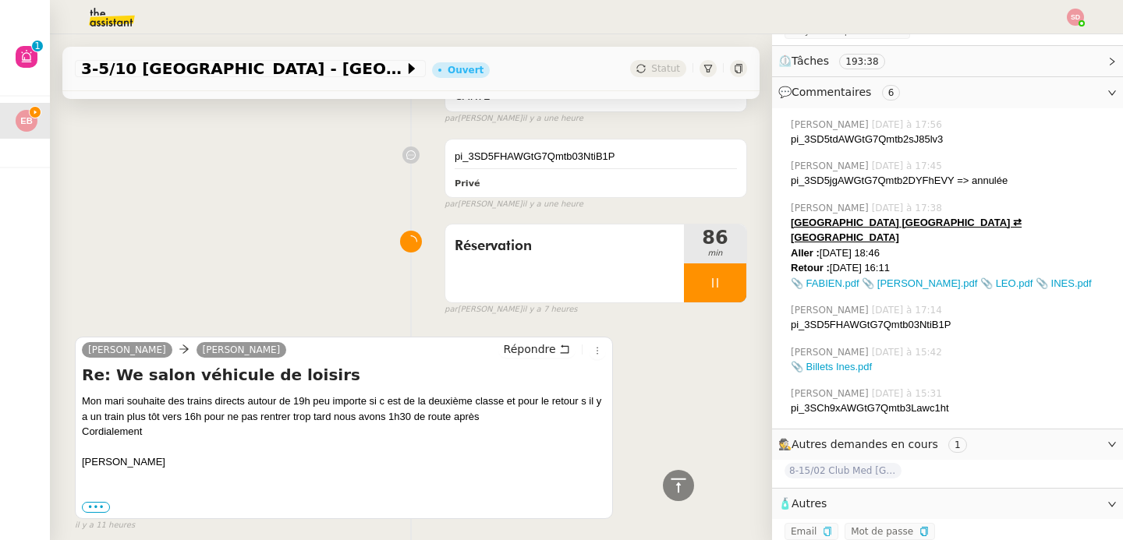
drag, startPoint x: 778, startPoint y: 223, endPoint x: 925, endPoint y: 249, distance: 148.9
click at [925, 249] on div "Bordeaux Saint-Jean ⇄ Paris Montparnasse Aller : 03/10/2025 à 18:46 Retour : 05…" at bounding box center [950, 253] width 320 height 76
copy div "Bordeaux Saint-Jean ⇄ Paris Montparnasse Aller : 03/10/2025 à 18:46 Retour : 05…"
click at [663, 484] on div at bounding box center [678, 485] width 31 height 31
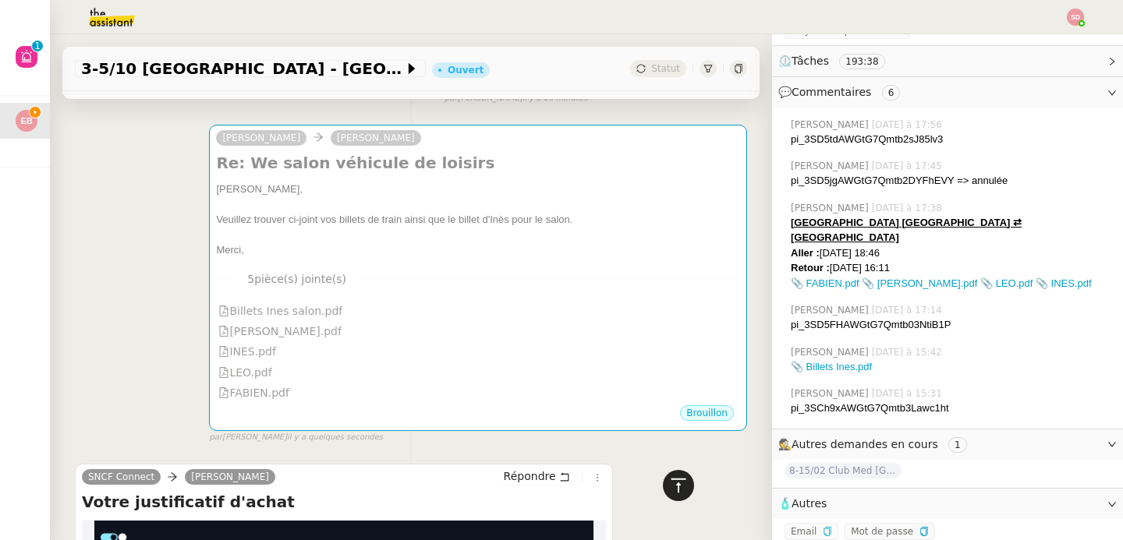
scroll to position [0, 0]
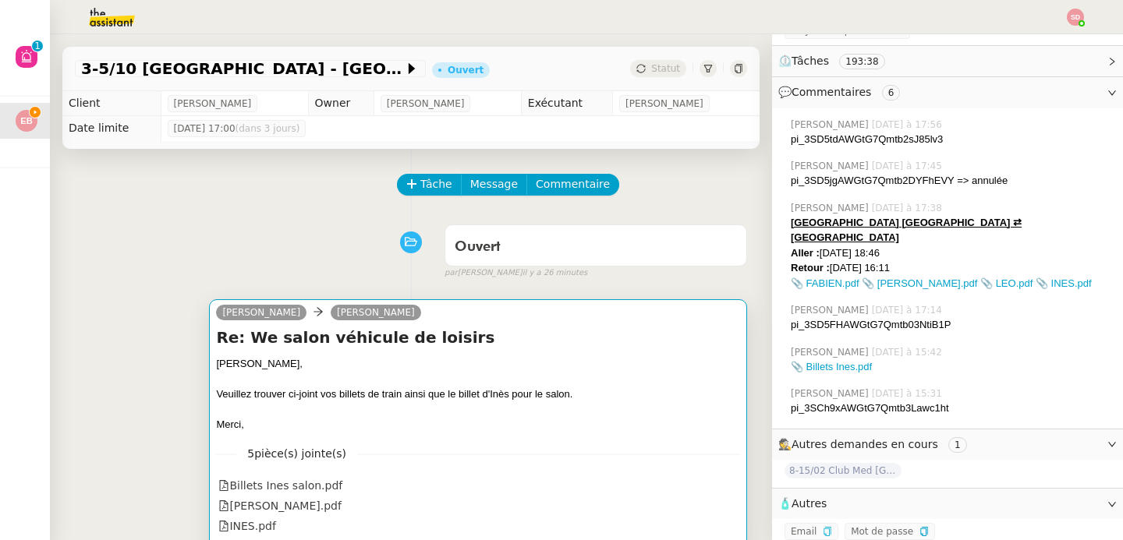
click at [606, 393] on div "Veuillez trouver ci-joint vos billets de train ainsi que le billet d'Inès pour …" at bounding box center [478, 395] width 524 height 16
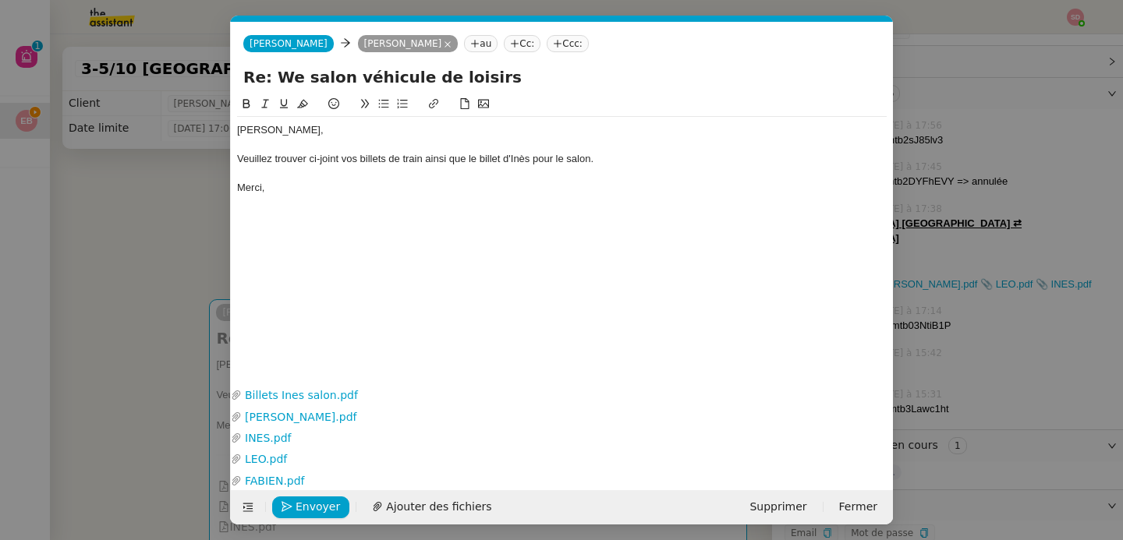
scroll to position [0, 33]
click at [428, 179] on div at bounding box center [561, 174] width 649 height 14
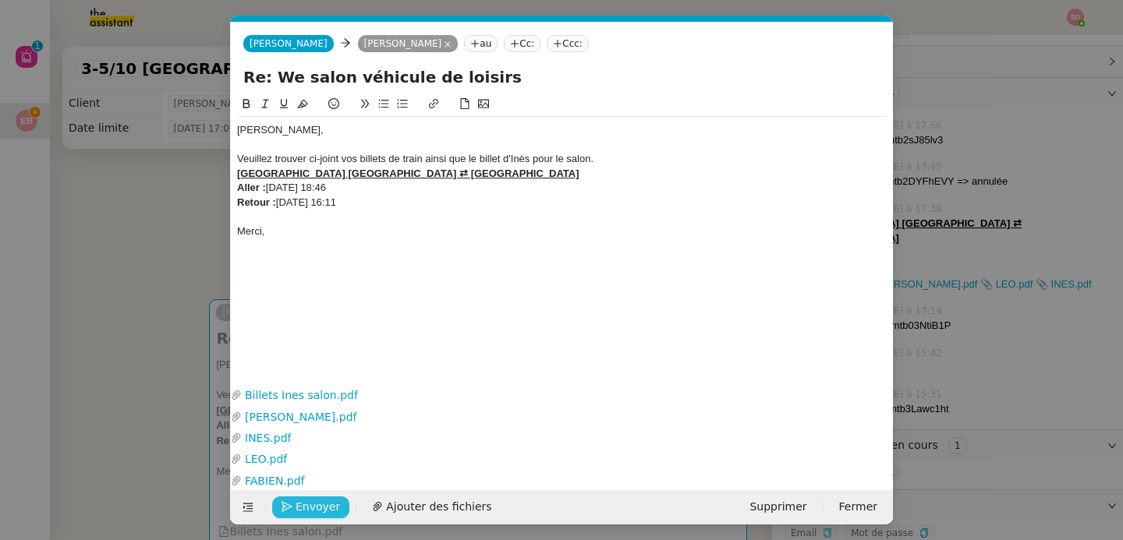
click at [292, 508] on icon "button" at bounding box center [286, 506] width 11 height 11
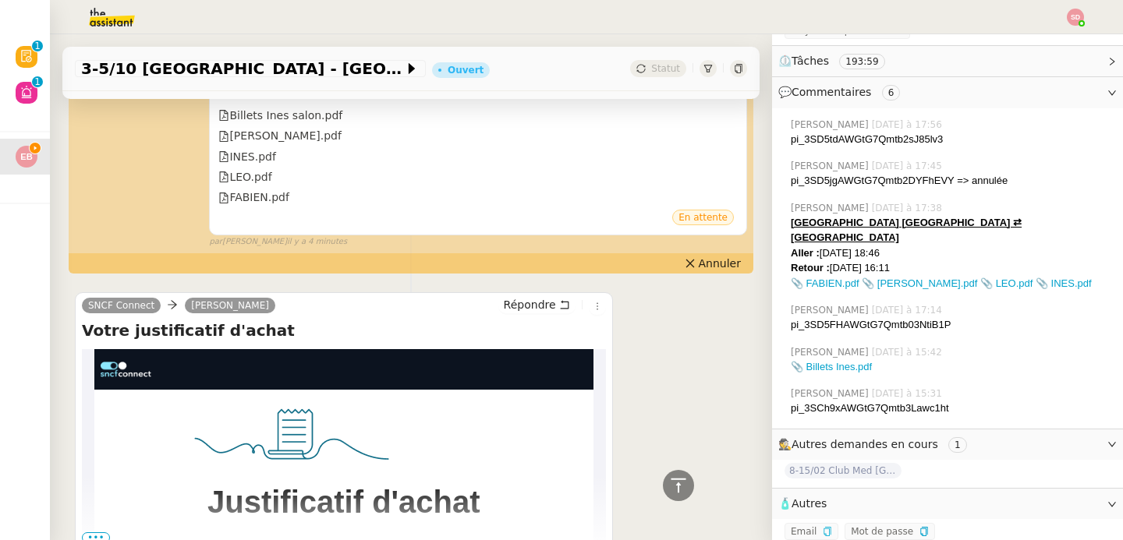
scroll to position [674, 0]
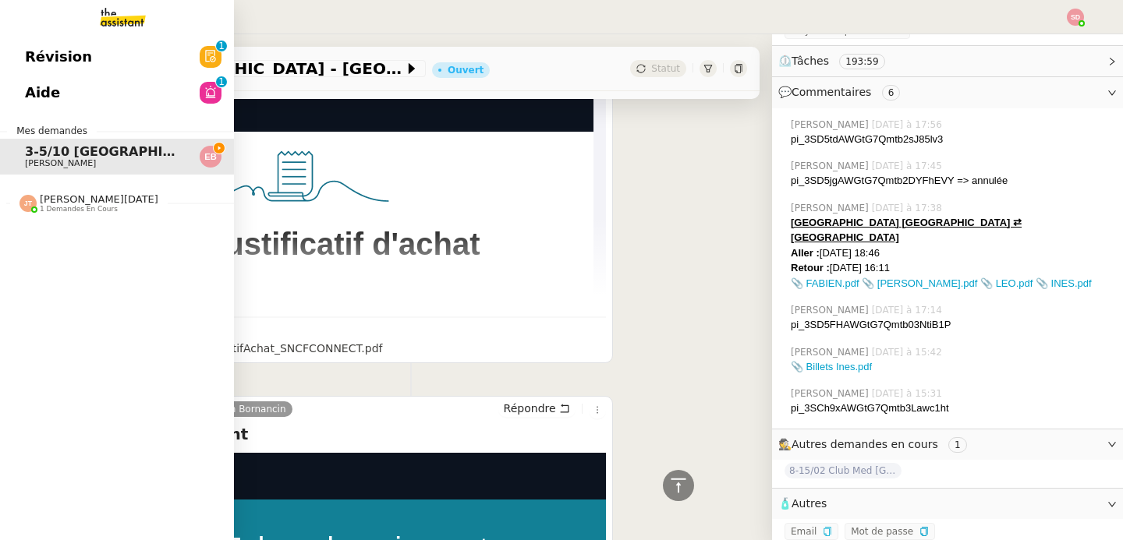
click at [25, 200] on img at bounding box center [27, 203] width 17 height 17
click at [48, 239] on span "Optimisation" at bounding box center [70, 232] width 90 height 15
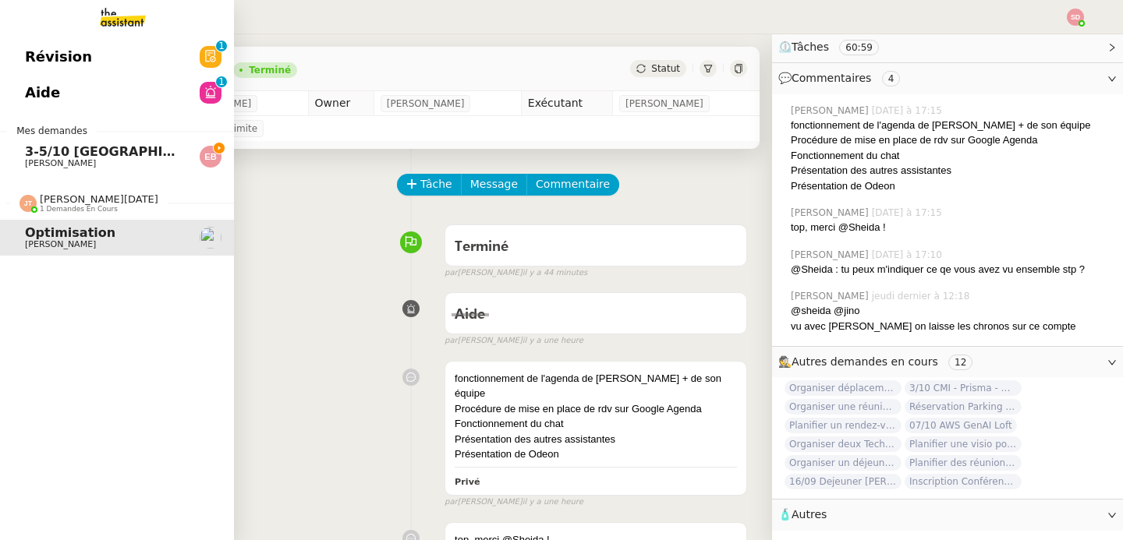
click at [47, 208] on span "1 demandes en cours" at bounding box center [79, 209] width 78 height 9
click at [103, 156] on span "3-5/10 Bordeaux - Paris" at bounding box center [202, 151] width 355 height 15
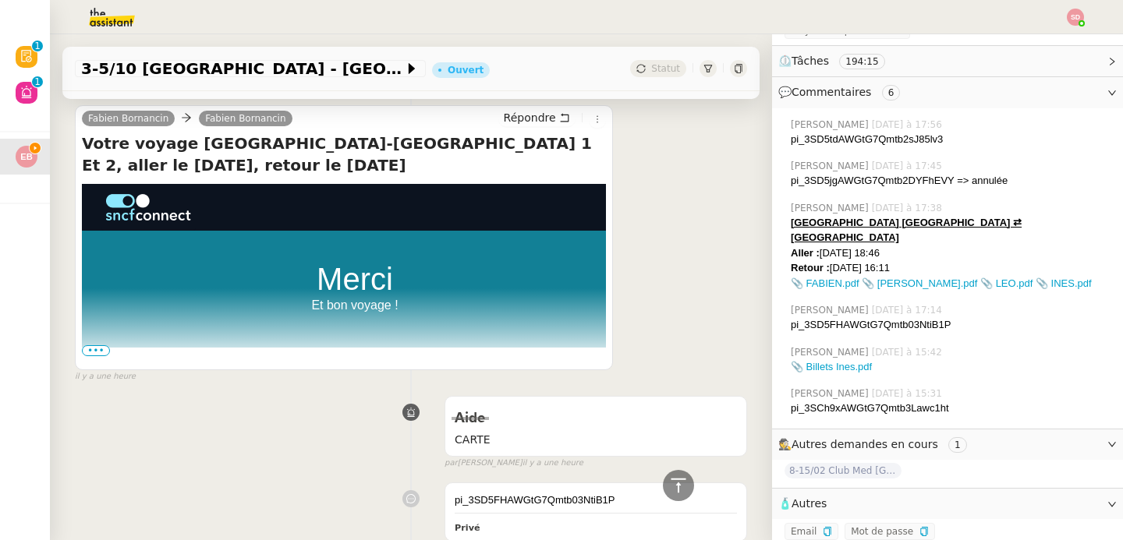
scroll to position [2750, 0]
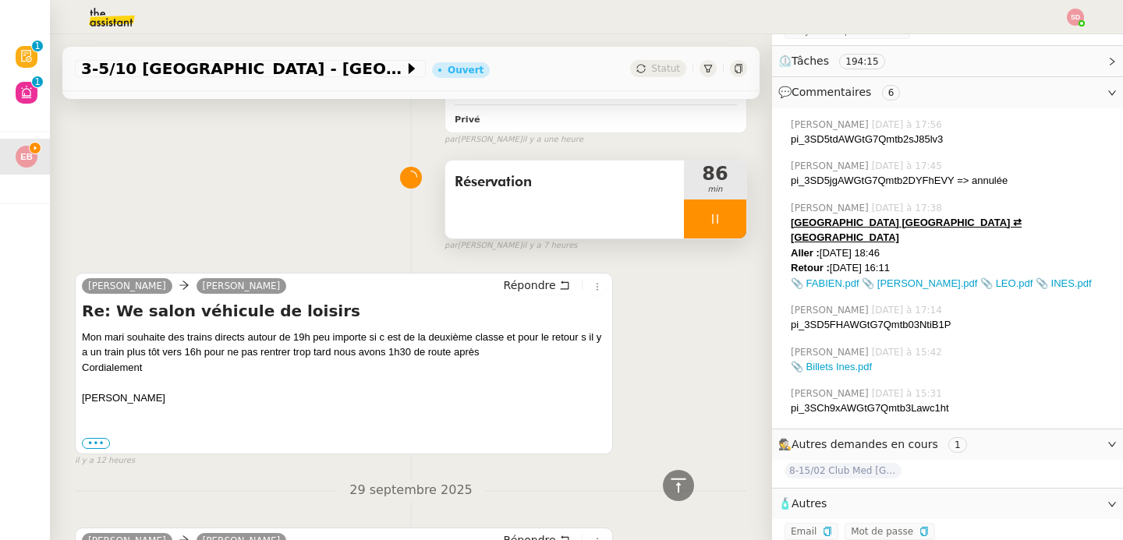
click at [704, 200] on div at bounding box center [715, 219] width 62 height 39
click at [724, 213] on icon at bounding box center [730, 219] width 12 height 12
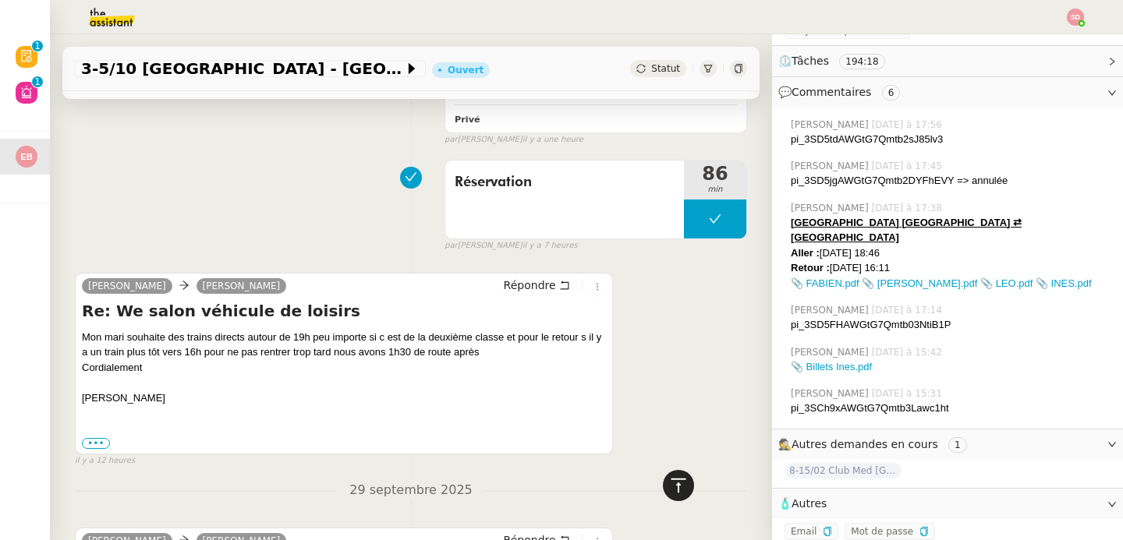
click at [674, 493] on icon at bounding box center [678, 485] width 19 height 19
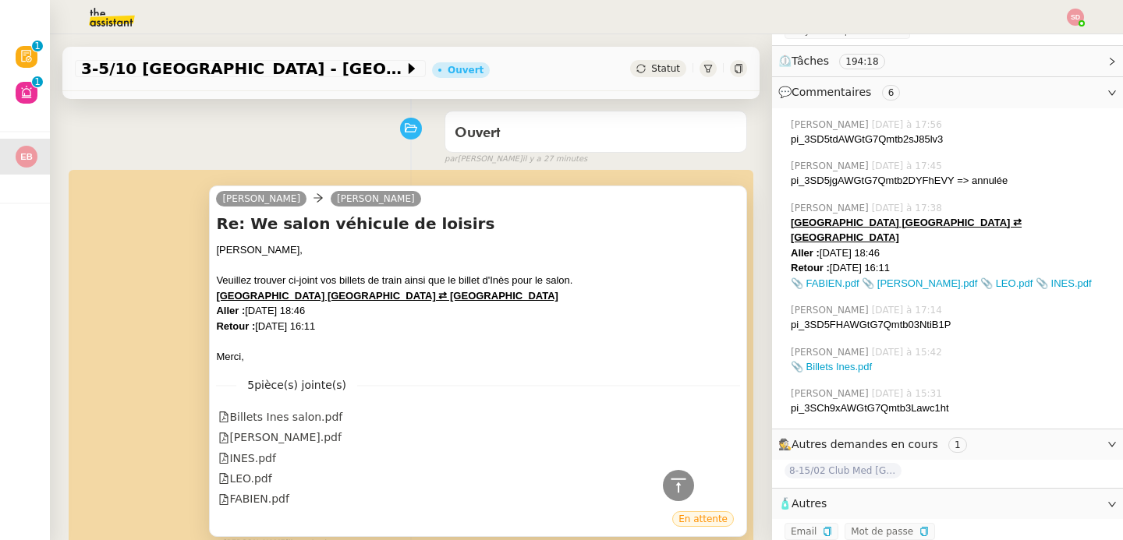
scroll to position [0, 0]
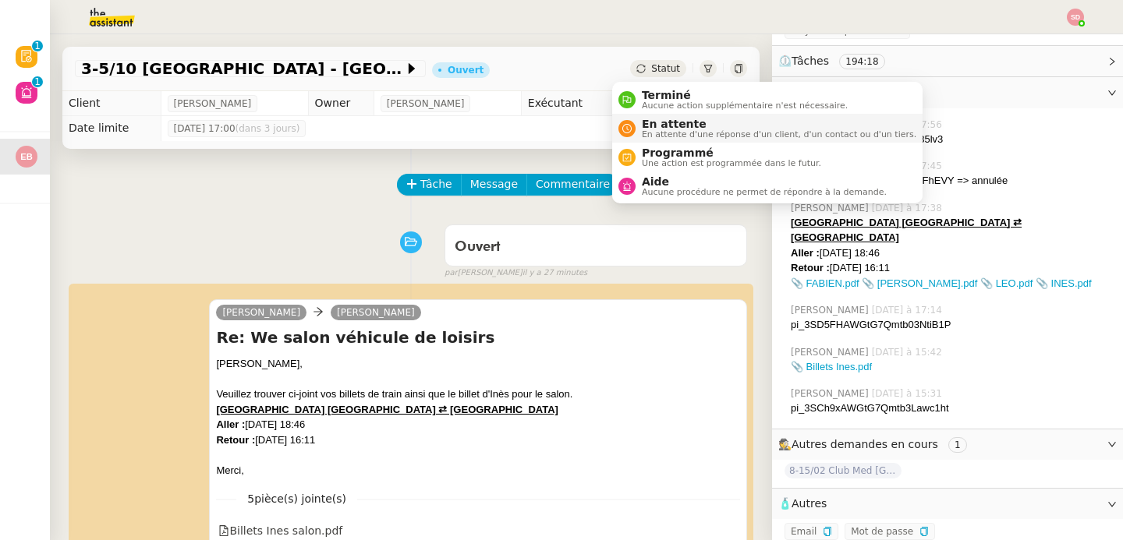
click at [645, 130] on span "En attente d'une réponse d'un client, d'un contact ou d'un tiers." at bounding box center [779, 134] width 274 height 9
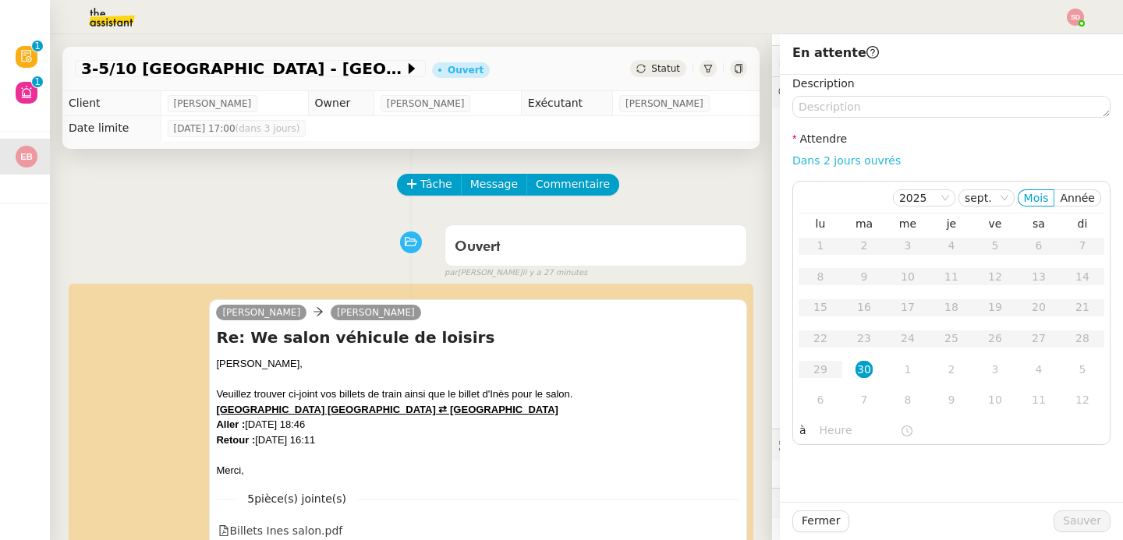
click at [860, 162] on link "Dans 2 jours ouvrés" at bounding box center [846, 160] width 108 height 12
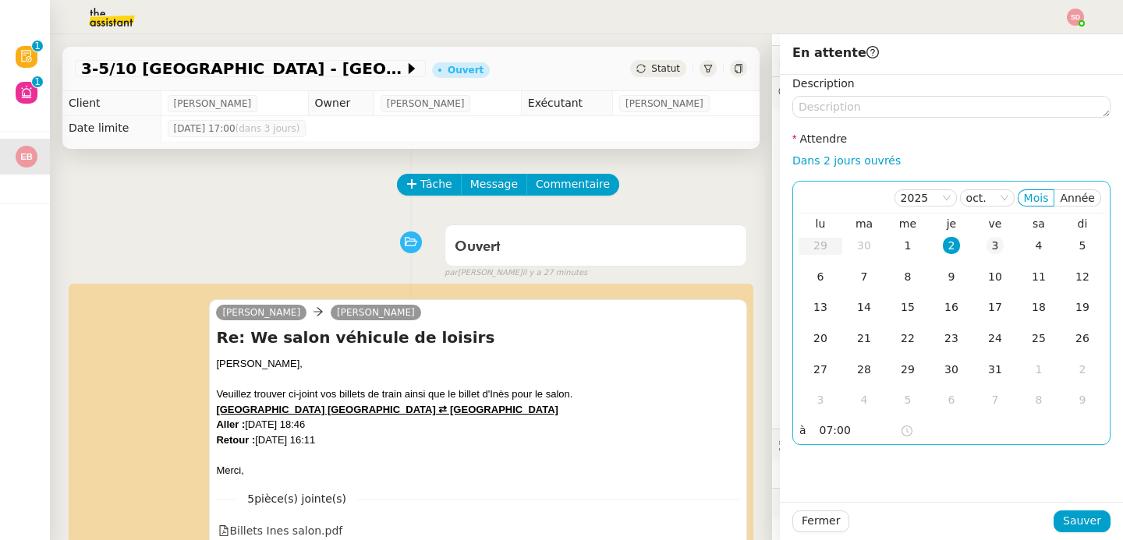
click at [991, 241] on div "3" at bounding box center [994, 245] width 17 height 17
click at [819, 433] on input "07:00" at bounding box center [859, 431] width 80 height 18
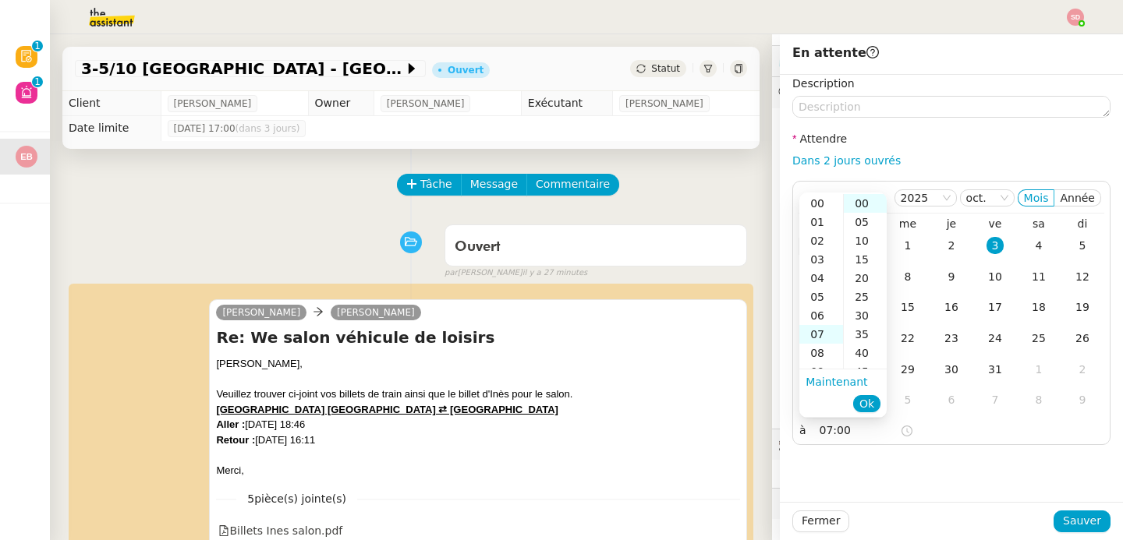
scroll to position [131, 0]
click at [815, 352] on div "15" at bounding box center [821, 353] width 44 height 19
type input "15:00"
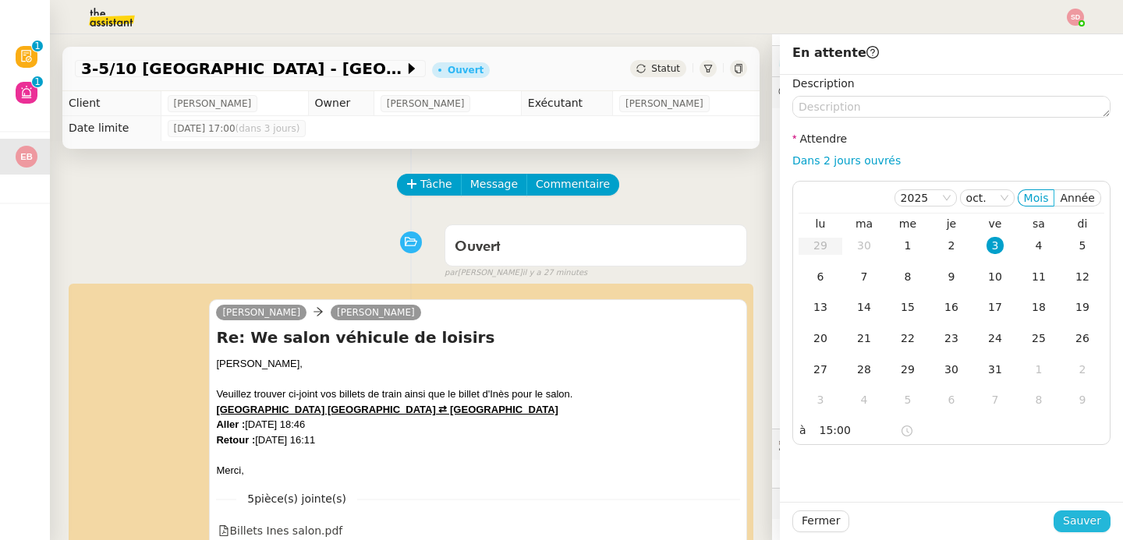
click at [1080, 527] on span "Sauver" at bounding box center [1081, 521] width 38 height 18
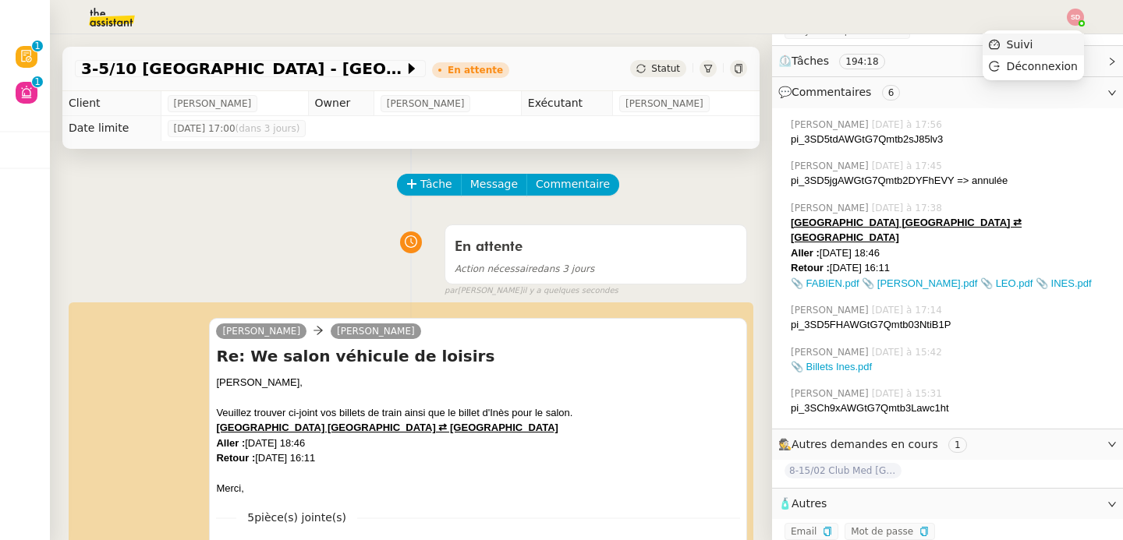
click at [1062, 44] on li "Suivi" at bounding box center [1032, 45] width 101 height 22
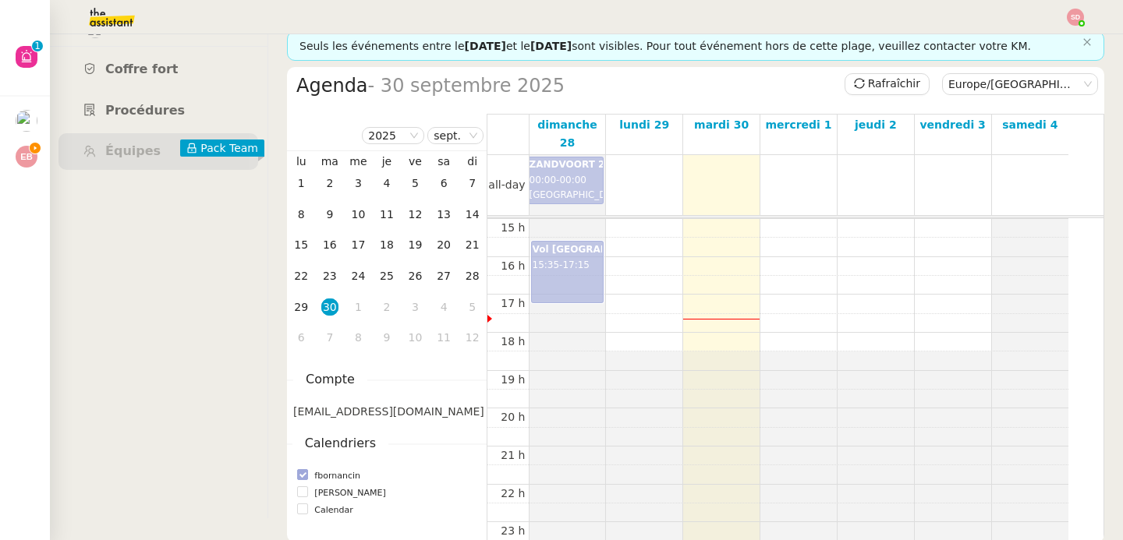
scroll to position [33, 0]
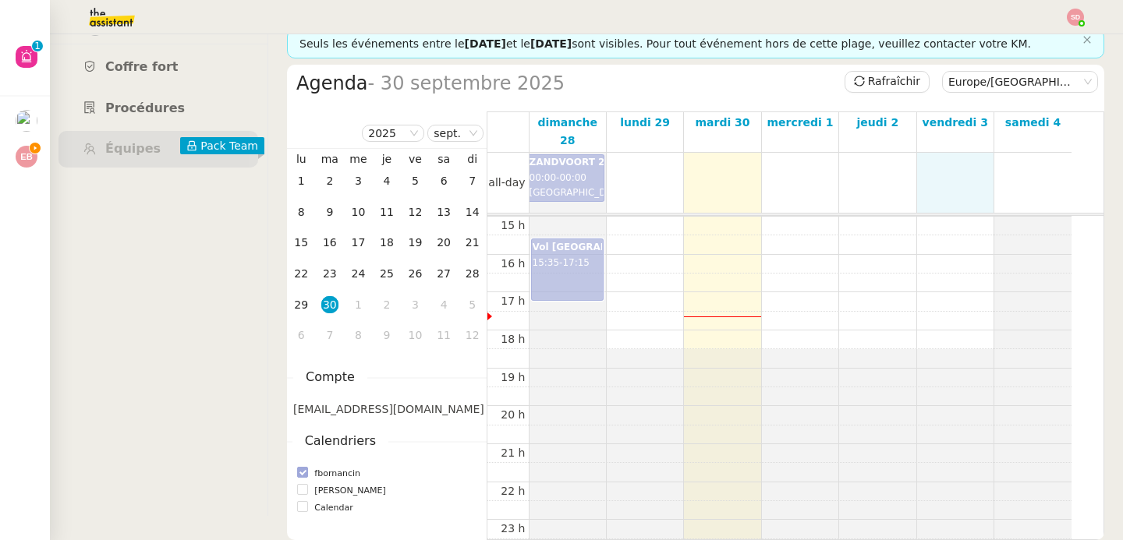
click at [933, 163] on div at bounding box center [955, 183] width 76 height 61
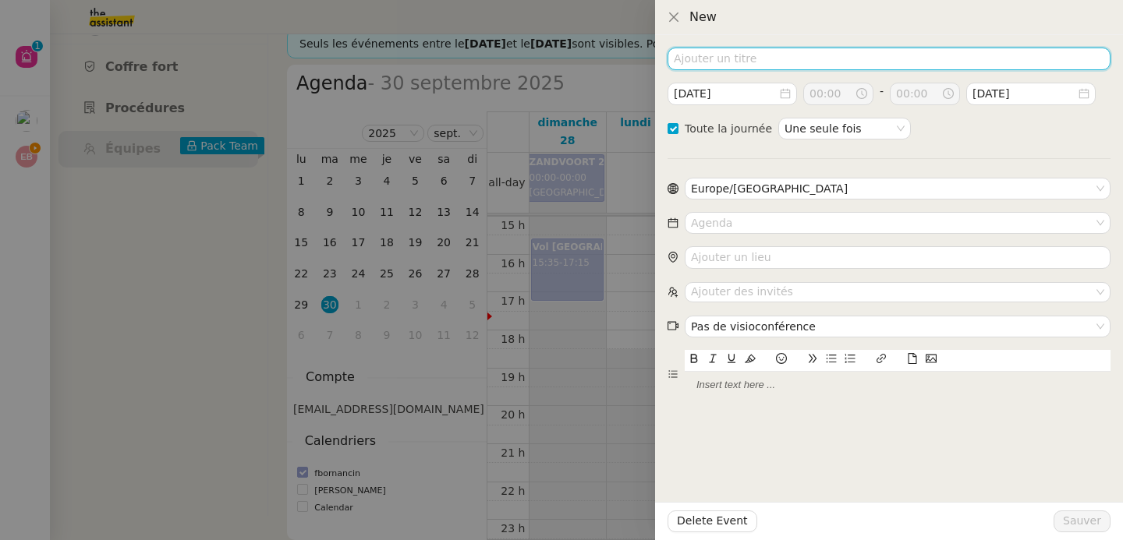
click at [791, 48] on input at bounding box center [888, 59] width 443 height 23
type input "PARIS"
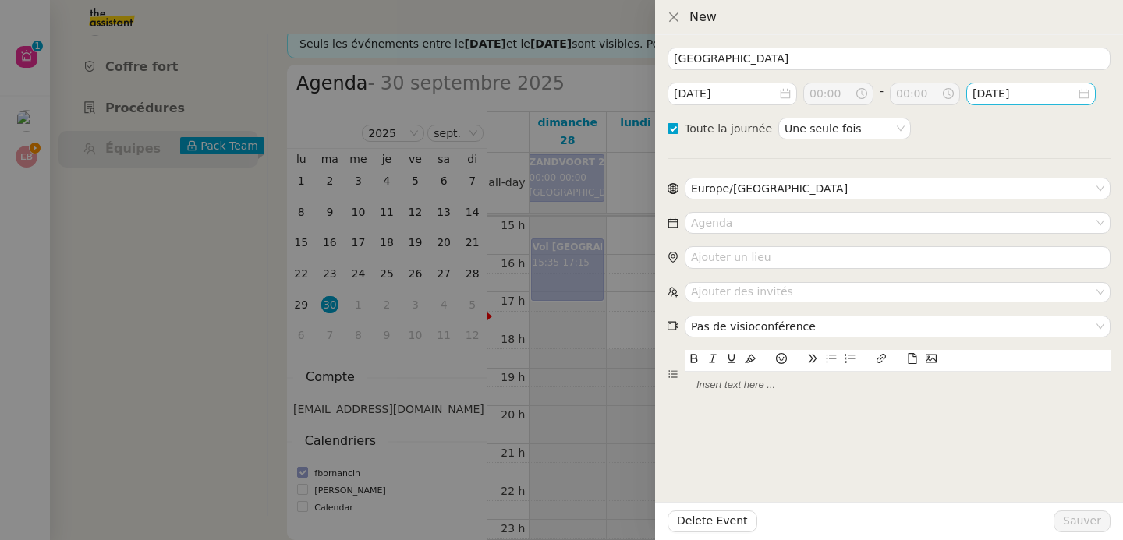
click at [1045, 97] on input "2025-oct.-04" at bounding box center [1024, 94] width 104 height 18
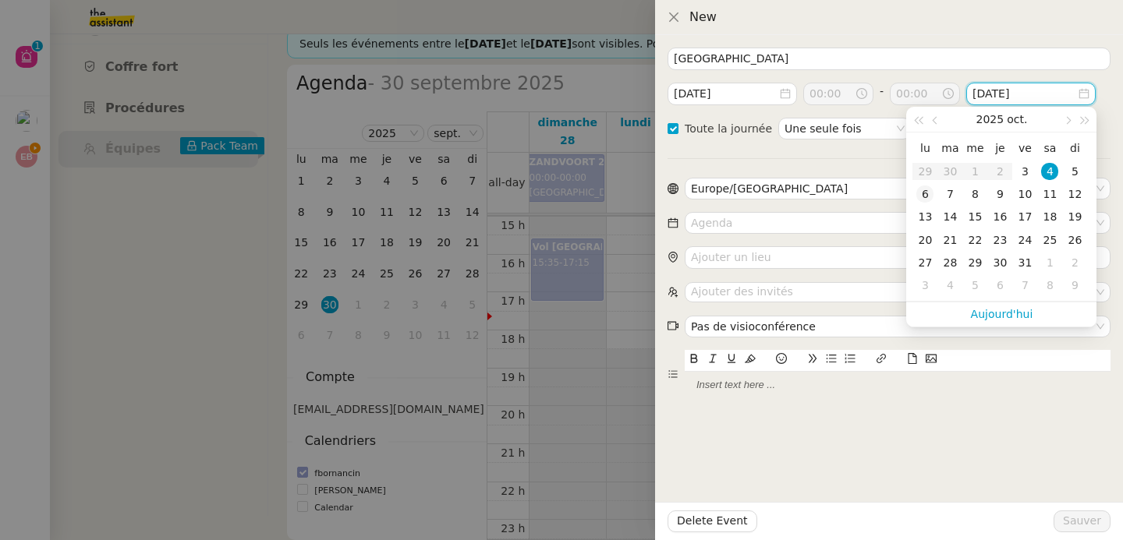
click at [930, 194] on div "6" at bounding box center [924, 194] width 17 height 17
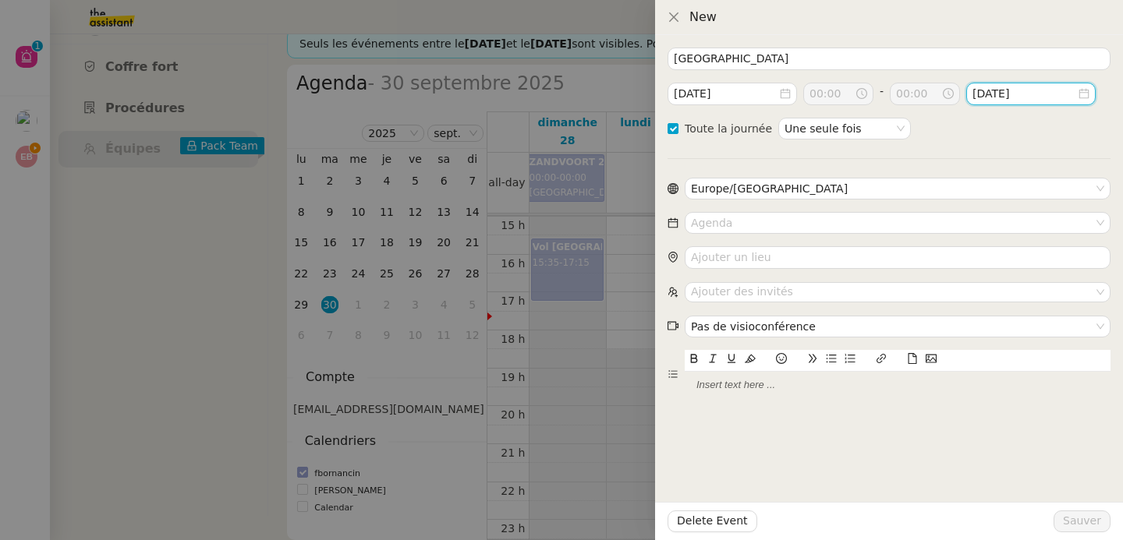
type input "2025-oct.-06"
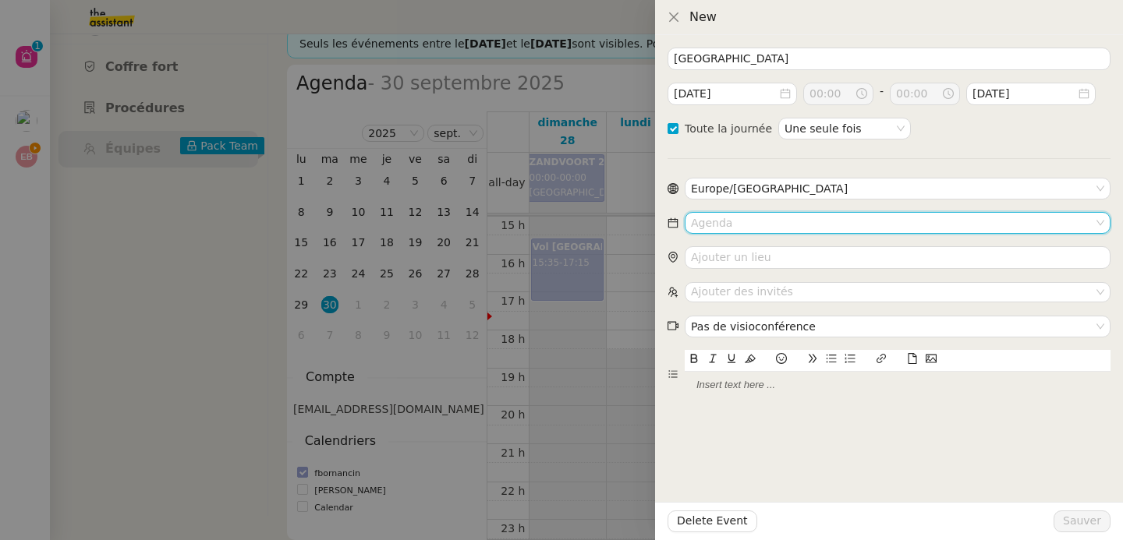
click at [833, 218] on input at bounding box center [892, 223] width 402 height 20
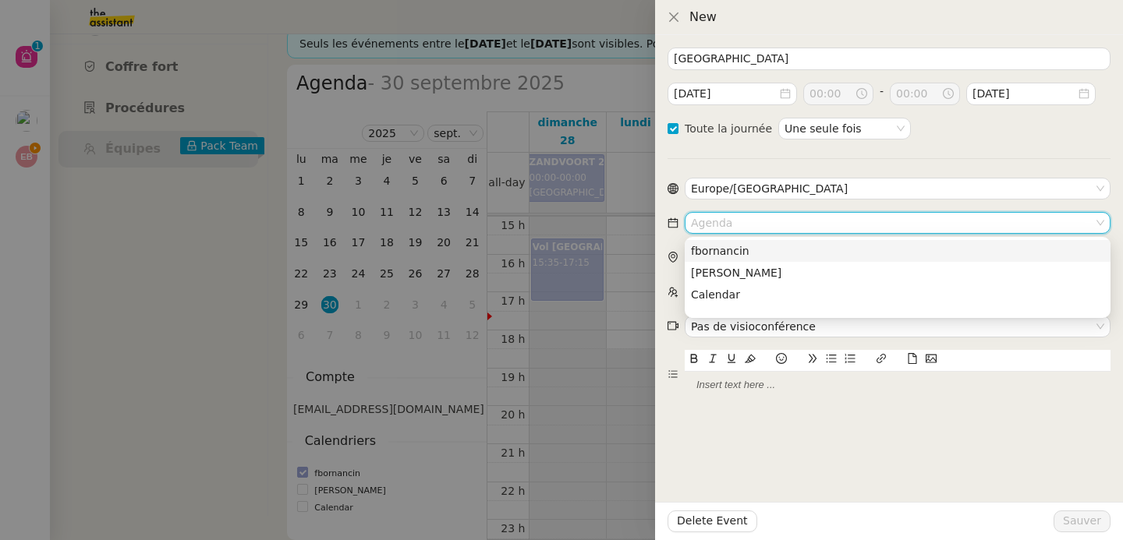
click at [825, 257] on div "fbornancin" at bounding box center [897, 251] width 413 height 14
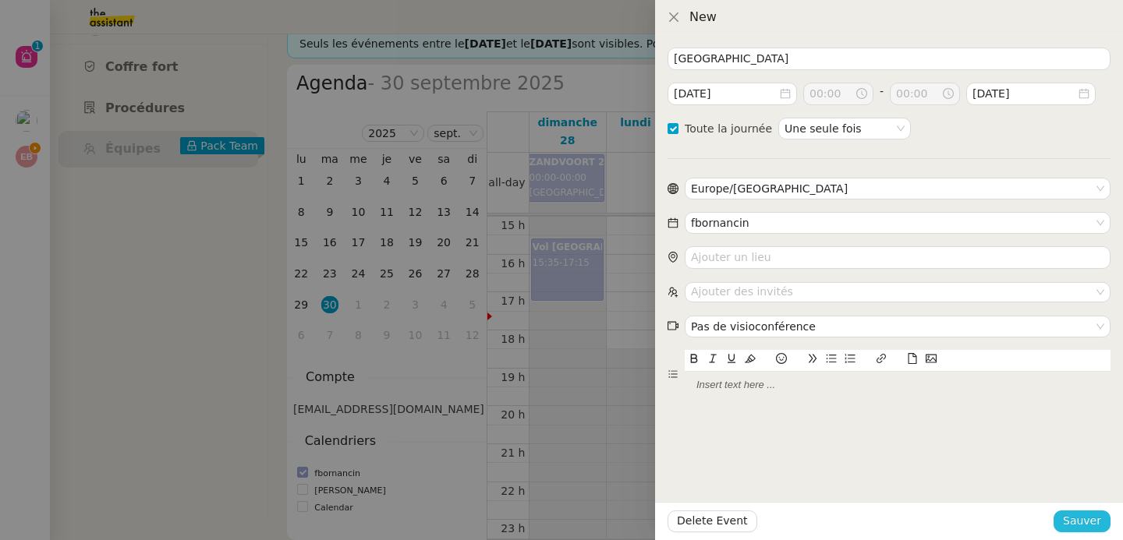
click at [1097, 521] on span "Sauver" at bounding box center [1081, 521] width 38 height 18
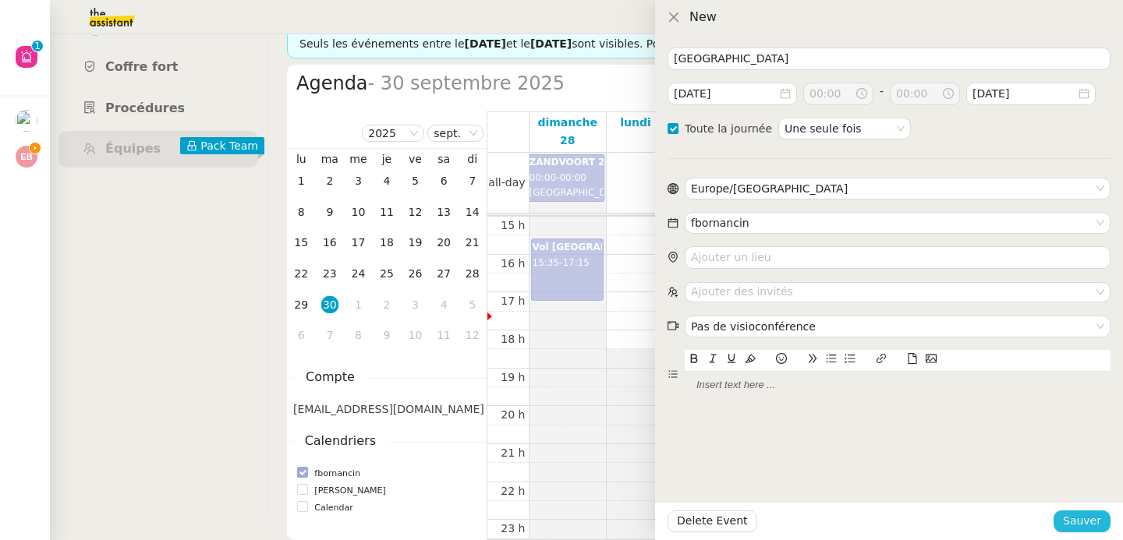
checkbox input "false"
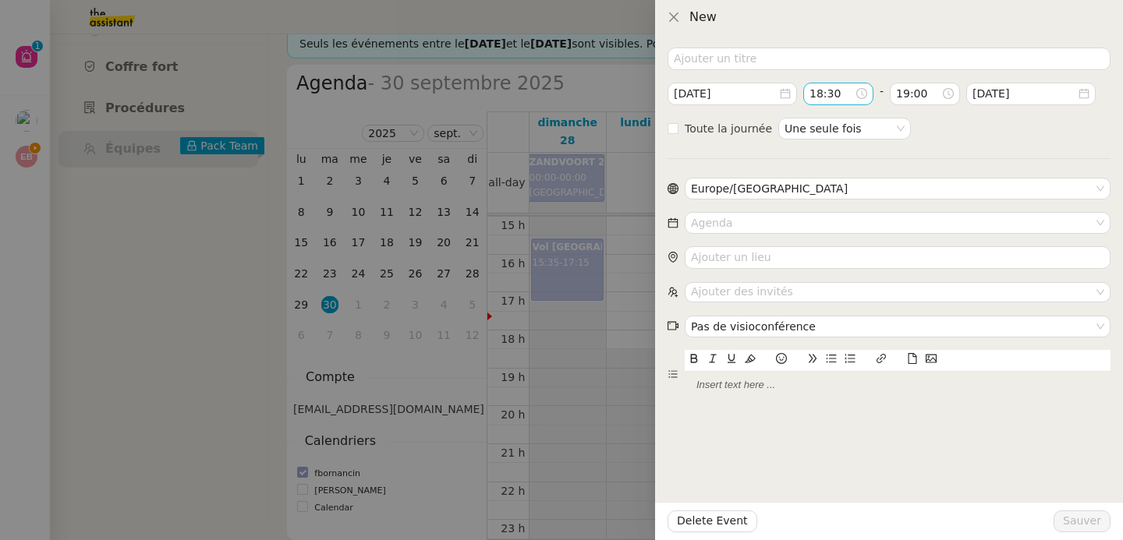
click at [829, 87] on input "18:30" at bounding box center [831, 94] width 45 height 18
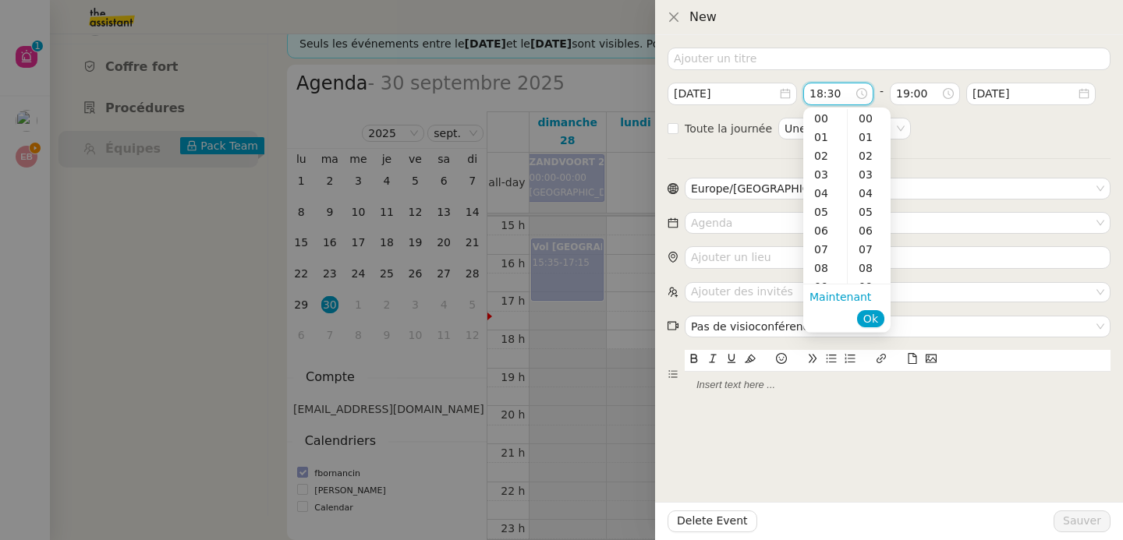
scroll to position [337, 0]
click at [866, 229] on div "46" at bounding box center [868, 226] width 43 height 19
type input "18:46"
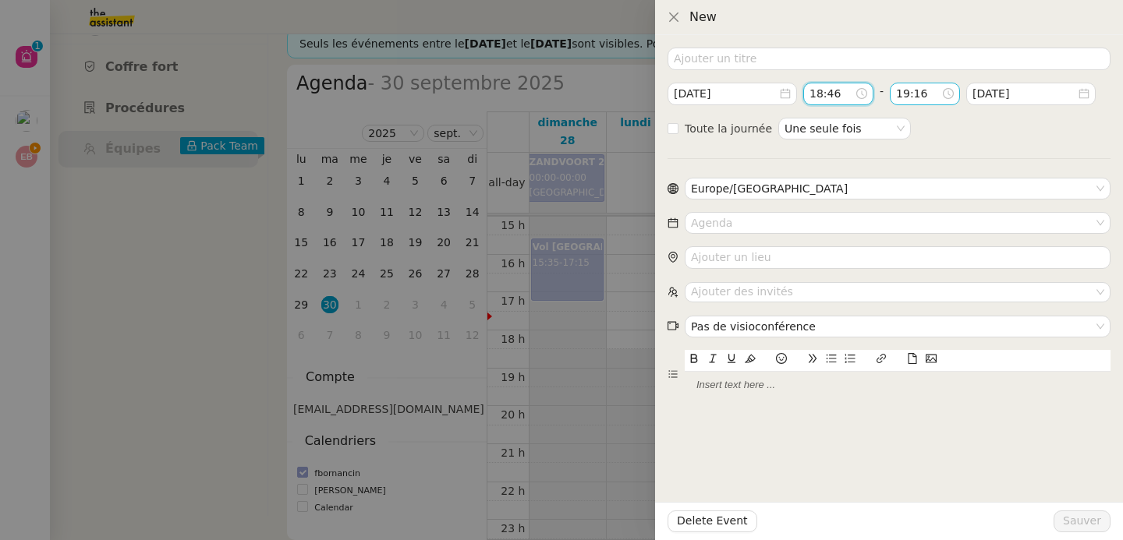
click at [903, 94] on input "19:16" at bounding box center [918, 94] width 45 height 18
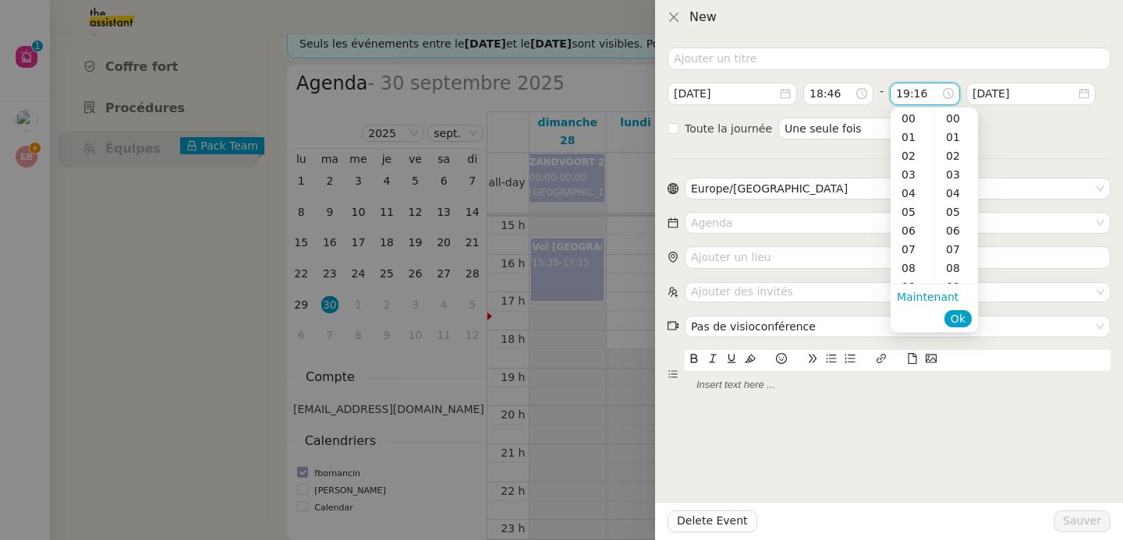
scroll to position [299, 0]
click at [914, 136] on div "20" at bounding box center [912, 137] width 44 height 19
click at [953, 129] on div "54" at bounding box center [956, 125] width 43 height 19
type input "20:54"
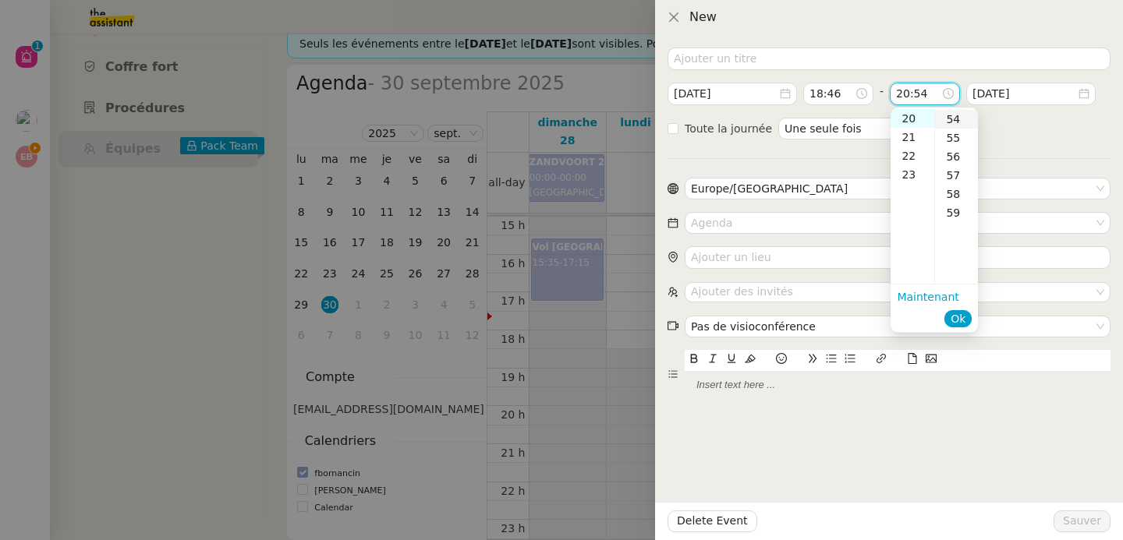
scroll to position [1010, 0]
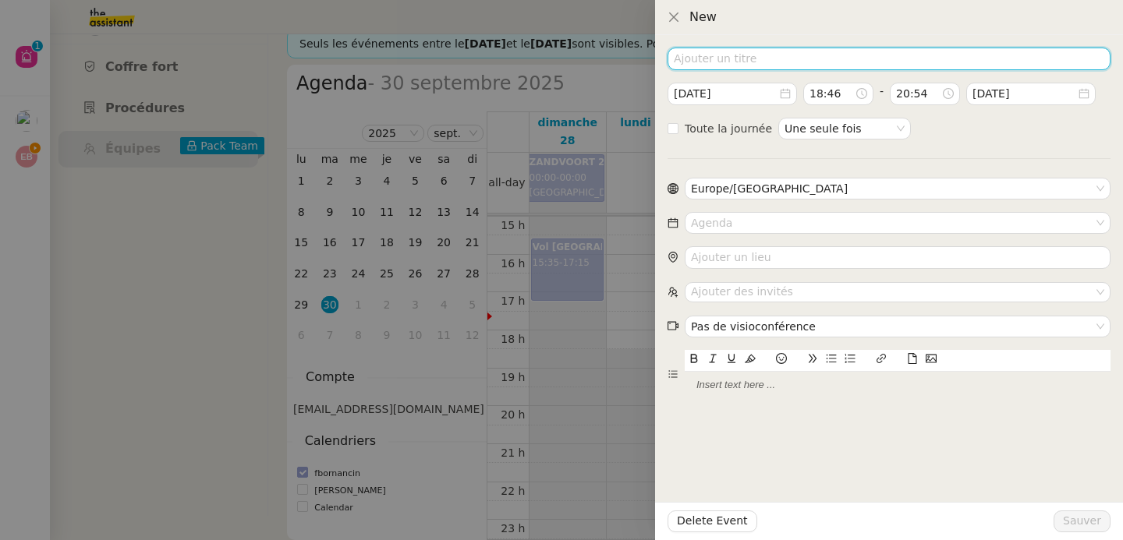
click at [807, 62] on input at bounding box center [888, 59] width 443 height 23
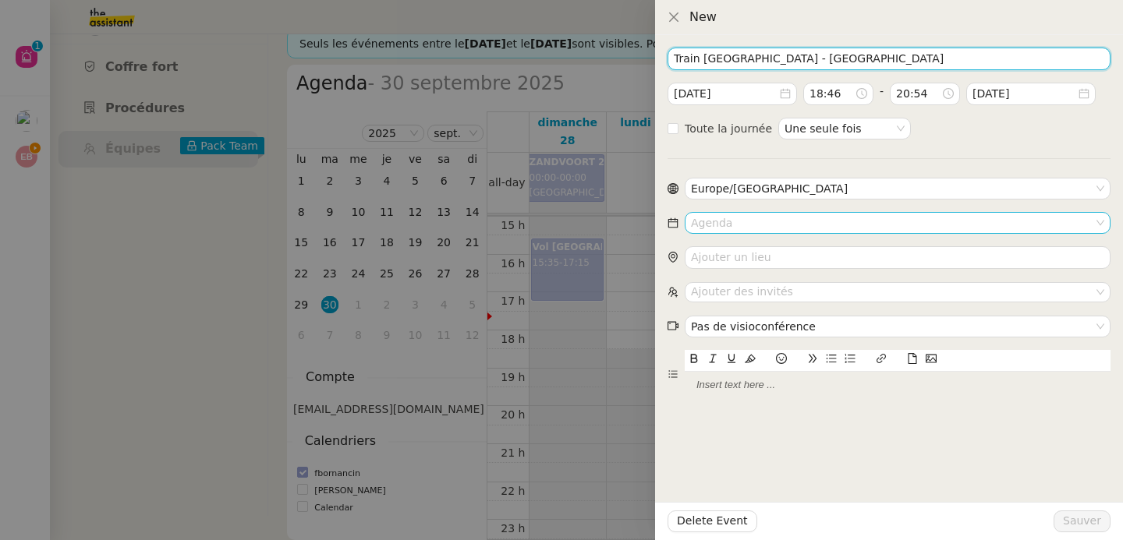
type input "Train Bordeaux - Paris"
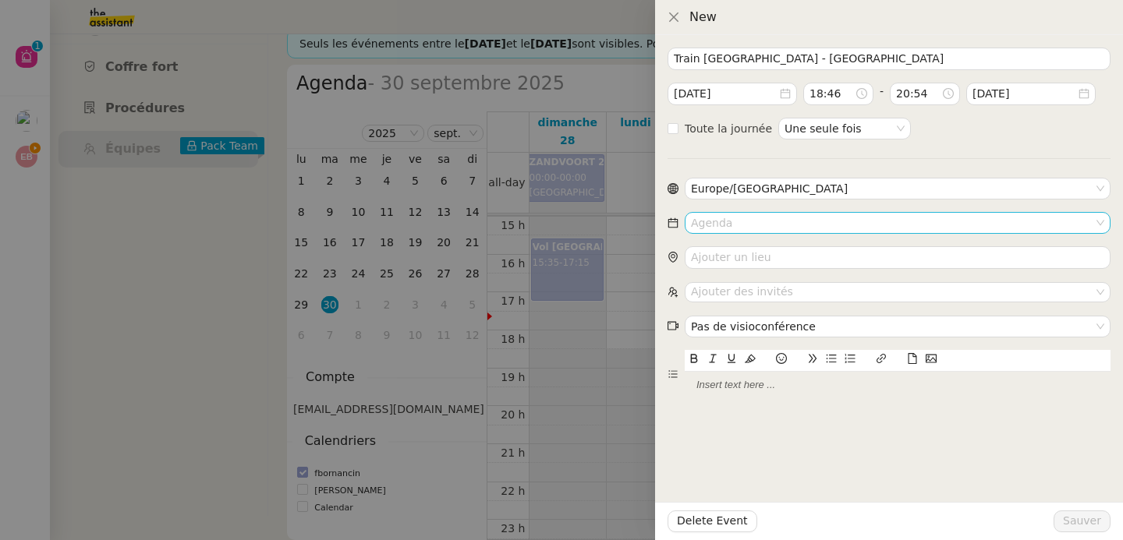
click at [754, 222] on input at bounding box center [892, 223] width 402 height 20
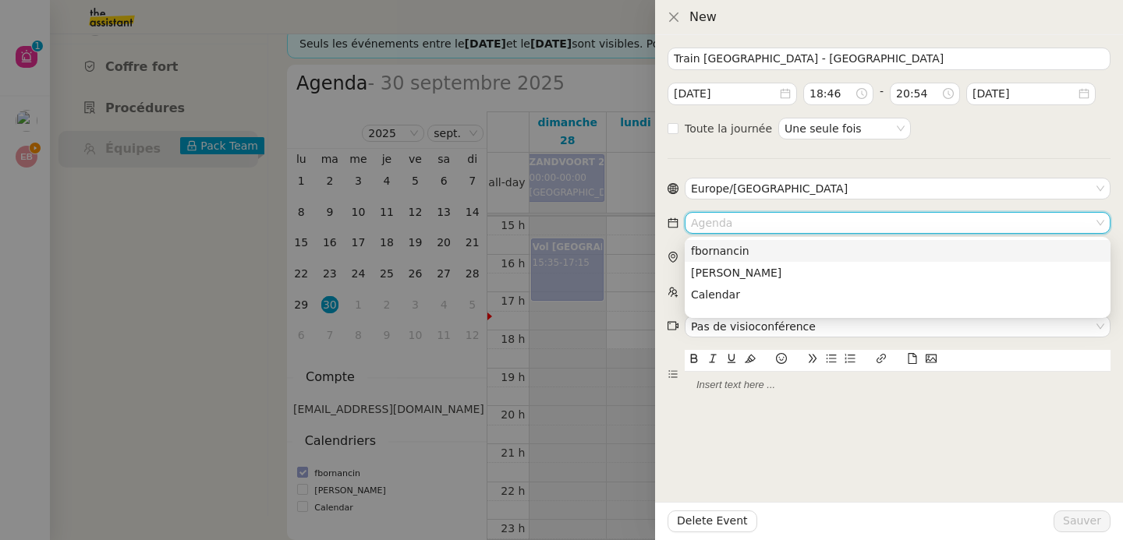
click at [760, 257] on nz-option-item "fbornancin" at bounding box center [897, 251] width 426 height 22
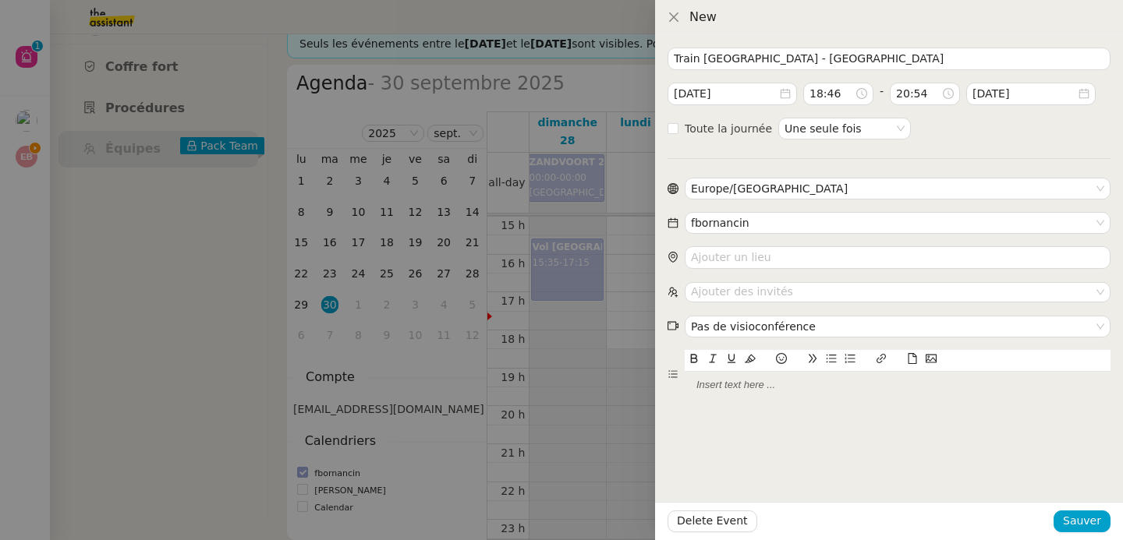
click at [910, 362] on icon at bounding box center [912, 358] width 11 height 11
click at [1088, 516] on span "Sauver" at bounding box center [1081, 521] width 38 height 18
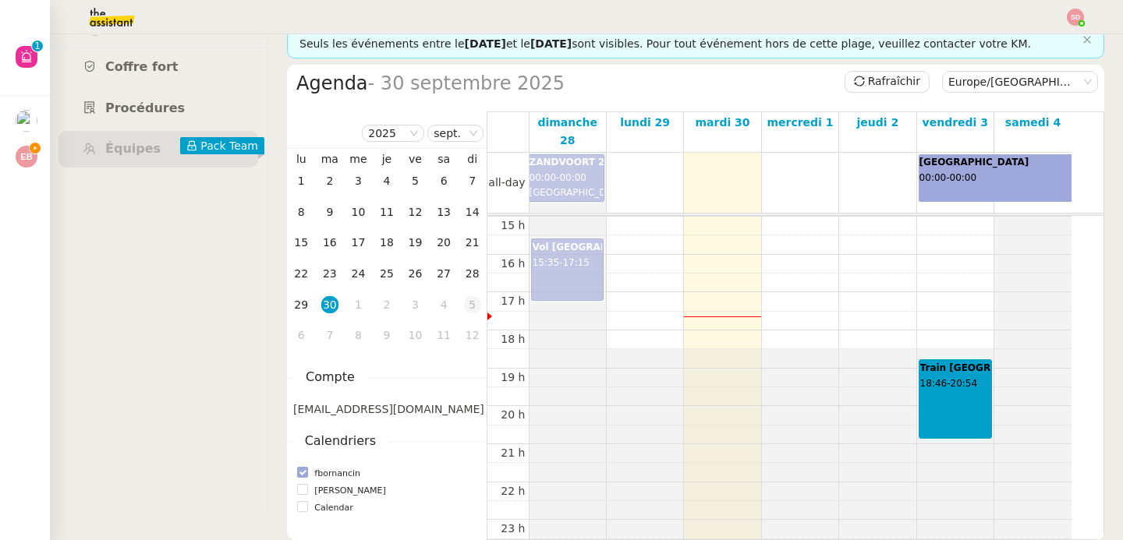
click at [472, 298] on div "5" at bounding box center [472, 304] width 17 height 17
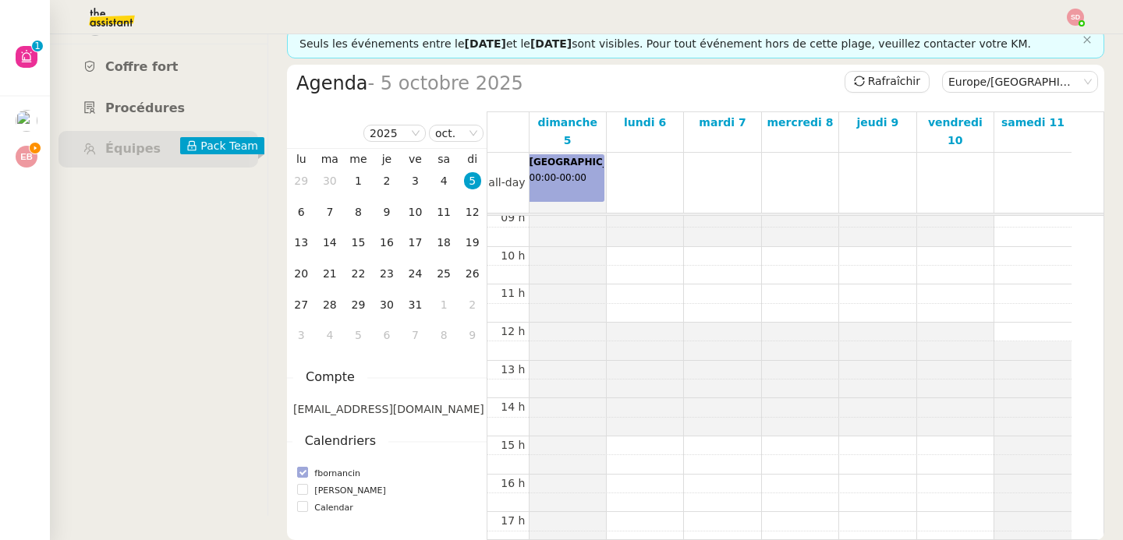
scroll to position [366, 0]
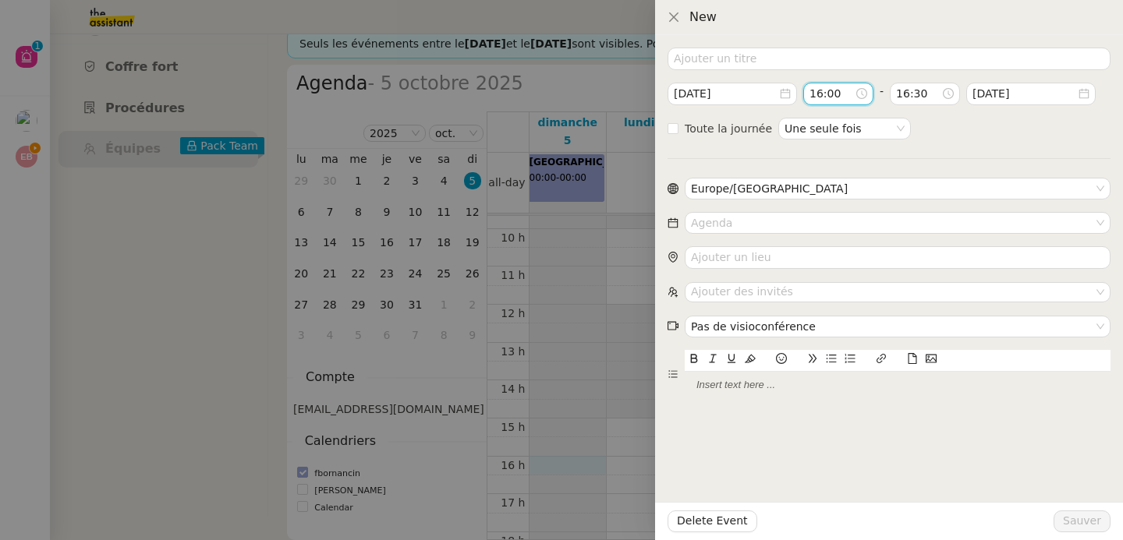
click at [843, 87] on input "16:00" at bounding box center [831, 94] width 45 height 18
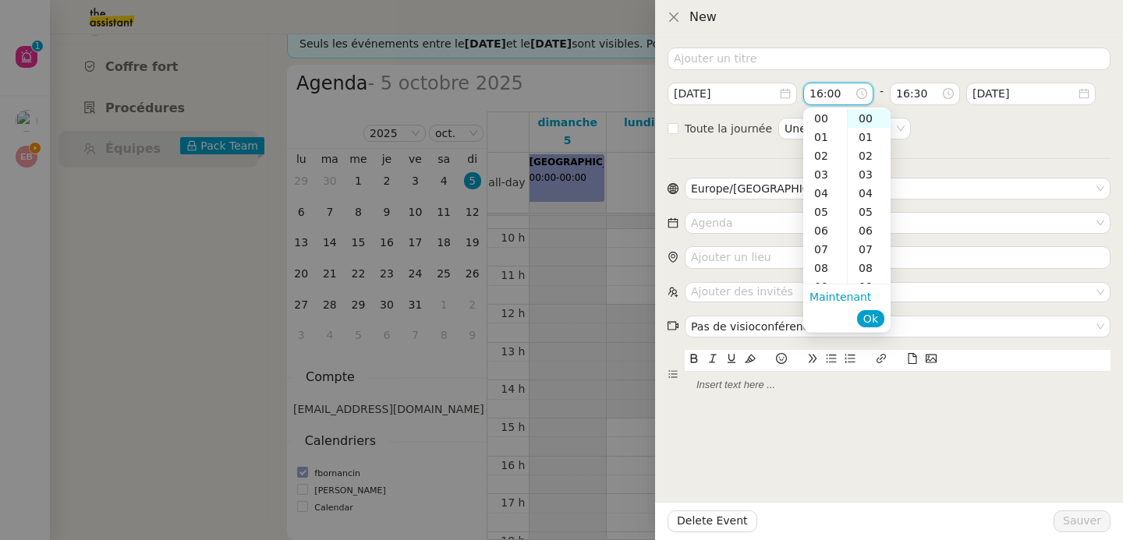
scroll to position [299, 0]
click at [858, 249] on div "11" at bounding box center [868, 253] width 43 height 19
type input "16:11"
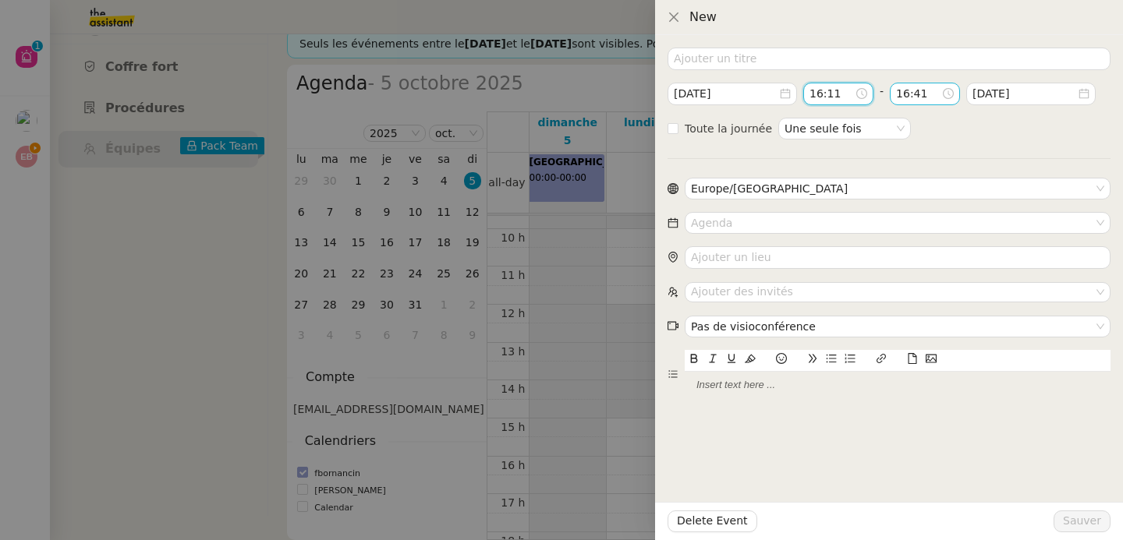
click at [895, 101] on nz-time-picker "16:41" at bounding box center [924, 94] width 70 height 22
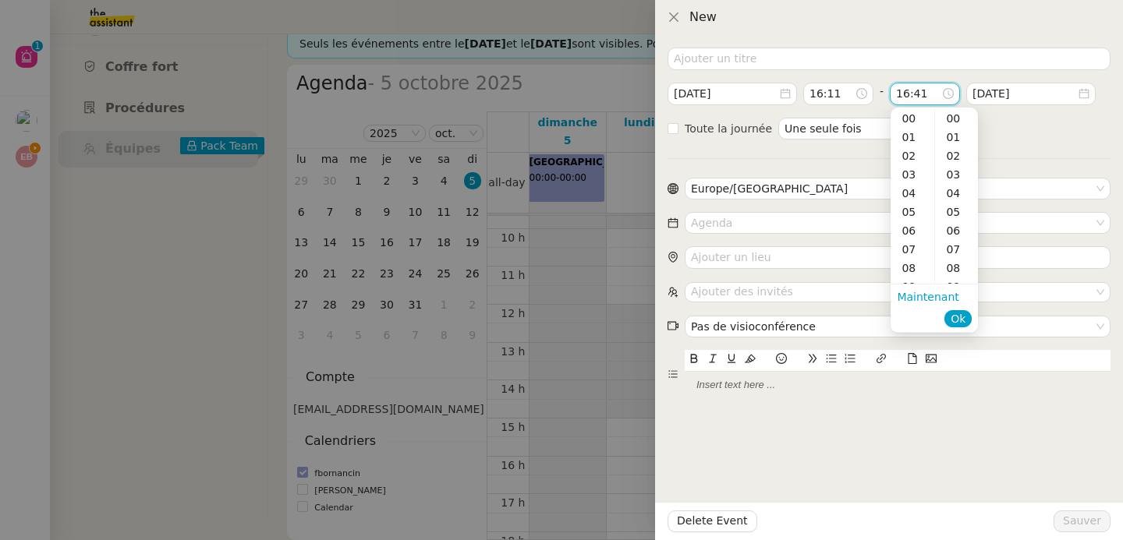
scroll to position [767, 0]
click at [902, 97] on input "16:41" at bounding box center [918, 94] width 45 height 18
click at [915, 149] on div "18" at bounding box center [912, 156] width 44 height 19
click at [955, 192] on div "14" at bounding box center [956, 198] width 43 height 19
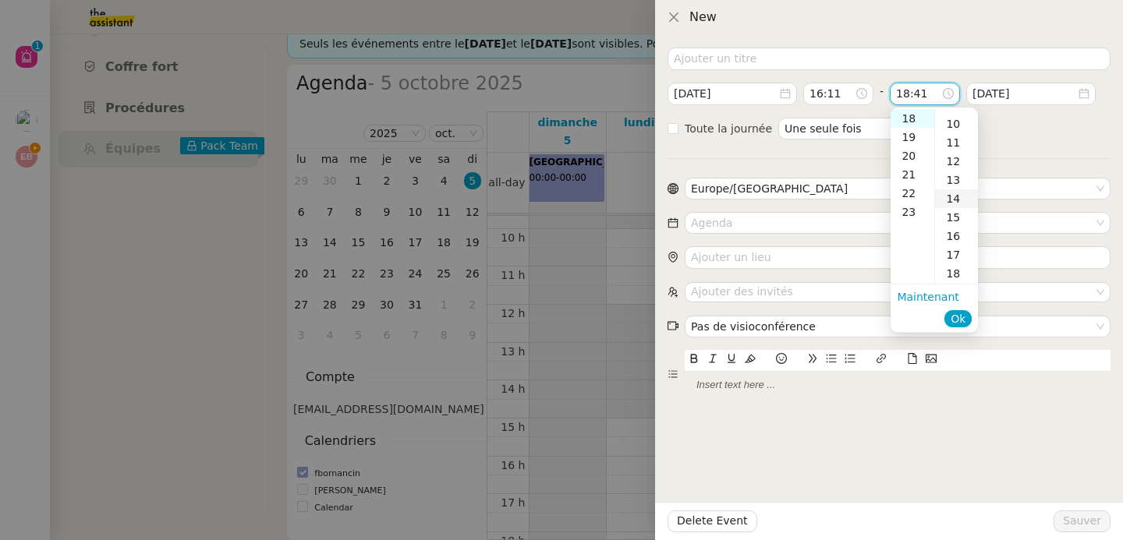
type input "18:14"
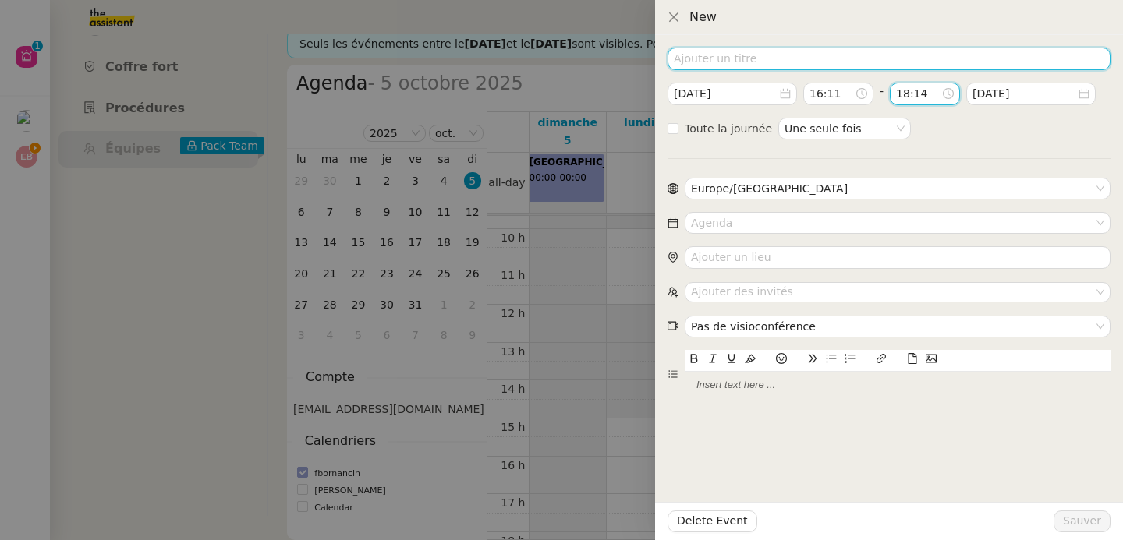
click at [730, 57] on input at bounding box center [888, 59] width 443 height 23
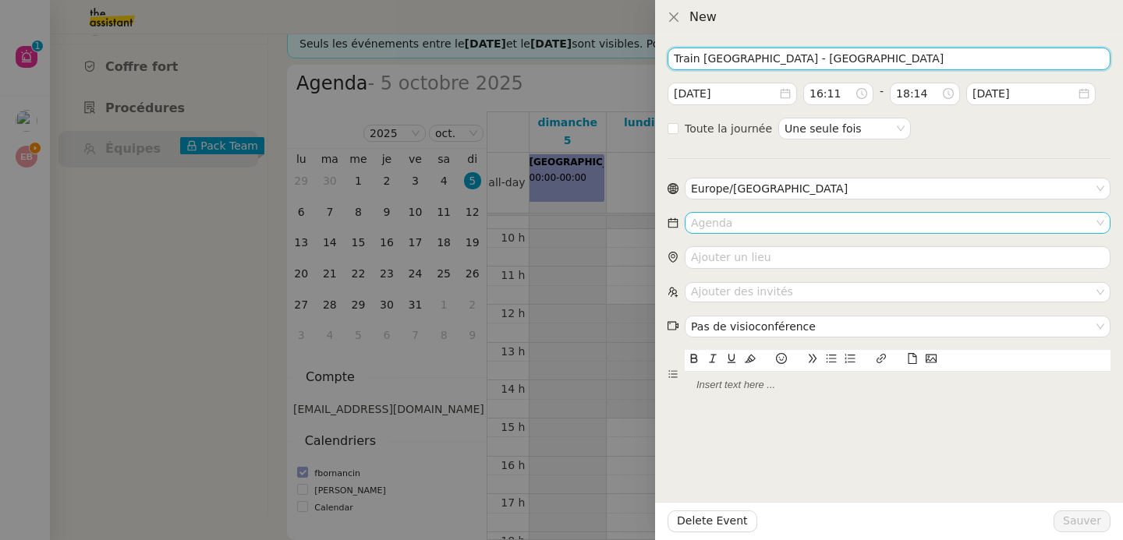
type input "Train Paris - Bordeaux"
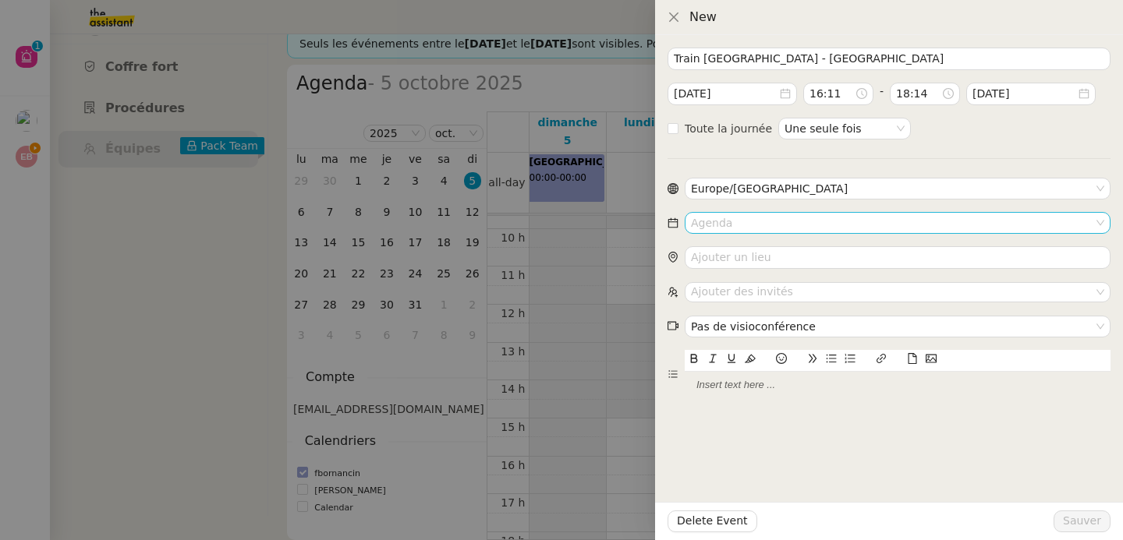
click at [754, 225] on input at bounding box center [892, 223] width 402 height 20
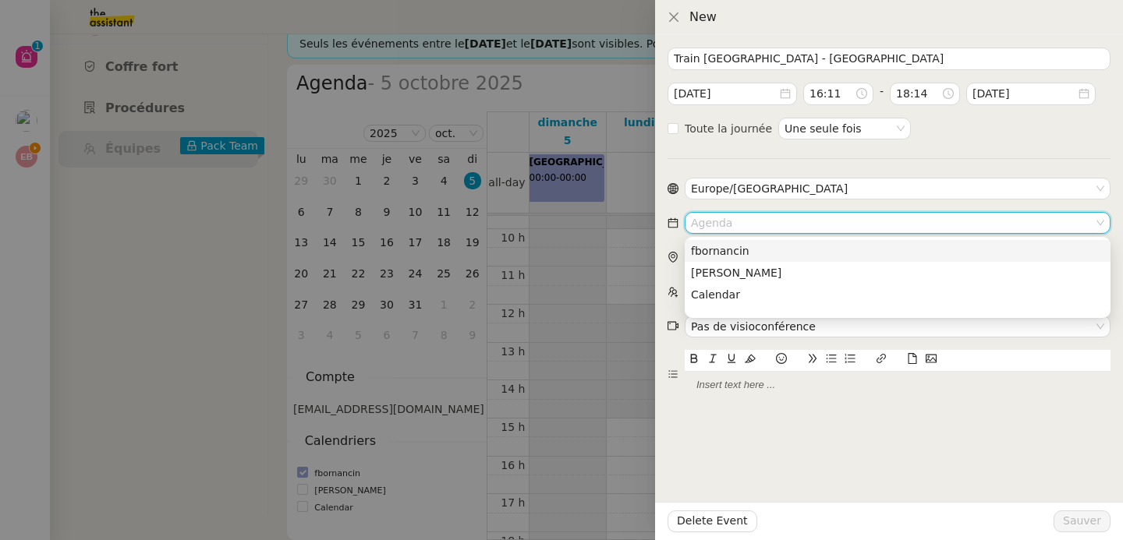
click at [751, 240] on nz-option-item "fbornancin" at bounding box center [897, 251] width 426 height 22
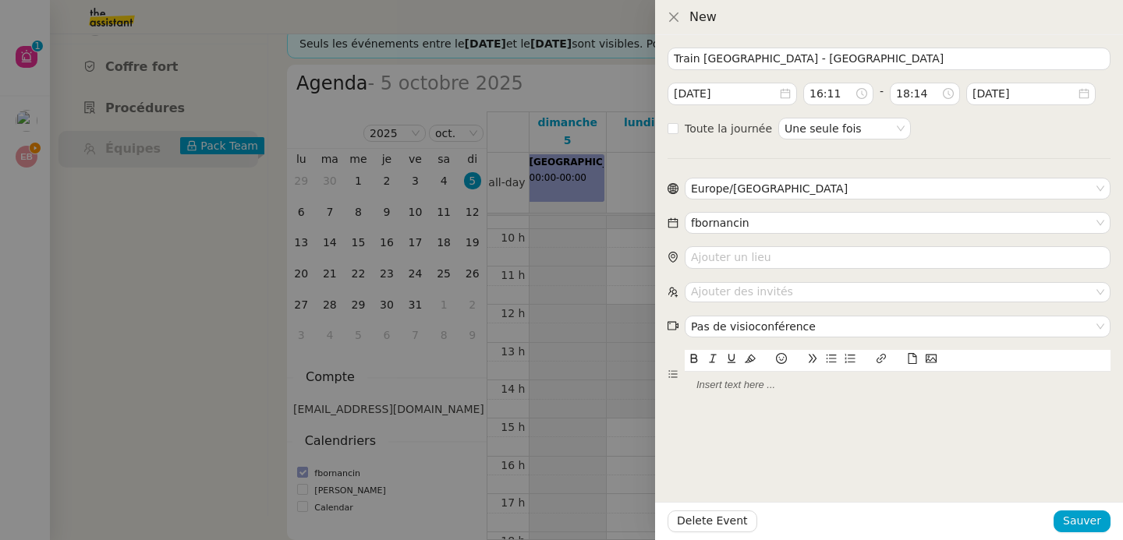
click at [910, 359] on icon at bounding box center [912, 358] width 11 height 11
click at [789, 296] on nz-select-top-control "Ajouter des invités" at bounding box center [897, 291] width 426 height 19
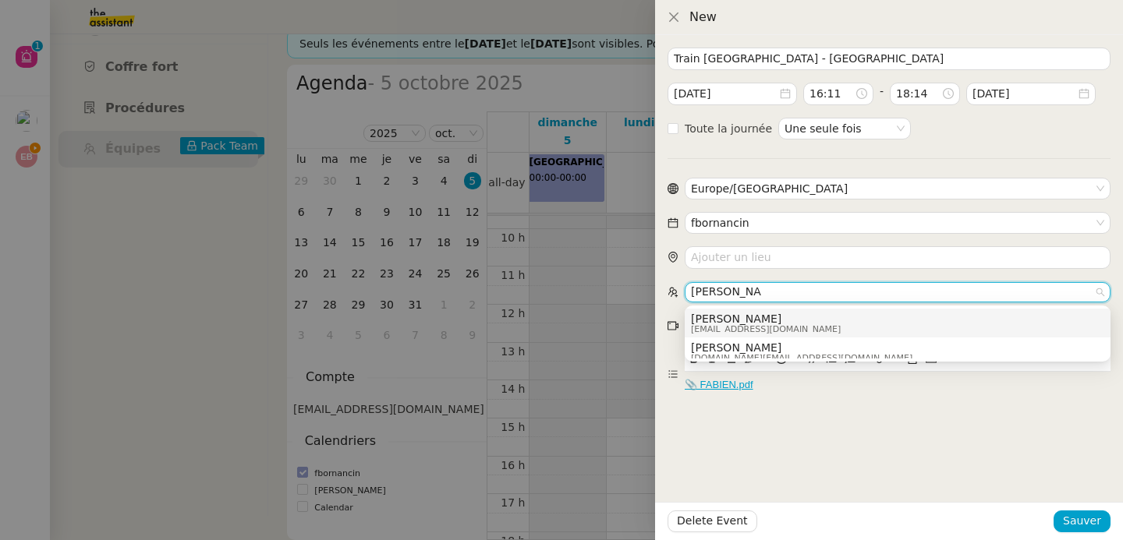
type input "emilie bornan"
click at [797, 320] on span "[PERSON_NAME]" at bounding box center [766, 319] width 150 height 12
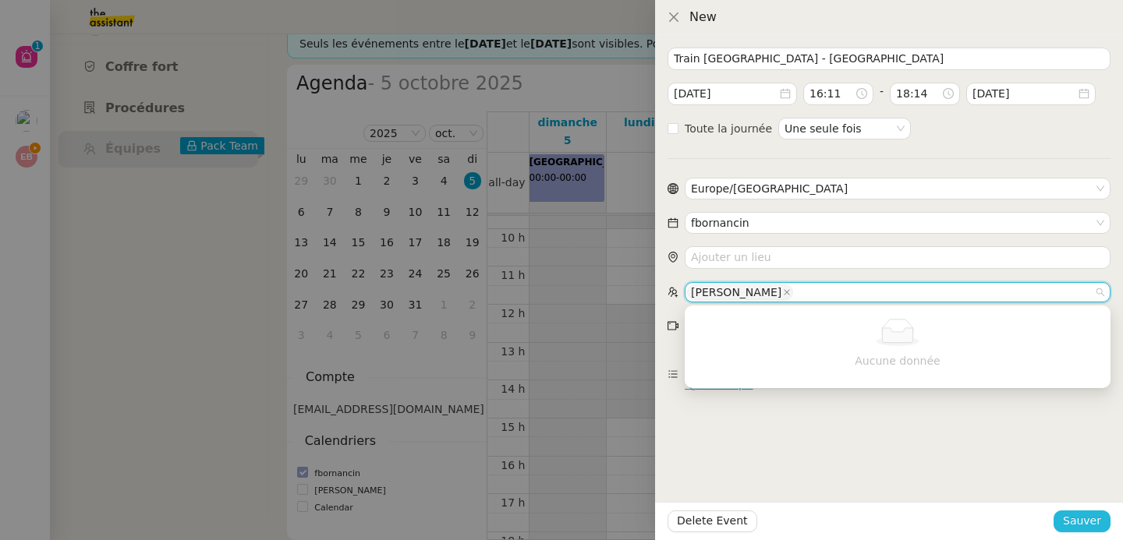
click at [1090, 518] on span "Sauver" at bounding box center [1081, 521] width 38 height 18
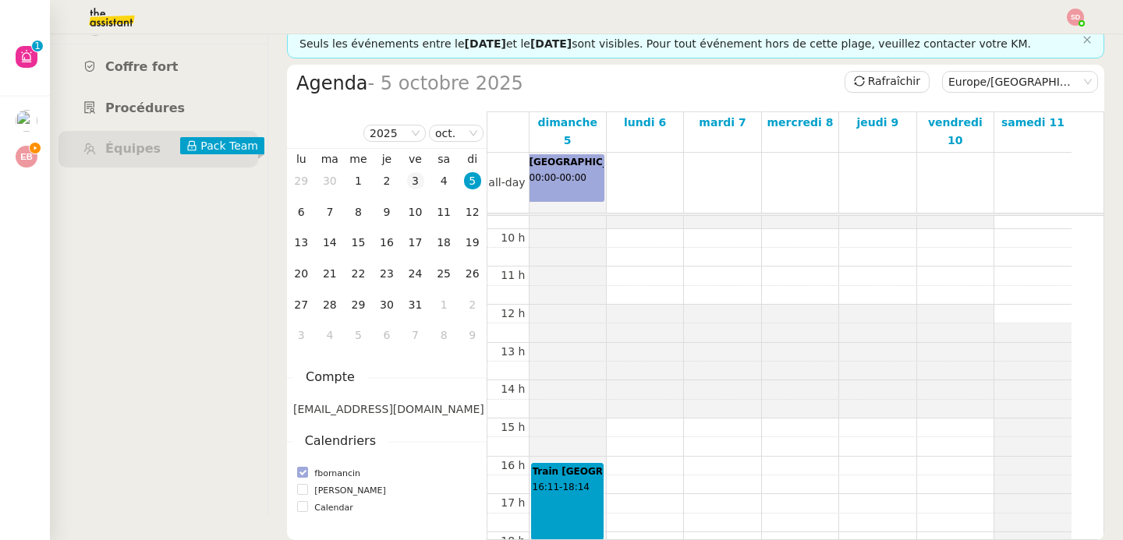
click at [413, 175] on div "3" at bounding box center [415, 180] width 17 height 17
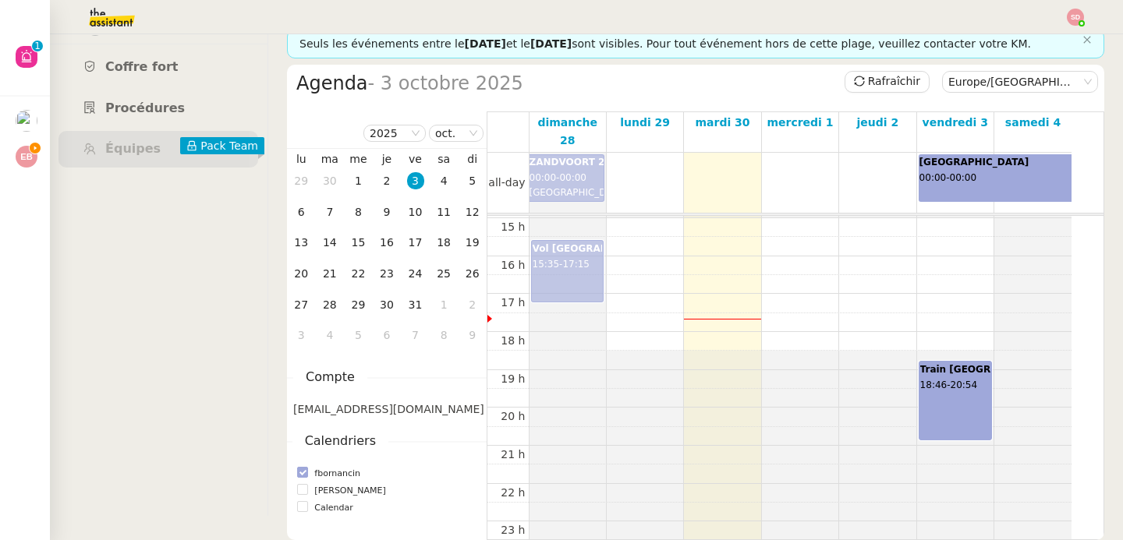
scroll to position [568, 0]
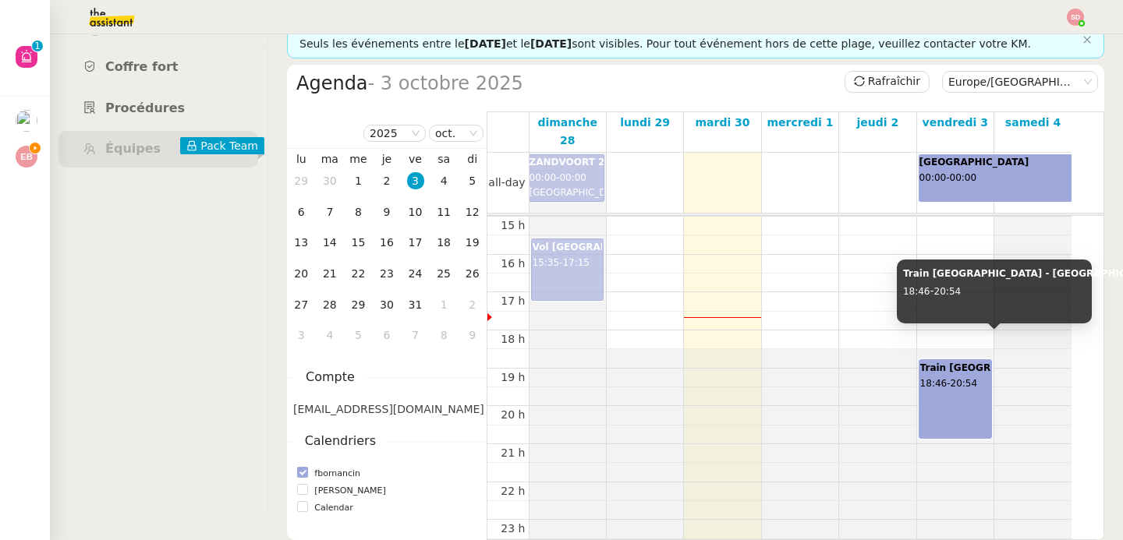
click at [953, 362] on div "Train Bordeaux - Paris 18:46 - 20:54" at bounding box center [955, 384] width 70 height 47
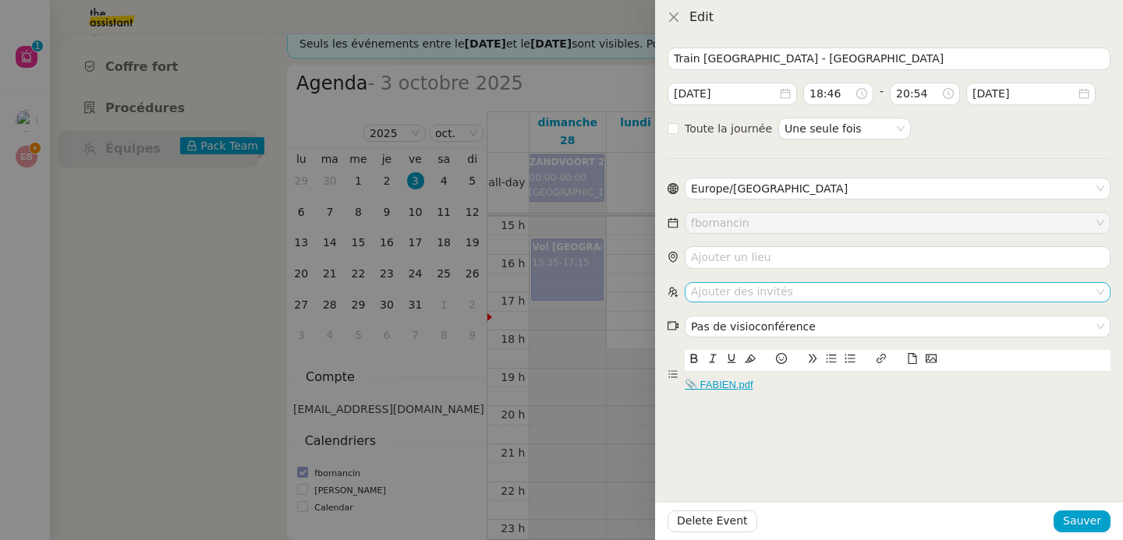
click at [766, 292] on nz-select-top-control "Ajouter des invités" at bounding box center [897, 291] width 426 height 19
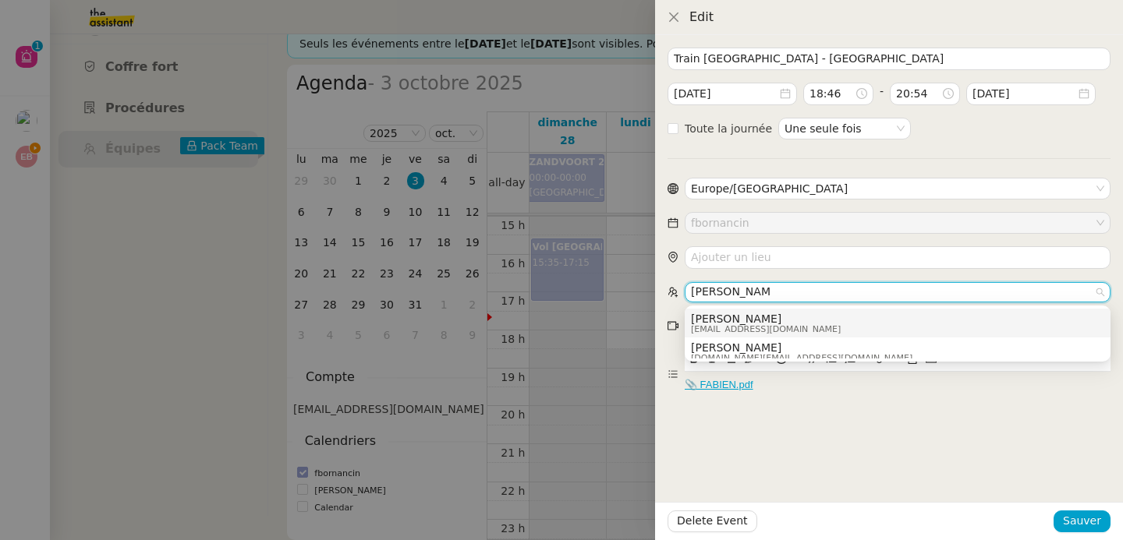
type input "emilie bornanci"
click at [765, 329] on span "[EMAIL_ADDRESS][DOMAIN_NAME]" at bounding box center [766, 329] width 150 height 9
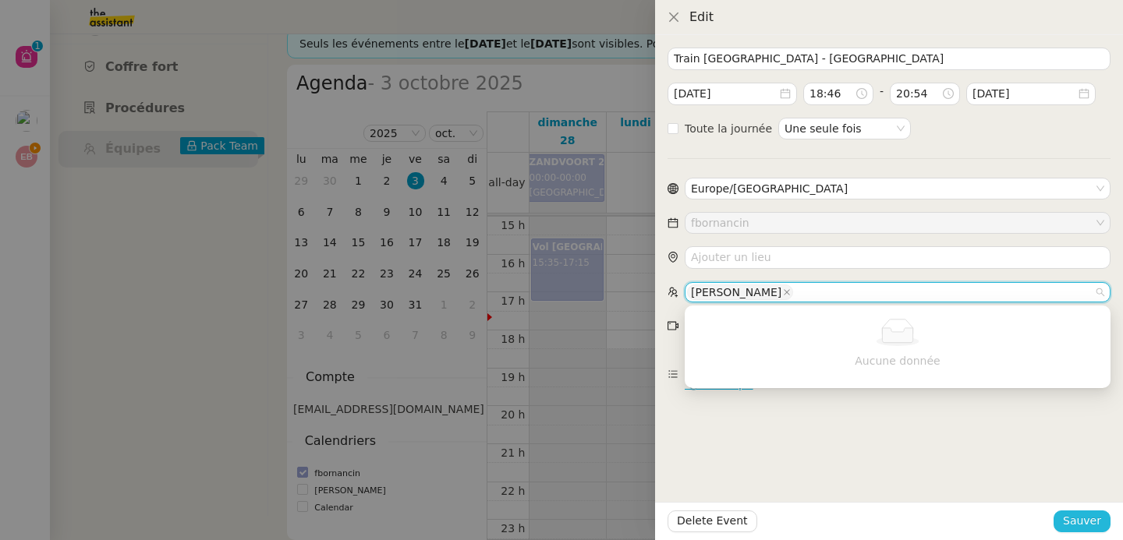
click at [1077, 516] on span "Sauver" at bounding box center [1081, 521] width 38 height 18
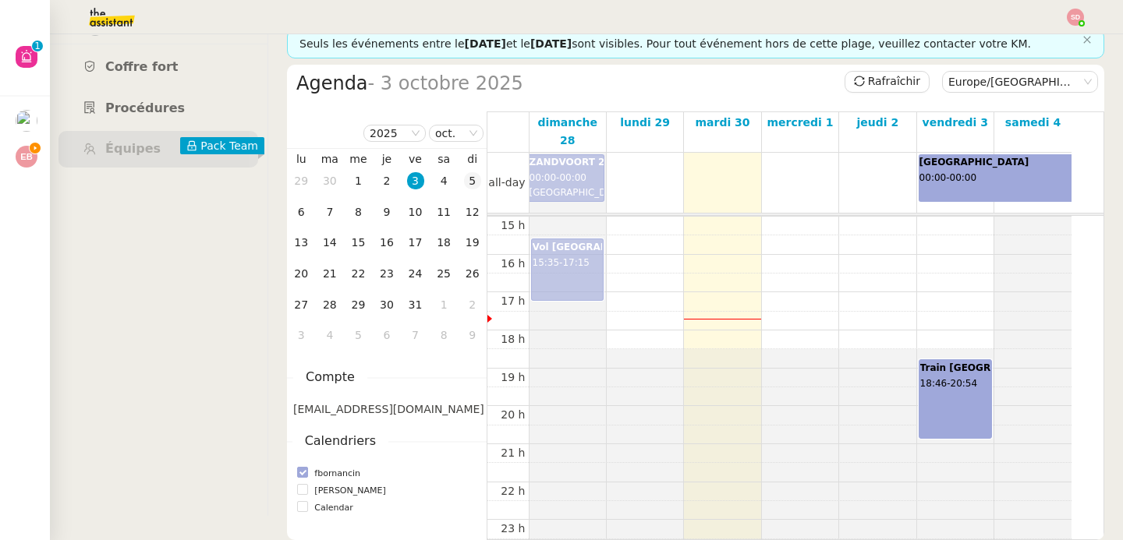
click at [470, 179] on div "5" at bounding box center [472, 180] width 17 height 17
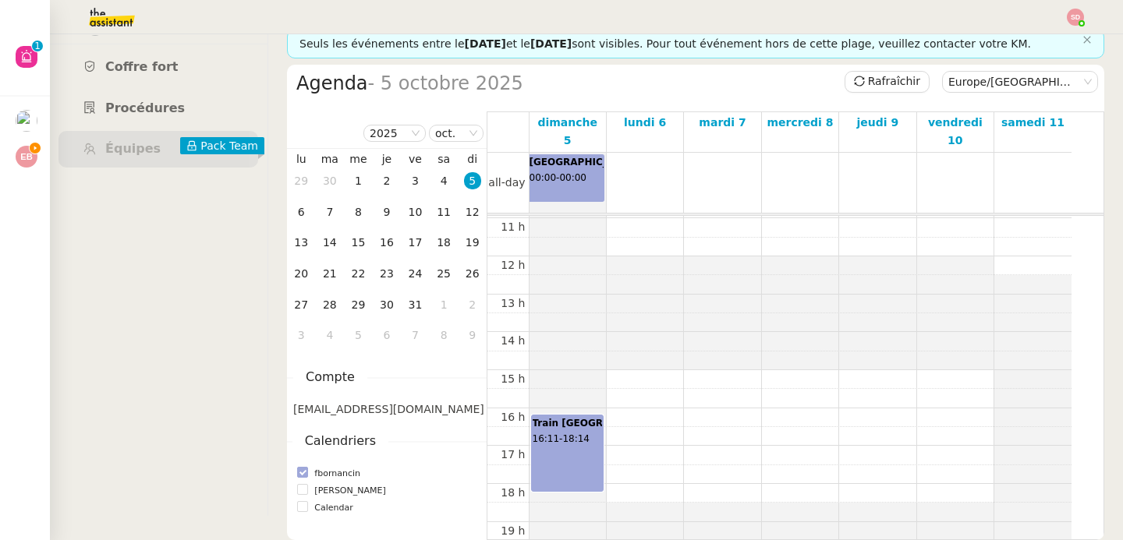
scroll to position [436, 0]
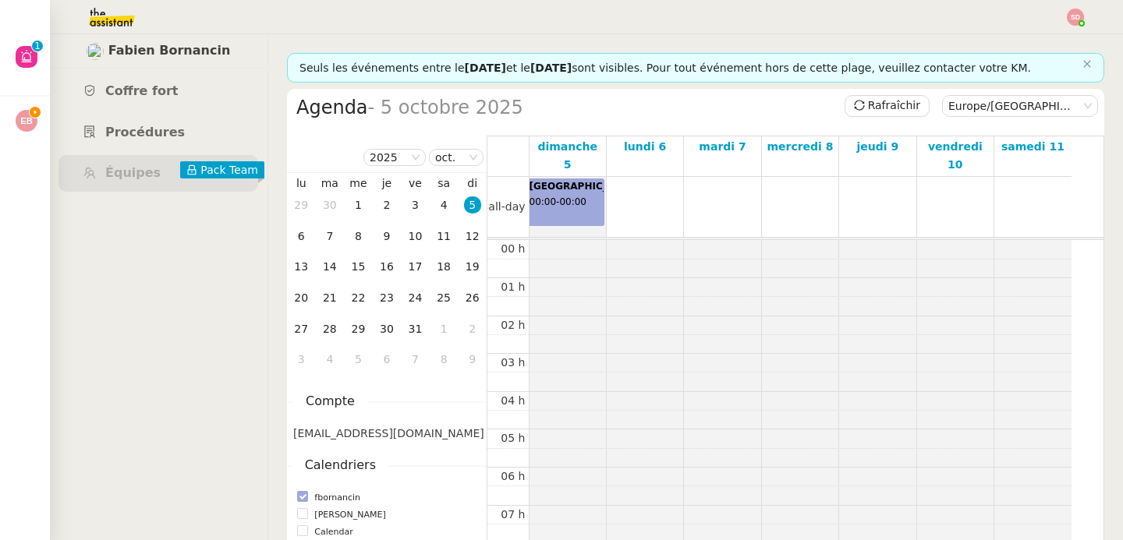
scroll to position [436, 0]
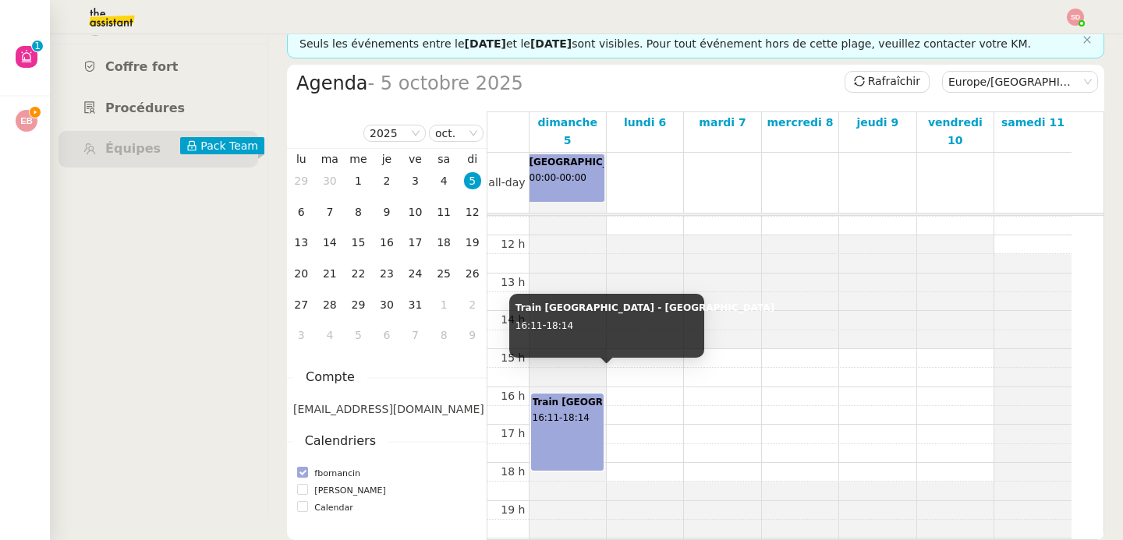
click at [564, 407] on div "Train Paris - Bordeaux 16:11 - 18:14" at bounding box center [567, 418] width 70 height 47
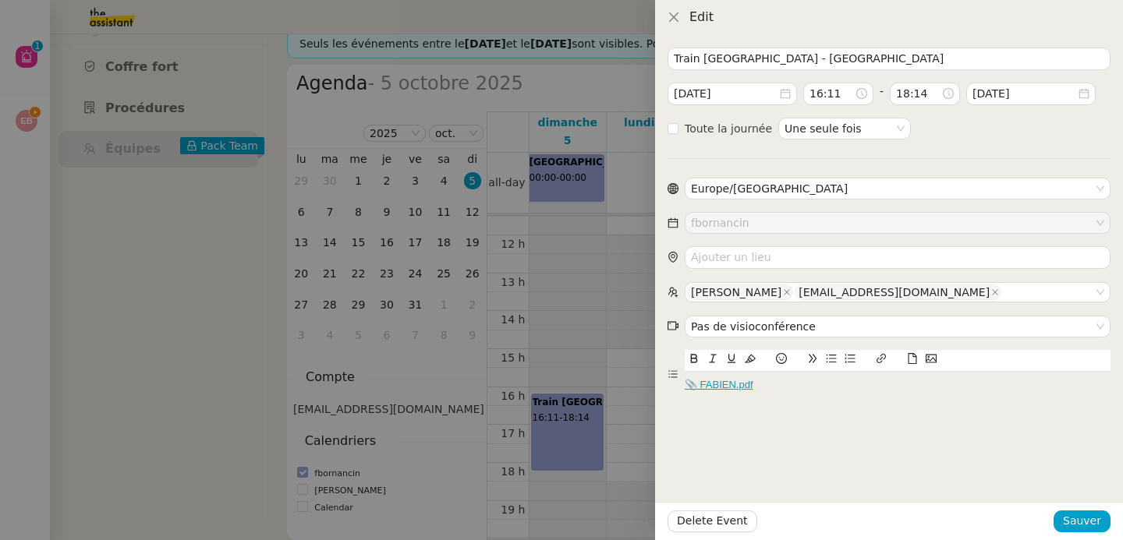
click at [762, 384] on div "📎 FABIEN.pdf" at bounding box center [897, 385] width 426 height 14
click at [914, 355] on icon at bounding box center [912, 358] width 9 height 11
click at [912, 356] on icon at bounding box center [912, 358] width 9 height 11
click at [912, 360] on icon at bounding box center [912, 358] width 11 height 11
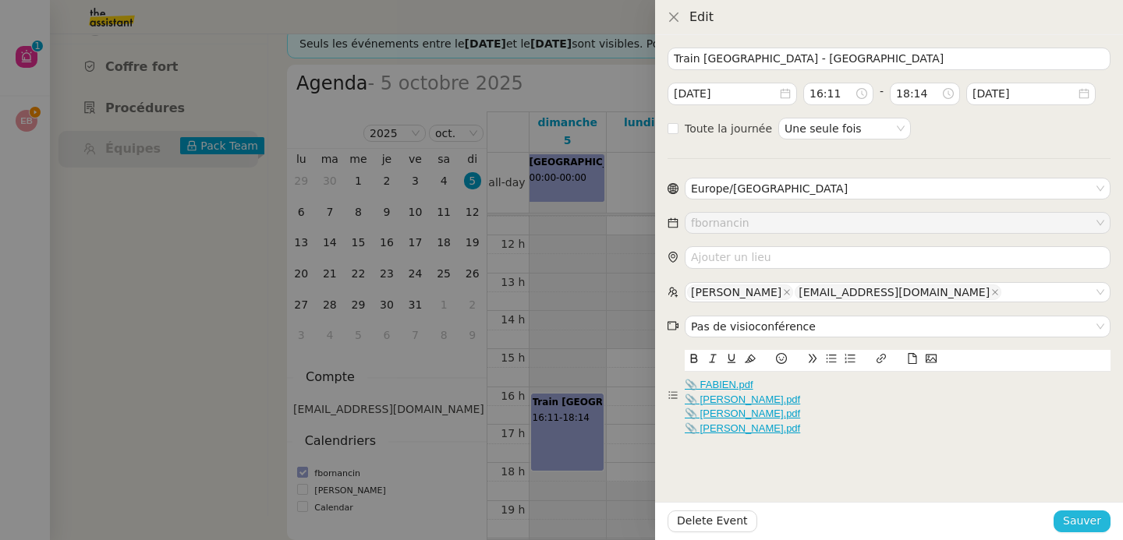
click at [1078, 524] on span "Sauver" at bounding box center [1081, 521] width 38 height 18
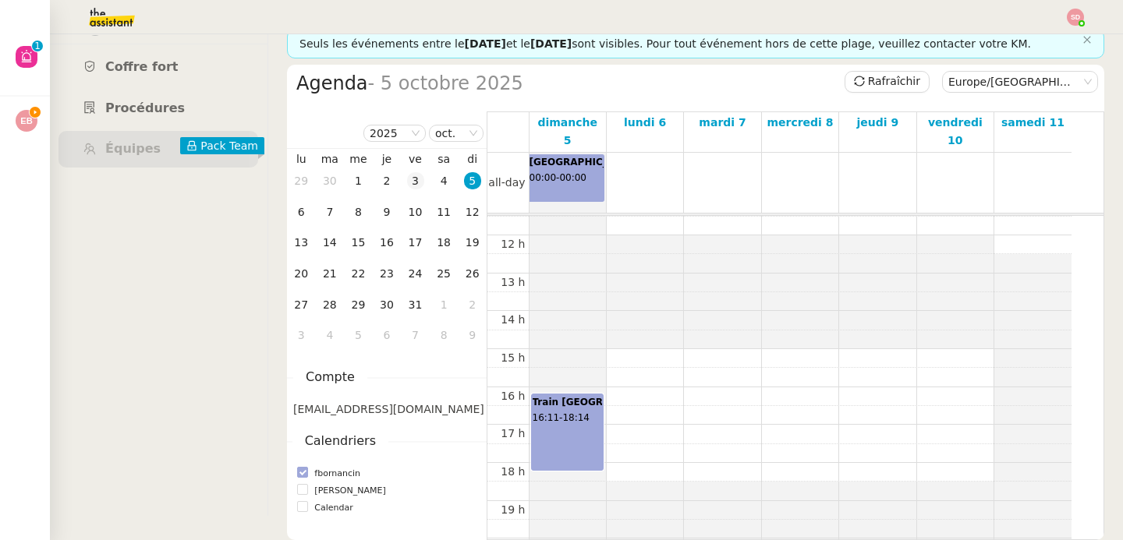
click at [419, 177] on div "3" at bounding box center [415, 180] width 17 height 17
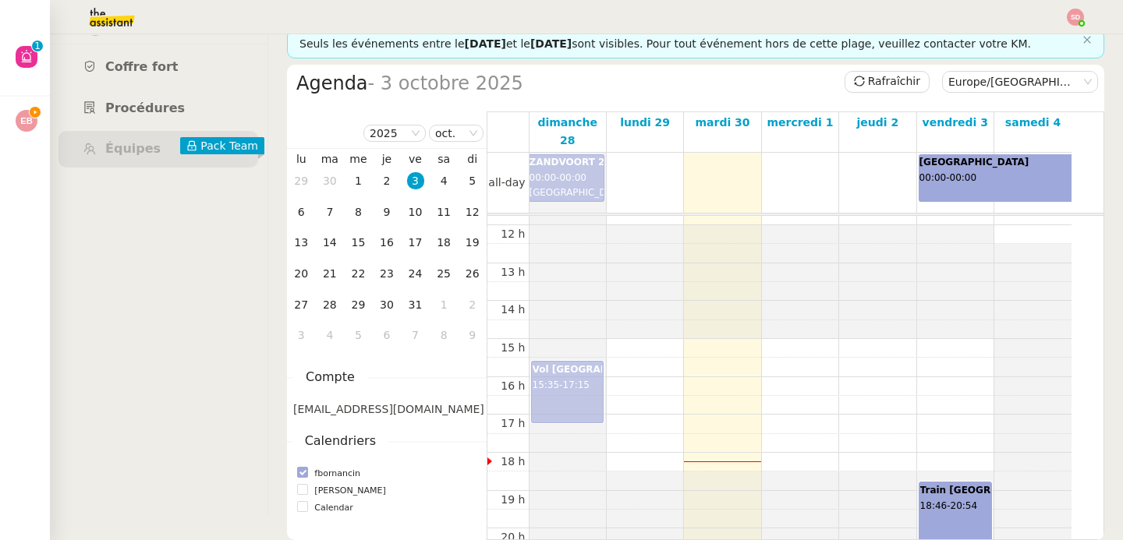
scroll to position [505, 0]
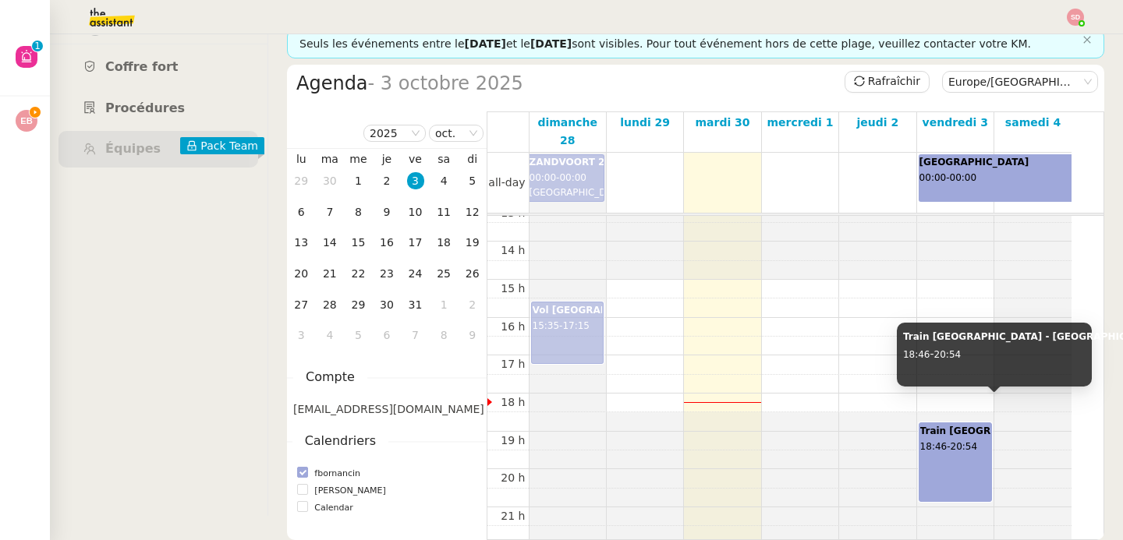
click at [967, 431] on div "Train Bordeaux - Paris 18:46 - 20:54" at bounding box center [955, 447] width 70 height 47
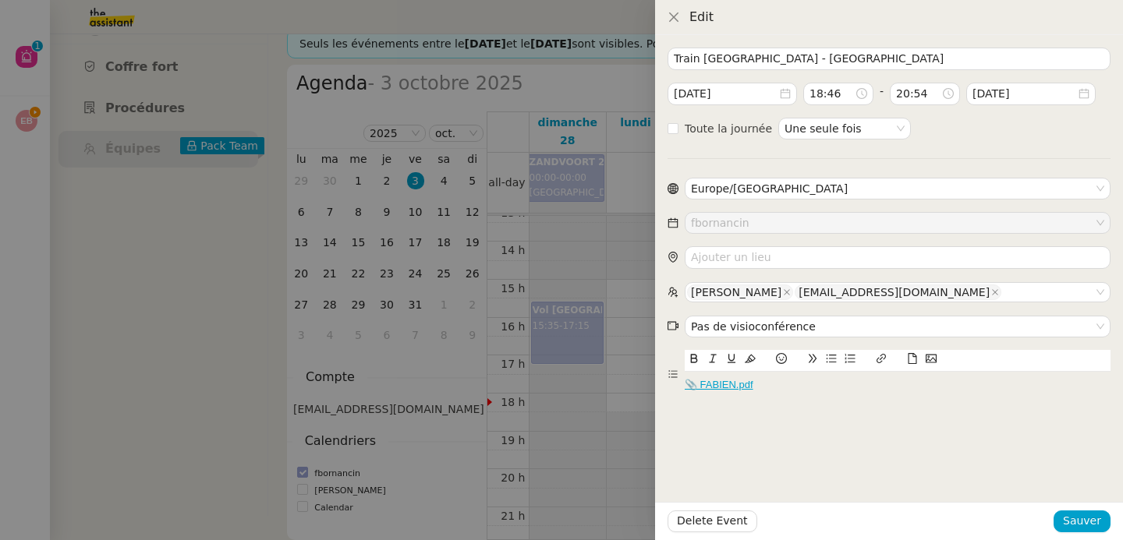
click at [835, 385] on div "📎 FABIEN.pdf" at bounding box center [897, 385] width 426 height 14
click at [915, 358] on icon at bounding box center [912, 358] width 9 height 11
click at [908, 359] on icon at bounding box center [912, 358] width 9 height 11
click at [911, 357] on icon at bounding box center [912, 358] width 11 height 11
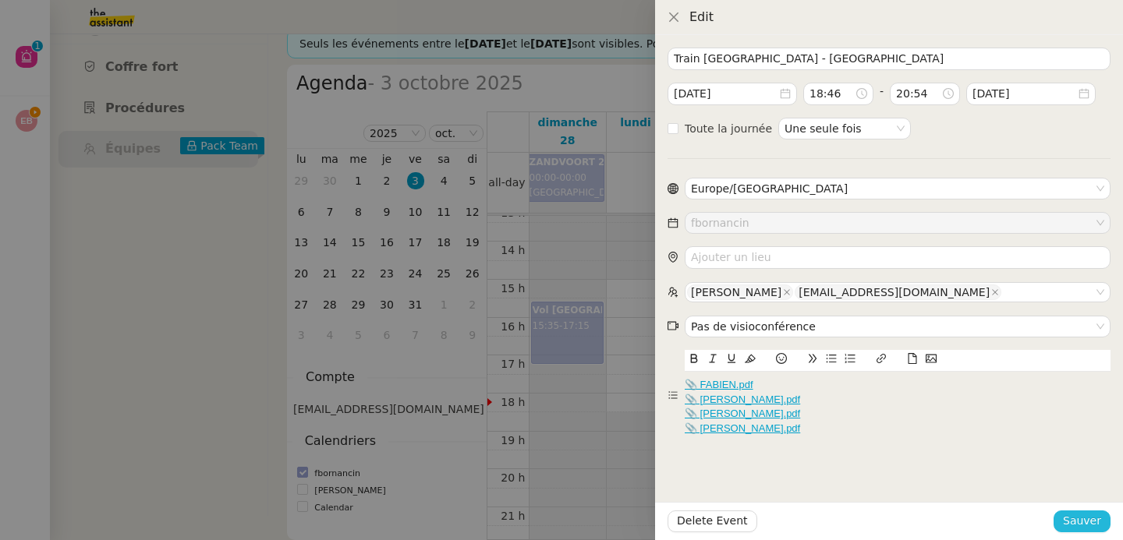
click at [1083, 525] on span "Sauver" at bounding box center [1081, 521] width 38 height 18
